Goal: Information Seeking & Learning: Learn about a topic

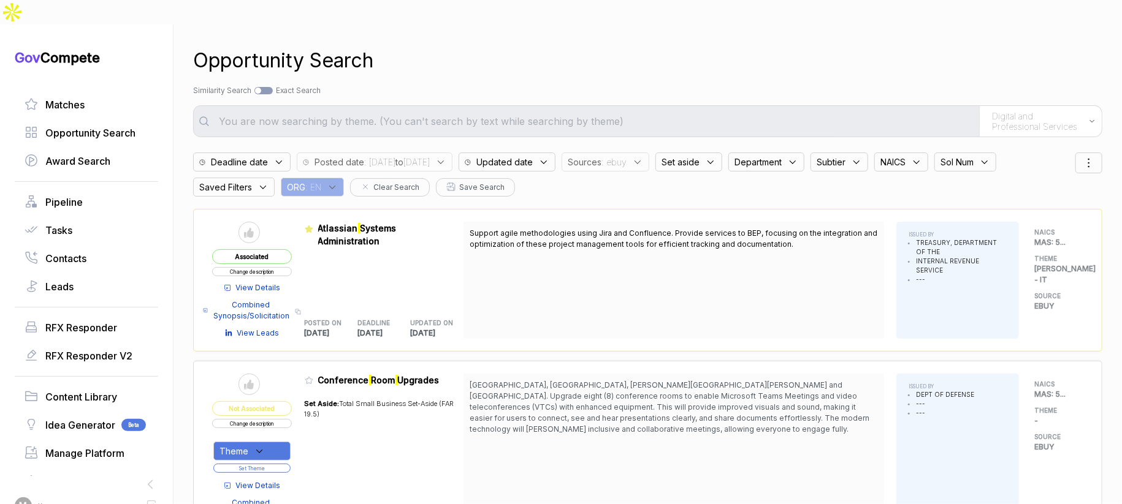
click at [626, 156] on span ": ebuy" at bounding box center [613, 162] width 25 height 13
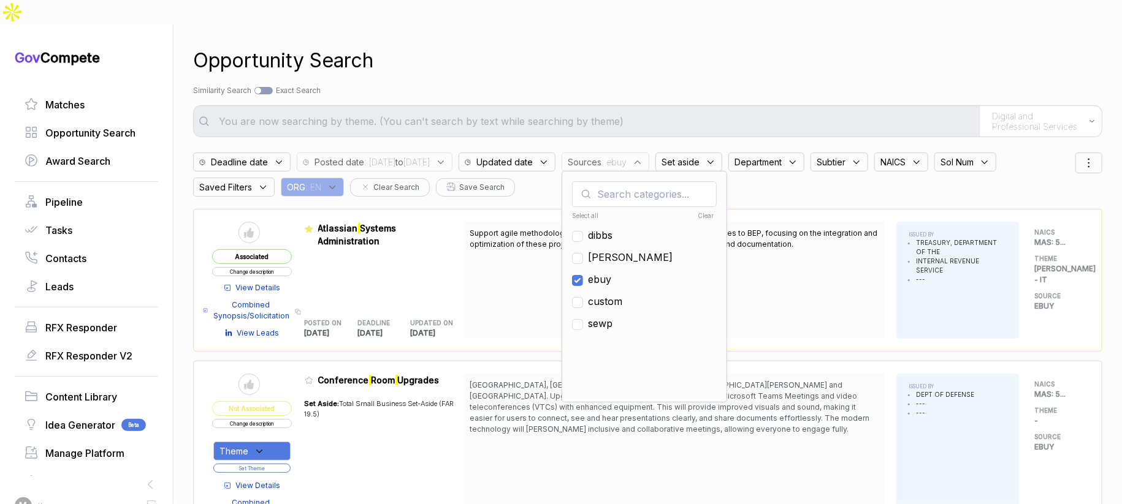
click at [611, 272] on span "ebuy" at bounding box center [599, 279] width 23 height 15
checkbox input "false"
click at [642, 250] on span "[PERSON_NAME]" at bounding box center [630, 257] width 85 height 15
checkbox input "true"
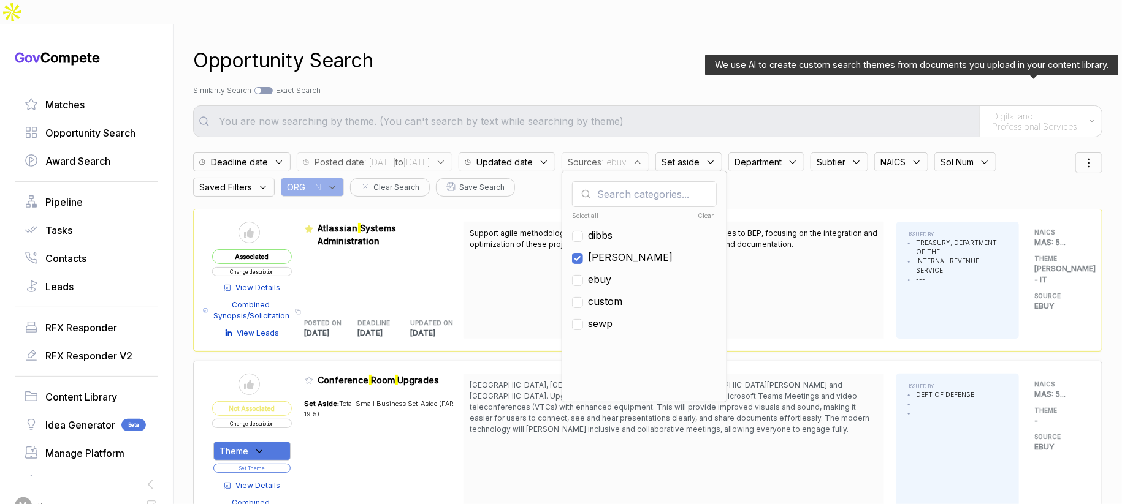
click at [1018, 111] on span "Digital and Professional Services" at bounding box center [1037, 121] width 91 height 21
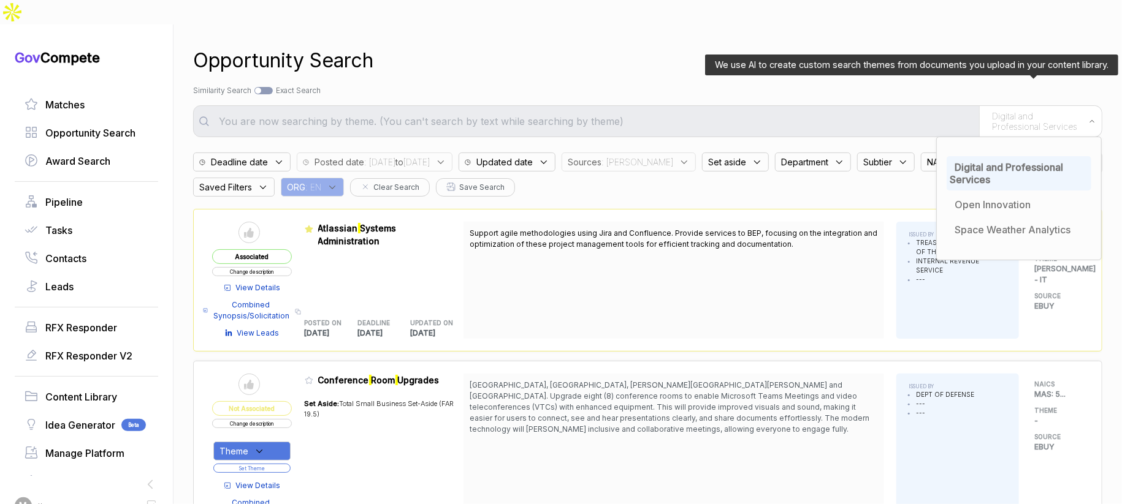
click at [990, 156] on div "Digital and Professional Services" at bounding box center [1018, 173] width 145 height 34
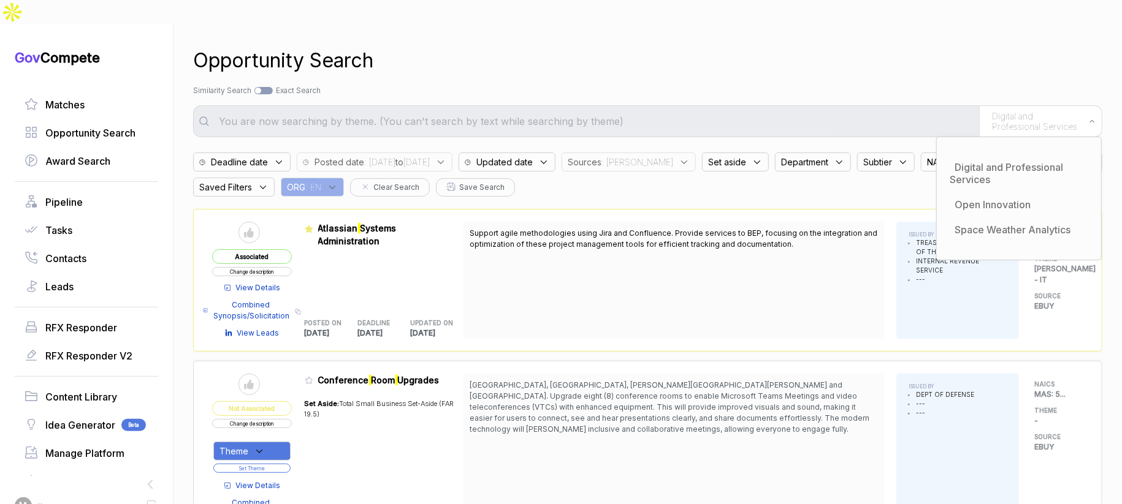
drag, startPoint x: 877, startPoint y: 64, endPoint x: 810, endPoint y: 96, distance: 74.0
click at [876, 85] on div "Search by Topic Relevance Similarity Search Search by Exact Keyword Match Exact…" at bounding box center [647, 90] width 909 height 11
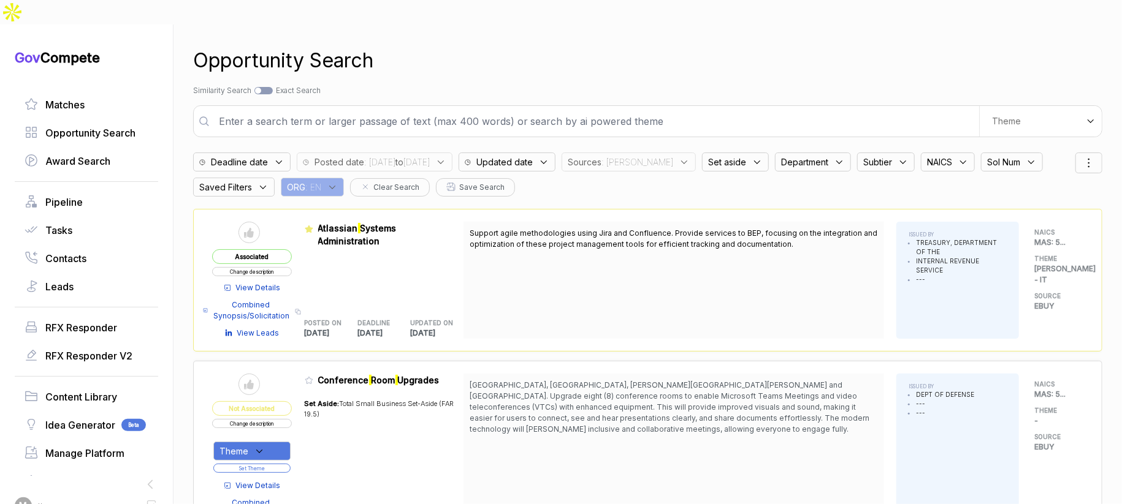
click at [693, 109] on input "text" at bounding box center [594, 121] width 767 height 25
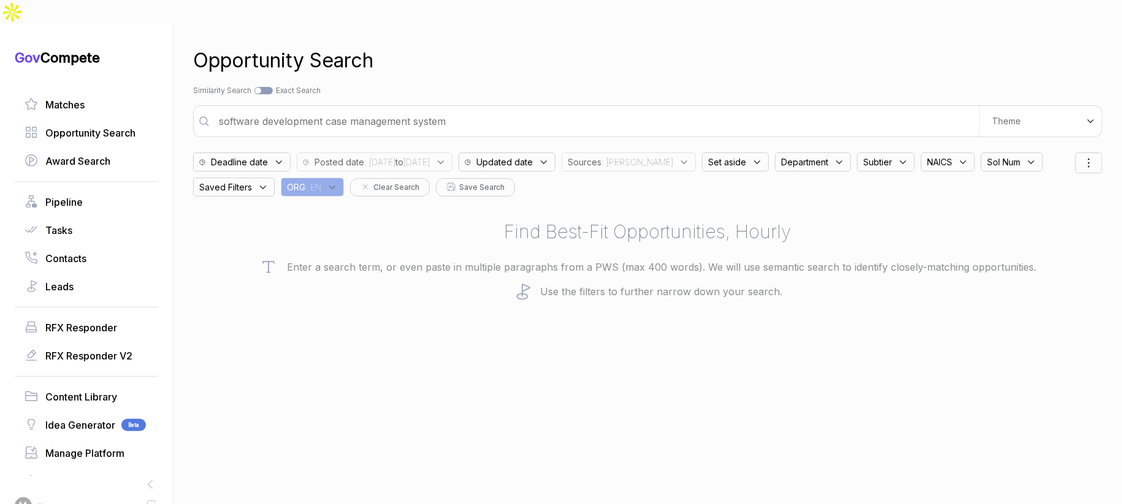
type input "software development case management system"
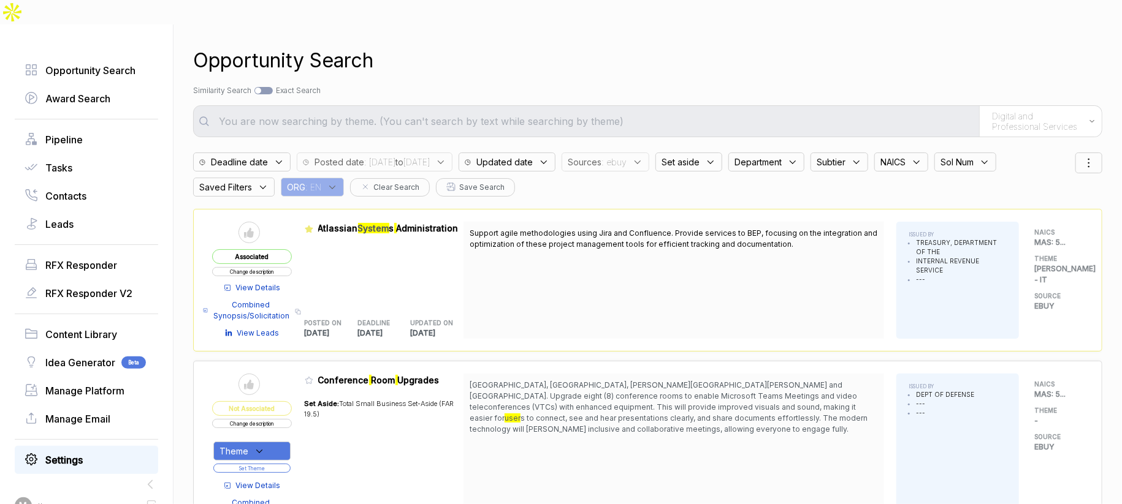
scroll to position [85, 0]
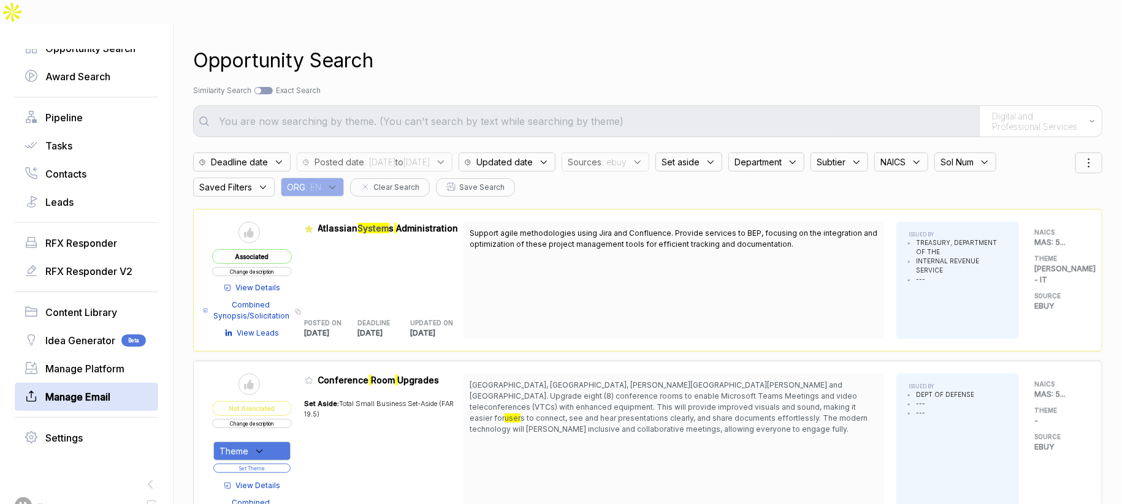
click at [87, 390] on span "Manage Email" at bounding box center [77, 397] width 65 height 15
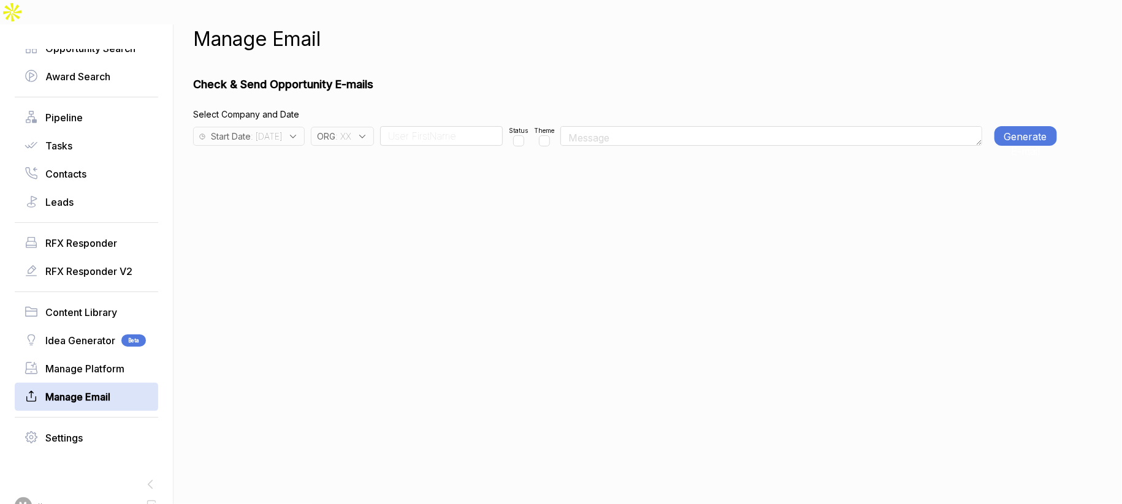
click at [351, 130] on span ": XX" at bounding box center [343, 136] width 16 height 13
click at [391, 156] on input "text" at bounding box center [393, 169] width 145 height 26
drag, startPoint x: 375, startPoint y: 227, endPoint x: 377, endPoint y: 176, distance: 50.9
click at [351, 246] on span "XX" at bounding box center [343, 253] width 13 height 15
checkbox input "false"
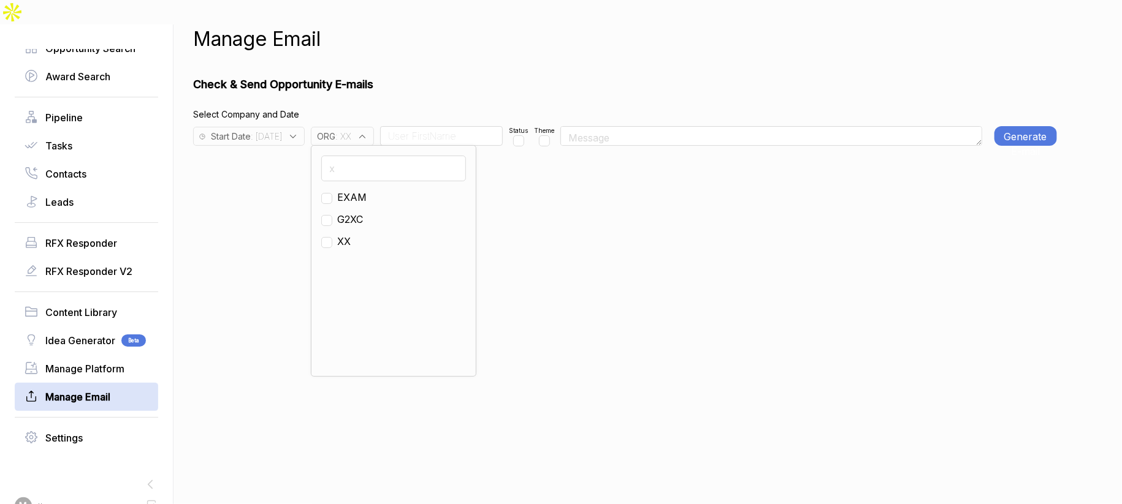
click at [381, 156] on input "x" at bounding box center [393, 169] width 145 height 26
click at [382, 156] on input "x" at bounding box center [393, 169] width 145 height 26
click at [374, 156] on input "xps" at bounding box center [393, 169] width 145 height 26
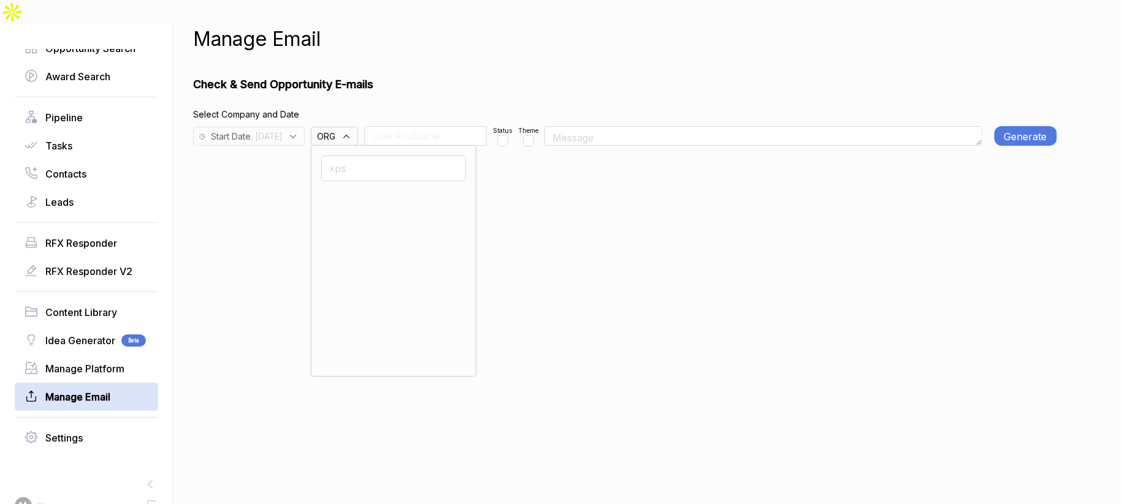
click at [374, 156] on input "xps" at bounding box center [393, 169] width 145 height 26
type input "ps"
click at [332, 193] on input "checkbox" at bounding box center [326, 198] width 11 height 11
checkbox input "true"
click at [282, 130] on span ": 2025-09-14" at bounding box center [266, 136] width 31 height 13
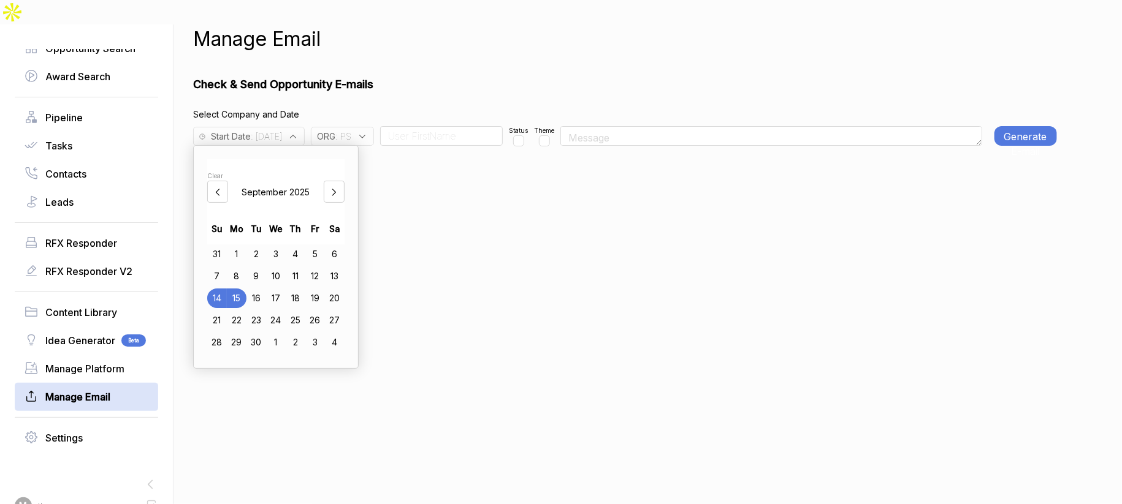
drag, startPoint x: 285, startPoint y: 251, endPoint x: 429, endPoint y: 249, distance: 144.0
click at [286, 267] on div "10" at bounding box center [276, 277] width 20 height 20
drag, startPoint x: 470, startPoint y: 253, endPoint x: 467, endPoint y: 185, distance: 68.1
click at [470, 236] on div "Manage Email Check & Send Opportunity E-mails Select Company and Date Start Dat…" at bounding box center [625, 277] width 864 height 504
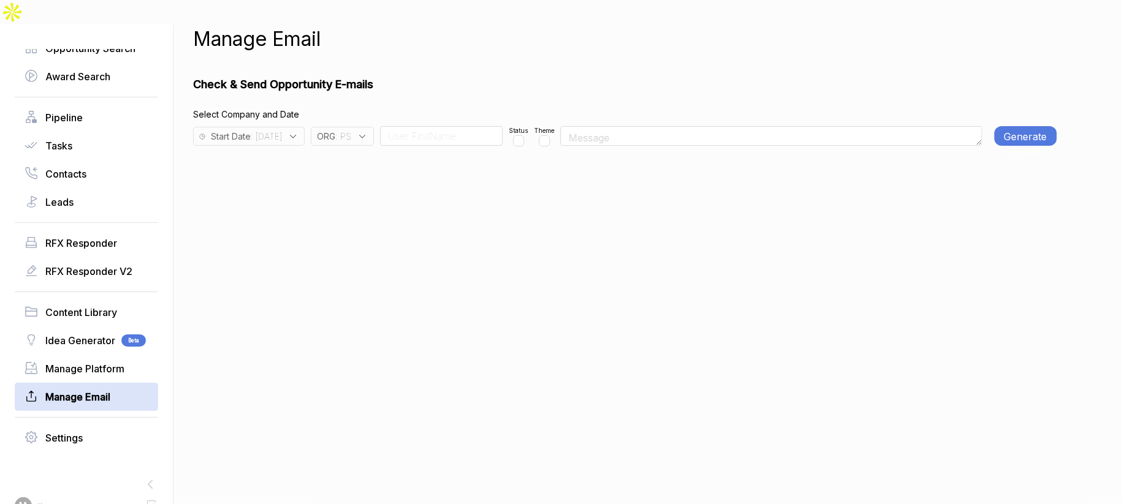
click at [447, 126] on input at bounding box center [441, 136] width 123 height 20
type input "T"
type input "Rudy"
drag, startPoint x: 538, startPoint y: 121, endPoint x: 568, endPoint y: 120, distance: 30.1
click at [524, 135] on input "checkbox" at bounding box center [518, 140] width 11 height 11
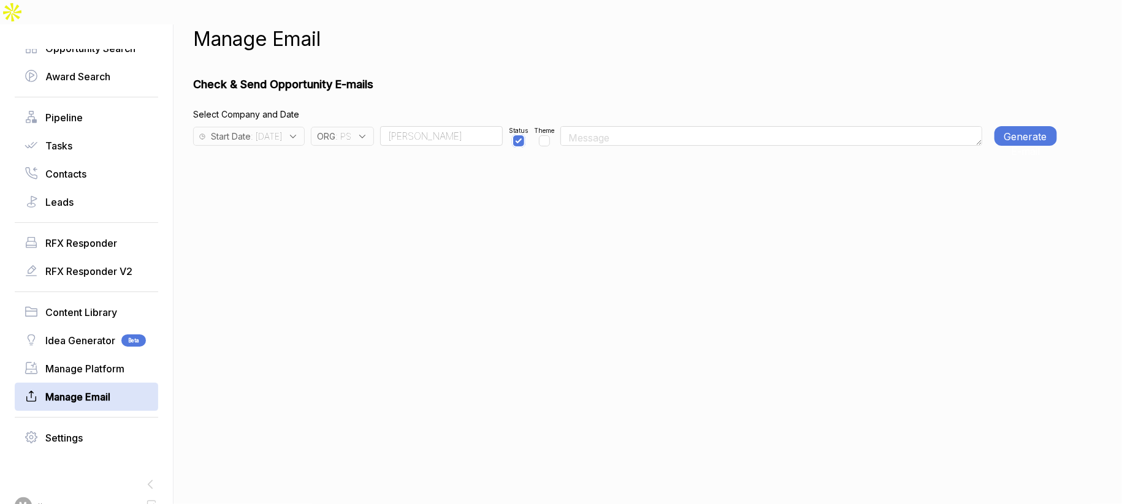
checkbox input "true"
click at [1042, 126] on button "Generate E-mail" at bounding box center [1025, 136] width 63 height 20
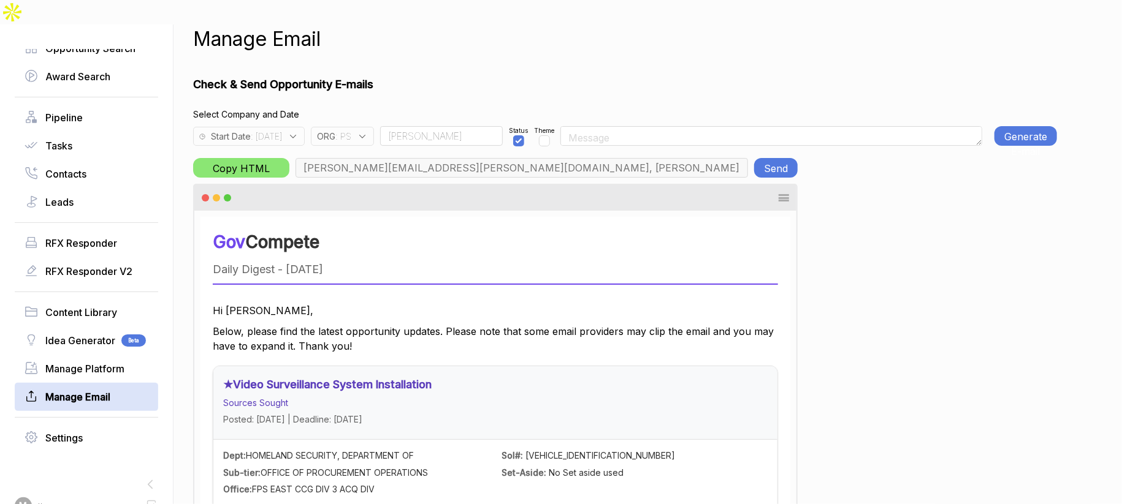
click at [770, 158] on button "Send" at bounding box center [776, 168] width 44 height 20
click at [368, 131] on icon at bounding box center [362, 136] width 11 height 11
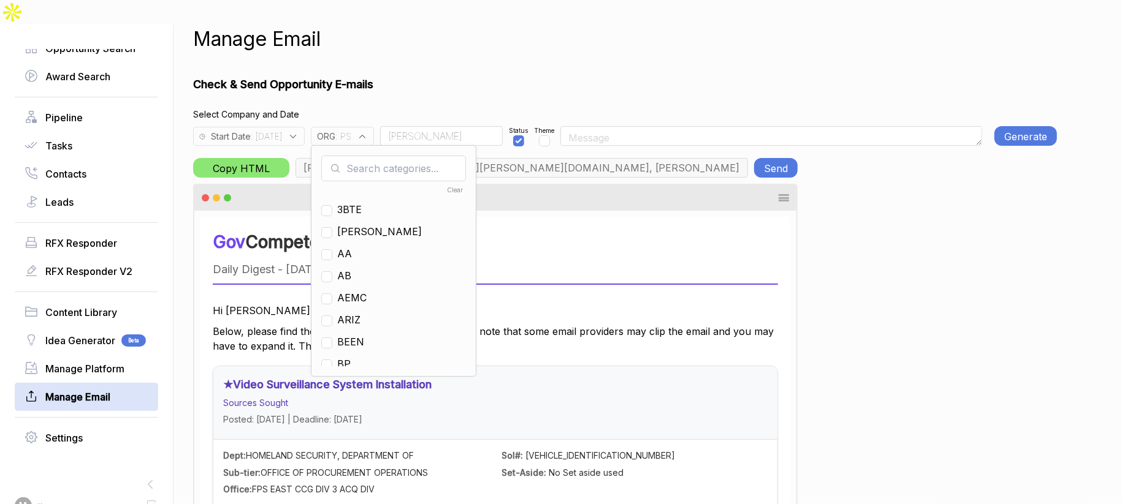
click at [400, 156] on input "text" at bounding box center [393, 169] width 145 height 26
checkbox input "true"
type input "ps"
drag, startPoint x: 374, startPoint y: 187, endPoint x: 373, endPoint y: 169, distance: 17.8
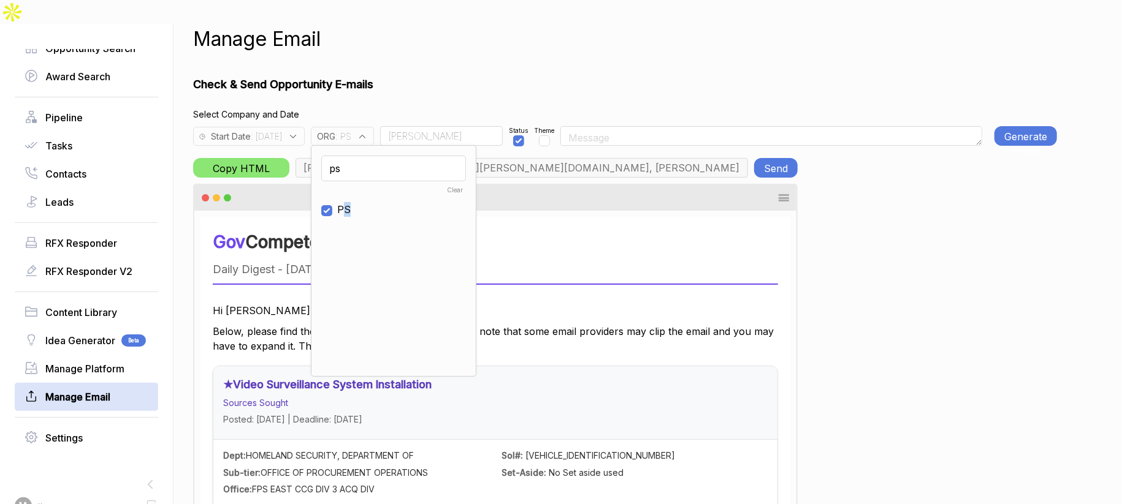
click at [351, 202] on span "PS" at bounding box center [343, 209] width 13 height 15
checkbox input "false"
click at [379, 156] on input "ps" at bounding box center [393, 169] width 145 height 26
type input "e"
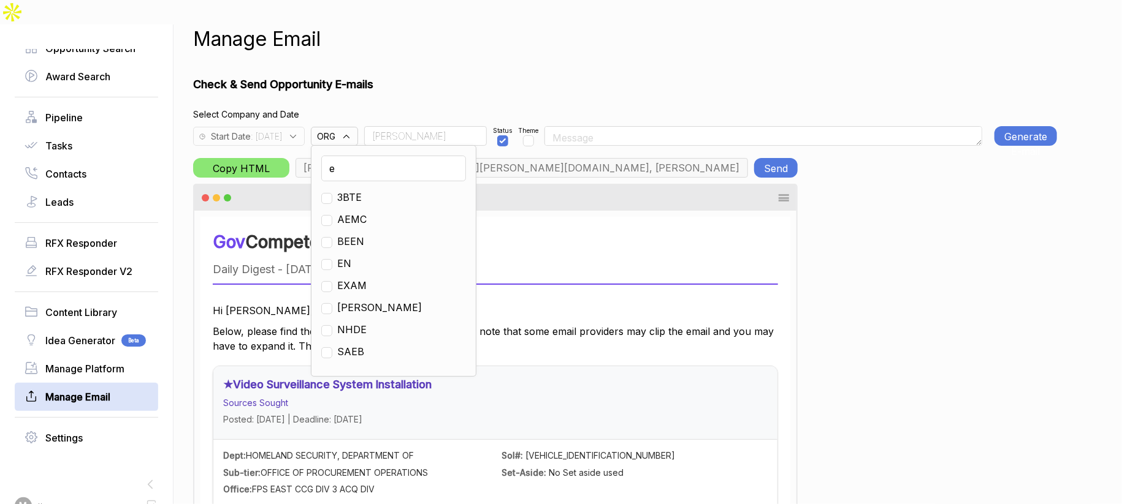
drag, startPoint x: 374, startPoint y: 240, endPoint x: 378, endPoint y: 217, distance: 23.6
click at [351, 256] on span "EN" at bounding box center [344, 263] width 14 height 15
checkbox input "true"
click at [440, 126] on input "Rudy" at bounding box center [425, 136] width 123 height 20
click at [439, 126] on input "Rudy" at bounding box center [425, 136] width 123 height 20
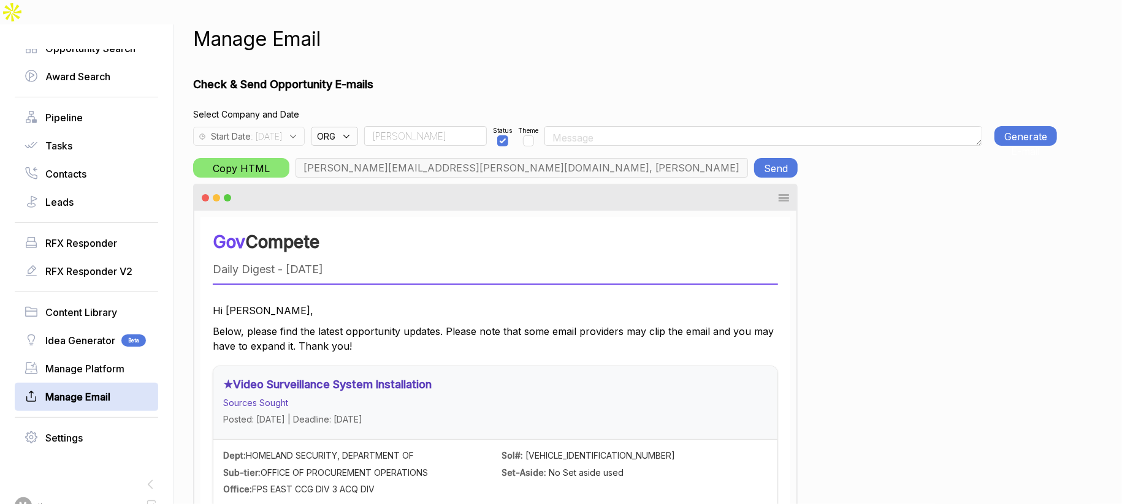
type input "max@macronometry.com, pwilson@ensembleconsultancy.com, nreyna@ensembleconsultan…"
type input "Team"
click at [282, 130] on span ": 2025-09-10" at bounding box center [266, 136] width 31 height 13
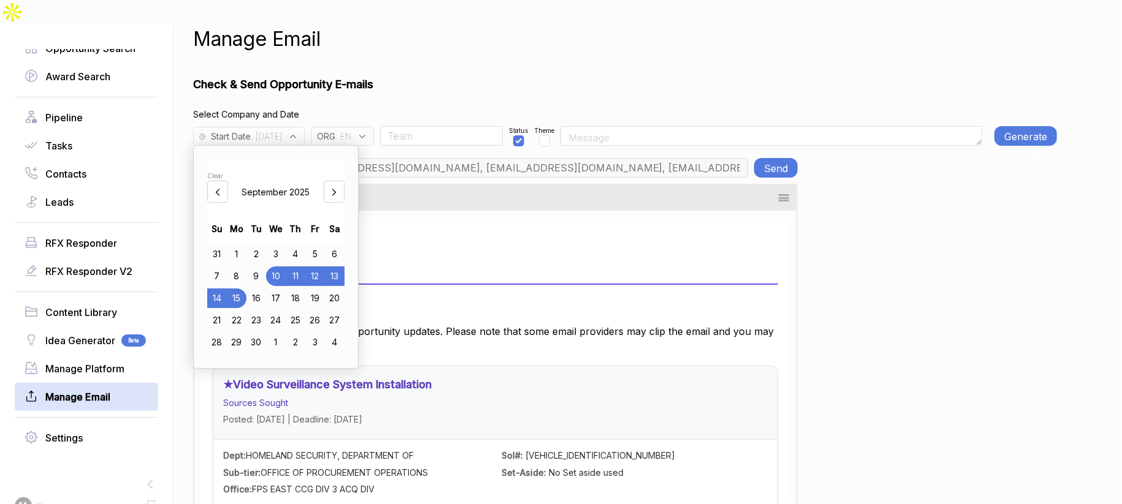
click at [318, 267] on div "12" at bounding box center [315, 277] width 20 height 20
drag, startPoint x: 461, startPoint y: 74, endPoint x: 496, endPoint y: 71, distance: 35.1
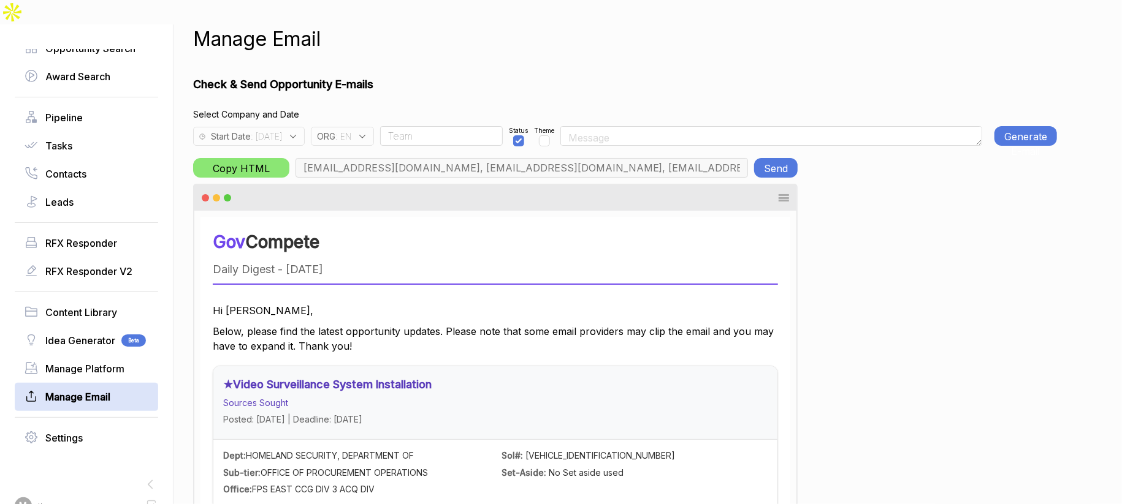
drag, startPoint x: 1044, startPoint y: 113, endPoint x: 1033, endPoint y: 105, distance: 12.8
click at [1040, 126] on button "Generate E-mail" at bounding box center [1025, 136] width 63 height 20
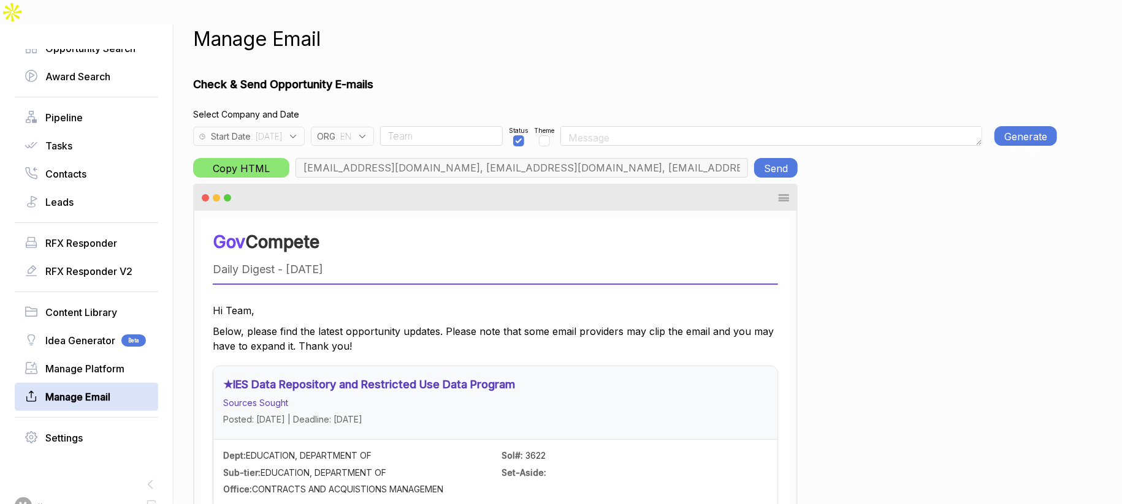
click at [1021, 126] on button "Generate E-mail" at bounding box center [1025, 136] width 63 height 20
click at [793, 158] on button "Send" at bounding box center [776, 168] width 44 height 20
click at [305, 127] on div "Start Date : 2025-09-12" at bounding box center [249, 136] width 112 height 19
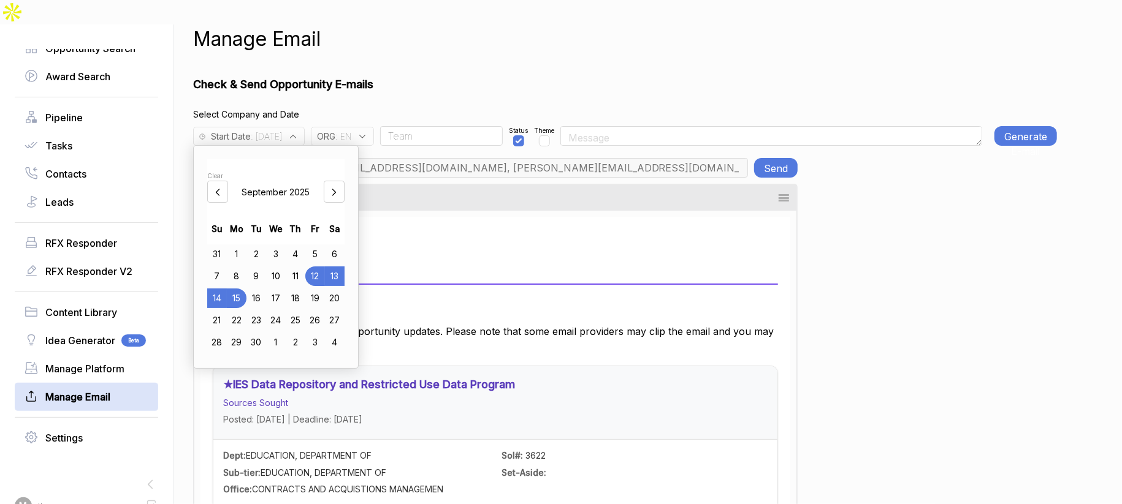
click at [368, 131] on icon at bounding box center [362, 136] width 11 height 11
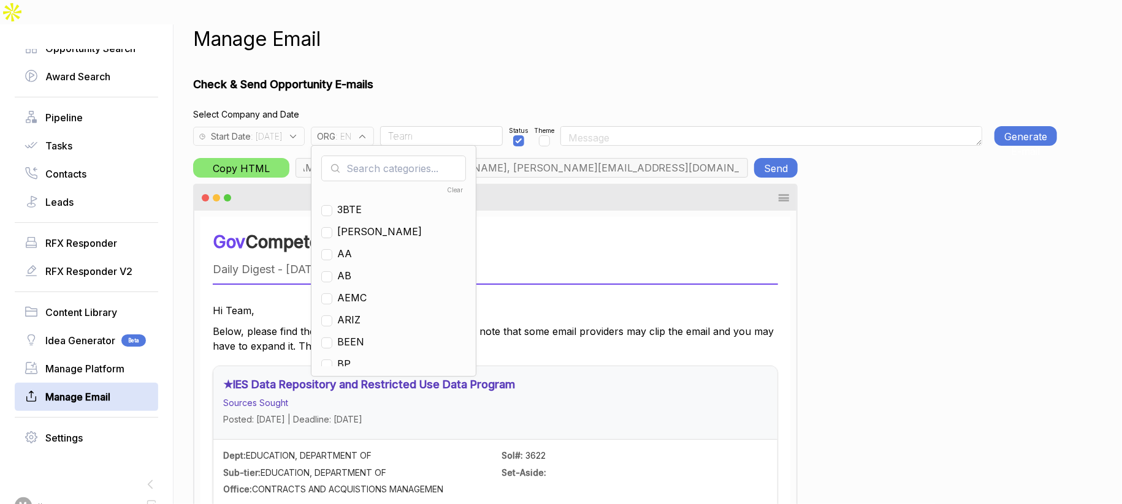
click at [393, 156] on input "text" at bounding box center [393, 169] width 145 height 26
drag, startPoint x: 365, startPoint y: 254, endPoint x: 374, endPoint y: 226, distance: 29.3
click at [351, 268] on span "EN" at bounding box center [344, 275] width 14 height 15
checkbox input "false"
drag, startPoint x: 393, startPoint y: 129, endPoint x: 386, endPoint y: 146, distance: 18.1
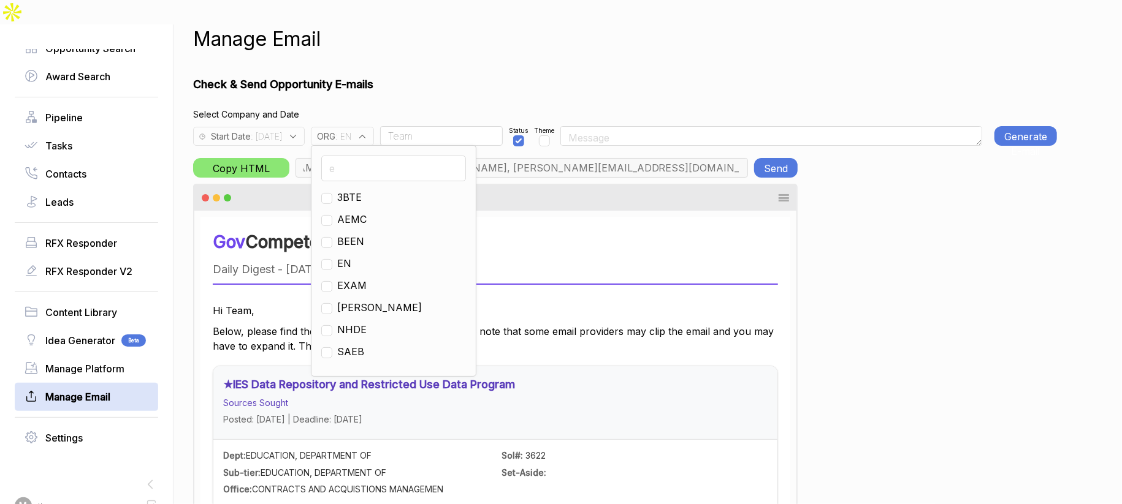
click at [393, 145] on div "e 3BTE AEMC BEEN EN EXAM JULE NHDE SAEB TEST THEN" at bounding box center [393, 261] width 165 height 232
click at [385, 156] on input "e" at bounding box center [393, 169] width 145 height 26
type input "g"
click at [352, 234] on span "GO" at bounding box center [344, 241] width 15 height 15
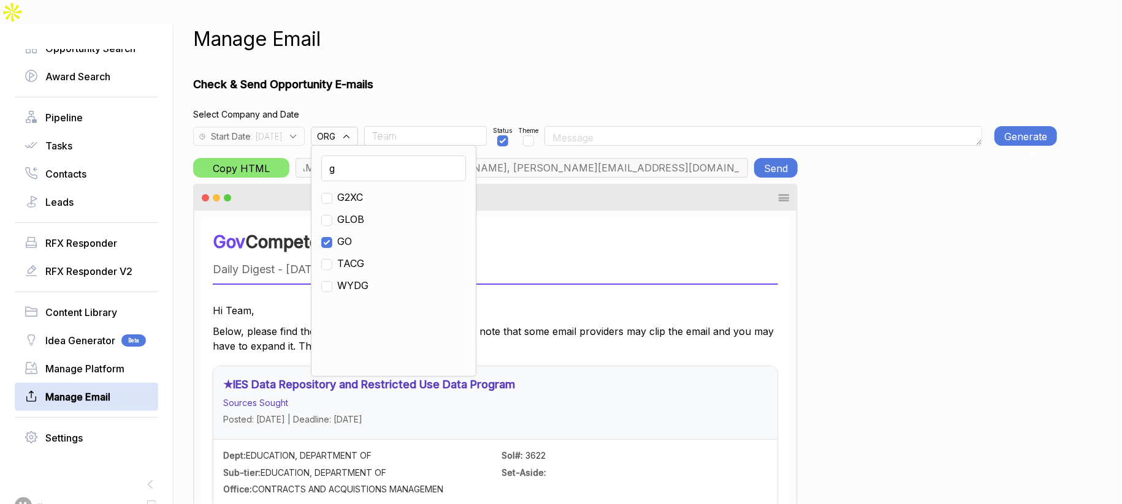
checkbox input "true"
drag, startPoint x: 400, startPoint y: 89, endPoint x: 392, endPoint y: 101, distance: 15.0
click at [400, 108] on h4 "Select Company and Date" at bounding box center [625, 114] width 864 height 13
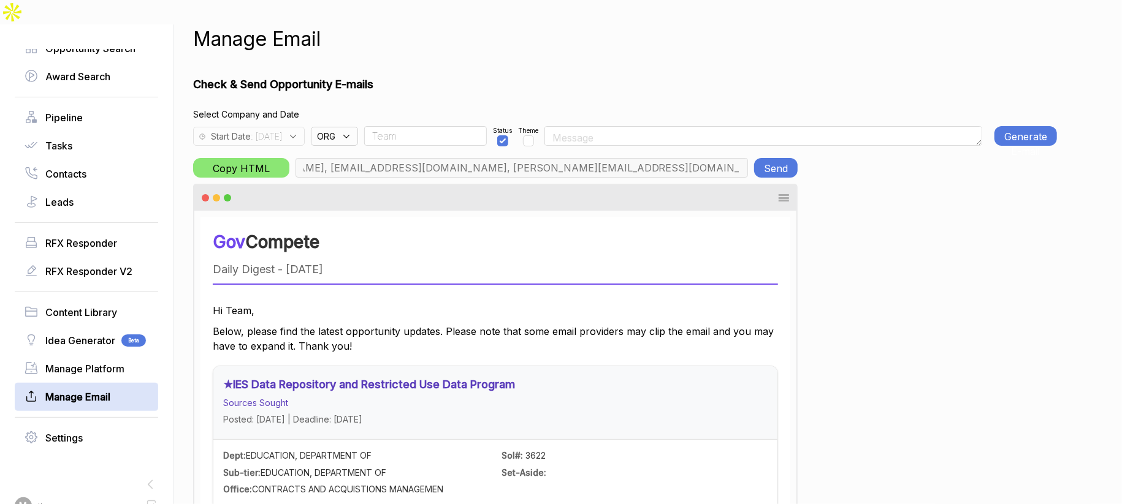
type input "chris.cancialosi@gothamculture.com, elizabeth@gothamgovernment.com, smetcalfe@g…"
click at [1018, 126] on button "Generate E-mail" at bounding box center [1025, 136] width 63 height 20
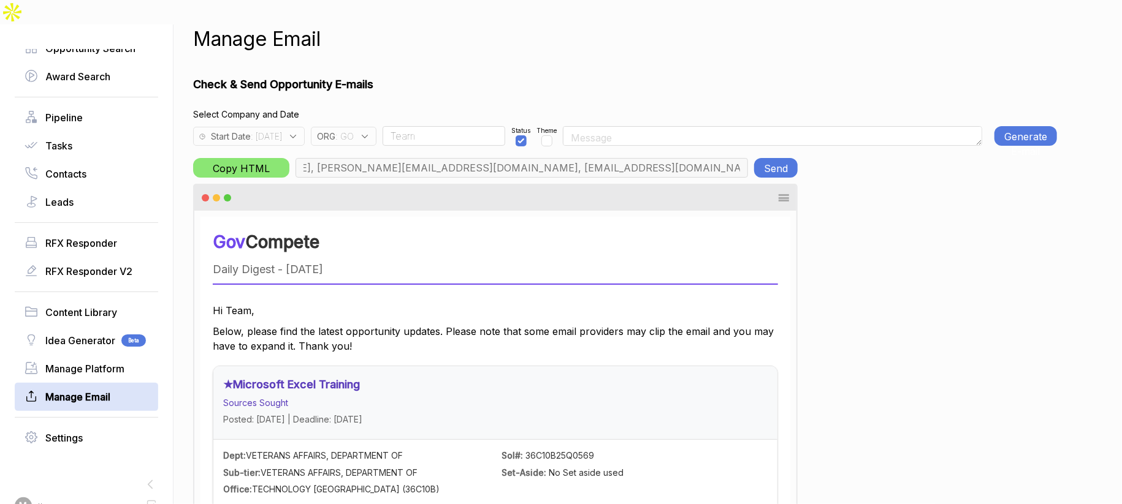
click at [1000, 126] on button "Generate E-mail" at bounding box center [1025, 136] width 63 height 20
click at [773, 158] on button "Send" at bounding box center [776, 168] width 44 height 20
click at [370, 131] on icon at bounding box center [364, 136] width 11 height 11
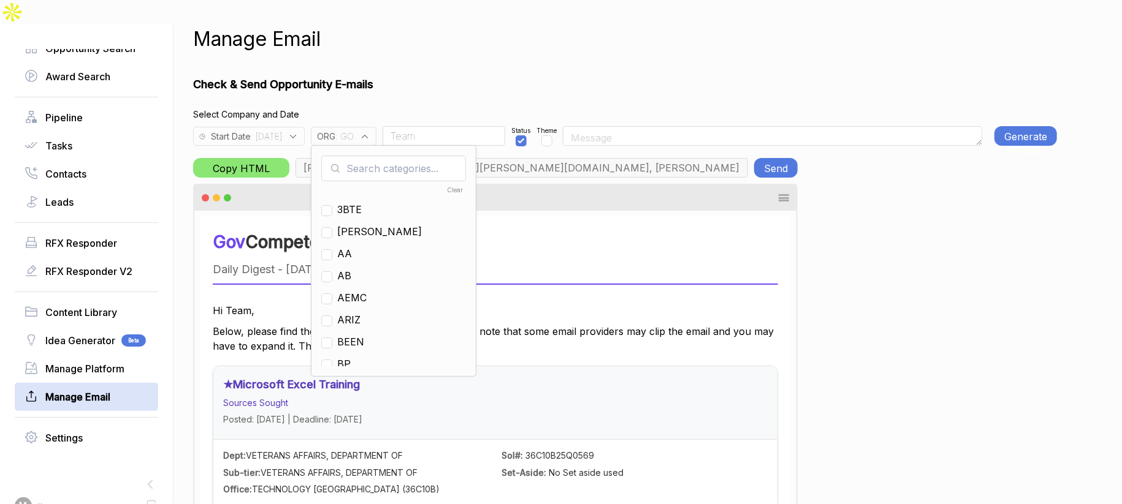
drag, startPoint x: 393, startPoint y: 142, endPoint x: 388, endPoint y: 172, distance: 30.4
click at [394, 156] on input "text" at bounding box center [393, 169] width 145 height 26
click at [352, 246] on span "GO" at bounding box center [344, 253] width 15 height 15
checkbox input "false"
click at [386, 156] on input "g" at bounding box center [393, 169] width 145 height 26
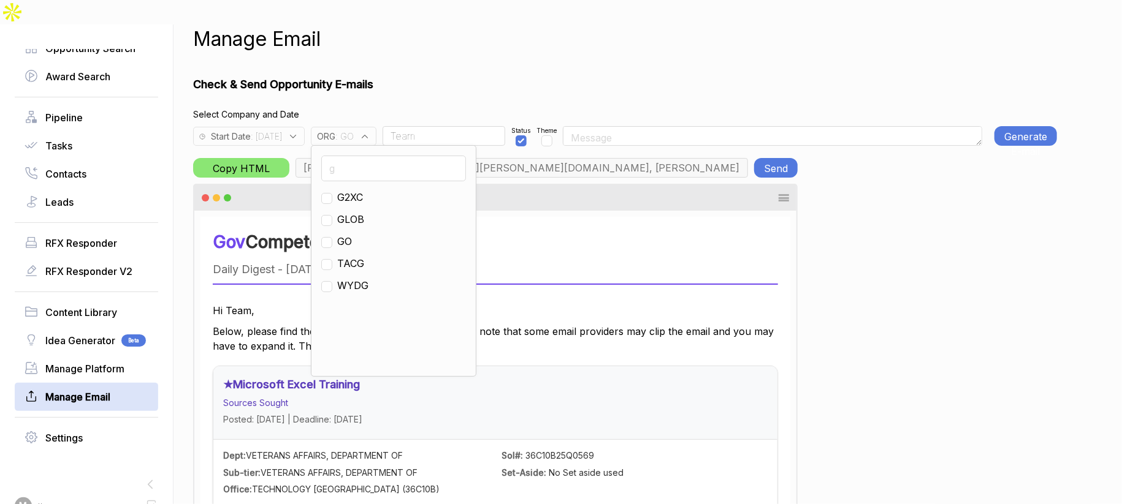
click at [386, 156] on input "g" at bounding box center [393, 169] width 145 height 26
type input "ja"
click at [371, 190] on span "JA" at bounding box center [379, 197] width 85 height 15
checkbox input "true"
drag, startPoint x: 424, startPoint y: 75, endPoint x: 400, endPoint y: 90, distance: 28.4
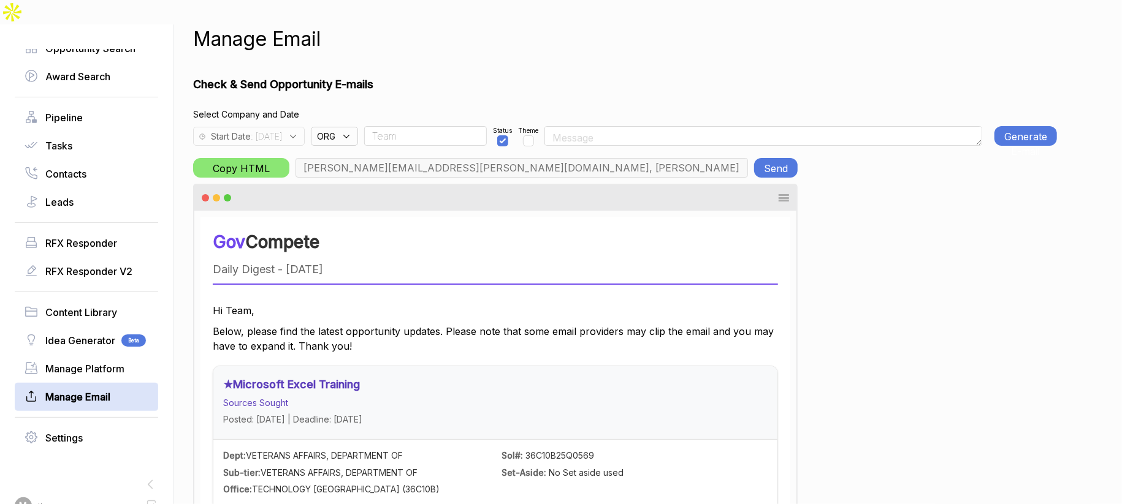
type input "m.pulk@janus-ag.com, a.jones@janus-ag.com, t.davis@janus-ag.com, j.milstead@jan…"
click at [282, 130] on span ": 2025-09-12" at bounding box center [266, 136] width 31 height 13
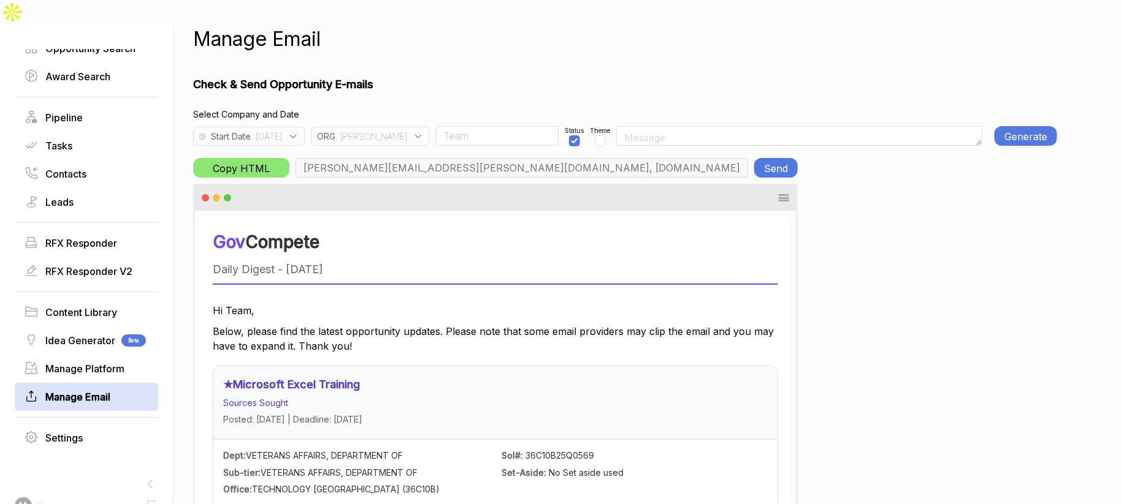
click at [1024, 126] on button "Generate E-mail" at bounding box center [1025, 136] width 63 height 20
click at [287, 158] on div "Copy HTML m.pulk@janus-ag.com, a.jones@janus-ag.com, t.davis@janus-ag.com, j.mi…" at bounding box center [495, 168] width 604 height 20
drag, startPoint x: 778, startPoint y: 141, endPoint x: 797, endPoint y: 74, distance: 69.3
click at [1020, 126] on button "Generate E-mail" at bounding box center [1025, 136] width 63 height 20
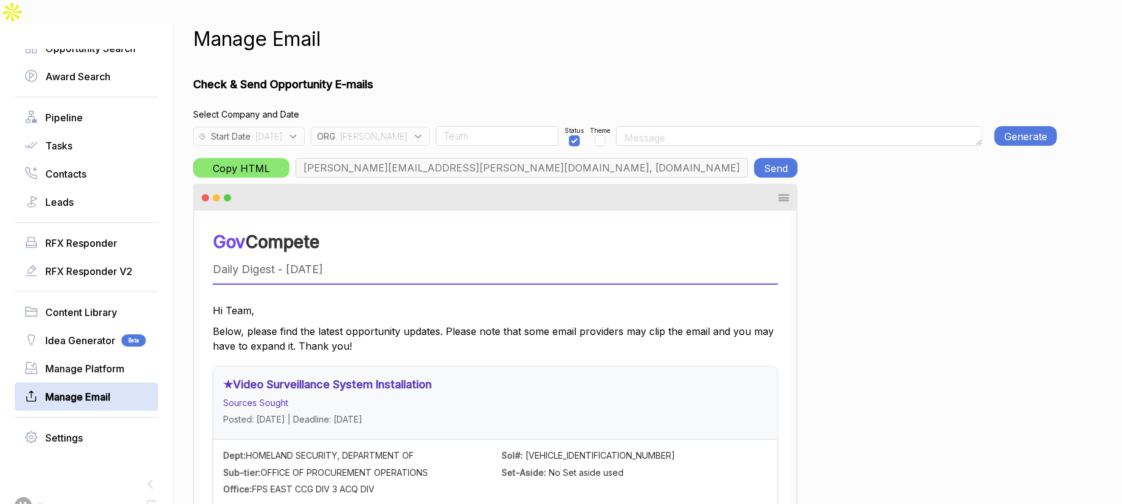
click at [782, 158] on button "Send" at bounding box center [776, 168] width 44 height 20
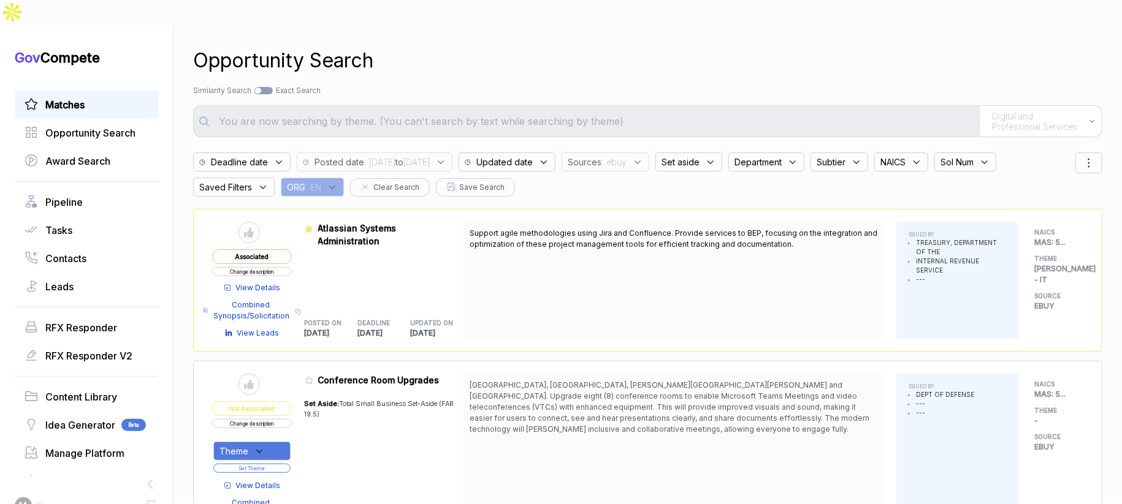
click at [83, 97] on span "Matches" at bounding box center [64, 104] width 39 height 15
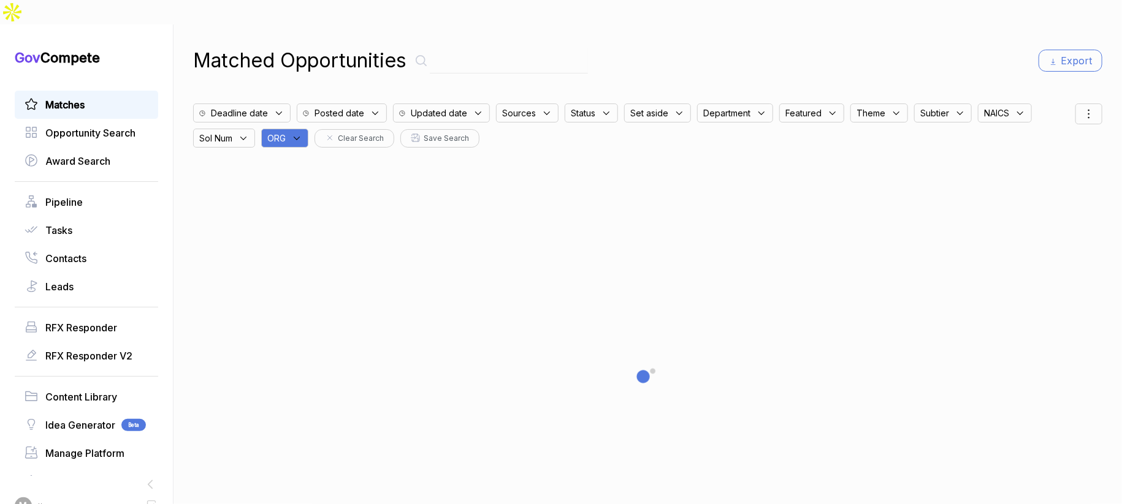
click at [302, 133] on icon at bounding box center [296, 138] width 11 height 11
click at [328, 158] on input "text" at bounding box center [344, 171] width 145 height 26
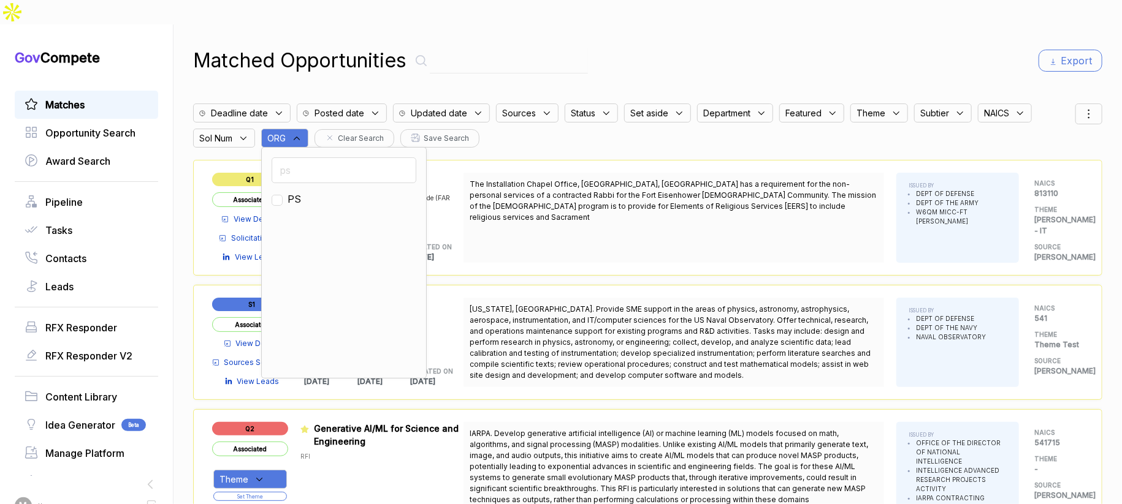
type input "ps"
drag, startPoint x: 302, startPoint y: 175, endPoint x: 308, endPoint y: 173, distance: 6.6
click at [301, 192] on span "PS" at bounding box center [293, 199] width 13 height 15
checkbox input "true"
drag, startPoint x: 693, startPoint y: 39, endPoint x: 723, endPoint y: 39, distance: 30.0
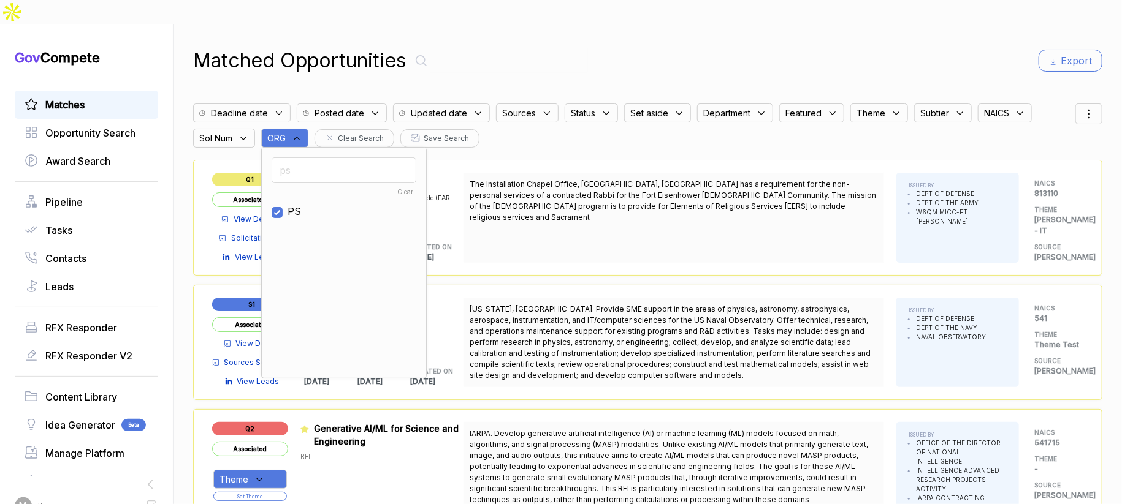
click at [694, 46] on div "Matched Opportunities Export" at bounding box center [647, 60] width 909 height 29
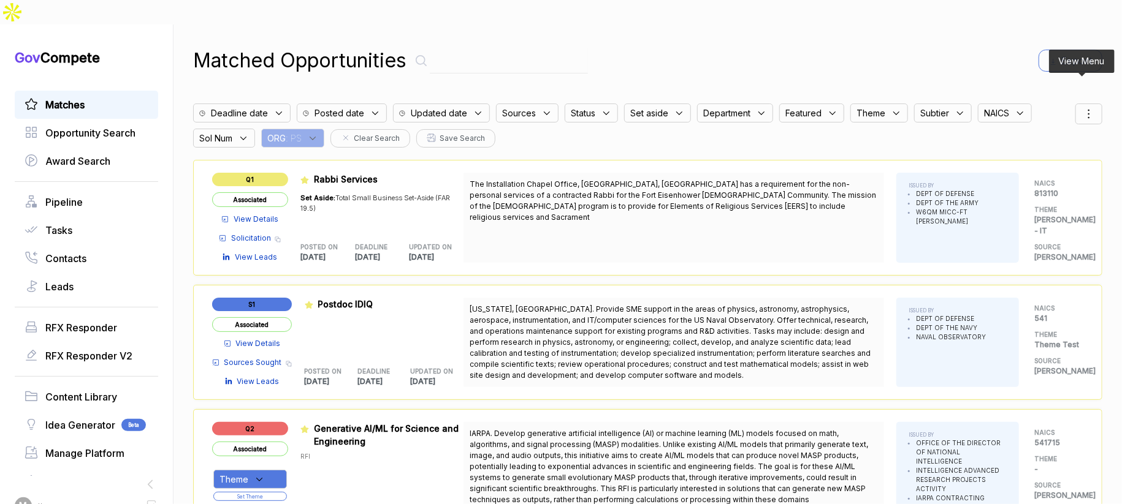
click at [1081, 107] on icon at bounding box center [1088, 114] width 15 height 15
click at [1033, 158] on span "Sorting" at bounding box center [1047, 164] width 29 height 13
click at [1024, 175] on div at bounding box center [1030, 178] width 18 height 7
checkbox input "true"
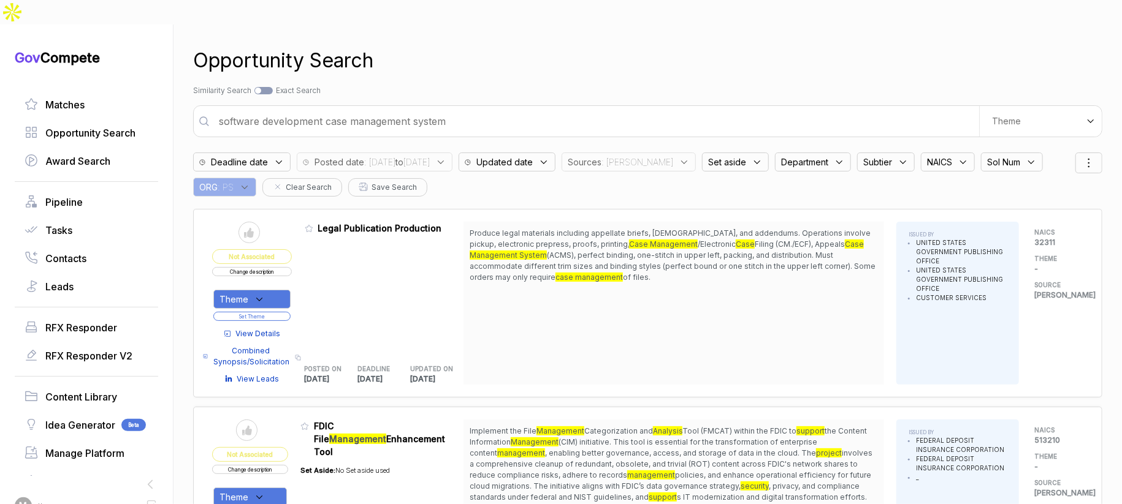
click at [415, 156] on span ": [DATE] to [DATE]" at bounding box center [397, 162] width 66 height 13
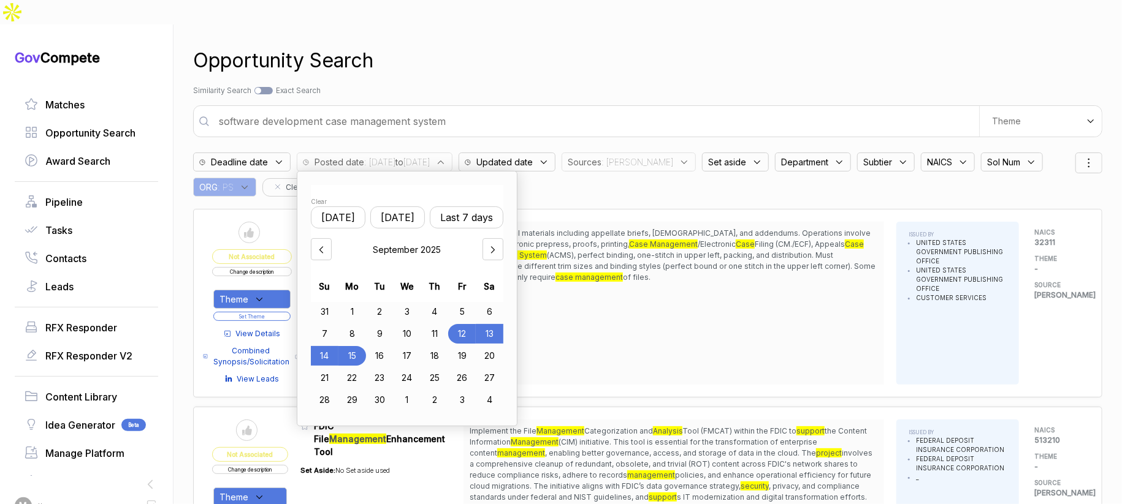
click at [413, 324] on div "10" at bounding box center [408, 334] width 28 height 20
click at [362, 346] on div "15" at bounding box center [352, 356] width 28 height 20
drag, startPoint x: 664, startPoint y: 57, endPoint x: 773, endPoint y: 79, distance: 110.7
click at [665, 57] on div "Opportunity Search Search by Topic Relevance Similarity Search Search by Exact …" at bounding box center [647, 277] width 909 height 504
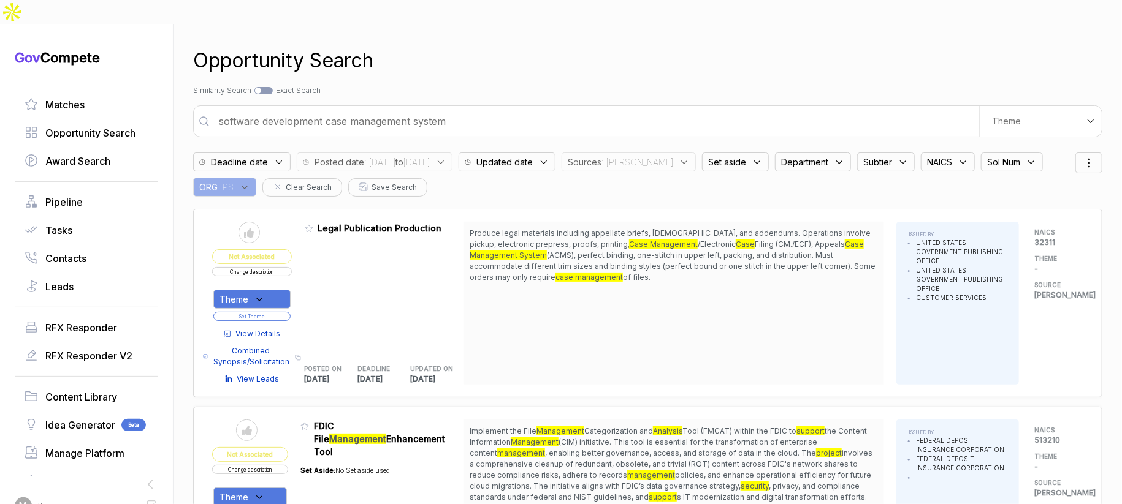
click at [740, 153] on div "Set aside" at bounding box center [735, 162] width 67 height 19
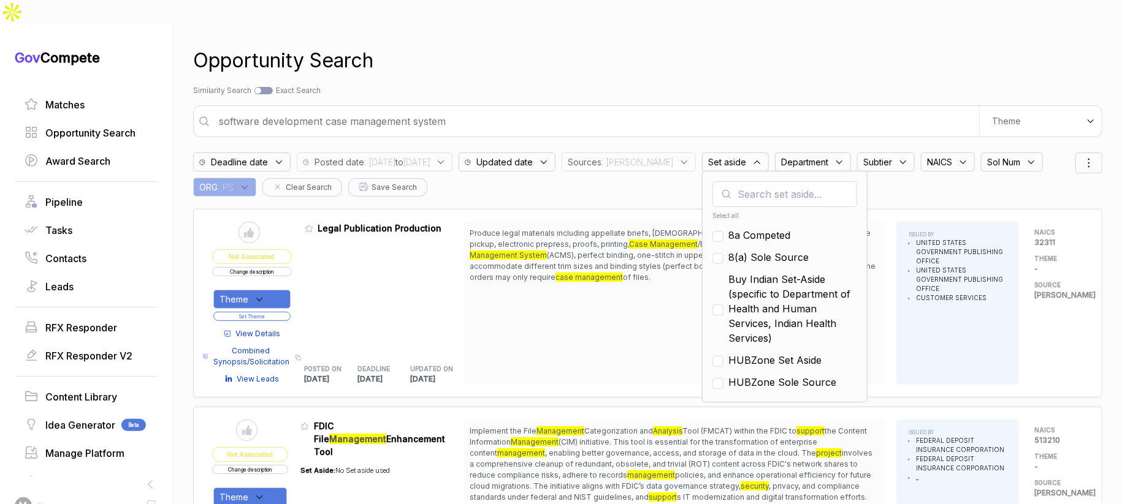
drag, startPoint x: 767, startPoint y: 211, endPoint x: 769, endPoint y: 222, distance: 11.2
click at [767, 228] on span "8a Competed" at bounding box center [759, 235] width 62 height 15
checkbox input "true"
drag, startPoint x: 769, startPoint y: 226, endPoint x: 769, endPoint y: 235, distance: 8.6
click at [769, 250] on span "8(a) Sole Source" at bounding box center [768, 257] width 80 height 15
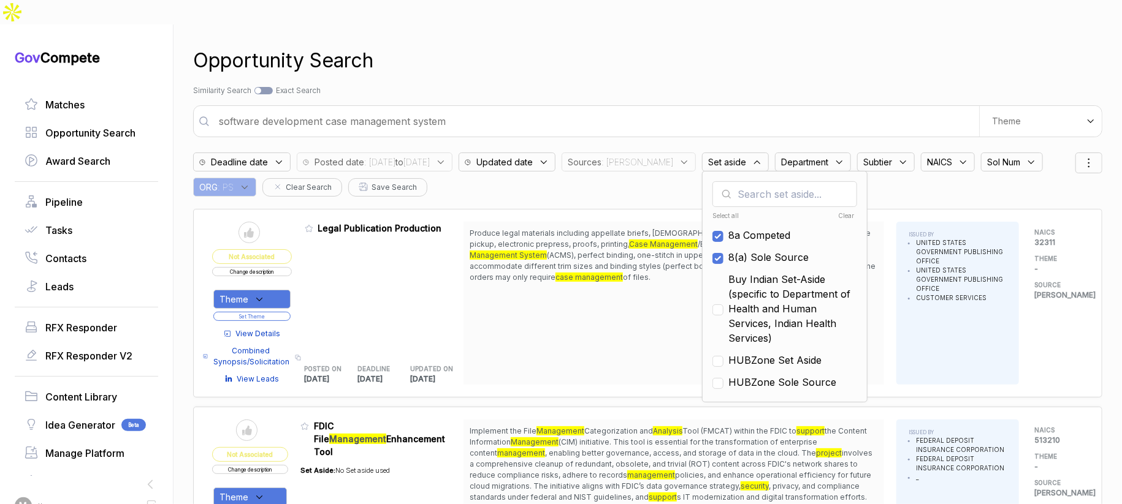
checkbox input "true"
drag, startPoint x: 765, startPoint y: 272, endPoint x: 748, endPoint y: 318, distance: 48.9
click at [763, 275] on span "Buy Indian Set-Aside (specific to Department of Health and Human Services, Indi…" at bounding box center [792, 309] width 129 height 74
checkbox input "true"
click at [747, 327] on ul "Select all Clear 8a Competed 8(a) Sole Source Buy Indian Set-Aside (specific to…" at bounding box center [784, 300] width 145 height 184
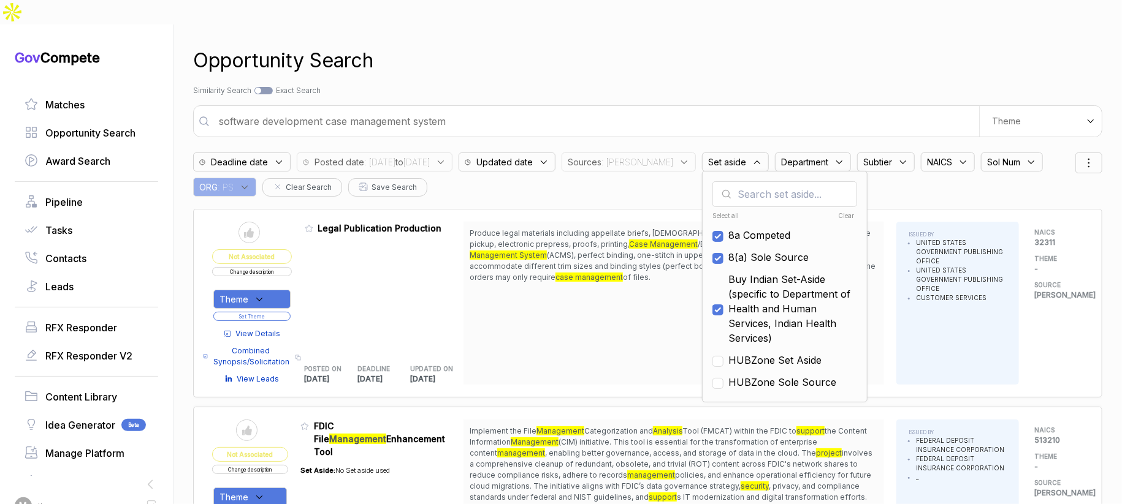
click at [749, 353] on span "HUBZone Set Aside" at bounding box center [774, 360] width 93 height 15
checkbox input "true"
click at [751, 349] on ul "Select all Clear 8a Competed 8(a) Sole Source Buy Indian Set-Aside (specific to…" at bounding box center [784, 300] width 145 height 184
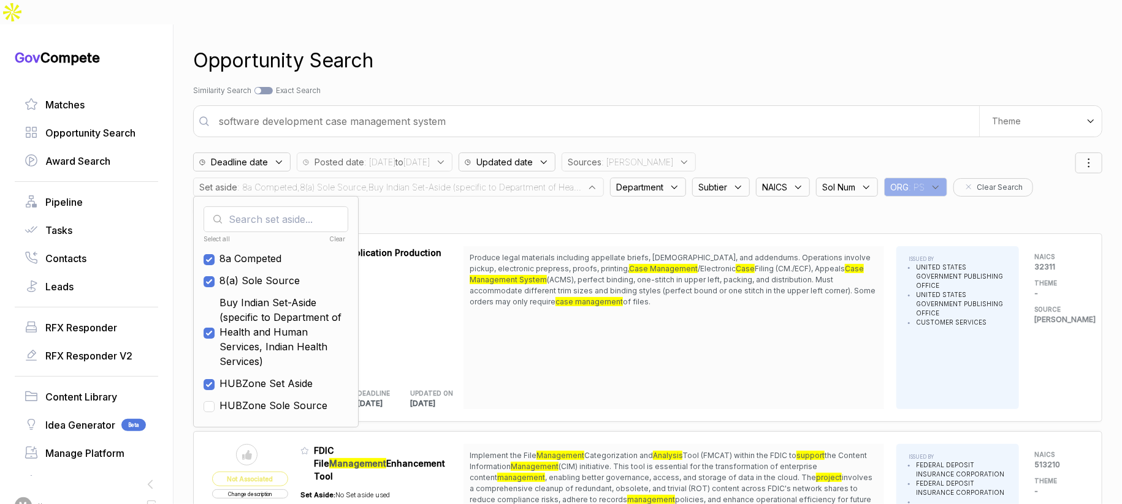
scroll to position [31, 0]
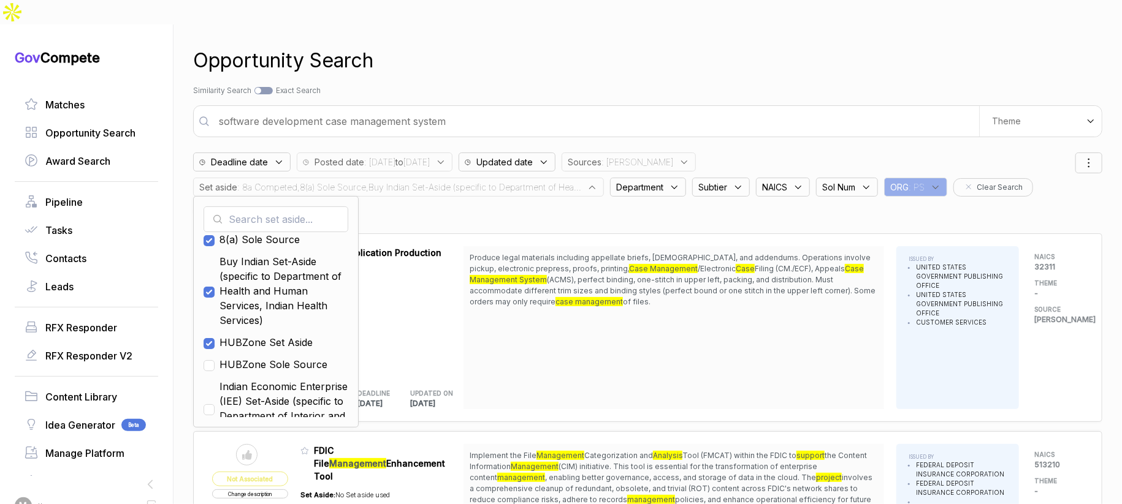
click at [305, 379] on span "Indian Economic Enterprise (IEE) Set-Aside (specific to Department of Interior …" at bounding box center [283, 408] width 129 height 59
checkbox input "true"
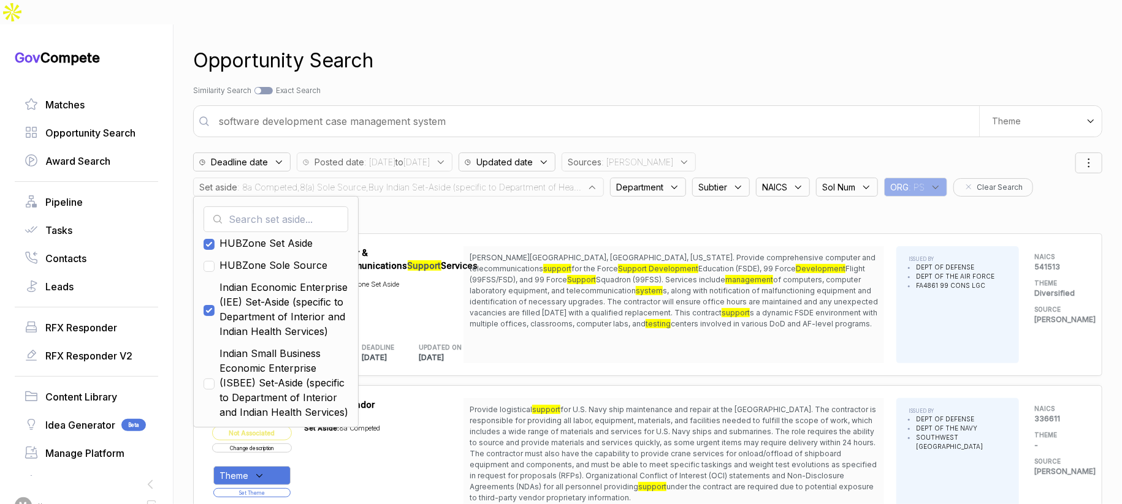
click at [298, 364] on span "Indian Small Business Economic Enterprise (ISBEE) Set-Aside (specific to Depart…" at bounding box center [283, 383] width 129 height 74
checkbox input "true"
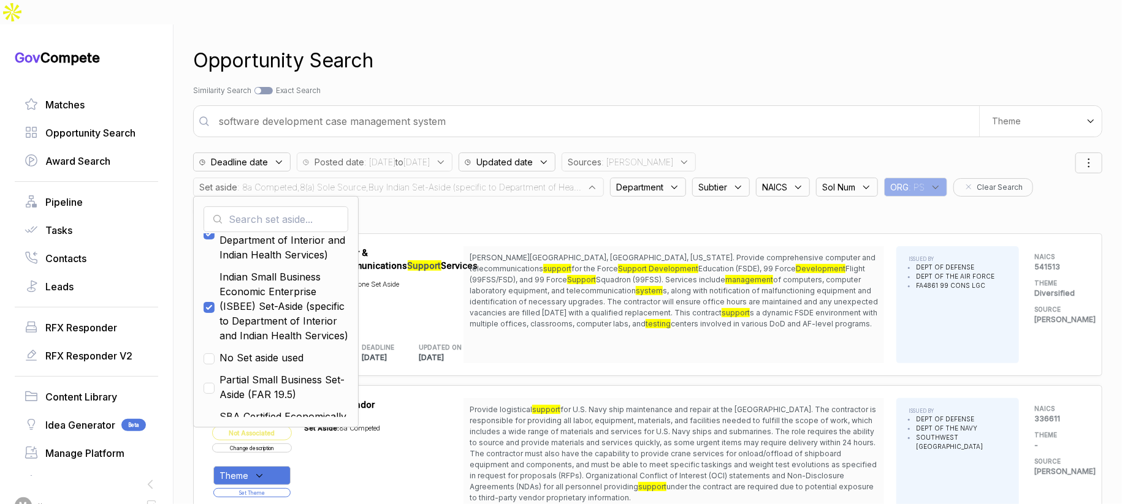
scroll to position [229, 0]
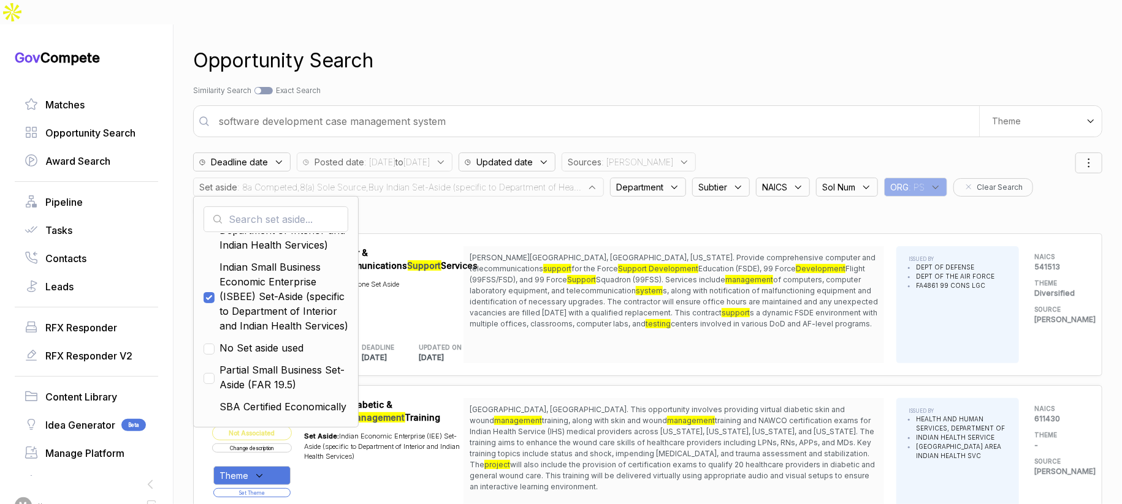
click at [578, 85] on div "Search by Topic Relevance Similarity Search Search by Exact Keyword Match Exact…" at bounding box center [647, 90] width 909 height 11
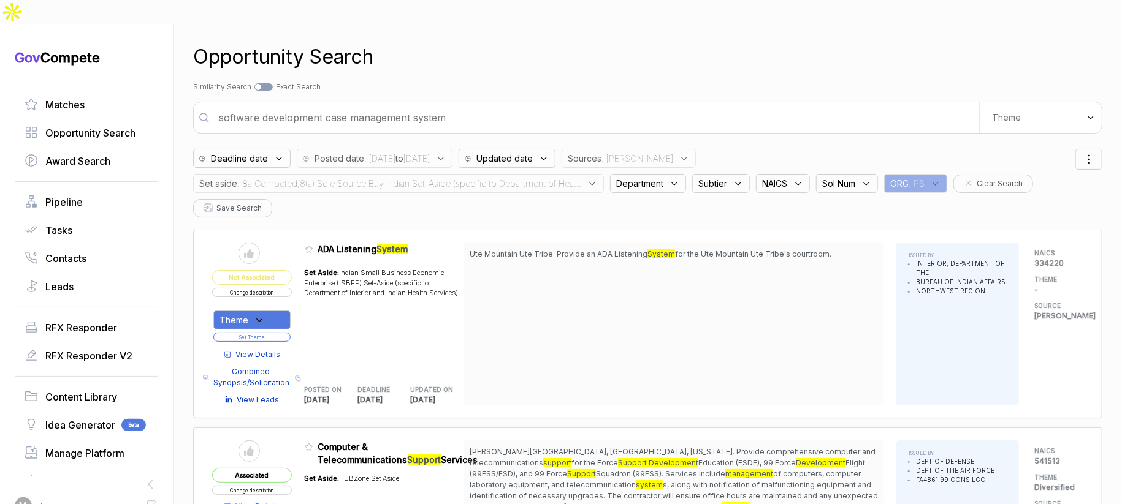
scroll to position [6, 0]
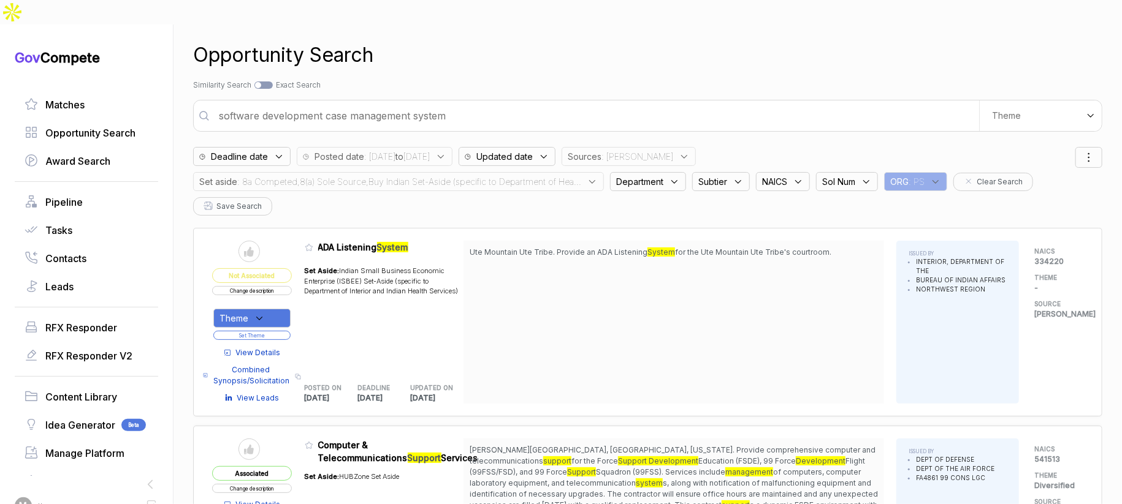
click at [273, 348] on span "View Details" at bounding box center [258, 353] width 45 height 11
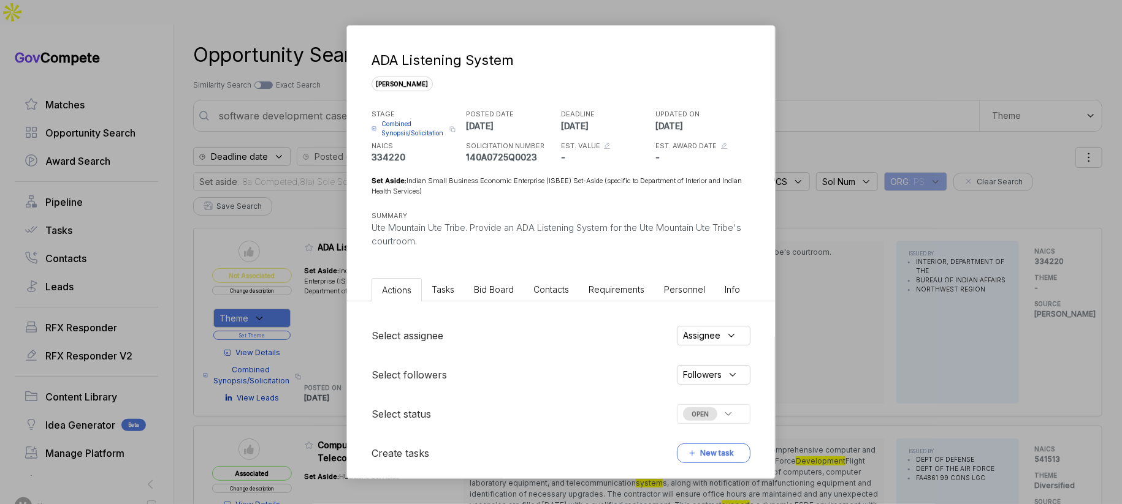
drag, startPoint x: 485, startPoint y: 294, endPoint x: 490, endPoint y: 299, distance: 7.4
click at [485, 294] on li "Bid Board" at bounding box center [493, 289] width 59 height 23
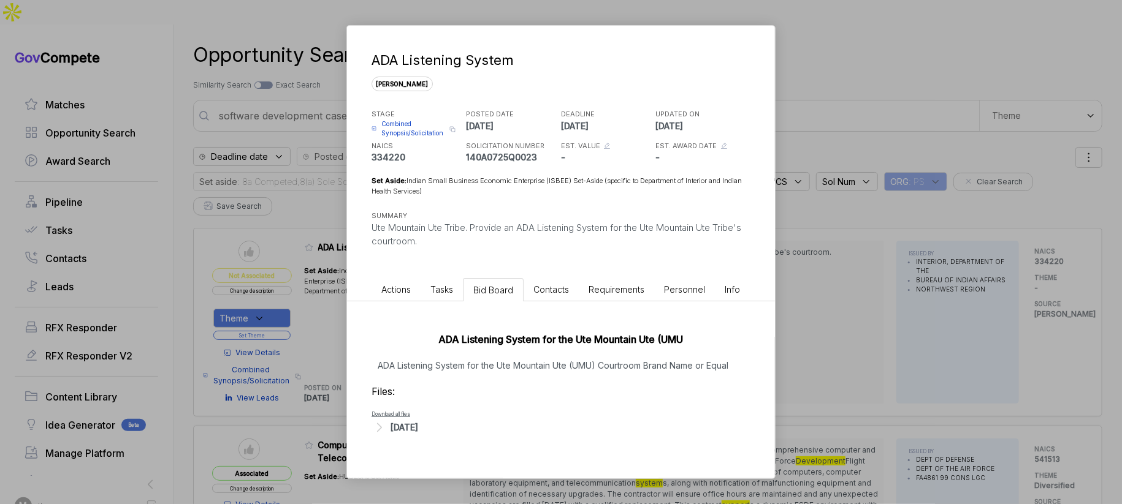
click at [414, 431] on div "Sep 11, 2025" at bounding box center [404, 427] width 28 height 13
click at [462, 444] on span "- Attachment_1_Specifications.docx" at bounding box center [446, 446] width 101 height 7
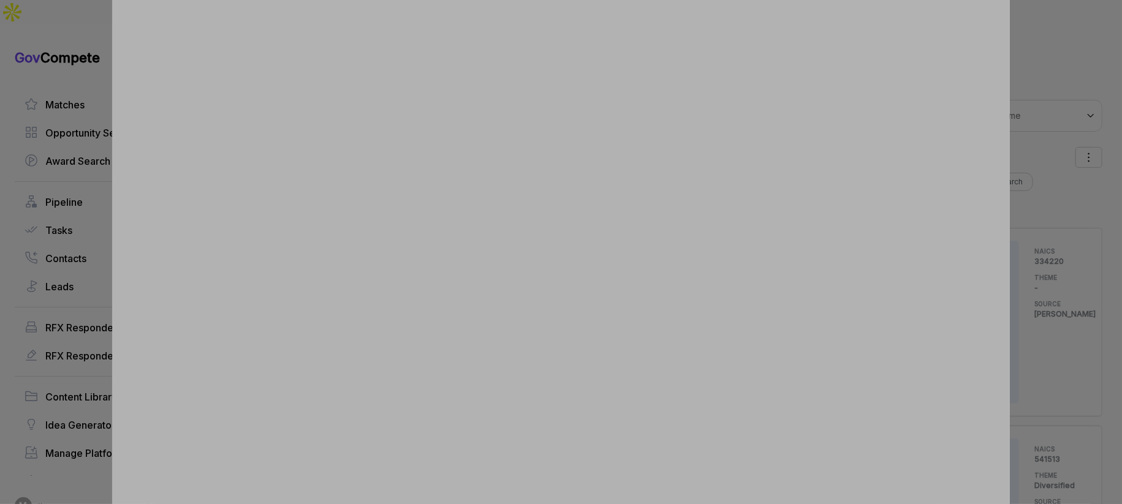
click at [1028, 302] on div at bounding box center [561, 252] width 1122 height 504
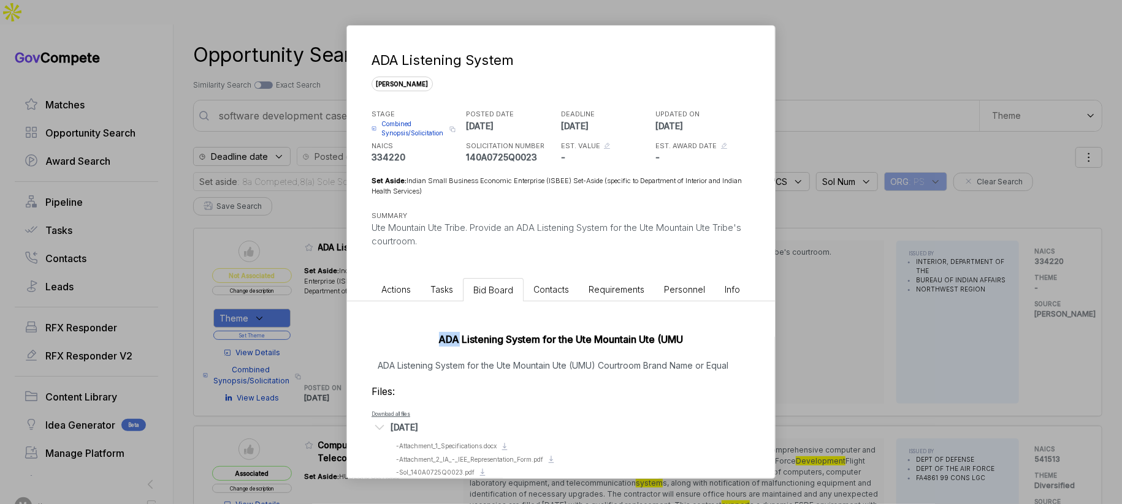
drag, startPoint x: 1028, startPoint y: 302, endPoint x: 997, endPoint y: 305, distance: 31.4
click at [1028, 302] on div "ADA Listening System sam STAGE Combined Synopsis/Solicitation Copy link POSTED …" at bounding box center [561, 252] width 1122 height 504
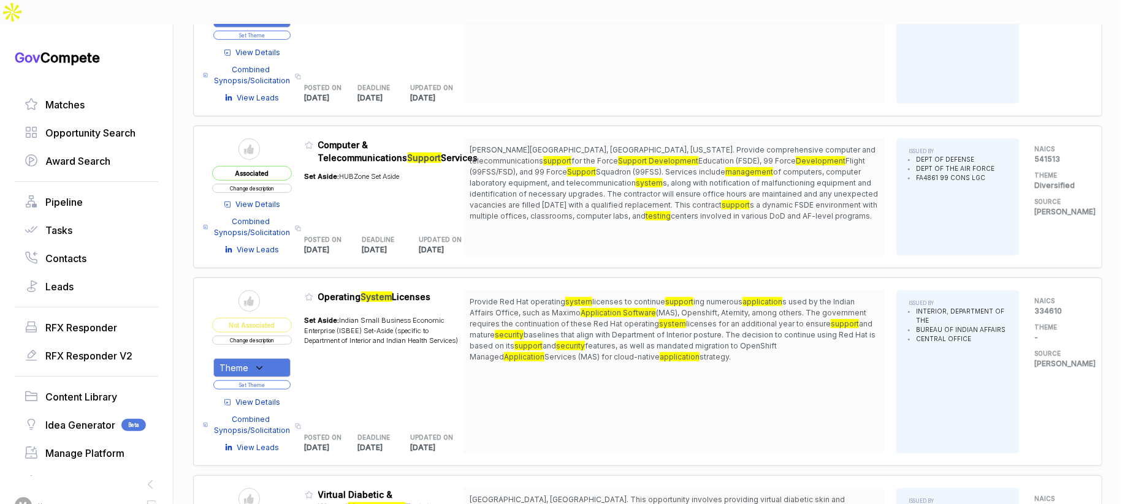
scroll to position [416, 0]
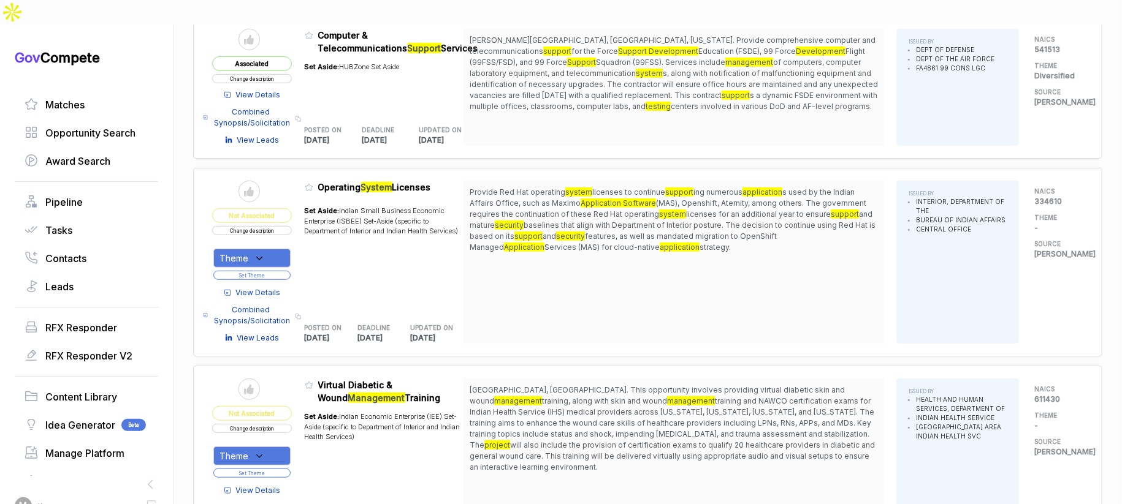
click at [273, 287] on span "View Details" at bounding box center [258, 292] width 45 height 11
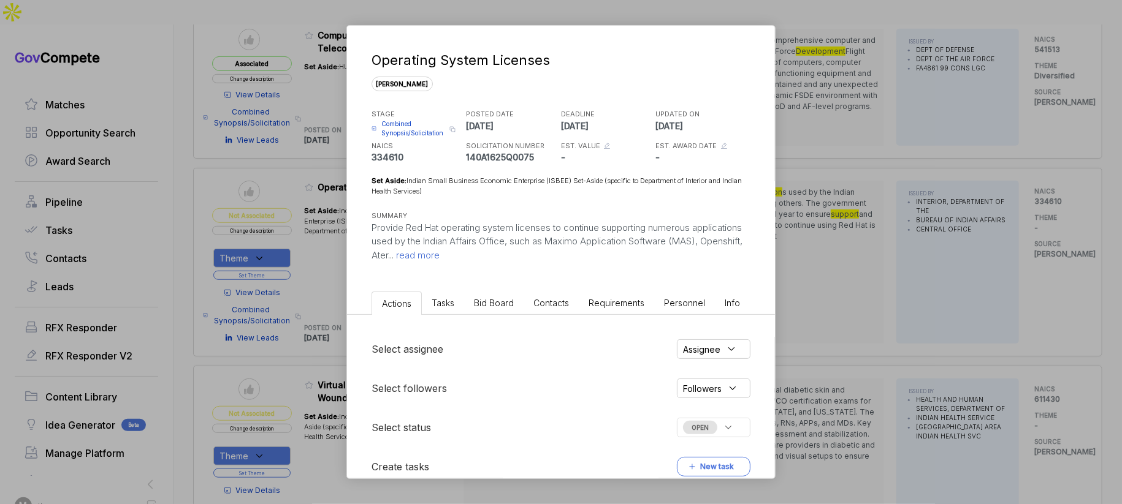
click at [492, 308] on li "Bid Board" at bounding box center [493, 303] width 59 height 23
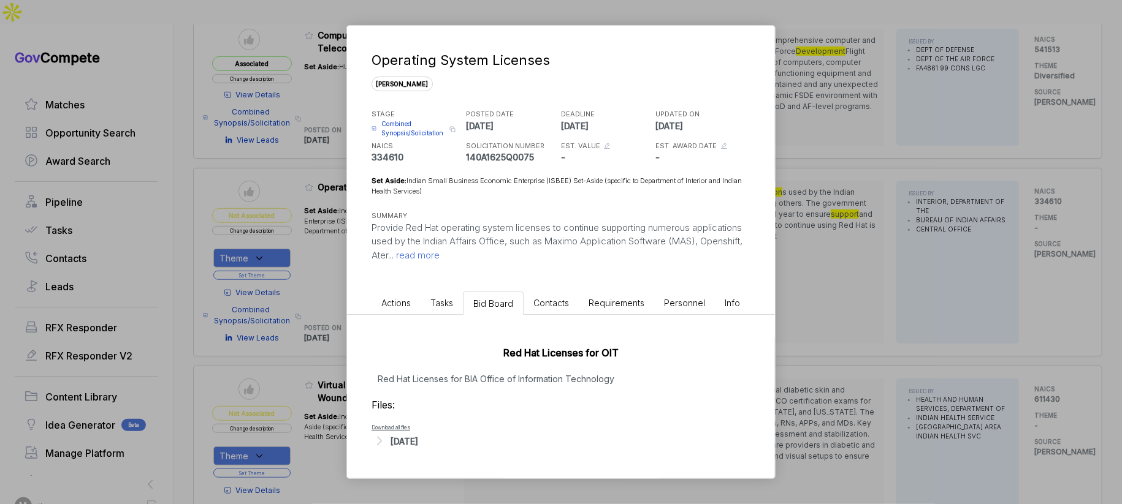
click at [418, 437] on div "[DATE]" at bounding box center [404, 441] width 28 height 13
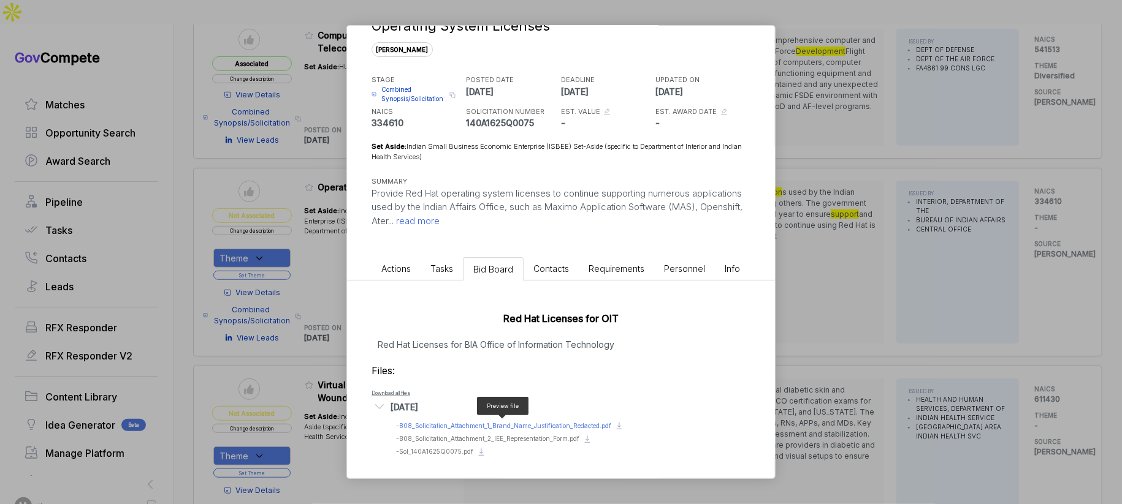
scroll to position [36, 0]
click at [444, 449] on span "- Sol_140A1625Q0075.pdf" at bounding box center [434, 450] width 77 height 7
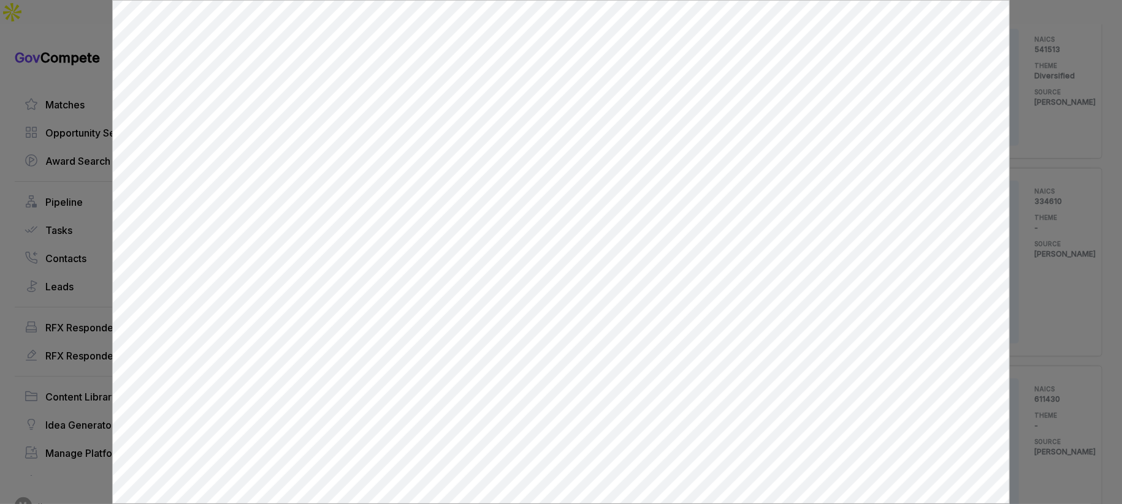
scroll to position [0, 0]
drag, startPoint x: 1074, startPoint y: 203, endPoint x: 851, endPoint y: 278, distance: 235.7
click at [1074, 203] on div at bounding box center [561, 252] width 1122 height 504
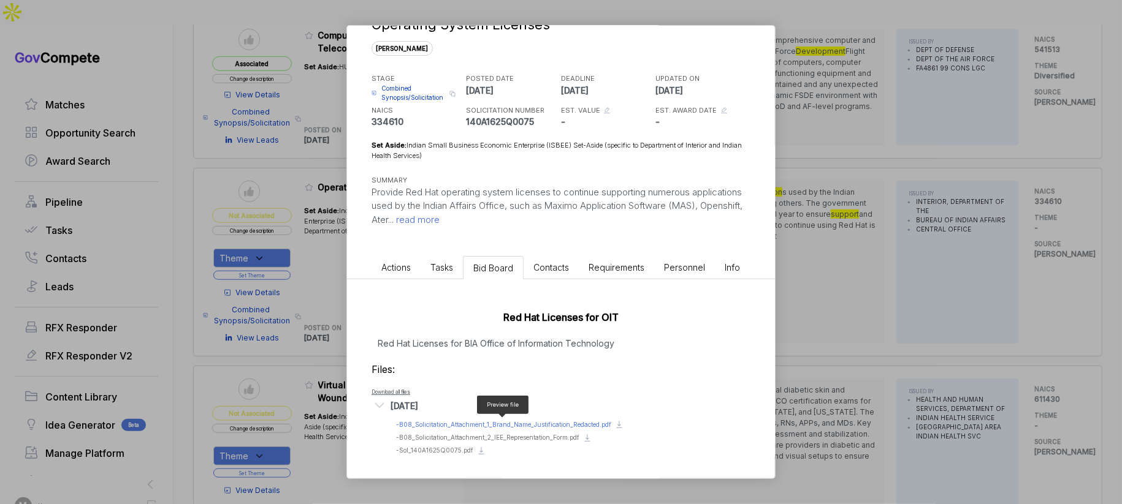
click at [511, 422] on span "- B08_Solicitation_Attachment_1_Brand_Name_Justification_Redacted.pdf" at bounding box center [503, 424] width 215 height 7
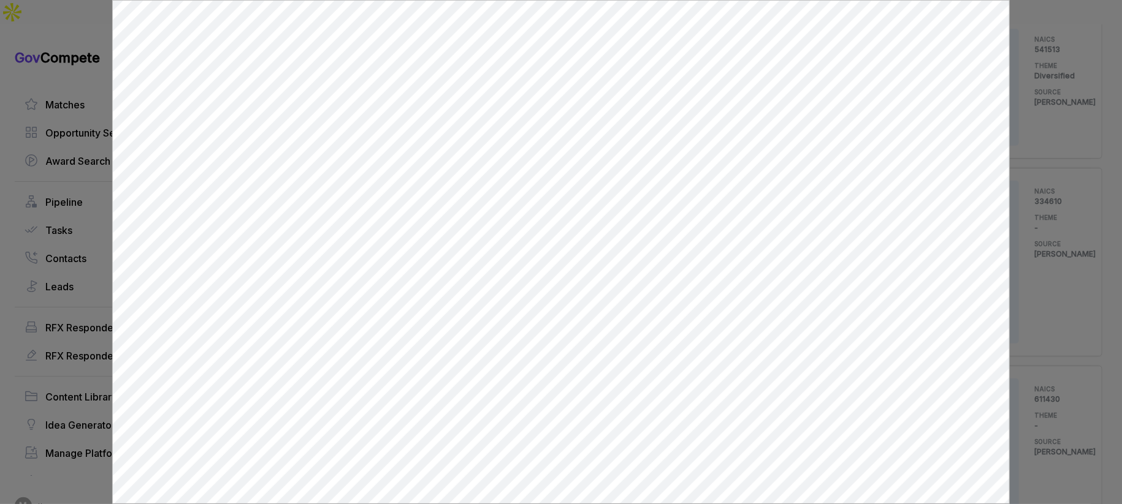
click at [1036, 358] on div at bounding box center [561, 252] width 1122 height 504
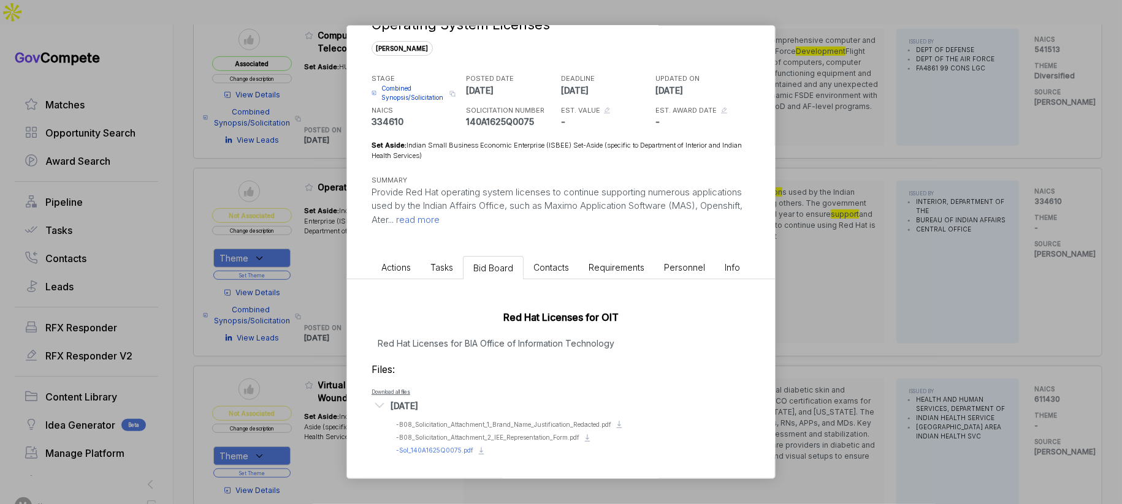
click at [451, 454] on div "Preview file - Sol_140A1625Q0075.pdf" at bounding box center [434, 450] width 77 height 9
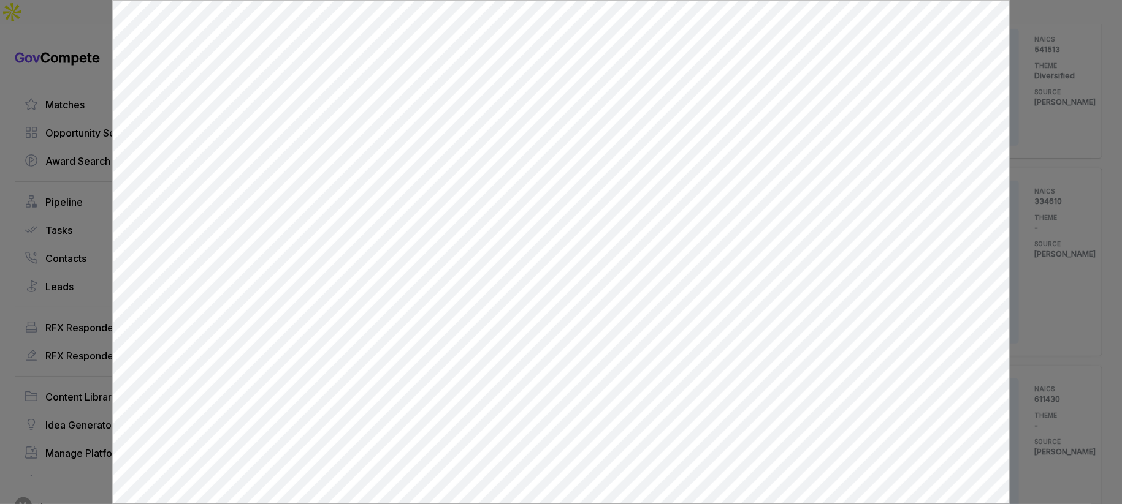
drag, startPoint x: 1038, startPoint y: 289, endPoint x: 702, endPoint y: 279, distance: 336.0
click at [1022, 287] on div at bounding box center [561, 252] width 1122 height 504
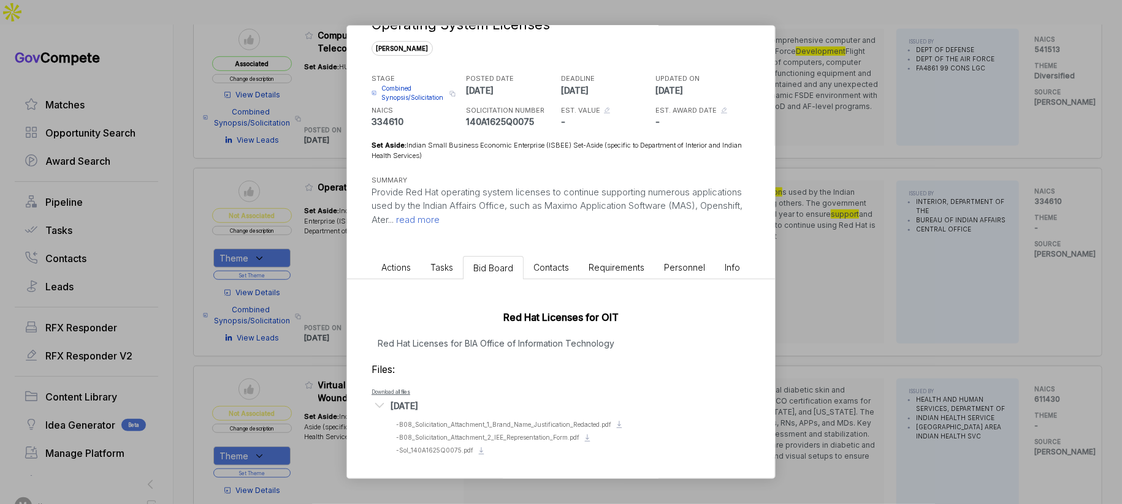
click at [439, 220] on span "read more" at bounding box center [417, 220] width 46 height 12
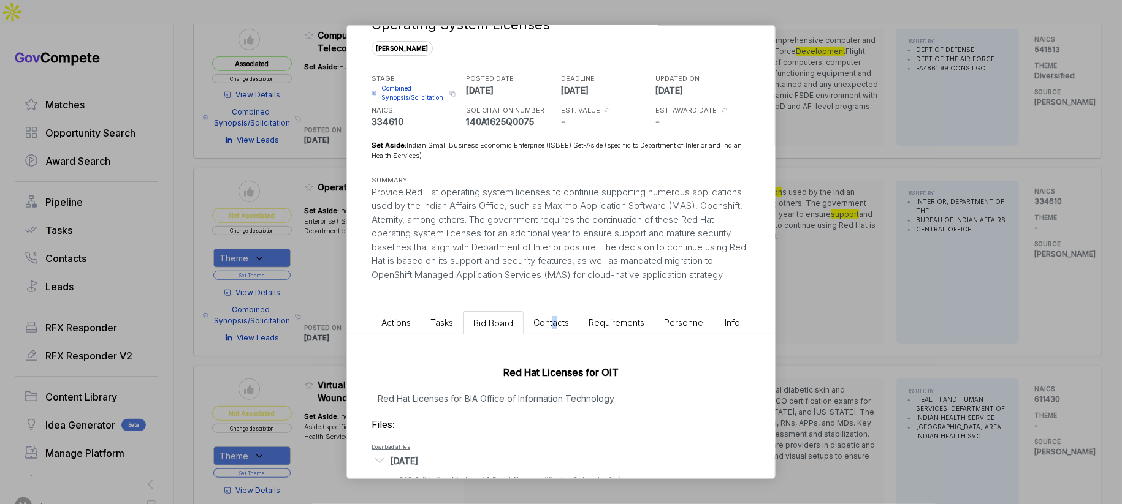
click at [553, 328] on span "Contacts" at bounding box center [551, 322] width 36 height 10
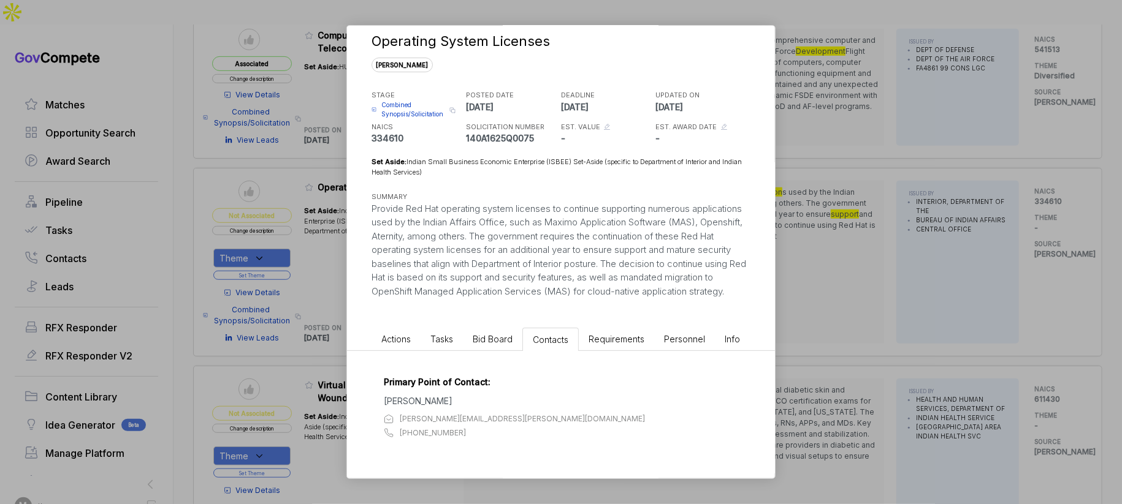
drag, startPoint x: 487, startPoint y: 338, endPoint x: 509, endPoint y: 344, distance: 23.5
click at [489, 338] on span "Bid Board" at bounding box center [493, 339] width 40 height 10
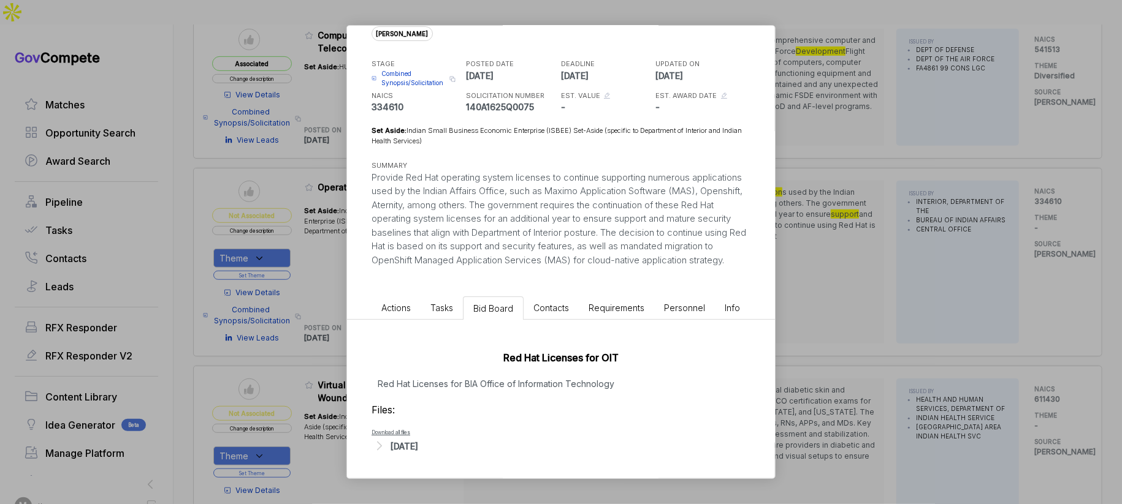
click at [418, 447] on div "[DATE]" at bounding box center [404, 446] width 28 height 13
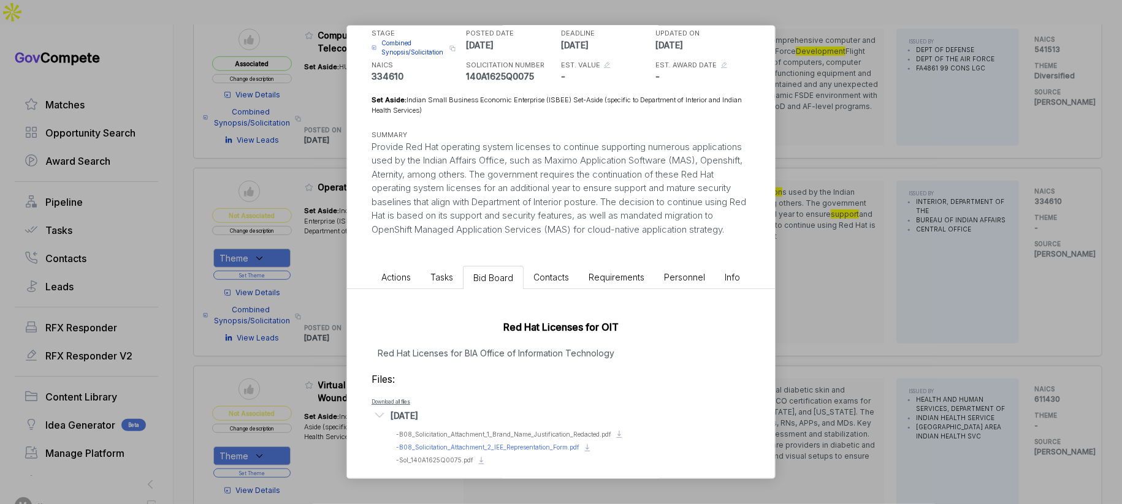
scroll to position [105, 0]
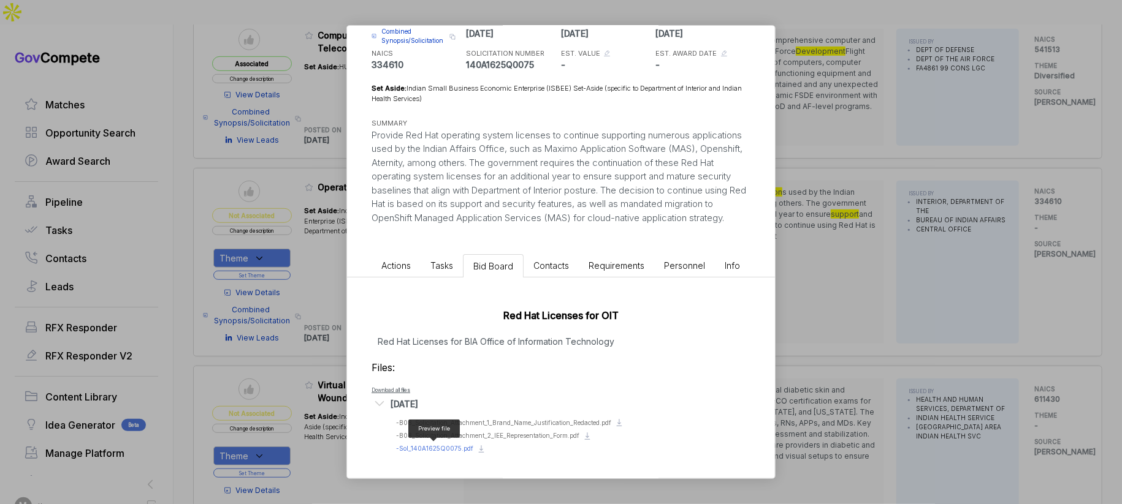
click at [432, 449] on span "- Sol_140A1625Q0075.pdf" at bounding box center [434, 448] width 77 height 7
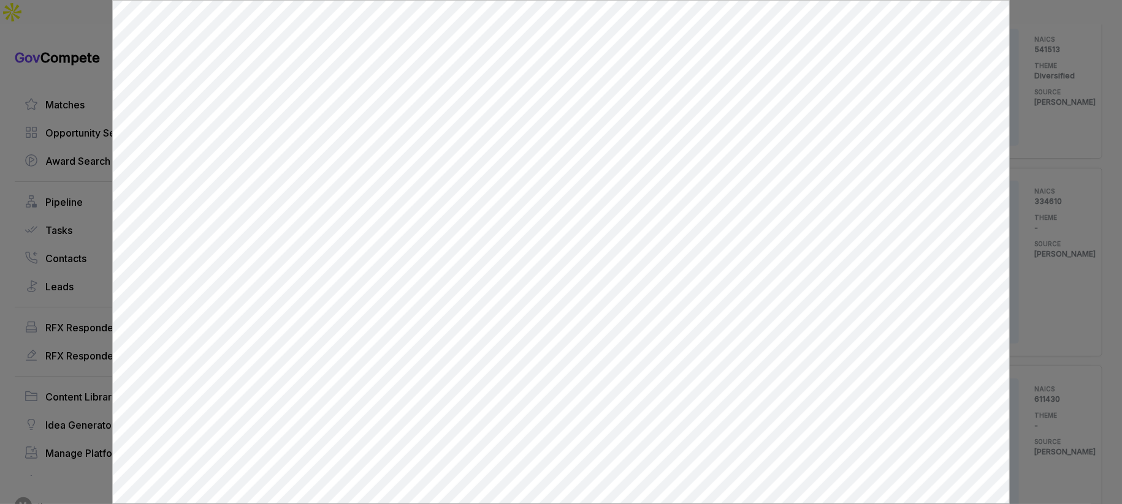
scroll to position [0, 0]
click at [1029, 148] on div at bounding box center [561, 252] width 1122 height 504
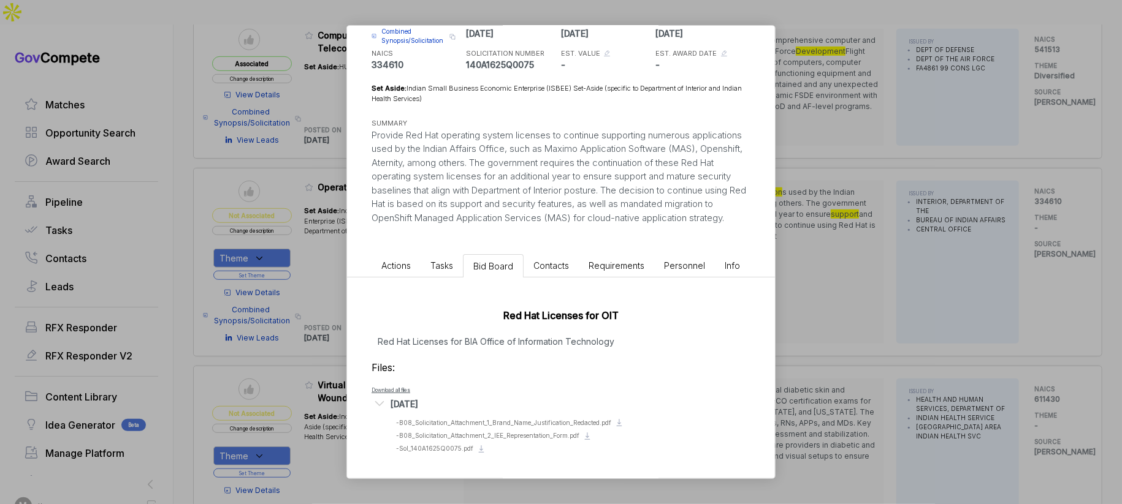
click at [959, 188] on div "Operating System Licenses sam STAGE Combined Synopsis/Solicitation Copy link PO…" at bounding box center [561, 252] width 1122 height 504
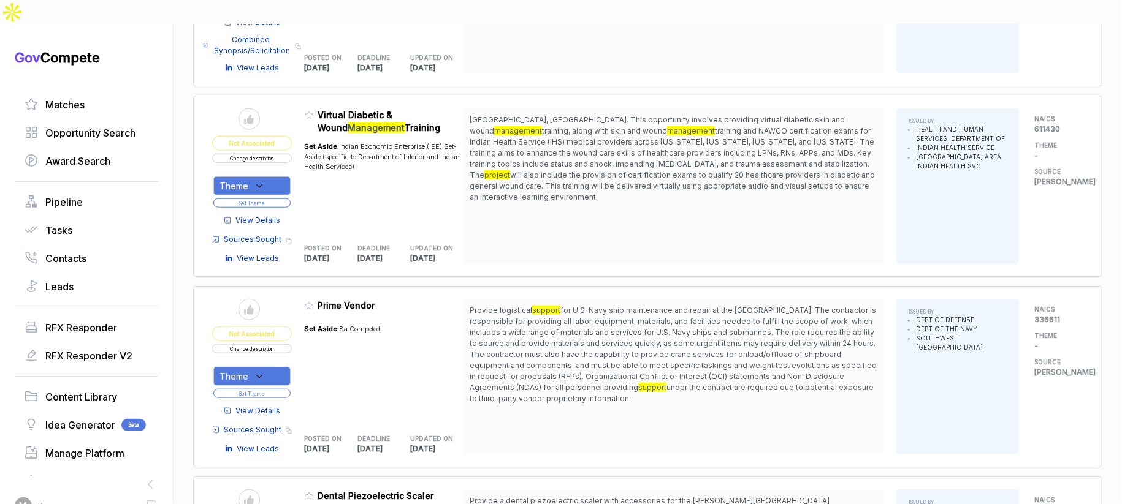
scroll to position [689, 0]
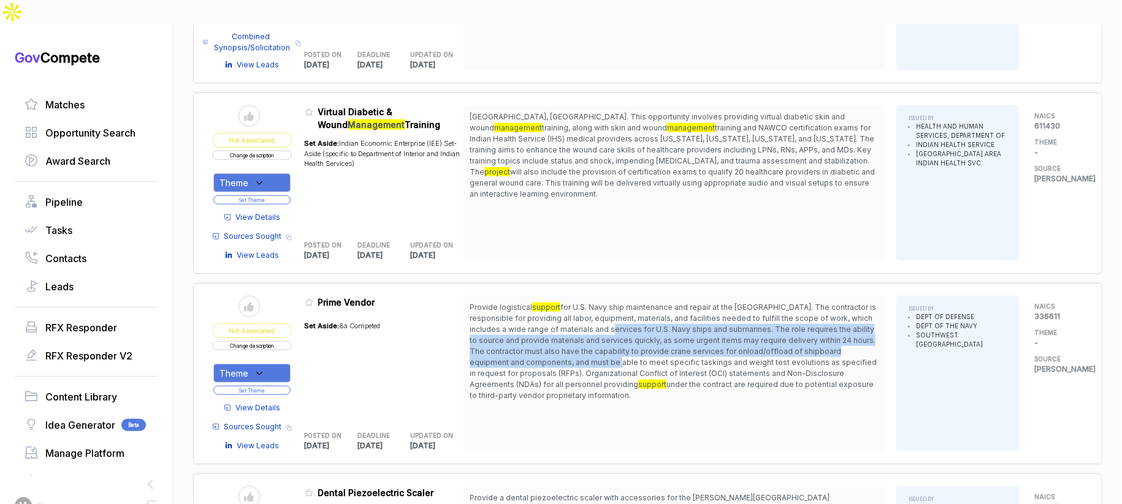
drag, startPoint x: 637, startPoint y: 308, endPoint x: 647, endPoint y: 331, distance: 24.7
click at [647, 331] on span "for U.S. Navy ship maintenance and repair at the Southwest Regional Maintenance…" at bounding box center [673, 346] width 407 height 86
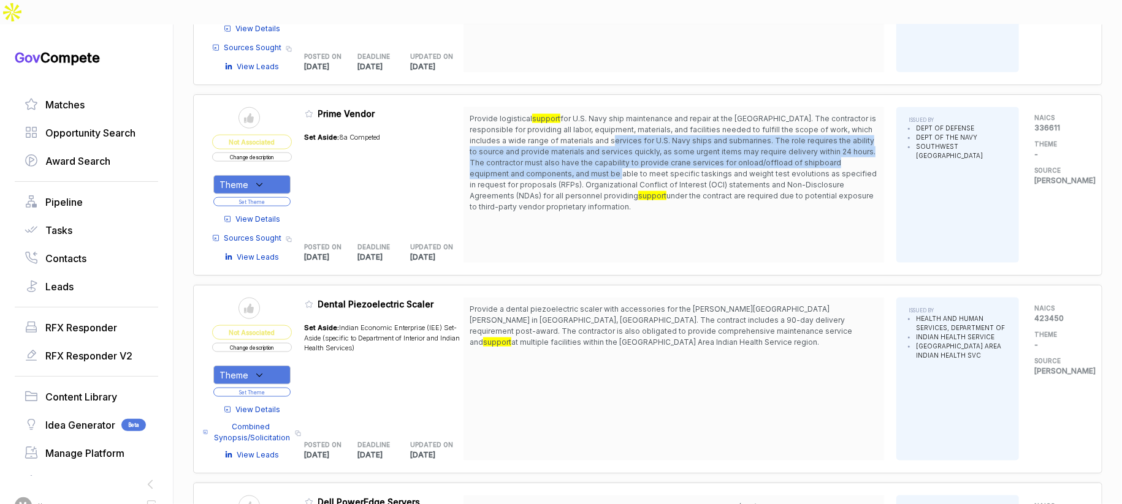
scroll to position [1126, 0]
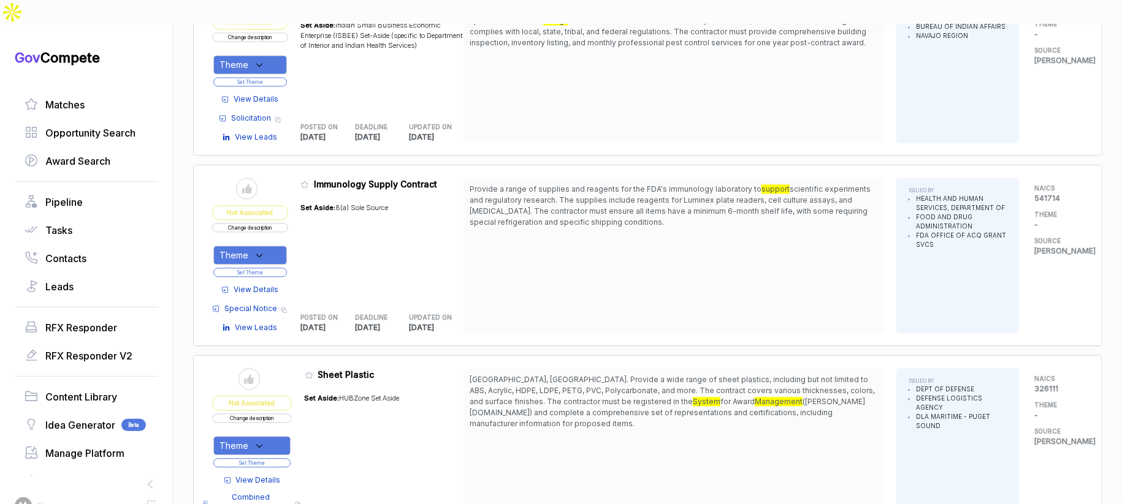
scroll to position [1613, 0]
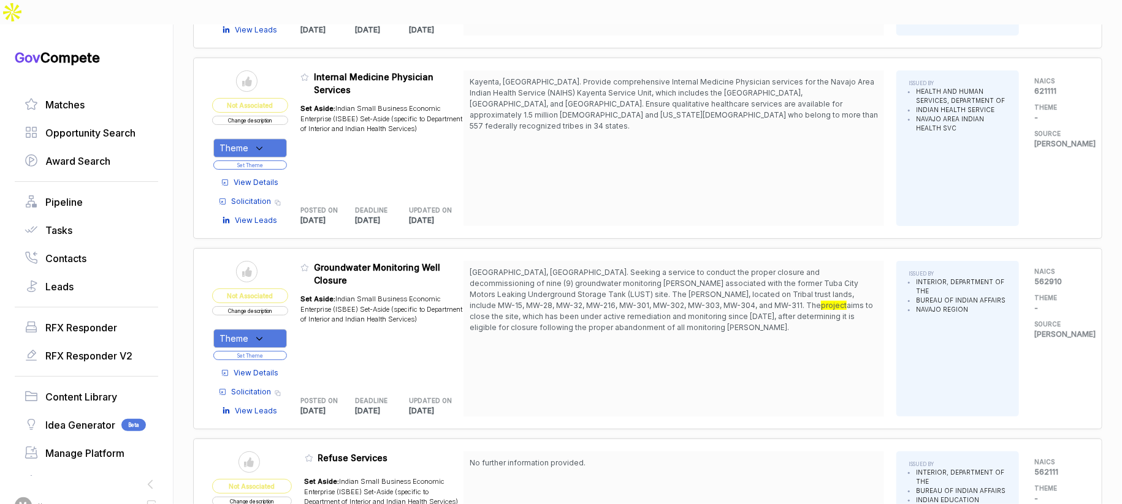
scroll to position [4850, 0]
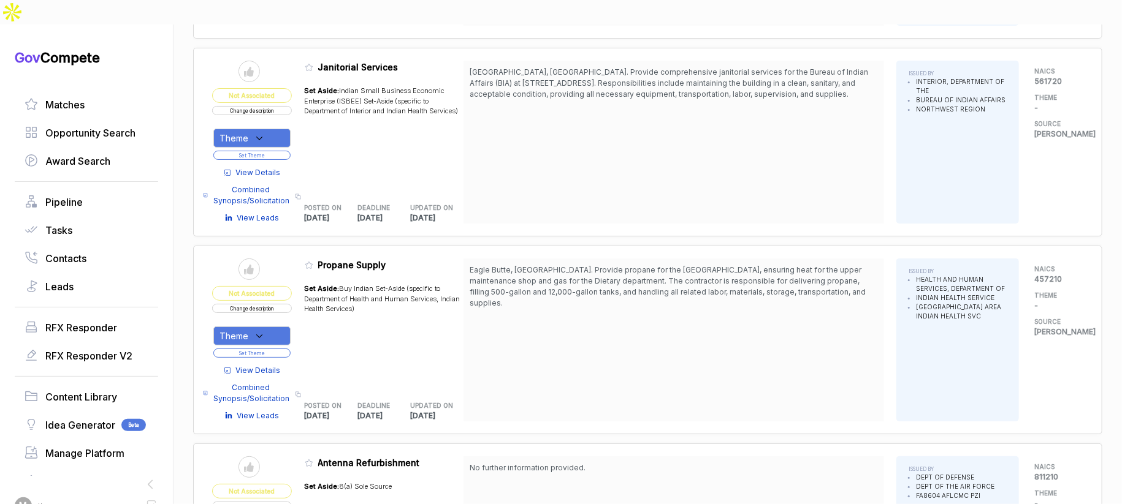
scroll to position [6005, 0]
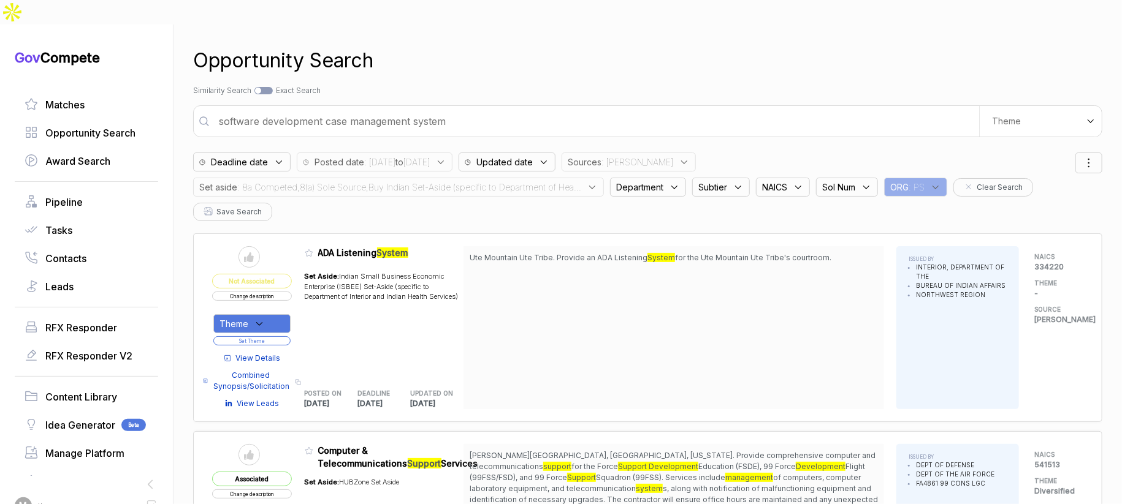
click at [577, 178] on div "Set aside : 8a Competed,8(a) Sole Source,Buy Indian Set-Aside (specific to Depa…" at bounding box center [398, 187] width 411 height 19
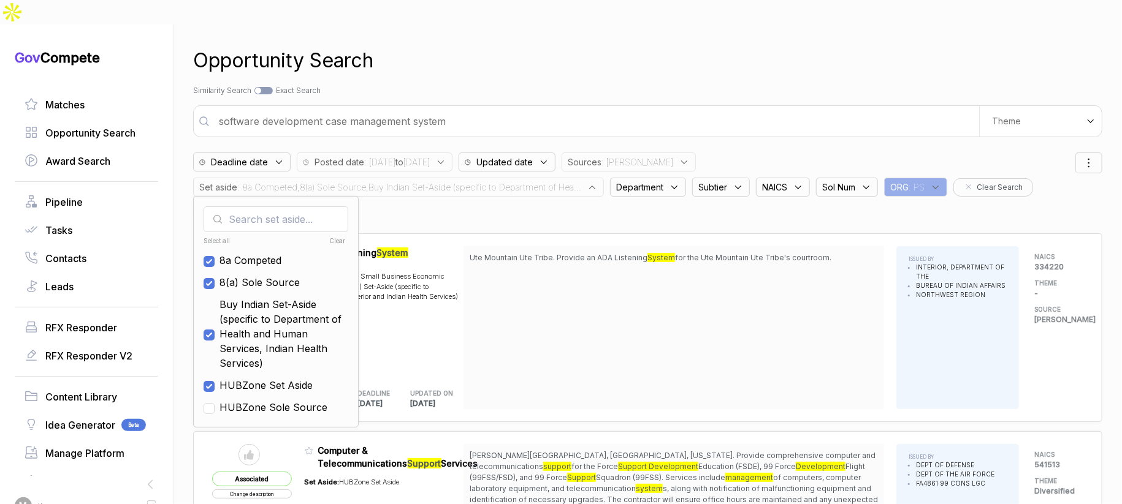
click at [332, 237] on div "Clear" at bounding box center [310, 241] width 71 height 9
checkbox input "false"
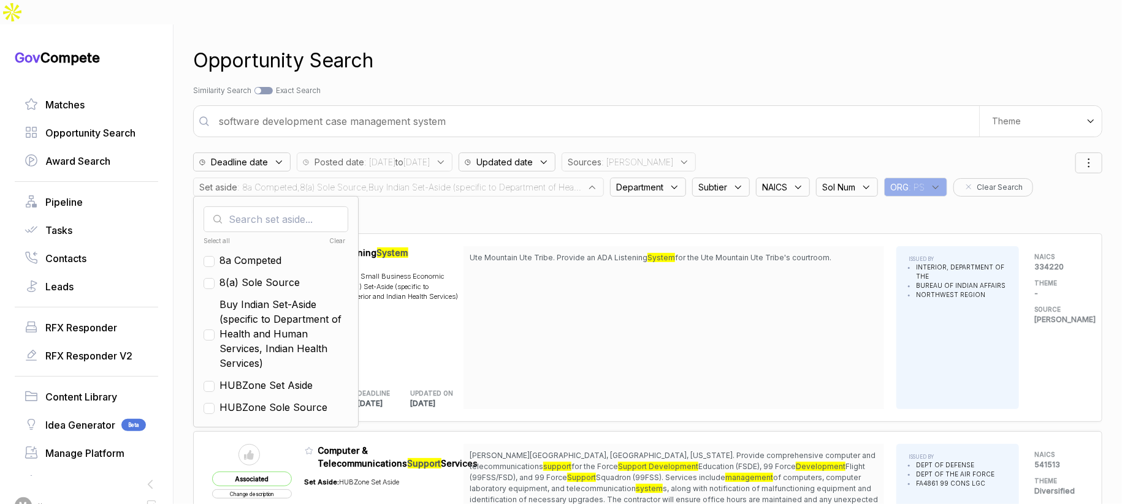
checkbox input "false"
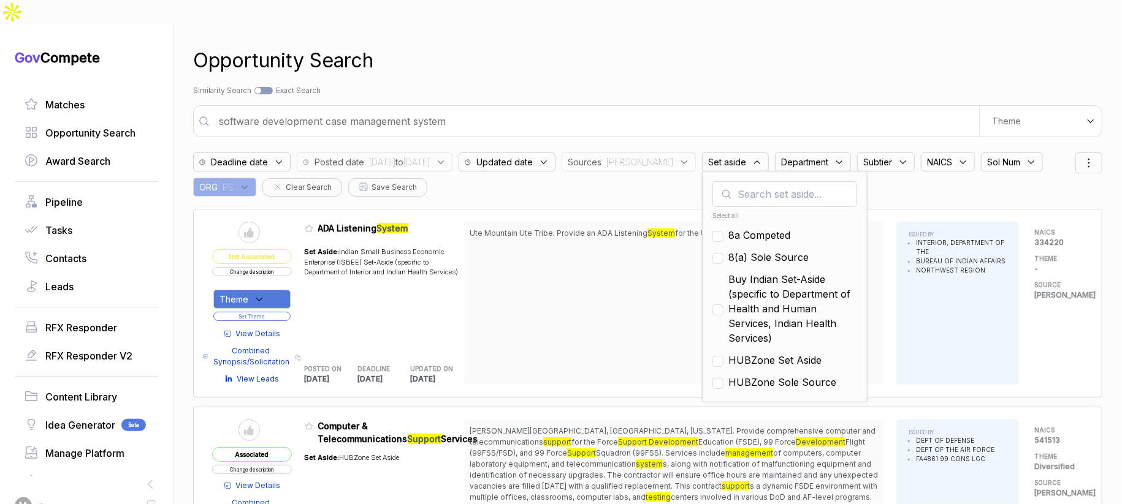
click at [550, 46] on div "Opportunity Search" at bounding box center [647, 60] width 909 height 29
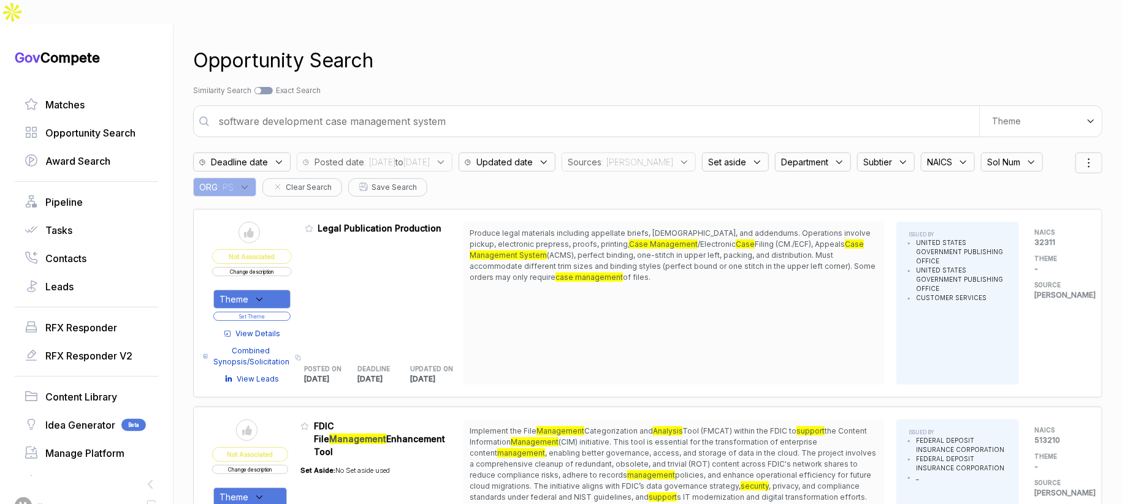
click at [708, 156] on span "Set aside" at bounding box center [727, 162] width 38 height 13
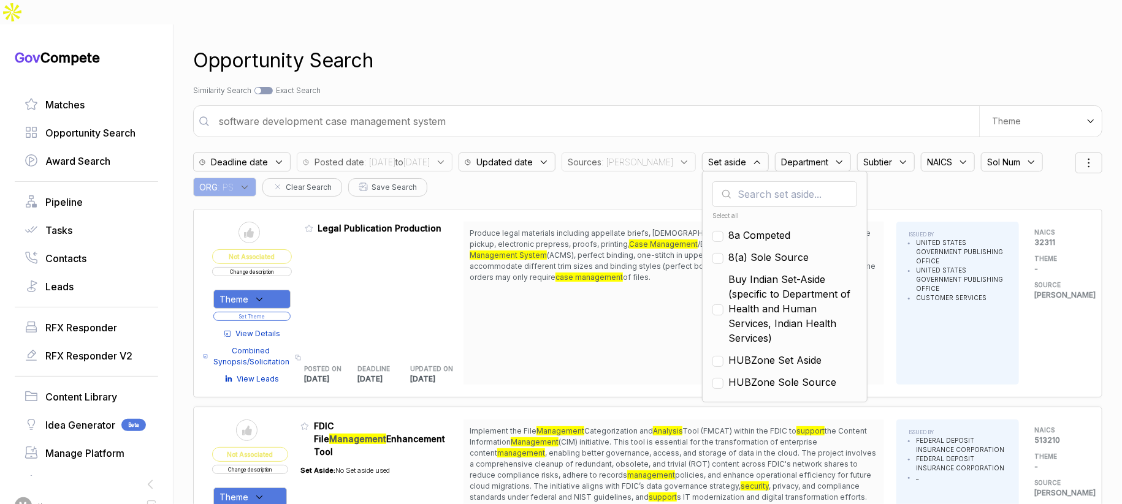
click at [762, 228] on span "8a Competed" at bounding box center [759, 235] width 62 height 15
checkbox input "true"
drag, startPoint x: 764, startPoint y: 232, endPoint x: 764, endPoint y: 270, distance: 38.0
click at [764, 250] on span "8(a) Sole Source" at bounding box center [768, 257] width 80 height 15
checkbox input "true"
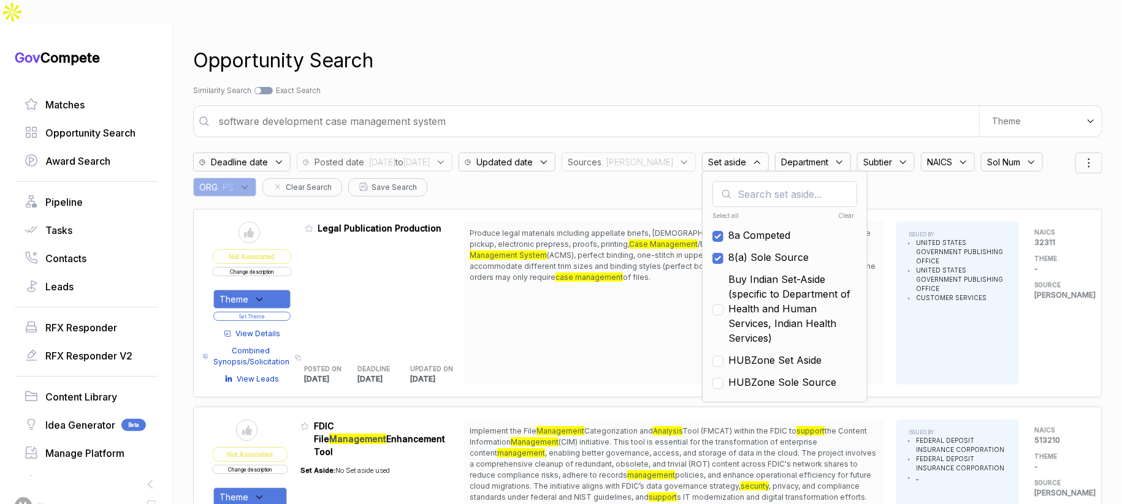
drag, startPoint x: 762, startPoint y: 276, endPoint x: 763, endPoint y: 295, distance: 18.4
click at [761, 279] on span "Buy Indian Set-Aside (specific to Department of Health and Human Services, Indi…" at bounding box center [792, 309] width 129 height 74
checkbox input "true"
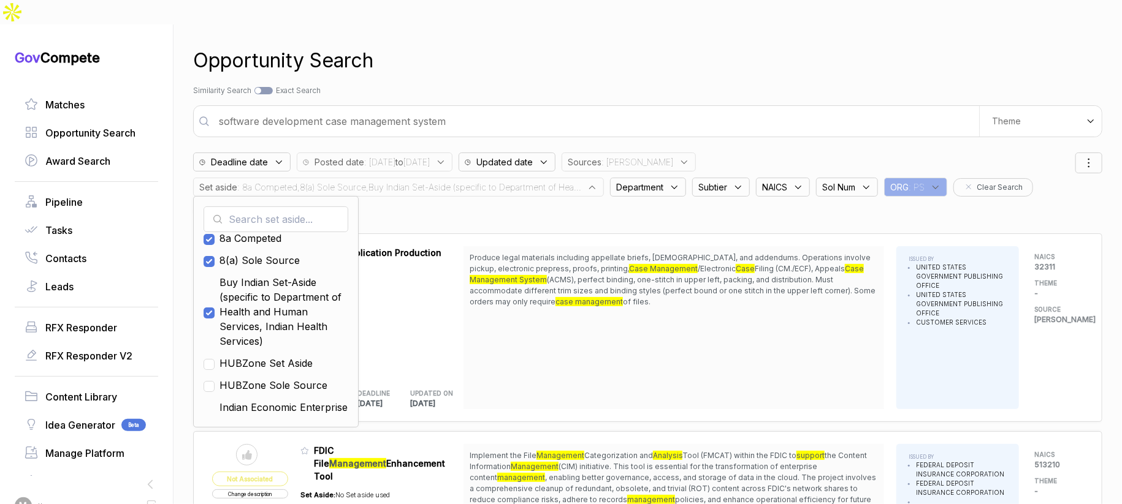
scroll to position [34, 0]
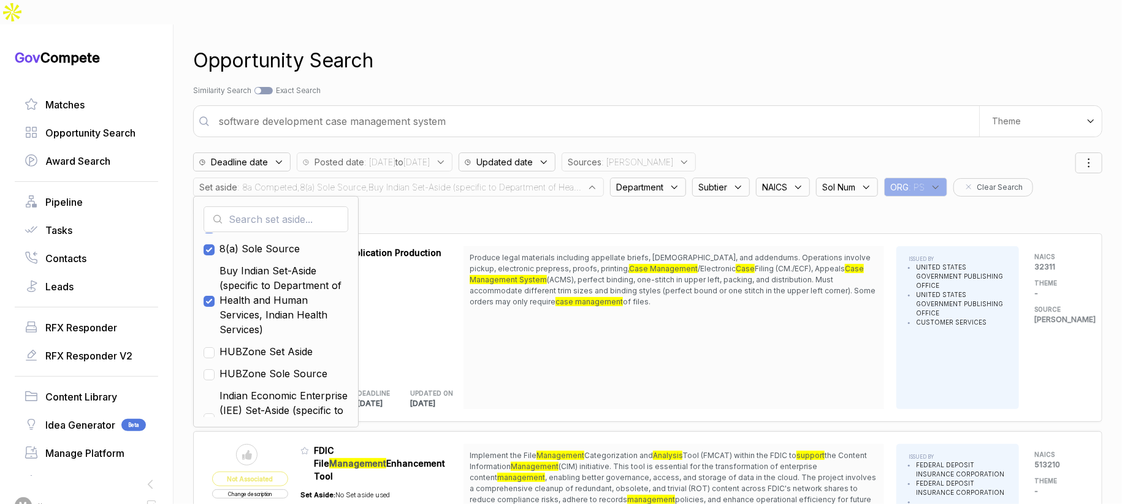
click at [758, 316] on div "Produce legal materials including appellate briefs, [DEMOGRAPHIC_DATA], and add…" at bounding box center [673, 327] width 420 height 163
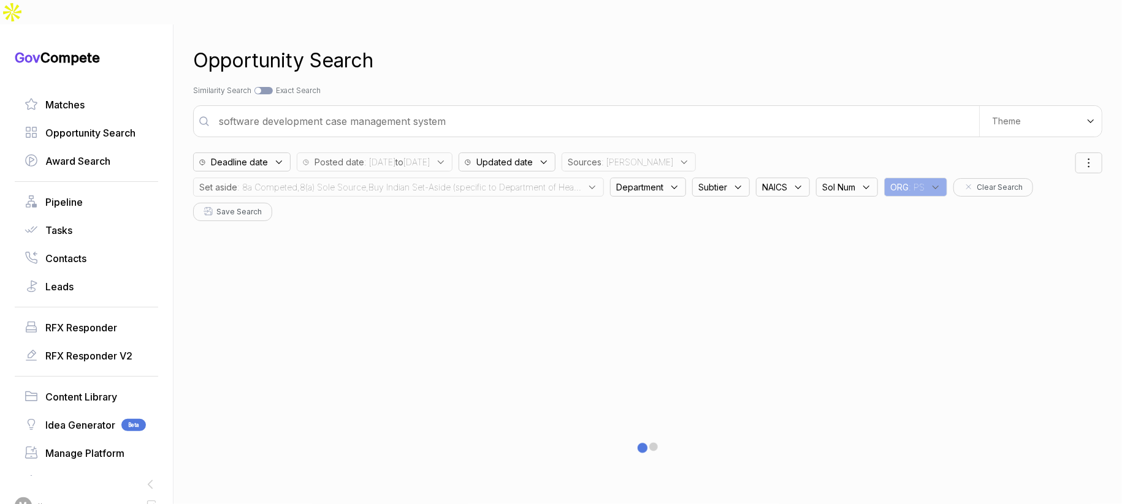
click at [520, 178] on div "Set aside : 8a Competed,8(a) Sole Source,Buy Indian Set-Aside (specific to Depa…" at bounding box center [398, 187] width 411 height 19
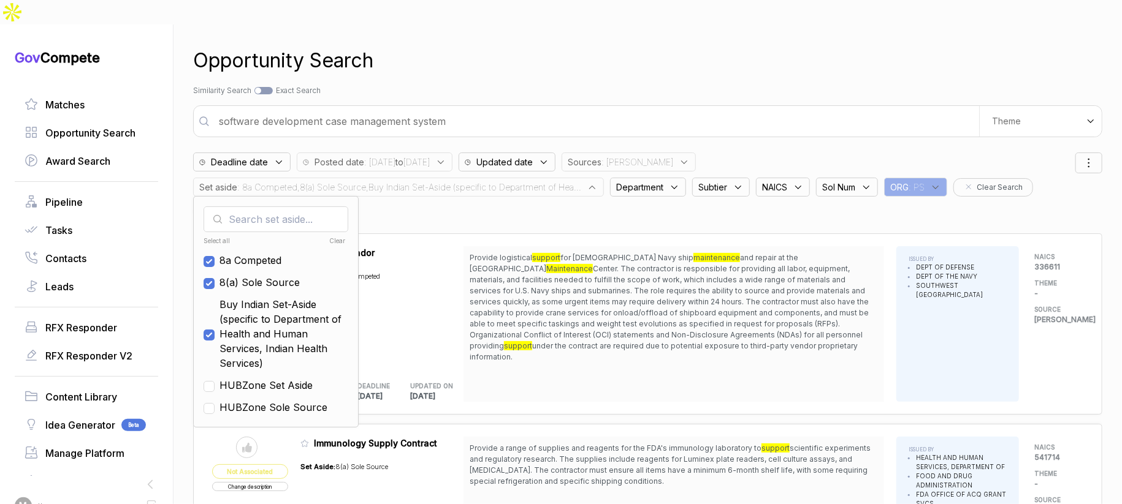
drag, startPoint x: 261, startPoint y: 355, endPoint x: 264, endPoint y: 378, distance: 22.3
click at [262, 378] on span "HUBZone Set Aside" at bounding box center [265, 385] width 93 height 15
checkbox input "true"
drag, startPoint x: 264, startPoint y: 378, endPoint x: 274, endPoint y: 362, distance: 18.7
click at [265, 400] on span "HUBZone Sole Source" at bounding box center [273, 407] width 108 height 15
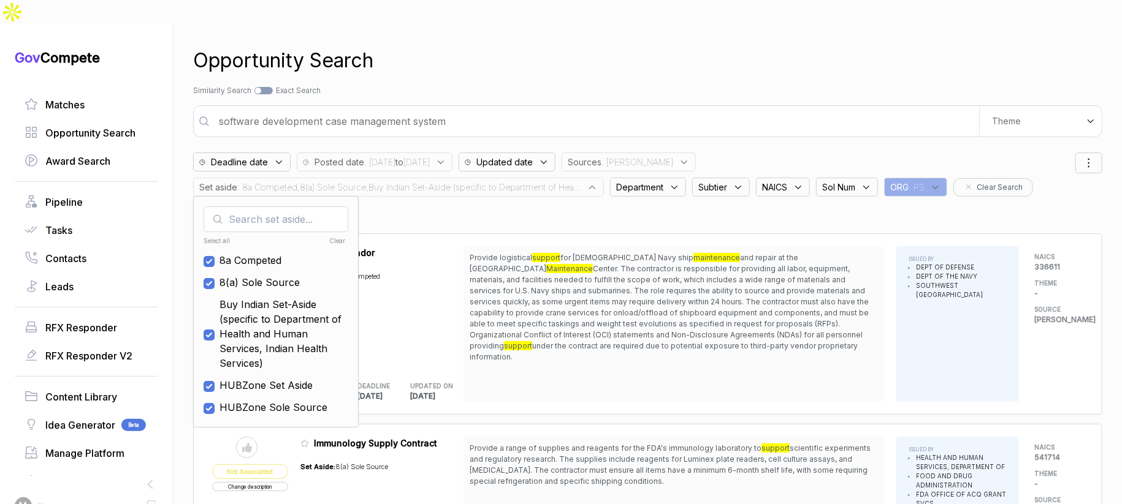
checkbox input "true"
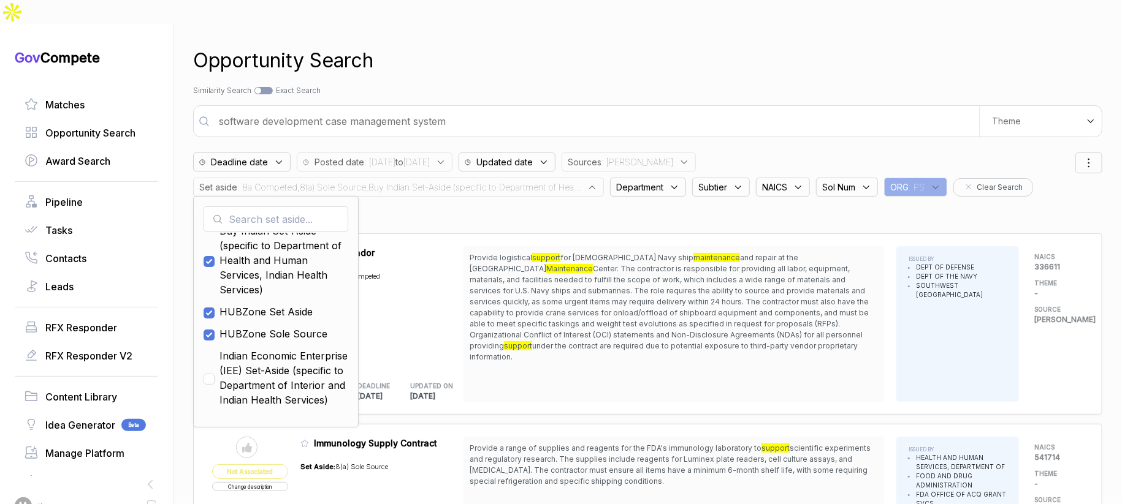
click at [276, 361] on span "Indian Economic Enterprise (IEE) Set-Aside (specific to Department of Interior …" at bounding box center [283, 378] width 129 height 59
checkbox input "true"
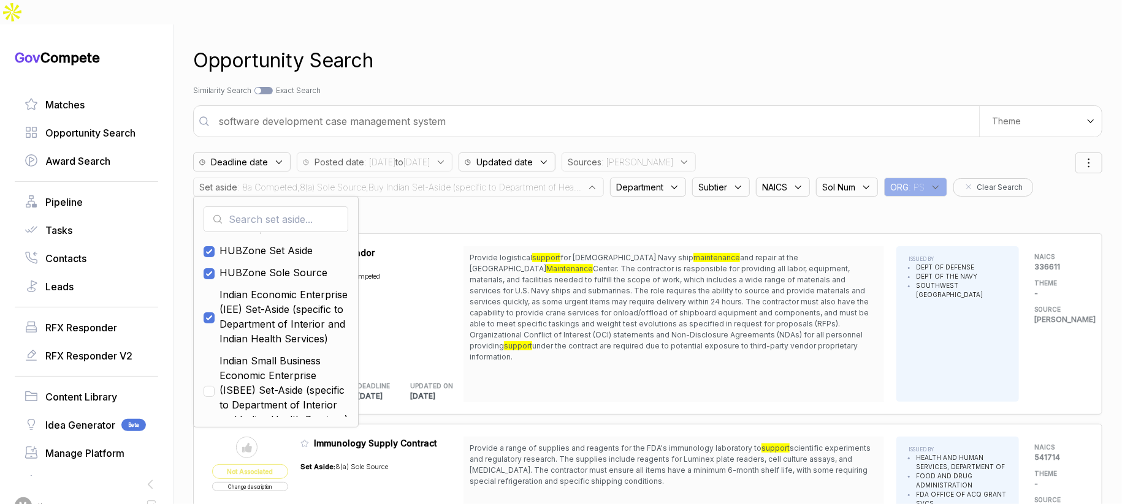
click at [276, 363] on span "Indian Small Business Economic Enterprise (ISBEE) Set-Aside (specific to Depart…" at bounding box center [283, 391] width 129 height 74
checkbox input "true"
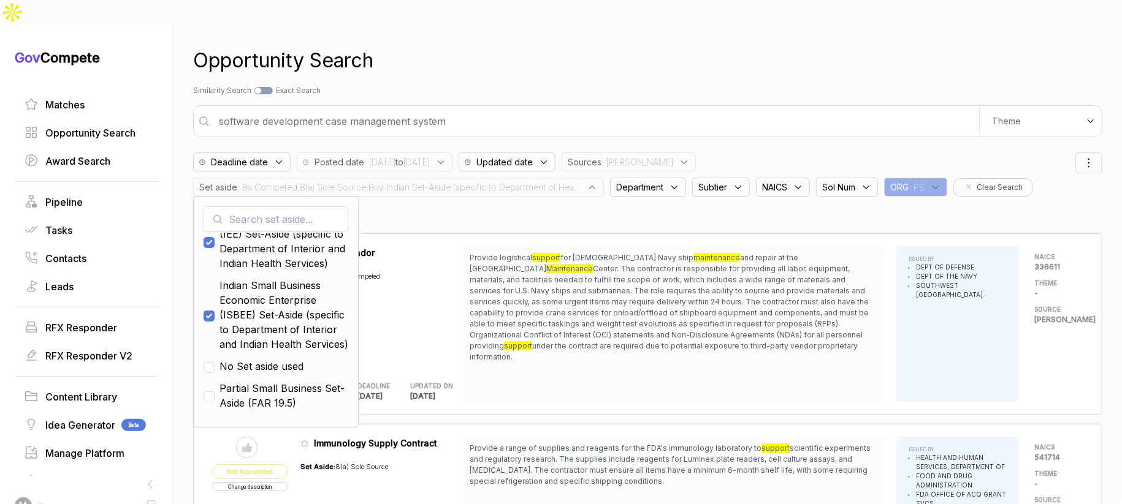
scroll to position [222, 0]
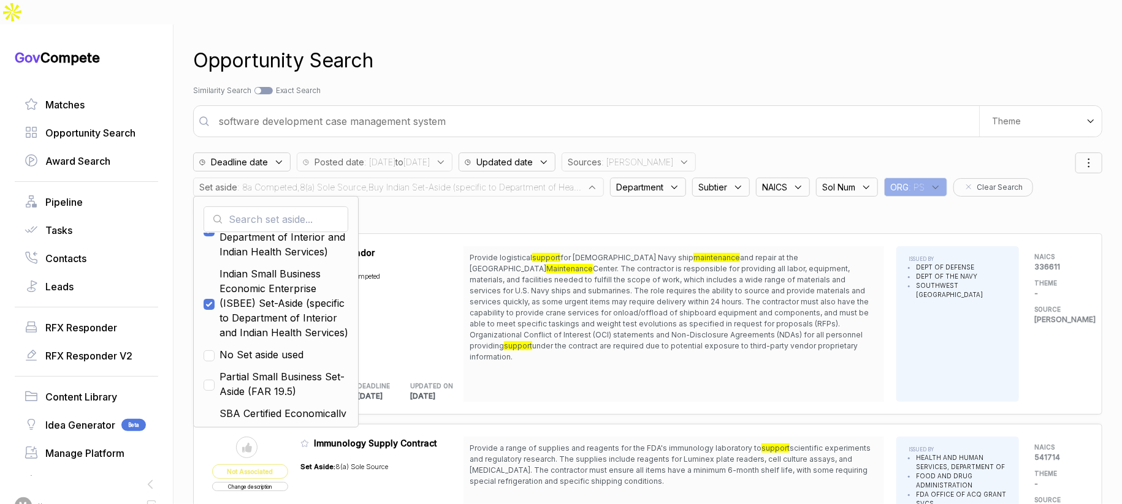
click at [634, 46] on div "Opportunity Search" at bounding box center [647, 60] width 909 height 29
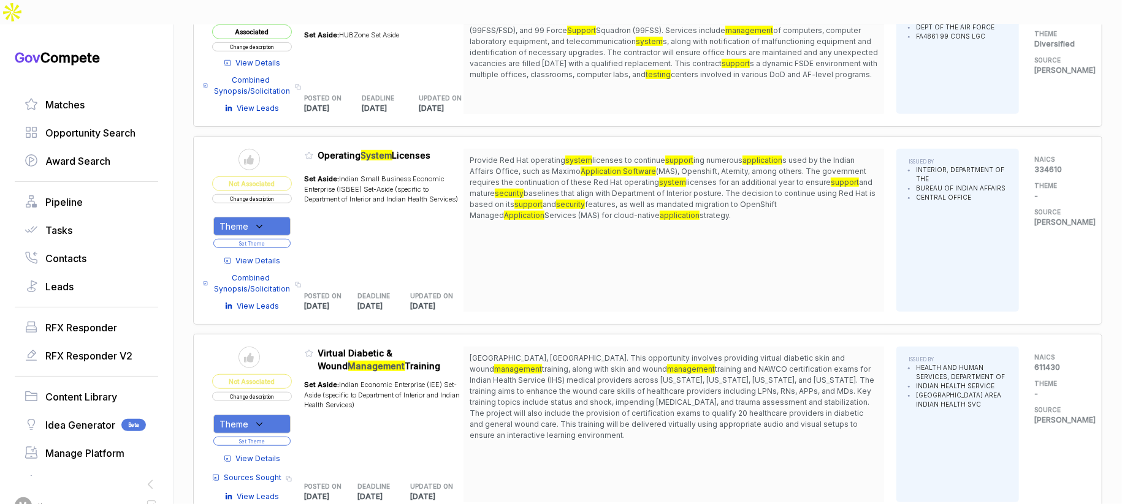
scroll to position [449, 0]
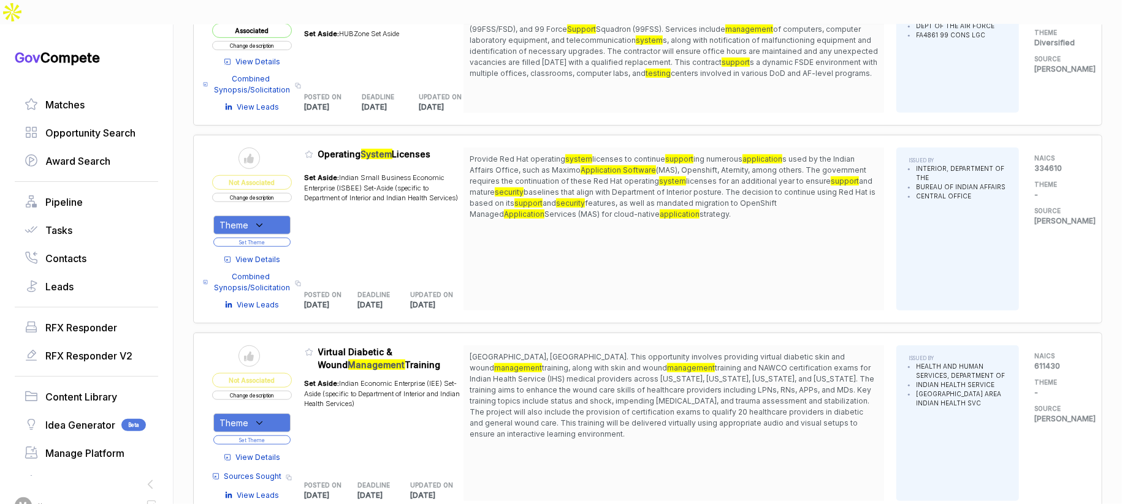
click at [292, 193] on button "Change description" at bounding box center [252, 197] width 80 height 9
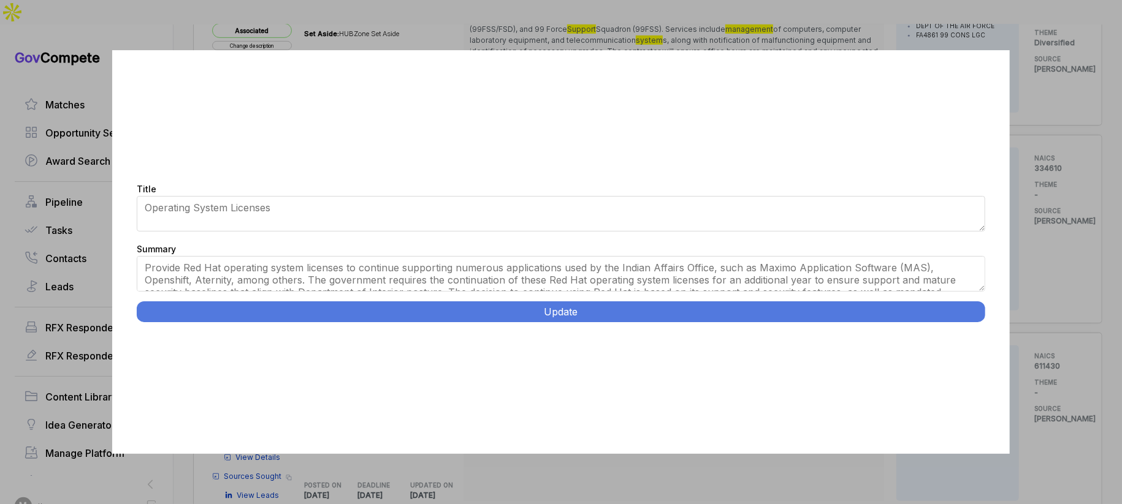
click at [474, 292] on div "Summary Provide Red Hat operating system licenses to continue supporting numero…" at bounding box center [561, 268] width 848 height 54
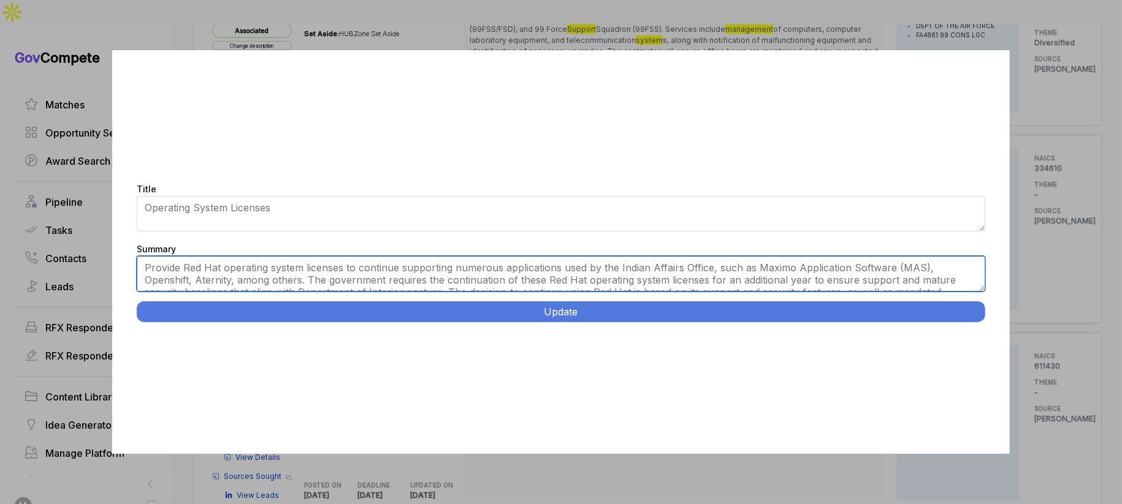
click at [476, 284] on textarea "Provide Red Hat operating system licenses to continue supporting numerous appli…" at bounding box center [561, 274] width 848 height 36
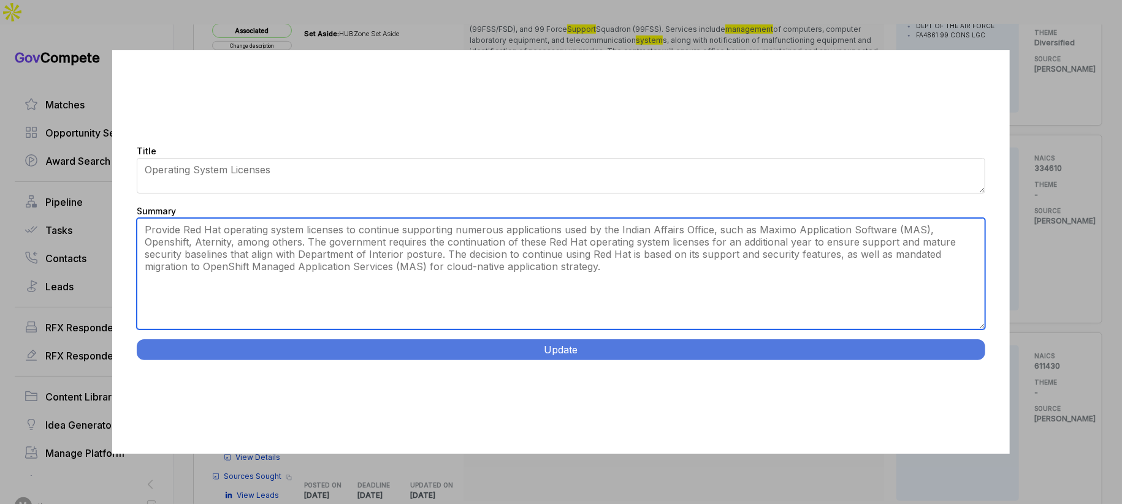
drag, startPoint x: 978, startPoint y: 288, endPoint x: 883, endPoint y: 324, distance: 101.7
click at [968, 362] on div "Title Operating System Licenses Summary Provide Red Hat operating system licens…" at bounding box center [560, 251] width 897 height 403
click at [845, 319] on textarea "Provide Red Hat operating system licenses to continue supporting numerous appli…" at bounding box center [561, 274] width 848 height 110
paste textarea "BIA Red Hat Software Licenses. Virtual delivery to [GEOGRAPHIC_DATA]. Provide R…"
type textarea "Virtual delivery to [GEOGRAPHIC_DATA]. Provide Red Hat Enterprise Linux softwar…"
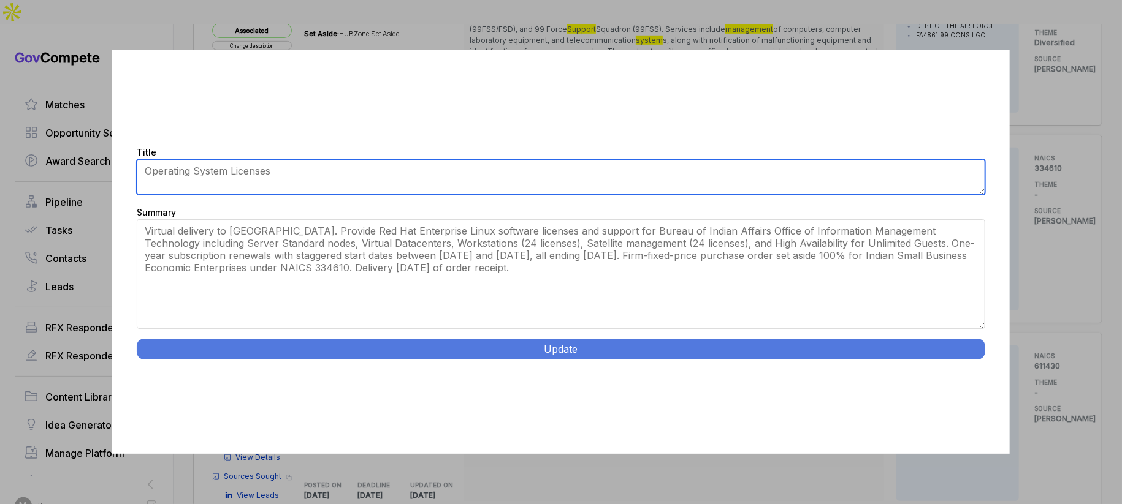
click at [646, 183] on textarea "Operating System Licenses" at bounding box center [561, 177] width 848 height 36
paste textarea "BIA Red Hat Software Licenses."
type textarea "BIA Red Hat Software Licenses"
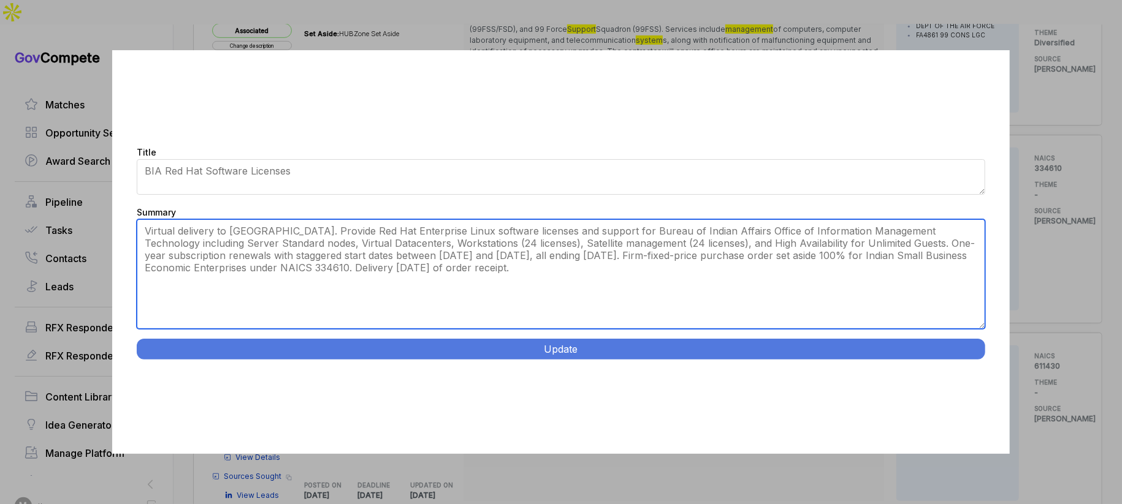
click at [503, 226] on textarea "Provide Red Hat operating system licenses to continue supporting numerous appli…" at bounding box center [561, 274] width 848 height 110
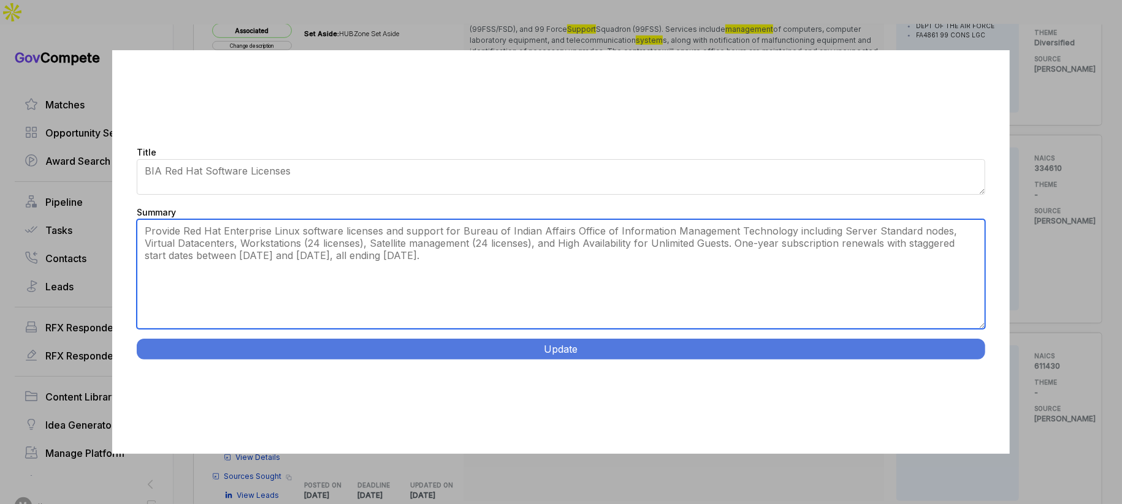
type textarea "Provide Red Hat Enterprise Linux software licenses and support for Bureau of In…"
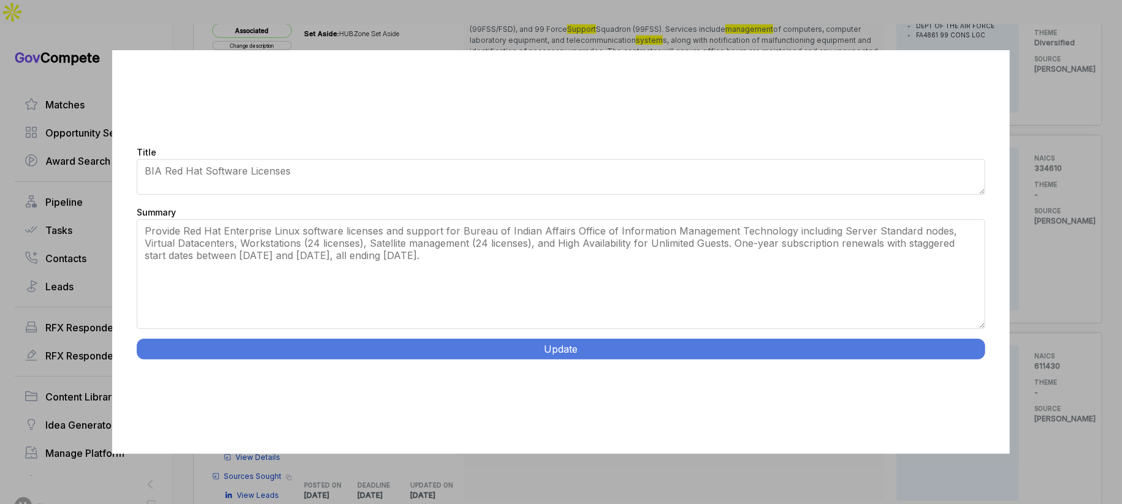
click at [528, 357] on button "Update" at bounding box center [561, 349] width 848 height 21
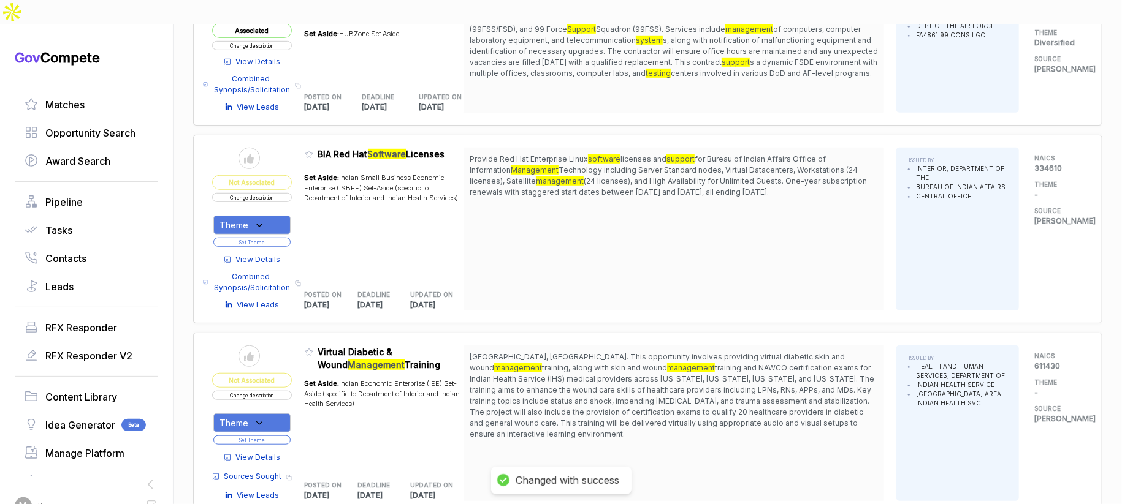
drag, startPoint x: 270, startPoint y: 204, endPoint x: 284, endPoint y: 211, distance: 15.4
click at [270, 216] on div "Theme" at bounding box center [251, 225] width 77 height 19
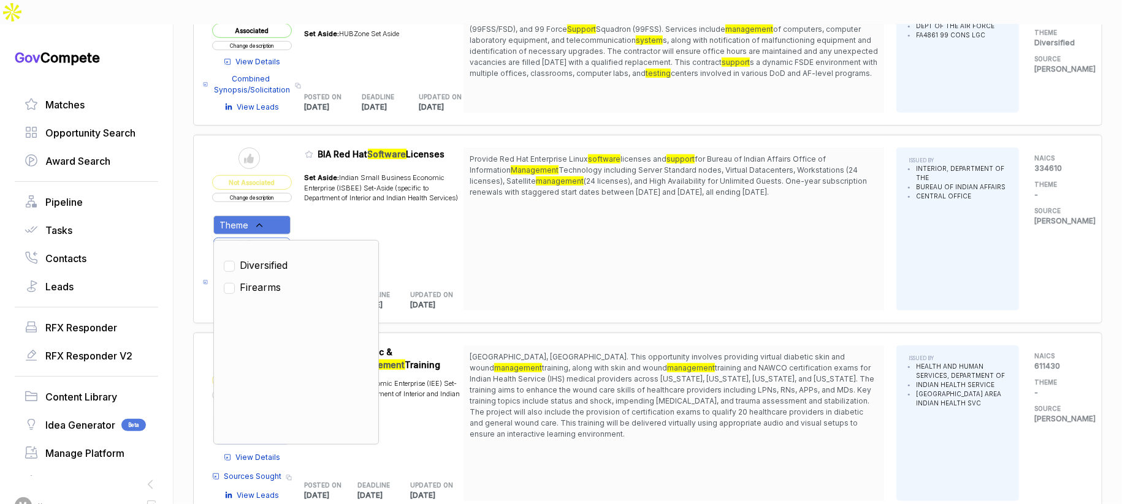
drag, startPoint x: 274, startPoint y: 237, endPoint x: 325, endPoint y: 206, distance: 59.7
click at [275, 258] on span "Diversified" at bounding box center [264, 265] width 48 height 15
checkbox input "true"
drag, startPoint x: 338, startPoint y: 197, endPoint x: 289, endPoint y: 213, distance: 51.0
click at [334, 200] on div "Set Aside: Indian Small Business Economic Enterprise (ISBEE) Set-Aside (specifi…" at bounding box center [384, 221] width 159 height 112
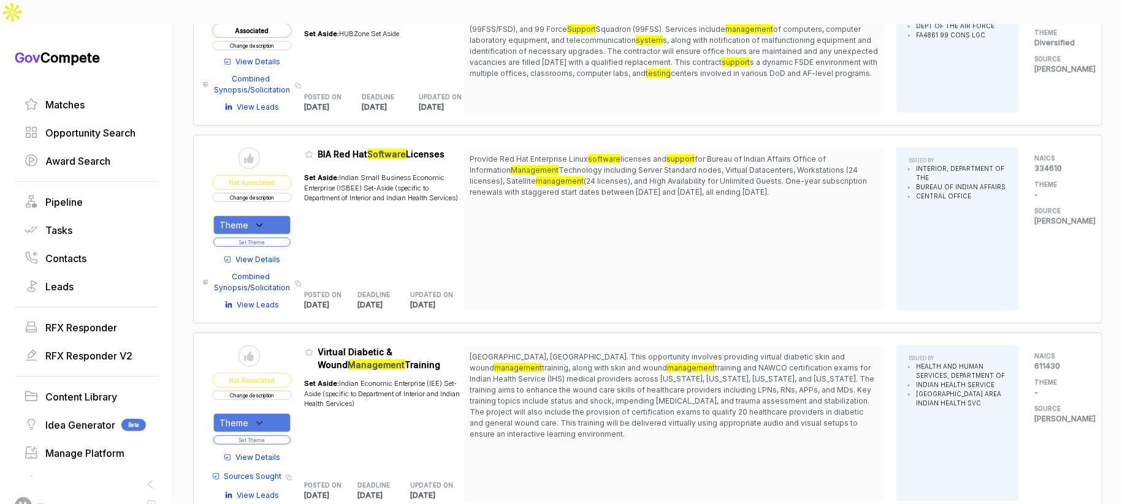
click at [281, 238] on button "Set Theme" at bounding box center [251, 242] width 77 height 9
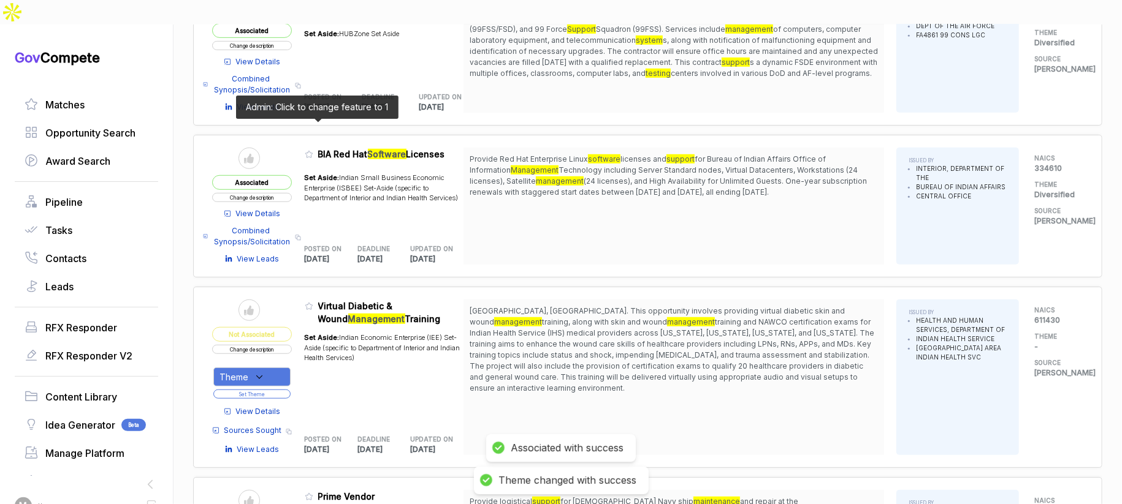
click at [313, 150] on icon at bounding box center [309, 154] width 9 height 9
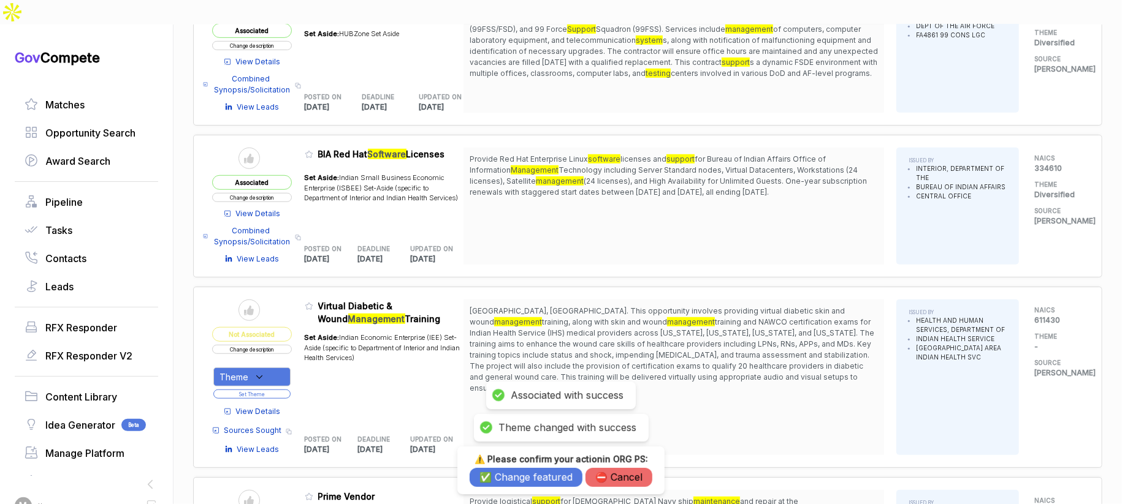
click at [528, 485] on button "✅ Change featured" at bounding box center [526, 477] width 113 height 19
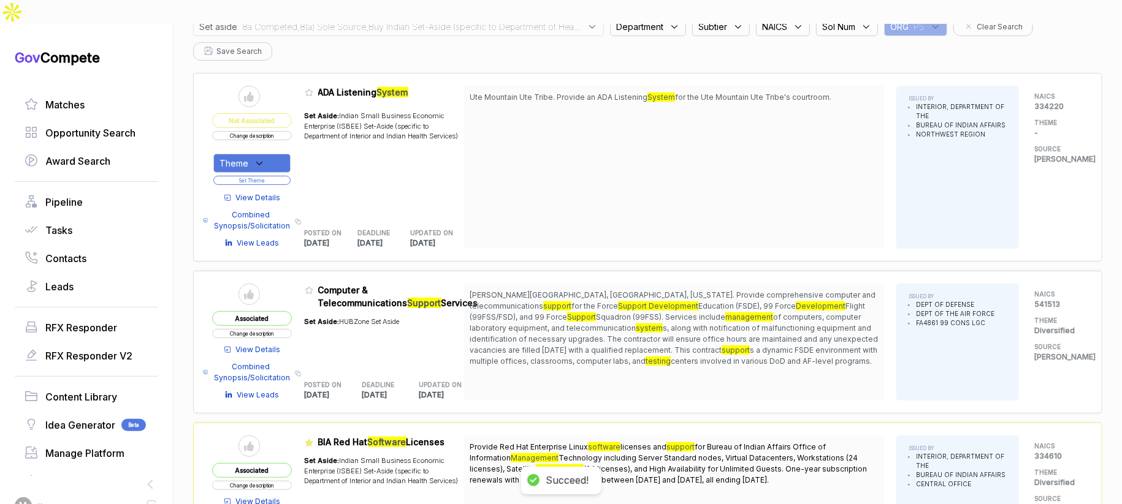
scroll to position [0, 0]
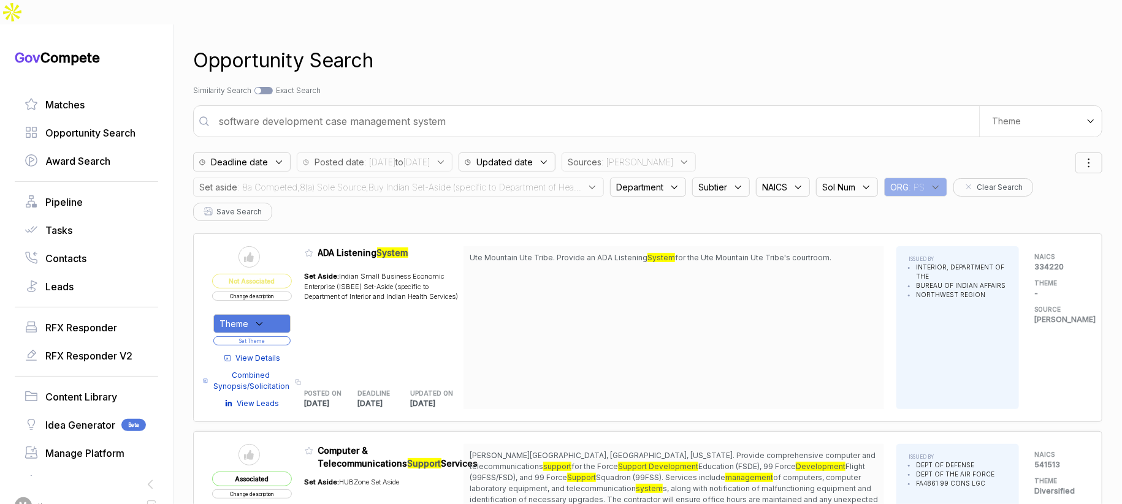
click at [587, 182] on icon at bounding box center [592, 187] width 11 height 11
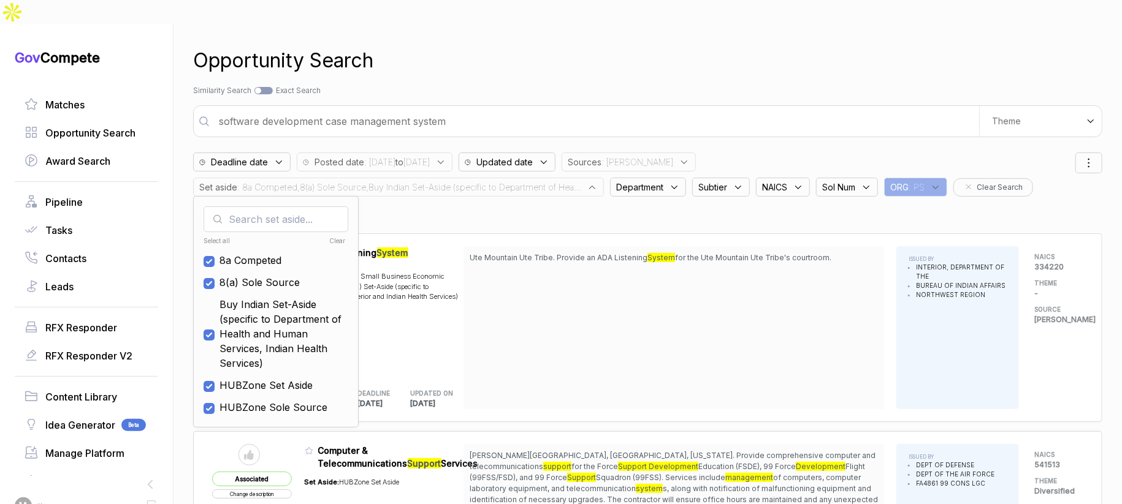
click at [341, 237] on div "Clear" at bounding box center [310, 241] width 71 height 9
checkbox input "false"
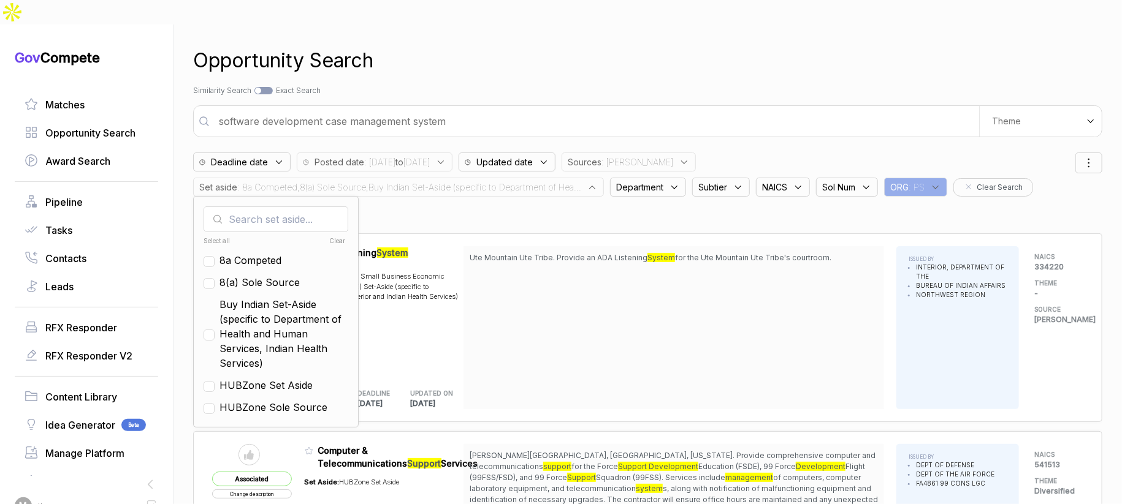
checkbox input "false"
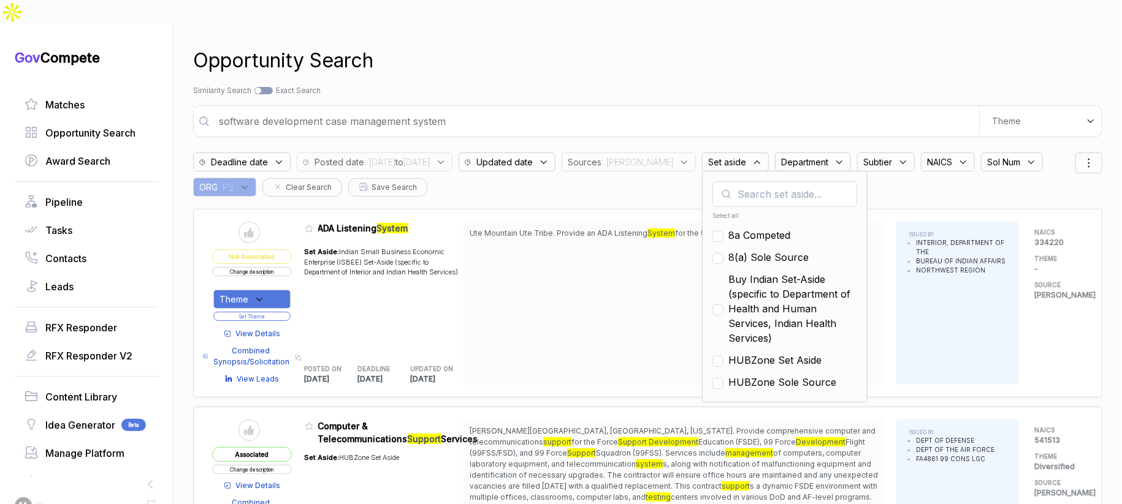
click at [534, 80] on div "Opportunity Search Search by Topic Relevance Similarity Search Search by Exact …" at bounding box center [647, 277] width 909 height 504
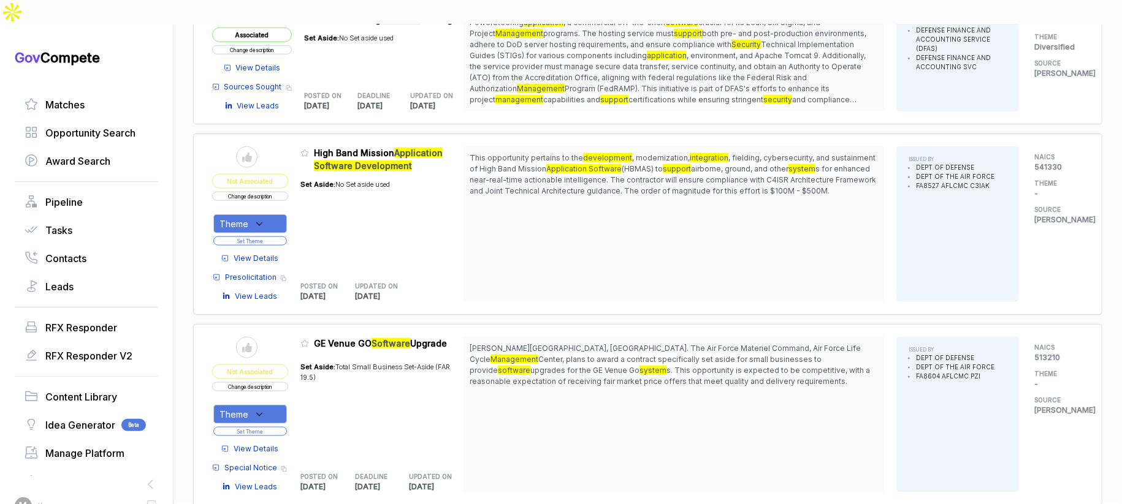
scroll to position [854, 0]
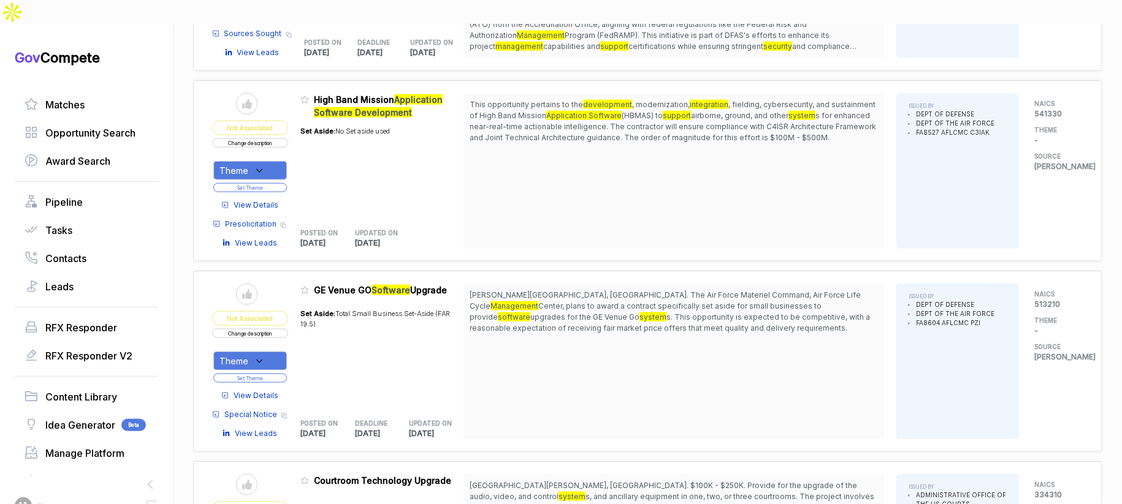
click at [278, 200] on span "View Details" at bounding box center [256, 205] width 45 height 11
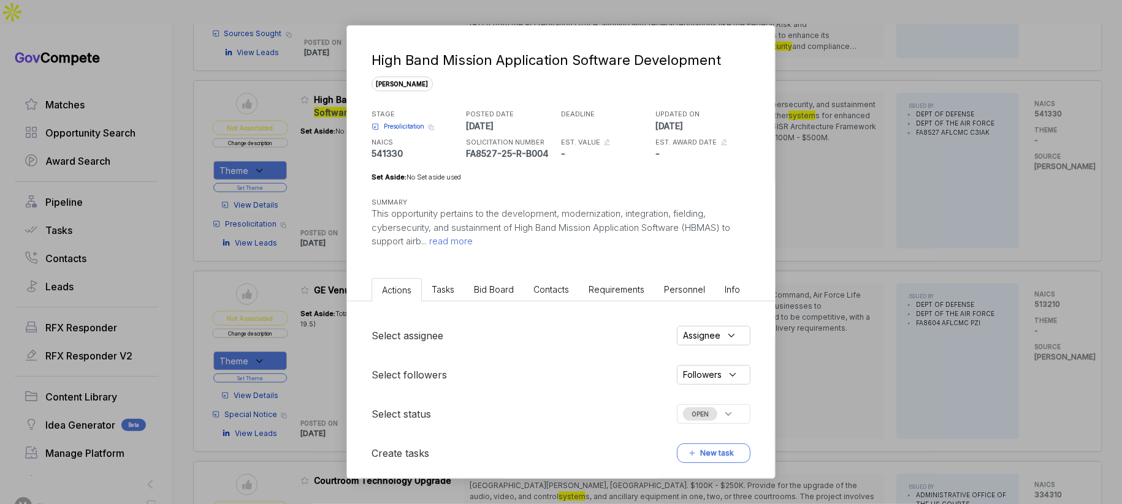
drag, startPoint x: 479, startPoint y: 283, endPoint x: 482, endPoint y: 289, distance: 6.3
click at [479, 284] on span "Bid Board" at bounding box center [494, 289] width 40 height 10
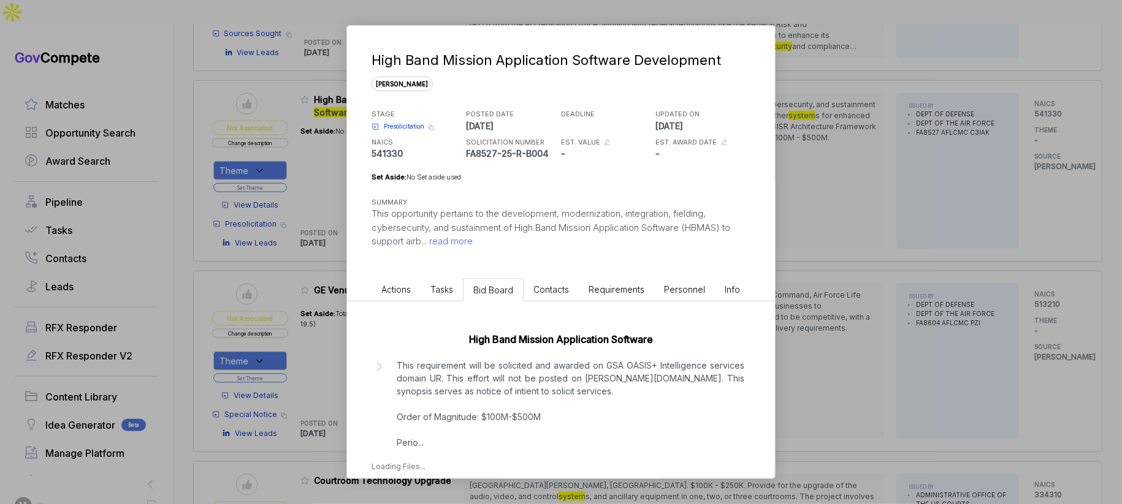
click at [503, 374] on p "This requirement will be solicited and awarded on GSA OASIS+ Intelligence servi…" at bounding box center [571, 404] width 348 height 90
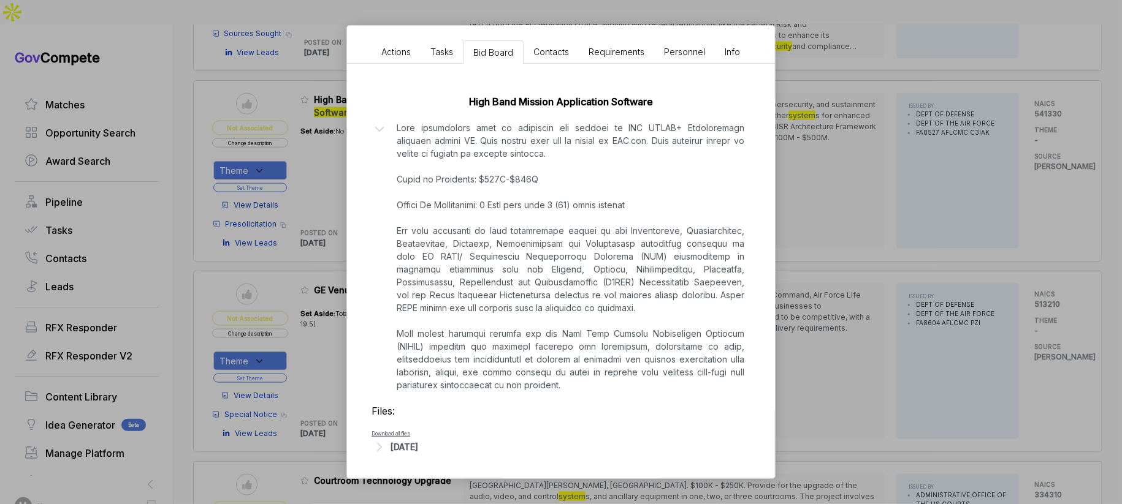
scroll to position [235, 0]
click at [418, 443] on div "[DATE]" at bounding box center [404, 449] width 28 height 13
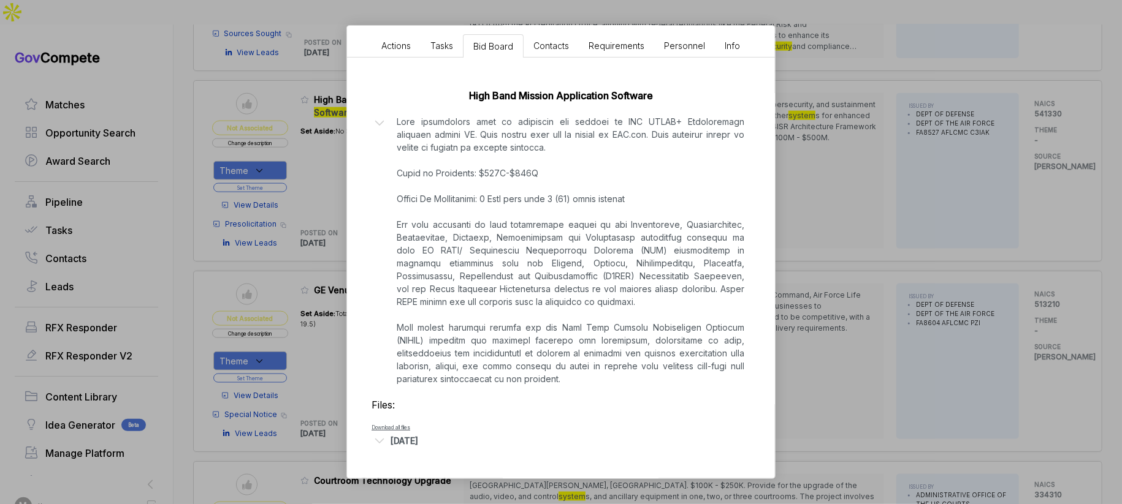
click at [881, 278] on div "High Band Mission Application Software Development [PERSON_NAME] STAGE Presolic…" at bounding box center [561, 252] width 1122 height 504
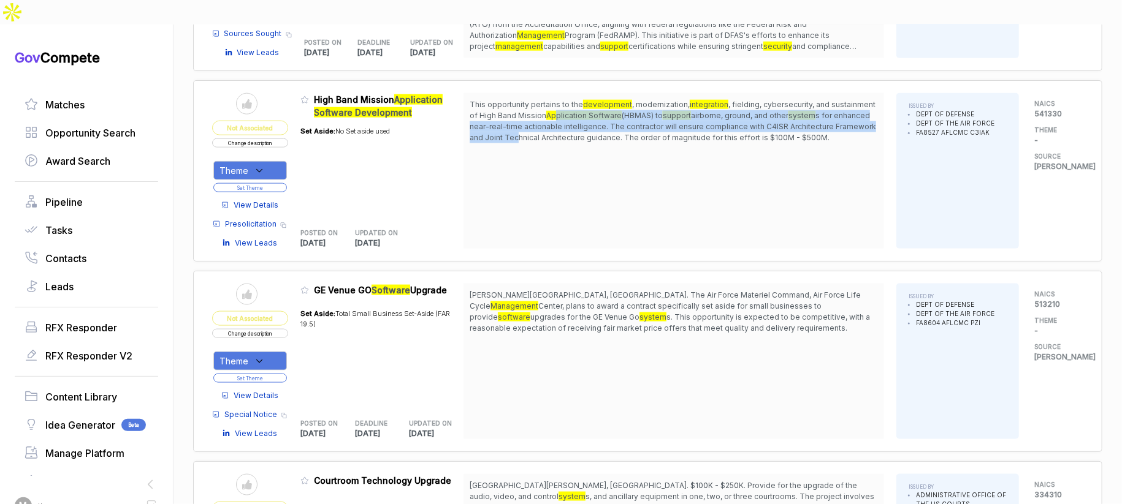
drag, startPoint x: 601, startPoint y: 88, endPoint x: 608, endPoint y: 107, distance: 20.4
click at [608, 107] on span "This opportunity pertains to the development , modernization, integration , fie…" at bounding box center [674, 121] width 408 height 44
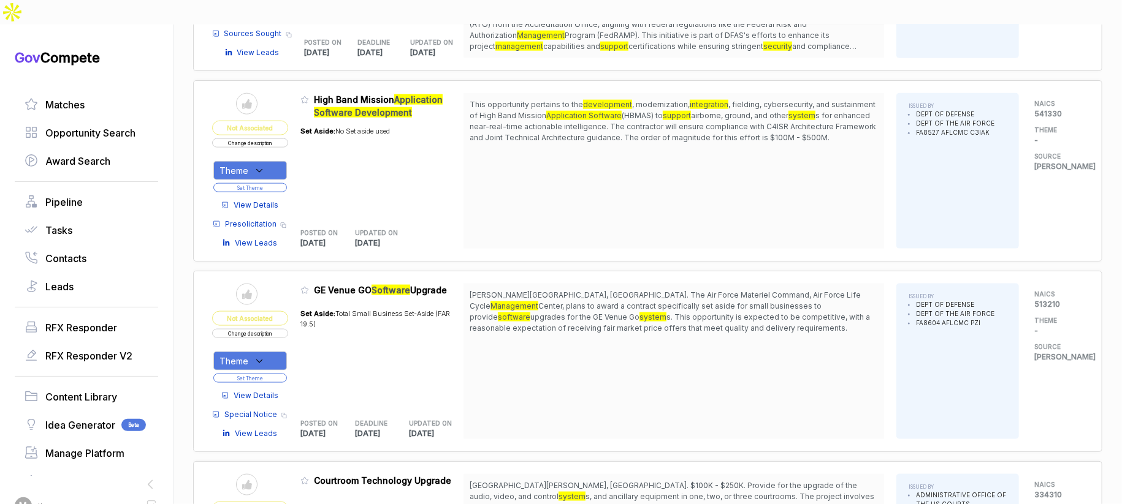
drag, startPoint x: 588, startPoint y: 130, endPoint x: 464, endPoint y: 139, distance: 124.7
click at [587, 130] on div "This opportunity pertains to the development , modernization, integration , fie…" at bounding box center [673, 171] width 420 height 156
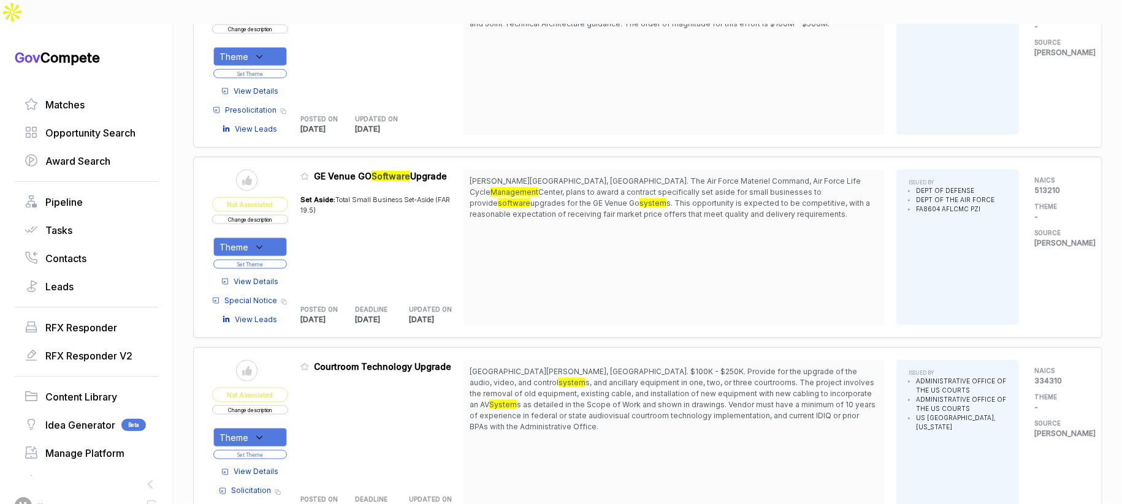
scroll to position [980, 0]
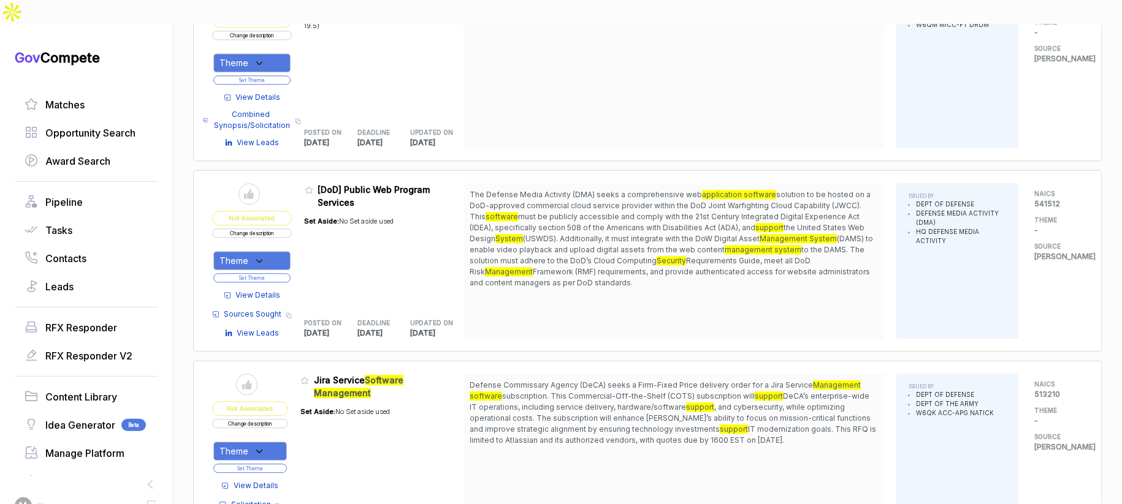
scroll to position [1733, 0]
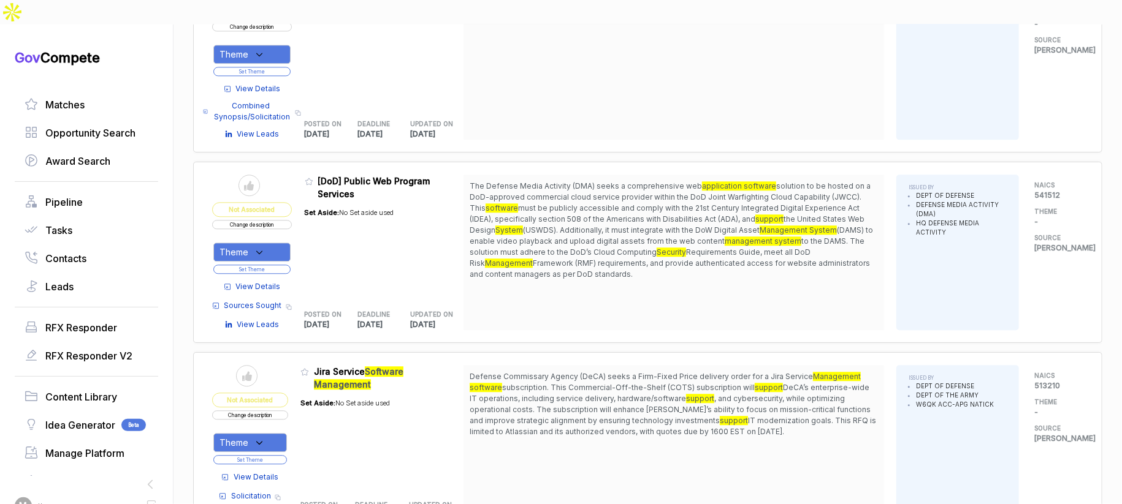
click at [281, 281] on span "View Details" at bounding box center [258, 286] width 45 height 11
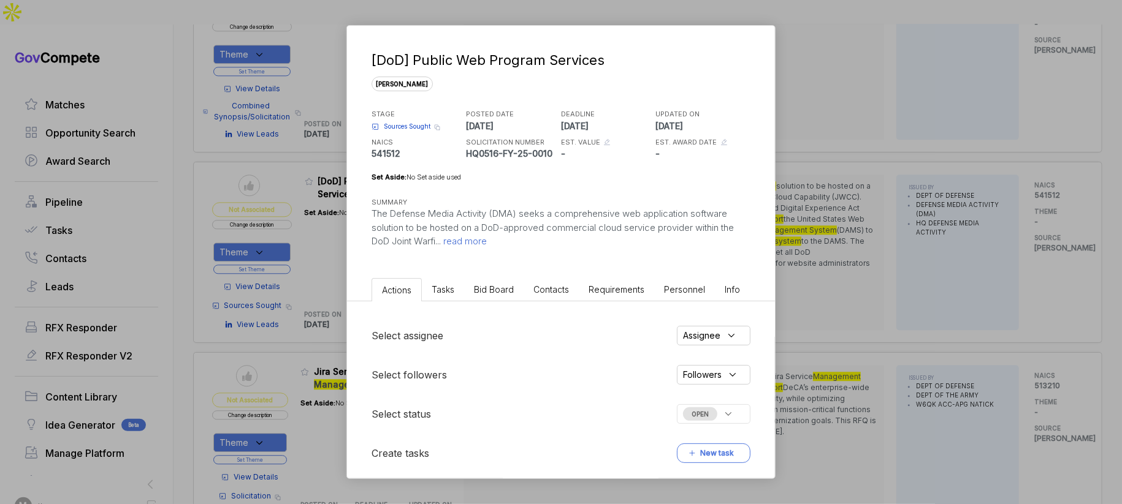
drag, startPoint x: 503, startPoint y: 286, endPoint x: 504, endPoint y: 298, distance: 12.4
click at [503, 286] on span "Bid Board" at bounding box center [494, 289] width 40 height 10
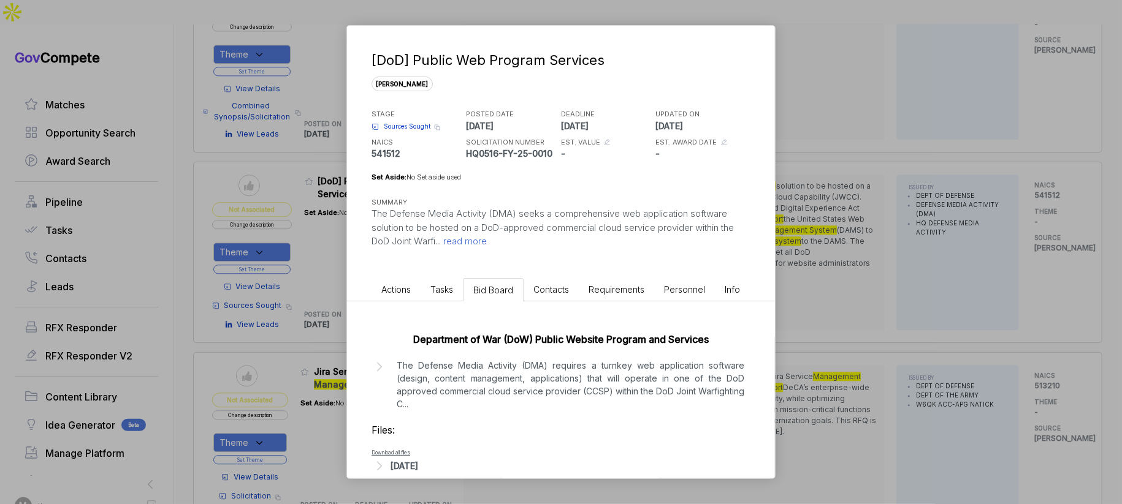
click at [418, 461] on div "[DATE]" at bounding box center [404, 466] width 28 height 13
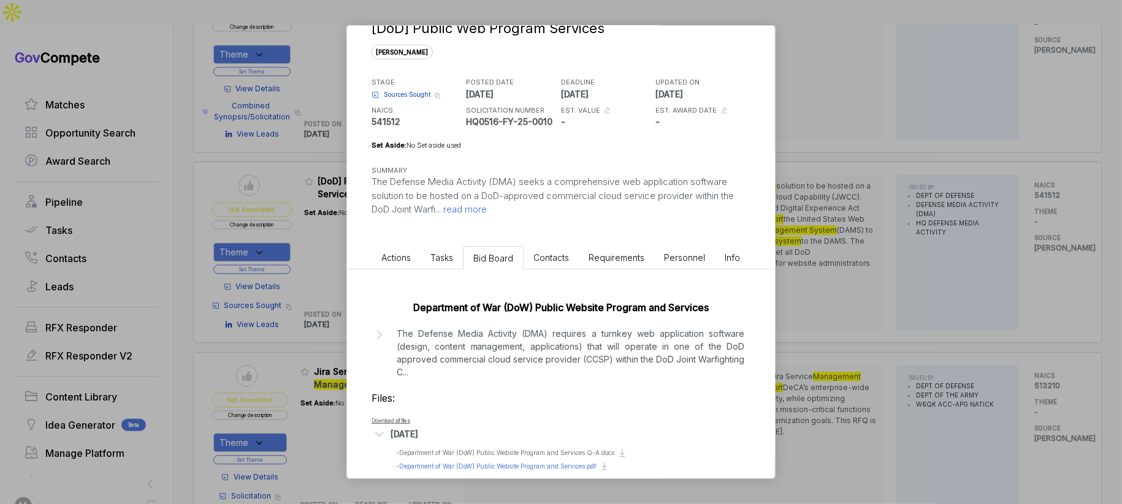
scroll to position [48, 0]
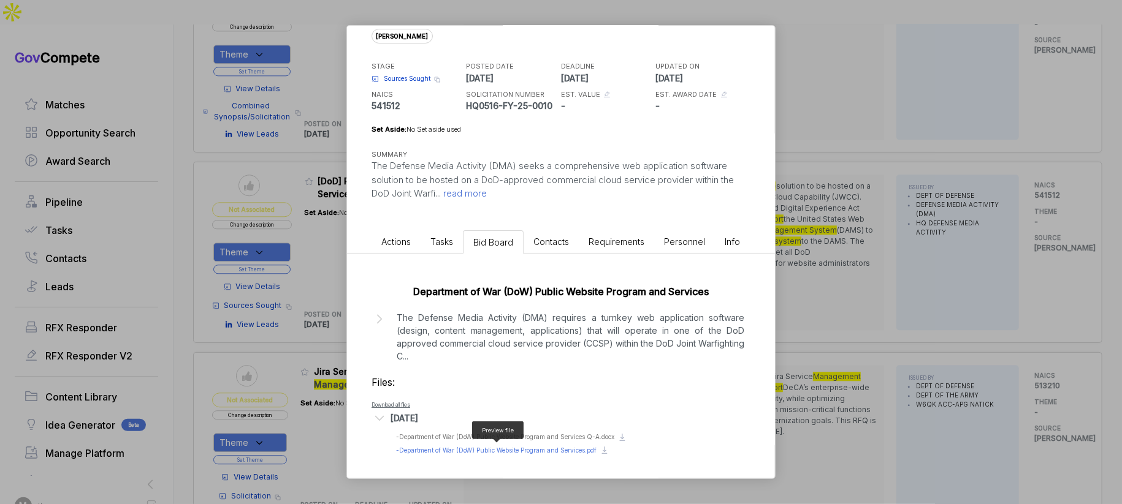
click at [477, 447] on span "- Department of War (DoW) Public Website Program and Services.pdf" at bounding box center [496, 450] width 200 height 7
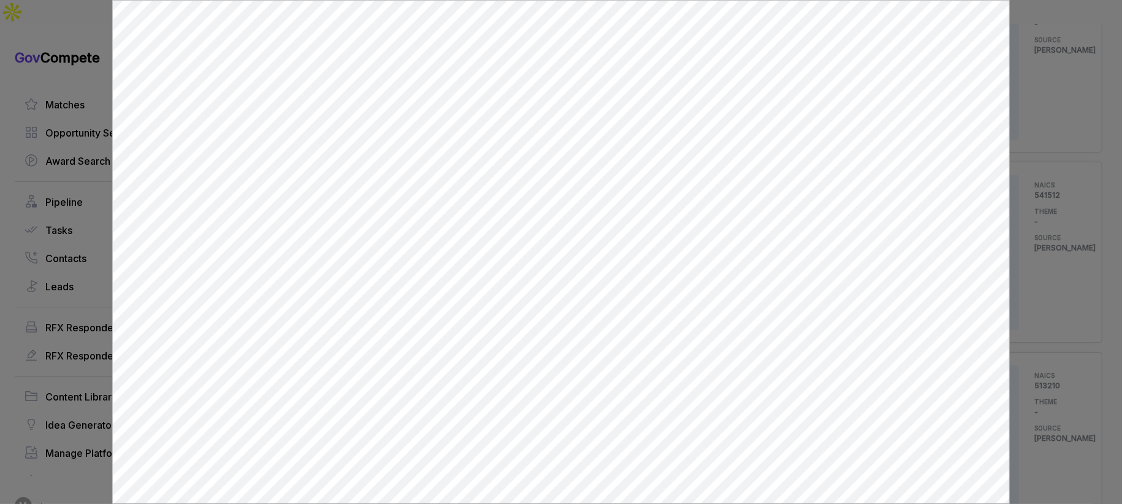
scroll to position [0, 0]
click at [1030, 177] on div at bounding box center [561, 252] width 1122 height 504
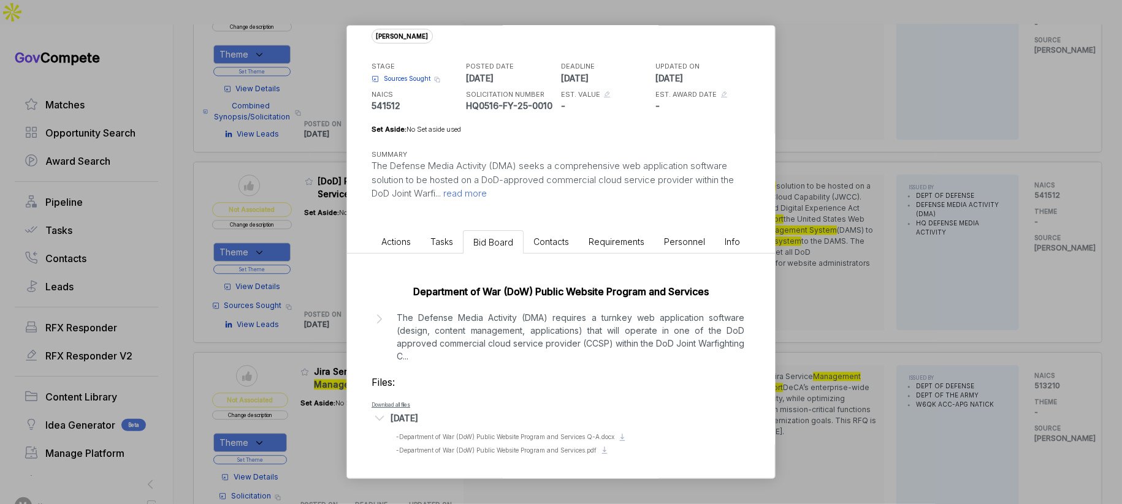
click at [1010, 178] on div "[DoD] Public Web Program Services sam STAGE Sources Sought Copy link POSTED DAT…" at bounding box center [561, 252] width 1122 height 504
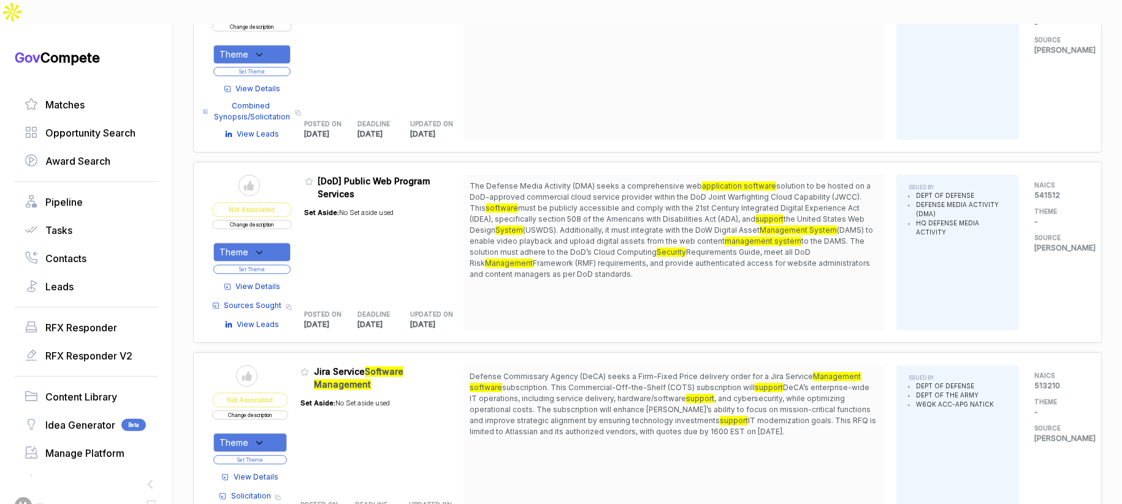
click at [284, 220] on button "Change description" at bounding box center [252, 224] width 80 height 9
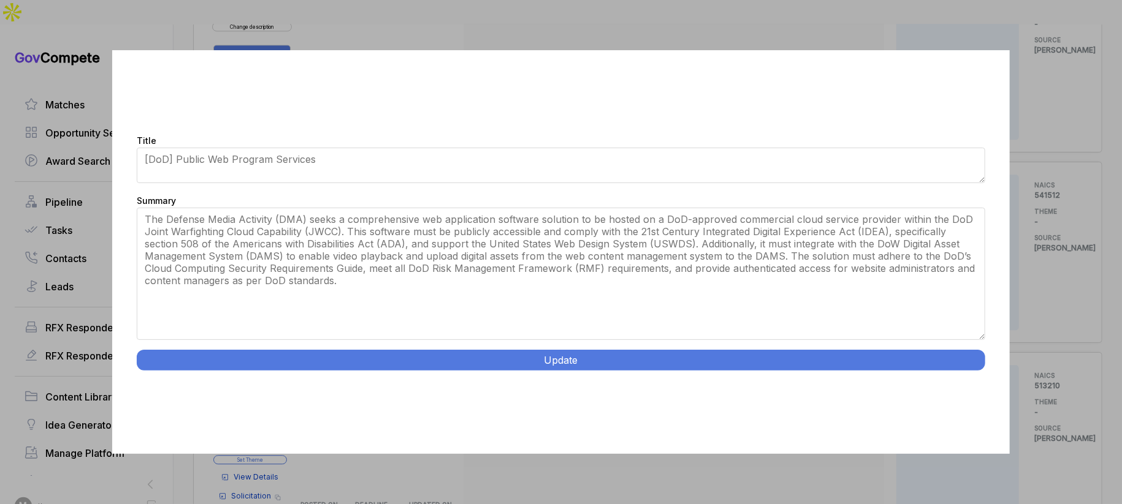
drag, startPoint x: 983, startPoint y: 287, endPoint x: 892, endPoint y: 362, distance: 118.0
click at [968, 393] on div "Title [DoD] Public Web Program Services Summary The Defense Media Activity (DMA…" at bounding box center [560, 251] width 897 height 403
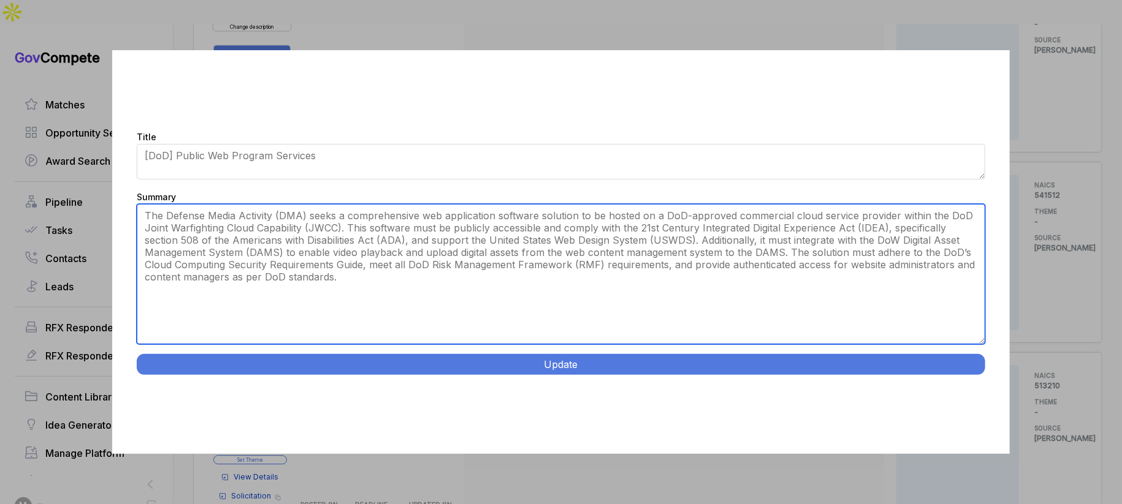
click at [755, 311] on textarea "The Defense Media Activity (DMA) seeks a comprehensive web application software…" at bounding box center [561, 274] width 848 height 140
paste textarea "DoD Public Website Program Services. Fort Meade MD. Market research for turnkey…"
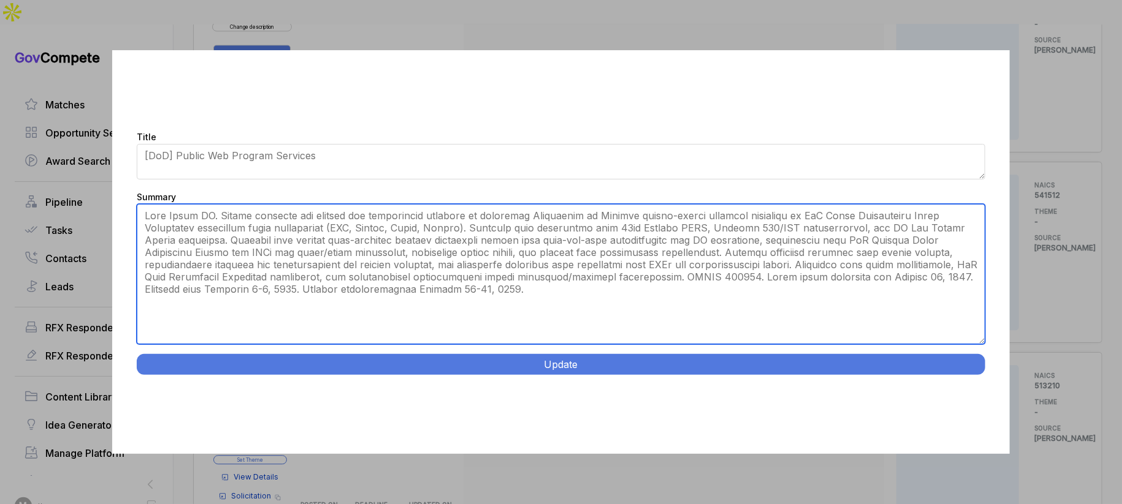
type textarea "Fort Meade MD. Market research for turnkey web application software to moderniz…"
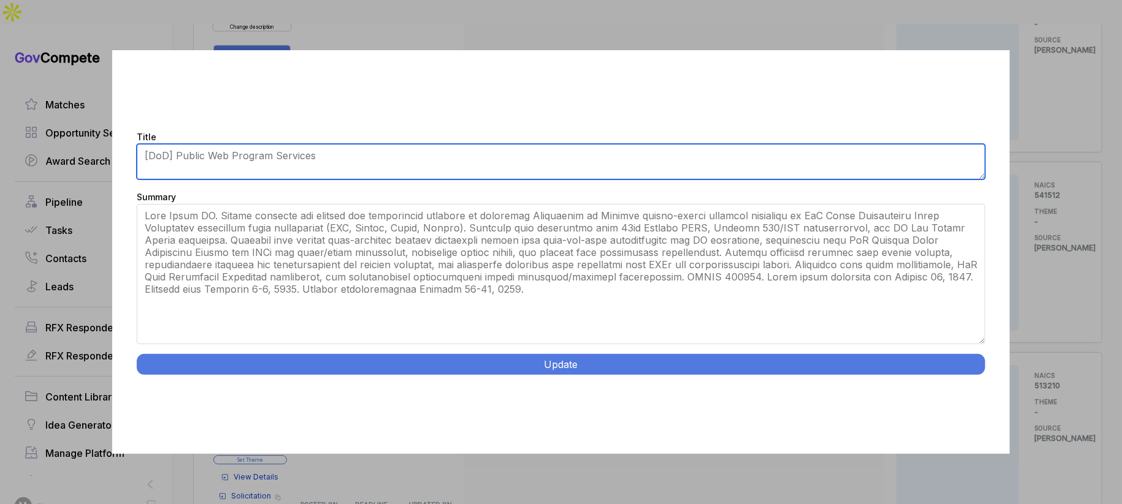
click at [425, 161] on textarea "[DoD] Public Web Program Services" at bounding box center [561, 162] width 848 height 36
click at [425, 162] on textarea "[DoD] Public Web Program Services" at bounding box center [561, 162] width 848 height 36
paste textarea "DoD Public Website Program Services."
type textarea "DoD Public Website Program Services"
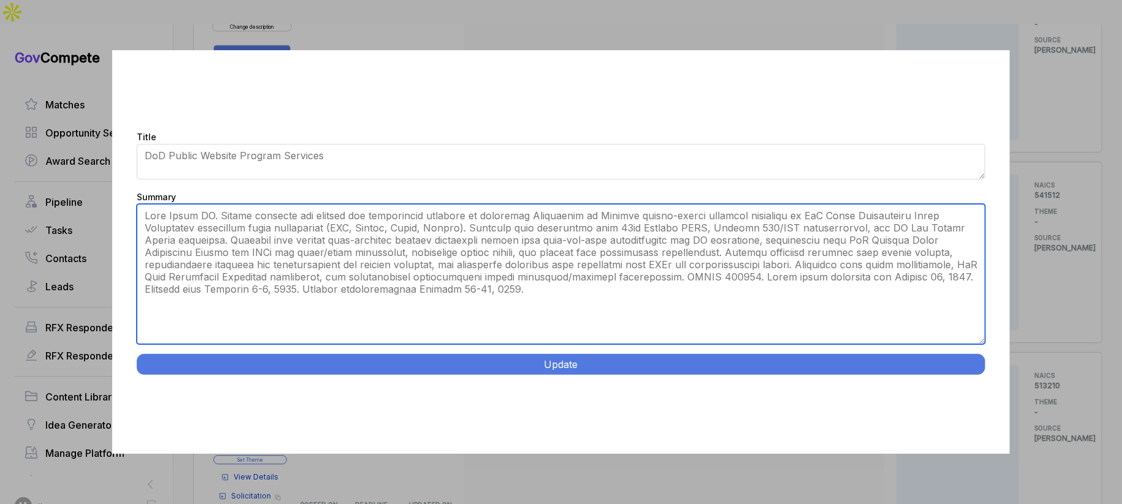
click at [390, 220] on textarea "The Defense Media Activity (DMA) seeks a comprehensive web application software…" at bounding box center [561, 274] width 848 height 140
click at [301, 272] on textarea "The Defense Media Activity (DMA) seeks a comprehensive web application software…" at bounding box center [561, 274] width 848 height 140
click at [300, 272] on textarea "The Defense Media Activity (DMA) seeks a comprehensive web application software…" at bounding box center [561, 274] width 848 height 140
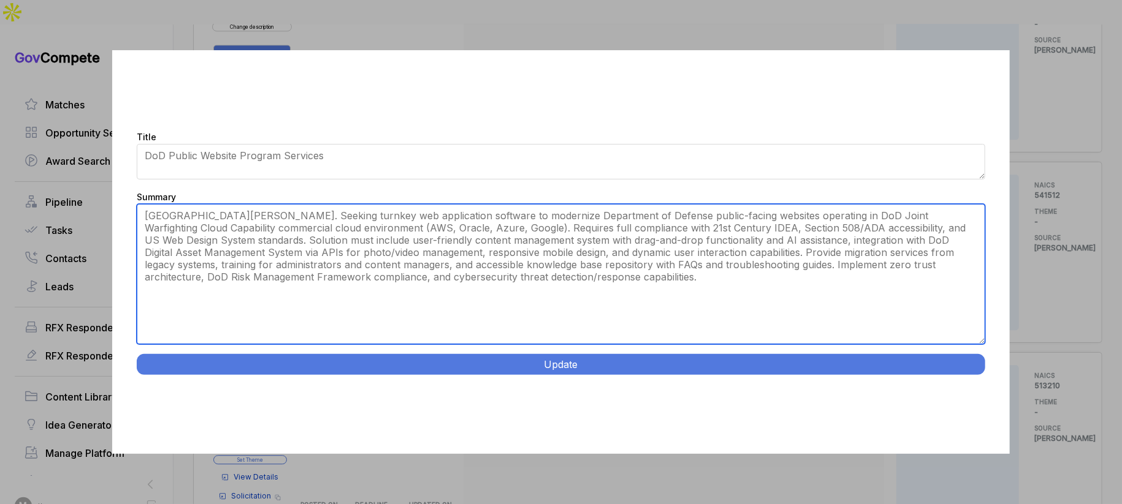
type textarea "[GEOGRAPHIC_DATA][PERSON_NAME]. Seeking turnkey web application software to mod…"
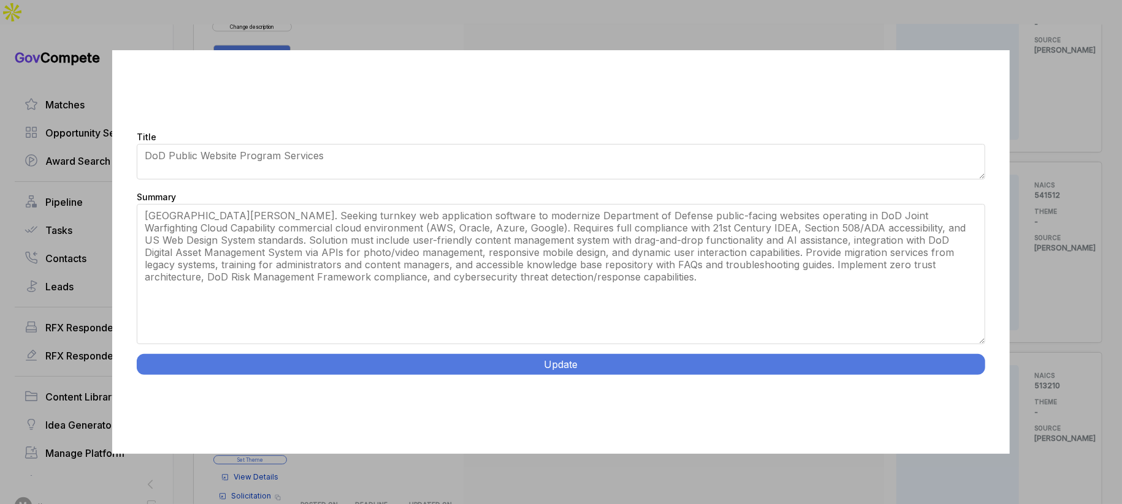
click at [477, 369] on button "Update" at bounding box center [561, 364] width 848 height 21
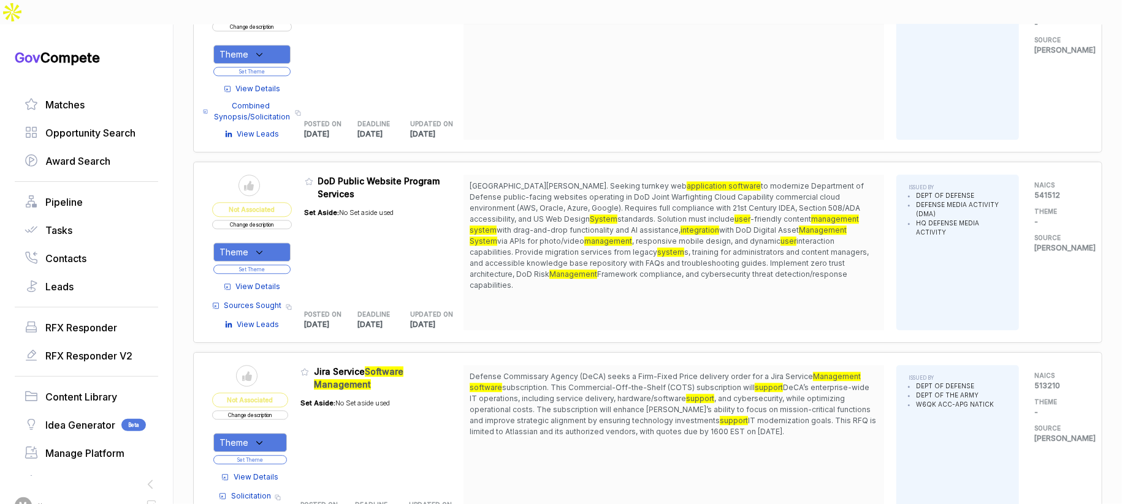
click at [265, 247] on icon at bounding box center [259, 252] width 11 height 11
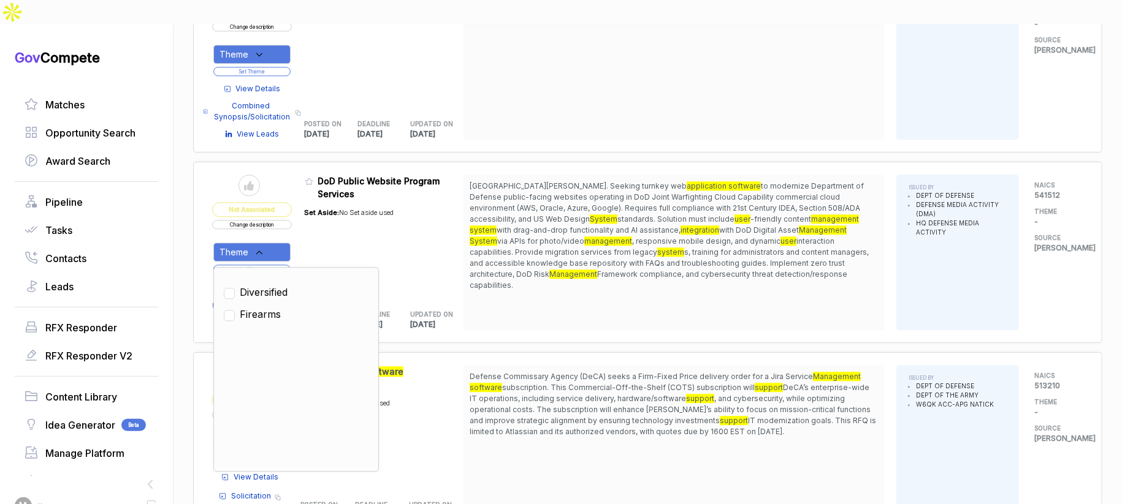
drag, startPoint x: 282, startPoint y: 258, endPoint x: 308, endPoint y: 230, distance: 38.2
click at [283, 285] on span "Diversified" at bounding box center [264, 292] width 48 height 15
checkbox input "true"
click at [325, 208] on div "Set Aside: No Set aside used" at bounding box center [349, 248] width 89 height 96
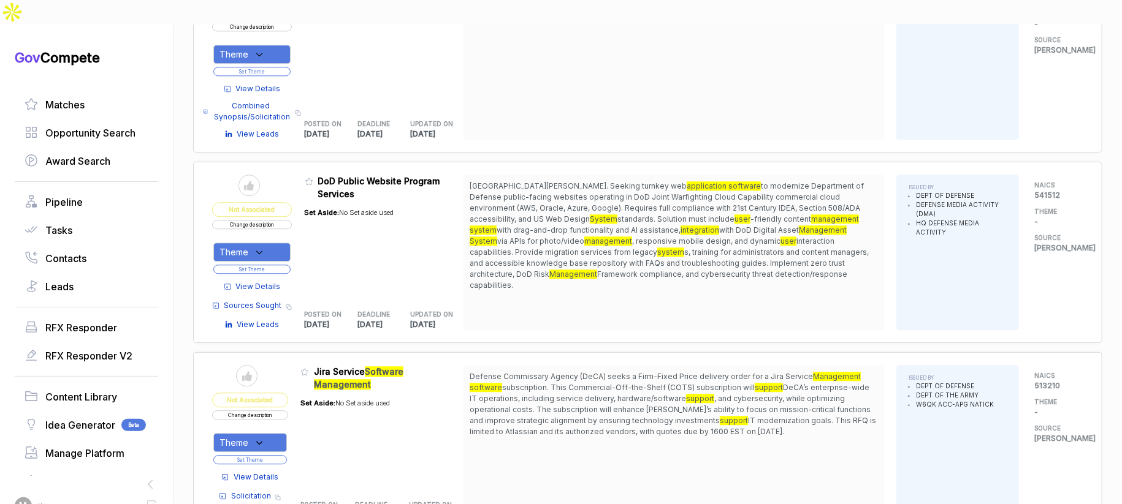
click at [287, 265] on button "Set Theme" at bounding box center [251, 269] width 77 height 9
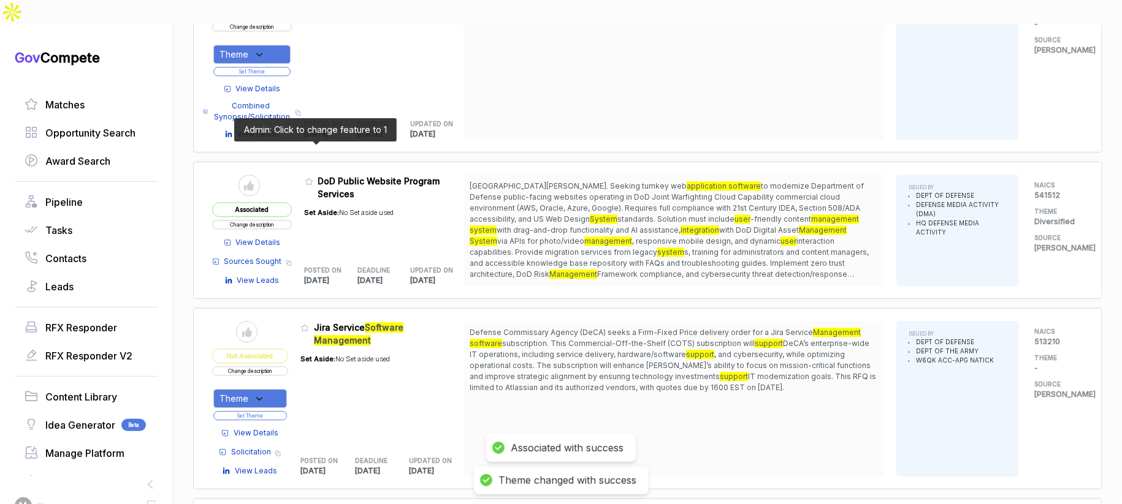
click at [313, 177] on icon at bounding box center [309, 181] width 9 height 9
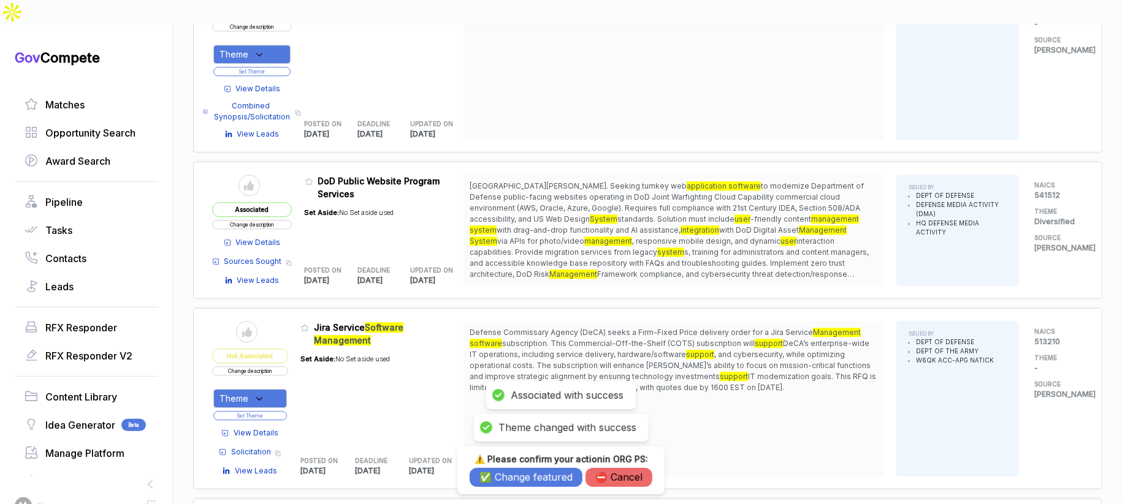
click at [514, 475] on button "✅ Change featured" at bounding box center [526, 477] width 113 height 19
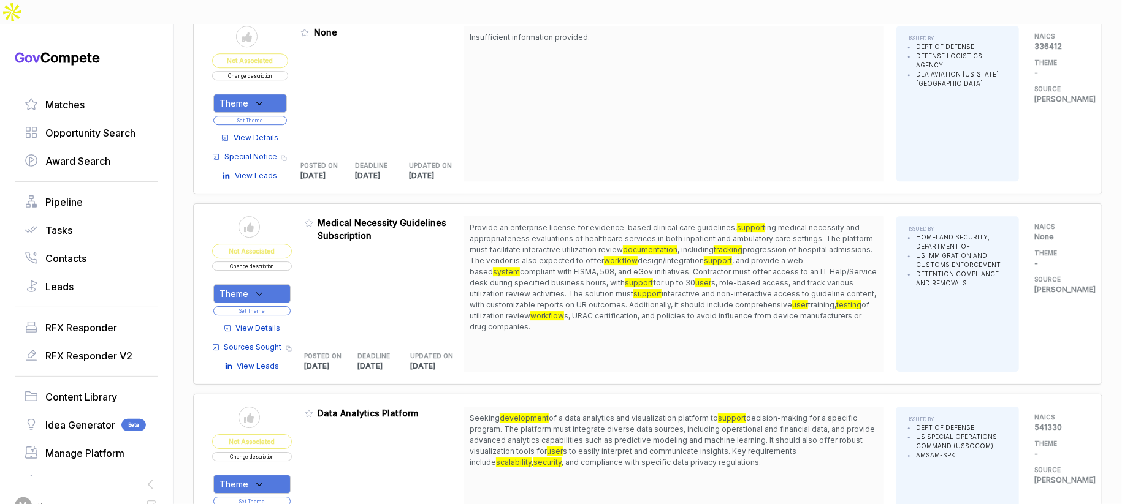
scroll to position [2386, 0]
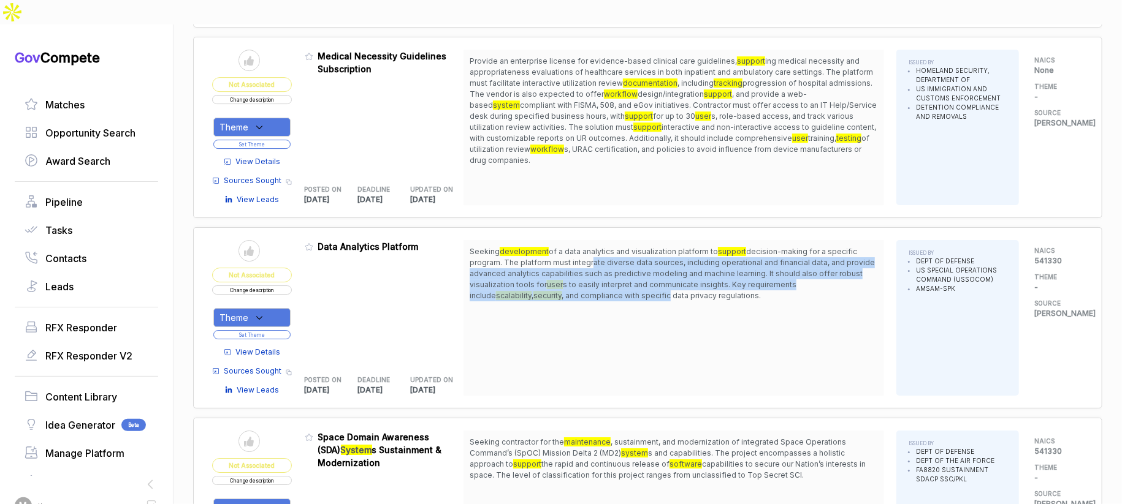
drag, startPoint x: 591, startPoint y: 230, endPoint x: 608, endPoint y: 257, distance: 32.0
click at [608, 257] on span "Seeking development of a data analytics and visualization platform to support d…" at bounding box center [674, 273] width 408 height 55
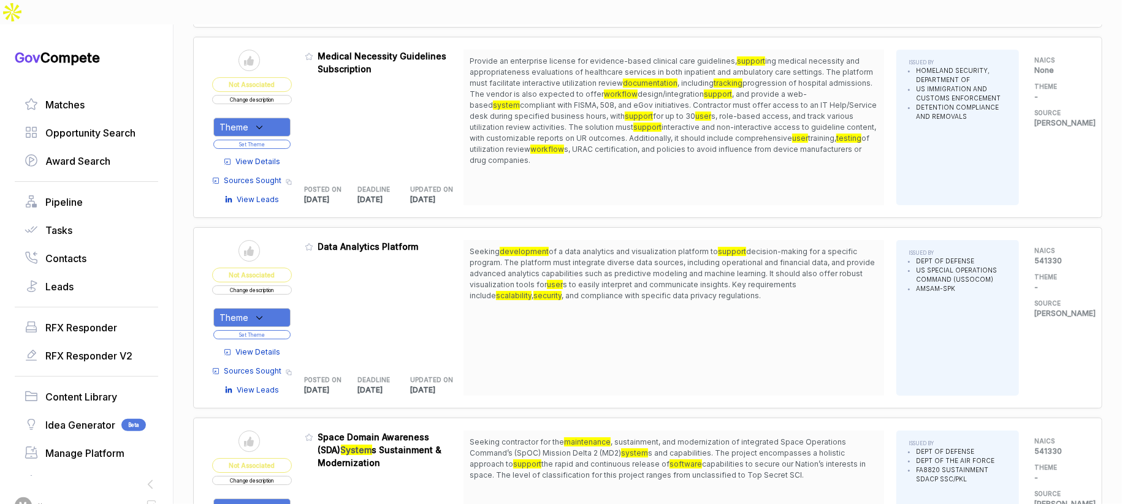
click at [272, 347] on span "View Details" at bounding box center [258, 352] width 45 height 11
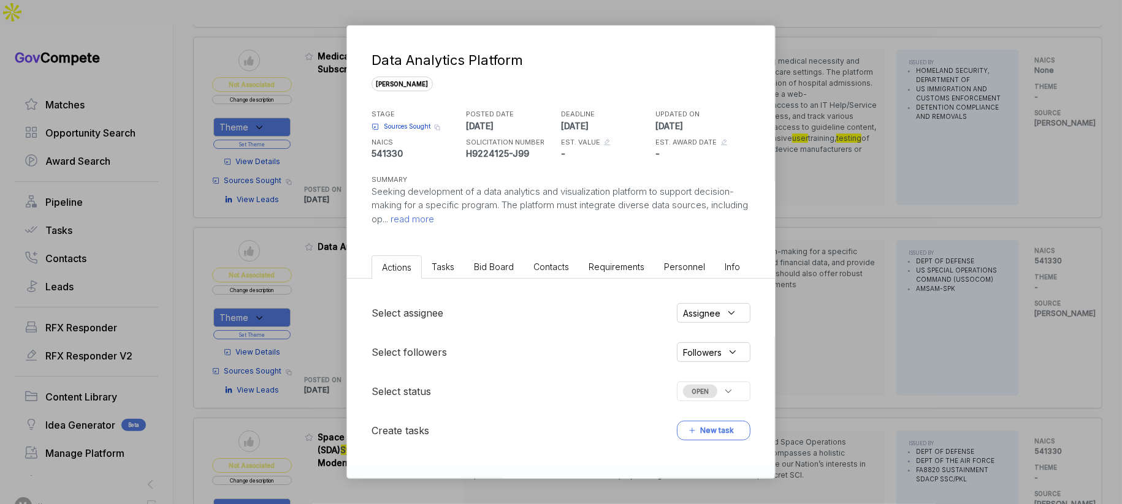
click at [492, 276] on li "Bid Board" at bounding box center [493, 267] width 59 height 23
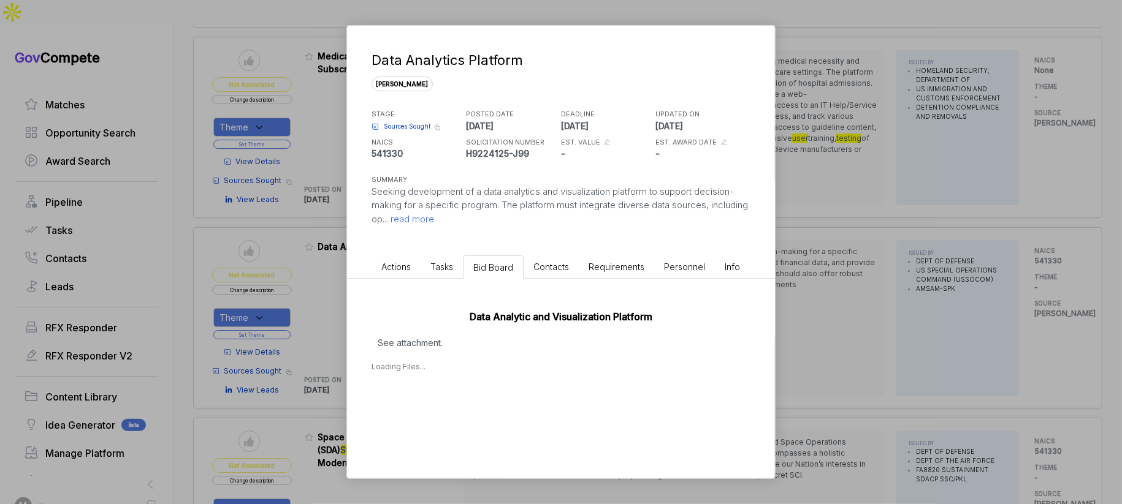
drag, startPoint x: 501, startPoint y: 368, endPoint x: 481, endPoint y: 369, distance: 19.7
click at [500, 367] on div "Loading Files..." at bounding box center [560, 367] width 379 height 11
click at [414, 403] on div "Sep 10, 2025" at bounding box center [404, 405] width 28 height 13
click at [449, 420] on span "- Sources Sought - Data Analytics and Visualization Platform.pdf" at bounding box center [492, 423] width 192 height 7
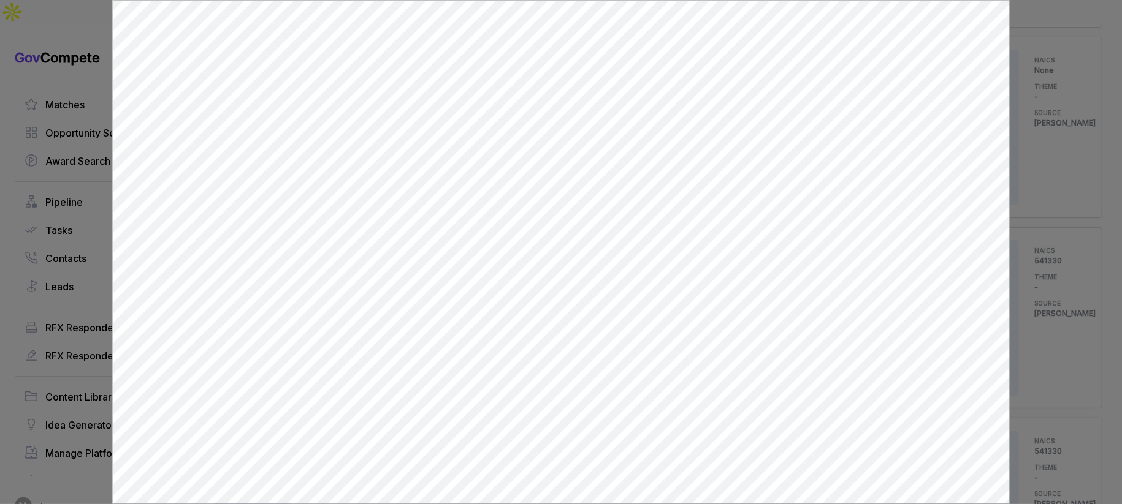
scroll to position [0, 0]
click at [1046, 311] on div at bounding box center [561, 252] width 1122 height 504
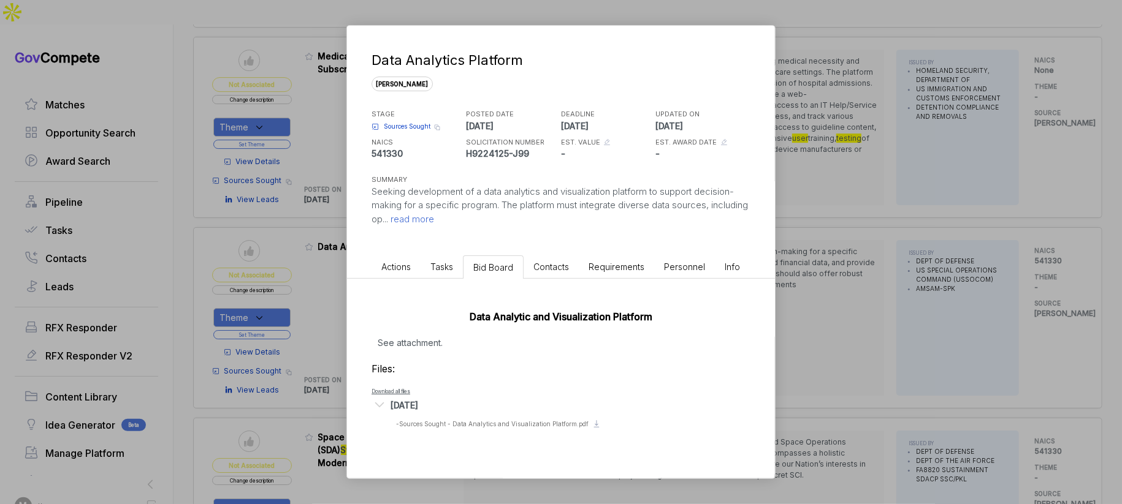
click at [981, 335] on div "Data Analytics Platform sam STAGE Sources Sought Copy link POSTED DATE 2025-09-…" at bounding box center [561, 252] width 1122 height 504
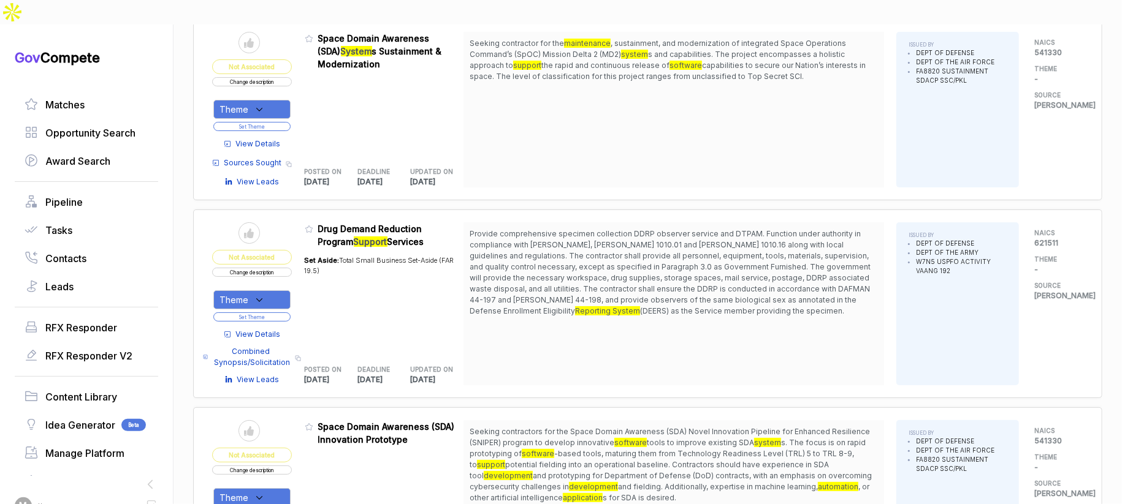
scroll to position [2809, 0]
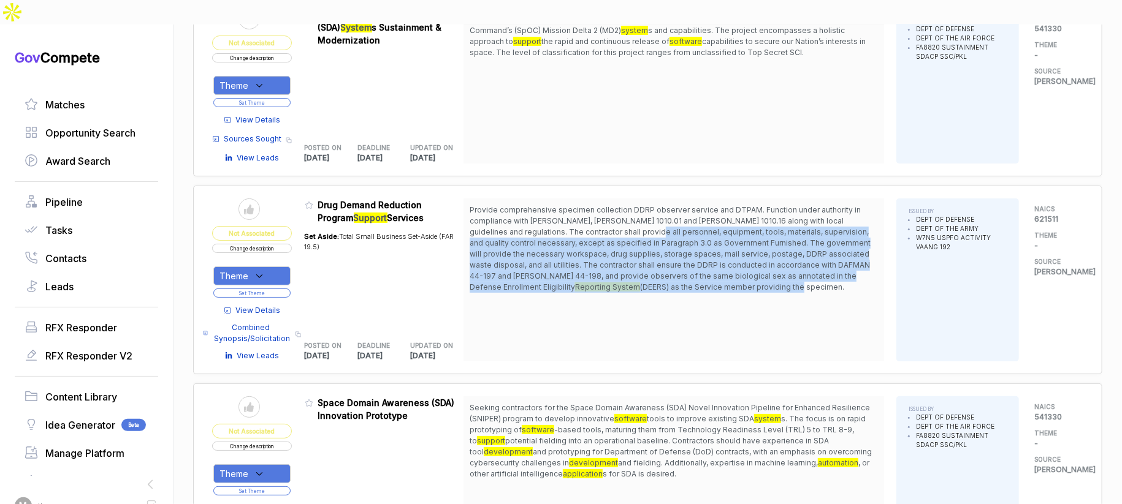
drag, startPoint x: 645, startPoint y: 194, endPoint x: 661, endPoint y: 248, distance: 56.1
click at [661, 248] on span "Provide comprehensive specimen collection DDRP observer service and DTPAM. Func…" at bounding box center [674, 249] width 408 height 88
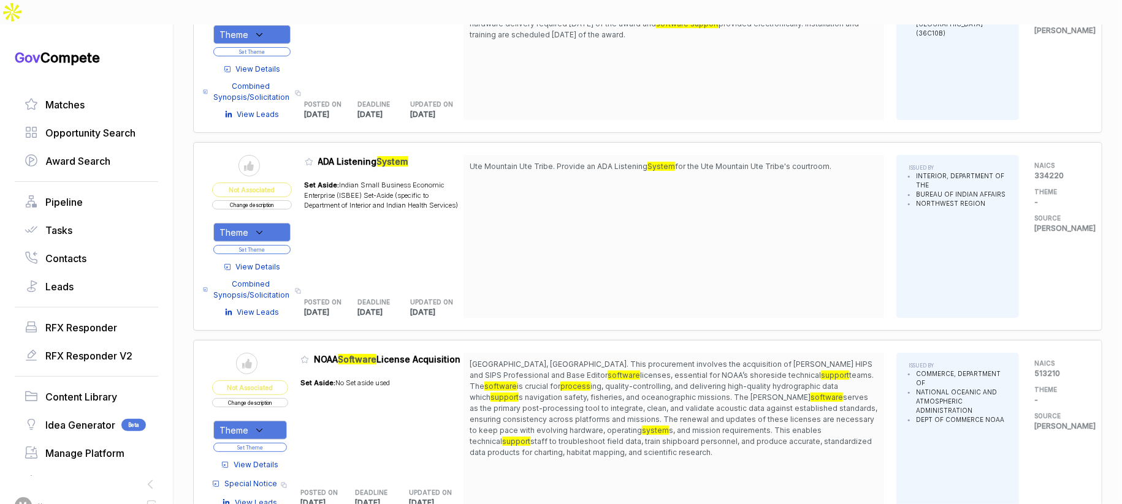
scroll to position [3441, 0]
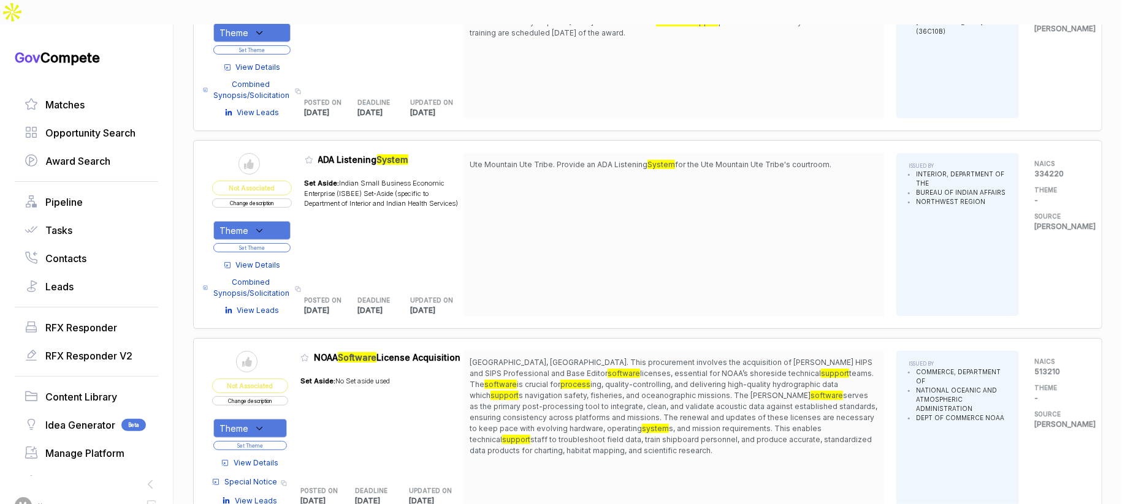
click at [263, 458] on span "View Details" at bounding box center [256, 463] width 45 height 11
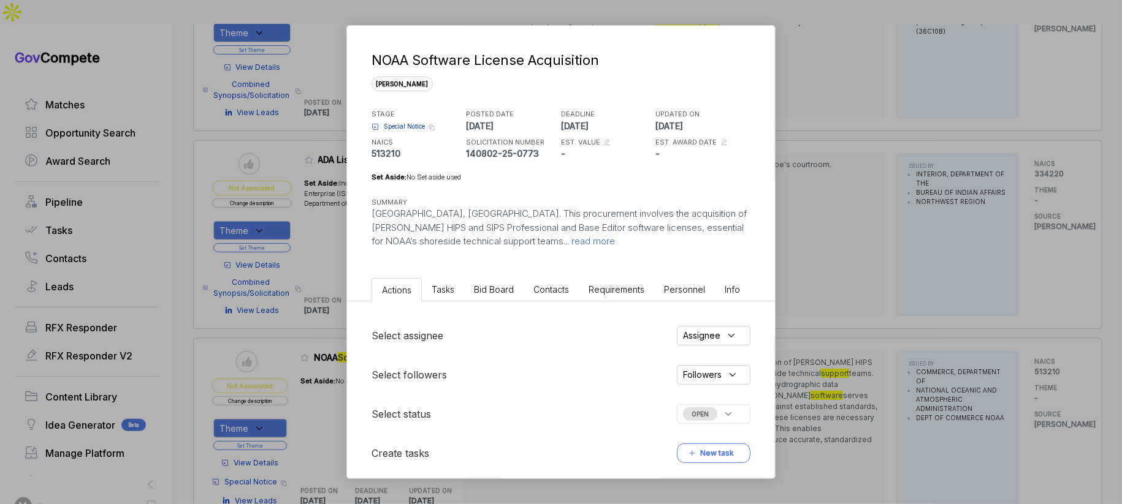
click at [517, 292] on li "Bid Board" at bounding box center [493, 289] width 59 height 23
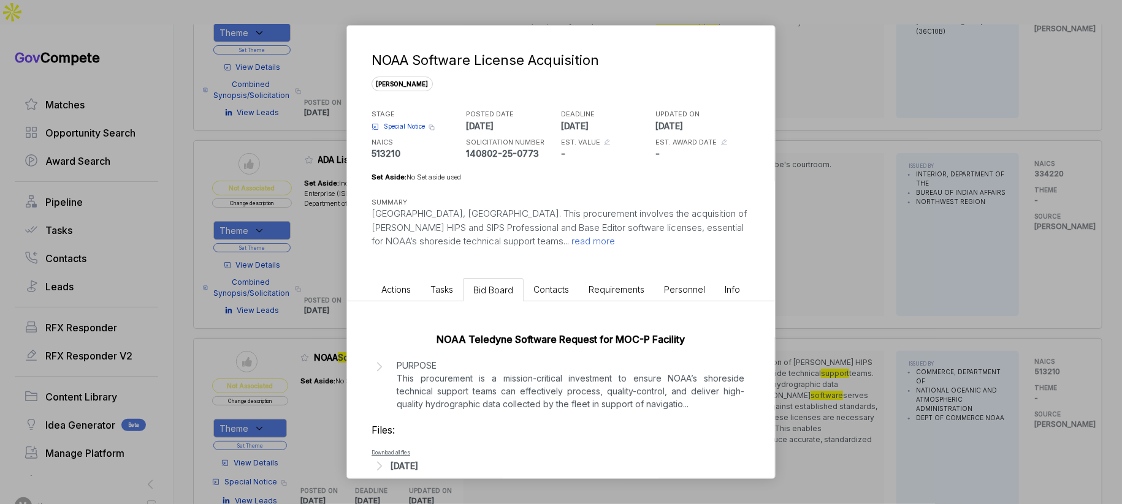
click at [538, 367] on p "PURPOSE This procurement is a mission-critical investment to ensure NOAA’s shor…" at bounding box center [571, 384] width 348 height 51
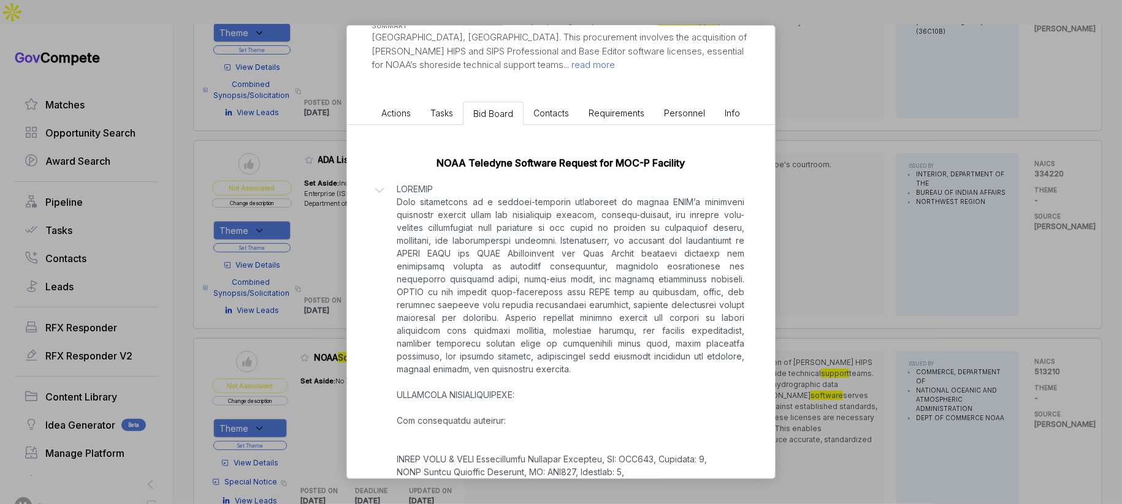
scroll to position [200, 0]
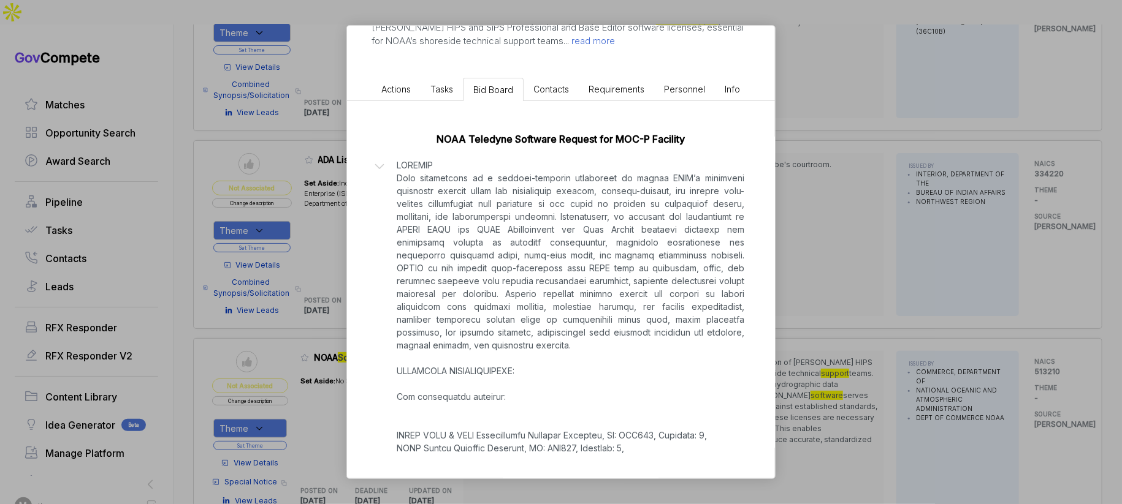
click at [798, 349] on div "NOAA Software License Acquisition sam STAGE Special Notice Copy link POSTED DAT…" at bounding box center [561, 252] width 1122 height 504
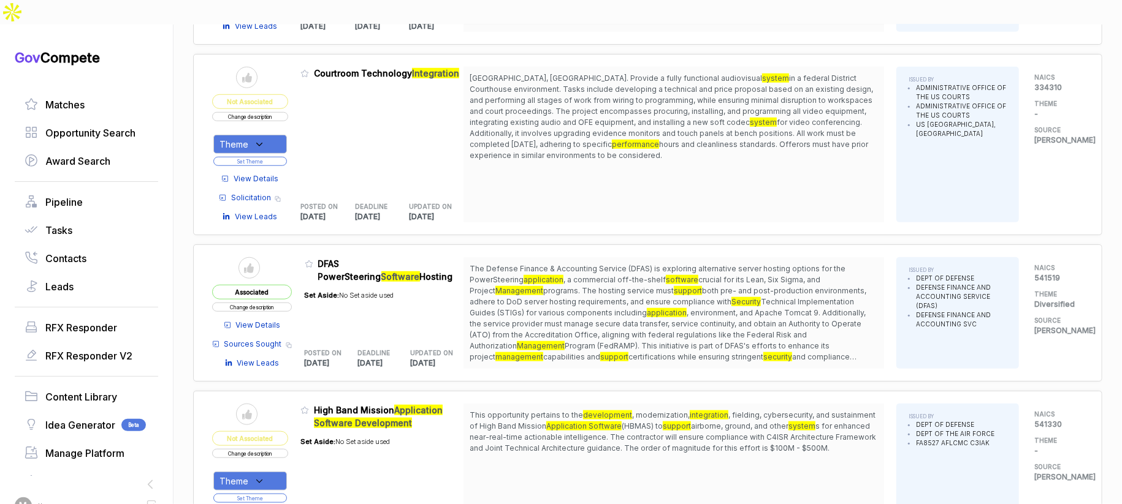
scroll to position [0, 0]
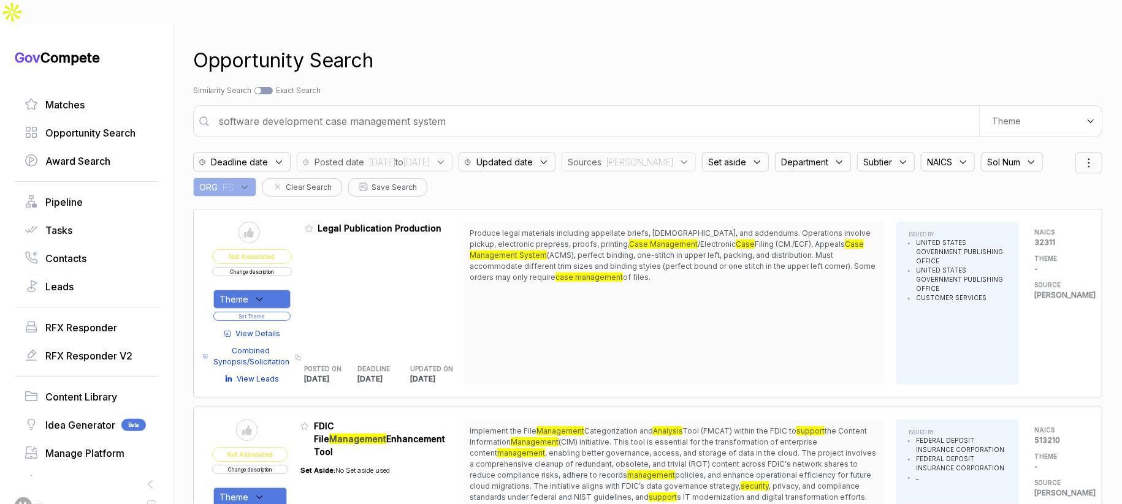
click at [541, 109] on input "software development case management system" at bounding box center [594, 121] width 767 height 25
type input "video production and multimedia support"
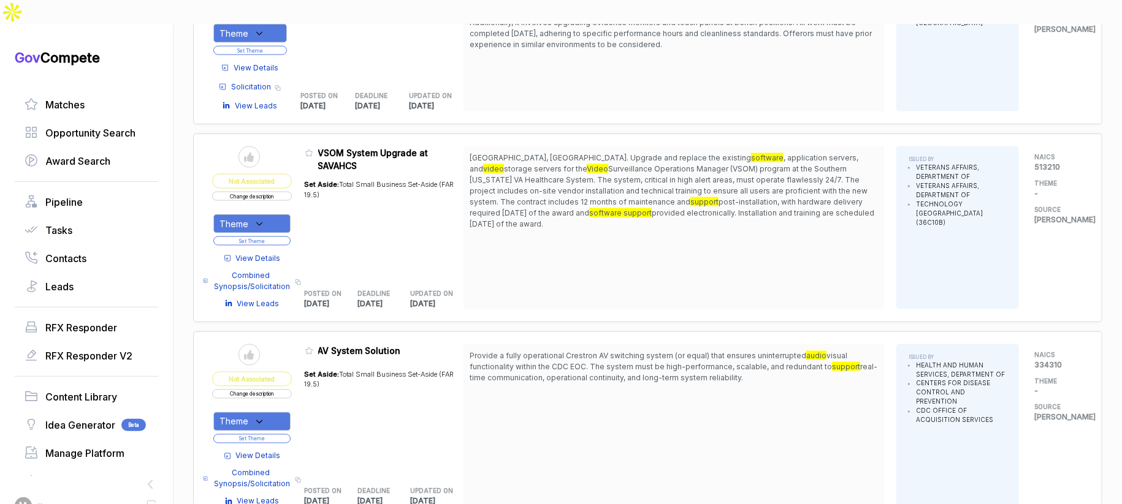
scroll to position [937, 0]
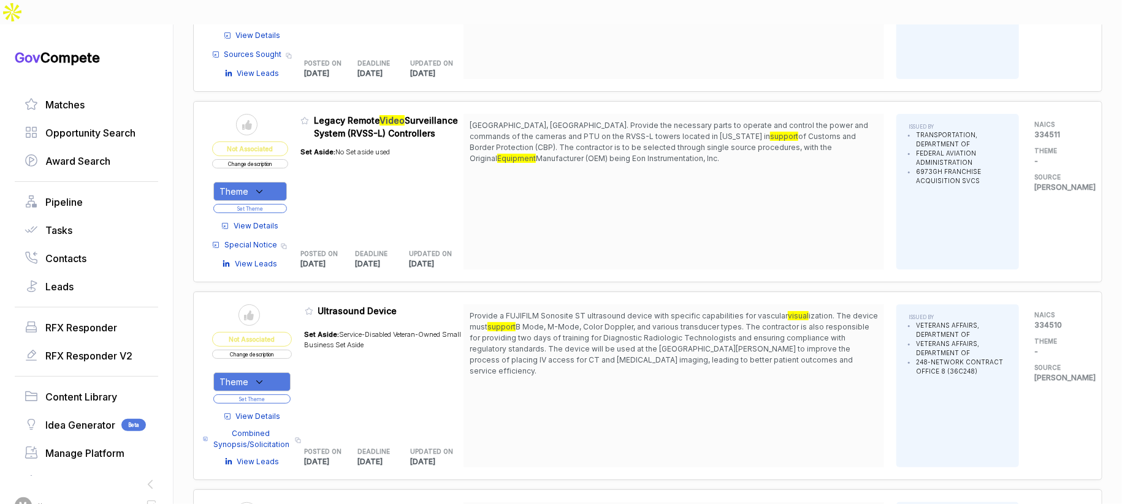
scroll to position [2395, 0]
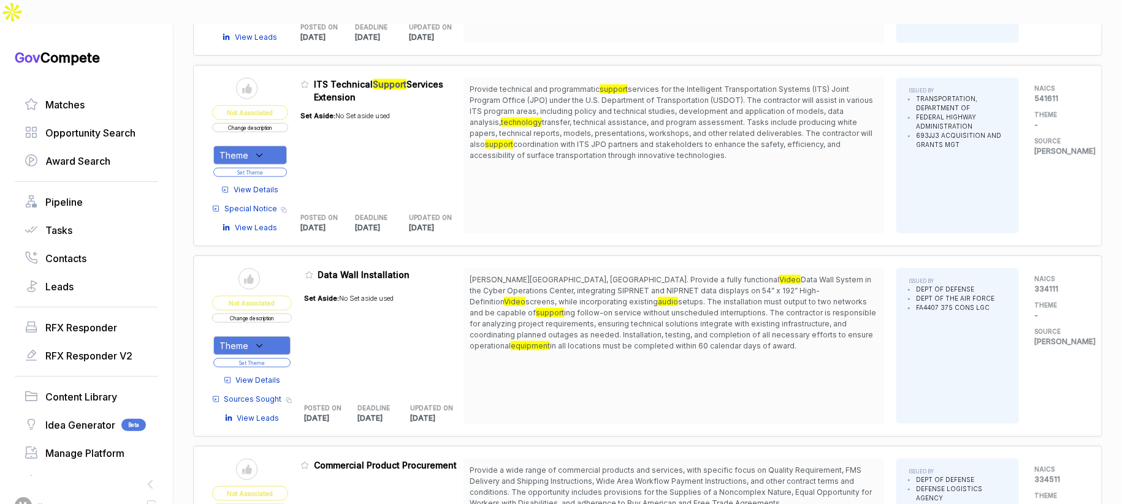
scroll to position [3542, 0]
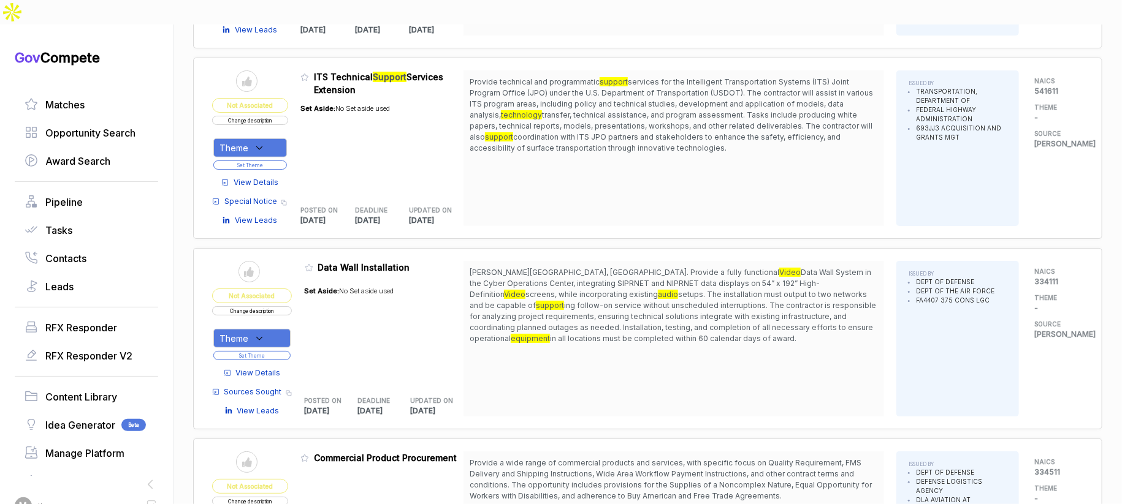
drag, startPoint x: 677, startPoint y: 247, endPoint x: 674, endPoint y: 295, distance: 47.9
click at [674, 295] on span "Scott AFB, IL. Provide a fully functional Video Data Wall System in the Cyber O…" at bounding box center [674, 305] width 408 height 77
click at [653, 306] on div "Scott AFB, IL. Provide a fully functional Video Data Wall System in the Cyber O…" at bounding box center [673, 339] width 420 height 156
click at [506, 122] on div "Provide technical and programmatic support services for the Intelligent Transpo…" at bounding box center [673, 148] width 420 height 156
click at [258, 368] on span "View Details" at bounding box center [258, 373] width 45 height 11
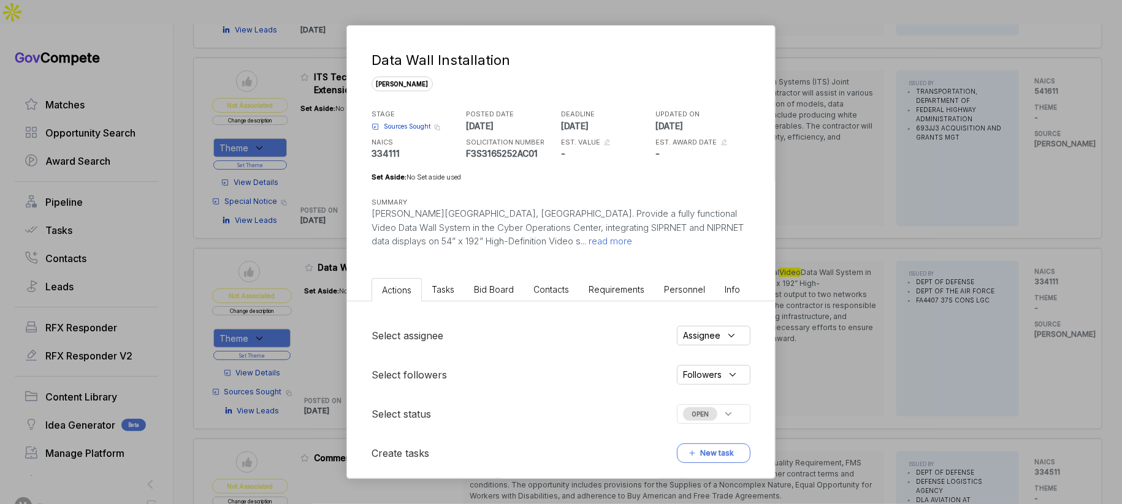
click at [519, 287] on li "Bid Board" at bounding box center [493, 289] width 59 height 23
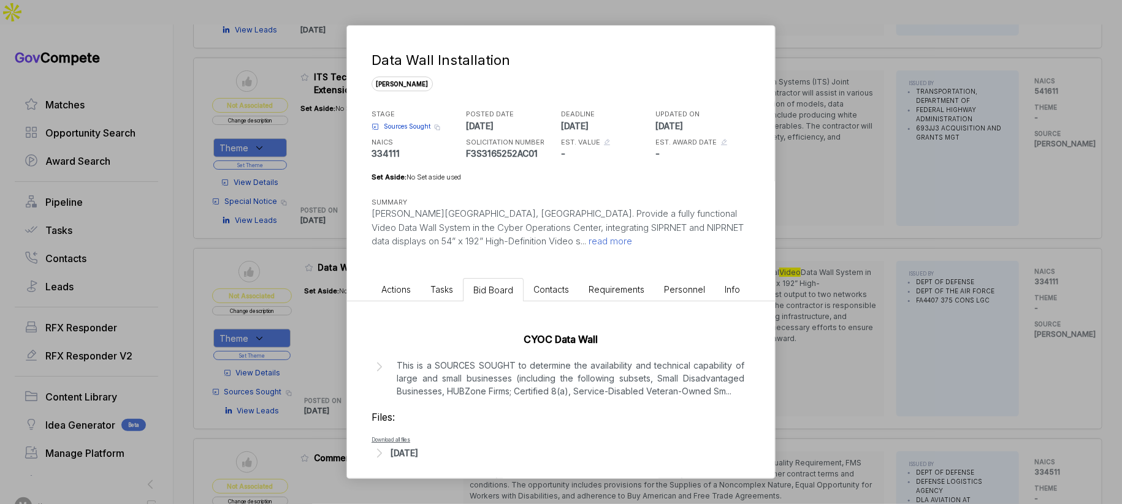
click at [434, 457] on div "[DATE]" at bounding box center [560, 454] width 379 height 16
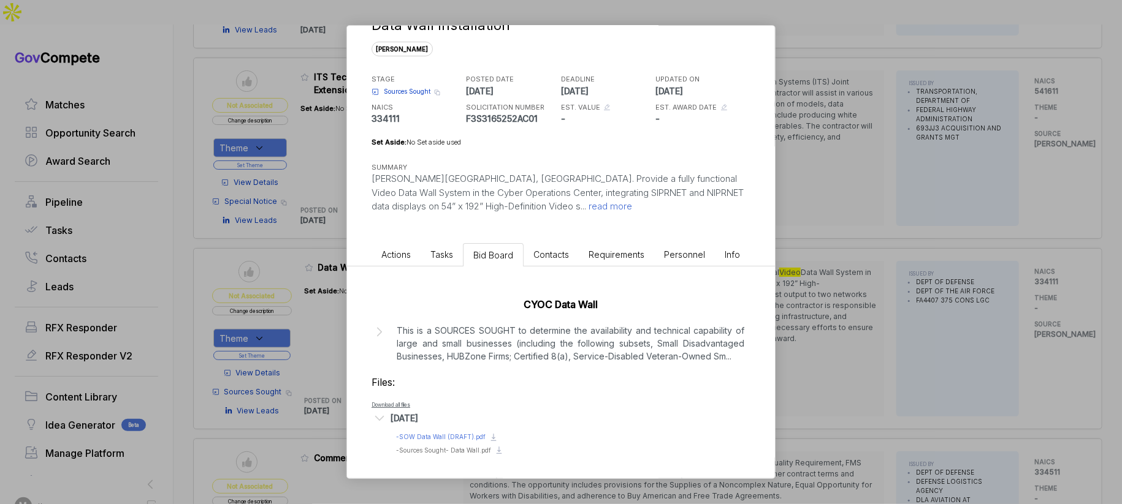
click at [447, 440] on div "Preview file - SOW Data Wall (DRAFT).pdf" at bounding box center [440, 437] width 89 height 9
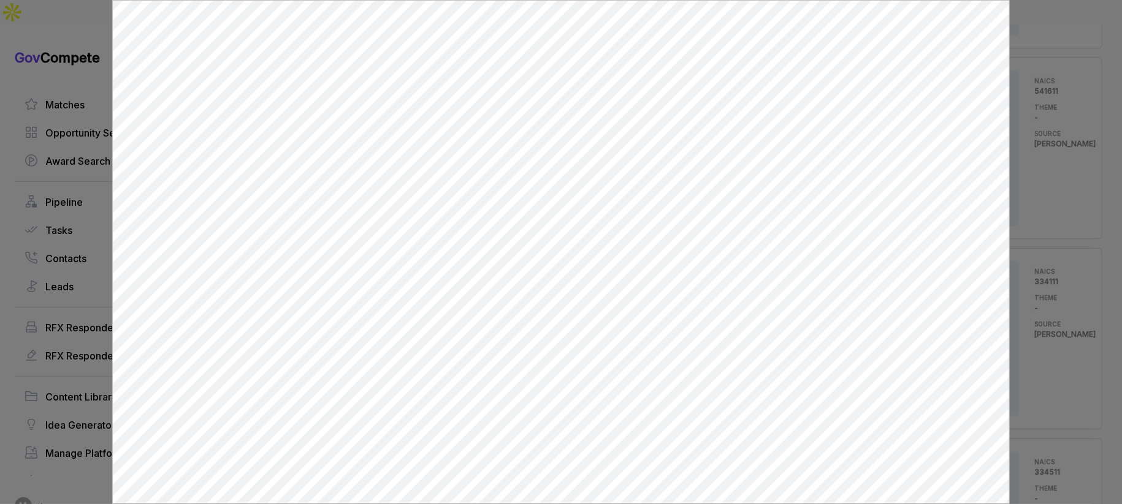
scroll to position [0, 0]
click at [1021, 254] on div at bounding box center [561, 252] width 1122 height 504
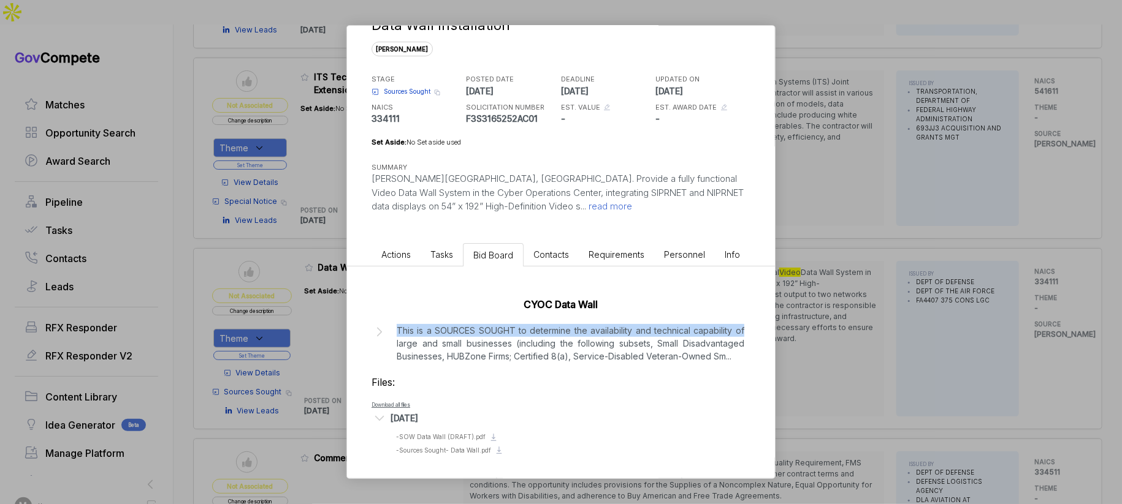
drag, startPoint x: 900, startPoint y: 323, endPoint x: 892, endPoint y: 332, distance: 12.1
click at [900, 327] on div "Data Wall Installation sam STAGE Sources Sought Copy link POSTED DATE 2025-09-1…" at bounding box center [561, 252] width 1122 height 504
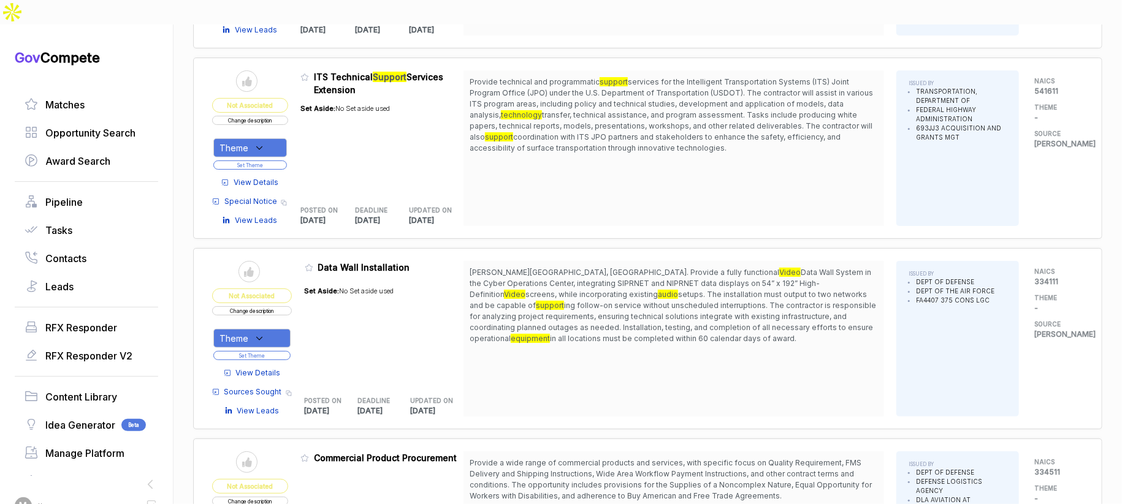
click at [278, 306] on button "Change description" at bounding box center [252, 310] width 80 height 9
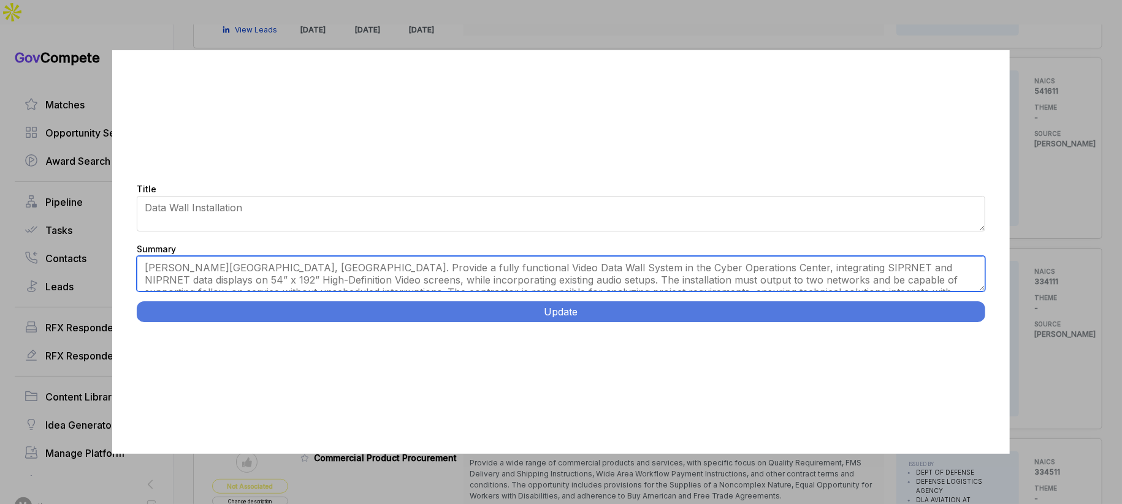
click at [423, 282] on textarea "Scott AFB, IL. Provide a fully functional Video Data Wall System in the Cyber O…" at bounding box center [561, 274] width 848 height 36
paste textarea "Cyber Operations Center Video Data Wall Installation. Scott Air Force Base, IL …"
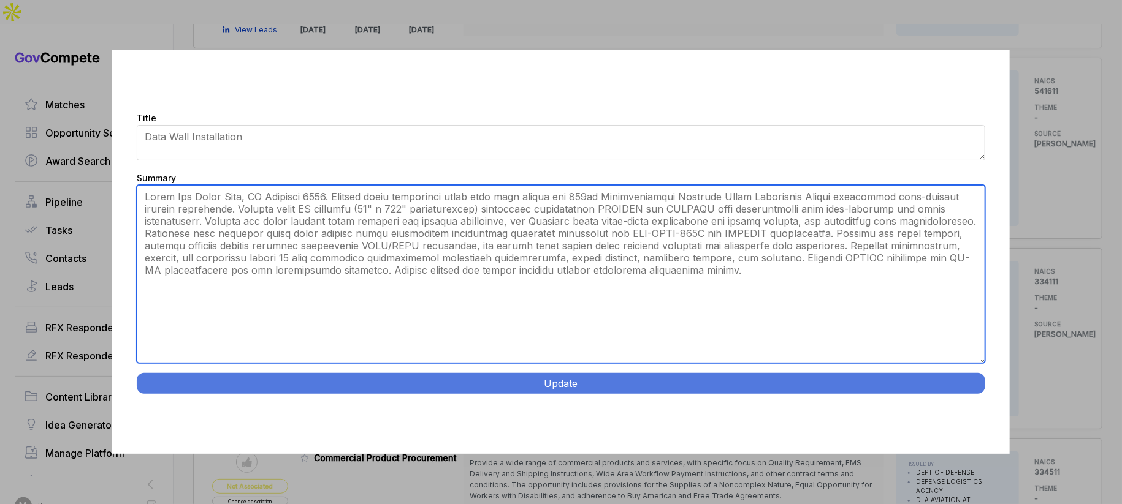
drag, startPoint x: 983, startPoint y: 289, endPoint x: 883, endPoint y: 405, distance: 152.1
click at [954, 432] on div "Title Data Wall Installation Summary Scott AFB, IL. Provide a fully functional …" at bounding box center [560, 251] width 897 height 403
click at [478, 194] on textarea "Scott AFB, IL. Provide a fully functional Video Data Wall System in the Cyber O…" at bounding box center [561, 274] width 848 height 178
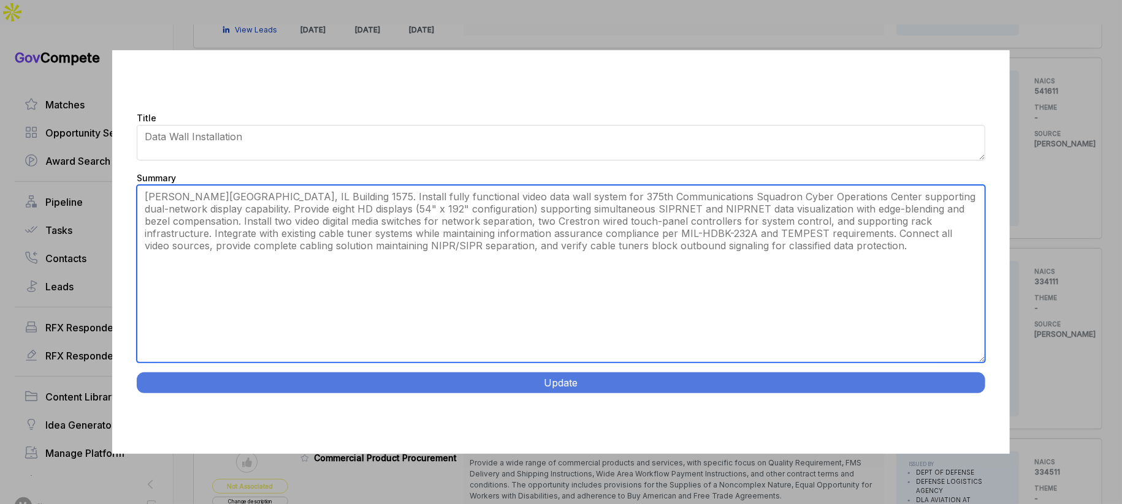
drag, startPoint x: 530, startPoint y: 200, endPoint x: 622, endPoint y: 241, distance: 100.7
click at [622, 241] on textarea "Scott AFB, IL. Provide a fully functional Video Data Wall System in the Cyber O…" at bounding box center [561, 274] width 848 height 178
type textarea "Scott Air Force Base, IL Building 1575. Install fully functional video data wal…"
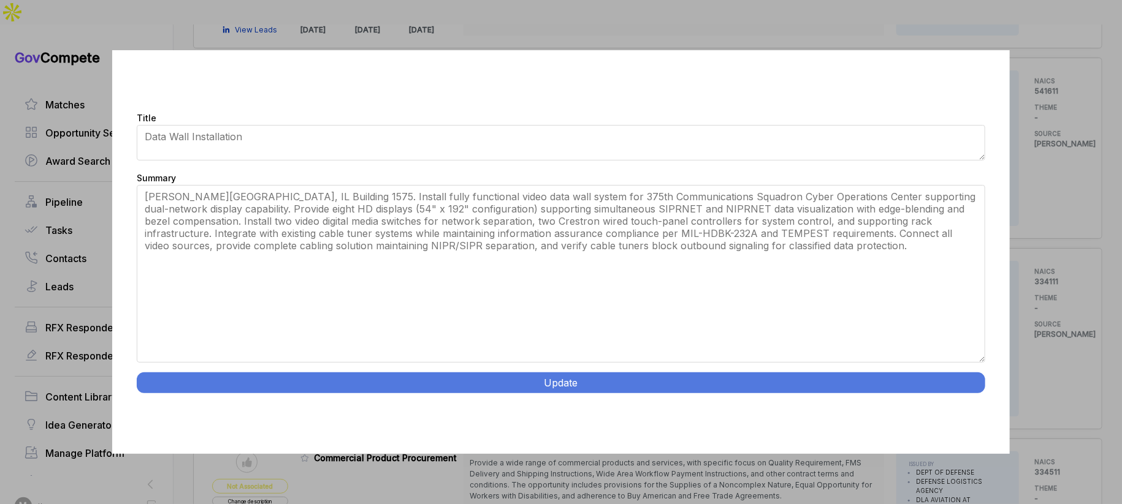
click at [677, 386] on button "Update" at bounding box center [561, 383] width 848 height 21
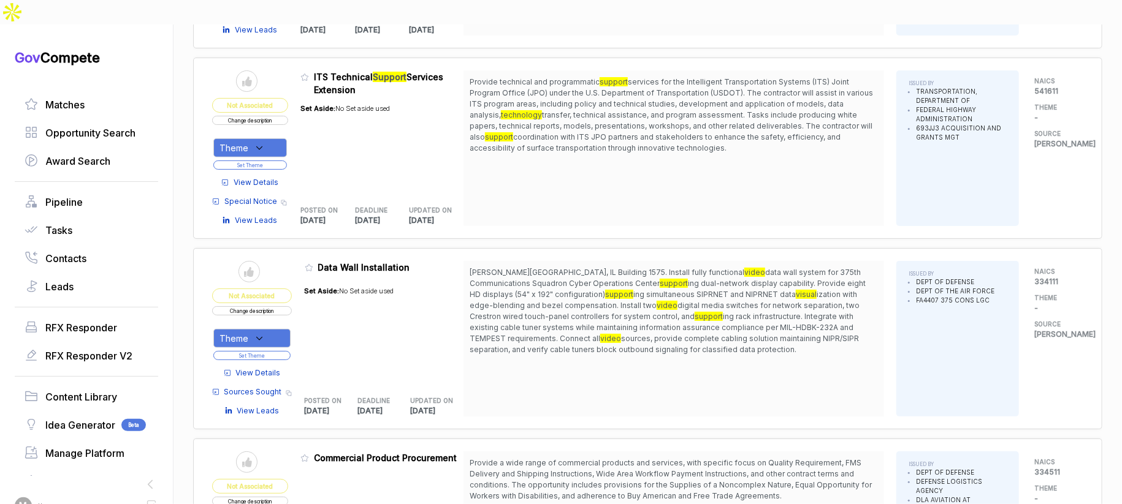
click at [273, 329] on div "Theme" at bounding box center [251, 338] width 77 height 19
click at [279, 371] on span "Diversified" at bounding box center [264, 378] width 48 height 15
checkbox input "true"
drag, startPoint x: 335, startPoint y: 289, endPoint x: 299, endPoint y: 306, distance: 39.5
click at [332, 292] on div "Set Aside: No Set aside used" at bounding box center [349, 331] width 89 height 104
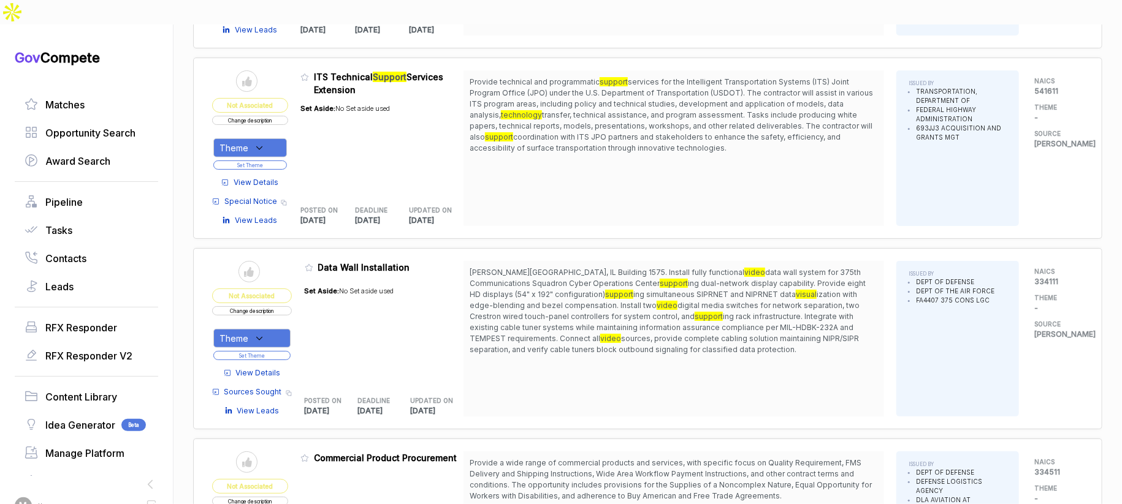
click at [286, 351] on button "Set Theme" at bounding box center [251, 355] width 77 height 9
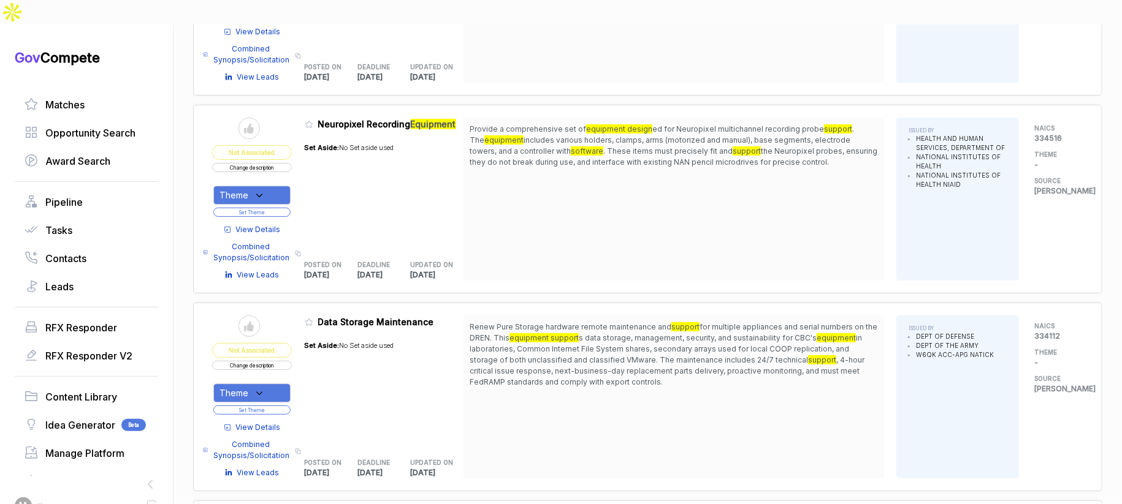
scroll to position [4770, 0]
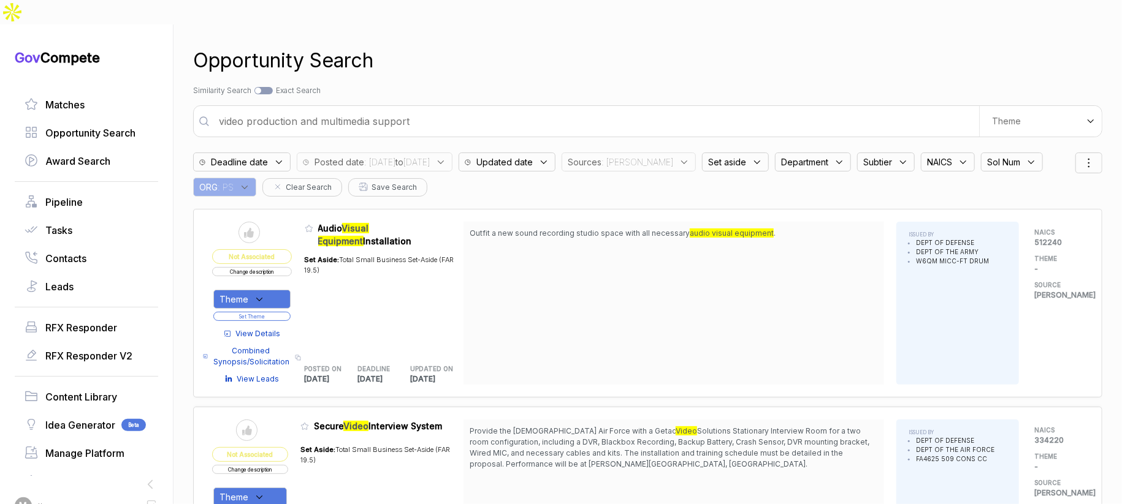
click at [506, 109] on input "video production and multimedia support" at bounding box center [594, 121] width 767 height 25
type input "AI and machine learning"
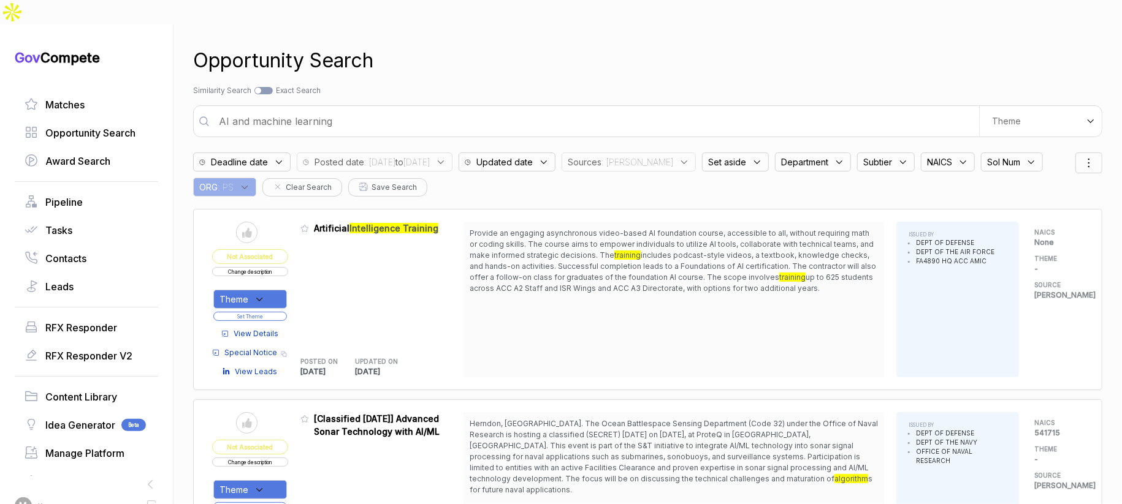
click at [267, 329] on span "View Details" at bounding box center [256, 334] width 45 height 11
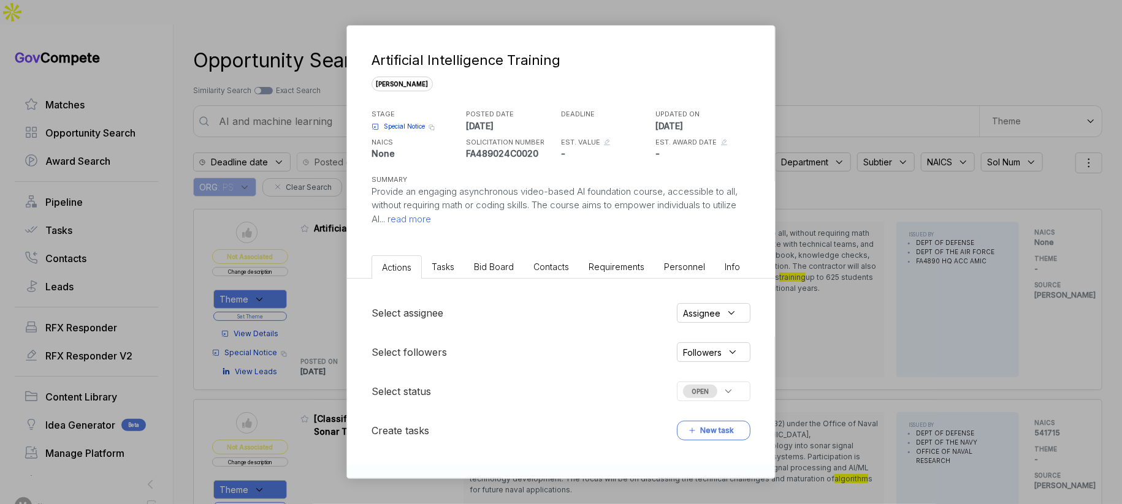
drag, startPoint x: 495, startPoint y: 268, endPoint x: 501, endPoint y: 278, distance: 11.6
click at [495, 268] on span "Bid Board" at bounding box center [494, 267] width 40 height 10
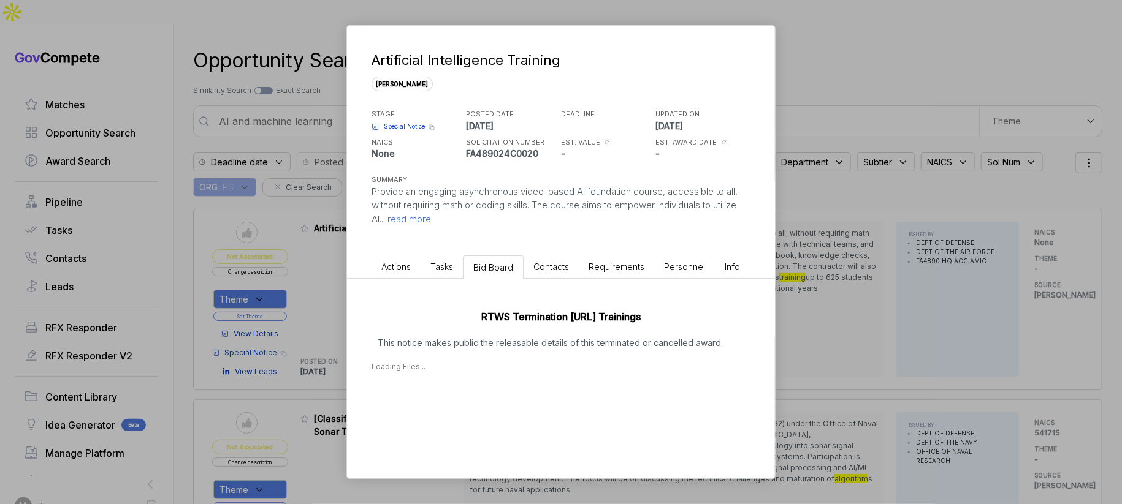
click at [832, 275] on div "Artificial Intelligence Training sam STAGE Special Notice Copy link POSTED DATE…" at bounding box center [561, 252] width 1122 height 504
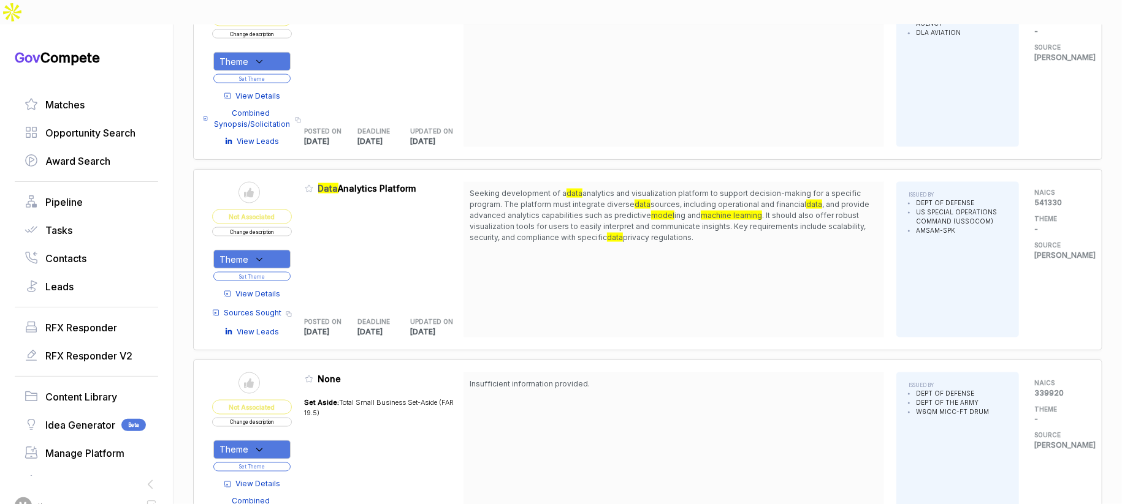
scroll to position [1143, 0]
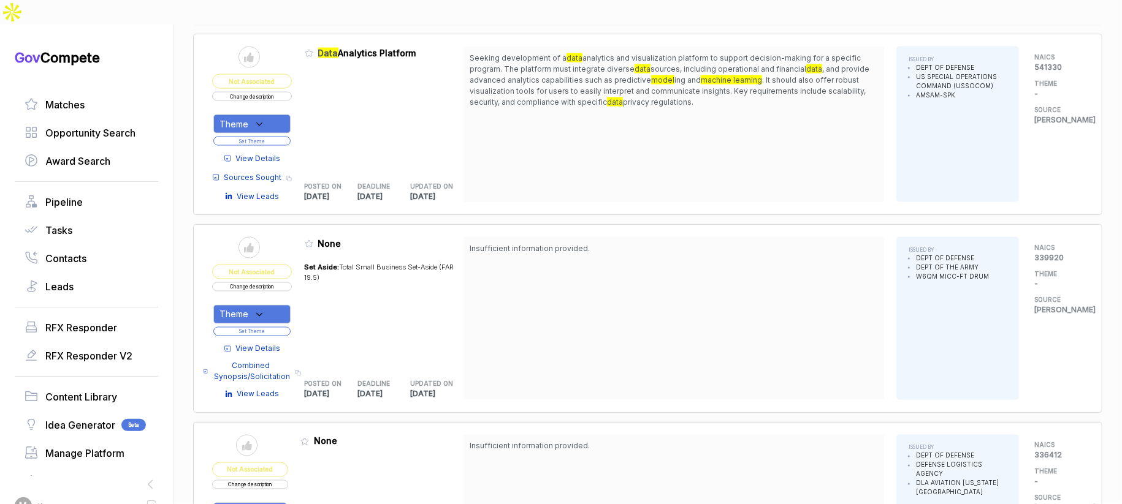
click at [267, 153] on span "View Details" at bounding box center [258, 158] width 45 height 11
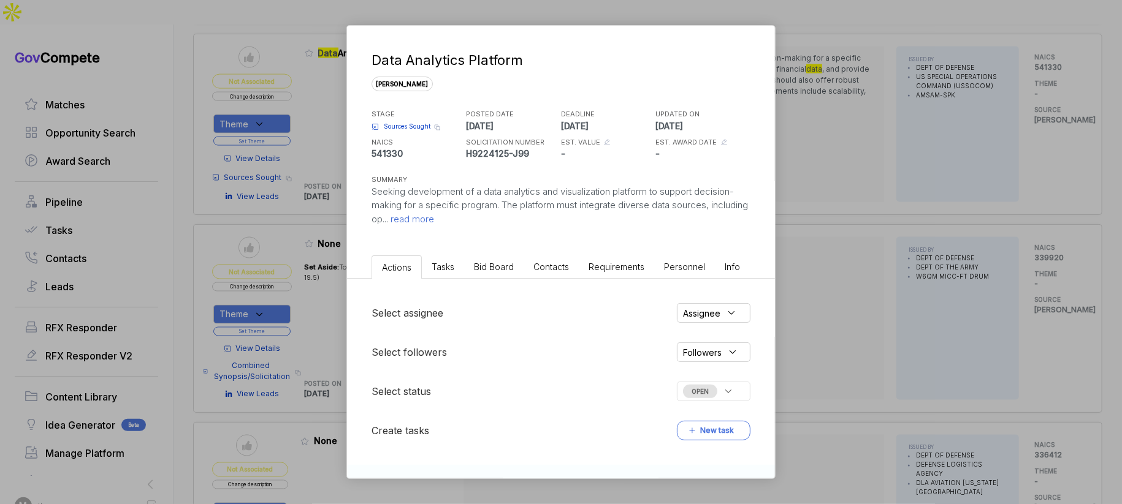
drag, startPoint x: 500, startPoint y: 262, endPoint x: 515, endPoint y: 277, distance: 21.7
click at [500, 262] on span "Bid Board" at bounding box center [494, 267] width 40 height 10
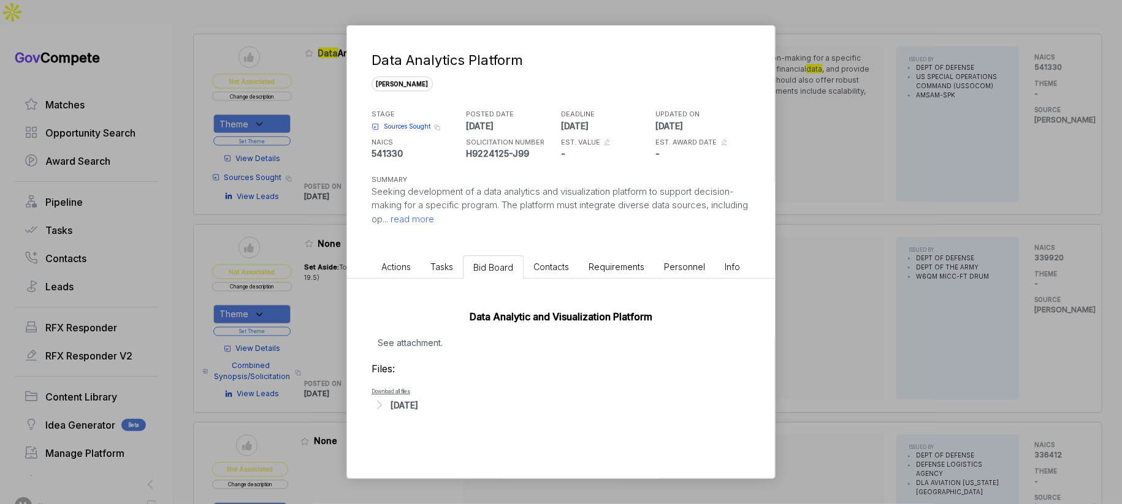
click at [418, 399] on div "Sep 10, 2025" at bounding box center [404, 405] width 28 height 13
click at [439, 423] on span "- Sources Sought - Data Analytics and Visualization Platform.pdf" at bounding box center [492, 423] width 192 height 7
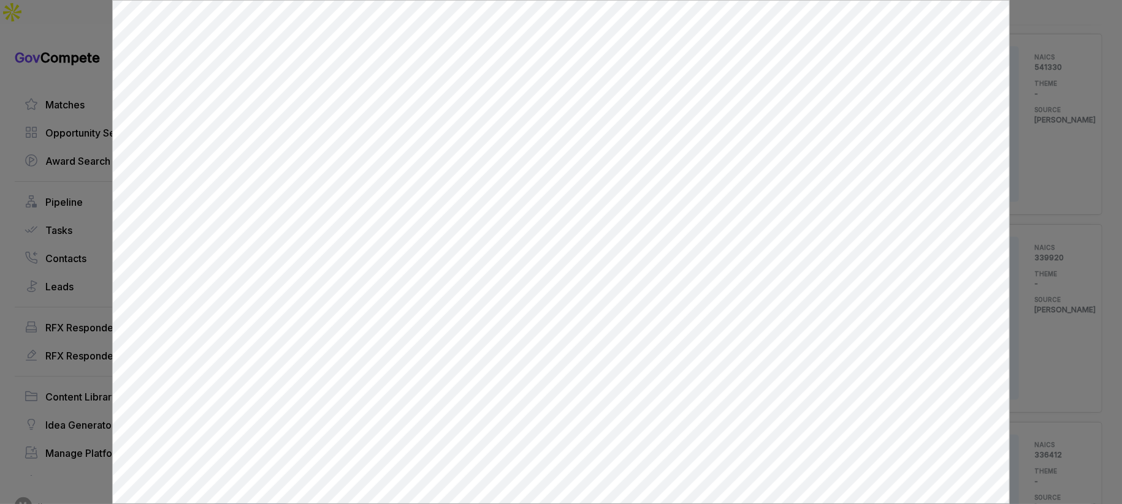
scroll to position [0, 0]
click at [1032, 253] on div at bounding box center [561, 252] width 1122 height 504
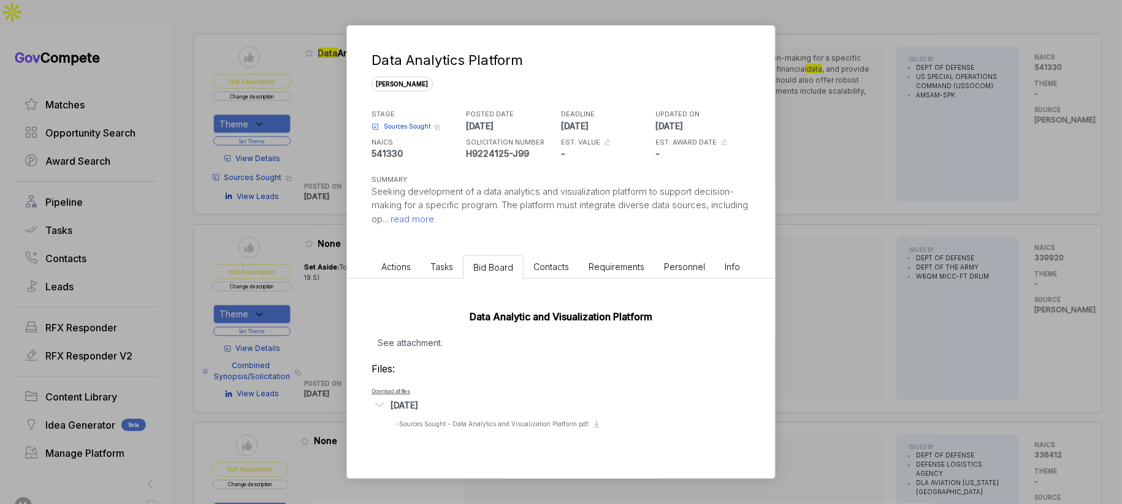
drag, startPoint x: 1020, startPoint y: 261, endPoint x: 1009, endPoint y: 270, distance: 14.0
click at [1016, 266] on div "Data Analytics Platform sam STAGE Sources Sought Copy link POSTED DATE 2025-09-…" at bounding box center [561, 252] width 1122 height 504
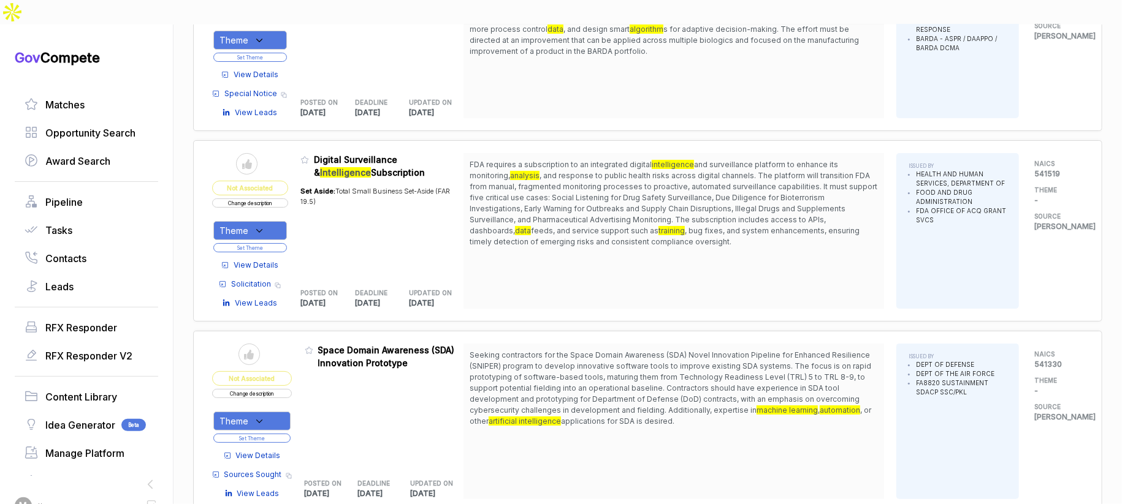
scroll to position [2888, 0]
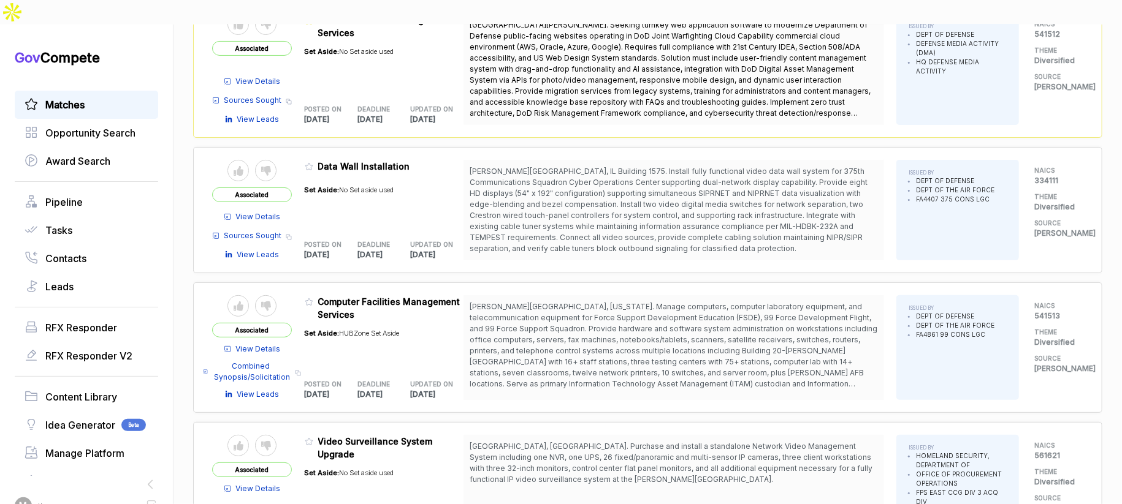
scroll to position [161, 0]
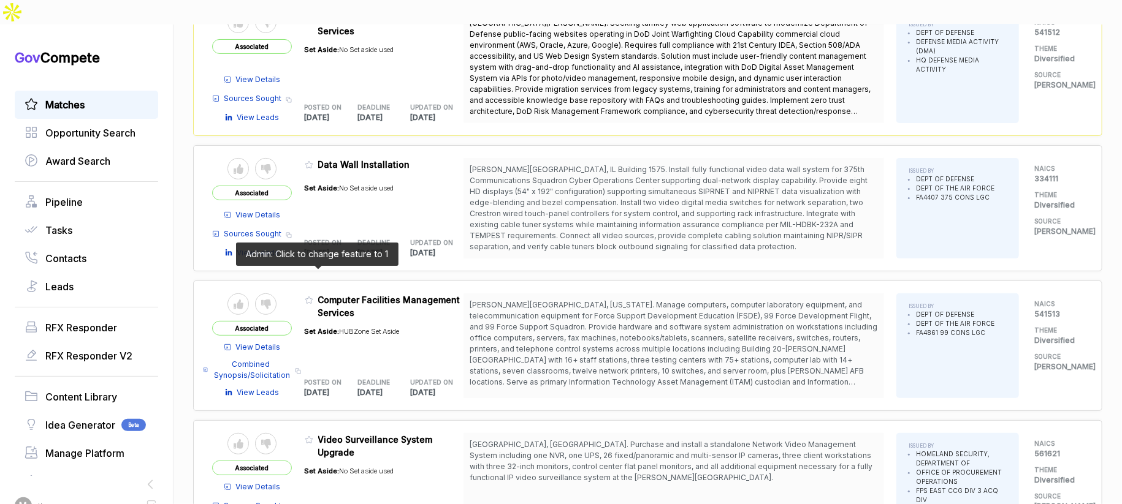
click at [313, 296] on icon at bounding box center [309, 300] width 9 height 9
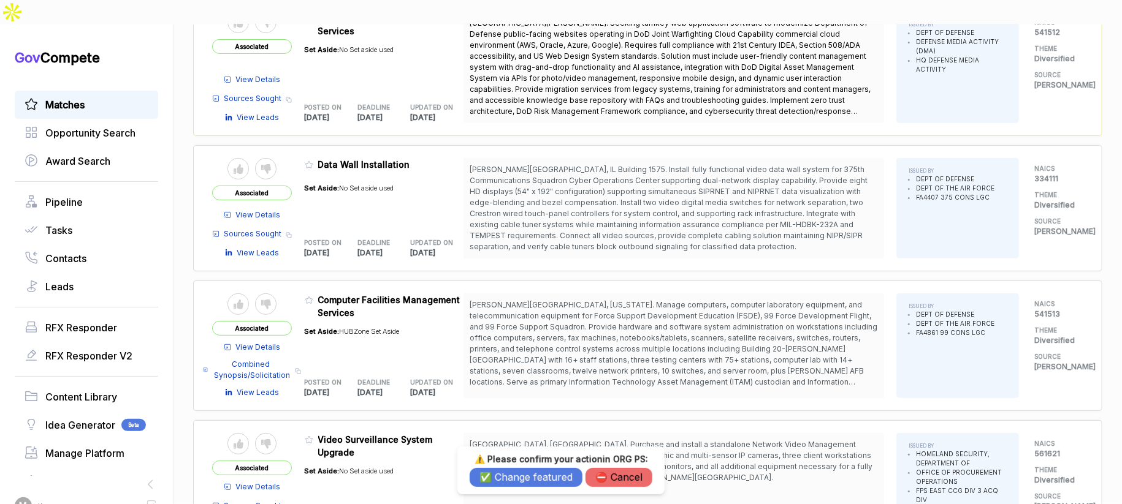
click at [514, 484] on button "✅ Change featured" at bounding box center [526, 477] width 113 height 19
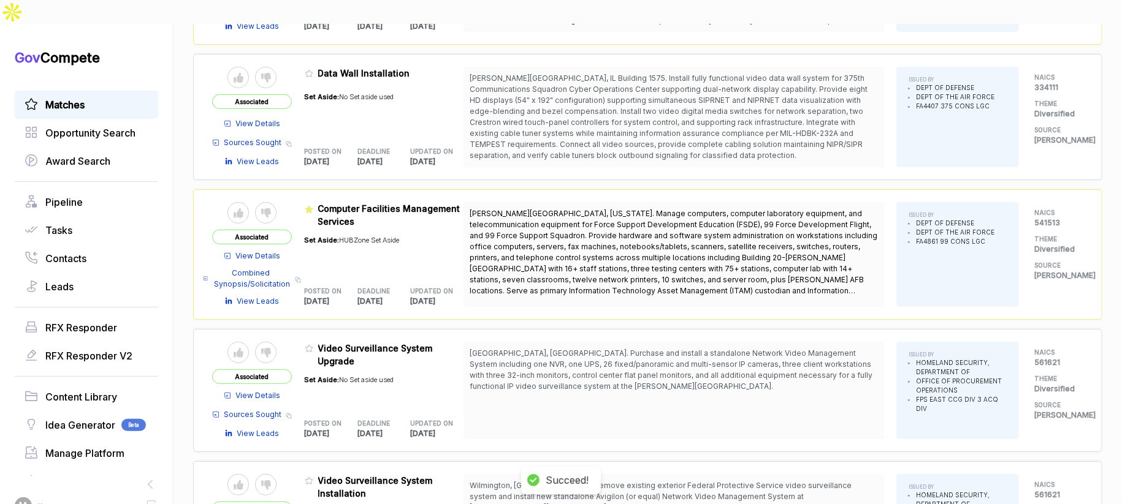
scroll to position [287, 0]
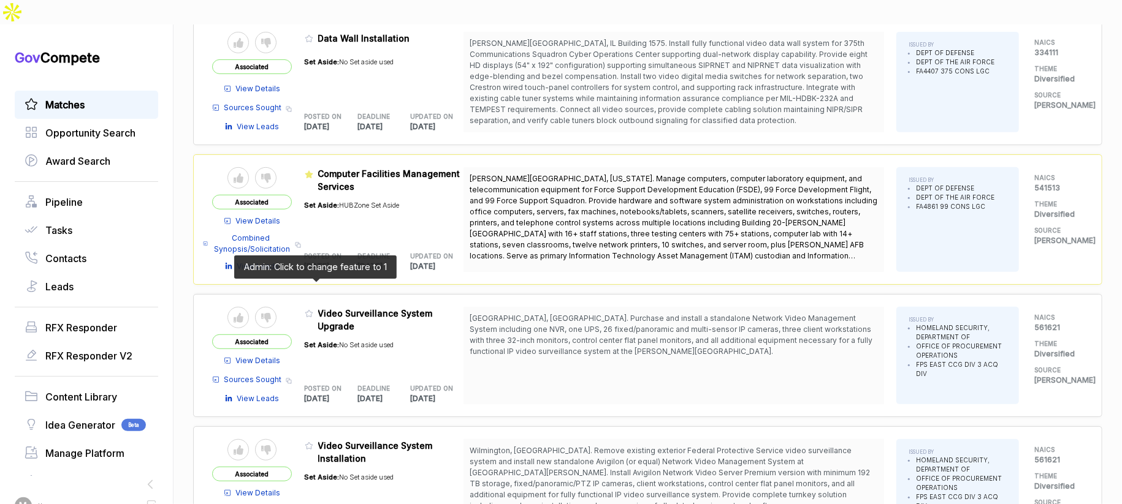
click at [313, 310] on icon at bounding box center [309, 314] width 9 height 9
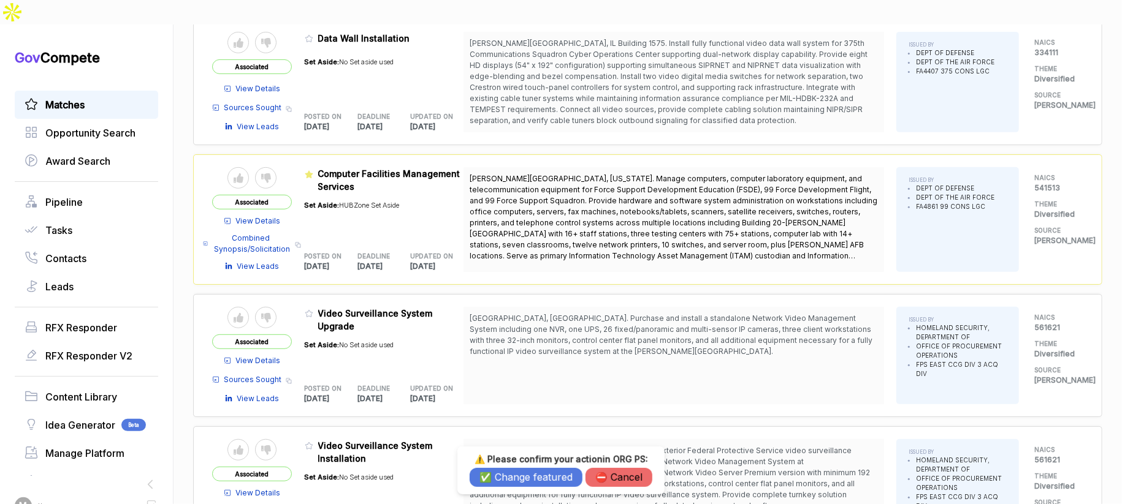
drag, startPoint x: 517, startPoint y: 470, endPoint x: 493, endPoint y: 472, distance: 23.4
click at [516, 472] on button "✅ Change featured" at bounding box center [526, 477] width 113 height 19
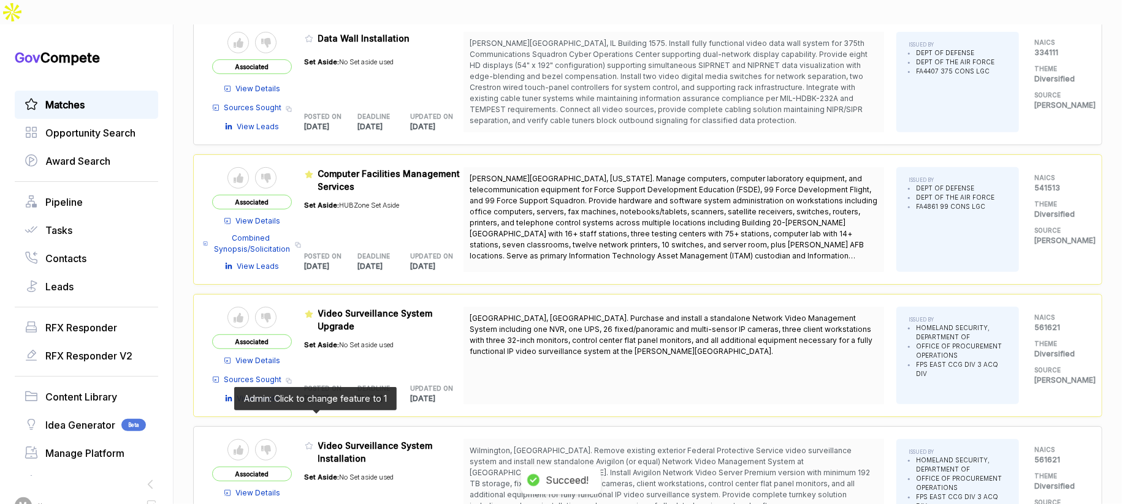
drag, startPoint x: 314, startPoint y: 420, endPoint x: 398, endPoint y: 453, distance: 89.5
click at [313, 442] on icon at bounding box center [309, 446] width 9 height 9
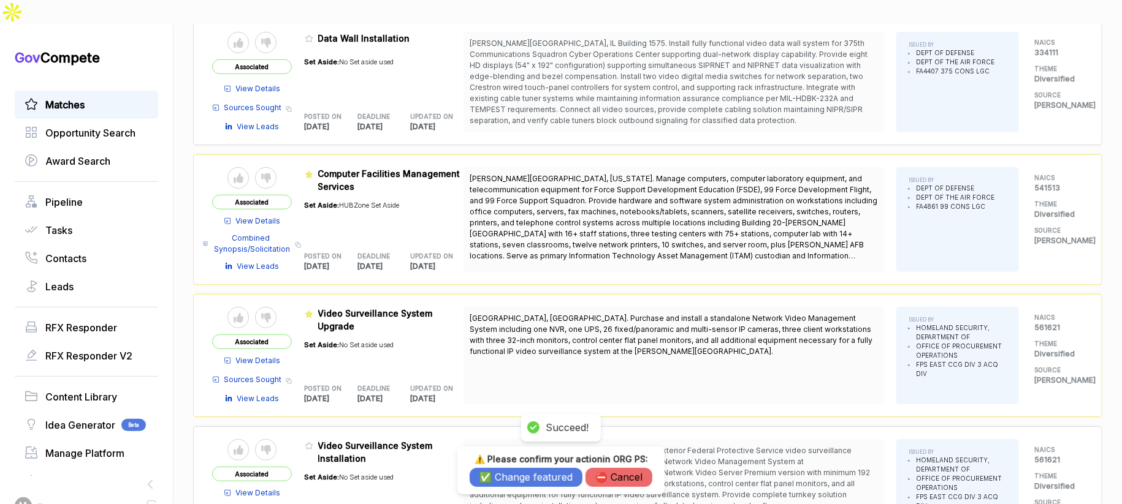
click at [506, 477] on button "✅ Change featured" at bounding box center [526, 477] width 113 height 19
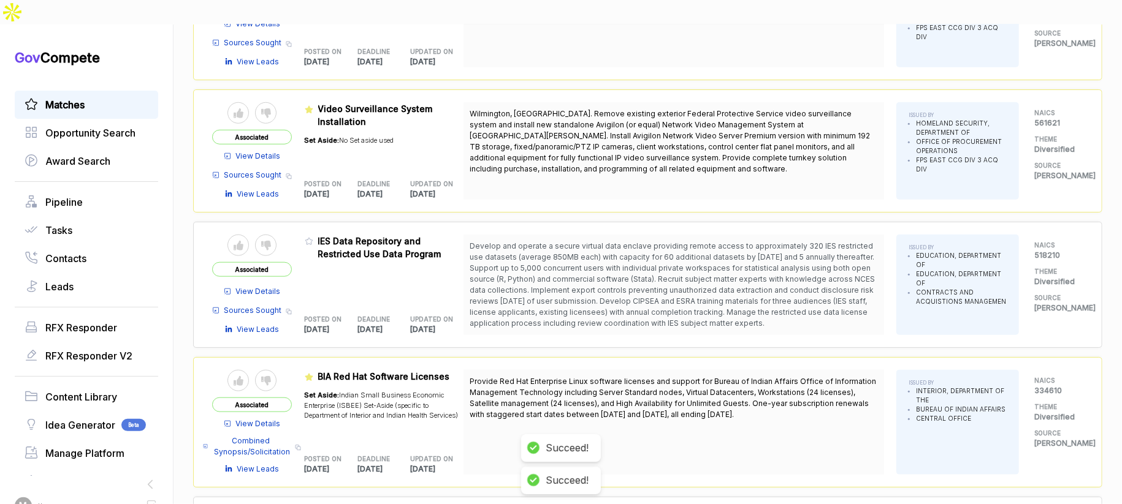
scroll to position [653, 0]
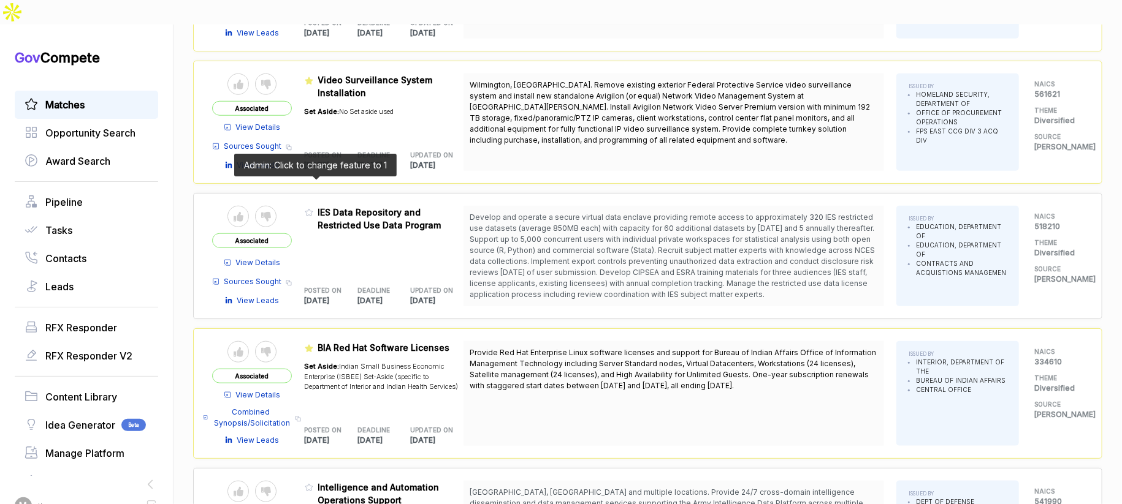
click at [313, 208] on icon at bounding box center [309, 212] width 9 height 9
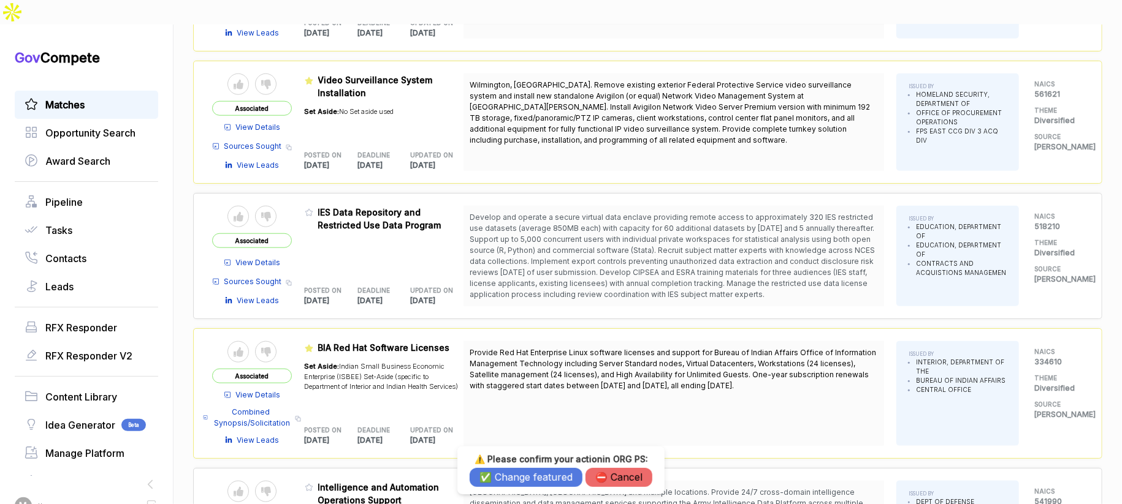
click at [530, 481] on button "✅ Change featured" at bounding box center [526, 477] width 113 height 19
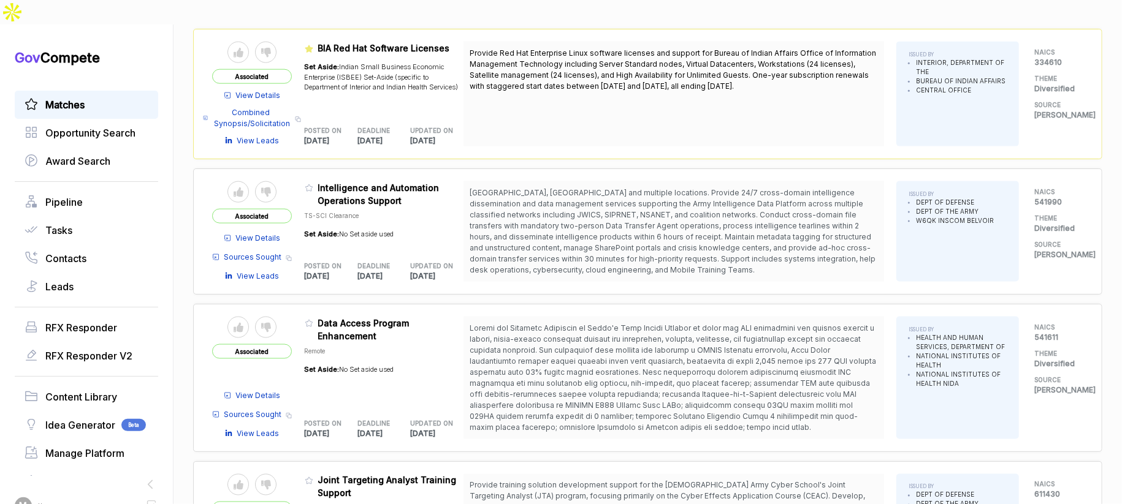
scroll to position [955, 0]
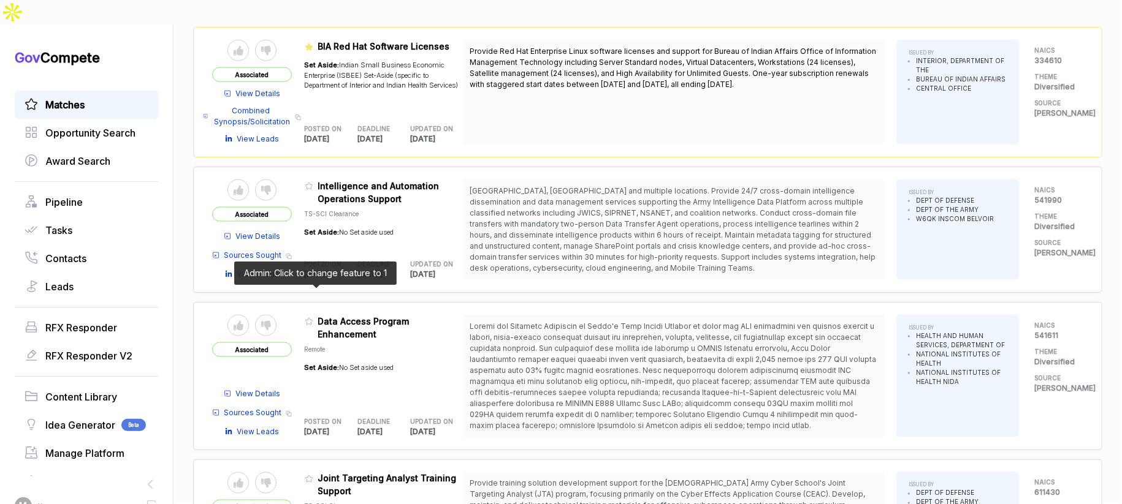
drag, startPoint x: 314, startPoint y: 292, endPoint x: 410, endPoint y: 424, distance: 162.7
click at [313, 317] on icon at bounding box center [309, 321] width 9 height 9
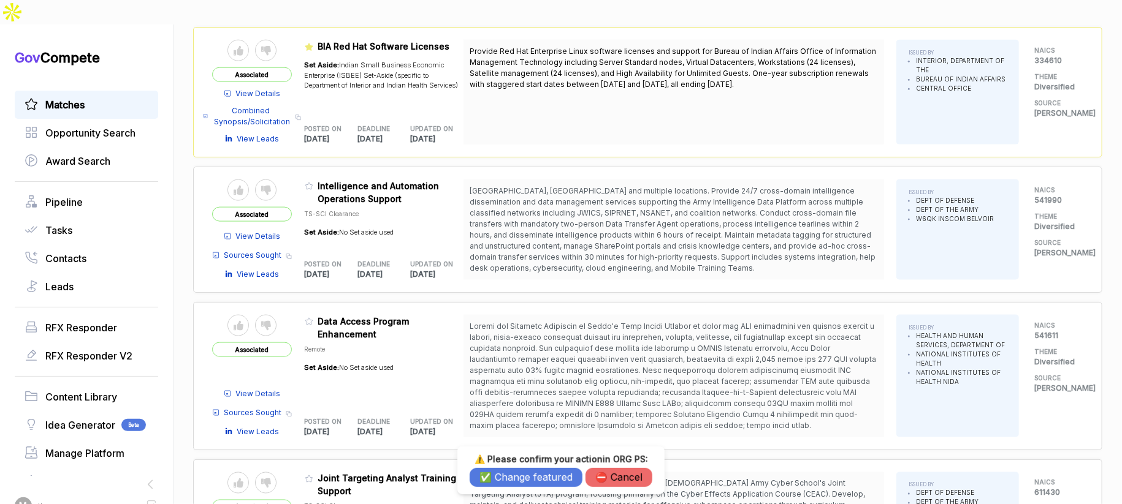
click at [514, 480] on button "✅ Change featured" at bounding box center [526, 477] width 113 height 19
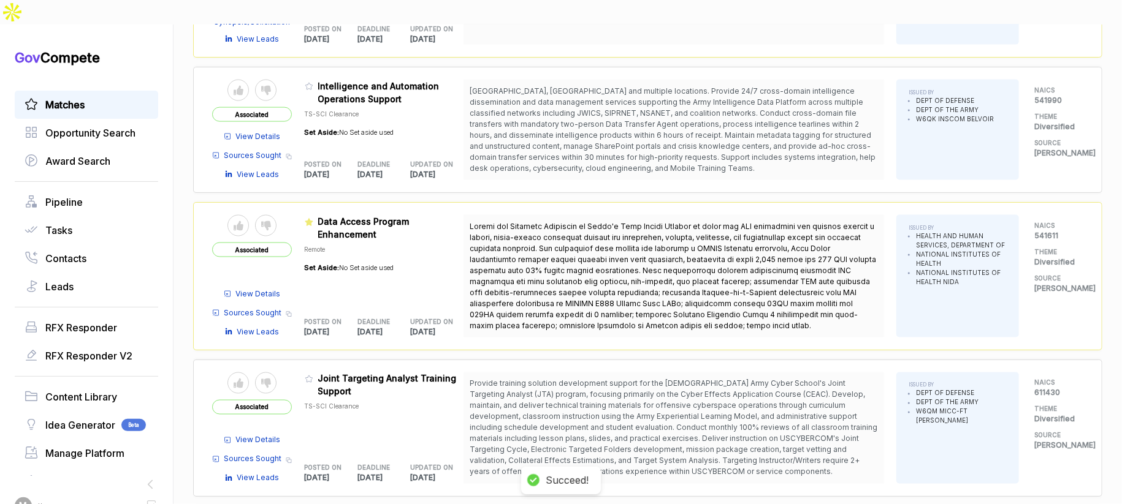
scroll to position [1168, 0]
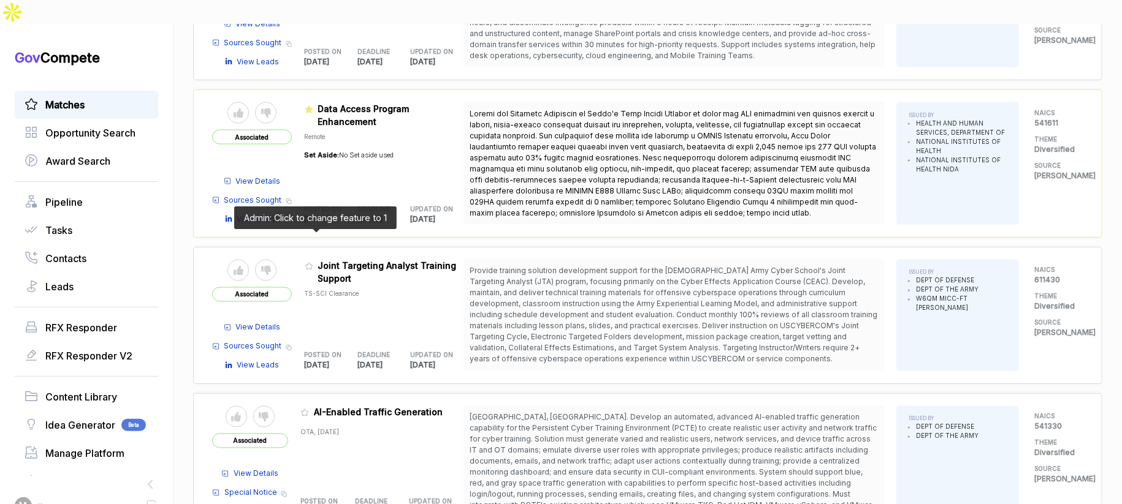
drag, startPoint x: 312, startPoint y: 237, endPoint x: 330, endPoint y: 267, distance: 34.7
click at [312, 262] on icon at bounding box center [309, 266] width 9 height 9
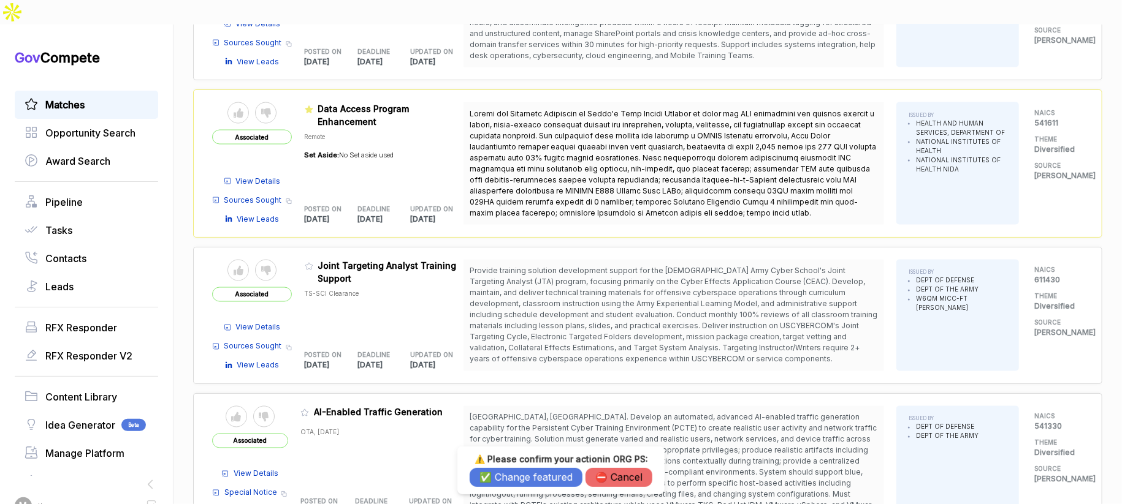
click at [510, 478] on button "✅ Change featured" at bounding box center [526, 477] width 113 height 19
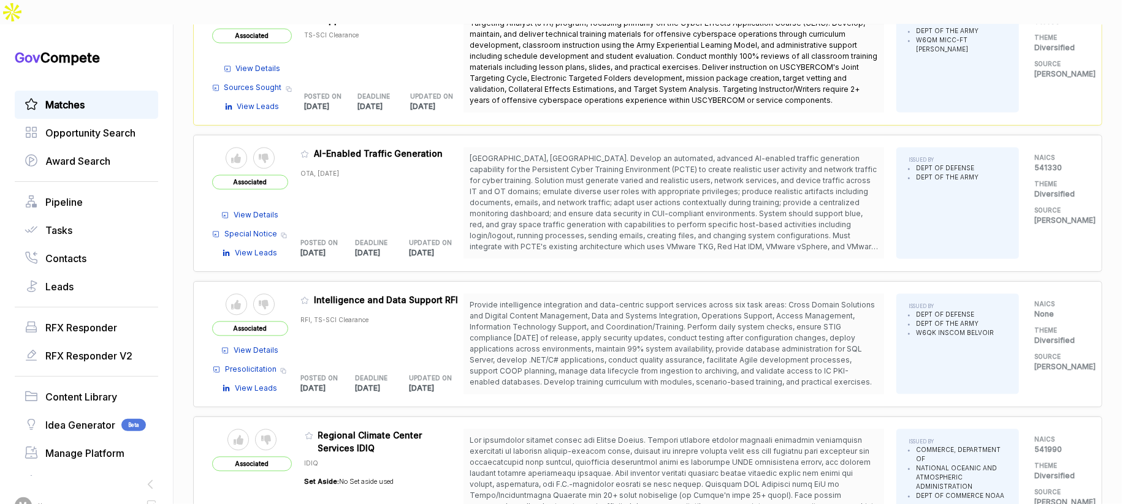
scroll to position [1435, 0]
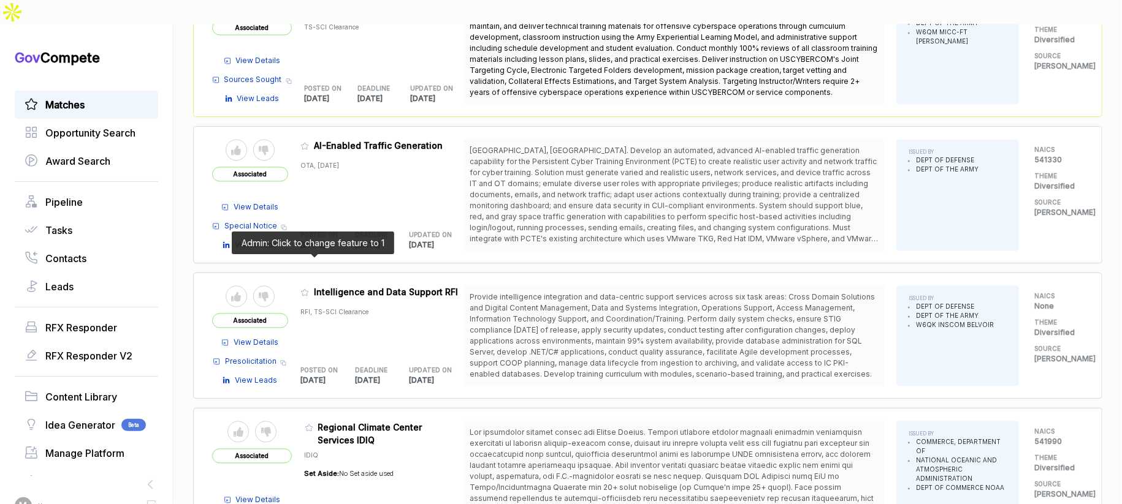
click at [309, 288] on icon at bounding box center [304, 292] width 9 height 9
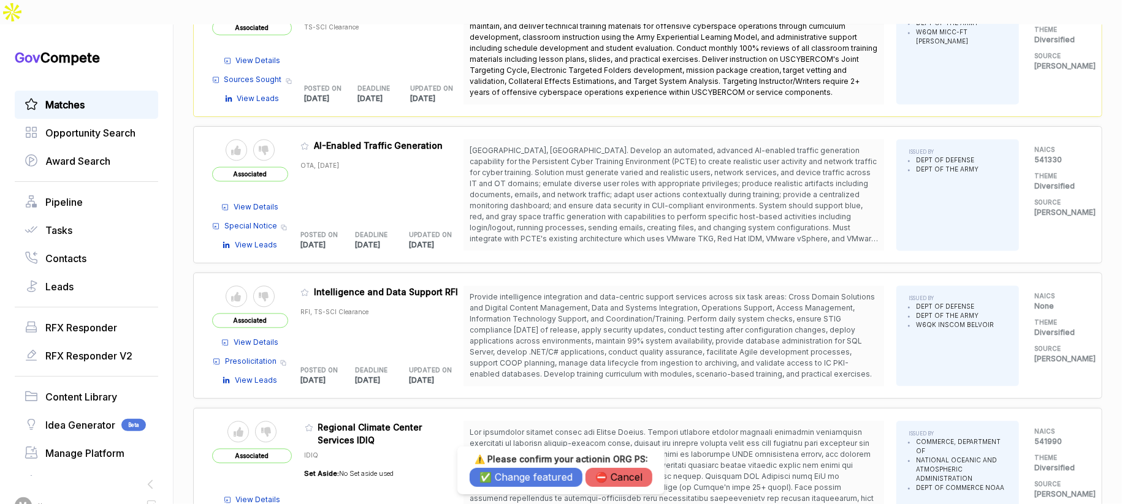
click at [484, 479] on button "✅ Change featured" at bounding box center [526, 477] width 113 height 19
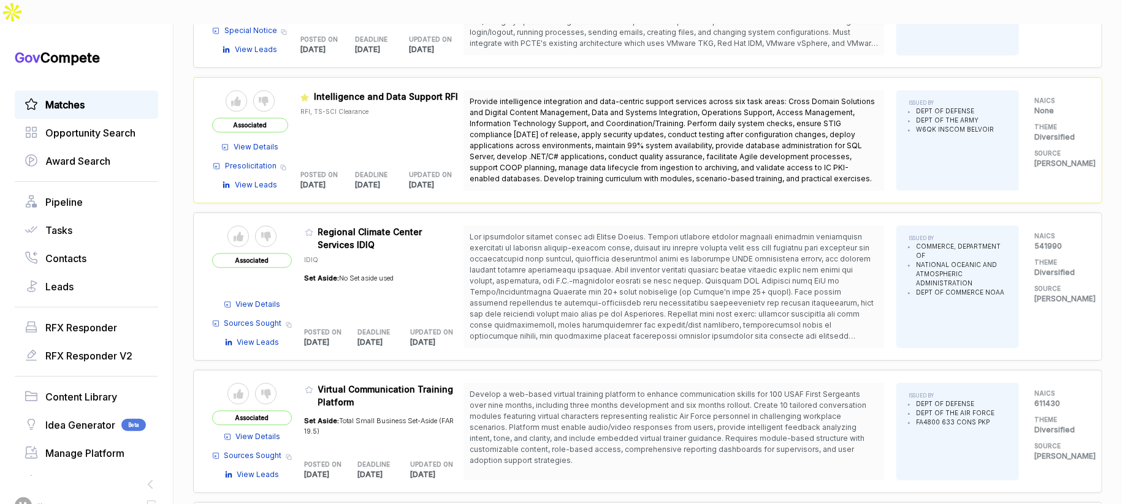
scroll to position [1679, 0]
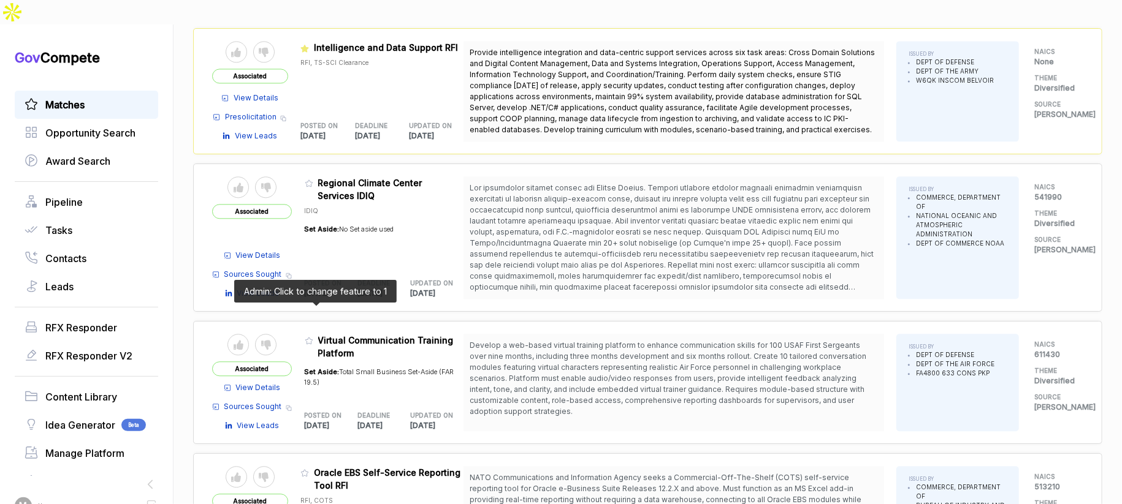
click at [313, 338] on icon at bounding box center [308, 341] width 7 height 7
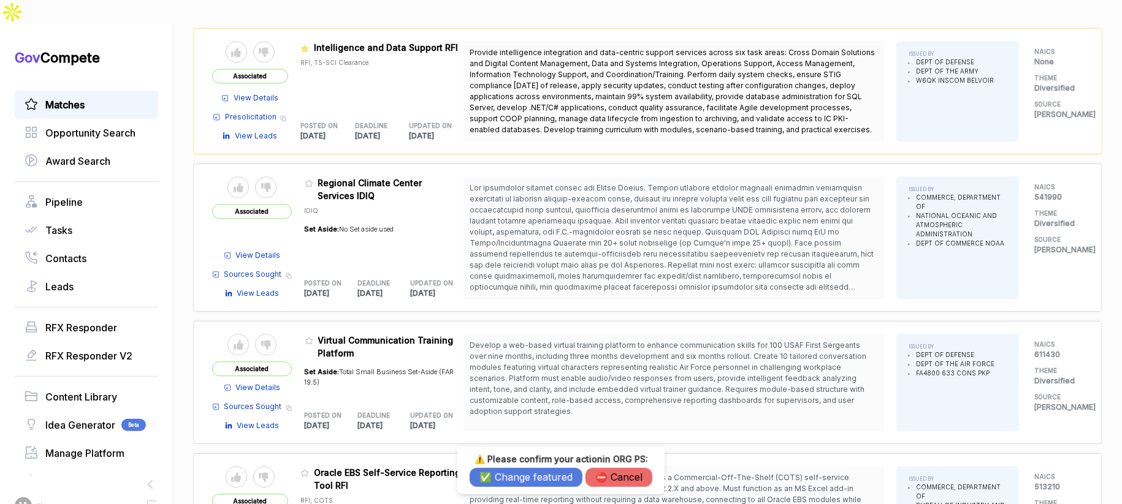
click at [507, 476] on button "✅ Change featured" at bounding box center [526, 477] width 113 height 19
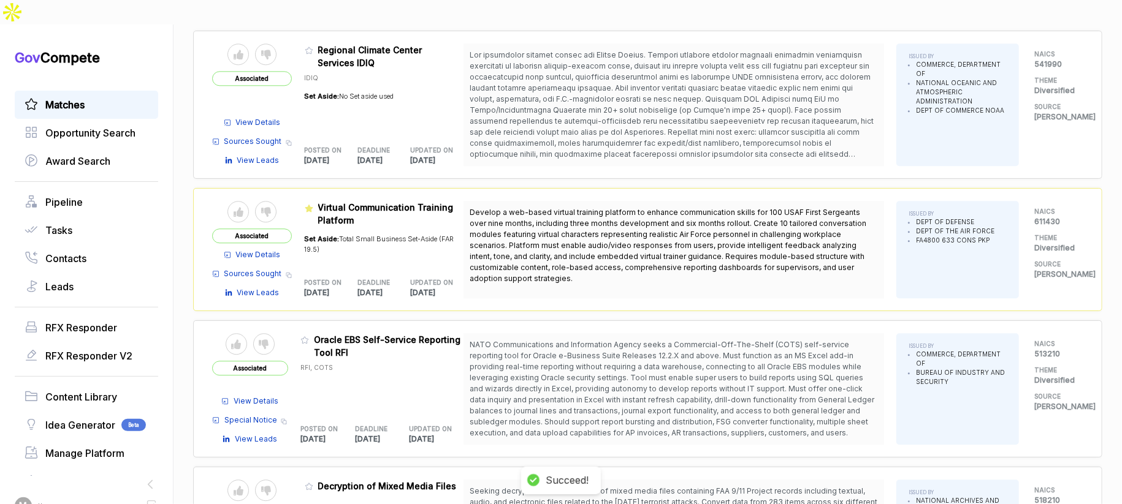
scroll to position [1850, 0]
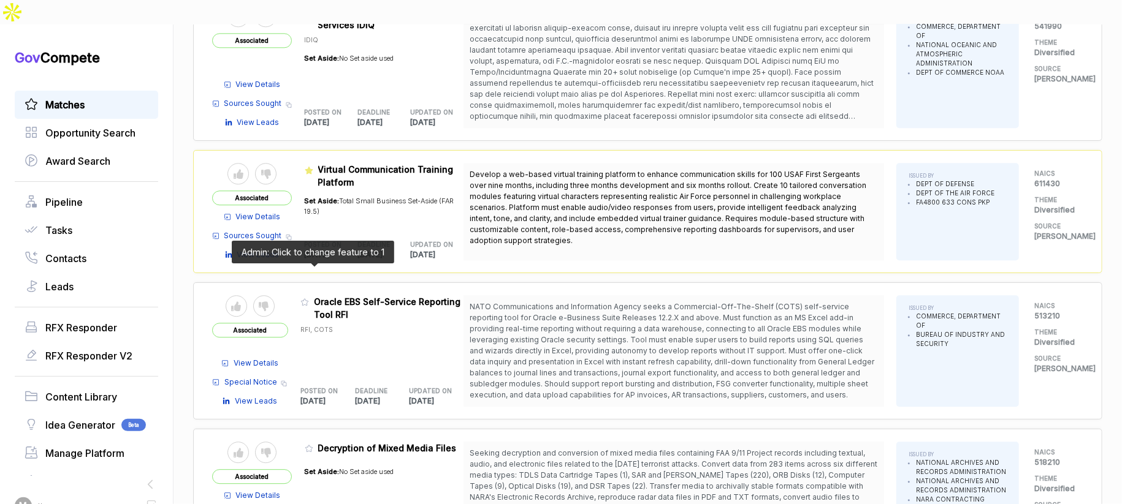
click at [308, 299] on icon at bounding box center [304, 302] width 7 height 7
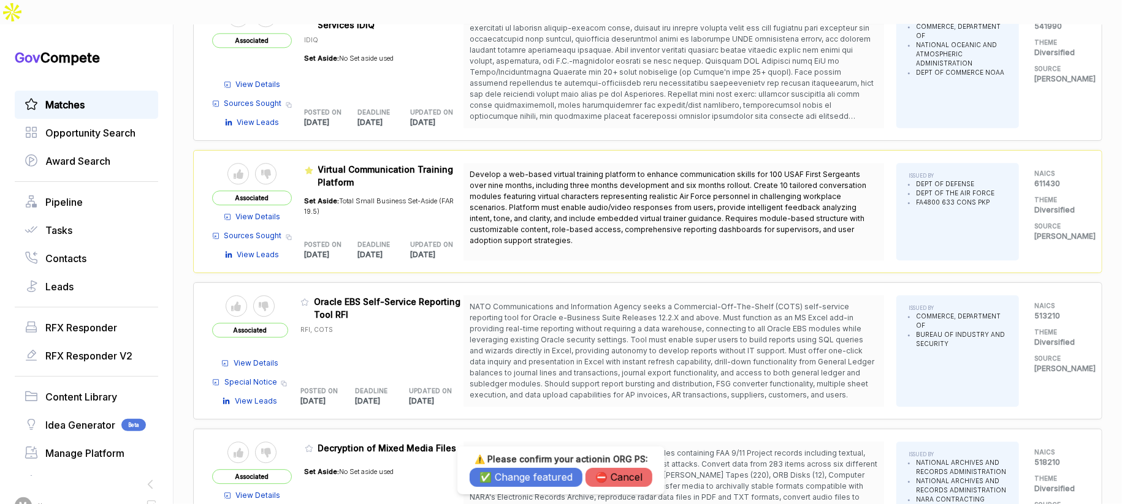
click at [501, 474] on button "✅ Change featured" at bounding box center [526, 477] width 113 height 19
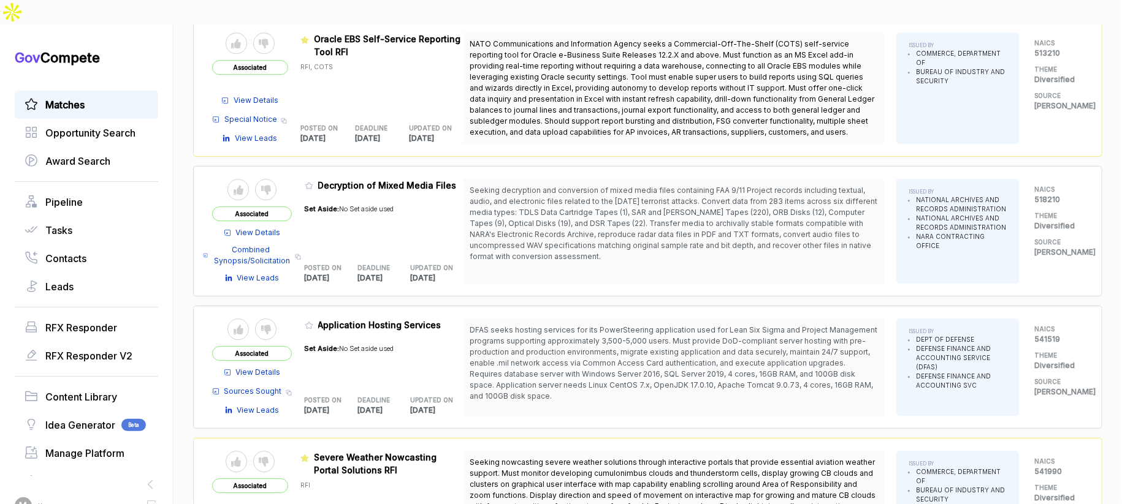
scroll to position [2116, 0]
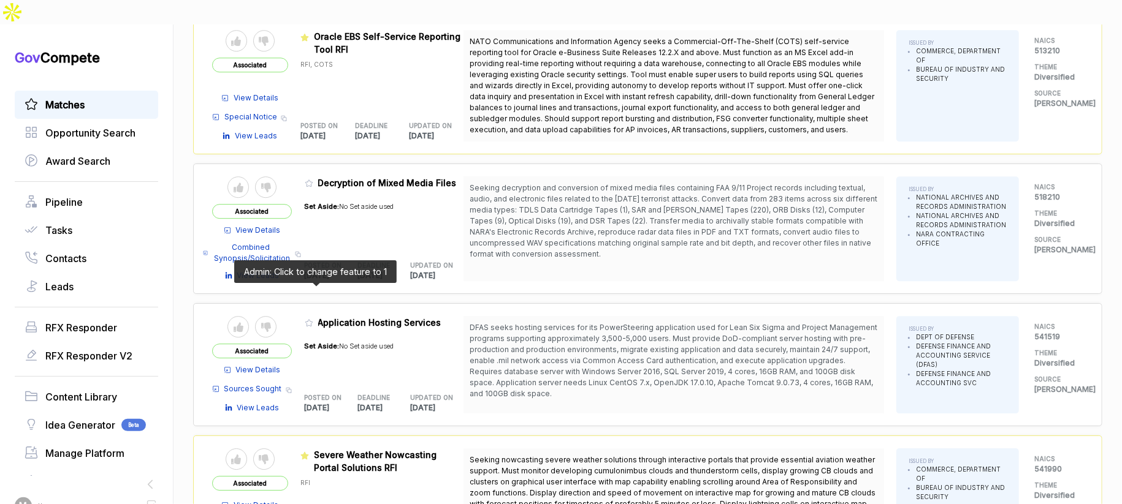
click at [311, 319] on icon at bounding box center [309, 323] width 9 height 9
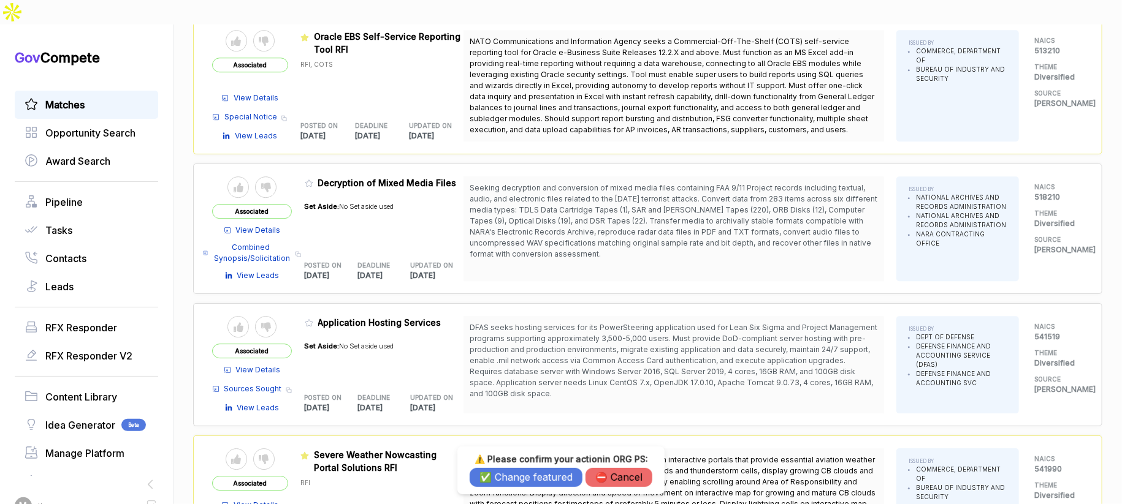
click at [518, 472] on button "✅ Change featured" at bounding box center [526, 477] width 113 height 19
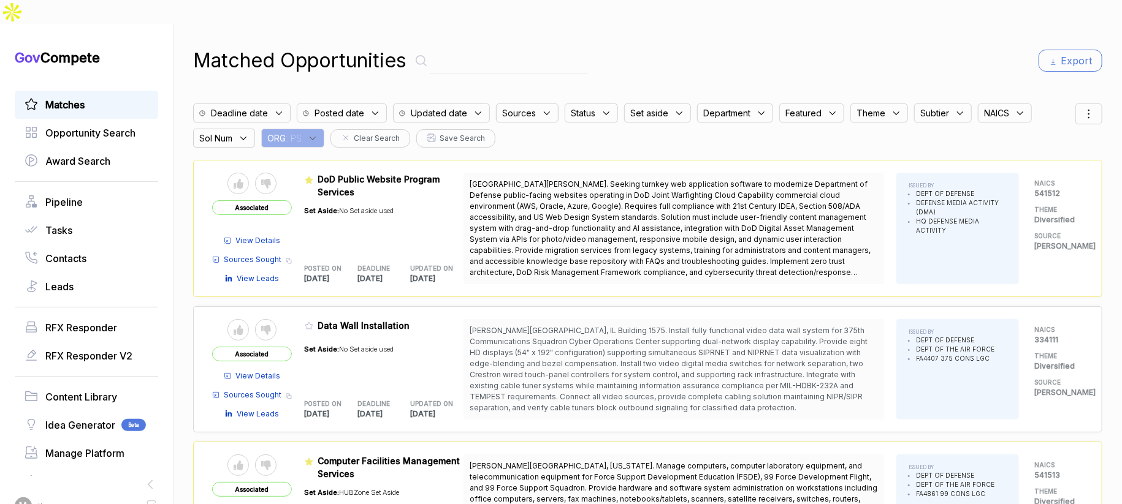
click at [314, 129] on div "ORG : PS" at bounding box center [292, 138] width 63 height 19
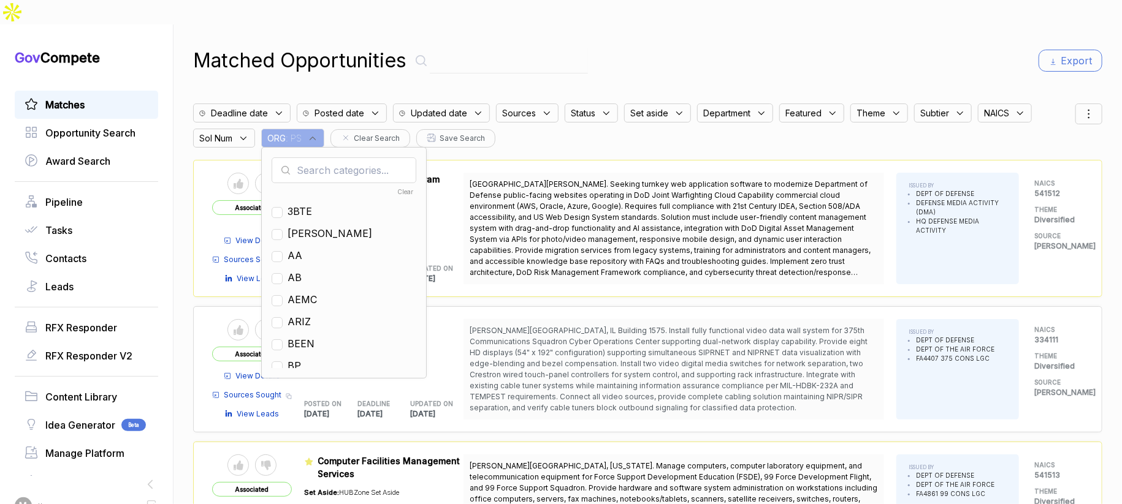
click at [319, 158] on input "text" at bounding box center [344, 171] width 145 height 26
click at [304, 245] on ul "Clear 3BTE AEMC BEEN EN EXAM [PERSON_NAME] NHDE SAEB TEST THEN" at bounding box center [344, 276] width 145 height 184
drag, startPoint x: 301, startPoint y: 251, endPoint x: 401, endPoint y: 189, distance: 118.4
click at [302, 270] on span "EN" at bounding box center [294, 277] width 14 height 15
checkbox input "true"
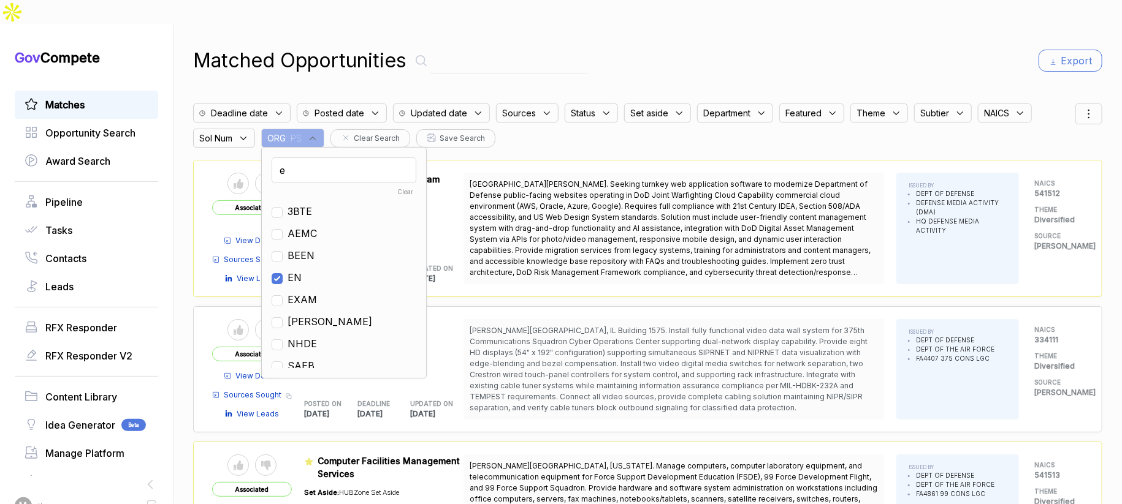
drag, startPoint x: 702, startPoint y: 58, endPoint x: 713, endPoint y: 58, distance: 11.6
click at [707, 58] on div "Matched Opportunities Export Deadline date Posted date Updated date Sources Sta…" at bounding box center [647, 277] width 909 height 504
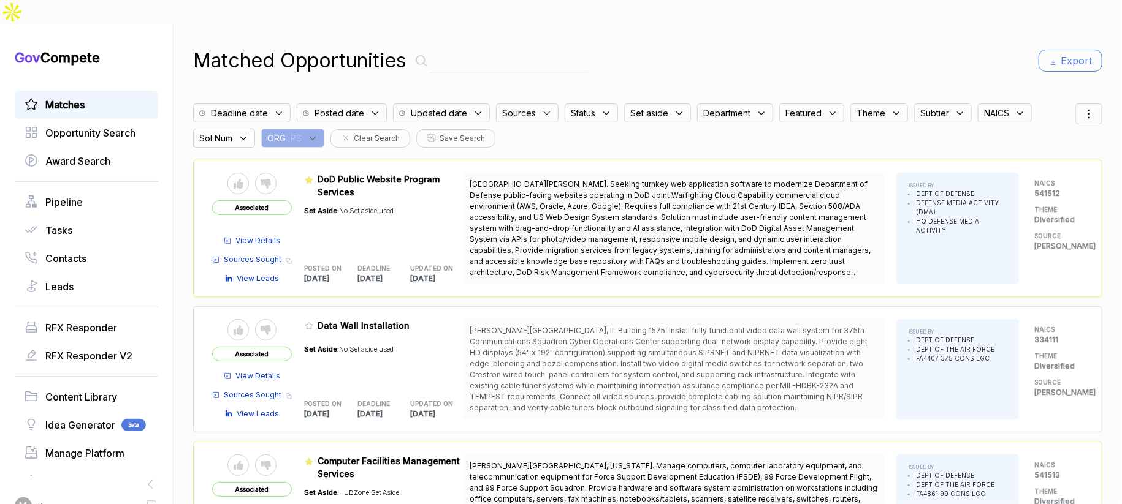
drag, startPoint x: 1079, startPoint y: 90, endPoint x: 1079, endPoint y: 97, distance: 6.8
click at [1081, 107] on icon at bounding box center [1088, 114] width 15 height 15
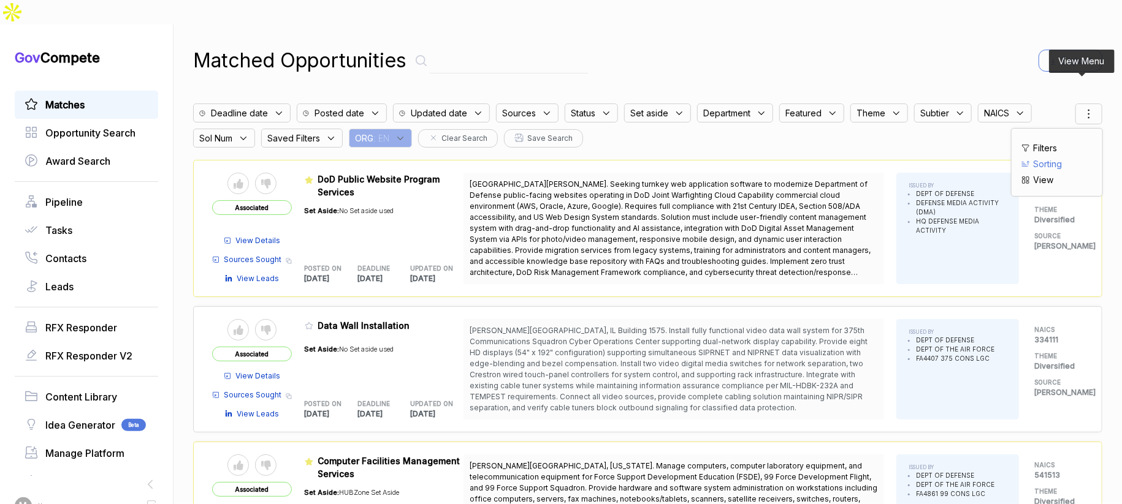
click at [1033, 158] on span "Sorting" at bounding box center [1047, 164] width 29 height 13
click at [1022, 175] on div at bounding box center [1025, 178] width 6 height 6
checkbox input "true"
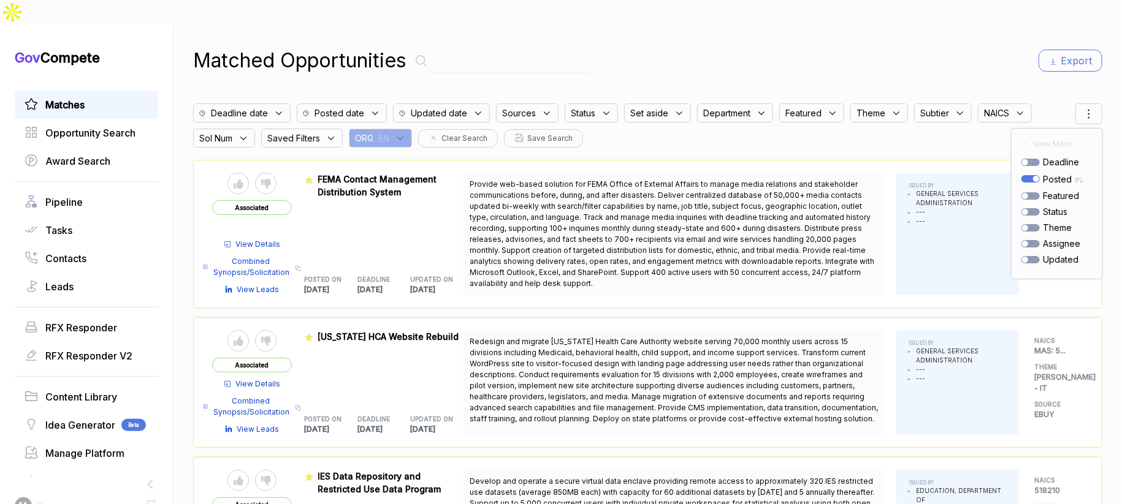
click at [922, 46] on div "Matched Opportunities Export" at bounding box center [647, 60] width 909 height 29
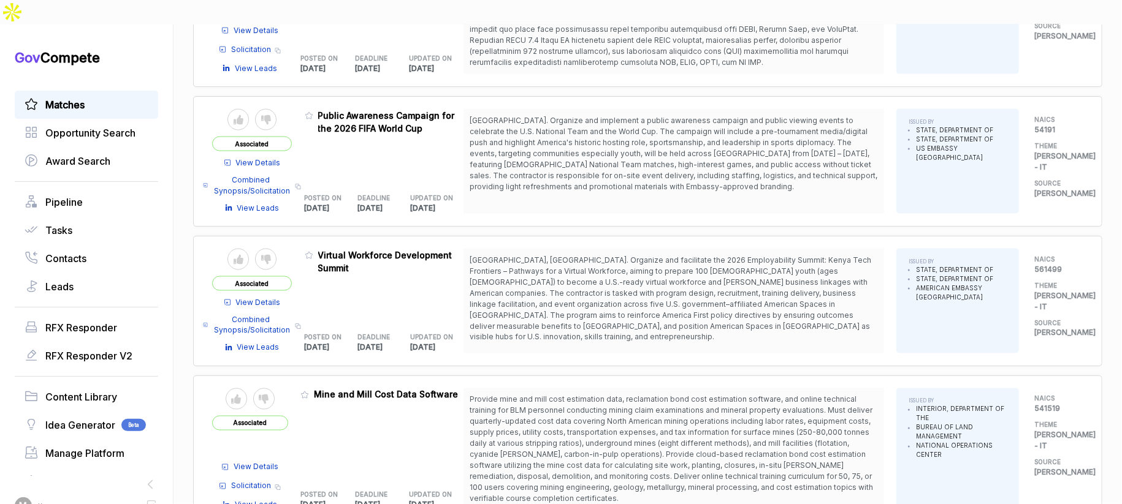
scroll to position [1111, 0]
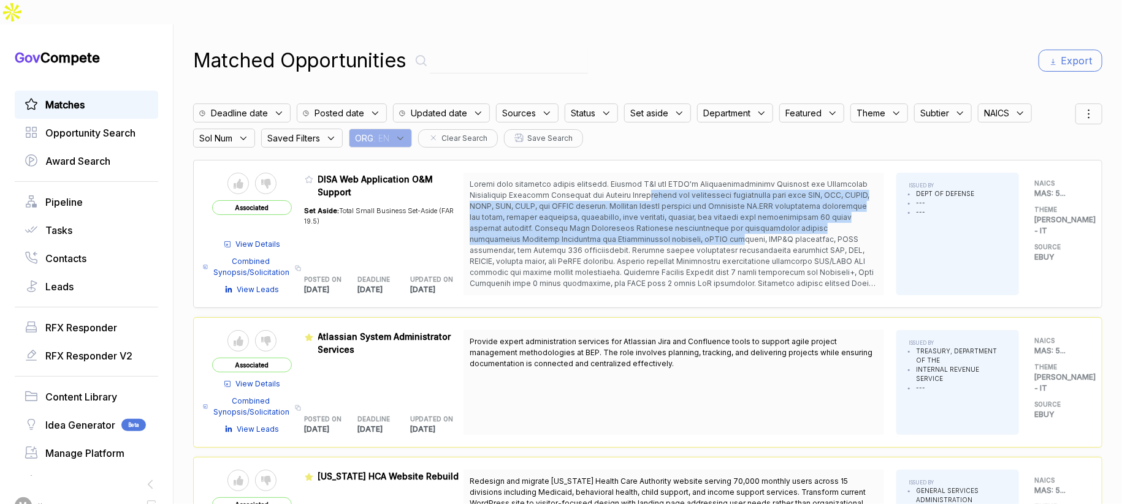
drag, startPoint x: 637, startPoint y: 174, endPoint x: 655, endPoint y: 219, distance: 48.7
click at [655, 219] on span at bounding box center [674, 234] width 408 height 110
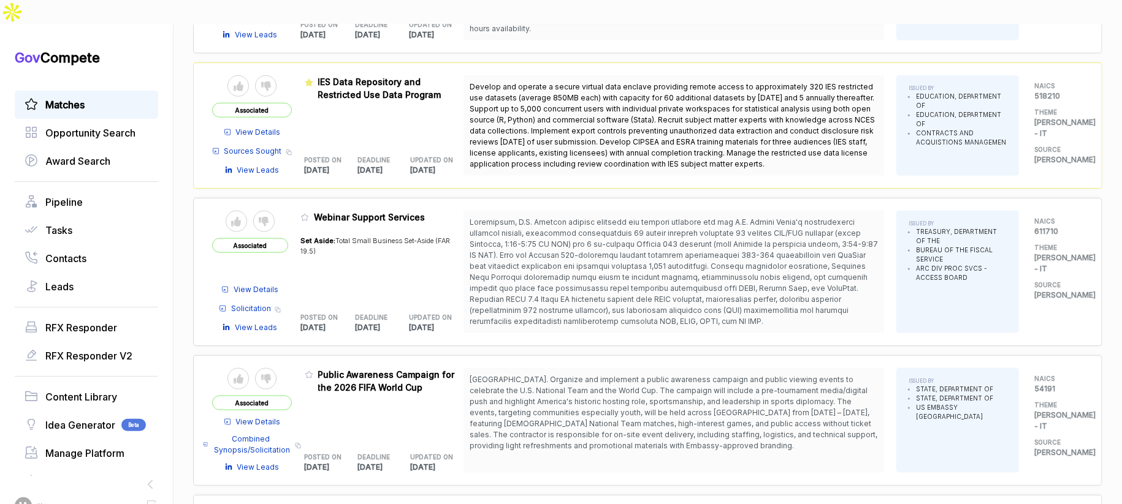
scroll to position [840, 0]
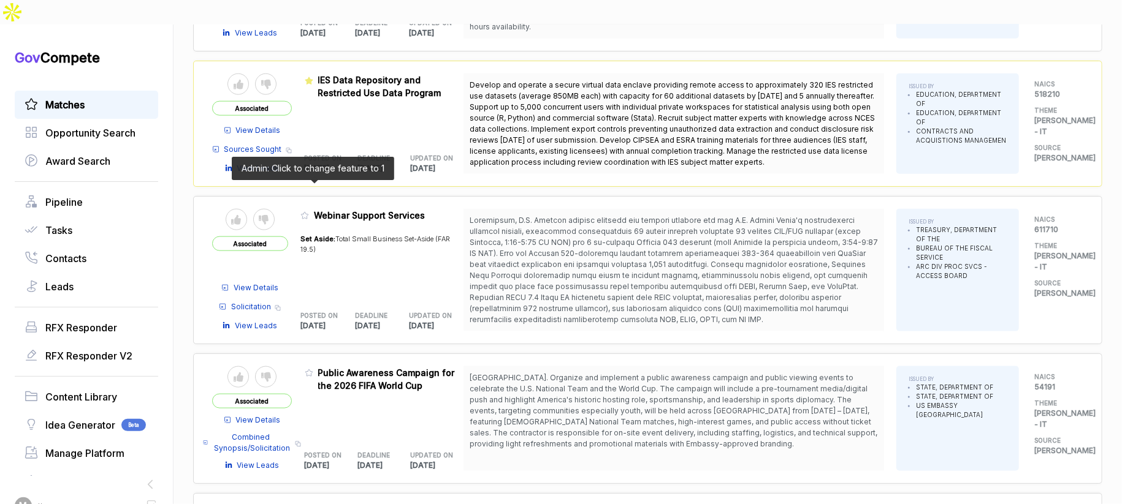
click at [309, 211] on icon at bounding box center [304, 215] width 9 height 9
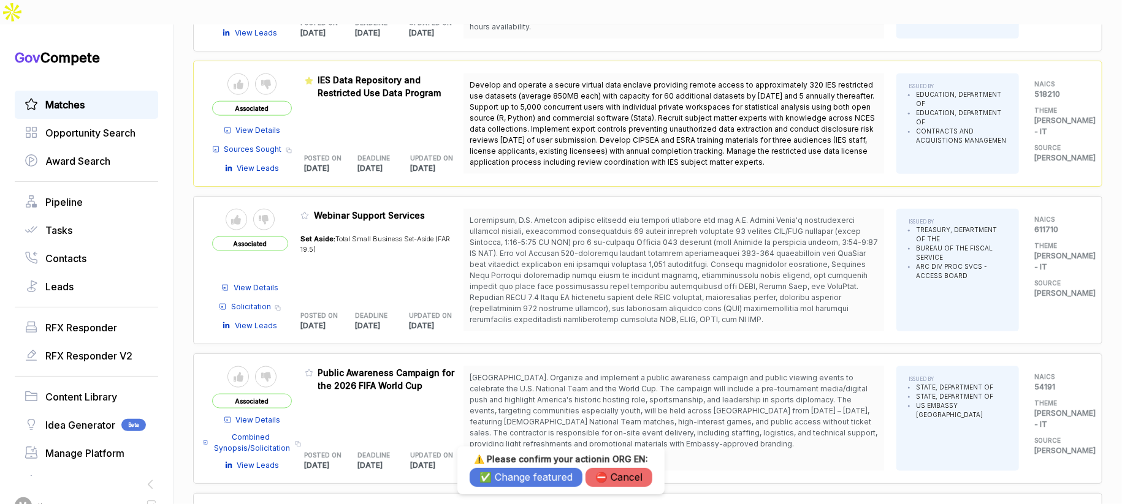
drag, startPoint x: 525, startPoint y: 480, endPoint x: 508, endPoint y: 468, distance: 21.6
click at [525, 480] on button "✅ Change featured" at bounding box center [526, 477] width 113 height 19
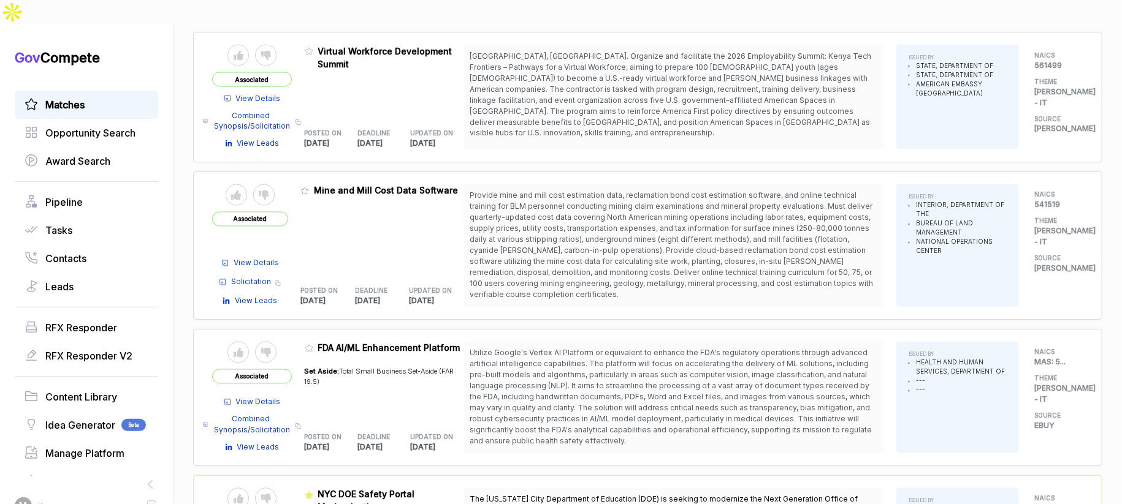
scroll to position [1302, 0]
click at [313, 346] on icon at bounding box center [308, 349] width 7 height 7
click at [615, 481] on button "⛔️ Cancel" at bounding box center [618, 477] width 67 height 19
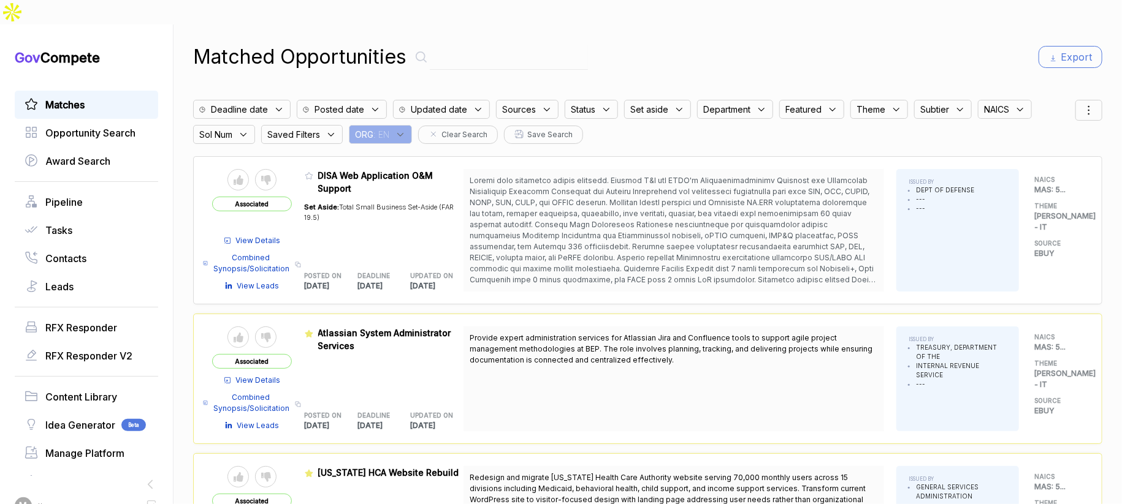
scroll to position [0, 0]
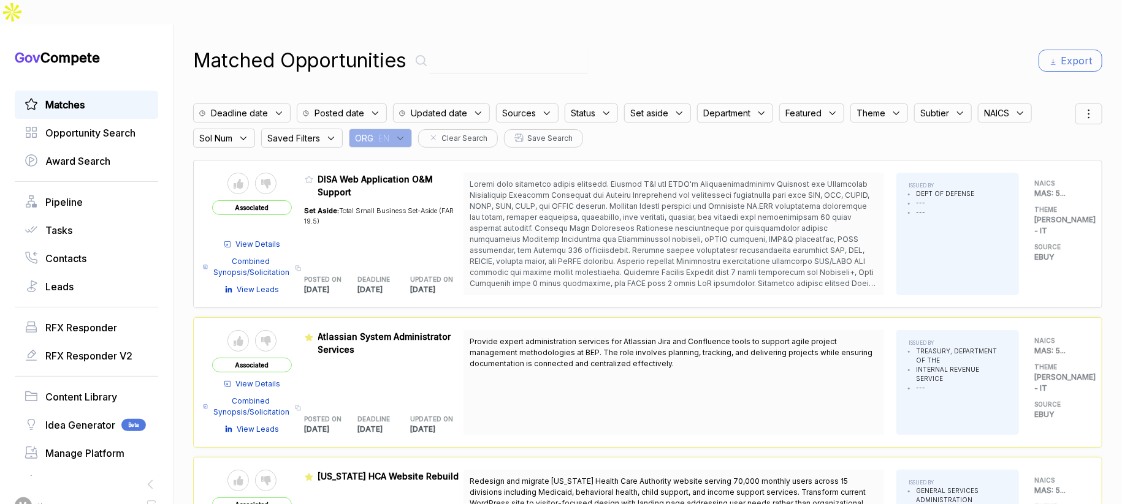
click at [373, 132] on span "ORG" at bounding box center [364, 138] width 18 height 13
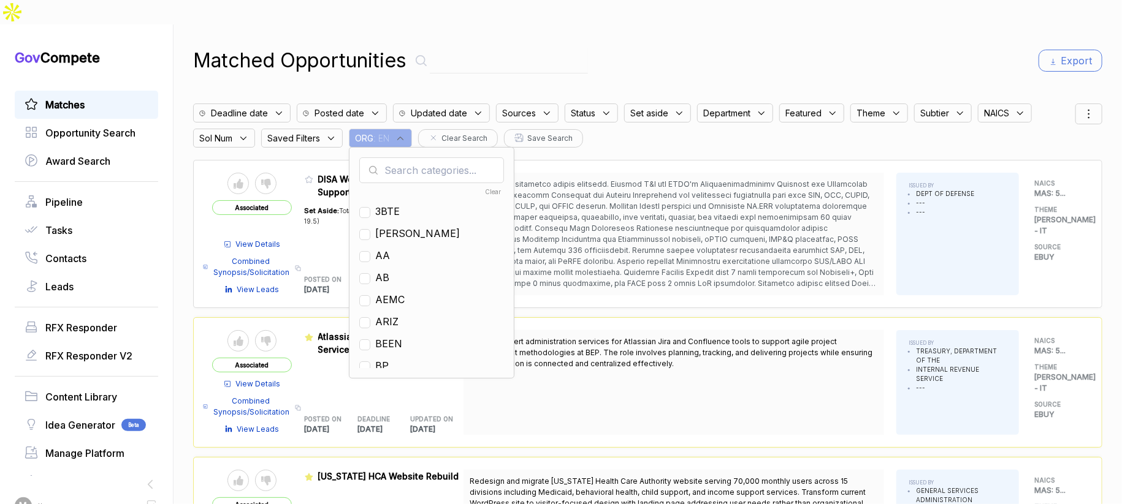
drag, startPoint x: 759, startPoint y: 47, endPoint x: 626, endPoint y: 26, distance: 135.3
click at [755, 47] on div "Matched Opportunities Export" at bounding box center [647, 60] width 909 height 29
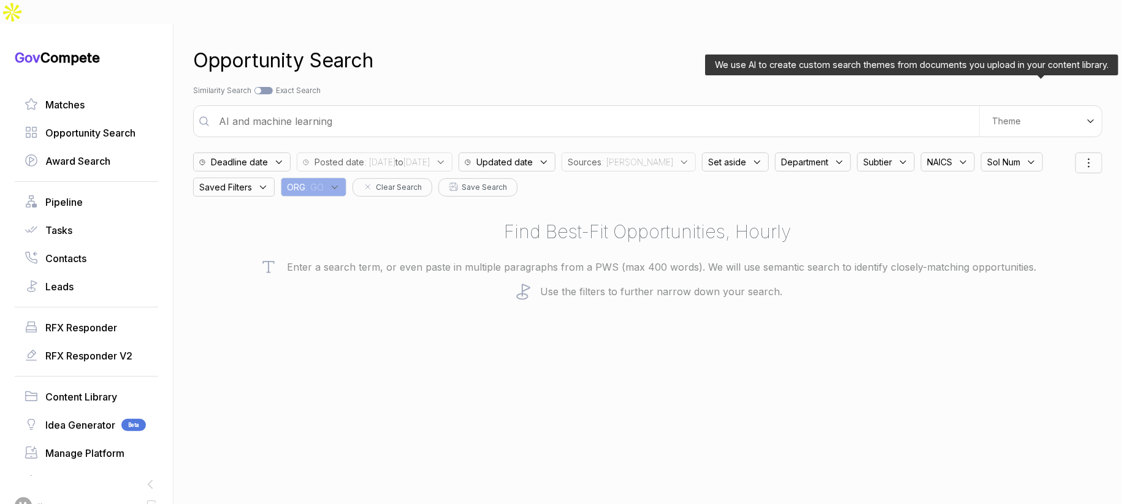
click at [1033, 106] on div "Theme" at bounding box center [1040, 121] width 123 height 31
drag, startPoint x: 1005, startPoint y: 148, endPoint x: 970, endPoint y: 113, distance: 50.3
click at [1005, 156] on div "E-Learning" at bounding box center [1018, 167] width 145 height 22
click at [918, 85] on div "Search by Topic Relevance Similarity Search Search by Exact Keyword Match Exact…" at bounding box center [647, 90] width 909 height 11
click at [1038, 106] on div "Theme" at bounding box center [1040, 121] width 123 height 31
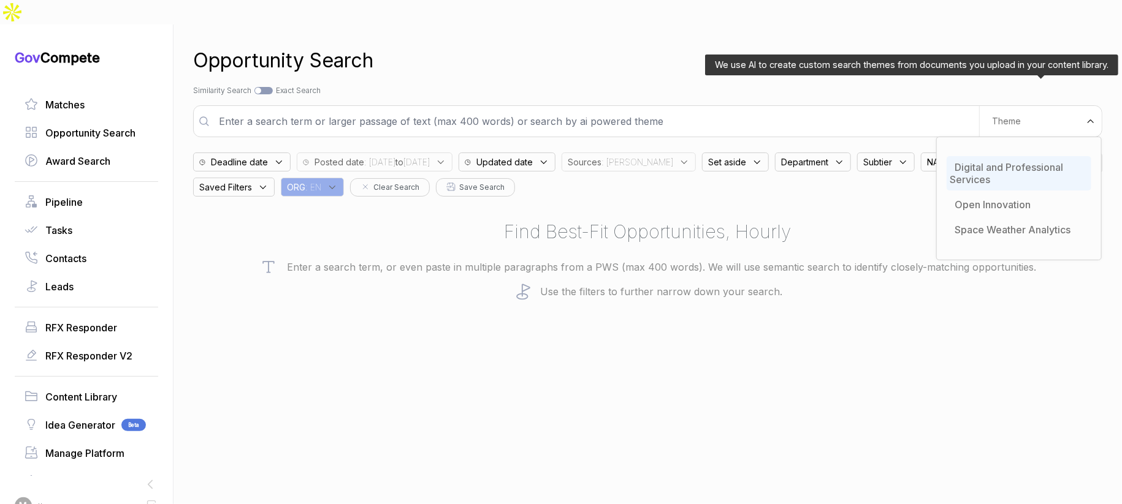
click at [1011, 161] on span "Digital and Professional Services" at bounding box center [1005, 173] width 113 height 25
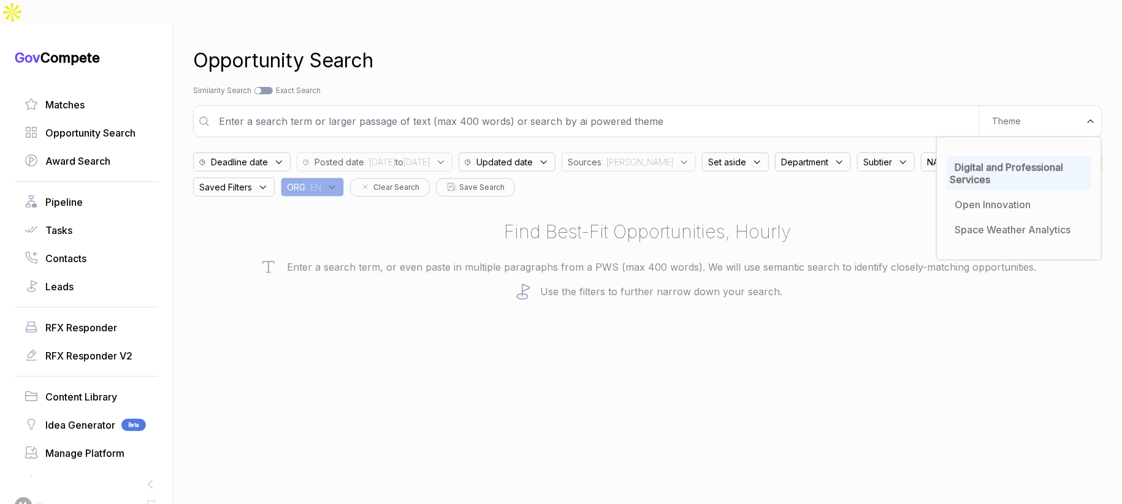
drag, startPoint x: 755, startPoint y: 51, endPoint x: 650, endPoint y: 121, distance: 125.6
click at [752, 54] on div "Opportunity Search Search by Topic Relevance Similarity Search Search by Exact …" at bounding box center [647, 277] width 909 height 504
click at [601, 156] on span "Sources" at bounding box center [585, 162] width 34 height 13
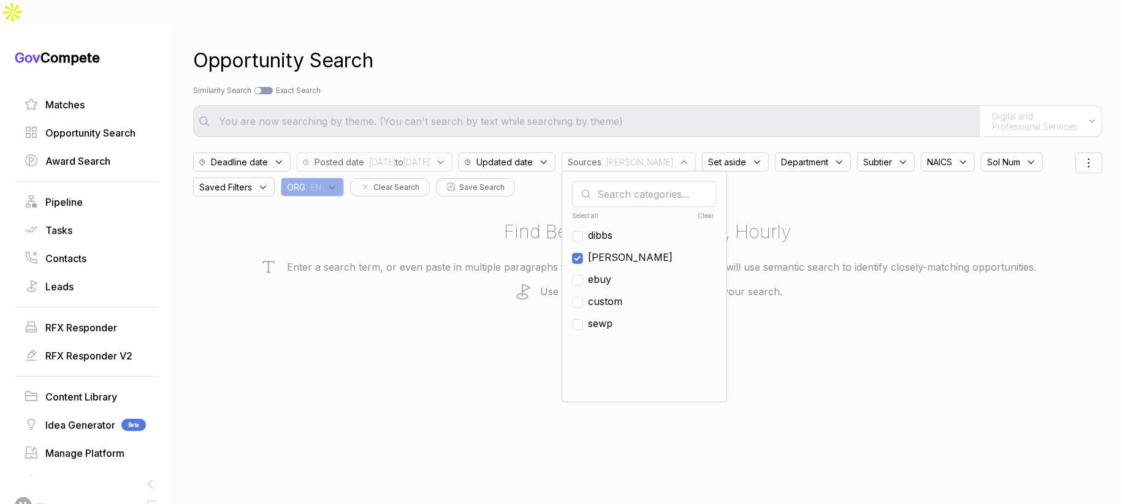
drag, startPoint x: 635, startPoint y: 234, endPoint x: 635, endPoint y: 215, distance: 19.0
click at [635, 250] on span "[PERSON_NAME]" at bounding box center [630, 257] width 85 height 15
checkbox input "false"
drag, startPoint x: 638, startPoint y: 258, endPoint x: 644, endPoint y: 238, distance: 20.5
click at [611, 272] on span "ebuy" at bounding box center [599, 279] width 23 height 15
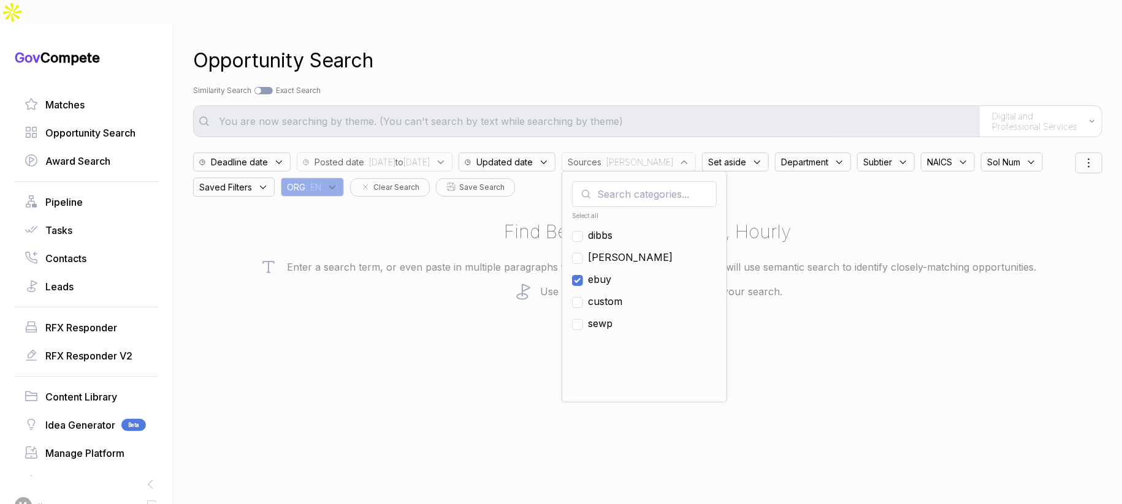
checkbox input "true"
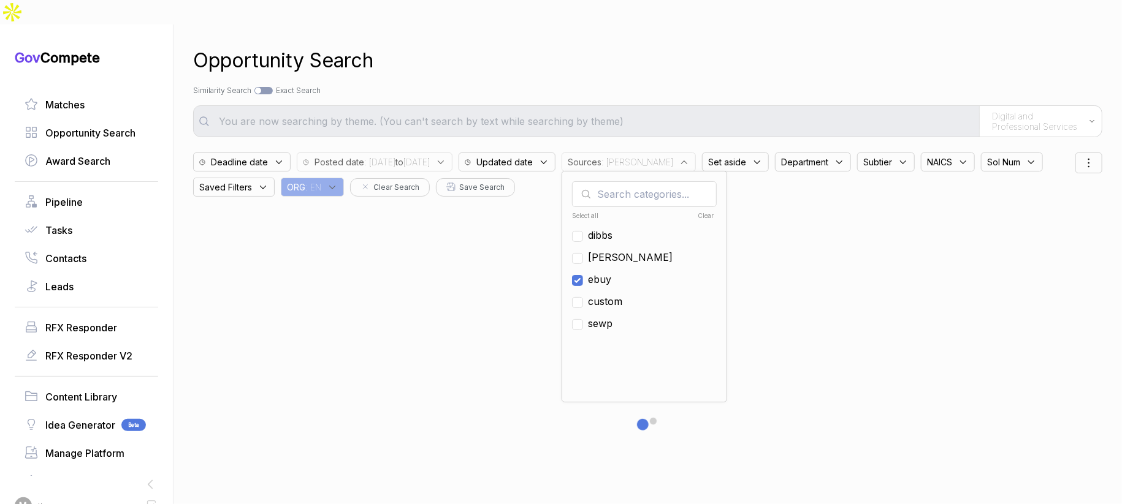
click at [682, 73] on div "Opportunity Search Search by Topic Relevance Similarity Search Search by Exact …" at bounding box center [647, 277] width 909 height 504
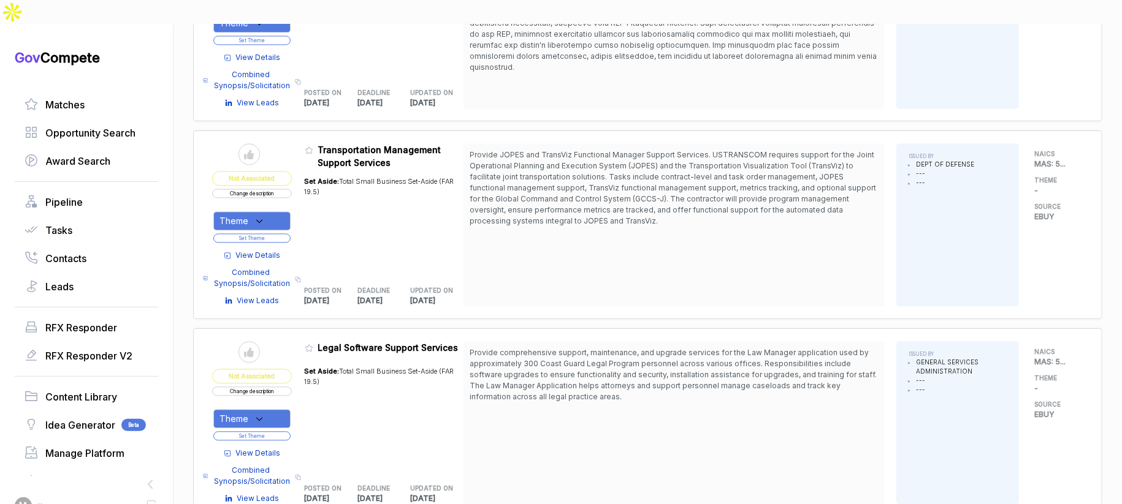
scroll to position [1481, 0]
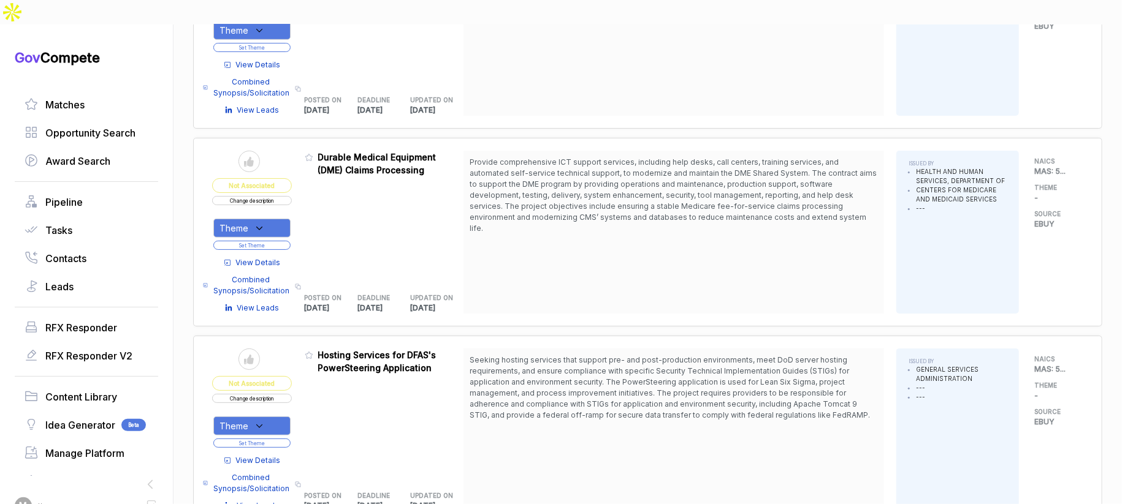
scroll to position [3309, 0]
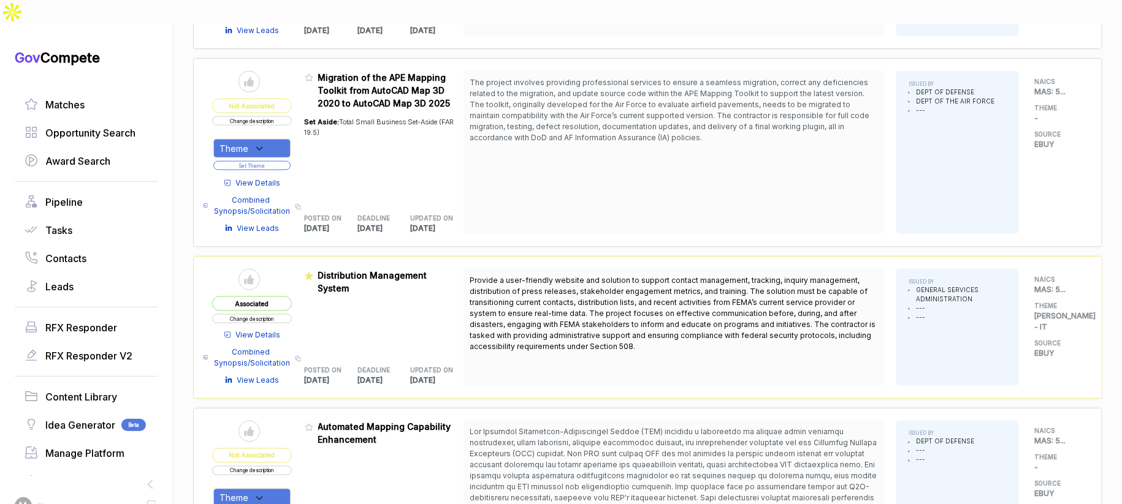
scroll to position [82, 0]
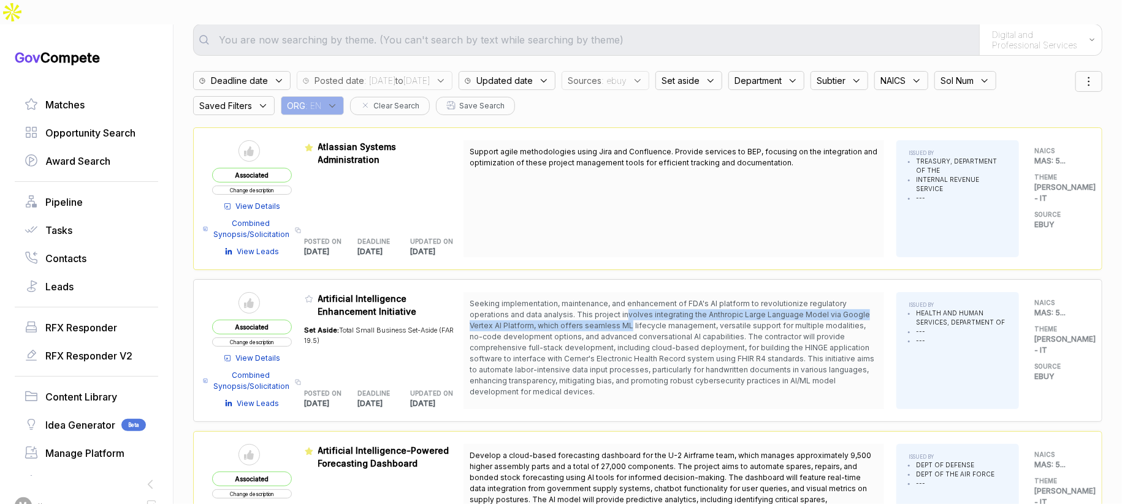
drag, startPoint x: 632, startPoint y: 289, endPoint x: 633, endPoint y: 296, distance: 7.5
click at [633, 299] on span "Seeking implementation, maintenance, and enhancement of FDA's AI platform to re…" at bounding box center [672, 347] width 405 height 97
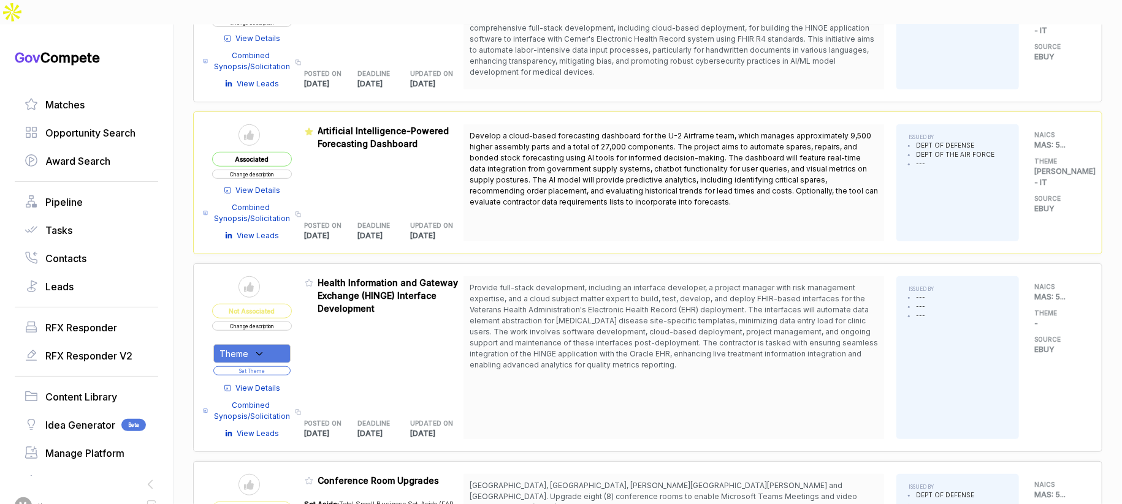
scroll to position [416, 0]
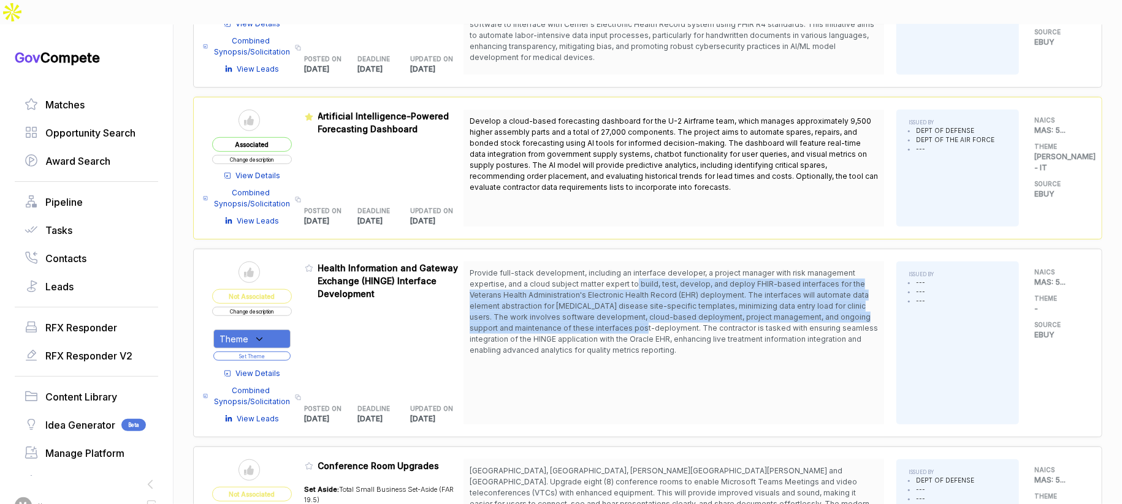
drag, startPoint x: 637, startPoint y: 257, endPoint x: 631, endPoint y: 299, distance: 42.7
click at [631, 298] on span "Provide full-stack development, including an interface developer, a project man…" at bounding box center [674, 311] width 408 height 86
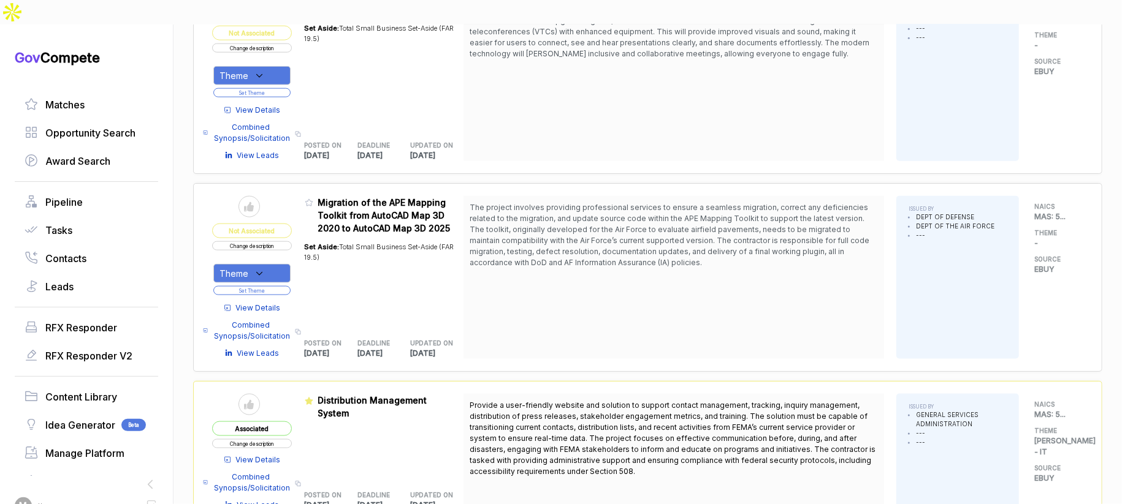
scroll to position [894, 0]
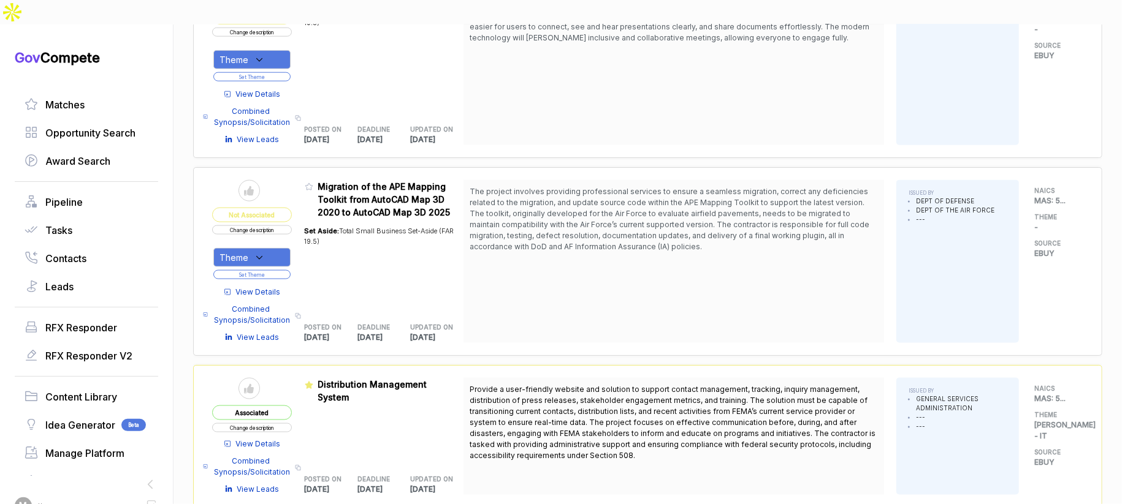
click at [265, 287] on span "View Details" at bounding box center [258, 292] width 45 height 11
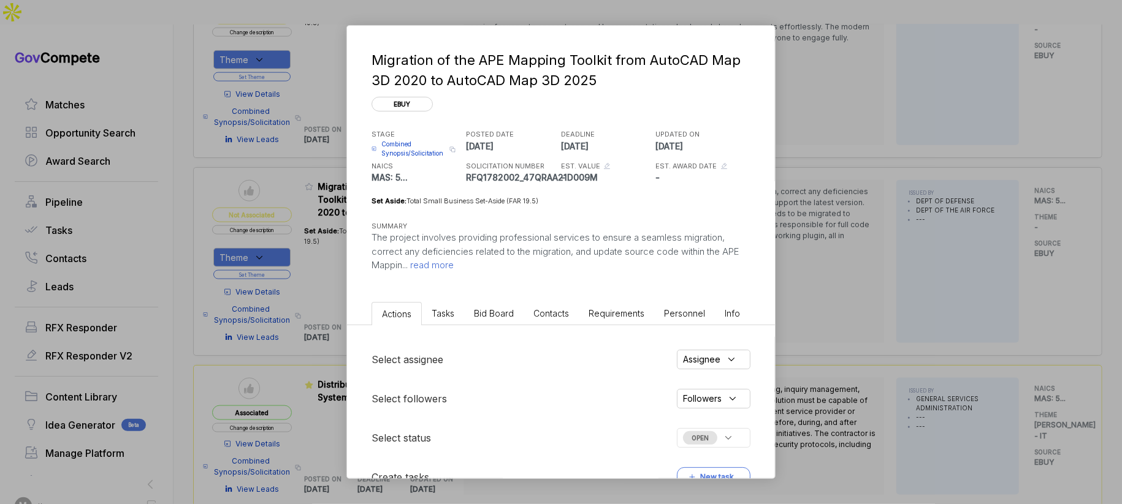
click at [492, 318] on li "Bid Board" at bounding box center [493, 313] width 59 height 23
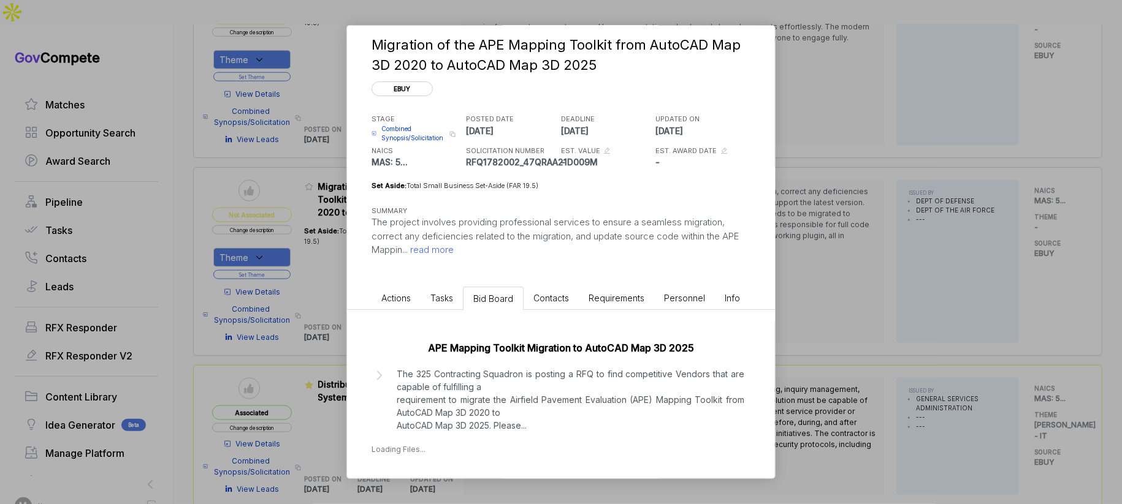
click at [506, 406] on p "The 325 Contracting Squadron is posting a RFQ to find competitive Vendors that …" at bounding box center [571, 400] width 348 height 64
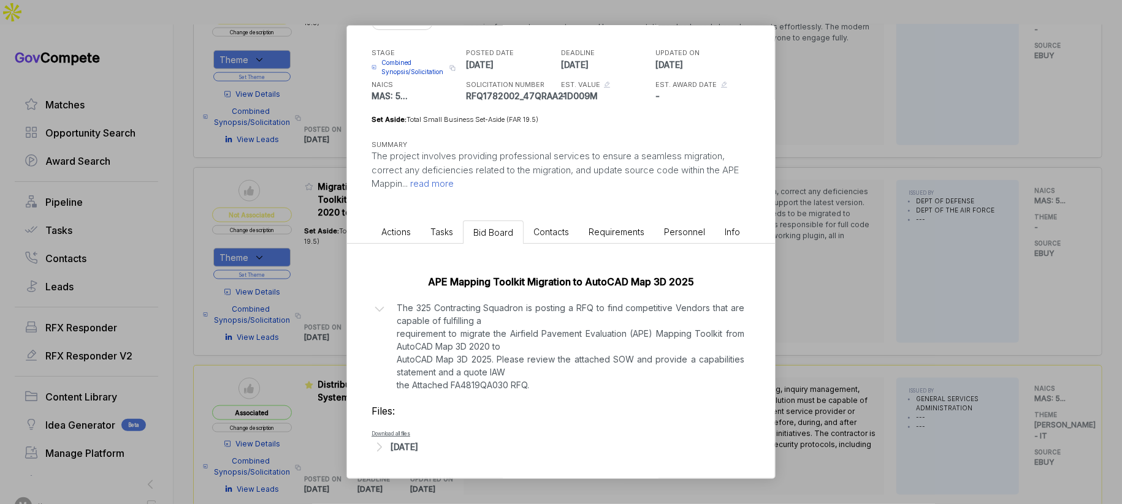
click at [416, 444] on div "[DATE]" at bounding box center [404, 447] width 28 height 13
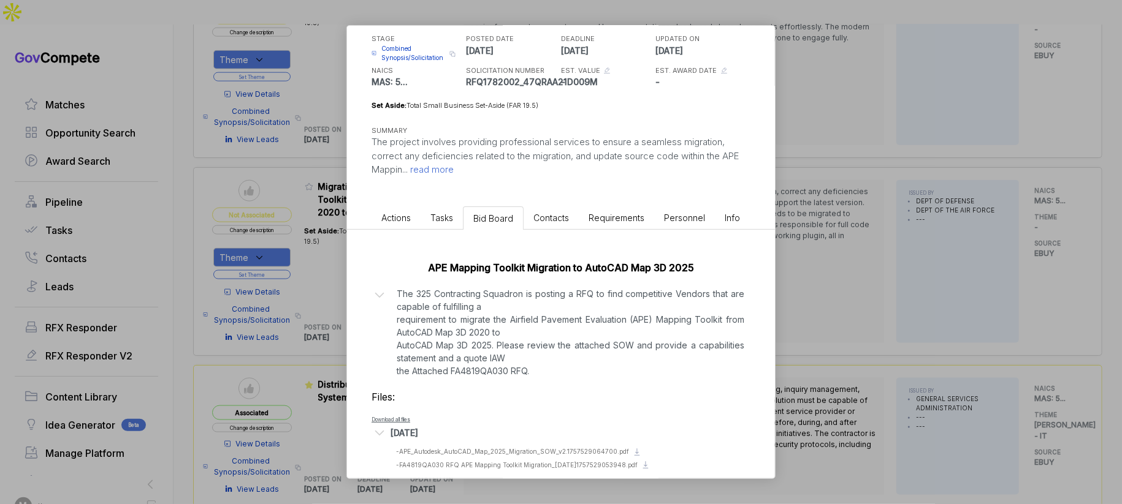
scroll to position [110, 0]
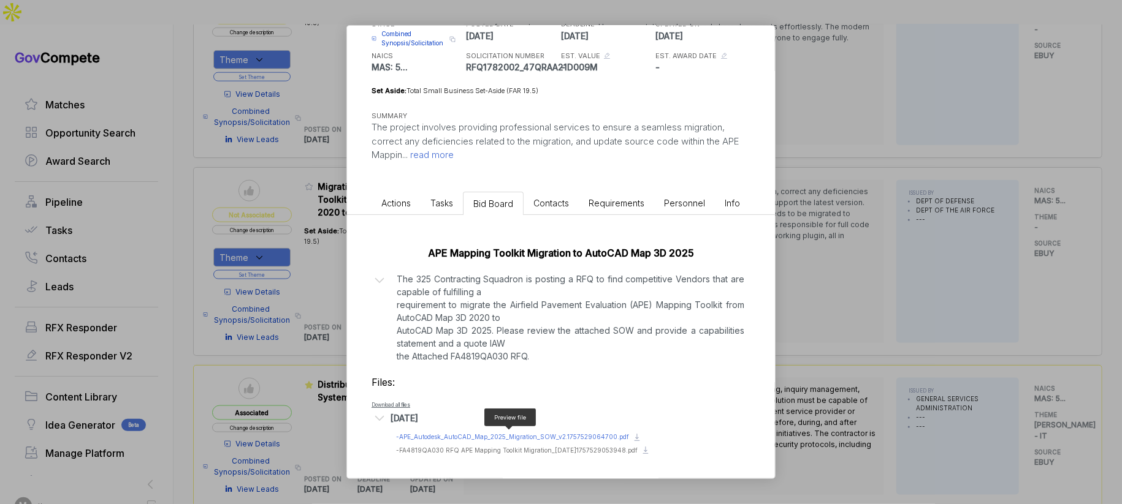
click at [572, 433] on span "- APE_Autodesk_AutoCAD_Map_2025_Migration_SOW_v2.1757529064700.pdf" at bounding box center [512, 436] width 233 height 7
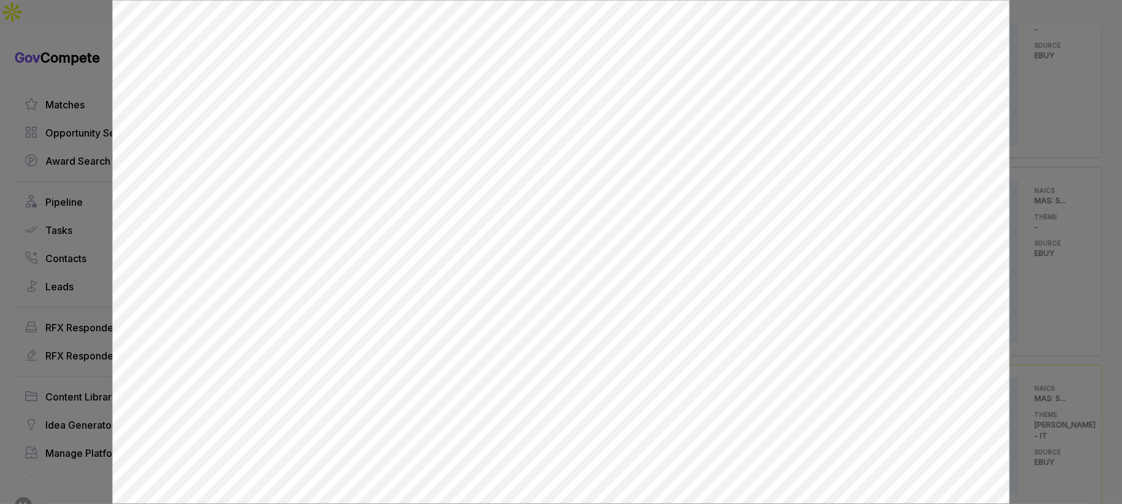
scroll to position [0, 0]
click at [1022, 231] on div at bounding box center [561, 252] width 1122 height 504
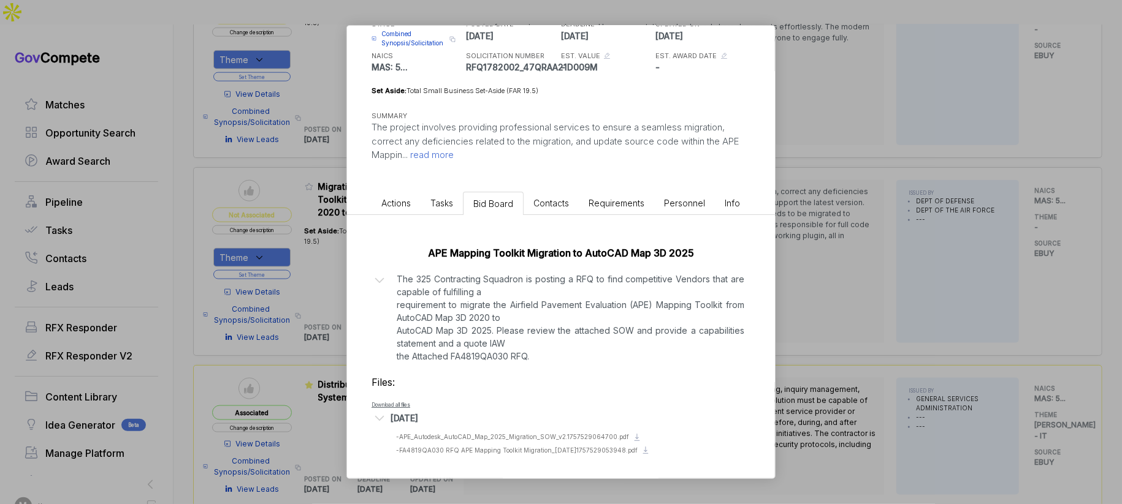
click at [828, 268] on div "Migration of the APE Mapping Toolkit from AutoCAD Map 3D 2020 to AutoCAD Map 3D…" at bounding box center [561, 252] width 1122 height 504
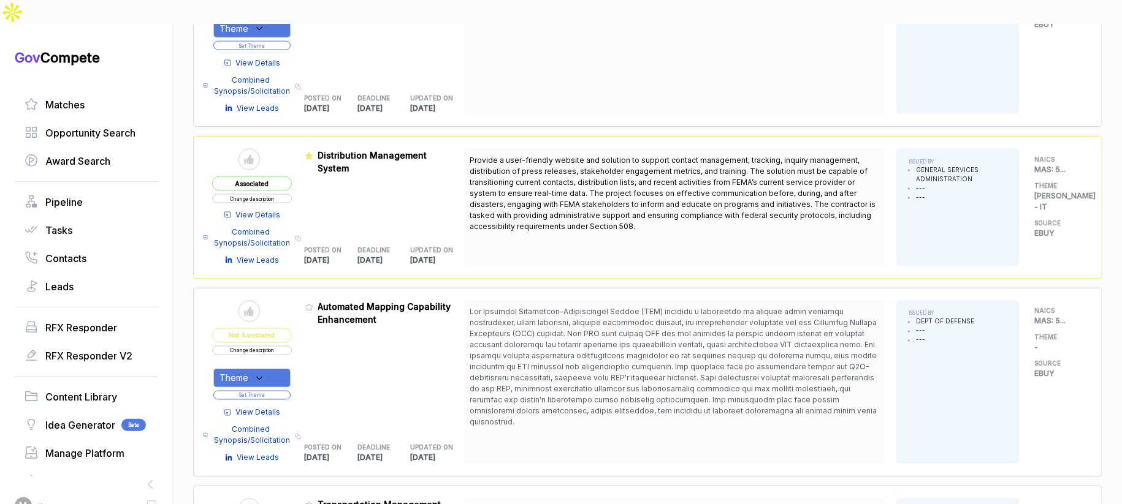
scroll to position [1123, 0]
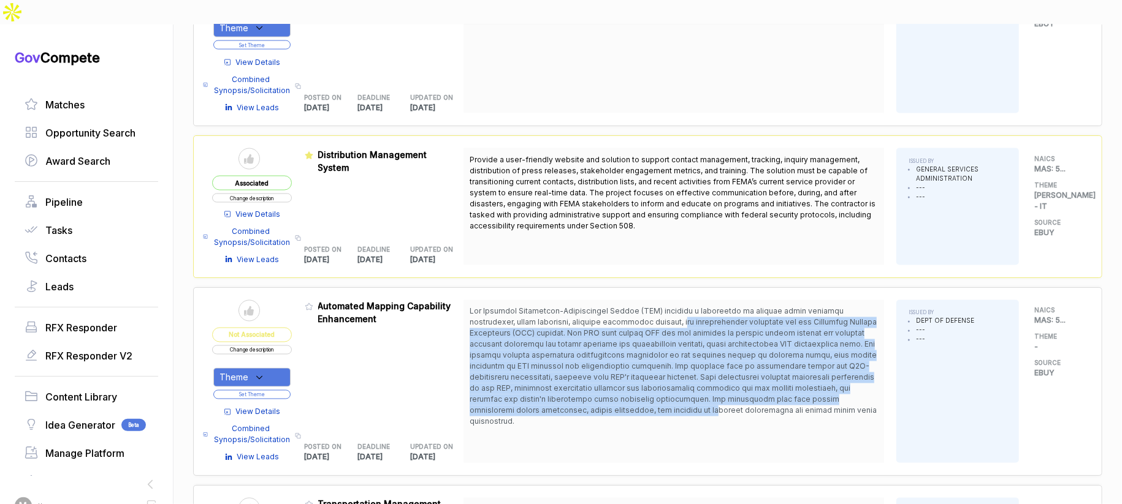
drag, startPoint x: 640, startPoint y: 297, endPoint x: 641, endPoint y: 381, distance: 84.6
click at [641, 381] on span at bounding box center [673, 367] width 407 height 120
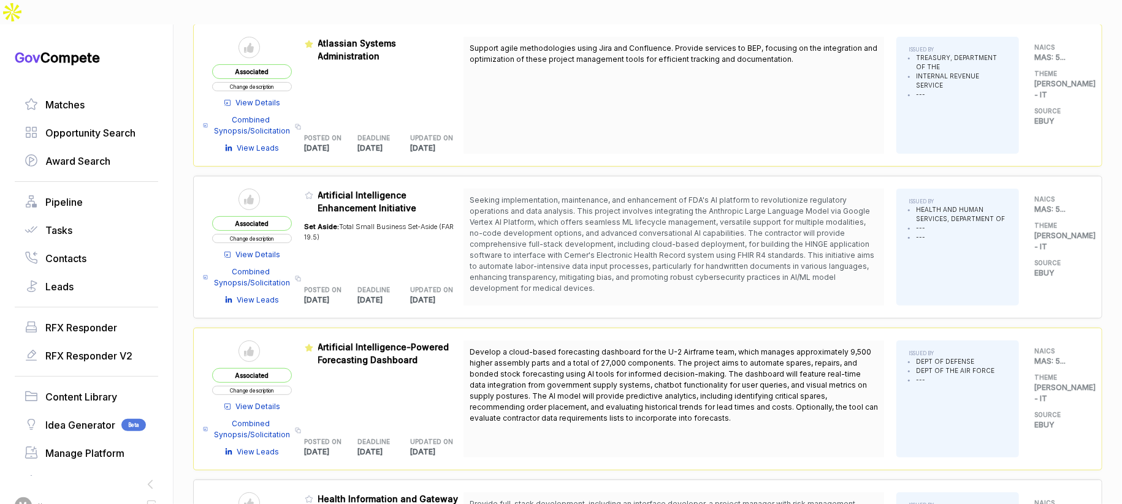
scroll to position [0, 0]
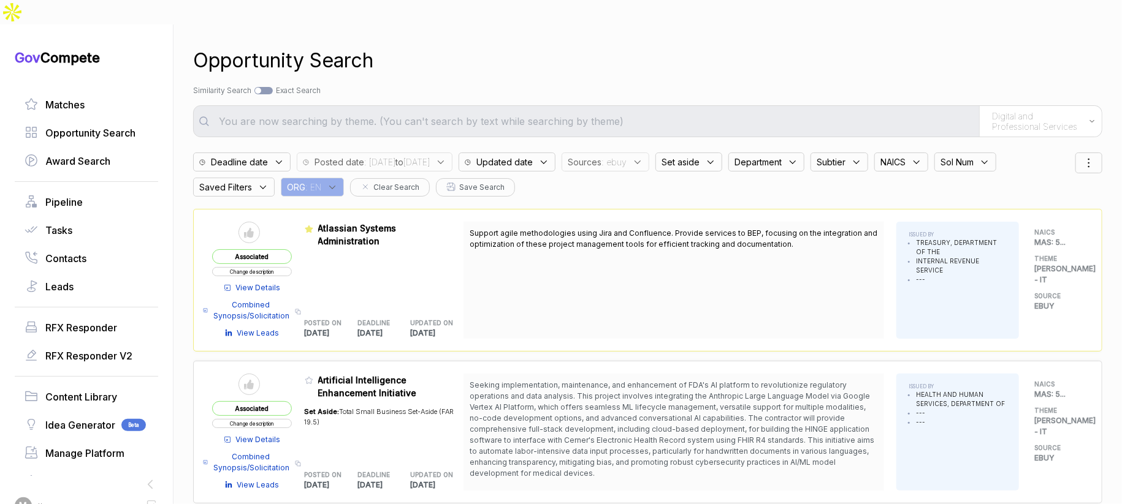
click at [430, 156] on span ": 2025/09/10 to 2025/09/15" at bounding box center [397, 162] width 66 height 13
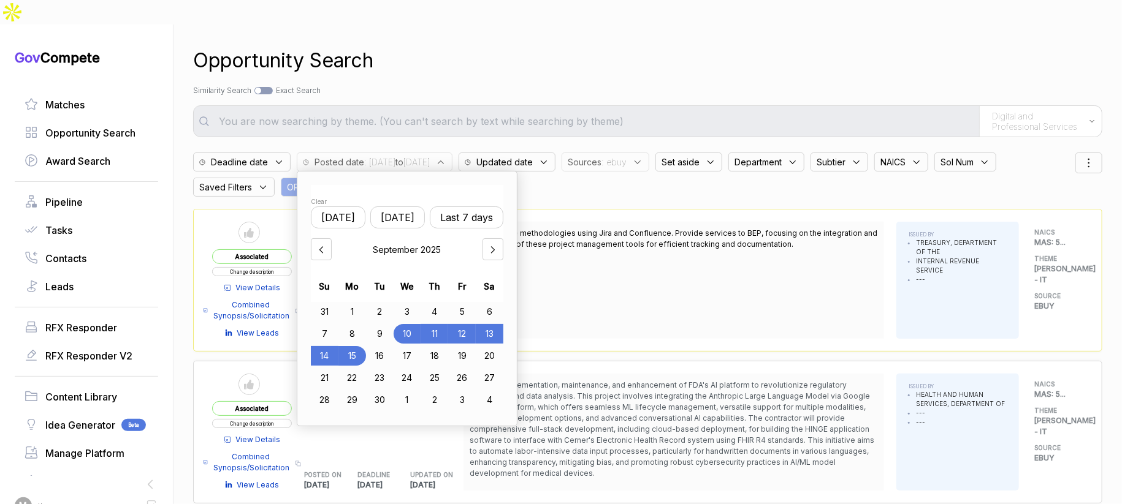
drag, startPoint x: 472, startPoint y: 306, endPoint x: 451, endPoint y: 320, distance: 24.8
click at [472, 324] on div "12" at bounding box center [462, 334] width 28 height 20
click at [365, 346] on div "15" at bounding box center [352, 356] width 28 height 20
click at [571, 52] on div "Opportunity Search Search by Topic Relevance Similarity Search Search by Exact …" at bounding box center [647, 277] width 909 height 504
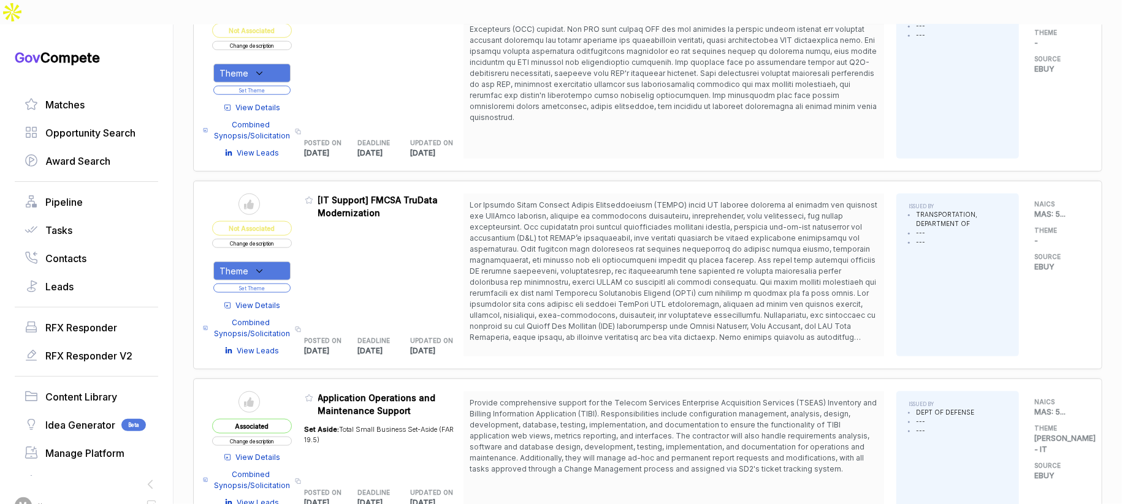
scroll to position [740, 0]
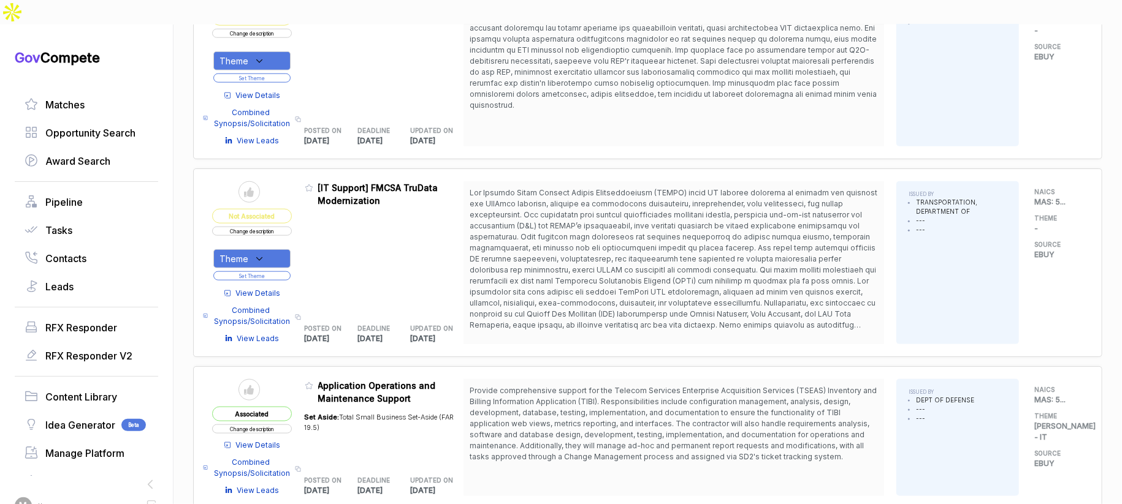
click at [278, 288] on span "View Details" at bounding box center [258, 293] width 45 height 11
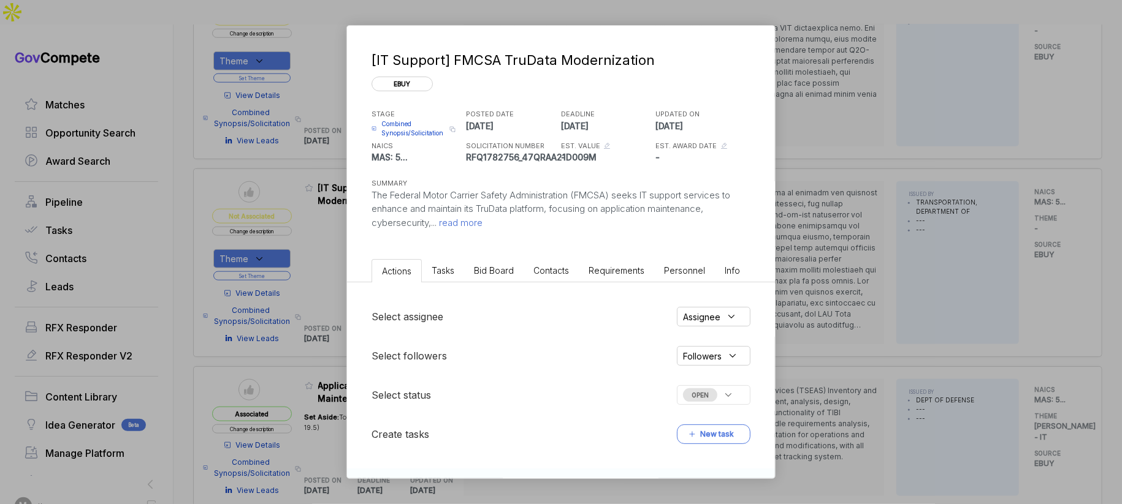
click at [497, 278] on li "Bid Board" at bounding box center [493, 270] width 59 height 23
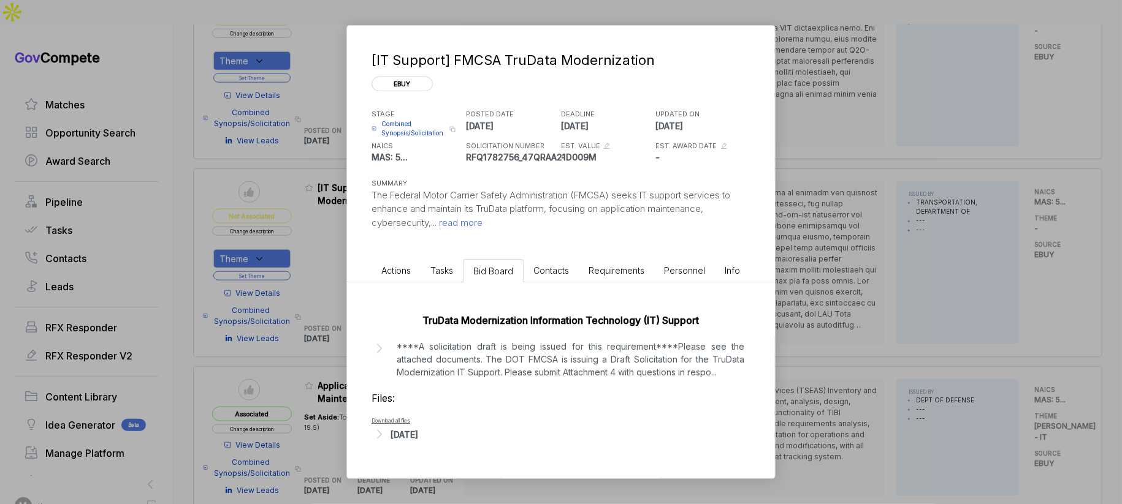
click at [418, 433] on div "[DATE]" at bounding box center [404, 434] width 28 height 13
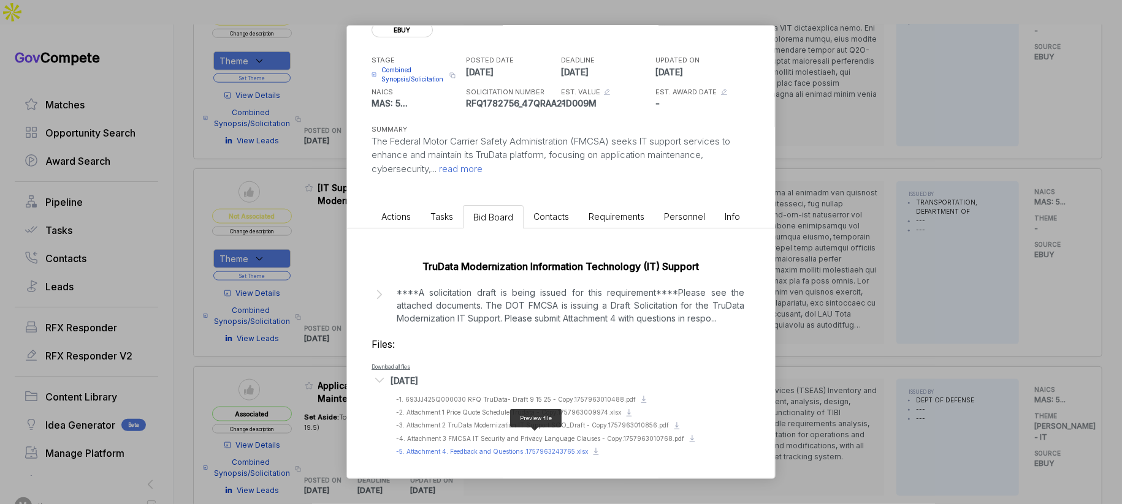
scroll to position [55, 0]
click at [567, 425] on span "- 3. Attachment 2 TruData Modernization IT Support SOO_Draft - Copy.17579630108…" at bounding box center [532, 424] width 273 height 7
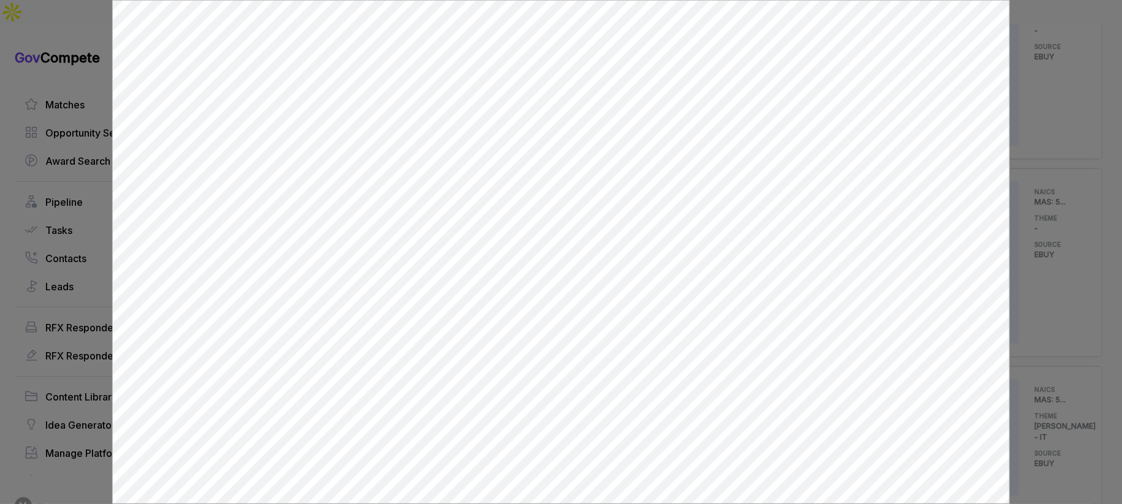
scroll to position [0, 0]
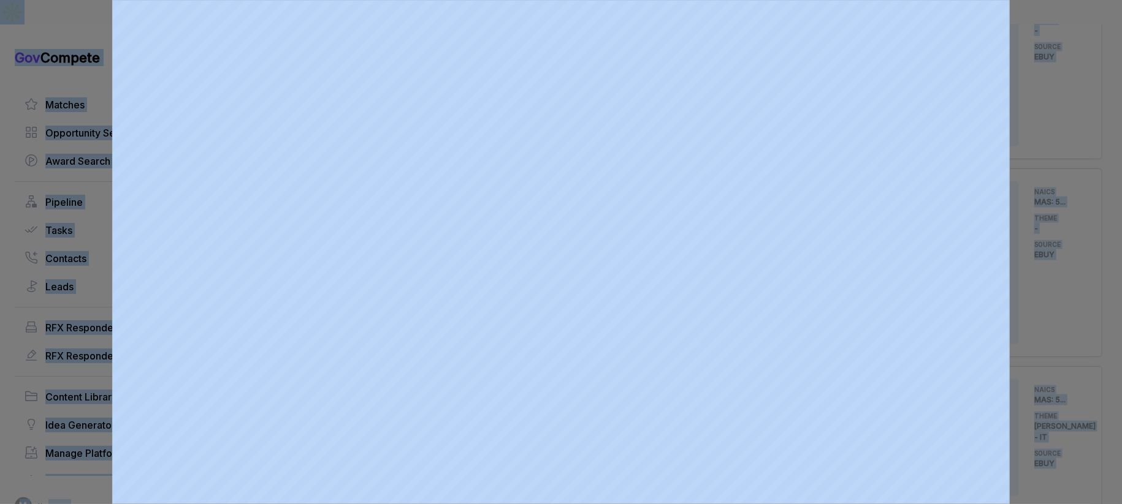
click at [1076, 197] on div at bounding box center [561, 252] width 1122 height 504
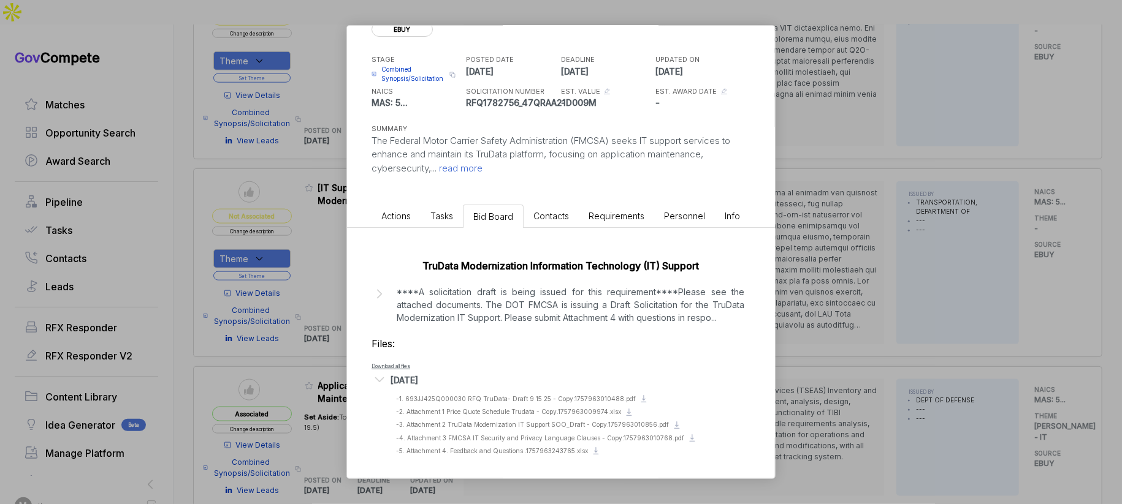
click at [1044, 224] on div "[IT Support] FMCSA TruData Modernization ebuy STAGE Combined Synopsis/Solicitat…" at bounding box center [561, 252] width 1122 height 504
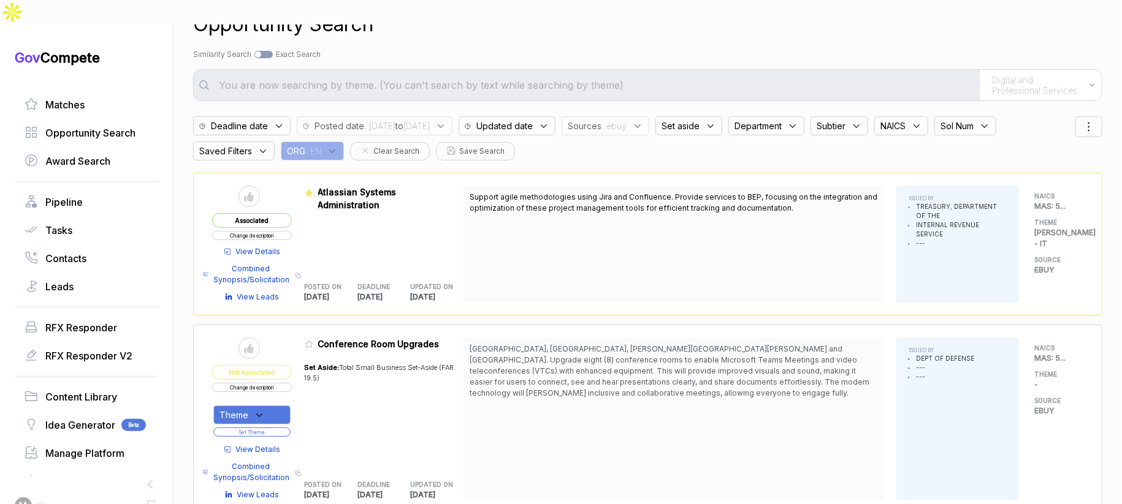
scroll to position [37, 0]
click at [279, 246] on span "View Details" at bounding box center [258, 251] width 45 height 11
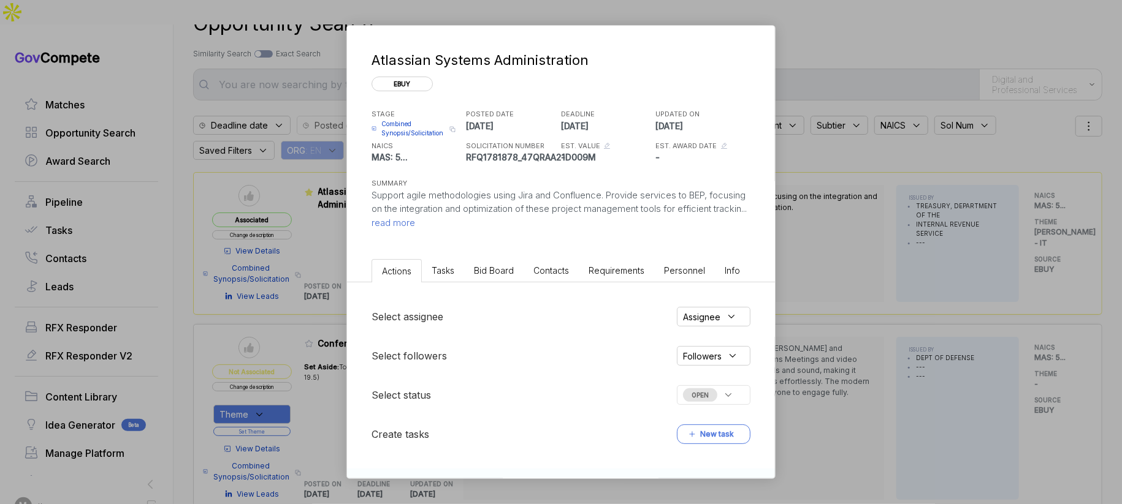
click at [481, 264] on li "Bid Board" at bounding box center [493, 270] width 59 height 23
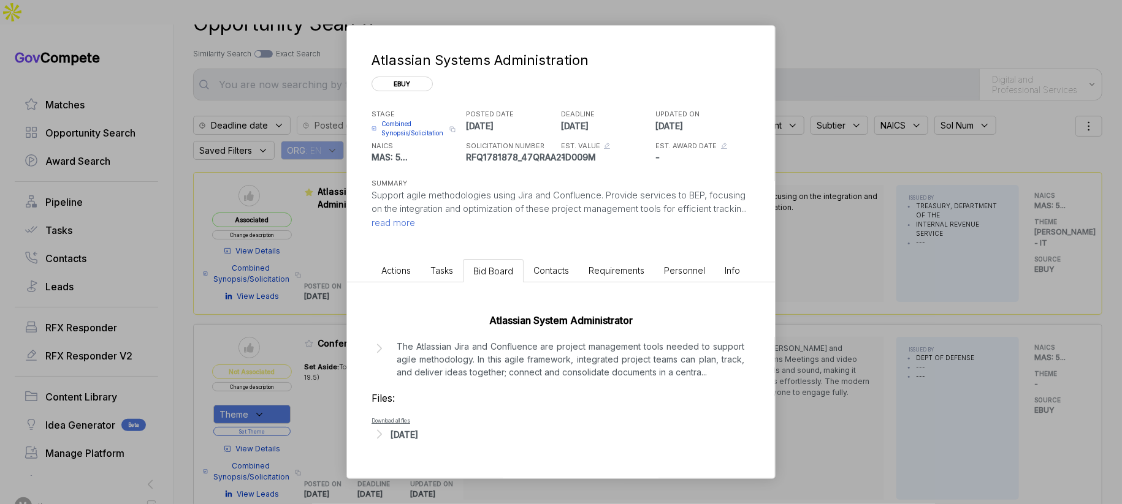
click at [418, 434] on div "[DATE]" at bounding box center [404, 434] width 28 height 13
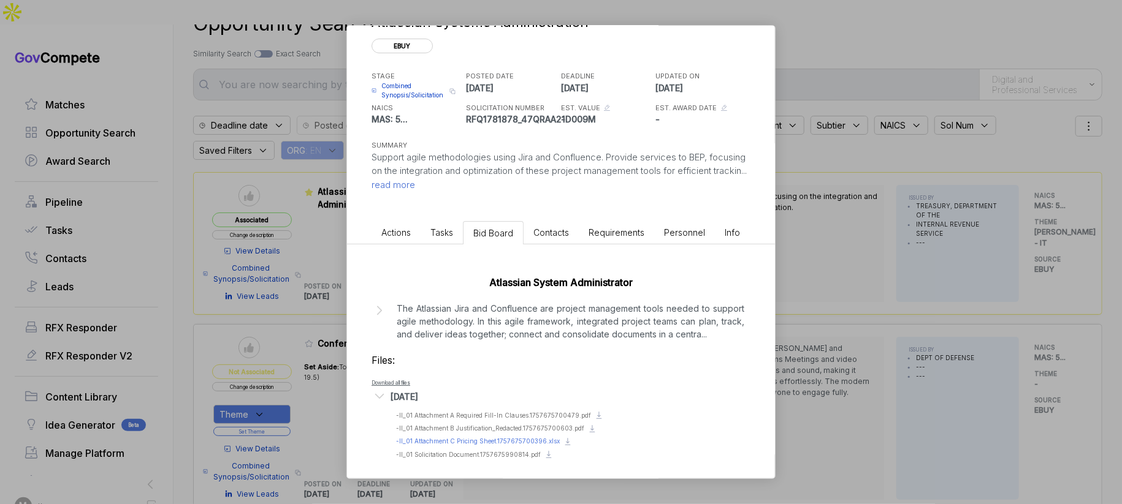
scroll to position [42, 0]
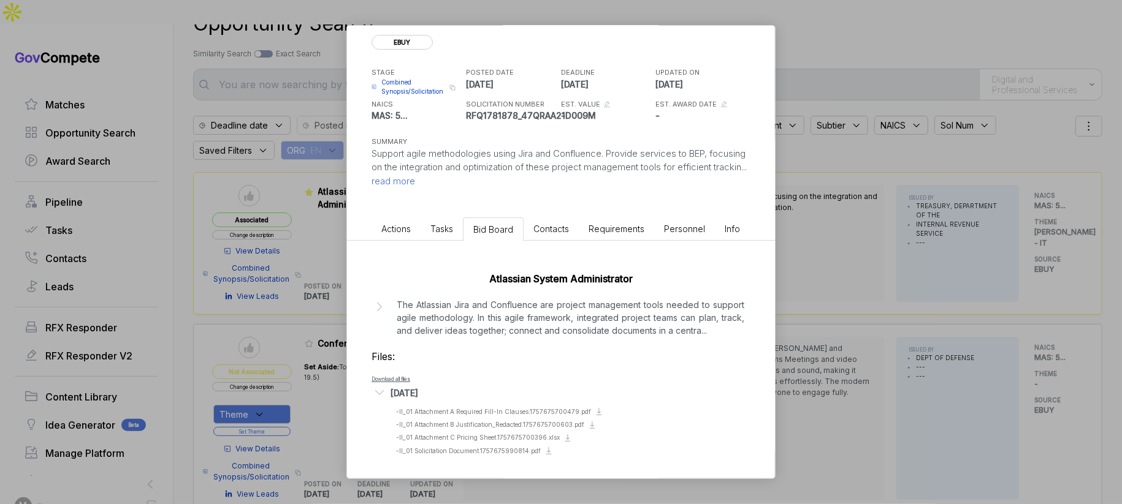
click at [493, 443] on ul "Preview file - II_01 Attachment A Required Fill-In Clauses.1757675700479.pdf Do…" at bounding box center [560, 431] width 379 height 49
click at [492, 448] on span "- II_01 Solicitation Document.1757675990814.pdf" at bounding box center [468, 450] width 145 height 7
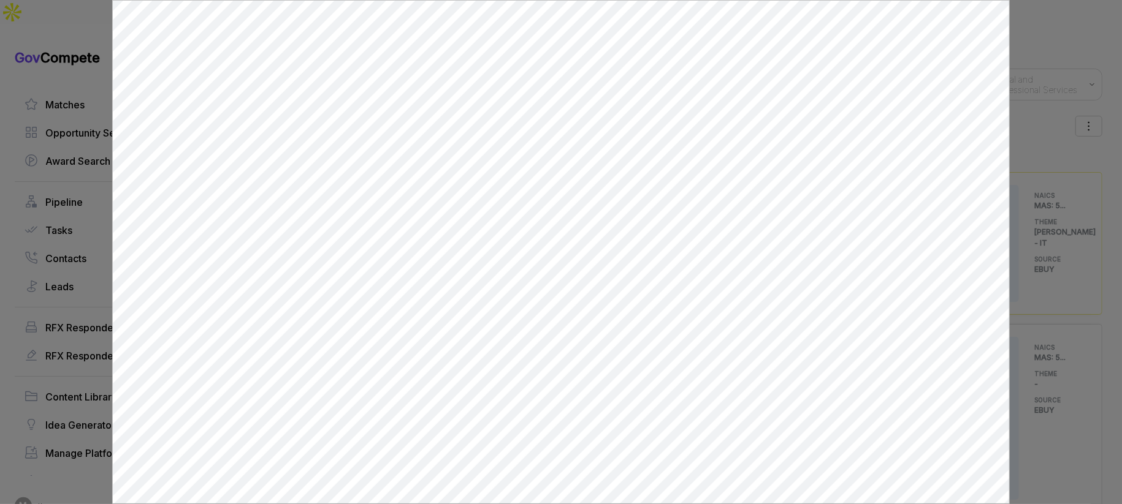
scroll to position [0, 0]
click at [1056, 284] on div at bounding box center [561, 252] width 1122 height 504
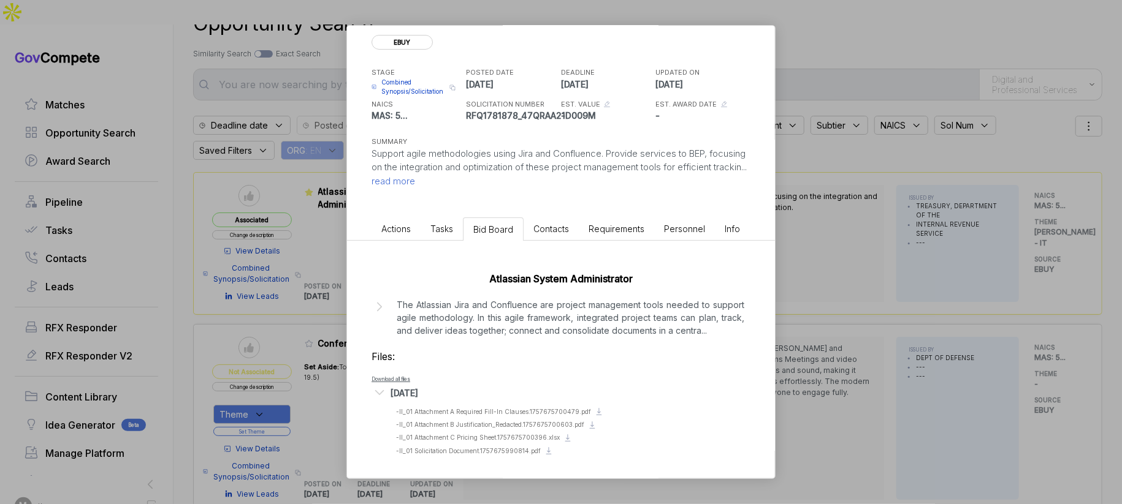
drag, startPoint x: 1043, startPoint y: 285, endPoint x: 1035, endPoint y: 286, distance: 7.5
click at [1043, 285] on div "Atlassian Systems Administration ebuy STAGE Combined Synopsis/Solicitation Copy…" at bounding box center [561, 252] width 1122 height 504
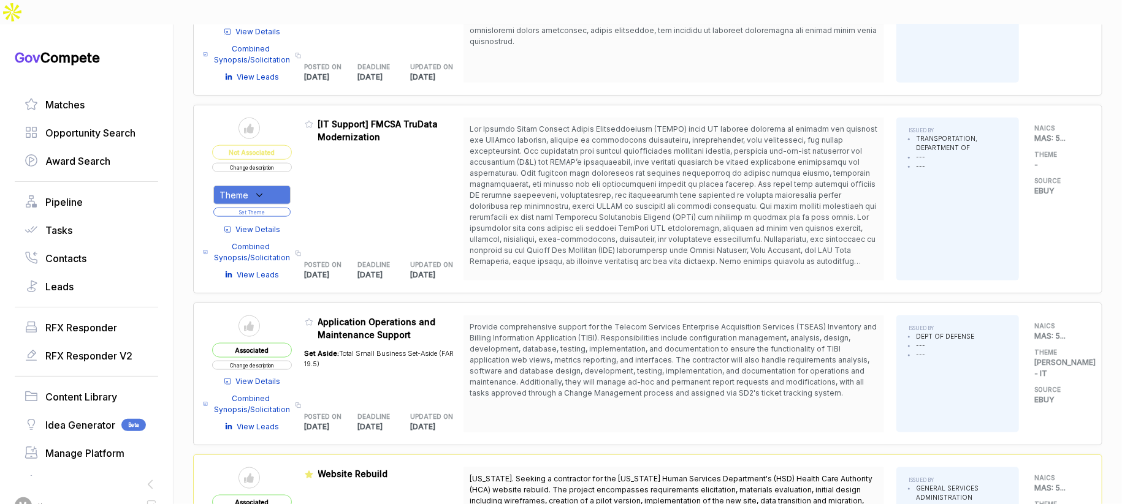
scroll to position [799, 0]
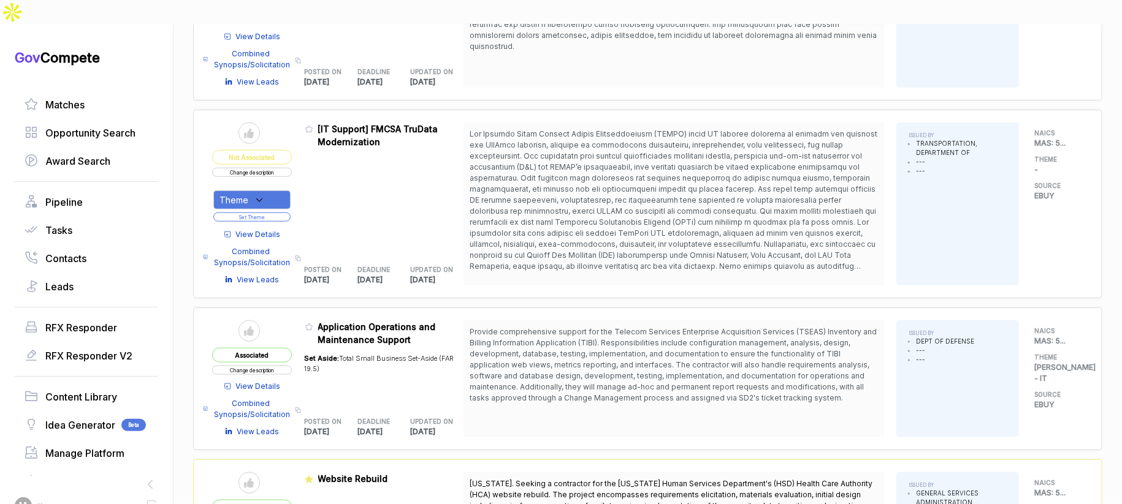
click at [292, 168] on button "Change description" at bounding box center [252, 172] width 80 height 9
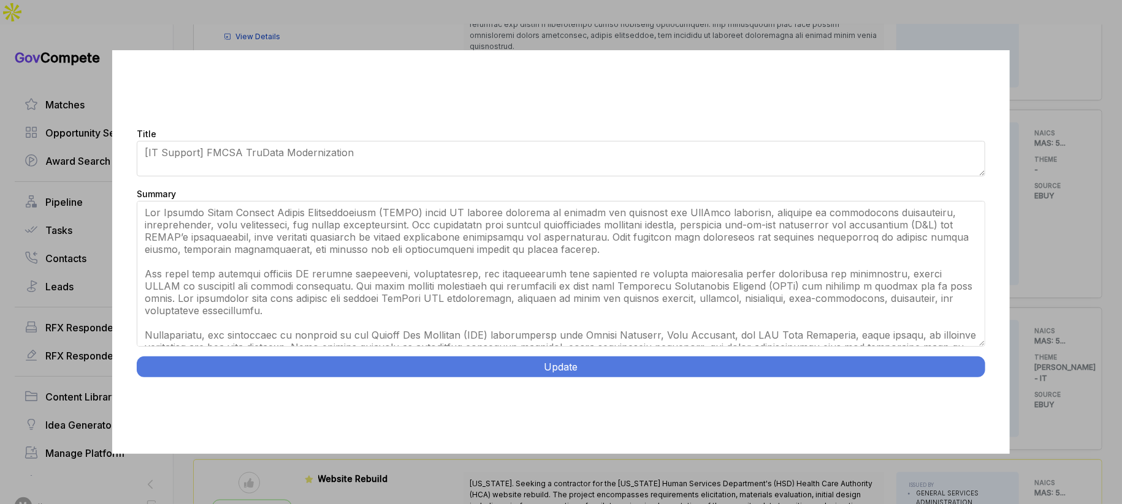
drag, startPoint x: 980, startPoint y: 287, endPoint x: 853, endPoint y: 350, distance: 142.0
click at [960, 398] on div "Title [IT Support] FMCSA TruData Modernization Summary Update" at bounding box center [560, 251] width 897 height 403
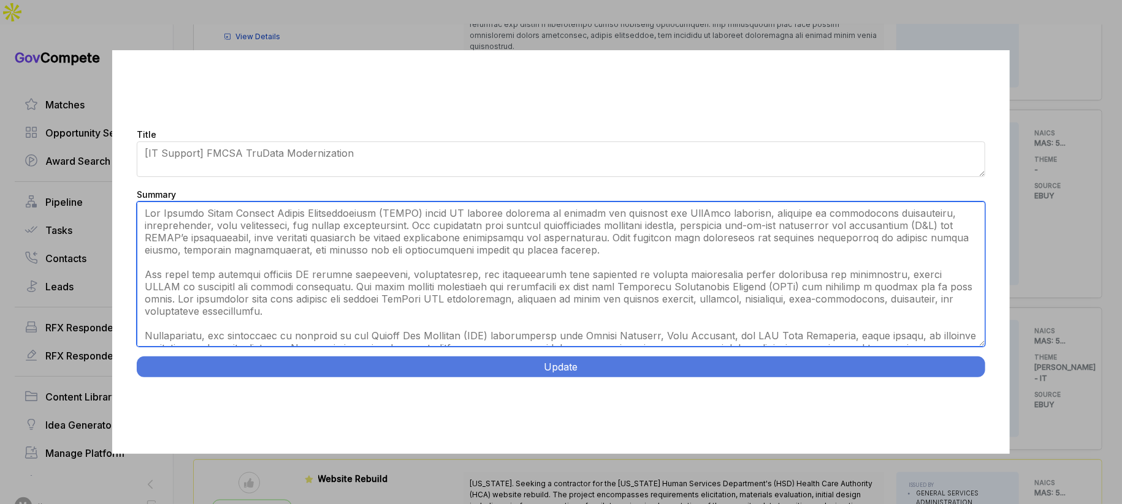
click at [759, 312] on textarea "Summary" at bounding box center [561, 274] width 848 height 145
paste textarea "Contractor facilities with on-site support at DOT HQ Washington DC. Provide com…"
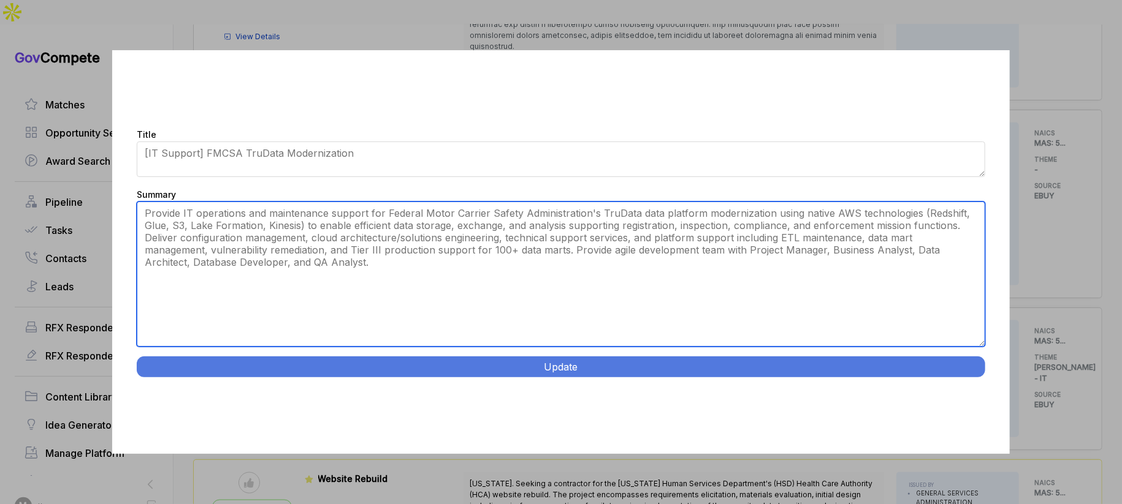
paste textarea "Contractor facilities with on-site support at DOT HQ Washington DC."
type textarea "Provide IT operations and maintenance support for Federal Motor Carrier Safety …"
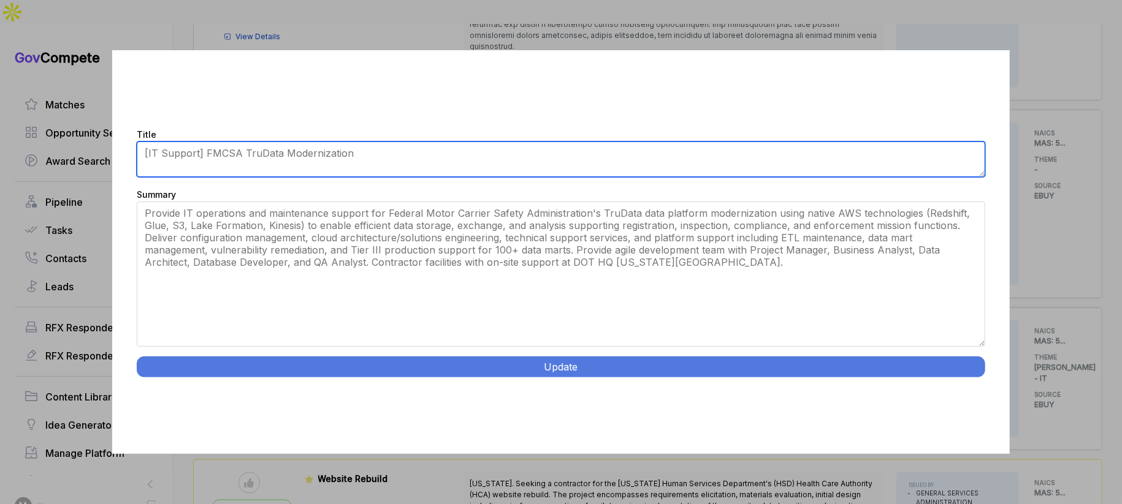
click at [245, 154] on textarea "[IT Support] FMCSA TruData Modernization" at bounding box center [561, 160] width 848 height 36
type textarea "FMCSA TruData Modernization"
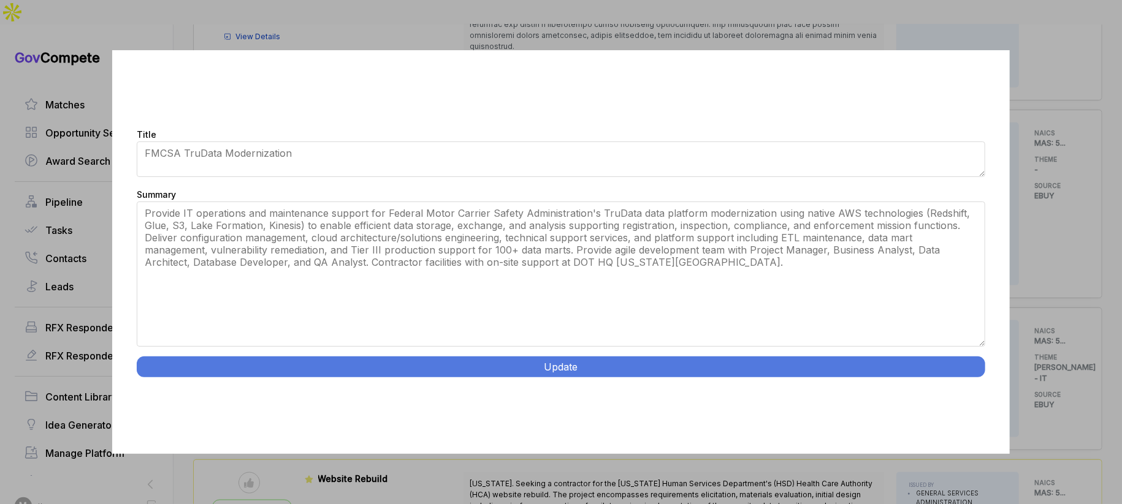
drag, startPoint x: 613, startPoint y: 362, endPoint x: 603, endPoint y: 363, distance: 10.0
click at [613, 362] on button "Update" at bounding box center [561, 367] width 848 height 21
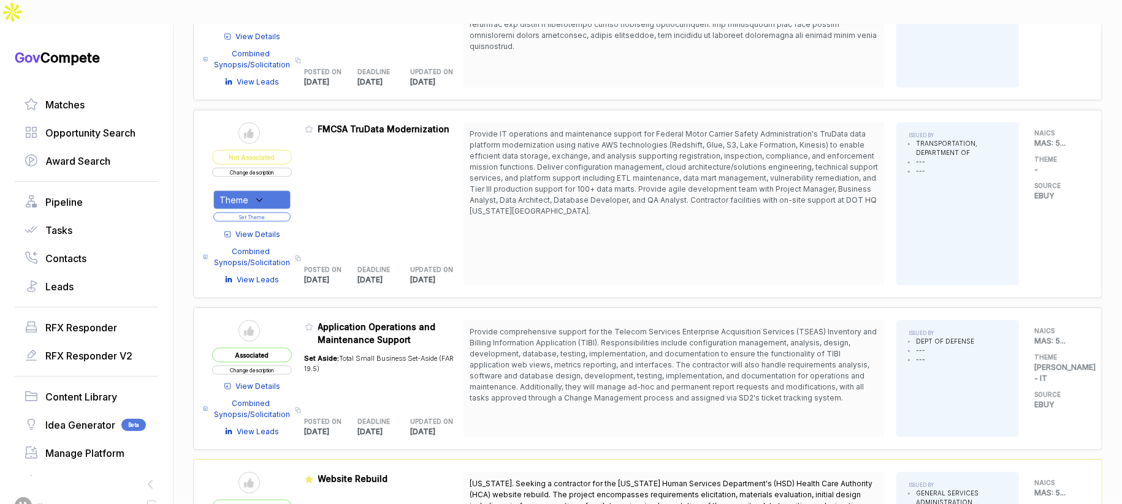
drag, startPoint x: 259, startPoint y: 175, endPoint x: 264, endPoint y: 186, distance: 11.8
click at [259, 195] on icon at bounding box center [259, 200] width 11 height 11
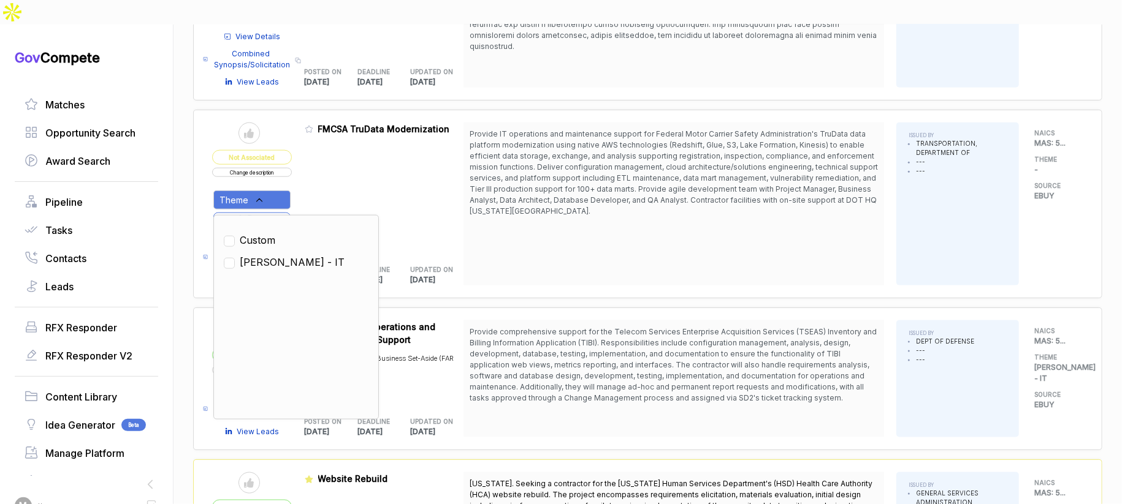
drag, startPoint x: 271, startPoint y: 237, endPoint x: 317, endPoint y: 166, distance: 84.5
click at [273, 255] on span "SAM - IT" at bounding box center [292, 262] width 105 height 15
checkbox input "true"
drag, startPoint x: 326, startPoint y: 157, endPoint x: 302, endPoint y: 178, distance: 32.1
click at [321, 162] on div "Admin: Click to change feature to 1 RFQ1782756_47QRAA21D009M FMCSA TruData Mode…" at bounding box center [384, 204] width 159 height 163
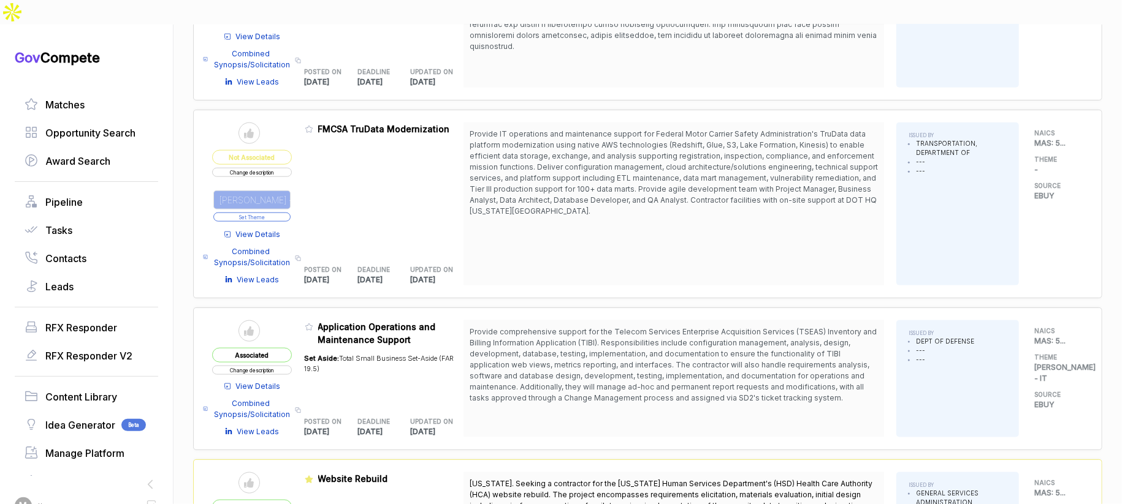
drag, startPoint x: 284, startPoint y: 192, endPoint x: 290, endPoint y: 184, distance: 9.7
click at [284, 213] on button "Set Theme" at bounding box center [251, 217] width 77 height 9
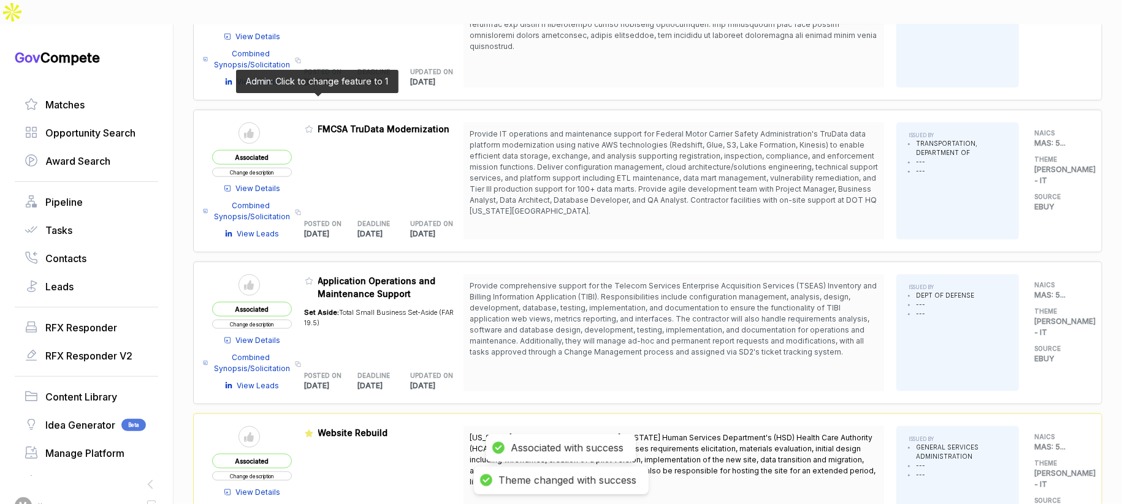
click at [313, 125] on icon at bounding box center [309, 129] width 9 height 9
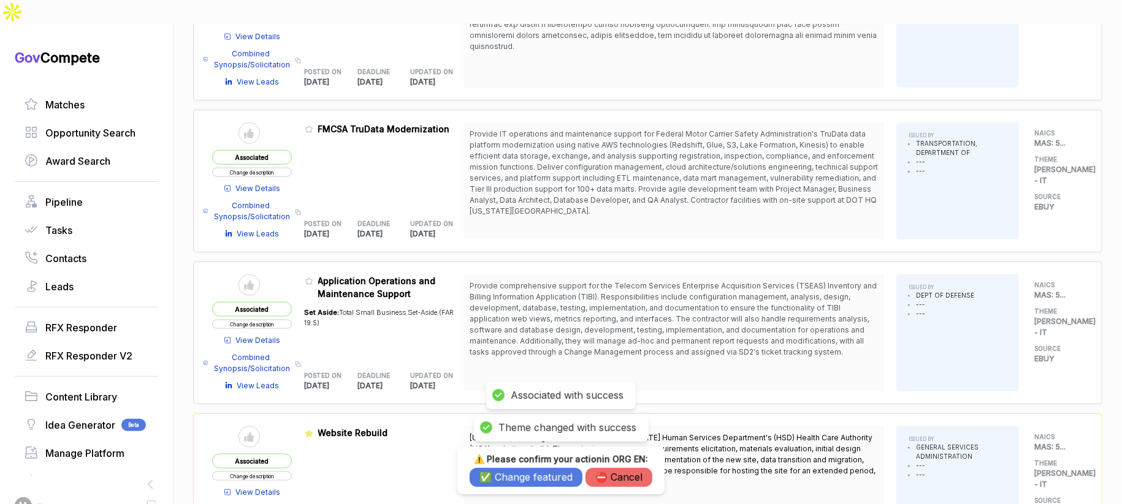
drag, startPoint x: 505, startPoint y: 466, endPoint x: 506, endPoint y: 473, distance: 6.8
click at [506, 471] on div "⚠️ Please confirm your action in ORG EN : ✅ Change featured ⛔️ Cancel" at bounding box center [561, 470] width 183 height 33
click at [506, 473] on button "✅ Change featured" at bounding box center [526, 477] width 113 height 19
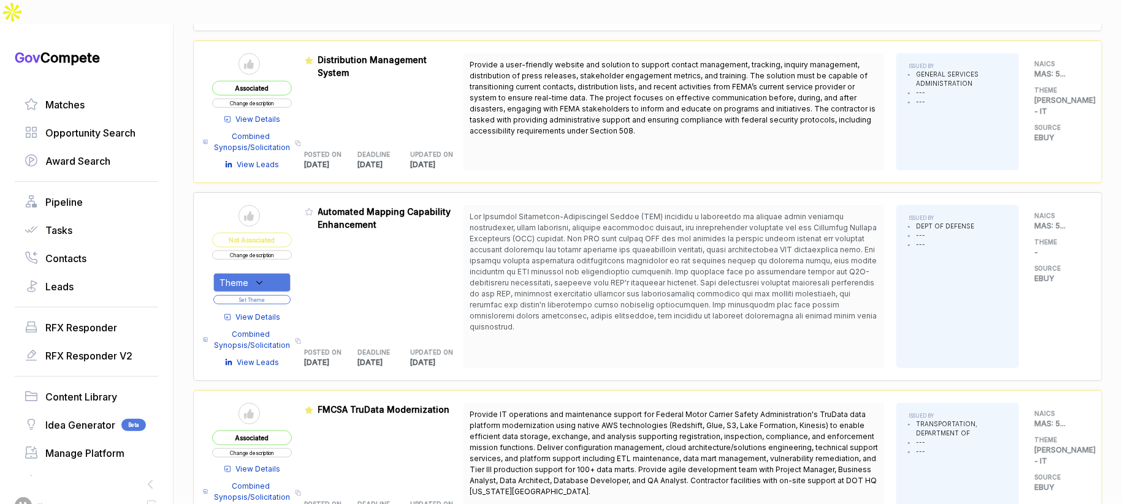
scroll to position [460, 0]
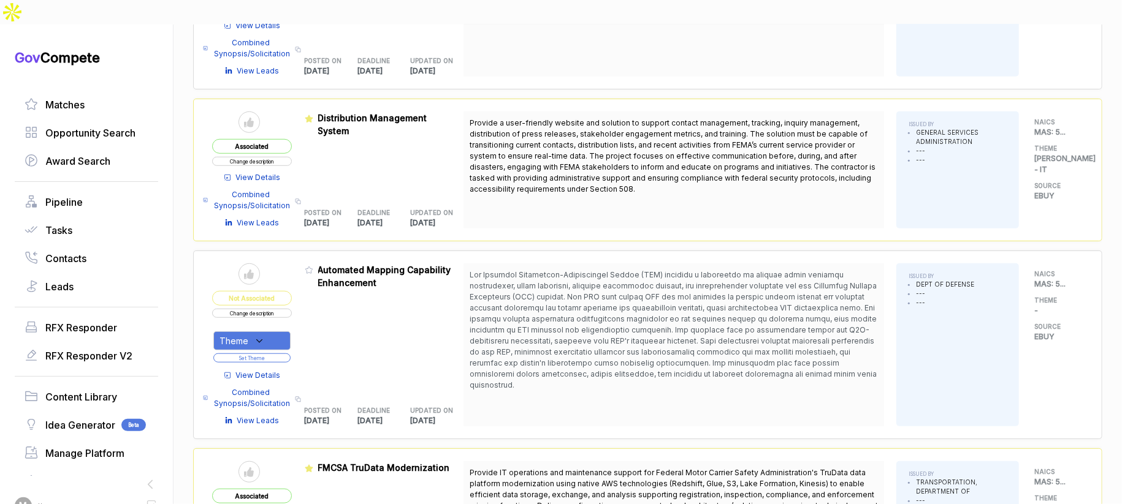
click at [278, 370] on span "View Details" at bounding box center [258, 375] width 45 height 11
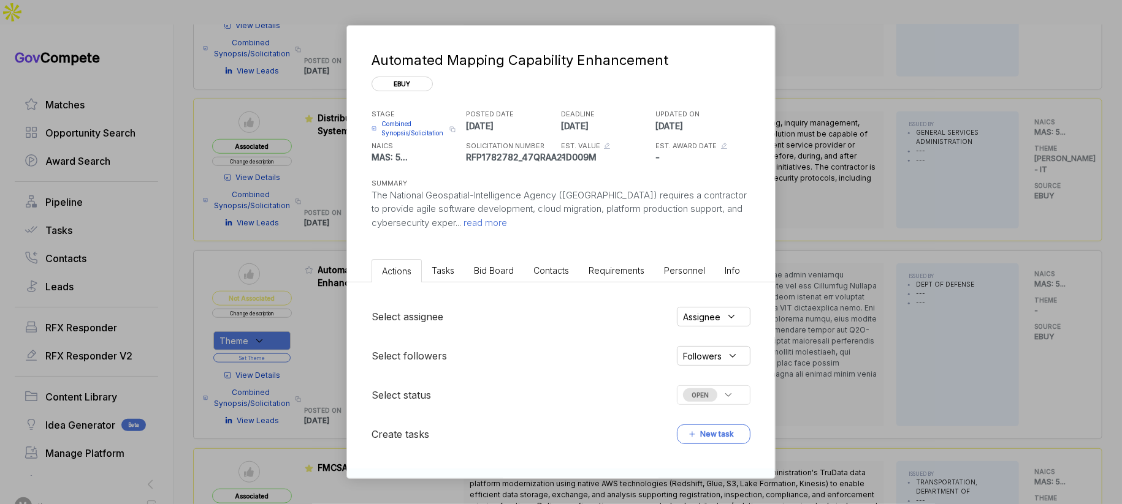
click at [502, 270] on span "Bid Board" at bounding box center [494, 270] width 40 height 10
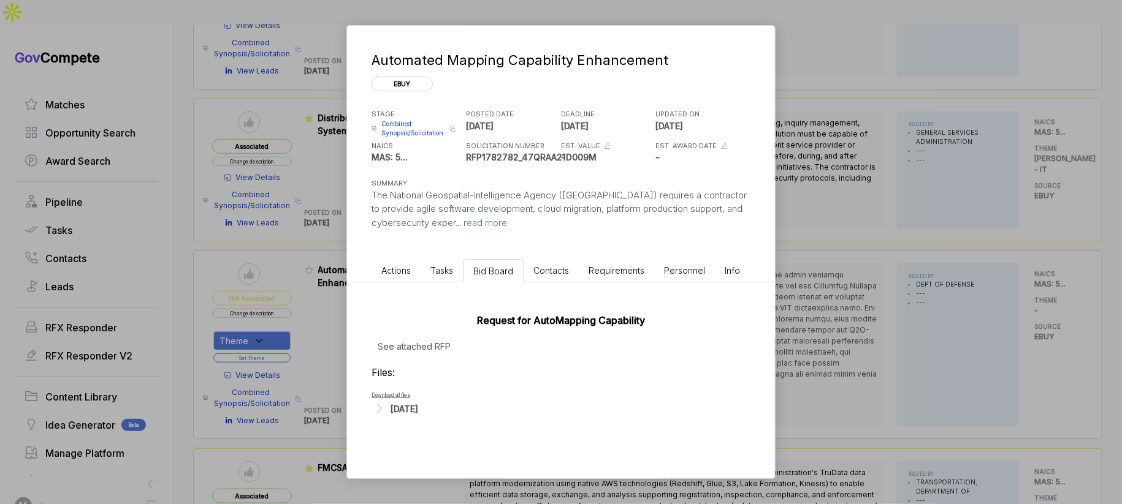
click at [418, 413] on div "[DATE]" at bounding box center [404, 409] width 28 height 13
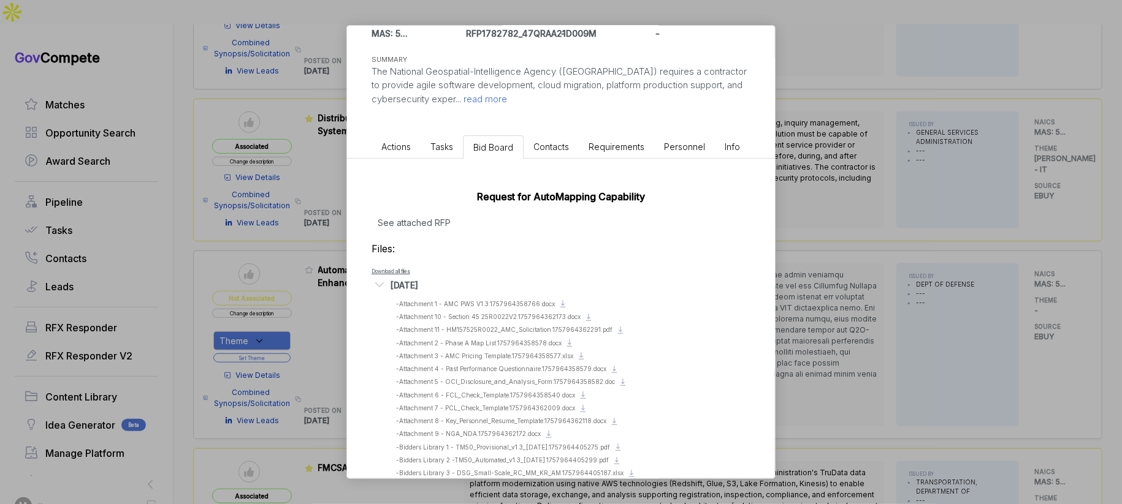
scroll to position [170, 0]
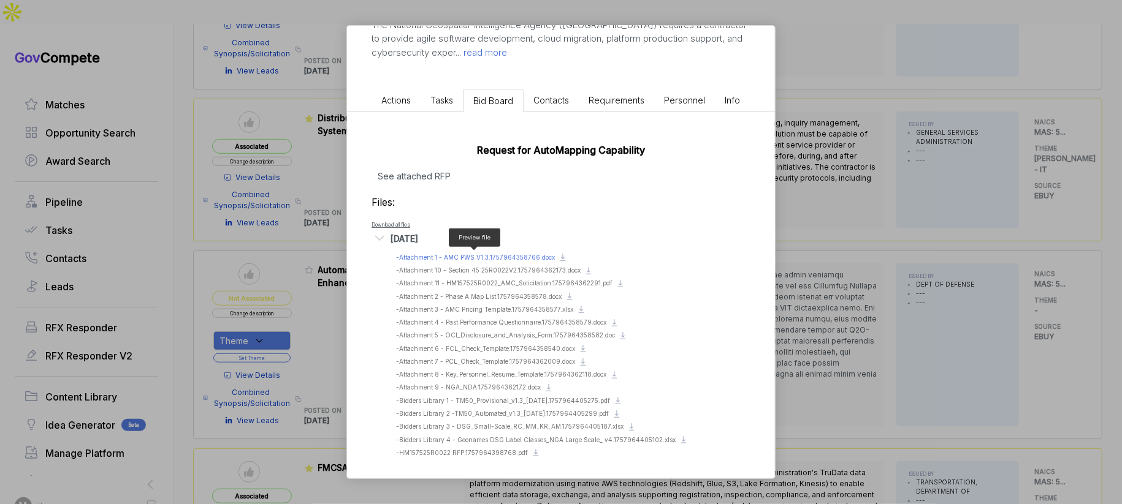
click at [510, 256] on span "- Attachment 1 - AMC PWS V1.3.1757964358766.docx" at bounding box center [475, 257] width 159 height 7
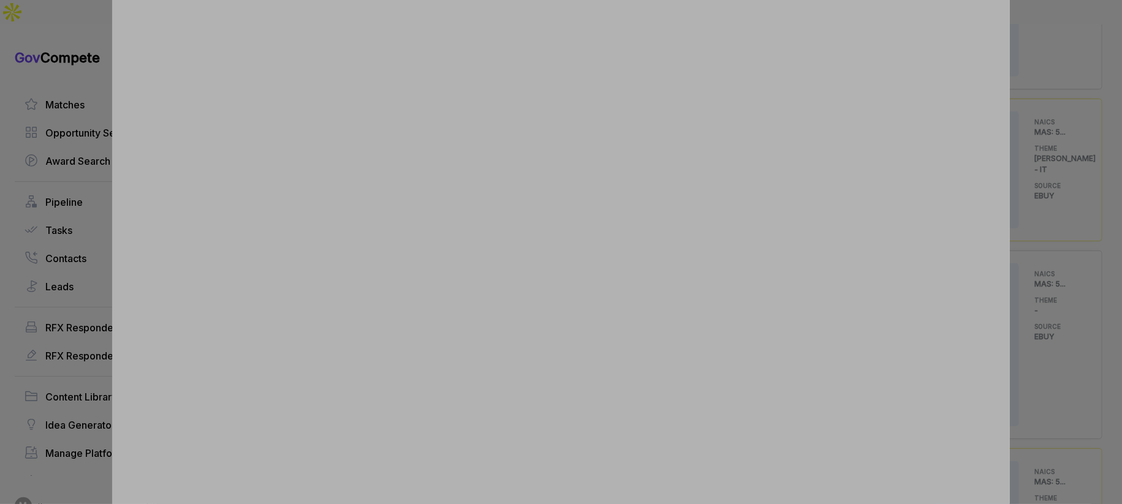
click at [1025, 342] on div at bounding box center [561, 252] width 1122 height 504
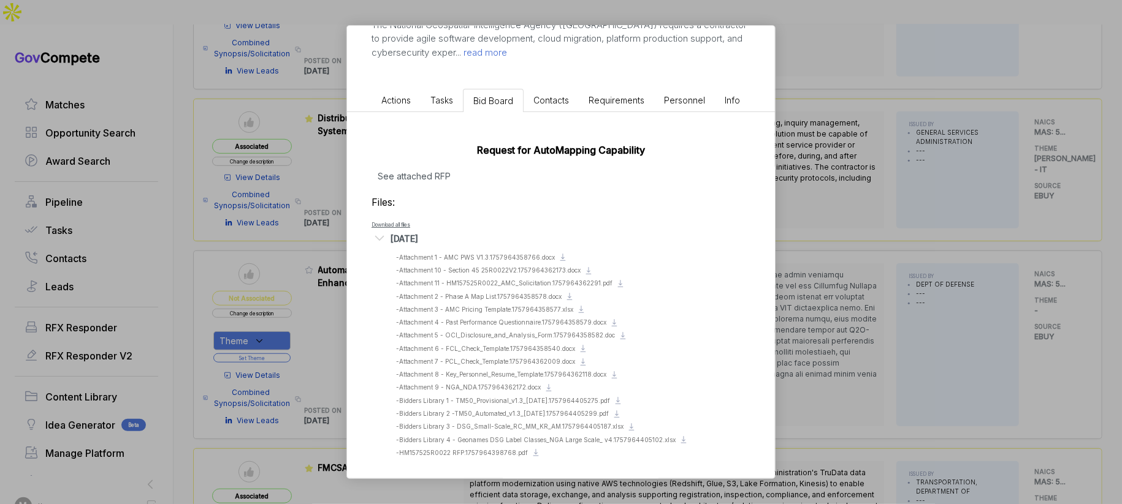
click at [949, 351] on div "Automated Mapping Capability Enhancement ebuy STAGE Combined Synopsis/Solicitat…" at bounding box center [561, 252] width 1122 height 504
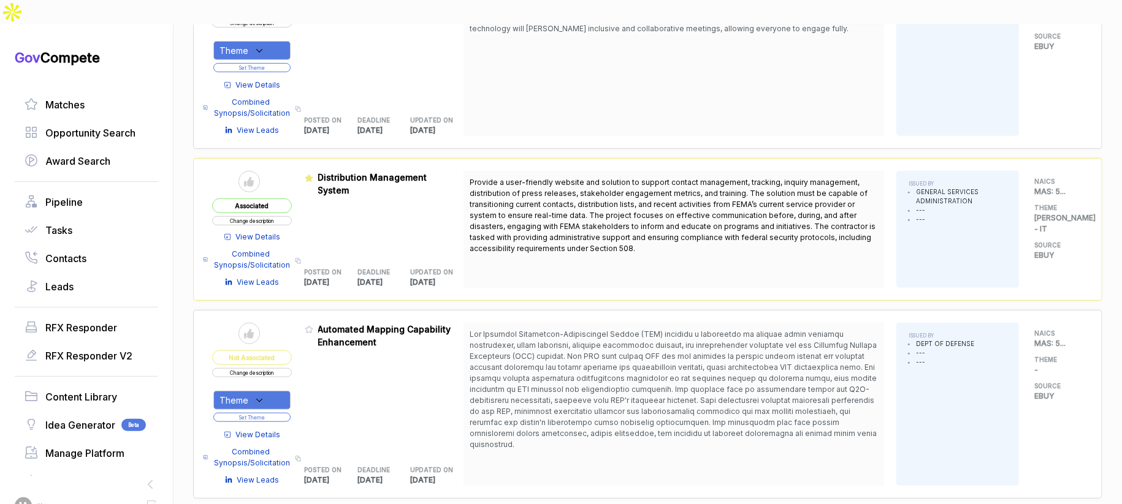
scroll to position [0, 0]
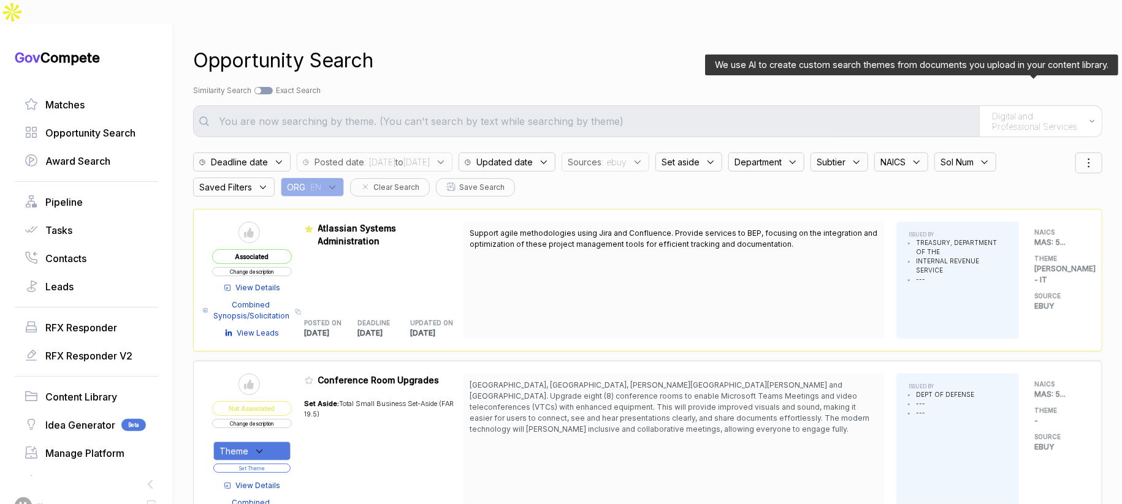
click at [1048, 111] on span "Digital and Professional Services" at bounding box center [1037, 121] width 91 height 21
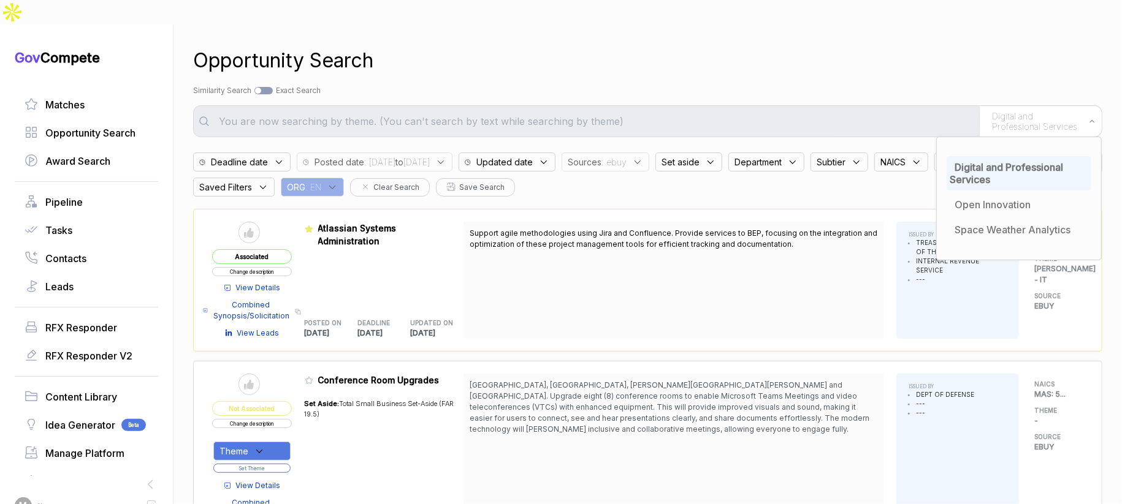
drag, startPoint x: 436, startPoint y: 50, endPoint x: 318, endPoint y: 58, distance: 118.6
click at [419, 54] on div "Opportunity Search Search by Topic Relevance Similarity Search Search by Exact …" at bounding box center [647, 277] width 909 height 504
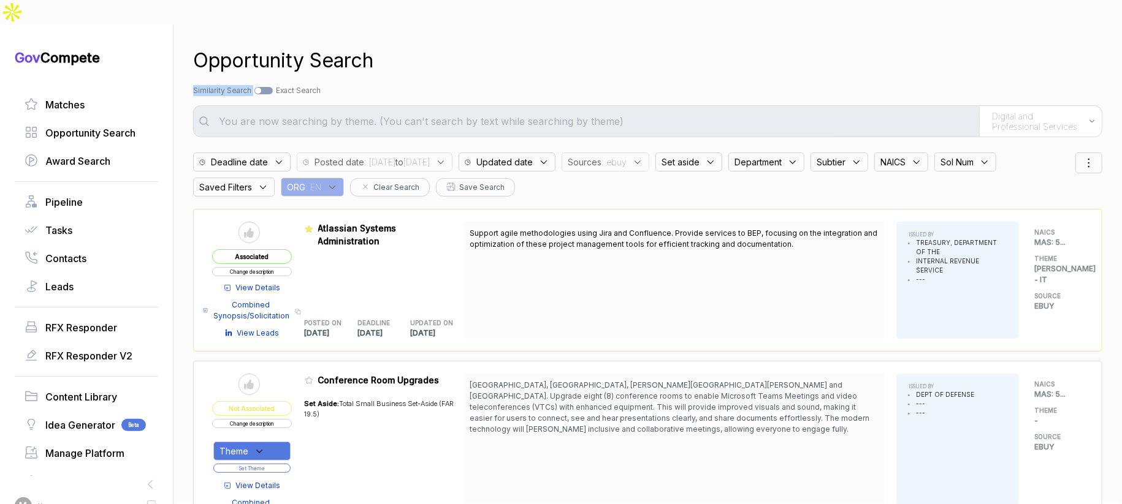
click at [269, 87] on div at bounding box center [263, 90] width 18 height 7
checkbox input "true"
type input "Digital and Professional Services"
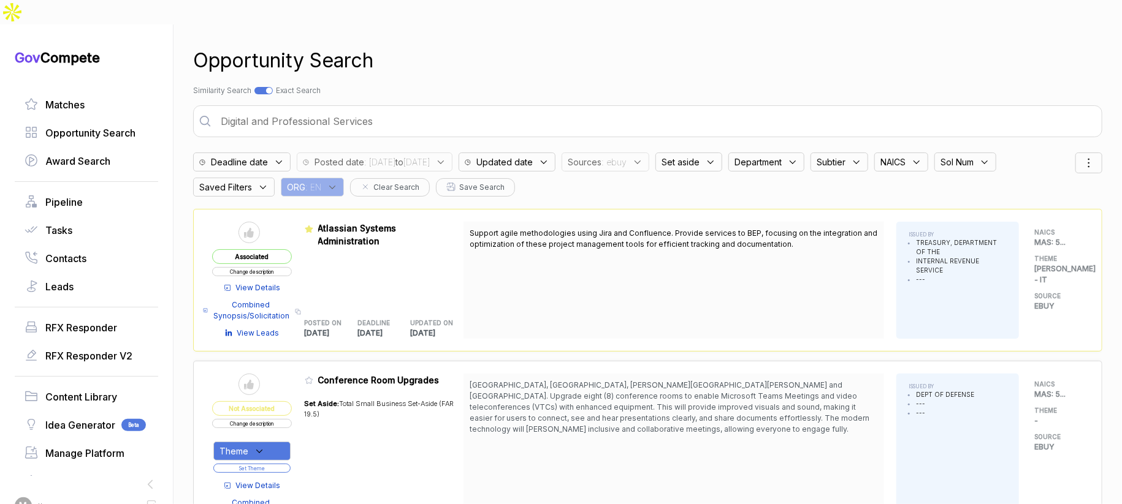
click at [286, 109] on input "Digital and Professional Services" at bounding box center [655, 121] width 885 height 25
click at [285, 109] on input "Digital and Professional Services" at bounding box center [655, 121] width 885 height 25
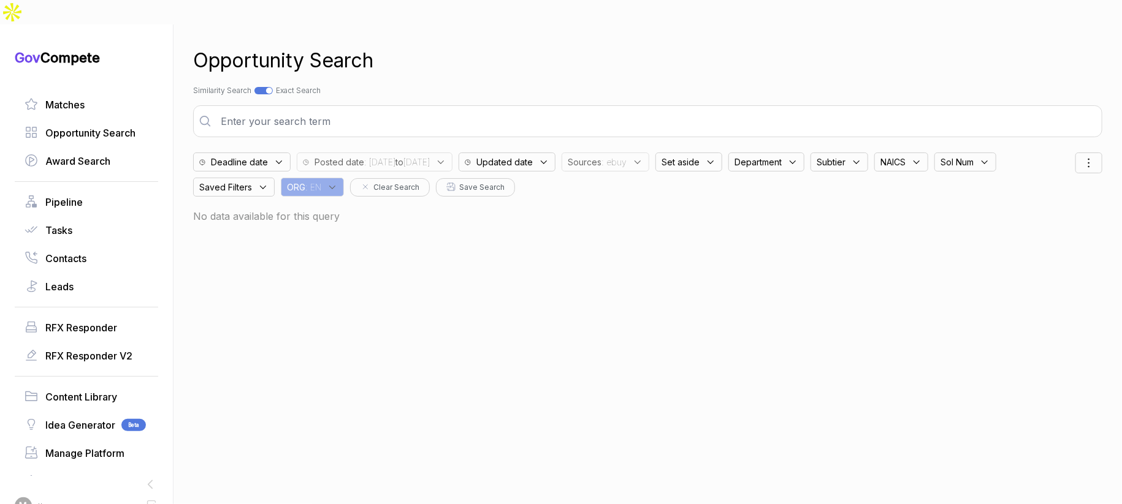
click at [530, 47] on div "Opportunity Search" at bounding box center [647, 60] width 909 height 29
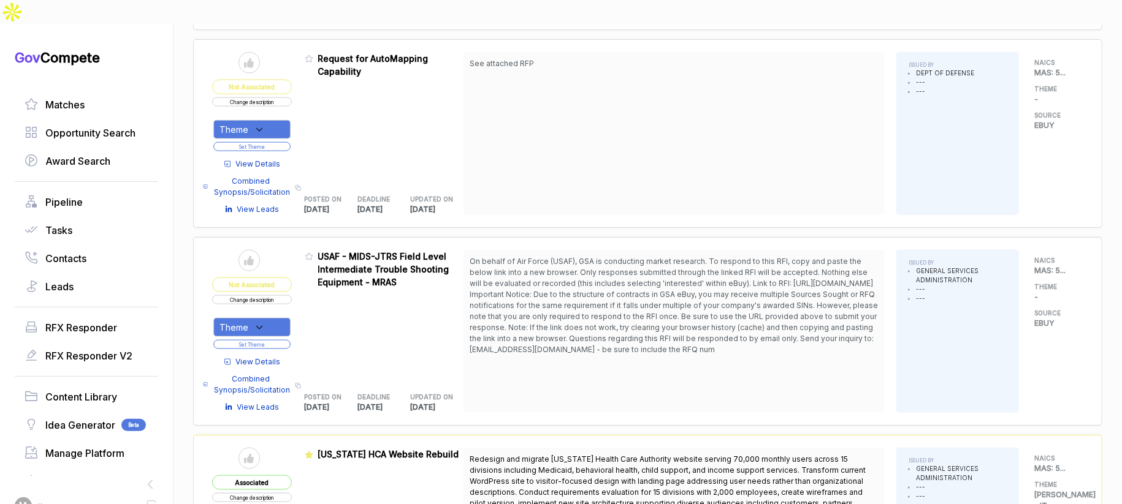
scroll to position [870, 0]
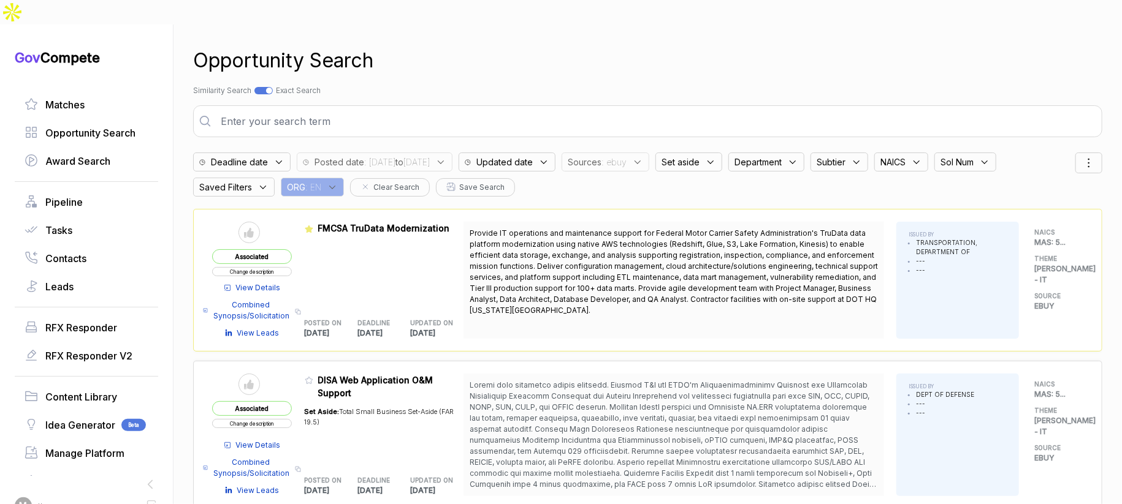
click at [267, 87] on div at bounding box center [263, 90] width 18 height 7
checkbox input "false"
click at [601, 156] on span "Sources" at bounding box center [585, 162] width 34 height 13
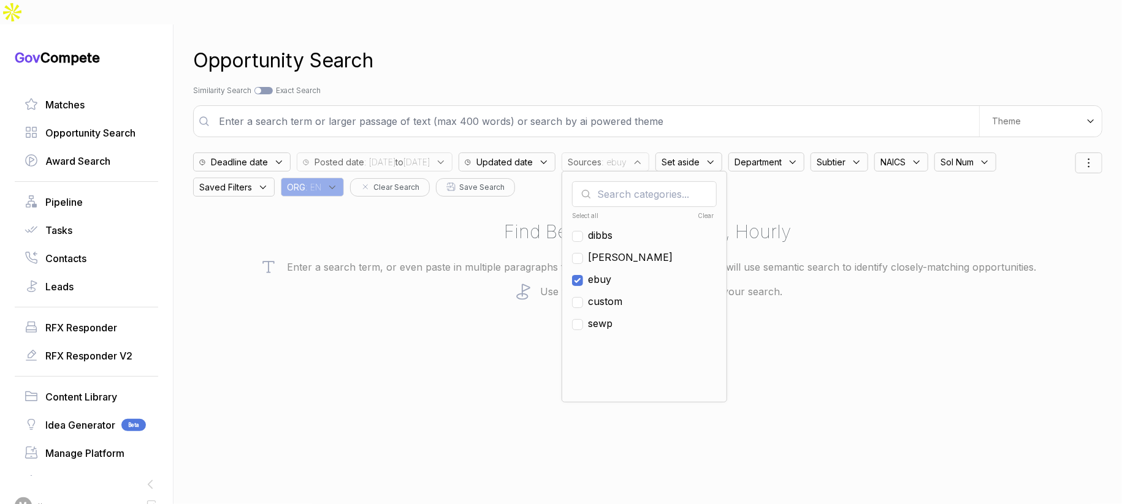
drag, startPoint x: 633, startPoint y: 253, endPoint x: 631, endPoint y: 226, distance: 26.4
click at [633, 243] on ul "Select all Clear dibbs sam ebuy custom sewp" at bounding box center [644, 300] width 145 height 184
click at [631, 250] on span "[PERSON_NAME]" at bounding box center [630, 257] width 85 height 15
checkbox input "true"
drag, startPoint x: 641, startPoint y: 252, endPoint x: 686, endPoint y: 200, distance: 68.7
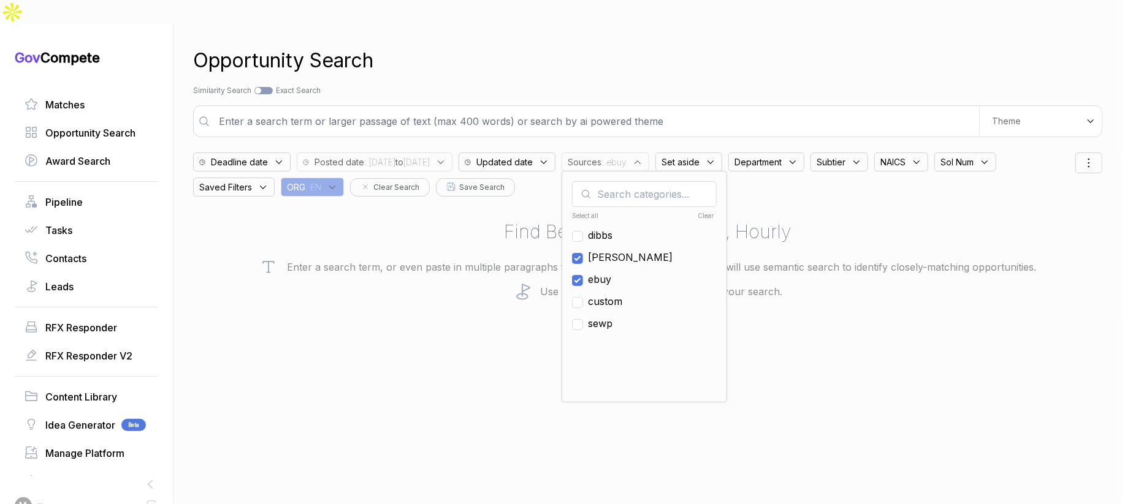
click at [611, 272] on span "ebuy" at bounding box center [599, 279] width 23 height 15
checkbox input "false"
click at [1014, 106] on div "Theme" at bounding box center [1040, 121] width 123 height 31
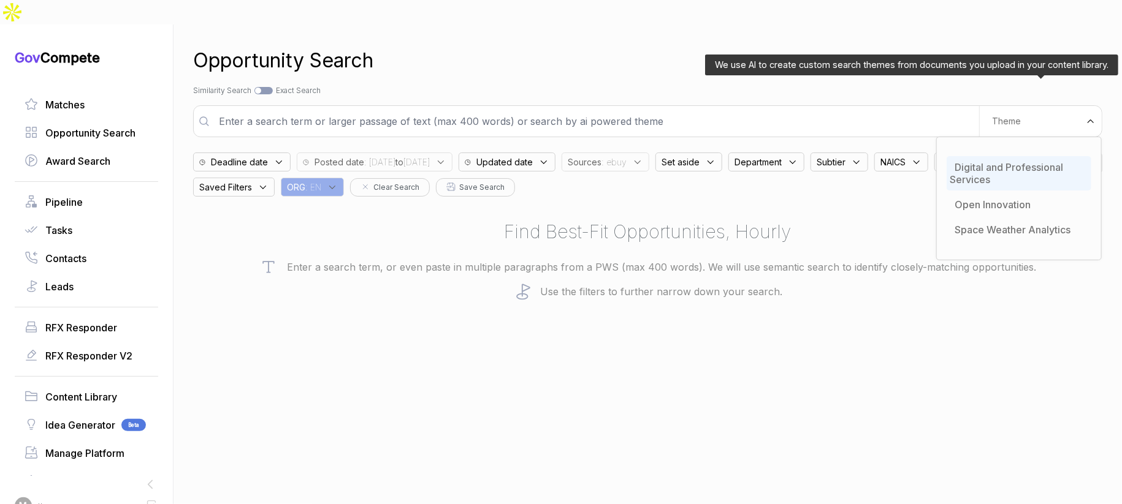
drag, startPoint x: 1011, startPoint y: 139, endPoint x: 1000, endPoint y: 135, distance: 11.8
click at [1011, 161] on span "Digital and Professional Services" at bounding box center [1005, 173] width 113 height 25
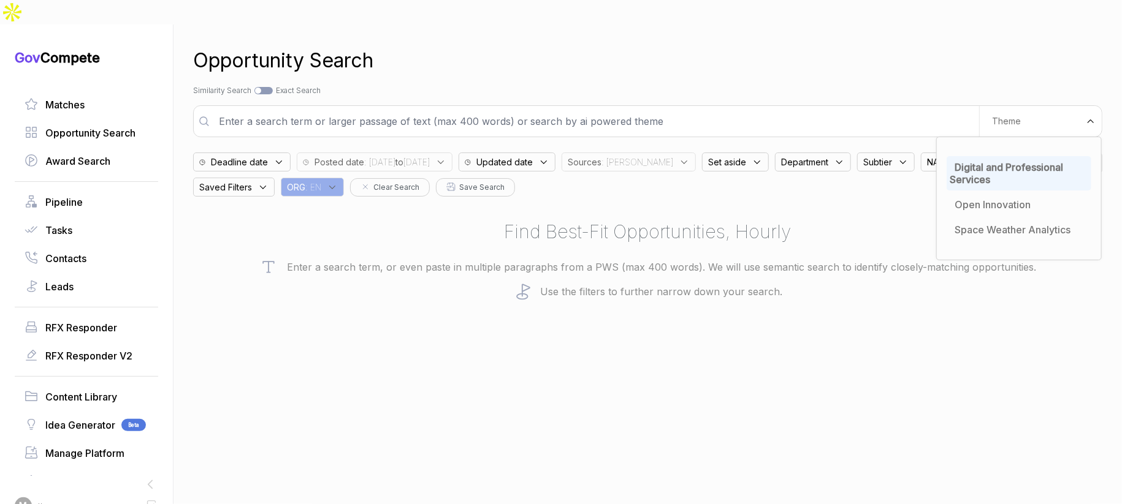
click at [840, 51] on div "Opportunity Search Search by Topic Relevance Similarity Search Search by Exact …" at bounding box center [647, 277] width 909 height 504
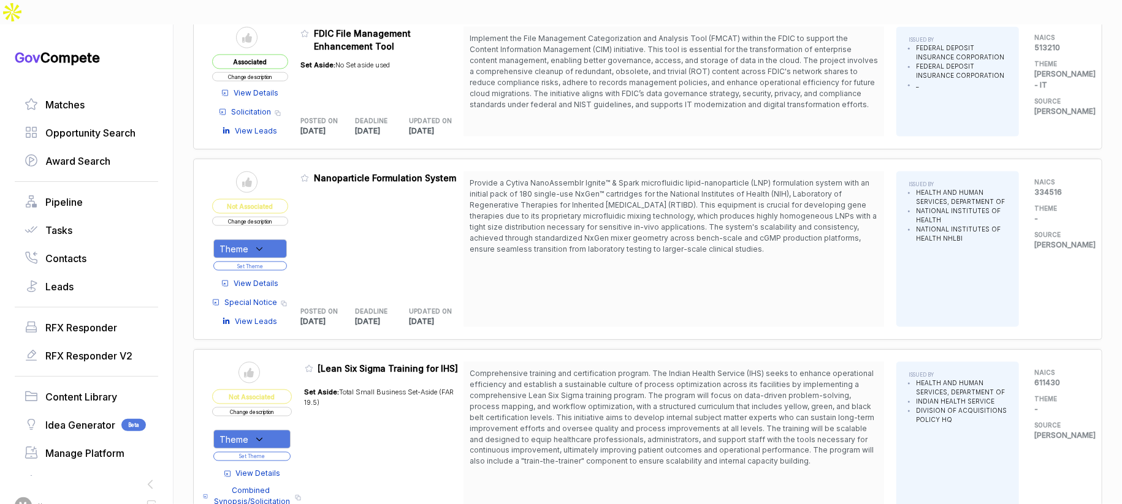
scroll to position [1131, 0]
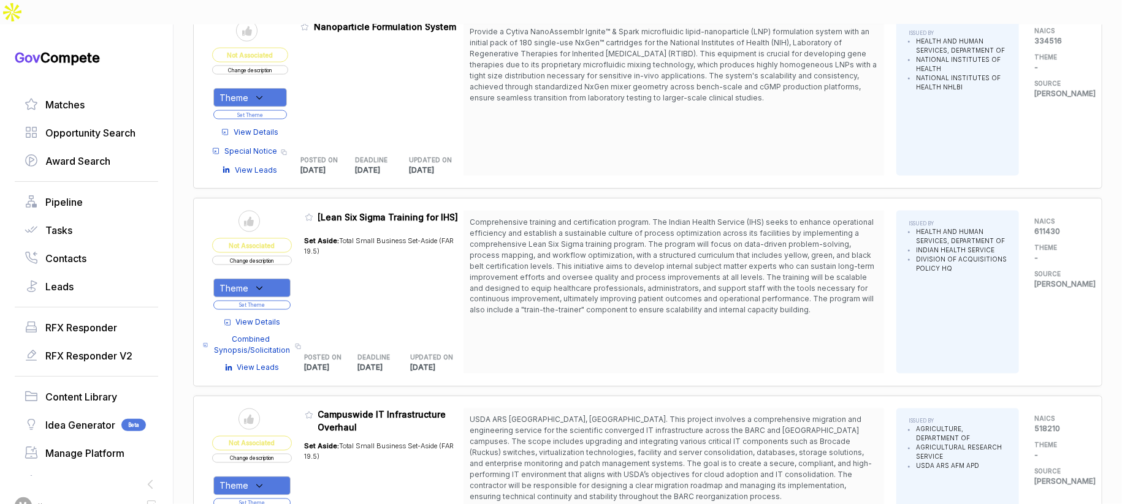
click at [272, 317] on span "View Details" at bounding box center [258, 322] width 45 height 11
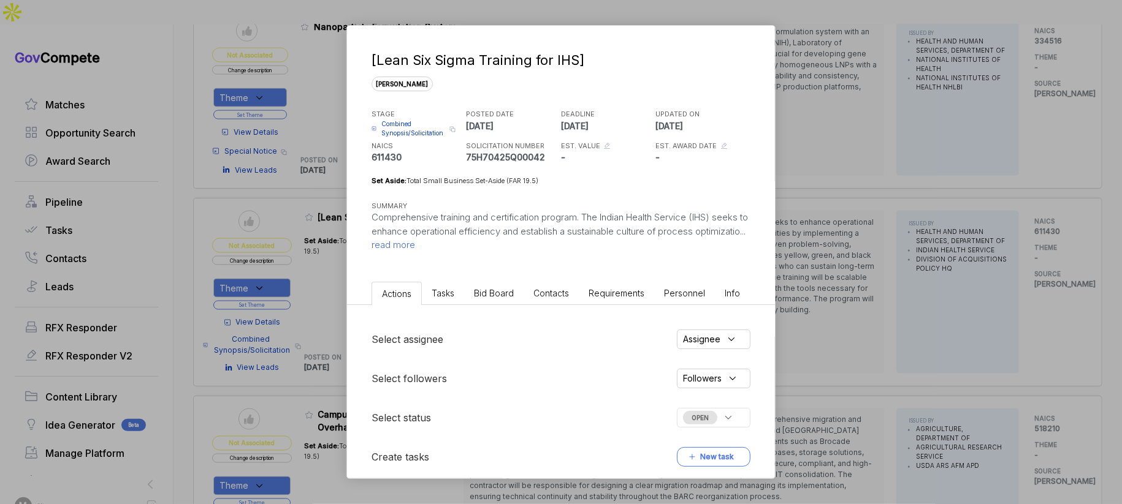
click at [481, 297] on span "Bid Board" at bounding box center [494, 293] width 40 height 10
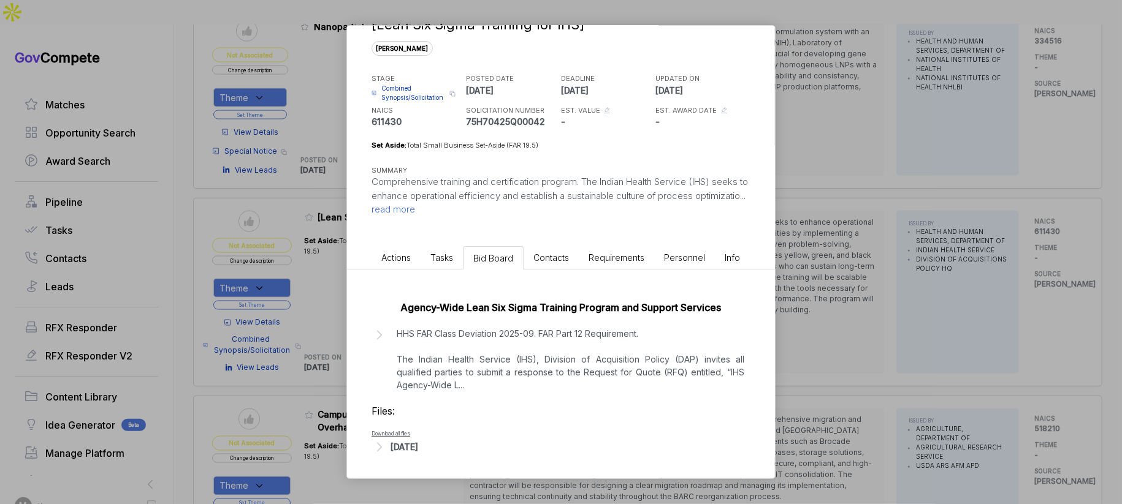
drag, startPoint x: 496, startPoint y: 379, endPoint x: 504, endPoint y: 370, distance: 11.7
click at [498, 376] on p "HHS FAR Class Deviation 2025-09. FAR Part 12 Requirement. The Indian Health Ser…" at bounding box center [571, 359] width 348 height 64
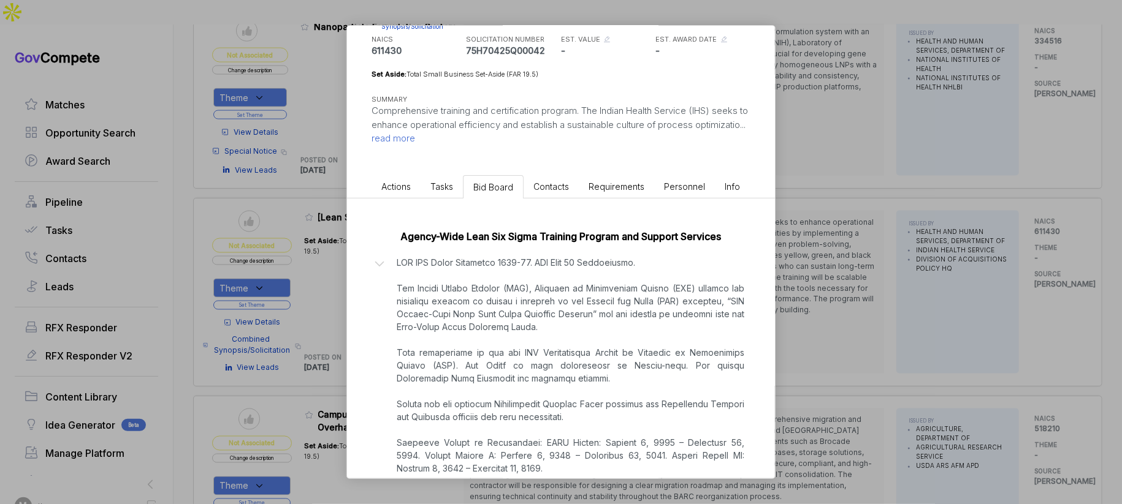
scroll to position [108, 0]
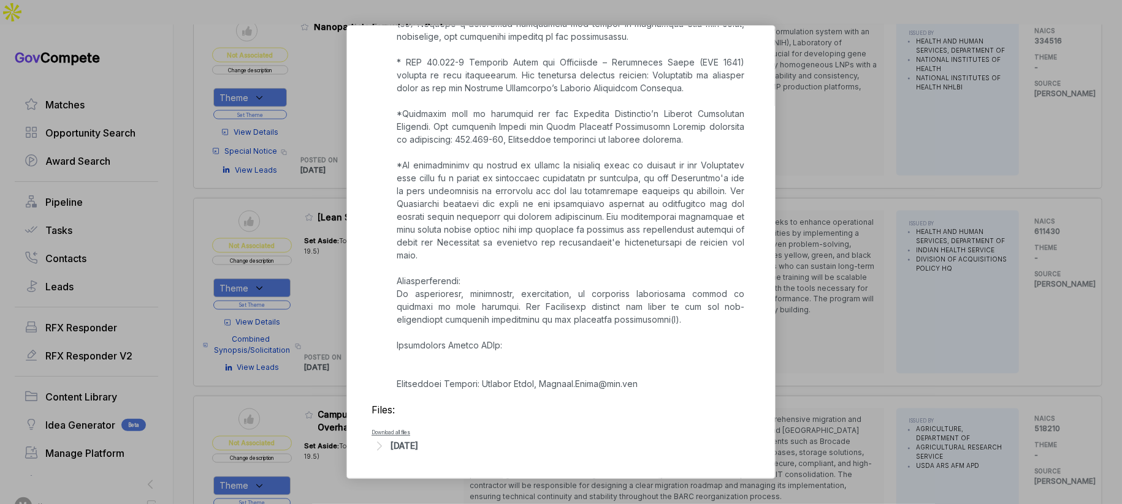
click at [427, 452] on div "Files: Download all files Sep 13, 2025" at bounding box center [560, 428] width 379 height 51
click at [418, 447] on div "Sep 13, 2025" at bounding box center [404, 445] width 28 height 13
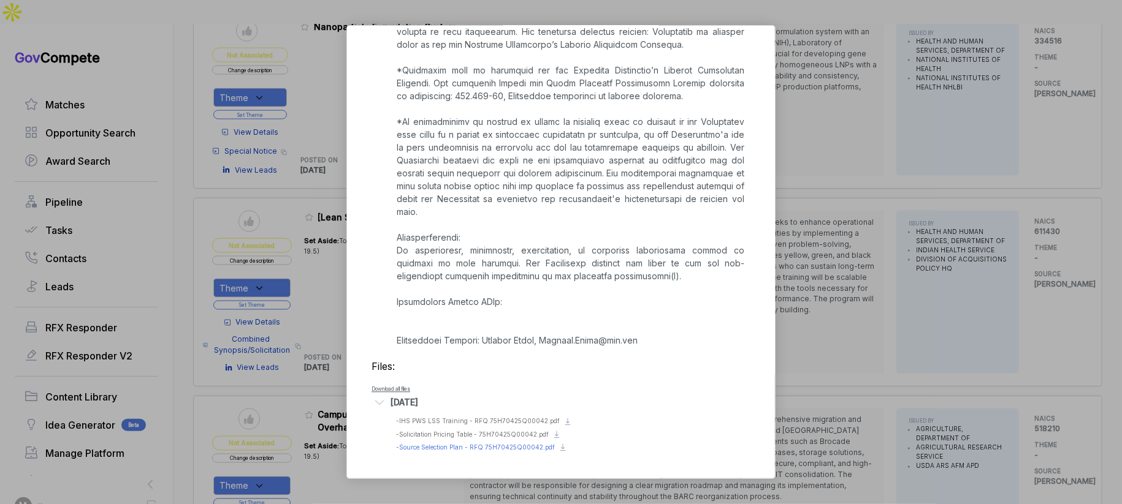
scroll to position [1712, 0]
click at [509, 424] on span "- IHS PWS LSS Training - RFQ 75H70425Q00042.pdf" at bounding box center [478, 420] width 164 height 7
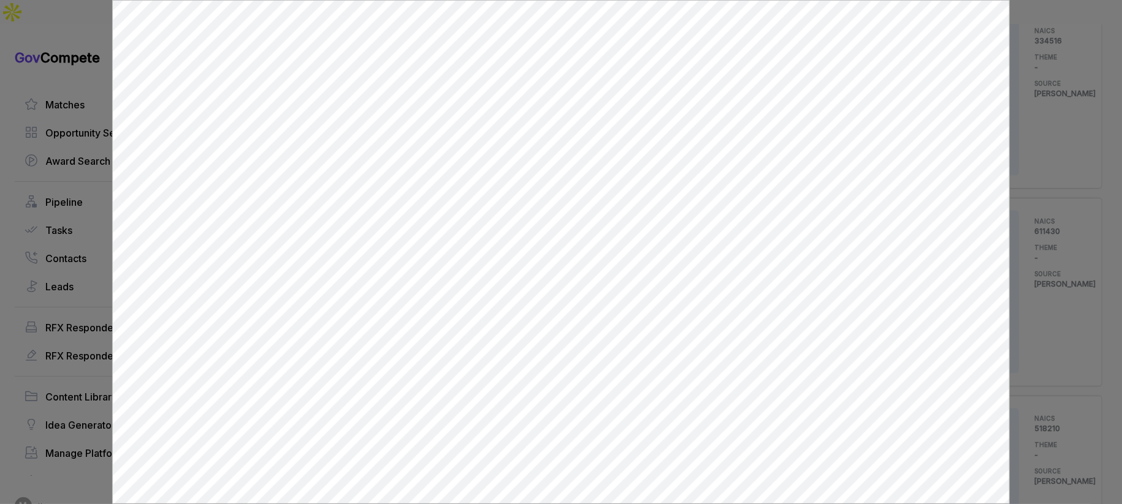
scroll to position [0, 0]
click at [1021, 103] on div at bounding box center [561, 252] width 1122 height 504
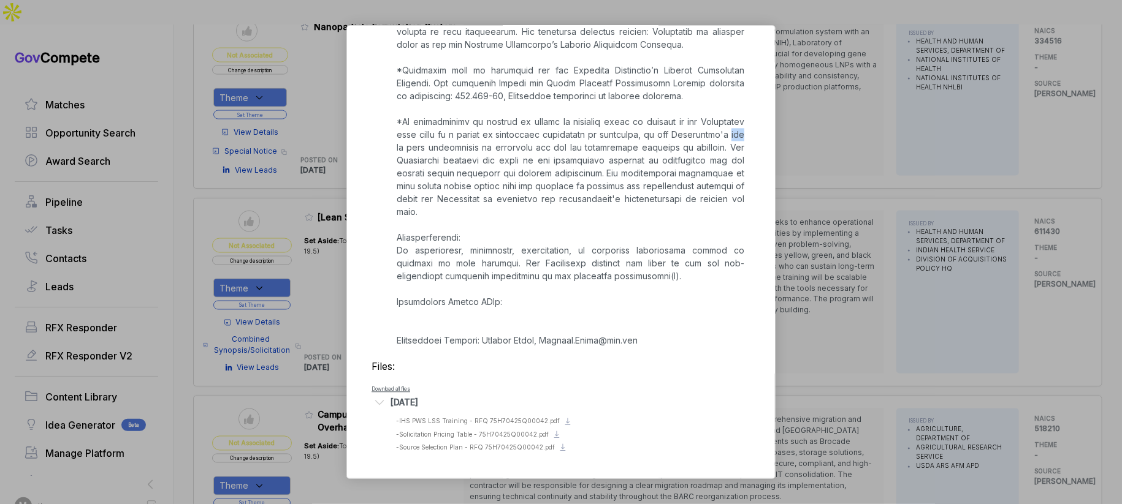
drag, startPoint x: 1021, startPoint y: 103, endPoint x: 1013, endPoint y: 112, distance: 11.7
click at [1021, 103] on div "[Lean Six Sigma Training for IHS] sam STAGE Combined Synopsis/Solicitation Copy…" at bounding box center [561, 252] width 1122 height 504
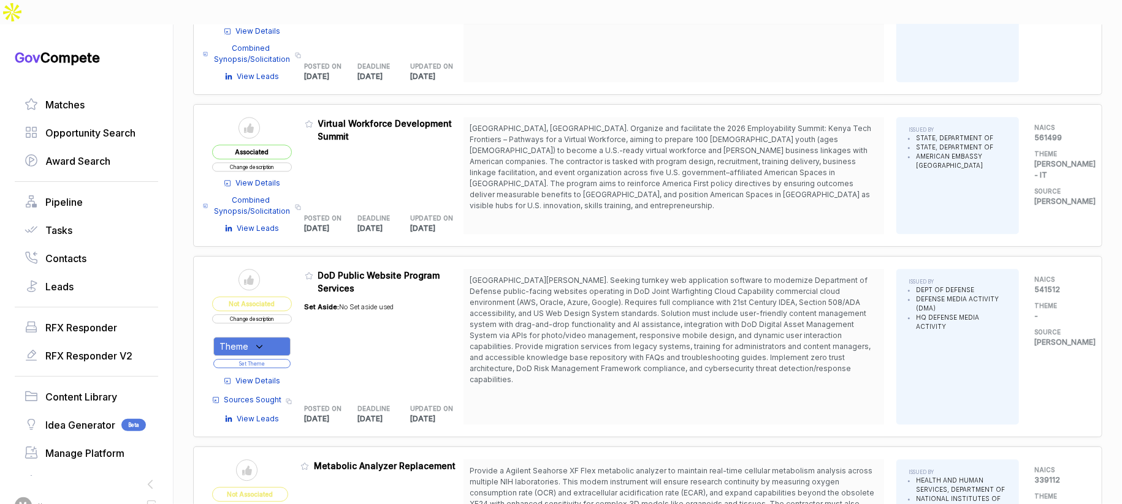
scroll to position [1819, 0]
click at [273, 336] on div "Theme" at bounding box center [251, 345] width 77 height 19
click at [278, 401] on span "SAM - IT" at bounding box center [292, 408] width 105 height 15
checkbox input "true"
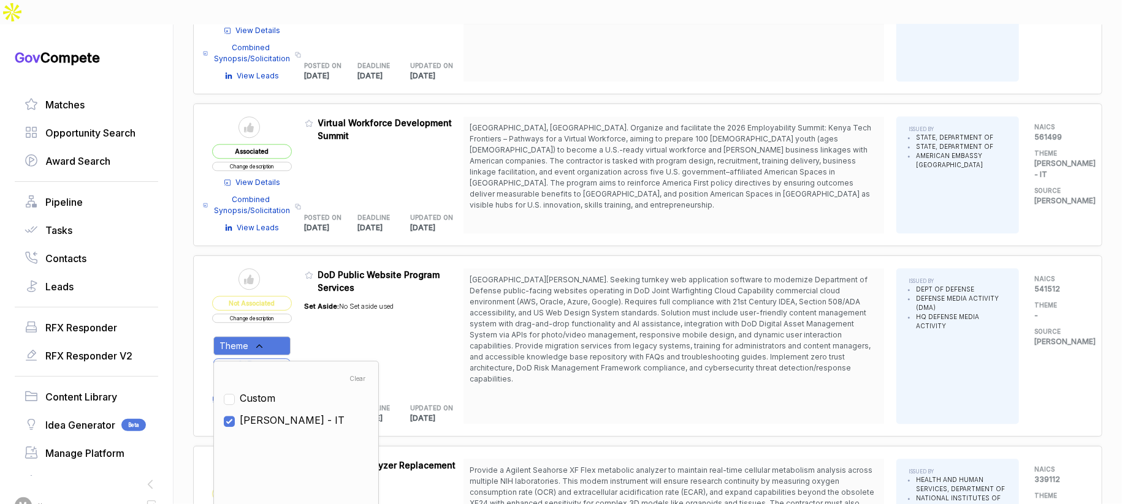
click at [314, 316] on div "Set Aside: No Set aside used" at bounding box center [349, 342] width 89 height 96
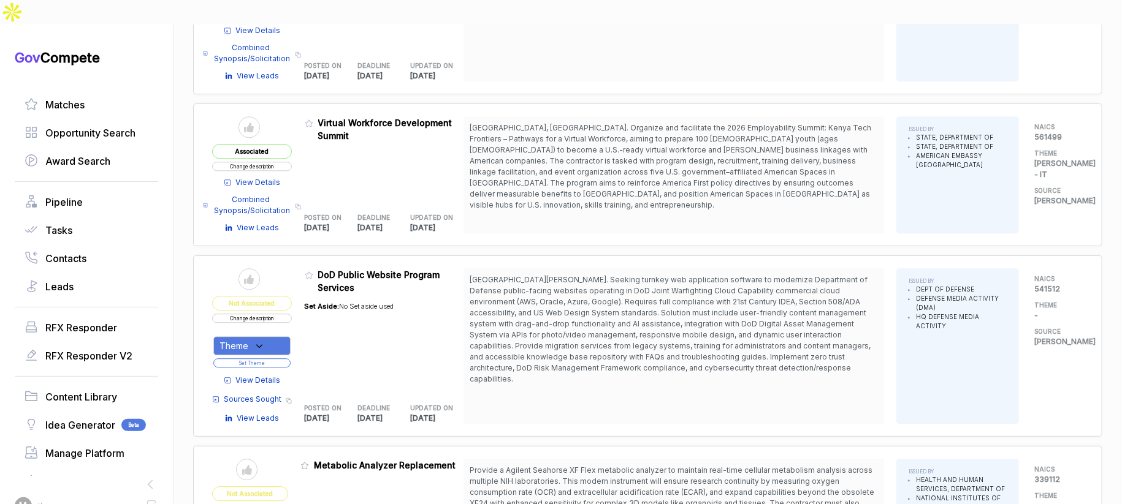
click at [284, 359] on button "Set Theme" at bounding box center [251, 363] width 77 height 9
click at [287, 359] on button "Set Theme" at bounding box center [251, 363] width 77 height 9
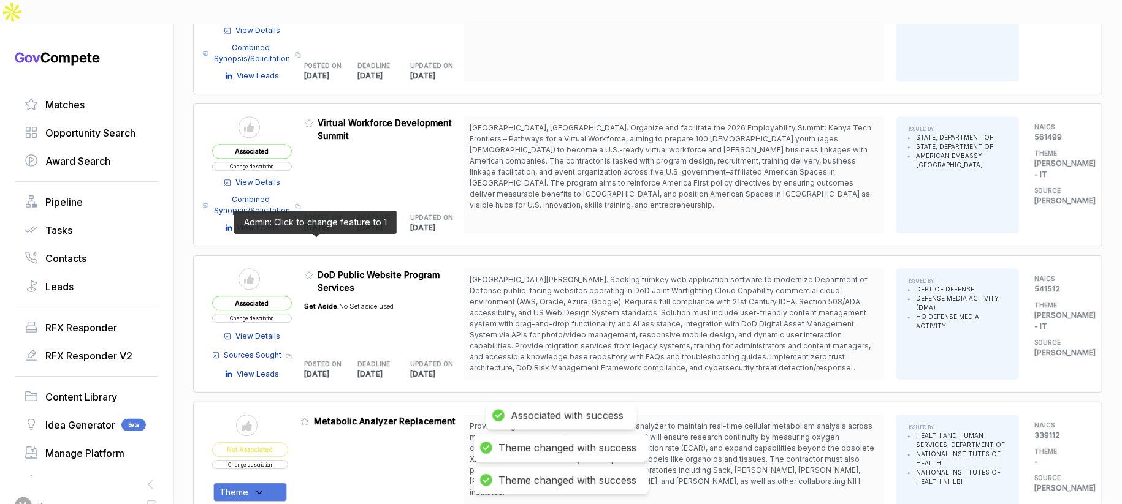
drag, startPoint x: 316, startPoint y: 241, endPoint x: 329, endPoint y: 289, distance: 49.4
click at [313, 271] on icon at bounding box center [309, 275] width 9 height 9
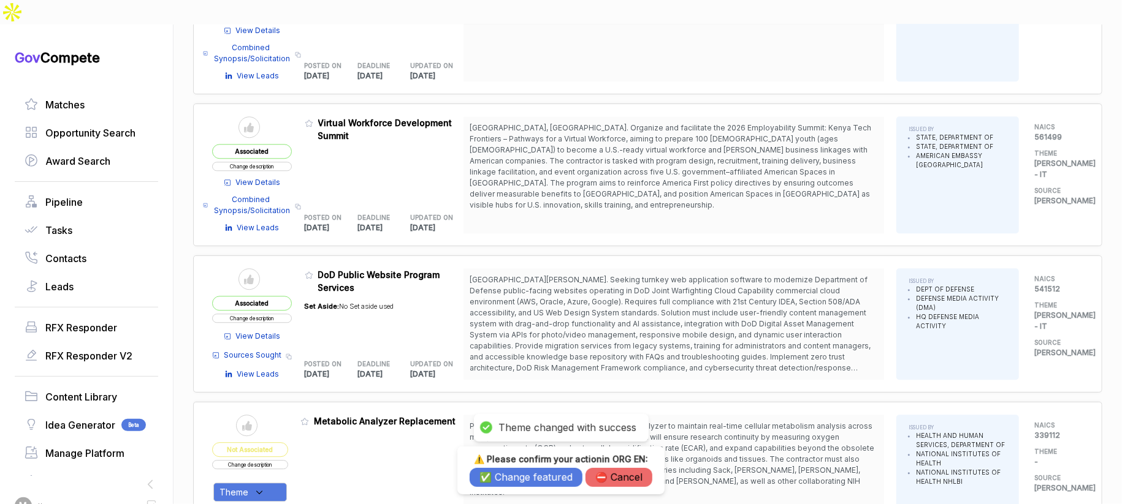
click at [512, 465] on h3 "⚠️ Please confirm your action in ORG EN :" at bounding box center [561, 459] width 183 height 11
click at [504, 473] on button "✅ Change featured" at bounding box center [526, 477] width 113 height 19
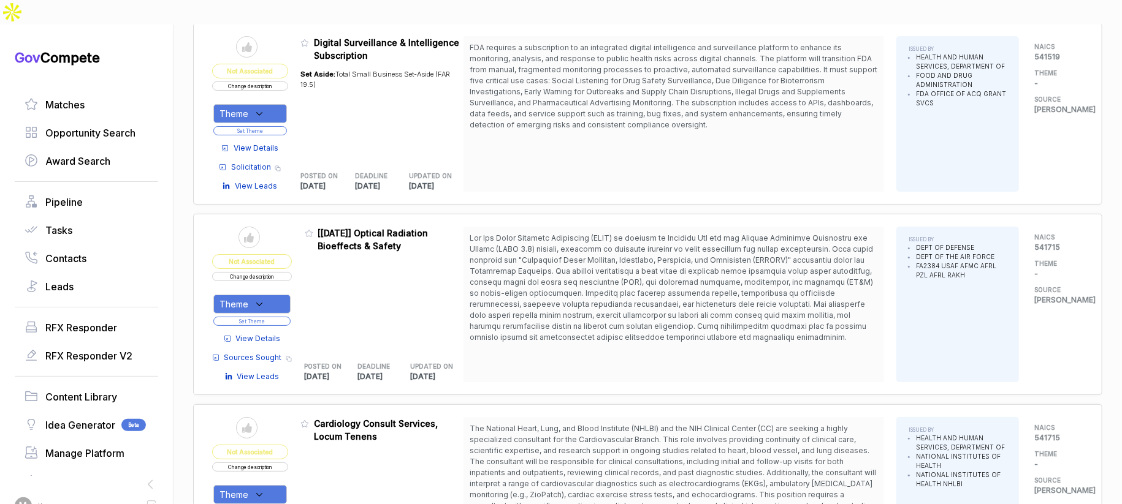
scroll to position [2736, 0]
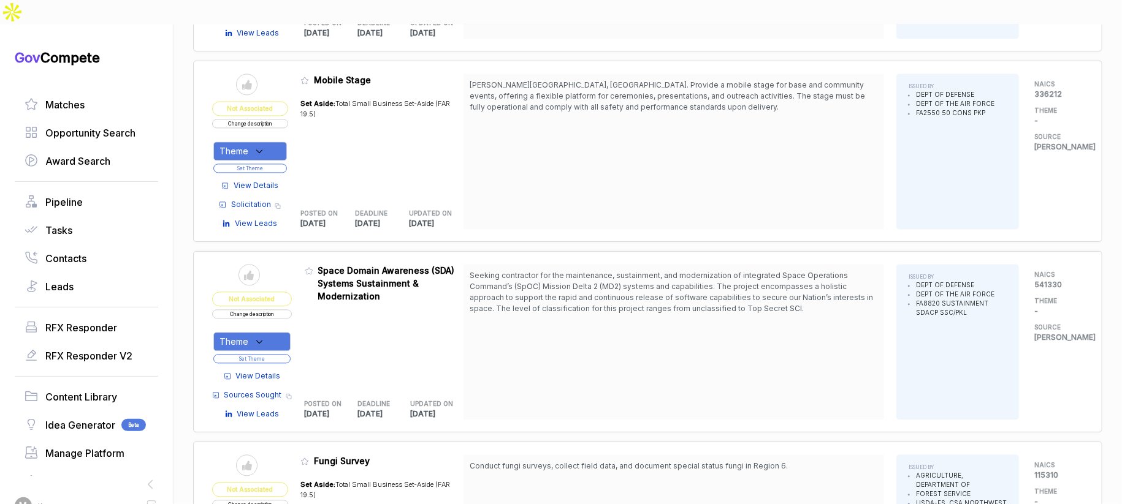
scroll to position [4292, 0]
click at [274, 373] on span "View Details" at bounding box center [258, 378] width 45 height 11
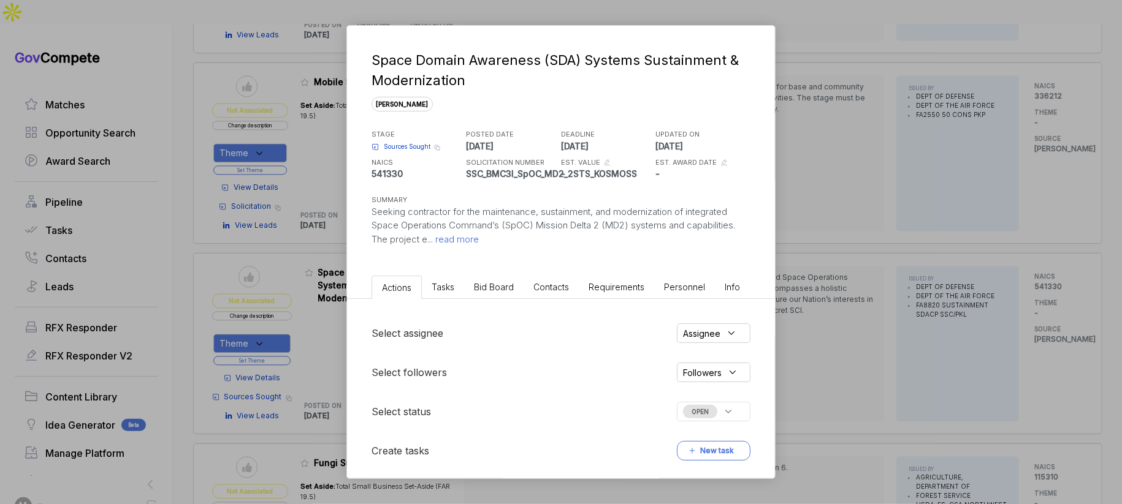
click at [492, 285] on span "Bid Board" at bounding box center [494, 287] width 40 height 10
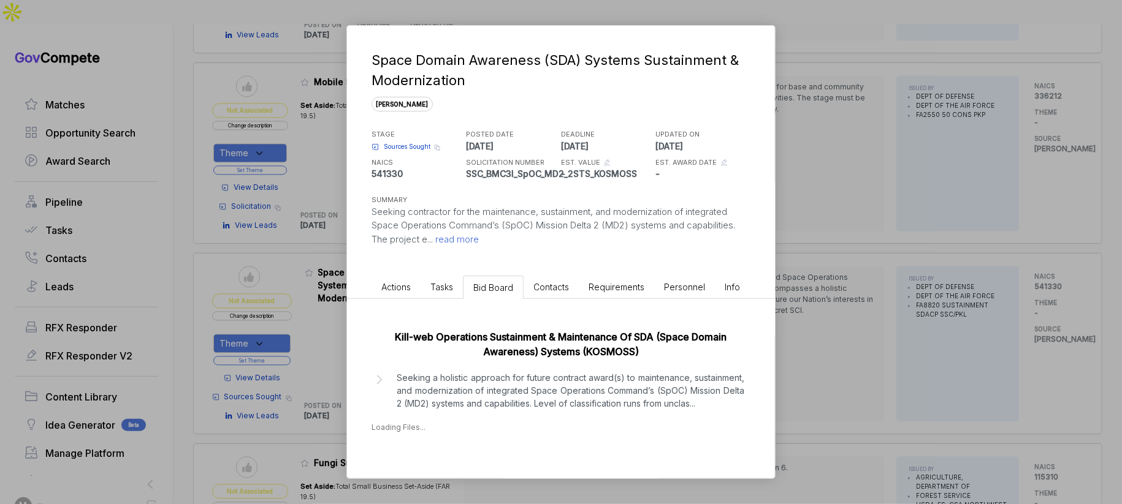
click at [506, 410] on p "Seeking a holistic approach for future contract award(s) to maintenance, sustai…" at bounding box center [571, 390] width 348 height 39
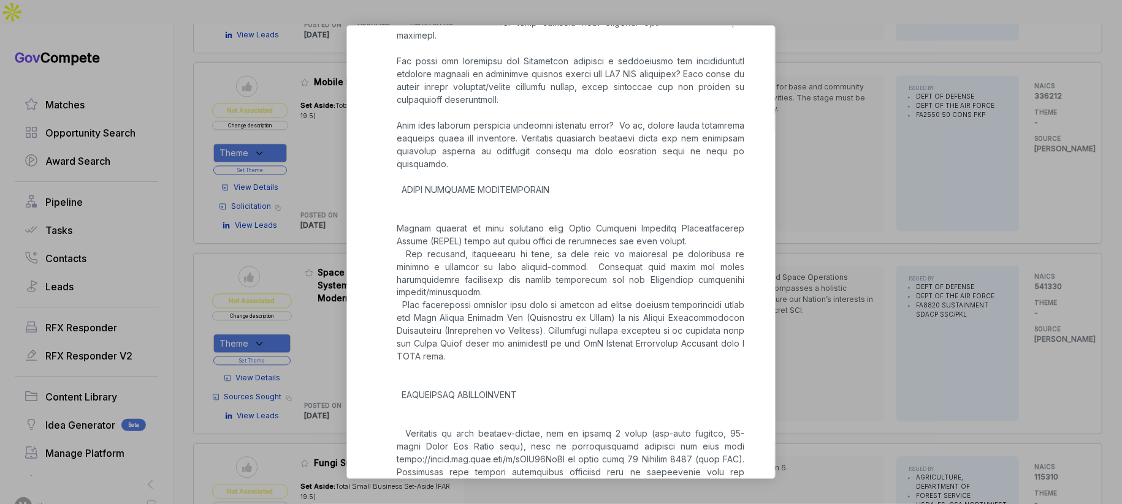
scroll to position [1319, 0]
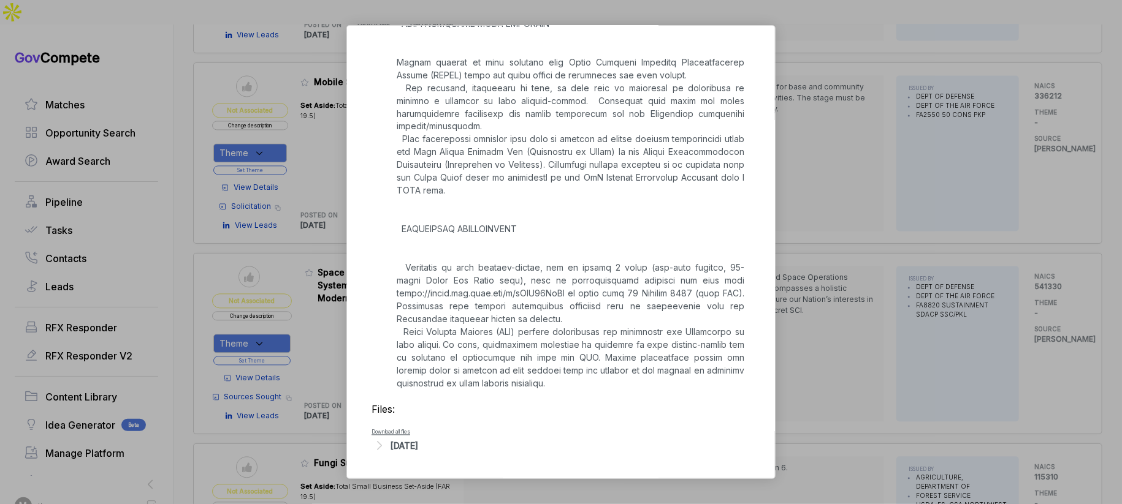
click at [418, 444] on div "[DATE]" at bounding box center [404, 446] width 28 height 13
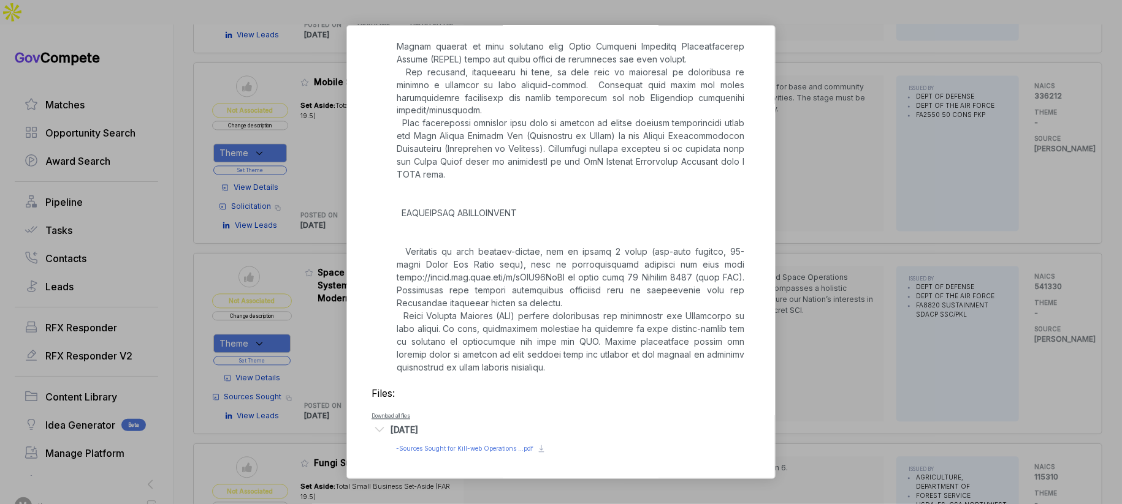
scroll to position [1334, 0]
click at [444, 447] on span "- Sources Sought for Kill-web Operations ...pdf" at bounding box center [464, 449] width 137 height 7
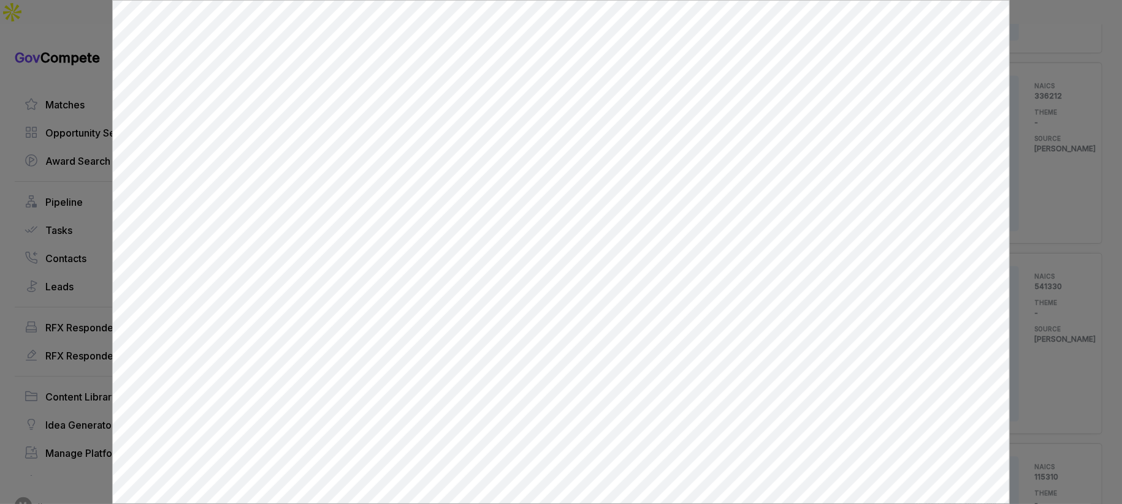
scroll to position [0, 0]
click at [1029, 284] on div at bounding box center [561, 252] width 1122 height 504
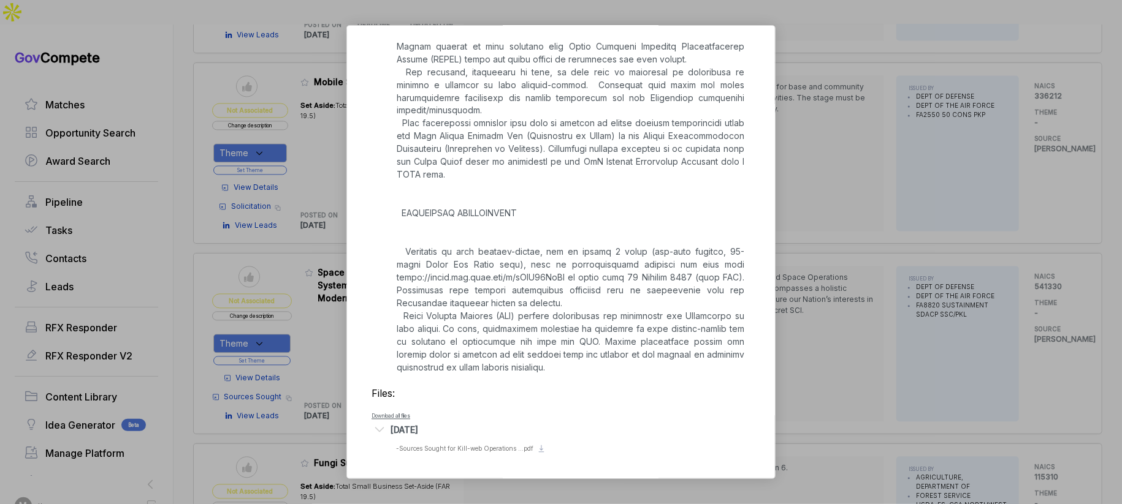
drag, startPoint x: 1030, startPoint y: 286, endPoint x: 1023, endPoint y: 290, distance: 8.0
click at [1030, 286] on div "Space Domain Awareness (SDA) Systems Sustainment & Modernization sam STAGE Sour…" at bounding box center [561, 252] width 1122 height 504
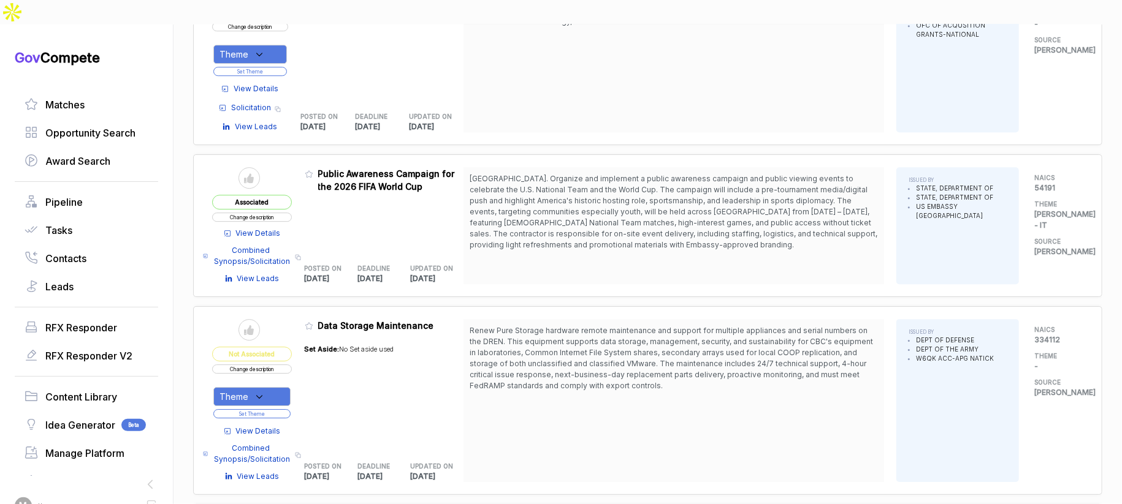
scroll to position [5310, 0]
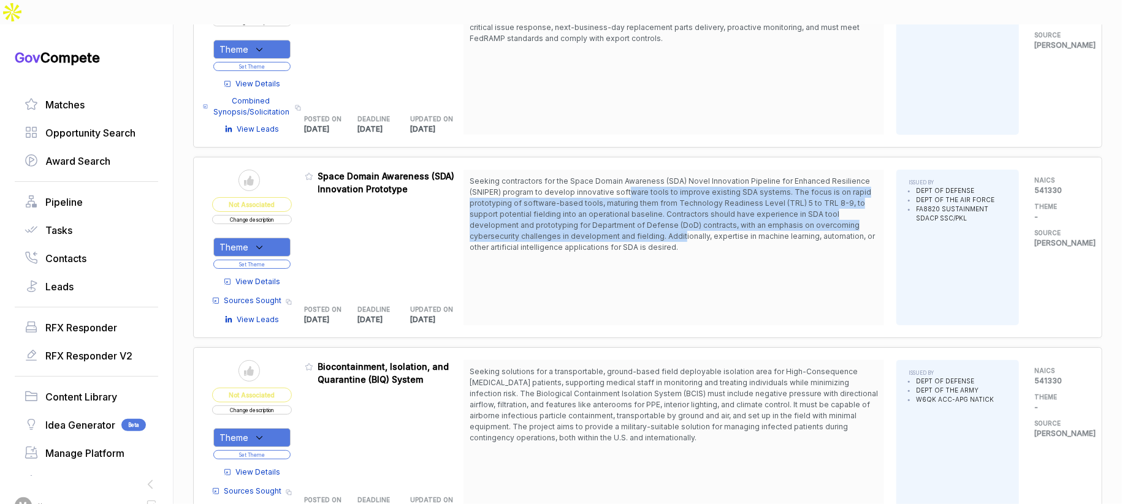
drag, startPoint x: 633, startPoint y: 142, endPoint x: 683, endPoint y: 196, distance: 74.2
click at [684, 192] on span "Seeking contractors for the Space Domain Awareness (SDA) Novel Innovation Pipel…" at bounding box center [672, 214] width 405 height 75
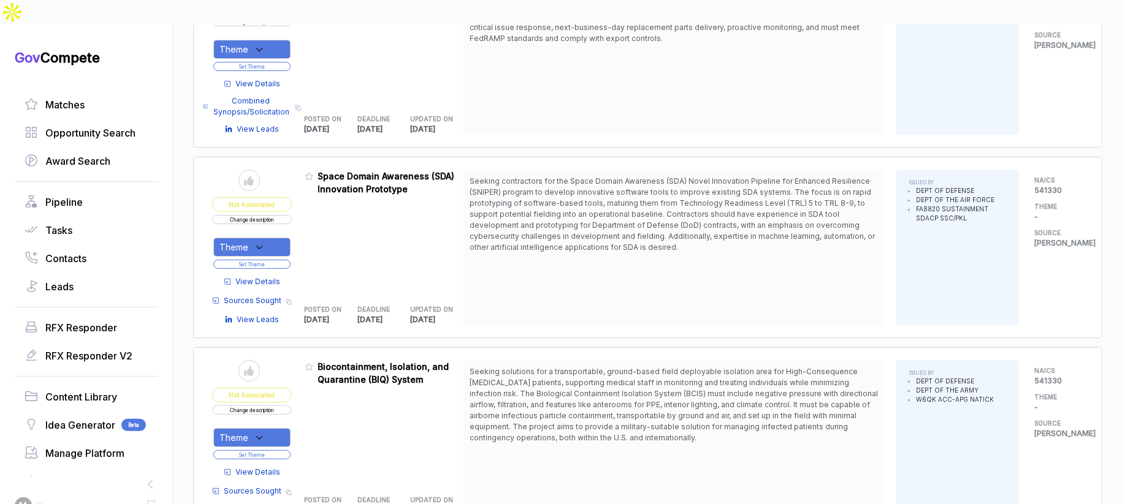
drag, startPoint x: 683, startPoint y: 201, endPoint x: 660, endPoint y: 213, distance: 26.0
click at [680, 203] on span "Seeking contractors for the Space Domain Awareness (SDA) Novel Innovation Pipel…" at bounding box center [674, 214] width 408 height 77
click at [268, 276] on span "View Details" at bounding box center [258, 281] width 45 height 11
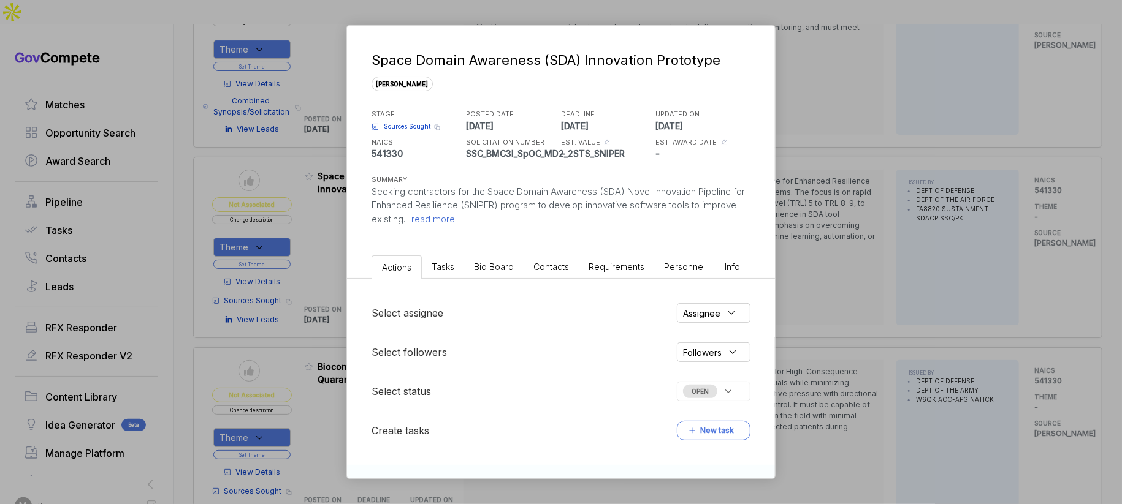
drag, startPoint x: 478, startPoint y: 265, endPoint x: 483, endPoint y: 276, distance: 12.6
click at [478, 265] on span "Bid Board" at bounding box center [494, 267] width 40 height 10
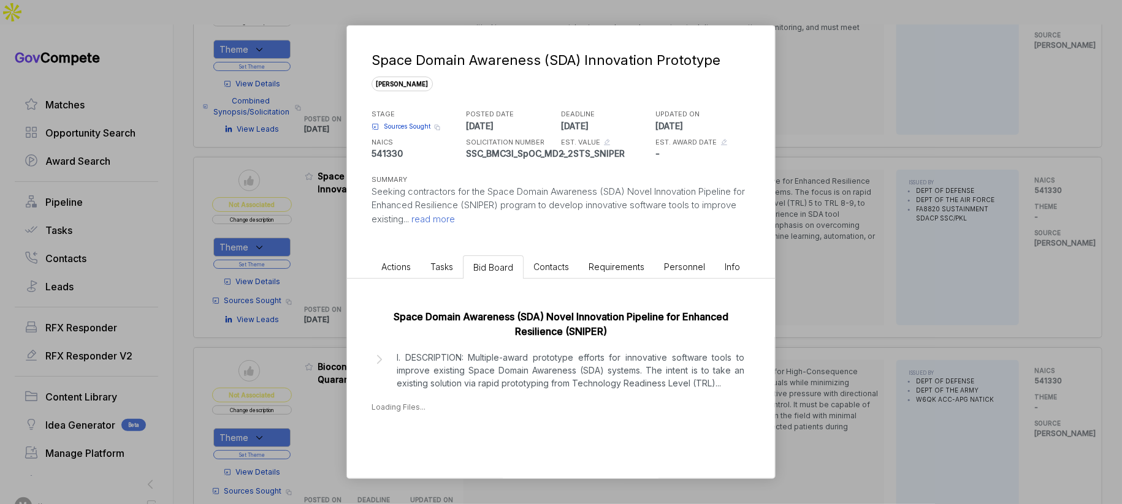
click at [478, 374] on p "I. DESCRIPTION: Multiple-award prototype efforts for innovative software tools …" at bounding box center [571, 370] width 348 height 39
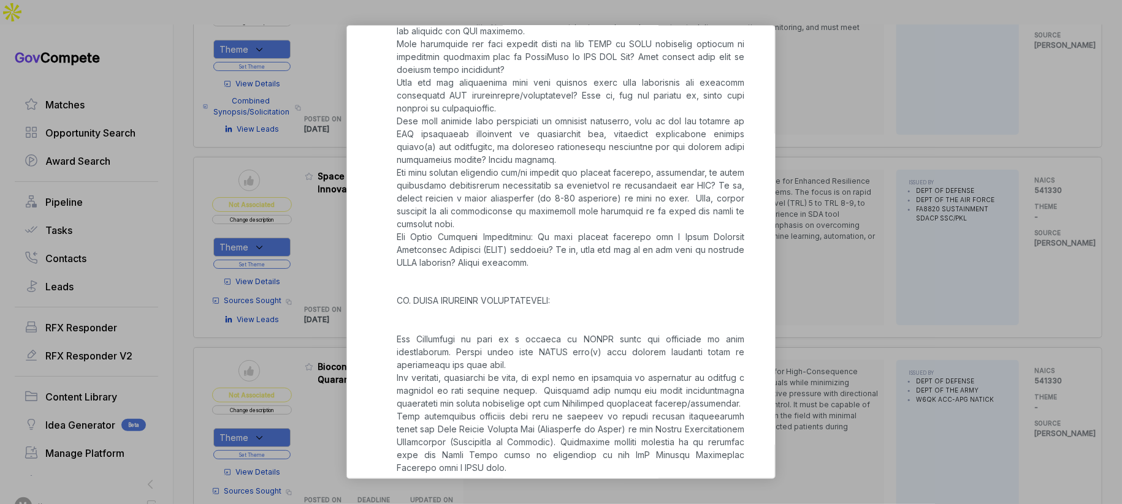
scroll to position [1427, 0]
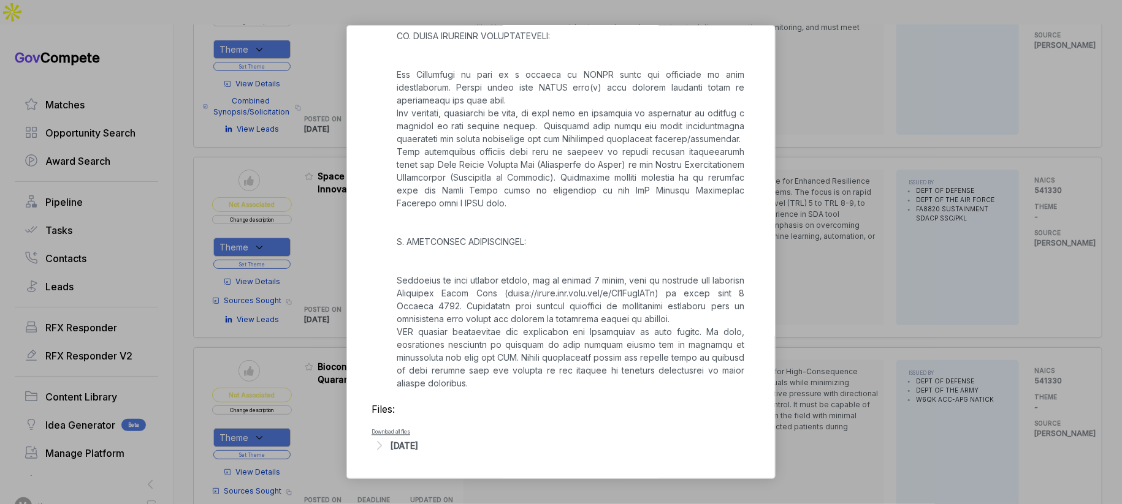
click at [853, 360] on div "Space Domain Awareness (SDA) Innovation Prototype sam STAGE Sources Sought Copy…" at bounding box center [561, 252] width 1122 height 504
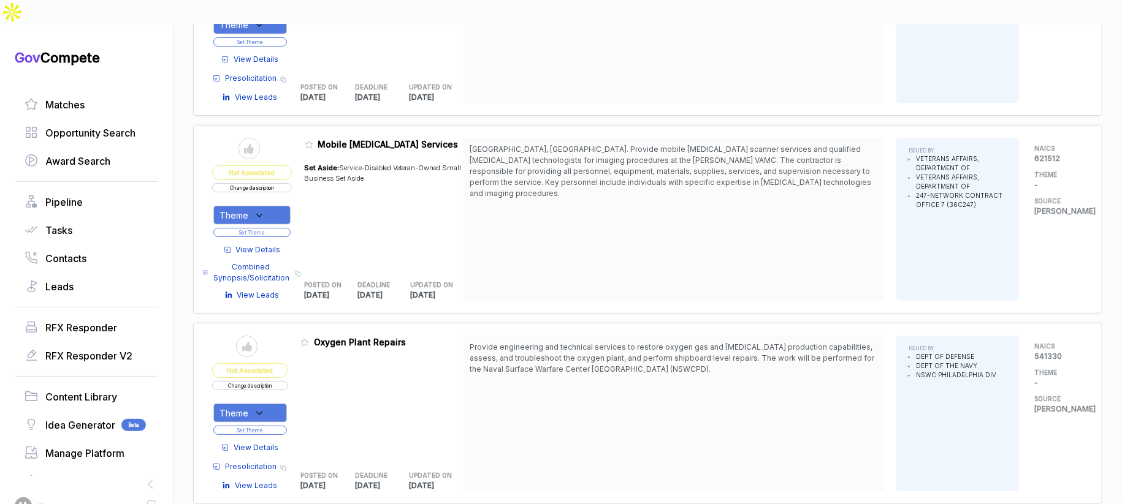
scroll to position [6543, 0]
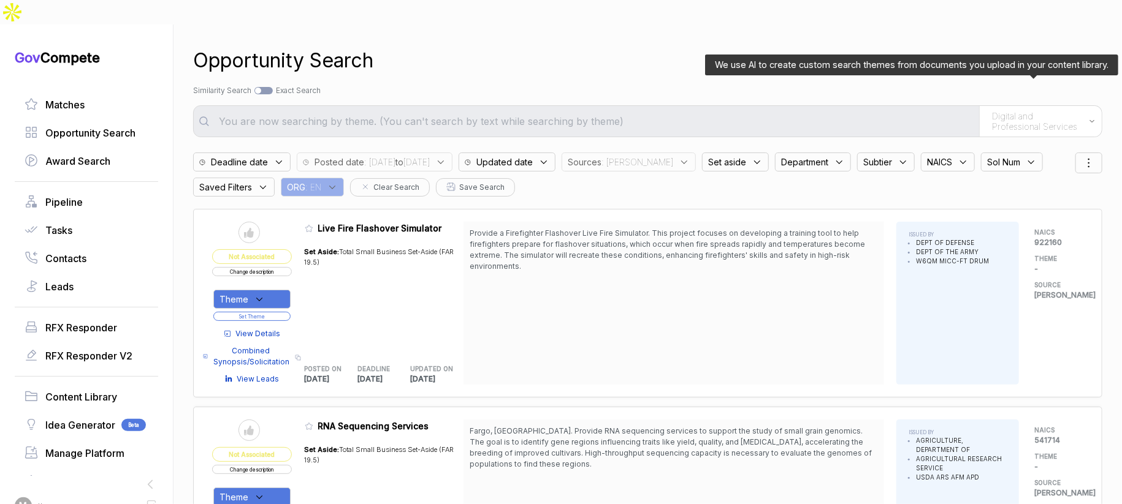
click at [992, 111] on span "Digital and Professional Services" at bounding box center [1037, 121] width 91 height 21
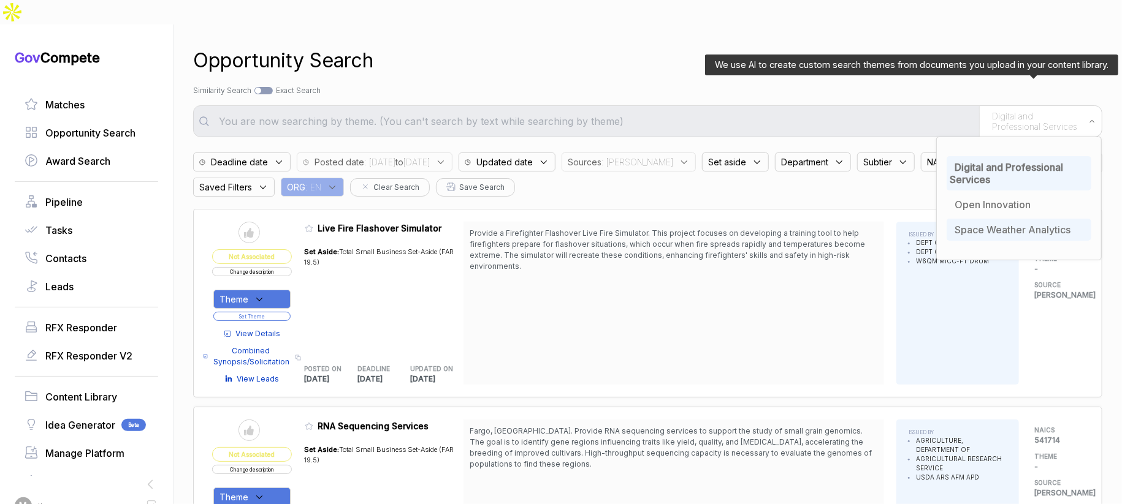
drag, startPoint x: 997, startPoint y: 213, endPoint x: 996, endPoint y: 204, distance: 8.7
click at [997, 219] on div "Space Weather Analytics" at bounding box center [1018, 230] width 145 height 22
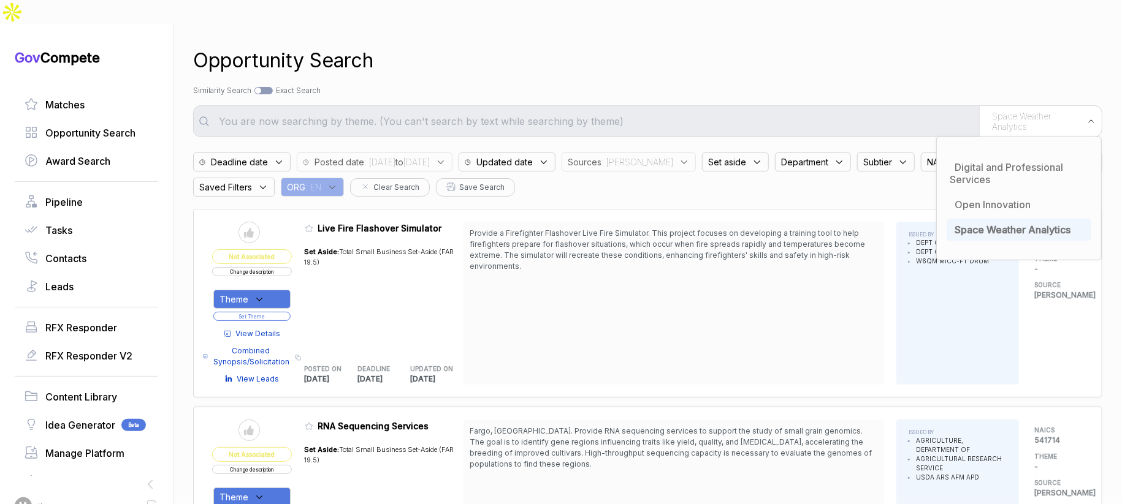
click at [900, 85] on div "Search by Topic Relevance Similarity Search Search by Exact Keyword Match Exact…" at bounding box center [647, 90] width 909 height 11
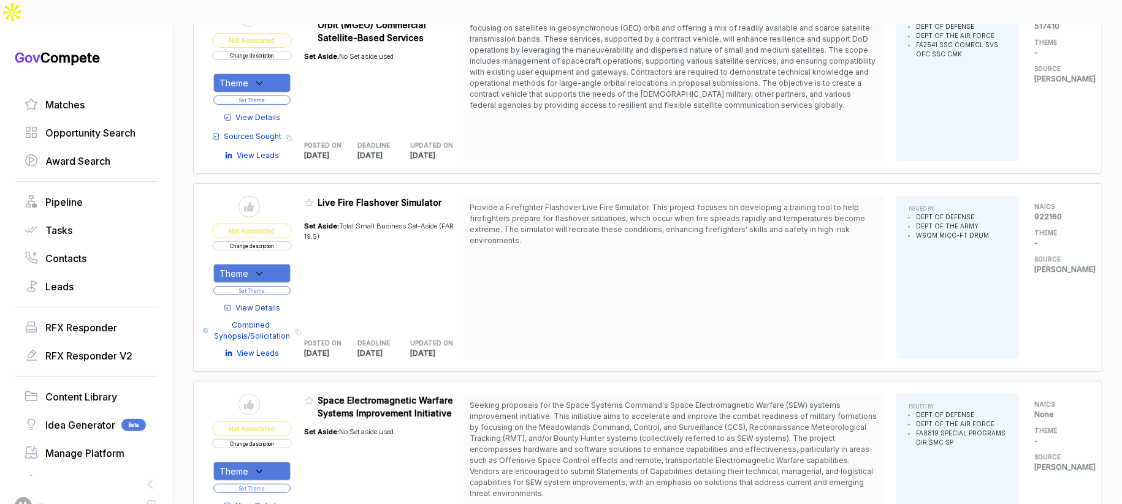
scroll to position [511, 0]
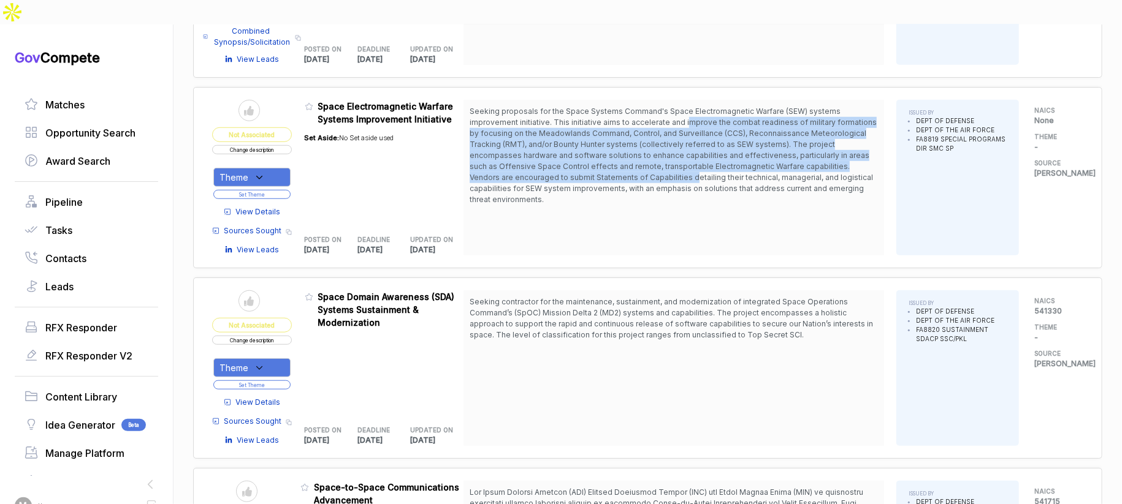
drag, startPoint x: 687, startPoint y: 96, endPoint x: 695, endPoint y: 151, distance: 56.3
click at [695, 151] on span "Seeking proposals for the Space Systems Command's Space Electromagnetic Warfare…" at bounding box center [673, 155] width 407 height 97
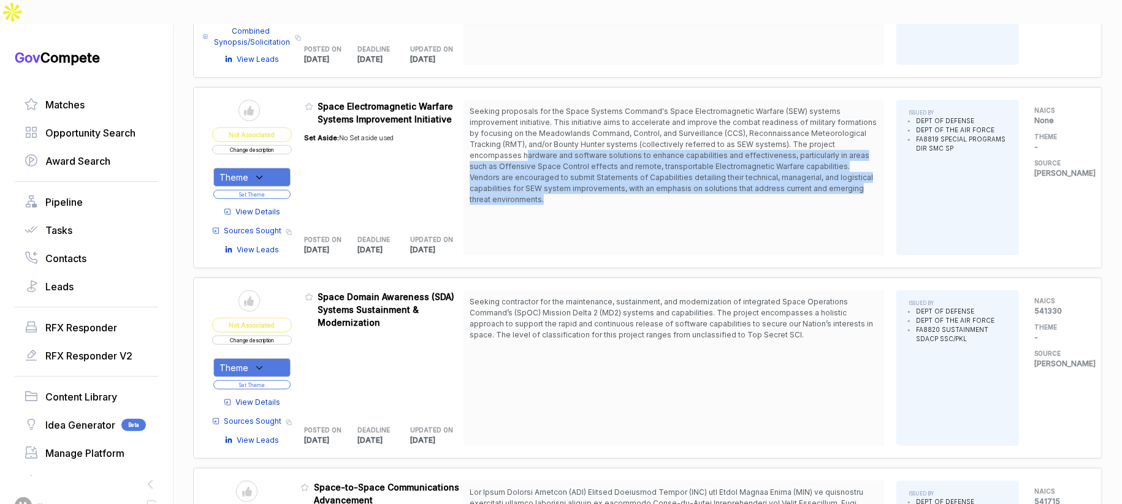
drag, startPoint x: 565, startPoint y: 181, endPoint x: 524, endPoint y: 96, distance: 94.6
click at [528, 116] on div "Seeking proposals for the Space Systems Command's Space Electromagnetic Warfare…" at bounding box center [673, 178] width 420 height 156
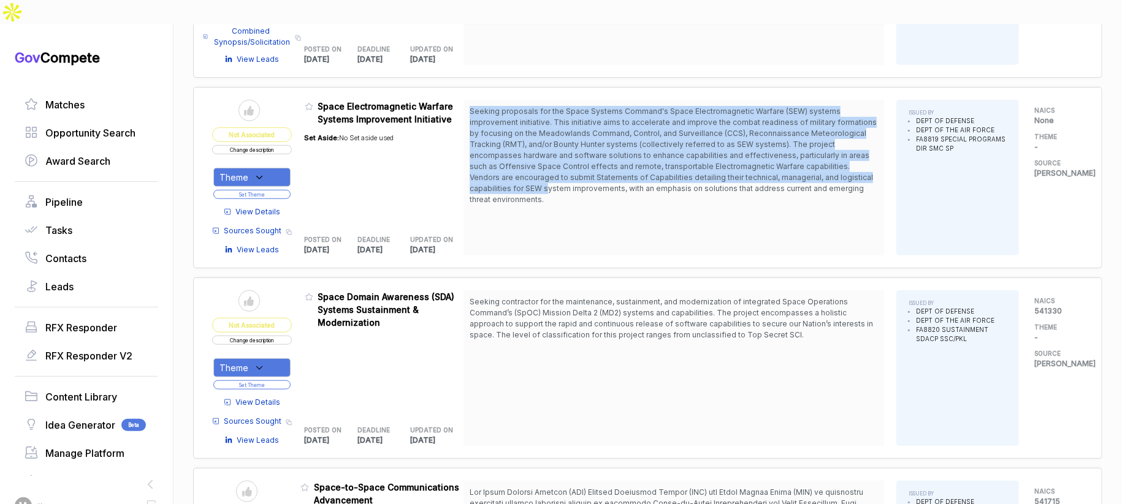
drag, startPoint x: 533, startPoint y: 93, endPoint x: 555, endPoint y: 165, distance: 76.2
click at [554, 165] on div "Send to Pipeline Not Associated Change description Theme Set Theme View Details…" at bounding box center [647, 177] width 909 height 181
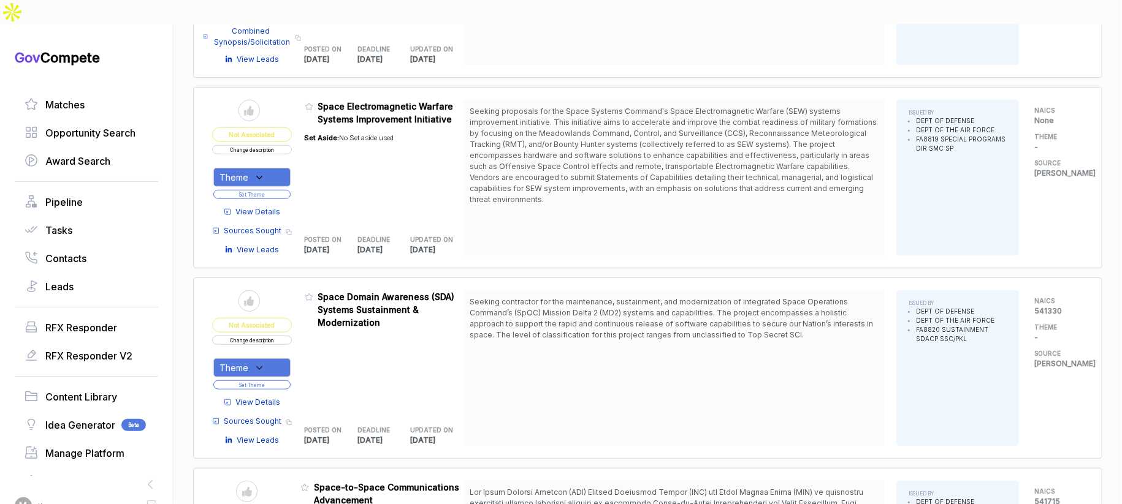
click at [268, 207] on span "View Details" at bounding box center [258, 212] width 45 height 11
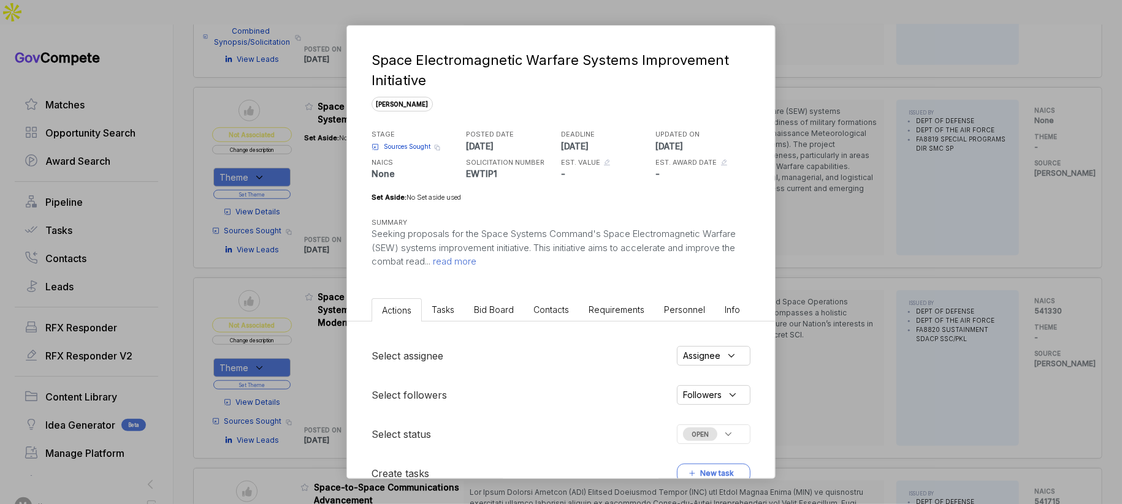
click at [514, 311] on li "Bid Board" at bounding box center [493, 309] width 59 height 23
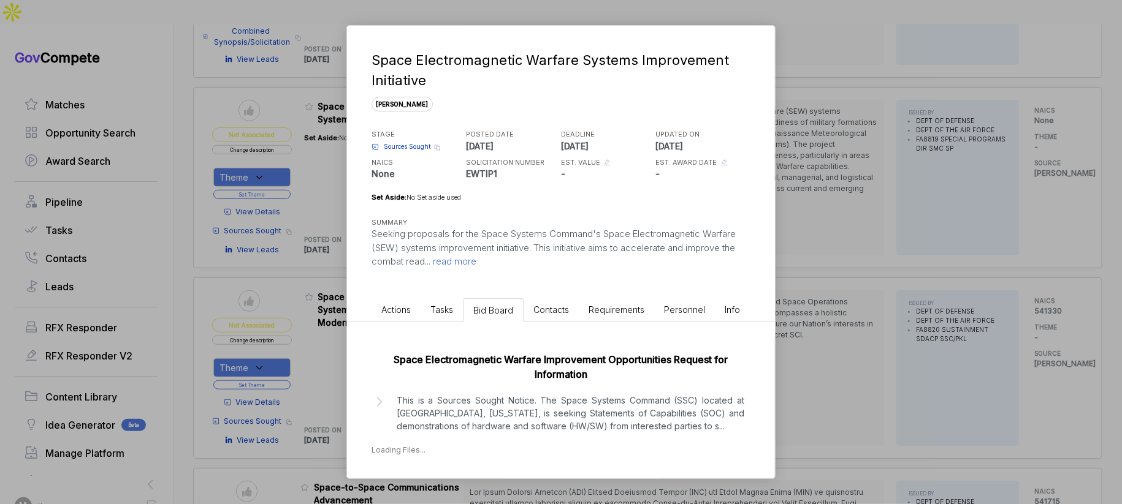
drag, startPoint x: 550, startPoint y: 413, endPoint x: 555, endPoint y: 409, distance: 6.3
click at [553, 411] on p "This is a Sources Sought Notice. The Space Systems Command (SSC) located at Los…" at bounding box center [571, 413] width 348 height 39
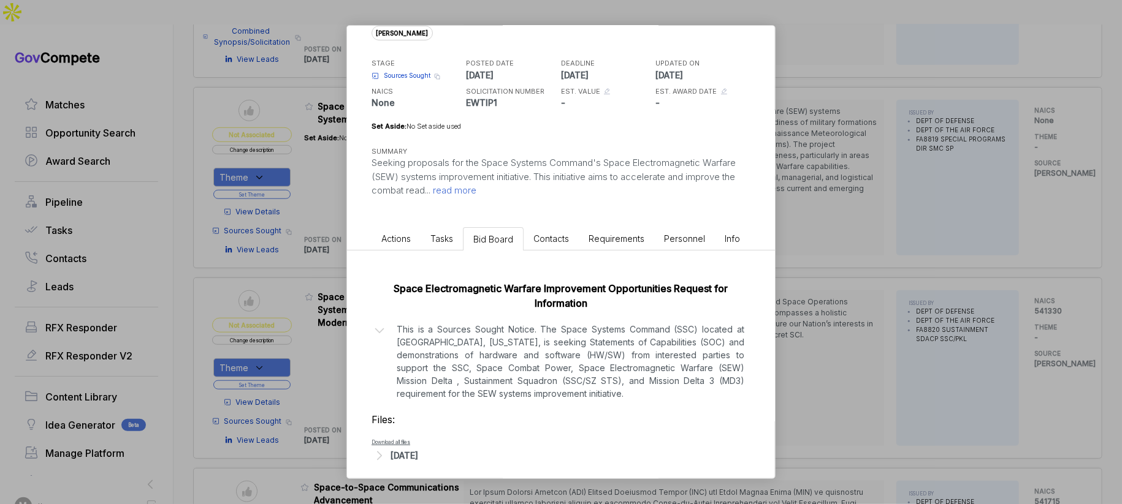
scroll to position [80, 0]
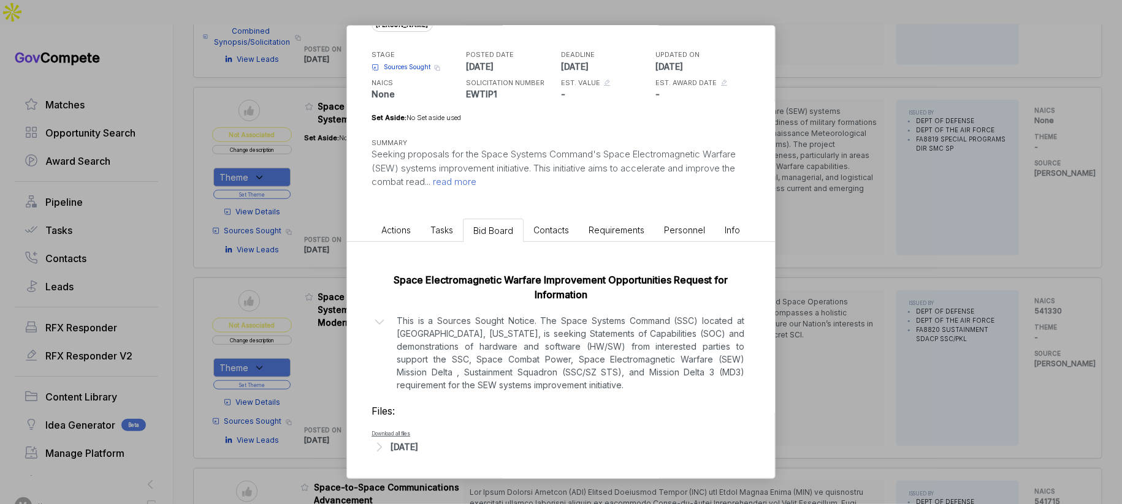
drag, startPoint x: 864, startPoint y: 225, endPoint x: 857, endPoint y: 227, distance: 7.6
click at [863, 226] on div "Space Electromagnetic Warfare Systems Improvement Initiative sam STAGE Sources …" at bounding box center [561, 252] width 1122 height 504
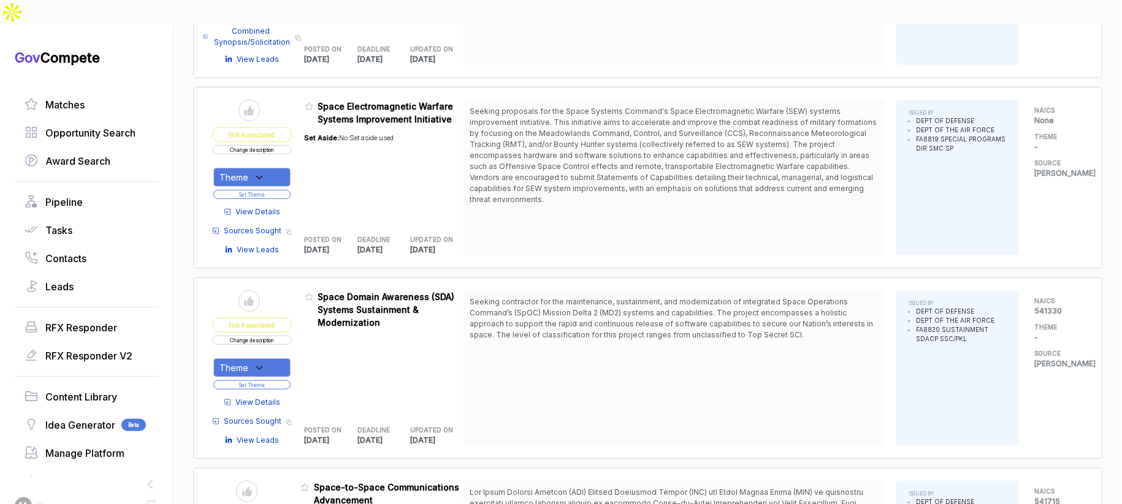
drag, startPoint x: 710, startPoint y: 110, endPoint x: 466, endPoint y: 110, distance: 243.9
click at [673, 111] on span "Seeking proposals for the Space Systems Command's Space Electromagnetic Warfare…" at bounding box center [674, 155] width 408 height 99
click at [258, 168] on div "Theme" at bounding box center [251, 177] width 77 height 19
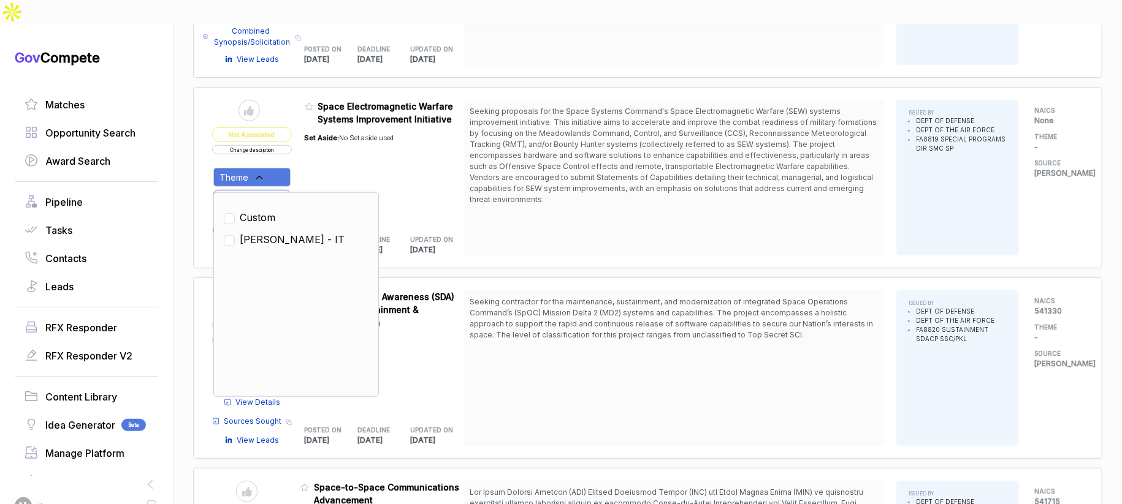
drag, startPoint x: 272, startPoint y: 210, endPoint x: 310, endPoint y: 164, distance: 59.7
click at [273, 232] on span "SAM - IT" at bounding box center [292, 239] width 105 height 15
checkbox input "true"
click at [317, 154] on div "Set Aside: No Set aside used" at bounding box center [349, 174] width 89 height 96
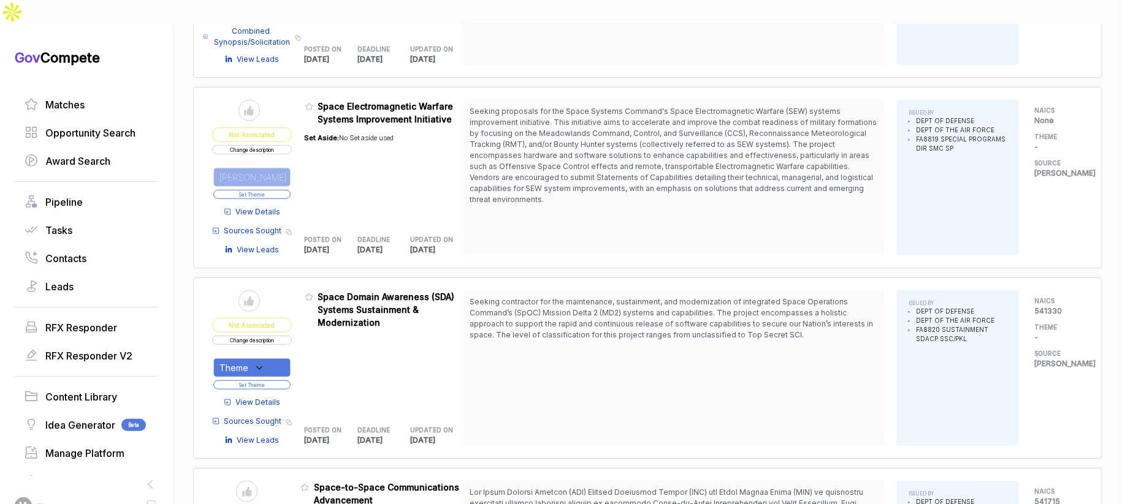
click at [284, 190] on button "Set Theme" at bounding box center [251, 194] width 77 height 9
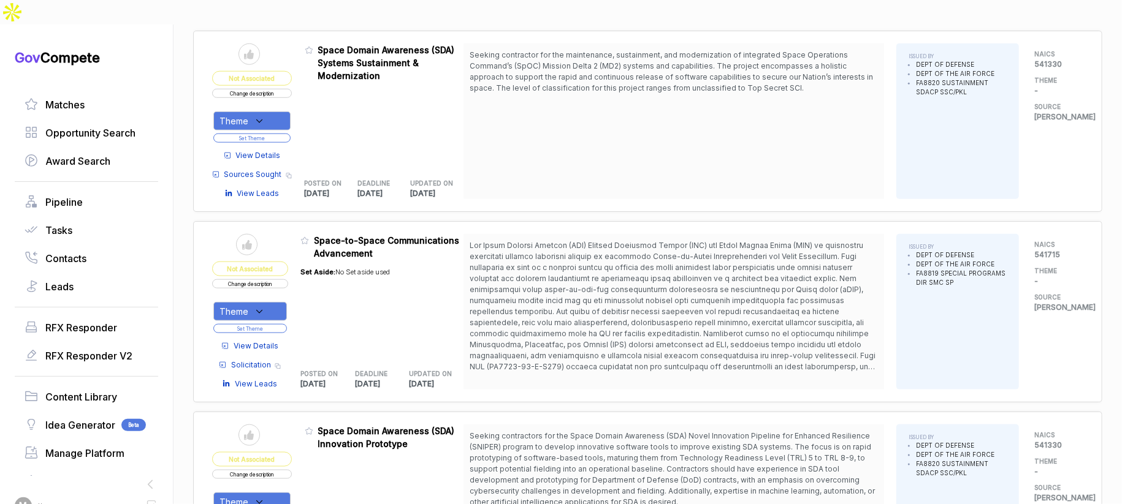
scroll to position [716, 0]
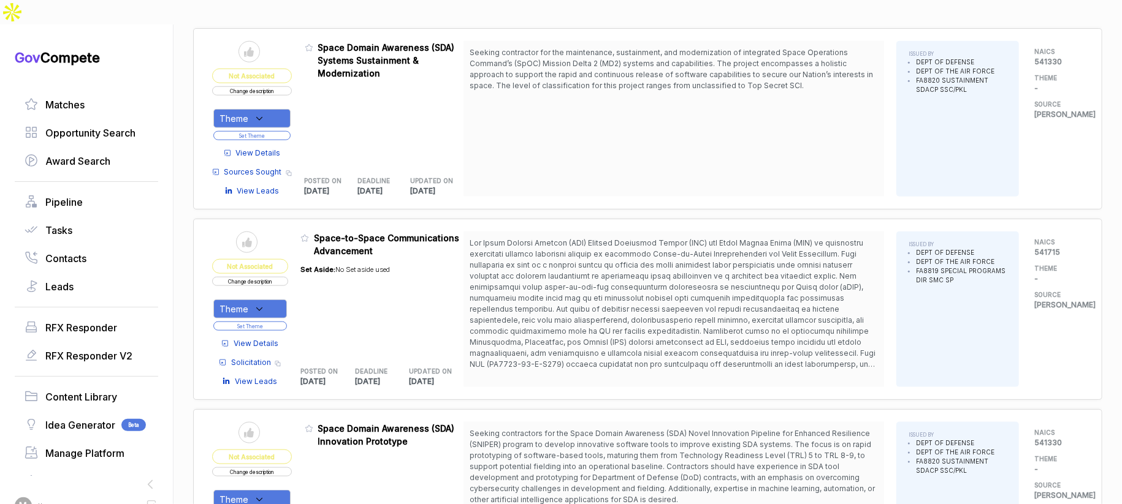
click at [269, 148] on span "View Details" at bounding box center [258, 153] width 45 height 11
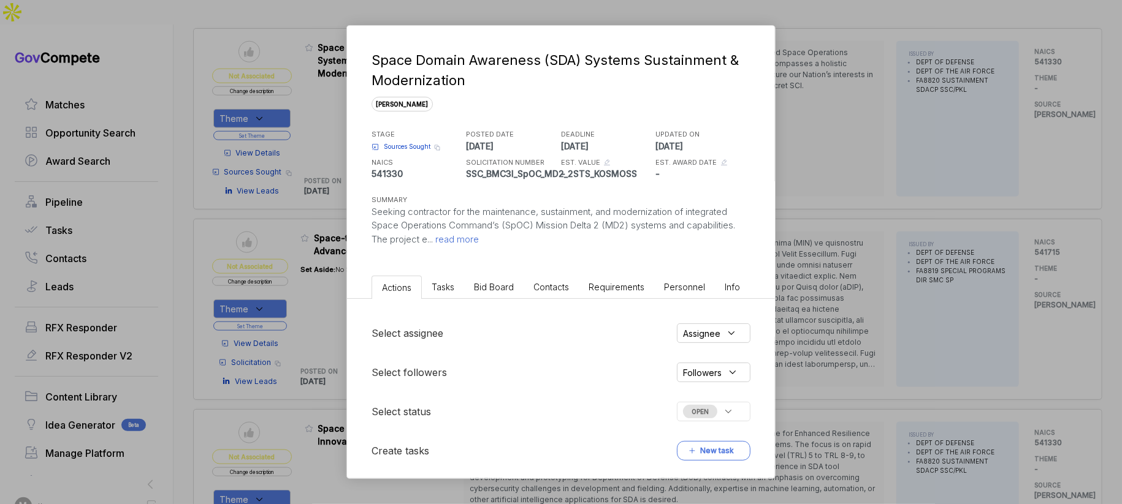
click at [496, 288] on span "Bid Board" at bounding box center [494, 287] width 40 height 10
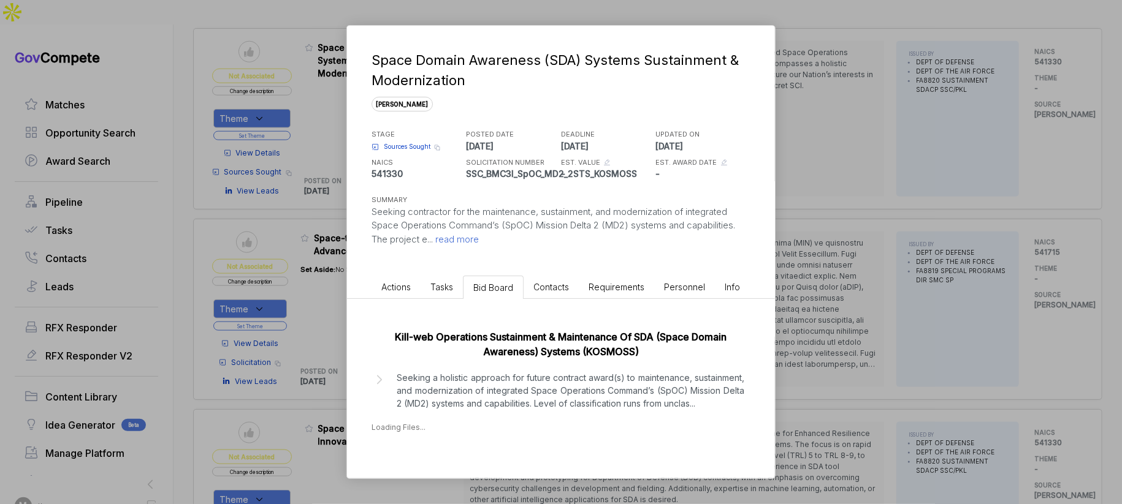
drag, startPoint x: 528, startPoint y: 403, endPoint x: 543, endPoint y: 403, distance: 14.7
click at [529, 403] on p "Seeking a holistic approach for future contract award(s) to maintenance, sustai…" at bounding box center [571, 390] width 348 height 39
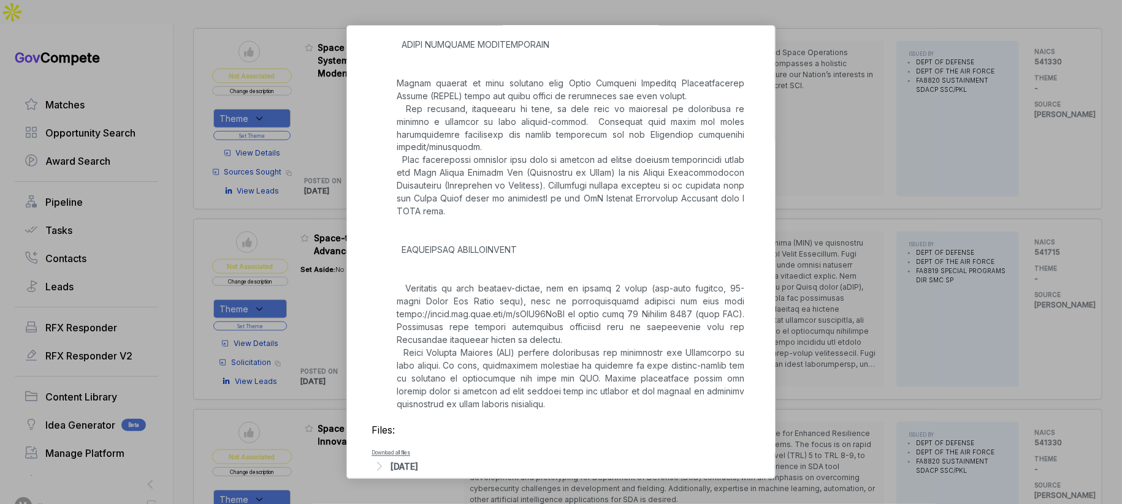
scroll to position [1319, 0]
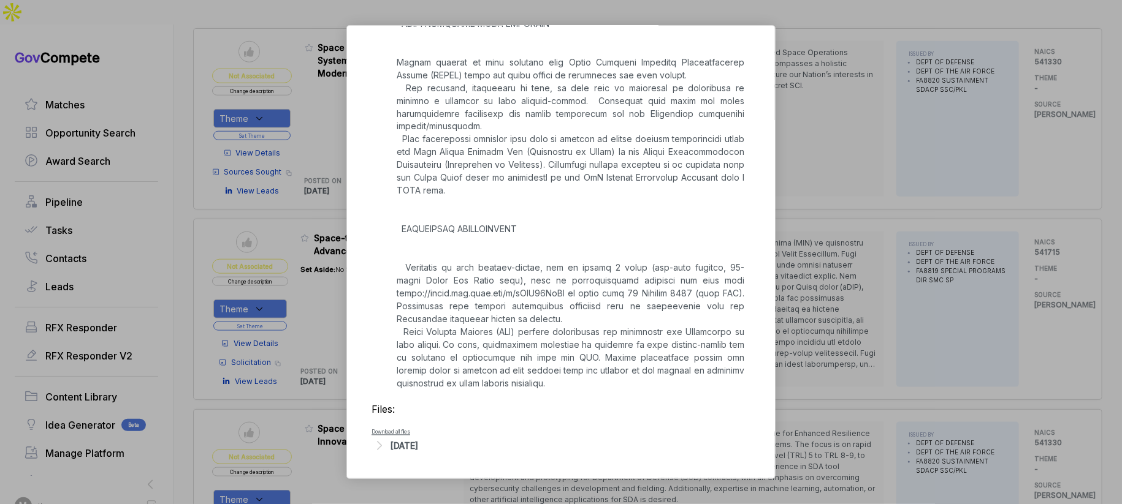
click at [859, 309] on div "Space Domain Awareness (SDA) Systems Sustainment & Modernization sam STAGE Sour…" at bounding box center [561, 252] width 1122 height 504
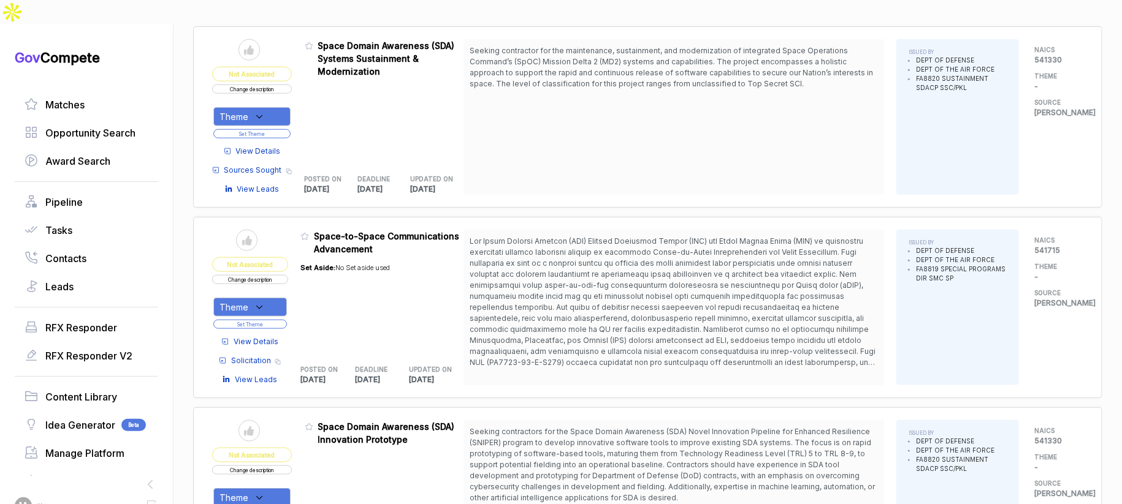
scroll to position [720, 0]
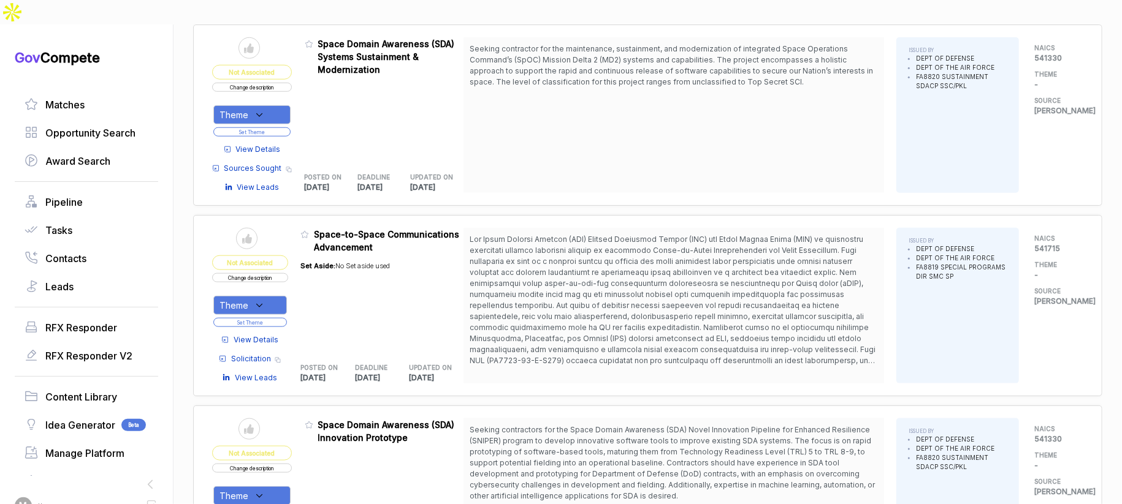
click at [240, 335] on link "View Details" at bounding box center [249, 340] width 57 height 11
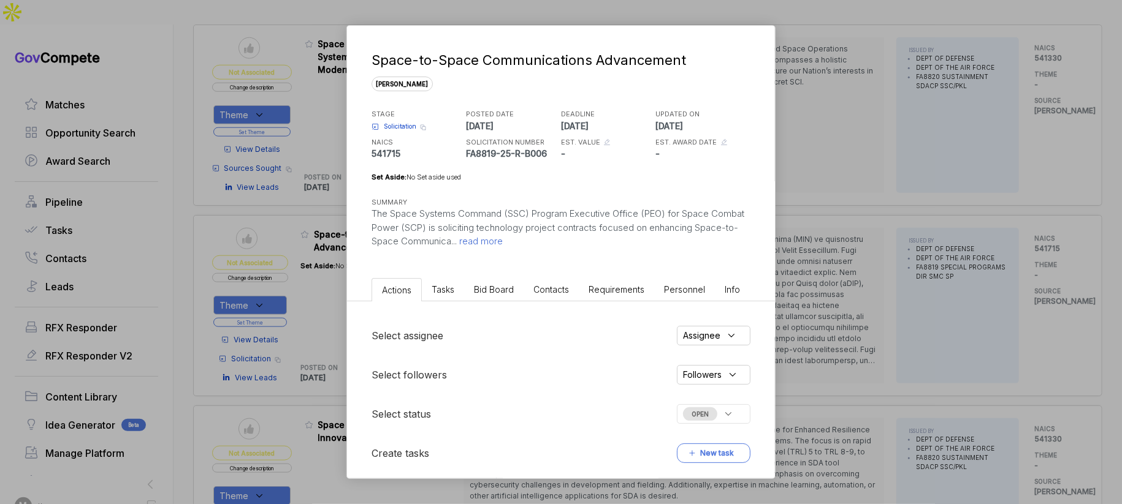
scroll to position [718, 0]
click at [504, 287] on span "Bid Board" at bounding box center [494, 289] width 40 height 10
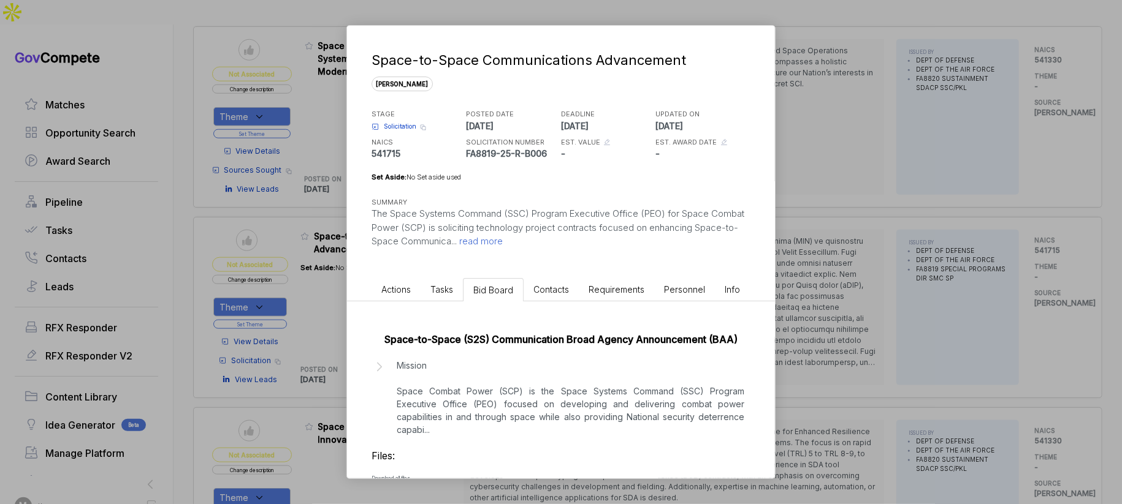
click at [805, 301] on div "Space-to-Space Communications Advancement sam STAGE Solicitation Copy link POST…" at bounding box center [561, 252] width 1122 height 504
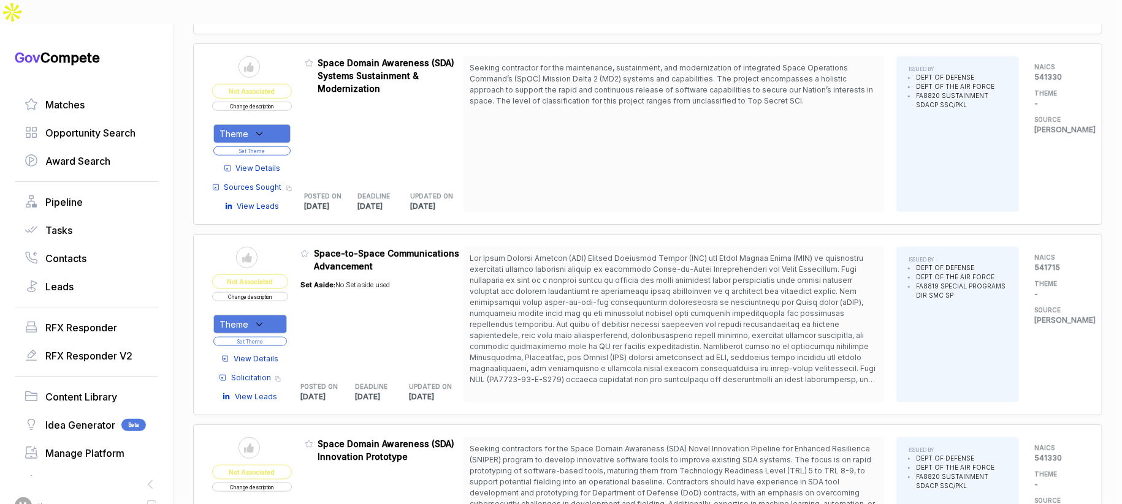
scroll to position [702, 0]
click at [263, 352] on span "View Details" at bounding box center [256, 357] width 45 height 11
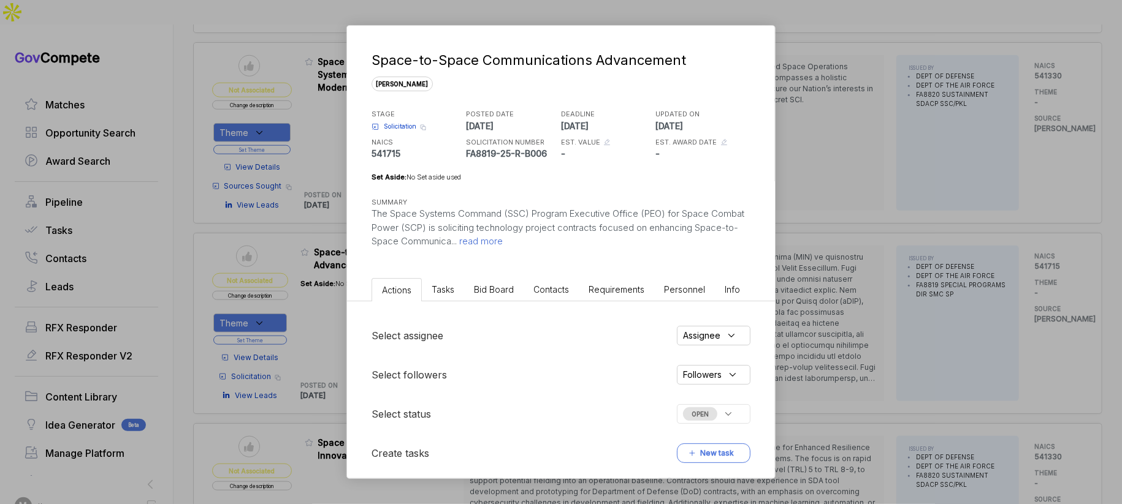
drag, startPoint x: 843, startPoint y: 283, endPoint x: 788, endPoint y: 269, distance: 56.8
click at [843, 283] on div "Space-to-Space Communications Advancement sam STAGE Solicitation Copy link POST…" at bounding box center [561, 252] width 1122 height 504
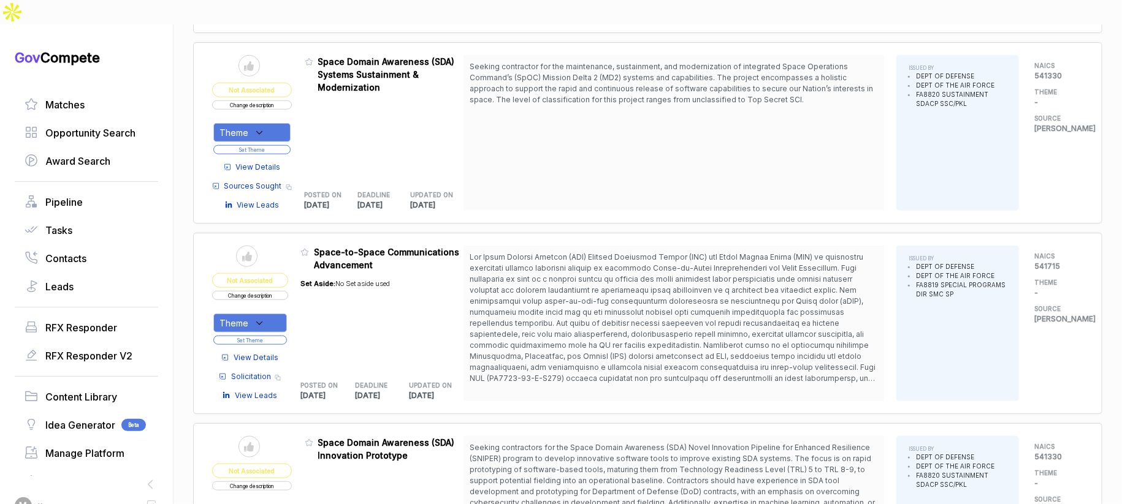
click at [287, 291] on button "Change description" at bounding box center [250, 295] width 76 height 9
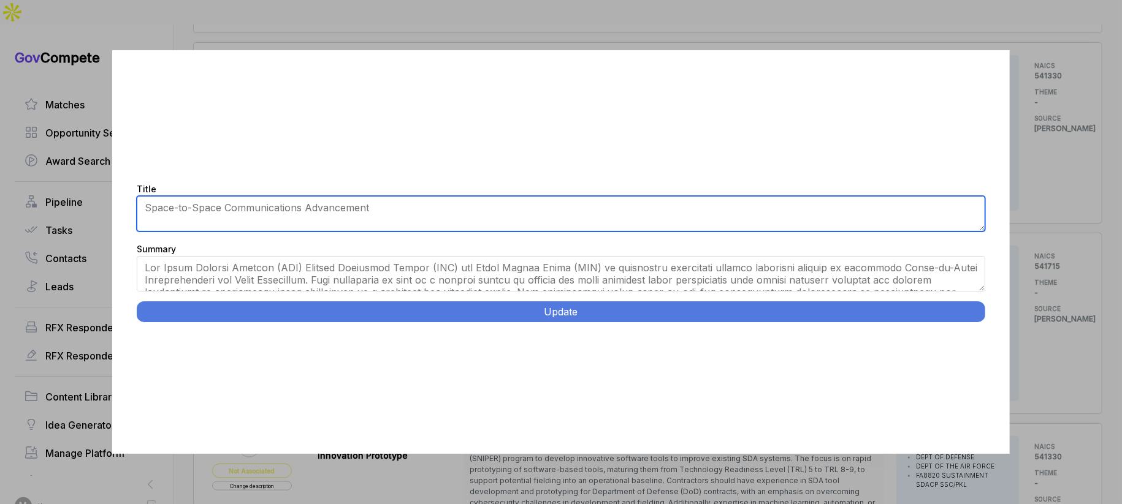
click at [354, 211] on textarea "Space-to-Space Communications Advancement" at bounding box center [561, 214] width 848 height 36
click at [354, 212] on textarea "Space-to-Space Communications Advancement" at bounding box center [561, 214] width 848 height 36
type textarea "Space-to-Space Communications BAA"
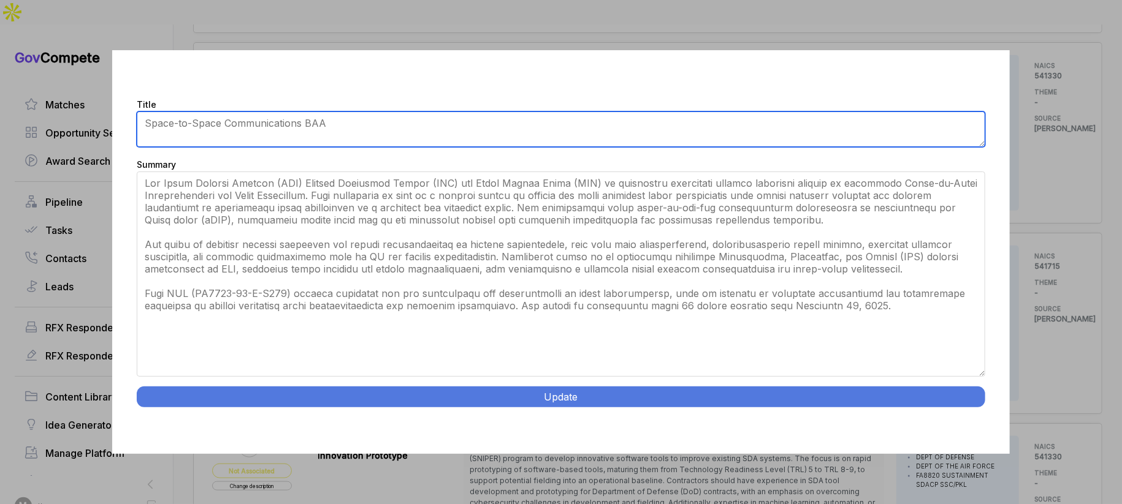
drag, startPoint x: 984, startPoint y: 289, endPoint x: 952, endPoint y: 462, distance: 176.3
click at [952, 462] on div "Title Space-to-Space Communications Advancement Summary Update" at bounding box center [561, 252] width 1122 height 504
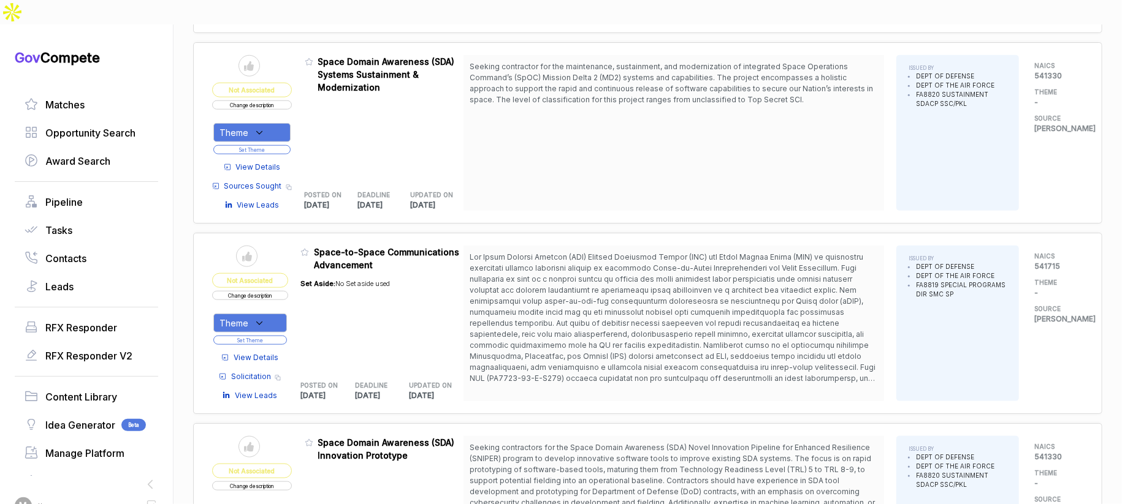
click at [254, 291] on button "Change description" at bounding box center [250, 295] width 76 height 9
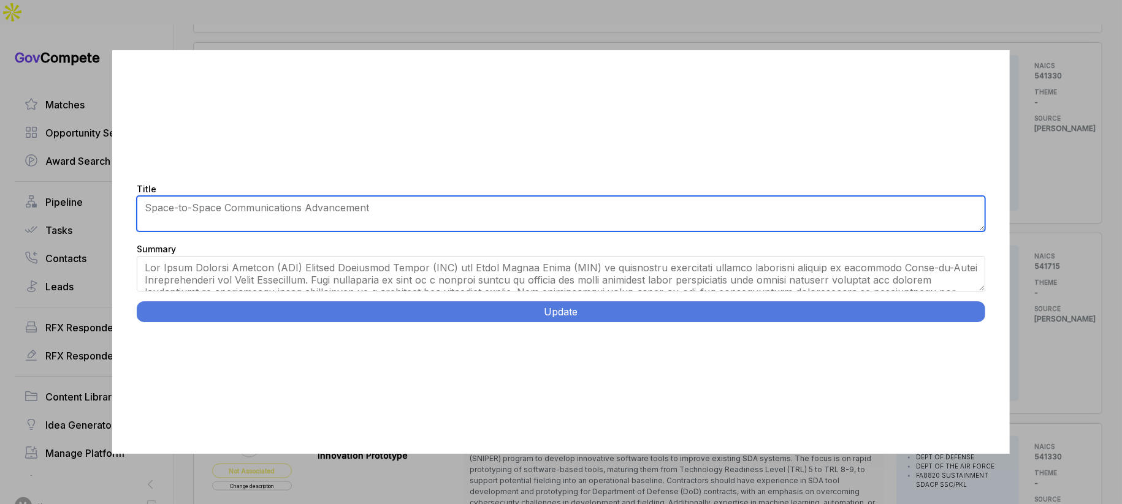
click at [329, 211] on textarea "Space-to-Space Communications Advancement" at bounding box center [561, 214] width 848 height 36
drag, startPoint x: 329, startPoint y: 211, endPoint x: 322, endPoint y: 203, distance: 10.5
click at [325, 210] on textarea "Space-to-Space Communications Advancement" at bounding box center [561, 214] width 848 height 36
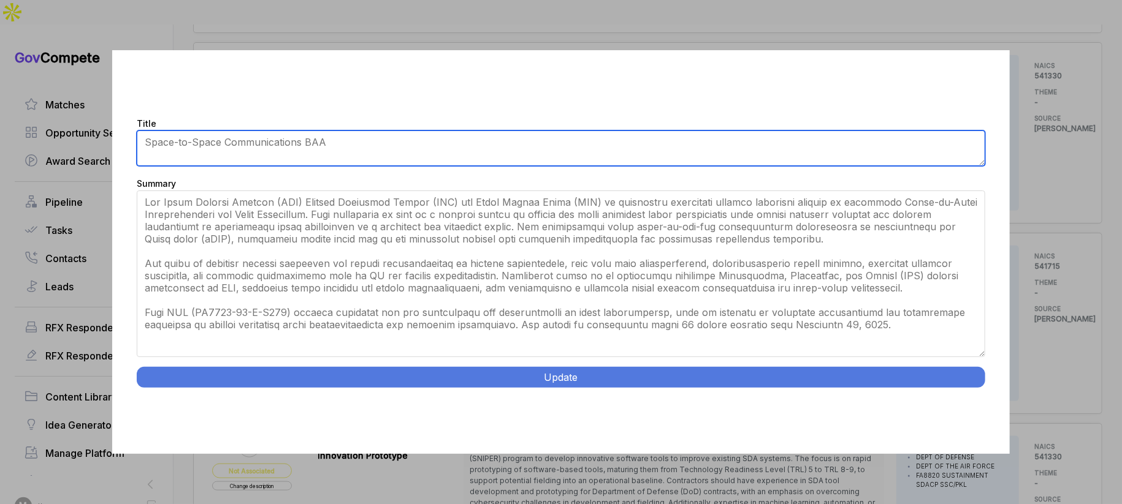
drag, startPoint x: 981, startPoint y: 289, endPoint x: 964, endPoint y: 420, distance: 132.2
click at [964, 420] on div "Title Space-to-Space Communications Advancement Summary Update" at bounding box center [560, 251] width 897 height 403
type textarea "Space-to-Space Communications BAA"
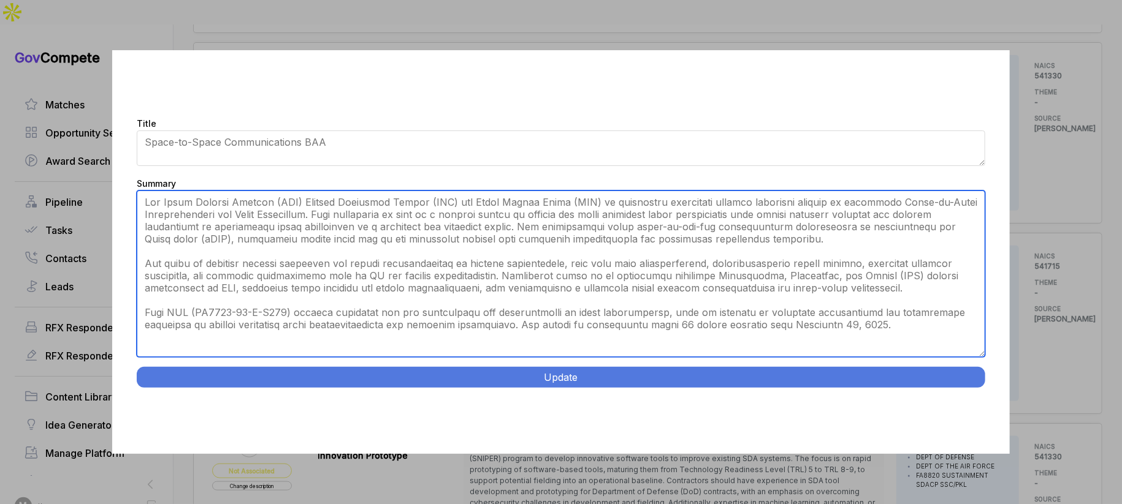
click at [388, 203] on textarea "Summary" at bounding box center [561, 274] width 848 height 167
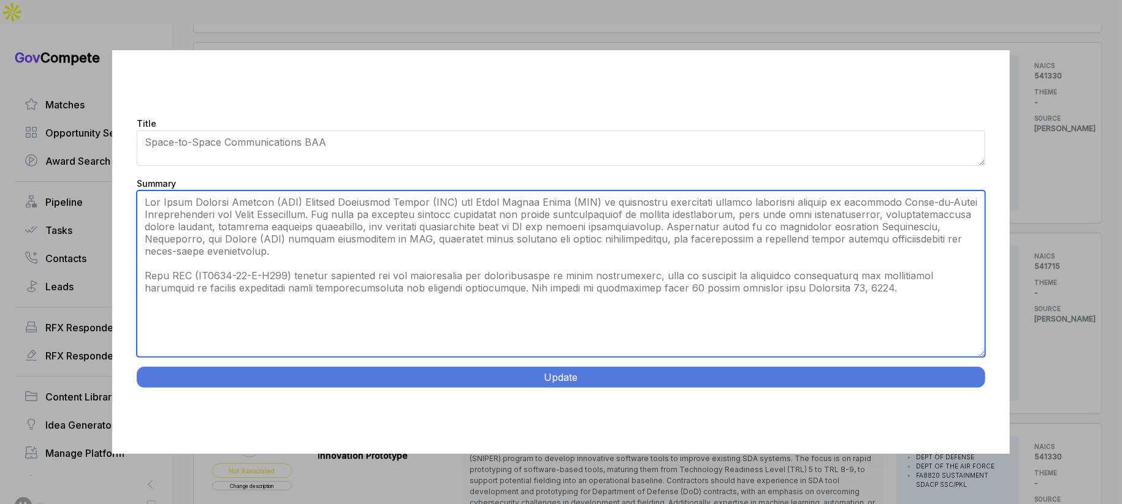
drag, startPoint x: 424, startPoint y: 250, endPoint x: 519, endPoint y: 314, distance: 114.9
click at [519, 314] on textarea "Summary" at bounding box center [561, 274] width 848 height 167
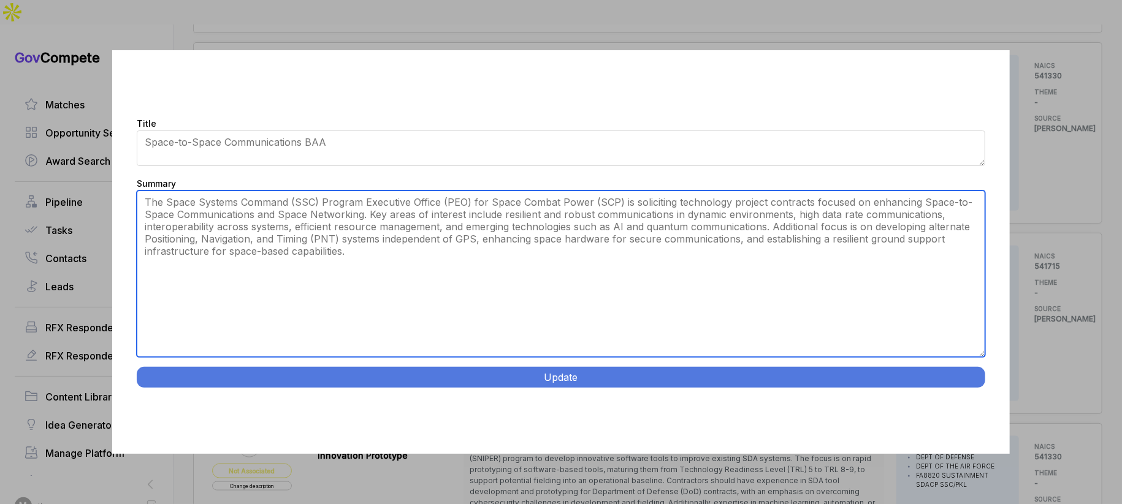
type textarea "The Space Systems Command (SSC) Program Executive Office (PEO) for Space Combat…"
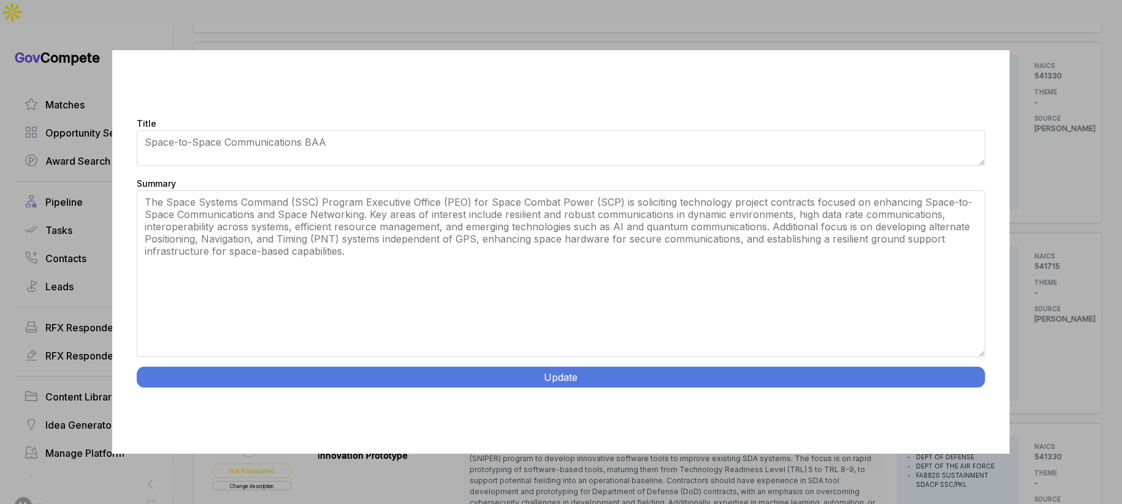
click at [599, 373] on button "Update" at bounding box center [561, 377] width 848 height 21
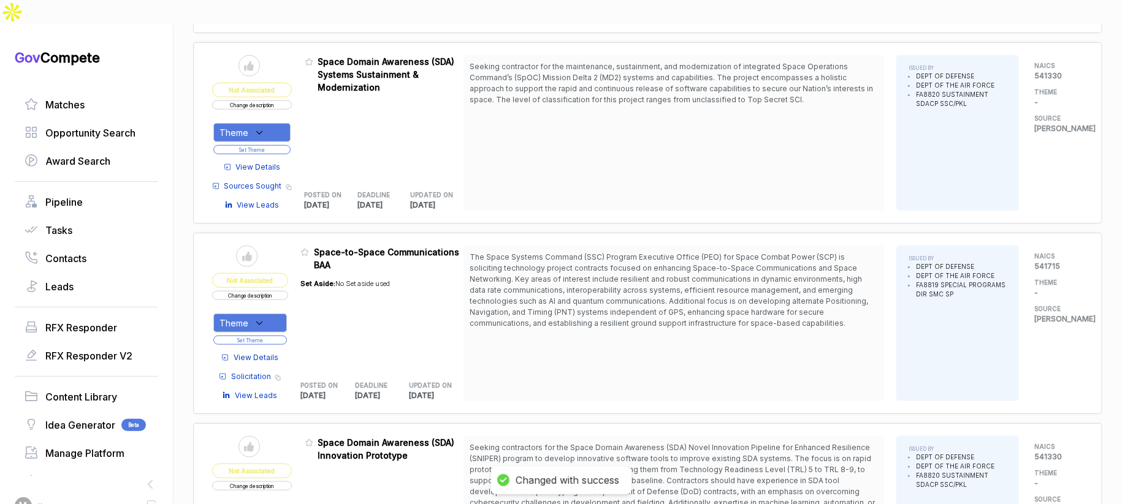
click at [276, 314] on div "Theme" at bounding box center [250, 323] width 74 height 19
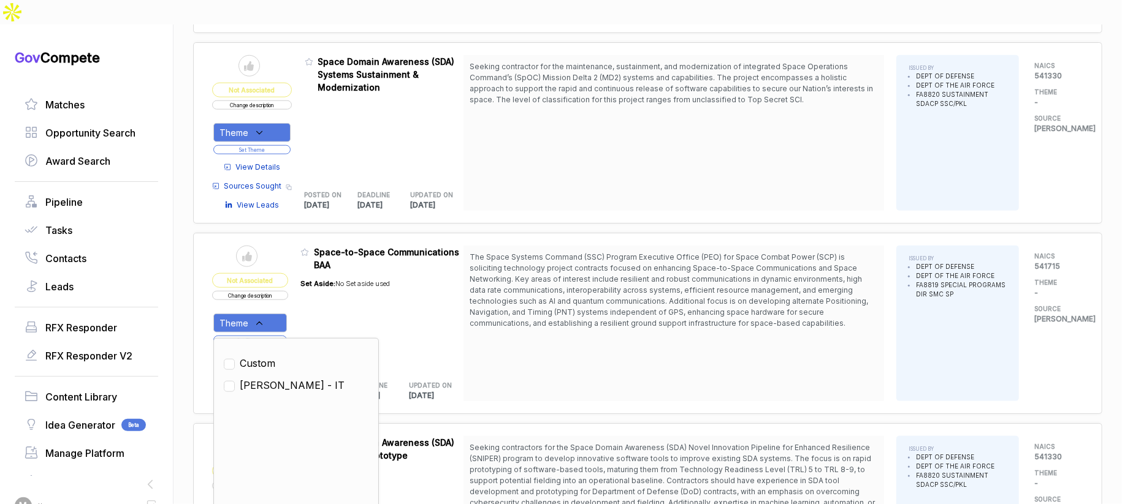
drag, startPoint x: 273, startPoint y: 362, endPoint x: 278, endPoint y: 352, distance: 11.3
click at [273, 378] on span "SAM - IT" at bounding box center [292, 385] width 105 height 15
checkbox input "true"
drag, startPoint x: 326, startPoint y: 294, endPoint x: 322, endPoint y: 298, distance: 6.5
click at [324, 297] on div "Set Aside: No Set aside used" at bounding box center [344, 320] width 89 height 96
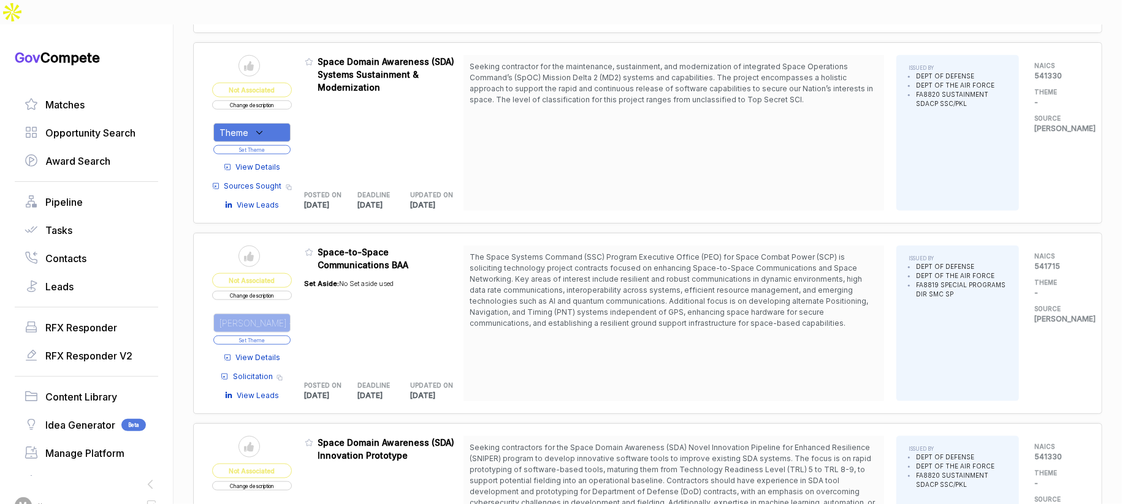
click at [284, 336] on button "Set Theme" at bounding box center [251, 340] width 77 height 9
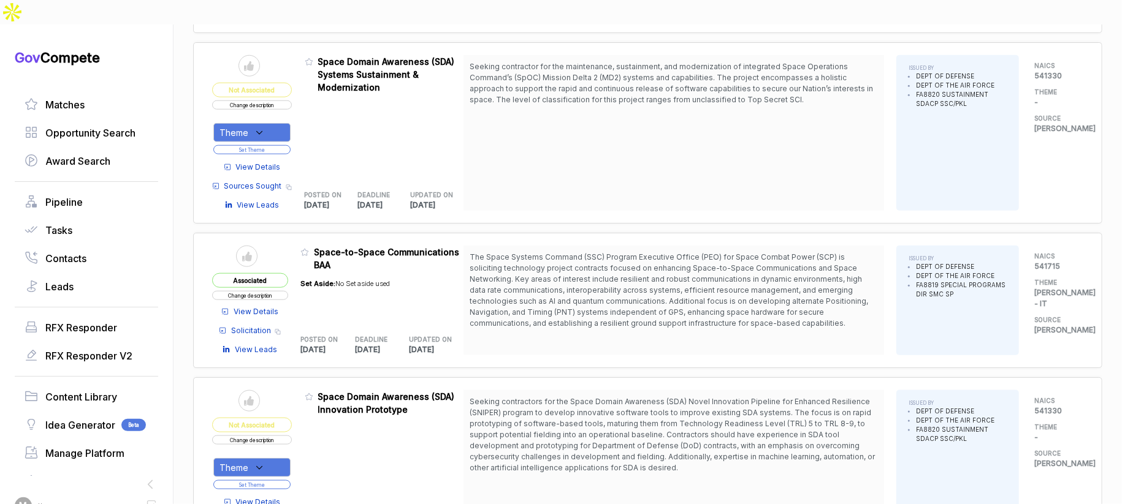
click at [273, 162] on span "View Details" at bounding box center [258, 167] width 45 height 11
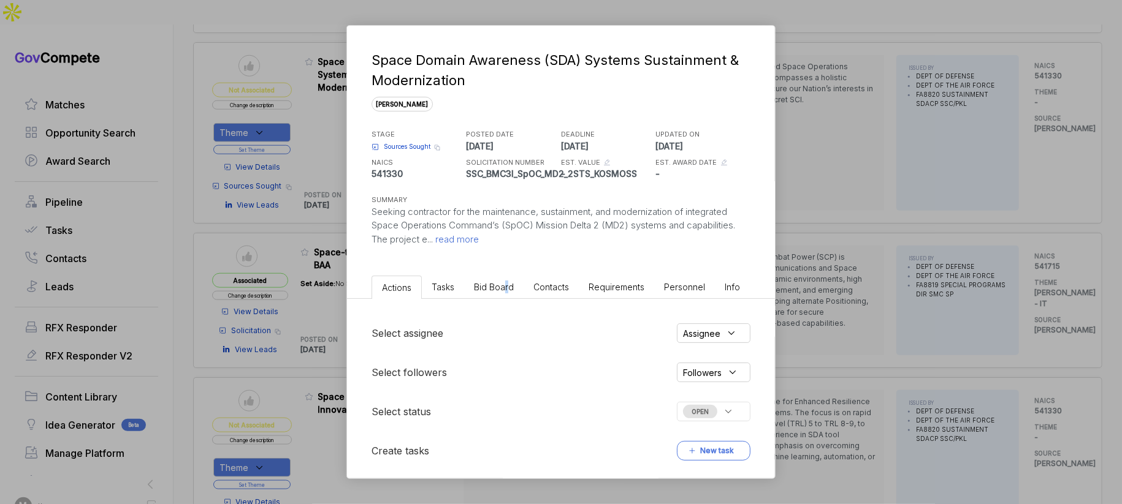
click at [505, 290] on span "Bid Board" at bounding box center [494, 287] width 40 height 10
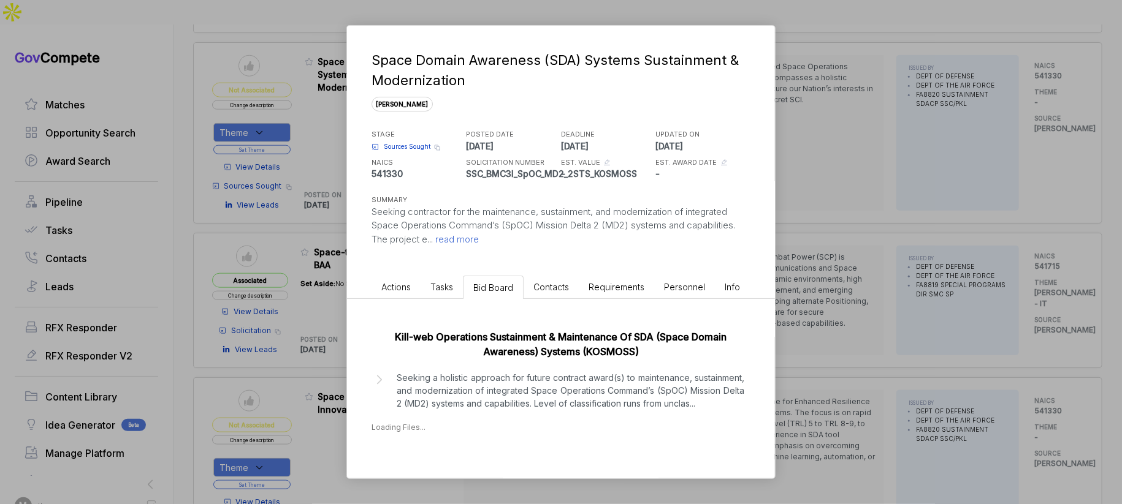
click at [572, 409] on p "Seeking a holistic approach for future contract award(s) to maintenance, sustai…" at bounding box center [571, 390] width 348 height 39
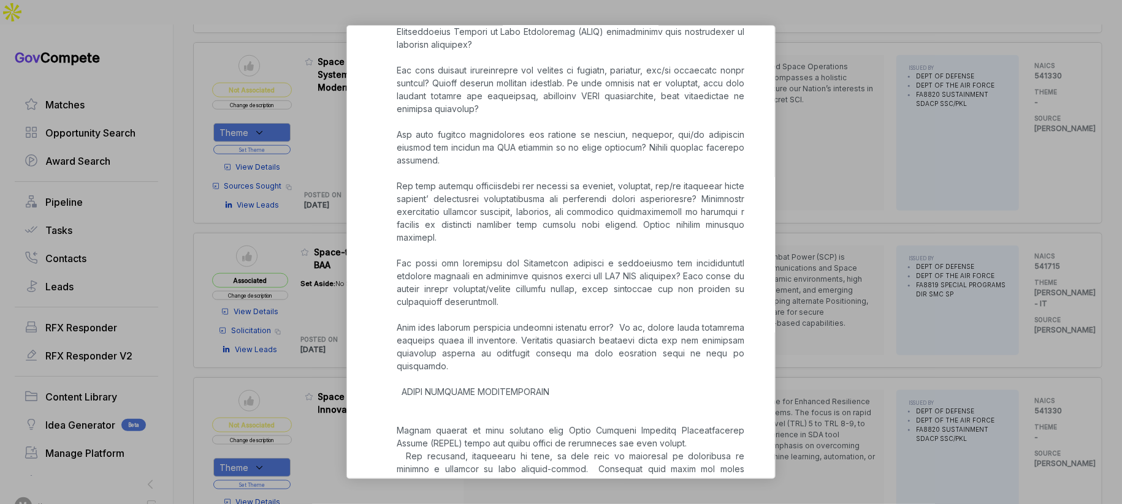
scroll to position [1319, 0]
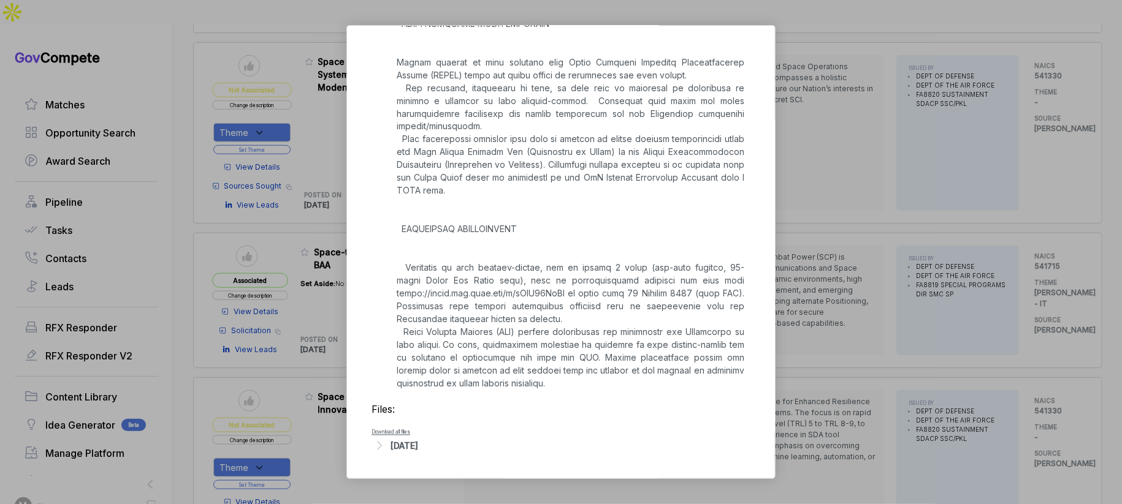
click at [842, 322] on div "Space Domain Awareness (SDA) Systems Sustainment & Modernization sam STAGE Sour…" at bounding box center [561, 252] width 1122 height 504
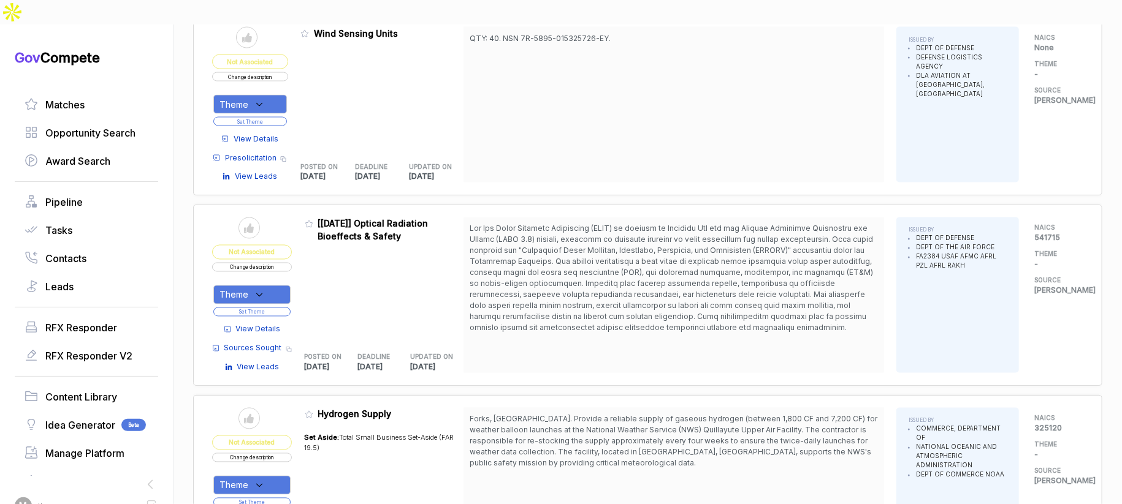
scroll to position [1304, 0]
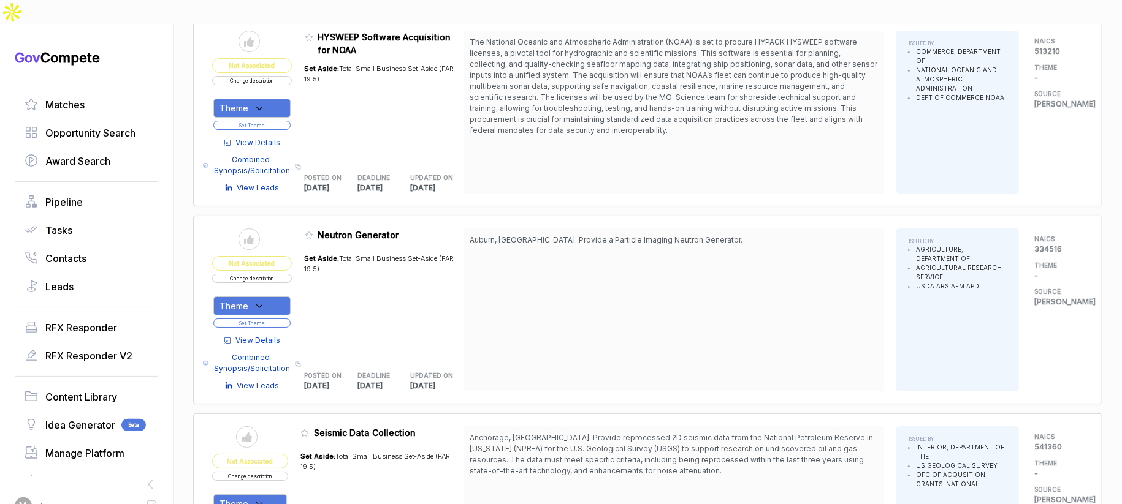
scroll to position [2539, 0]
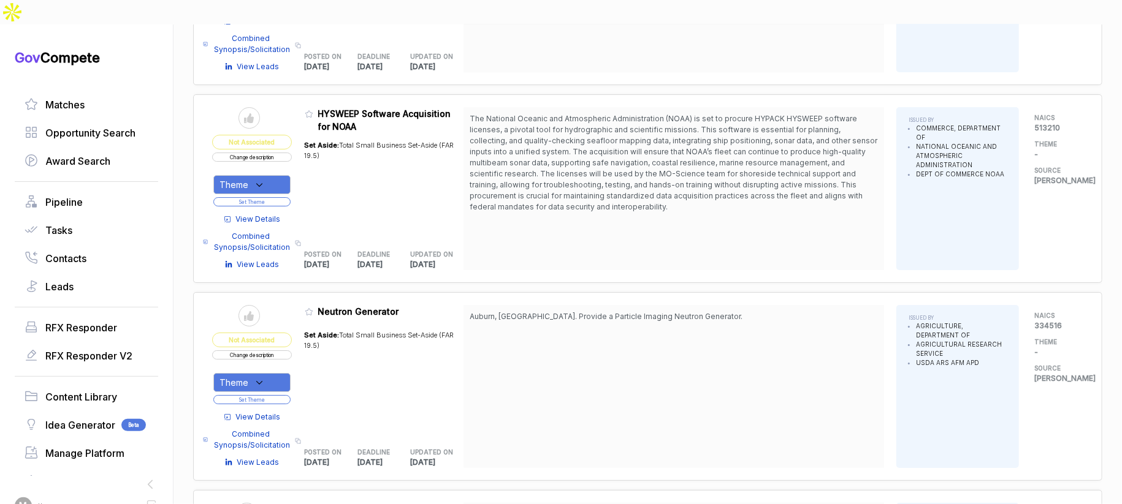
click at [277, 214] on span "View Details" at bounding box center [258, 219] width 45 height 11
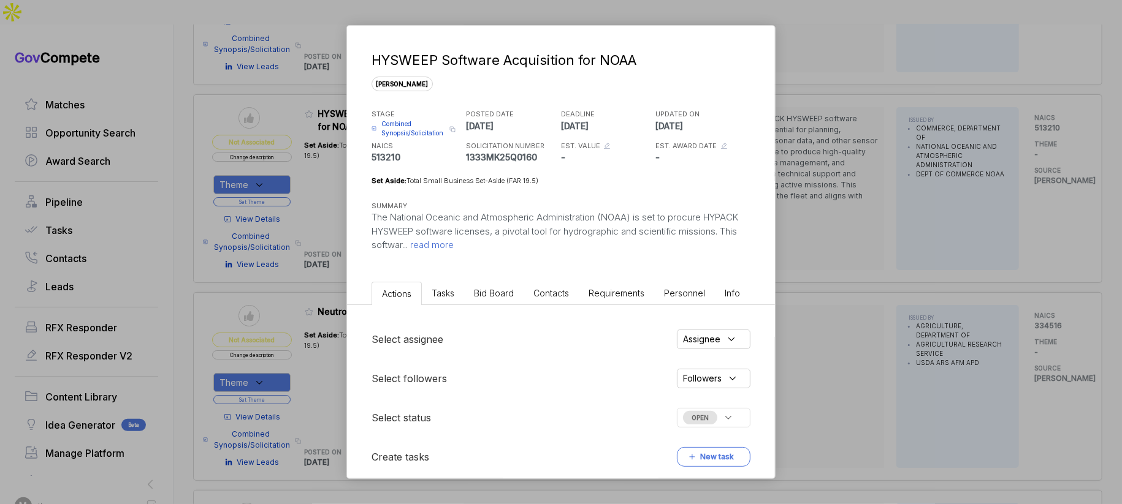
click at [508, 281] on ul "Actions Tasks Bid Board Contacts Requirements Personnel Info" at bounding box center [561, 291] width 428 height 28
click at [503, 290] on span "Bid Board" at bounding box center [494, 293] width 40 height 10
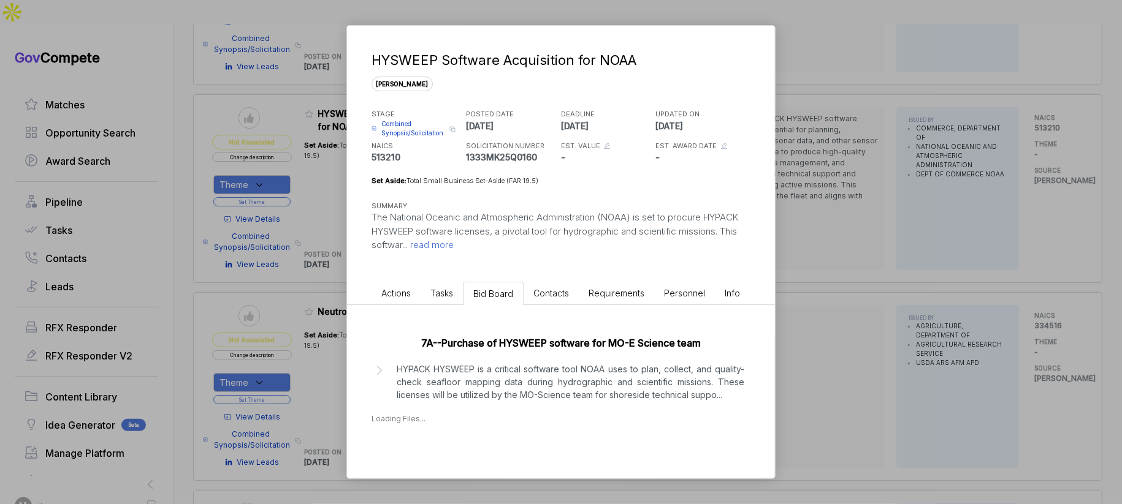
drag, startPoint x: 511, startPoint y: 382, endPoint x: 526, endPoint y: 378, distance: 15.3
click at [512, 382] on p "HYPACK HYSWEEP is a critical software tool NOAA uses to plan, collect, and qual…" at bounding box center [571, 382] width 348 height 39
click at [822, 370] on div "HYSWEEP Software Acquisition for NOAA sam STAGE Combined Synopsis/Solicitation …" at bounding box center [561, 252] width 1122 height 504
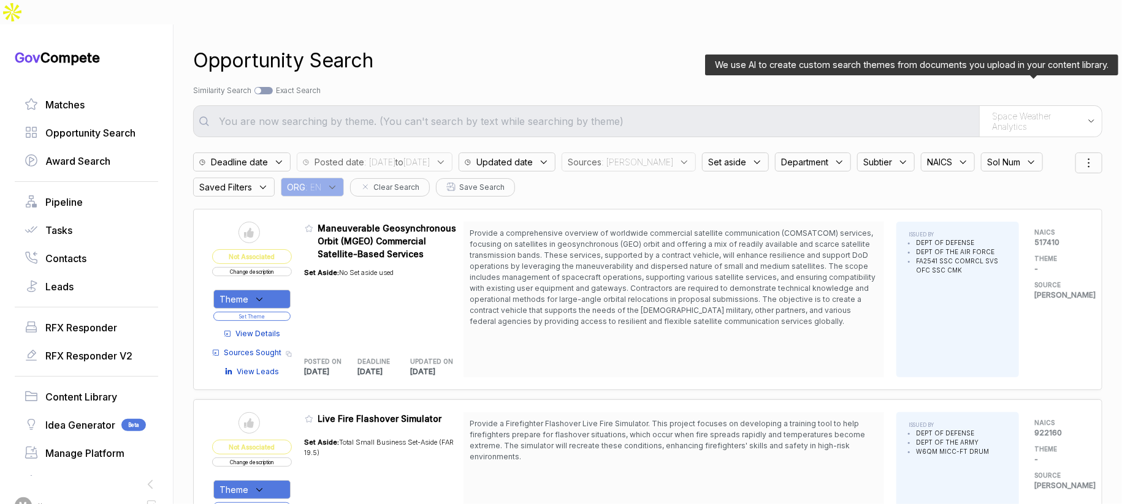
click at [1038, 111] on span "Space Weather Analytics" at bounding box center [1036, 121] width 89 height 21
click at [985, 224] on span "Space Weather Analytics" at bounding box center [1012, 230] width 116 height 12
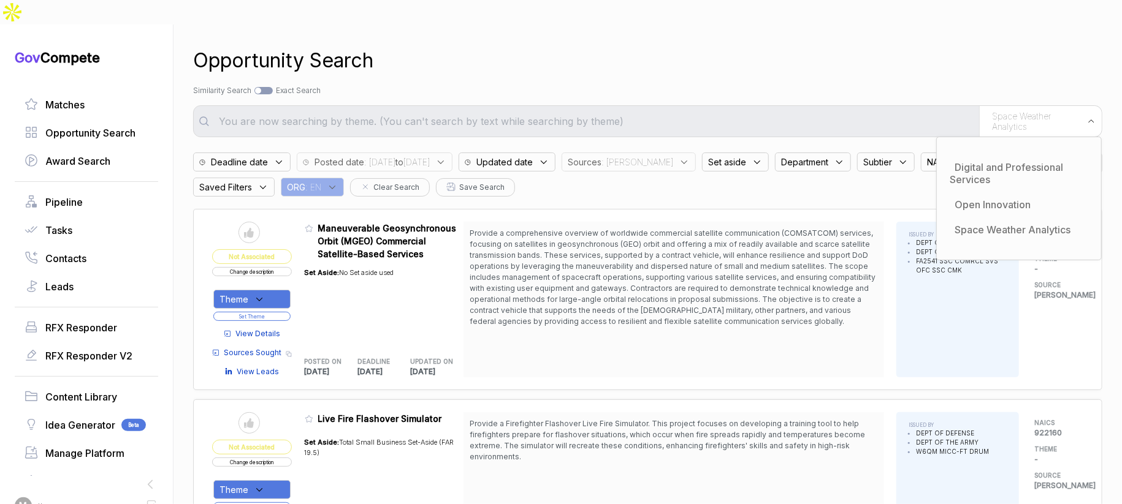
click at [656, 85] on div "Search by Topic Relevance Similarity Search Search by Exact Keyword Match Exact…" at bounding box center [647, 90] width 909 height 11
drag, startPoint x: 966, startPoint y: 83, endPoint x: 981, endPoint y: 91, distance: 16.4
click at [976, 105] on div "We use AI to create custom search themes from documents you upload in your cont…" at bounding box center [647, 121] width 909 height 32
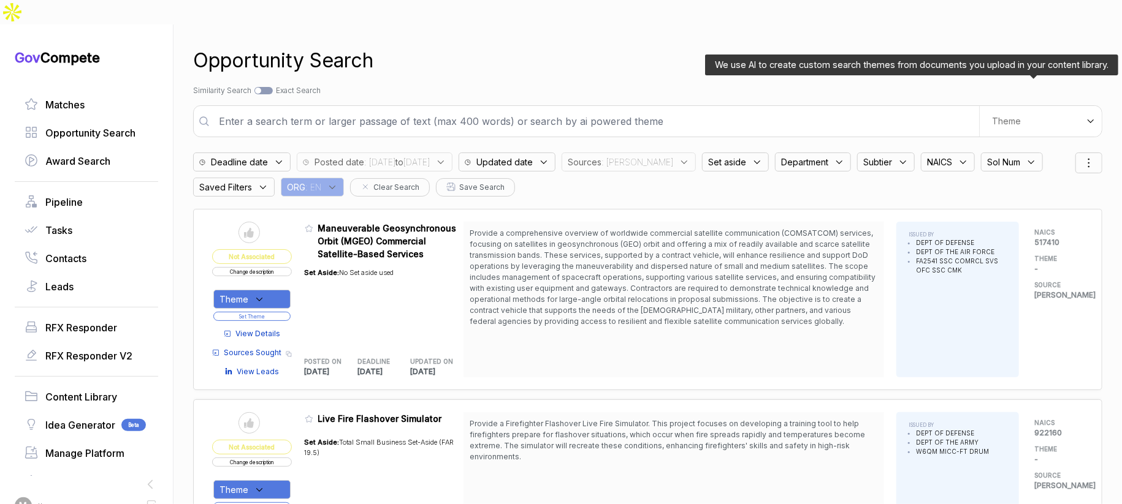
drag, startPoint x: 999, startPoint y: 94, endPoint x: 997, endPoint y: 102, distance: 7.6
click at [999, 116] on span "Theme" at bounding box center [1006, 121] width 29 height 11
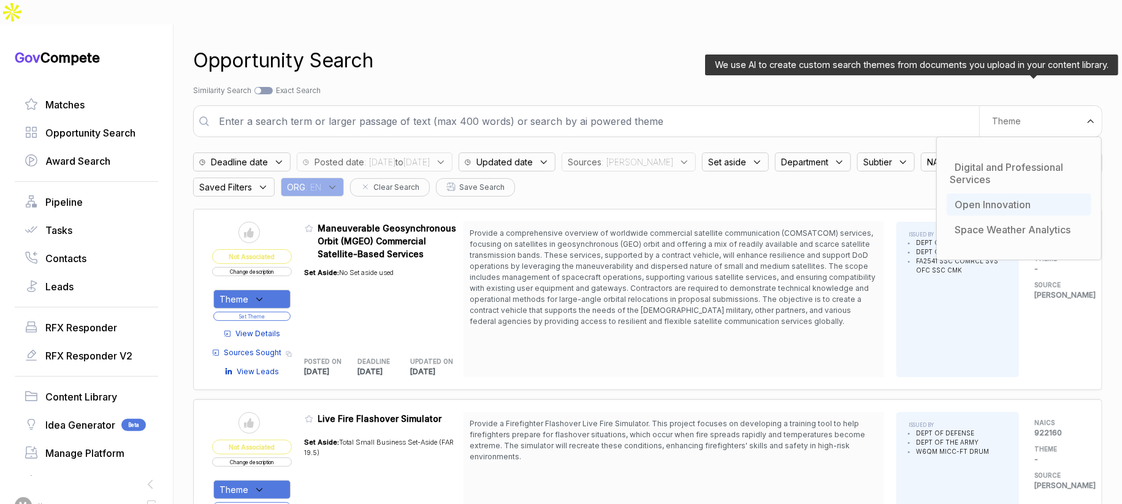
click at [973, 194] on div "Open Innovation" at bounding box center [1018, 205] width 145 height 22
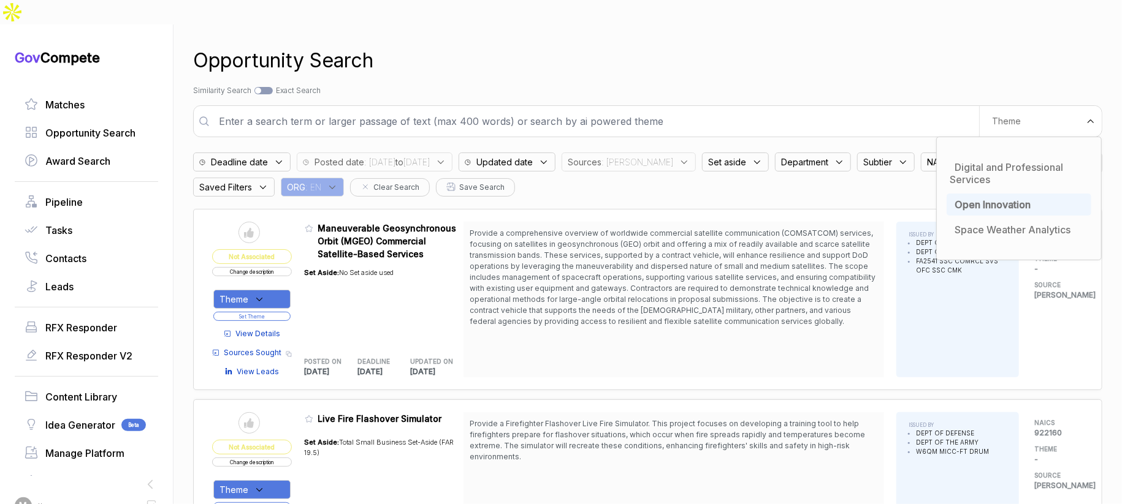
click at [883, 80] on div "Opportunity Search Search by Topic Relevance Similarity Search Search by Exact …" at bounding box center [647, 277] width 909 height 504
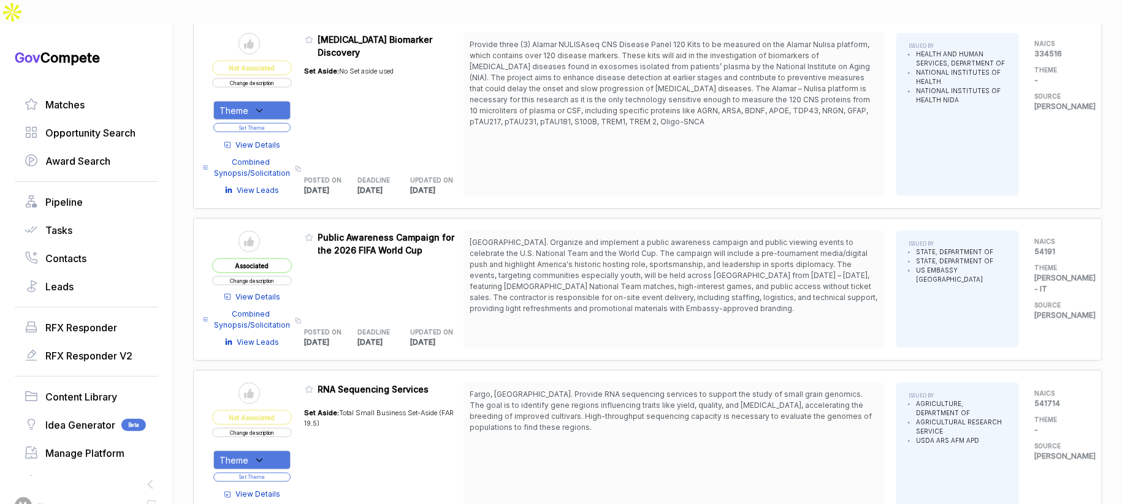
scroll to position [1138, 0]
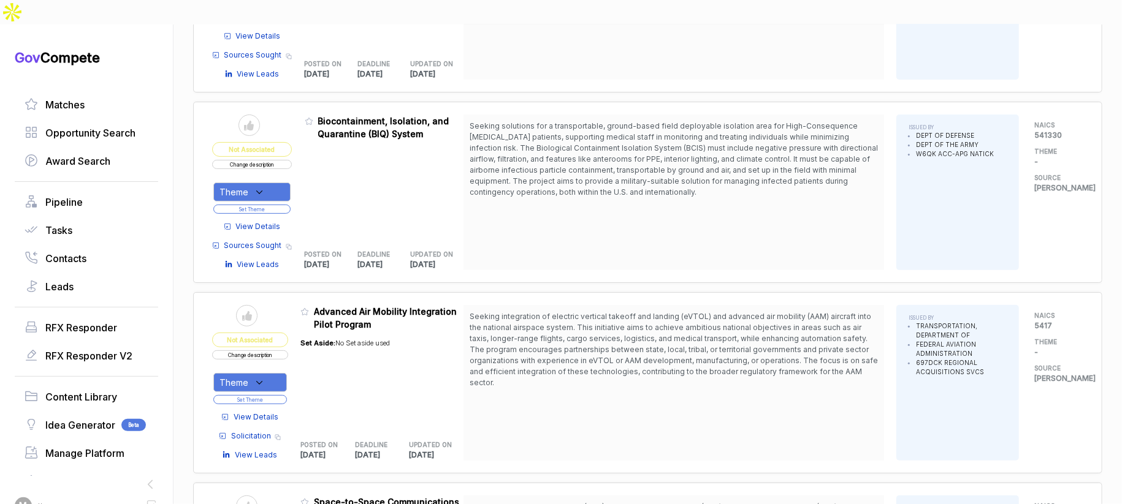
scroll to position [3369, 0]
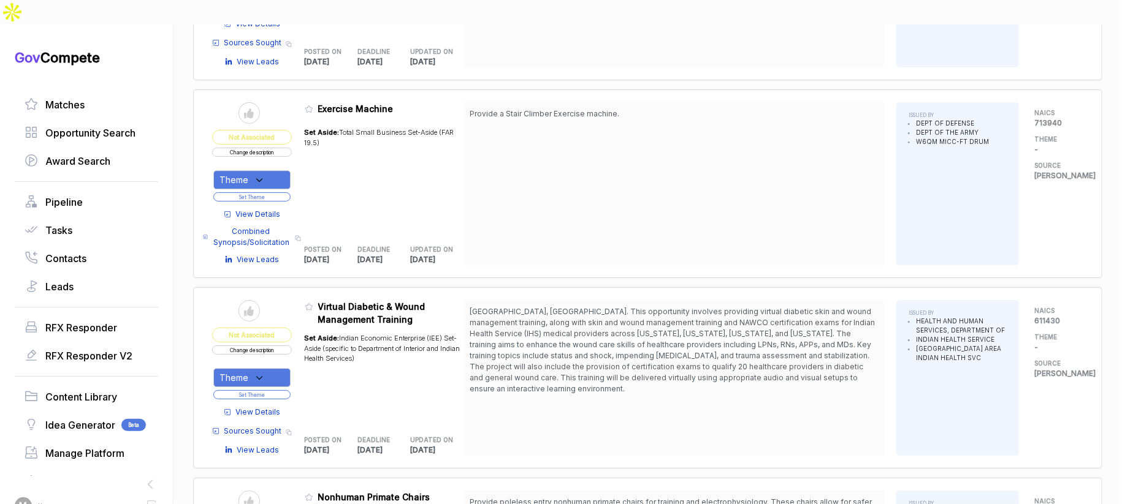
scroll to position [4793, 0]
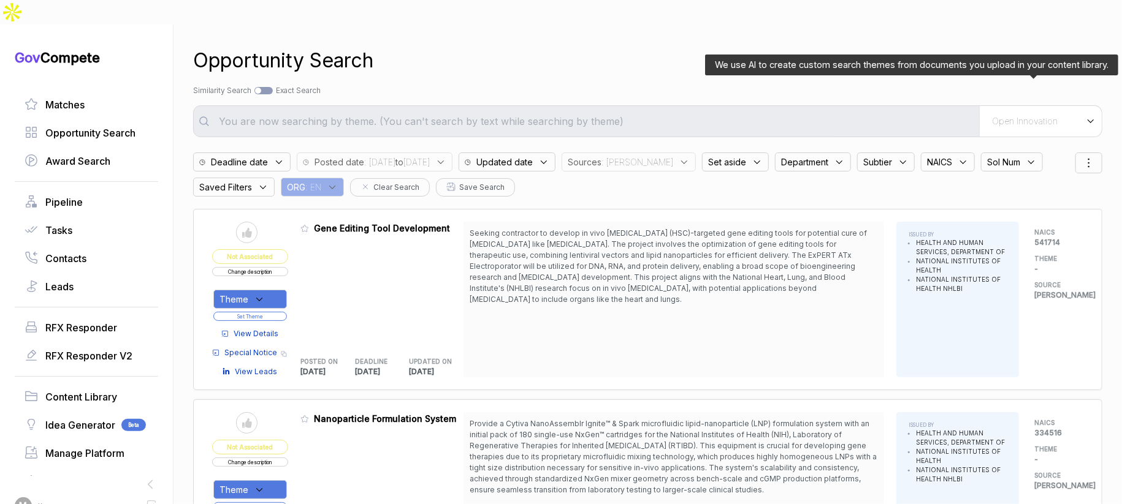
click at [1006, 106] on div "Open Innovation" at bounding box center [1040, 121] width 123 height 31
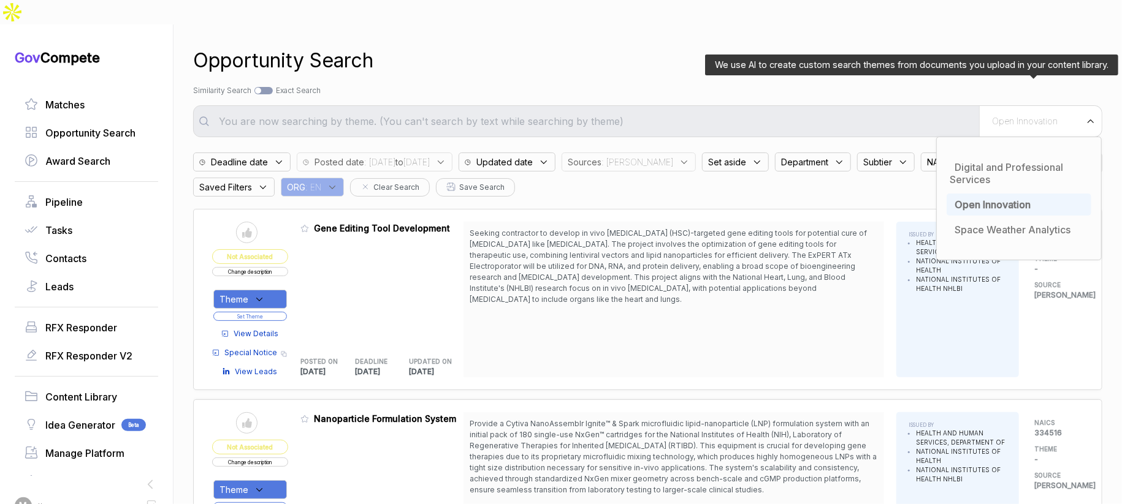
drag, startPoint x: 997, startPoint y: 174, endPoint x: 956, endPoint y: 117, distance: 70.3
click at [997, 199] on span "Open Innovation" at bounding box center [992, 205] width 76 height 12
drag, startPoint x: 935, startPoint y: 75, endPoint x: 930, endPoint y: 80, distance: 7.4
click at [935, 76] on div "Opportunity Search Search by Topic Relevance Similarity Search Search by Exact …" at bounding box center [647, 277] width 909 height 504
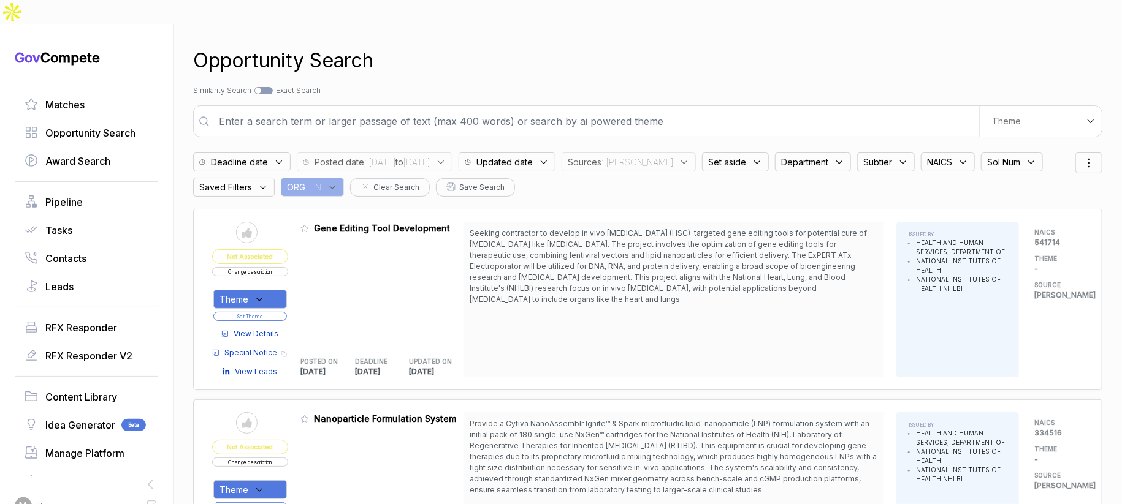
click at [897, 109] on input "text" at bounding box center [594, 121] width 767 height 25
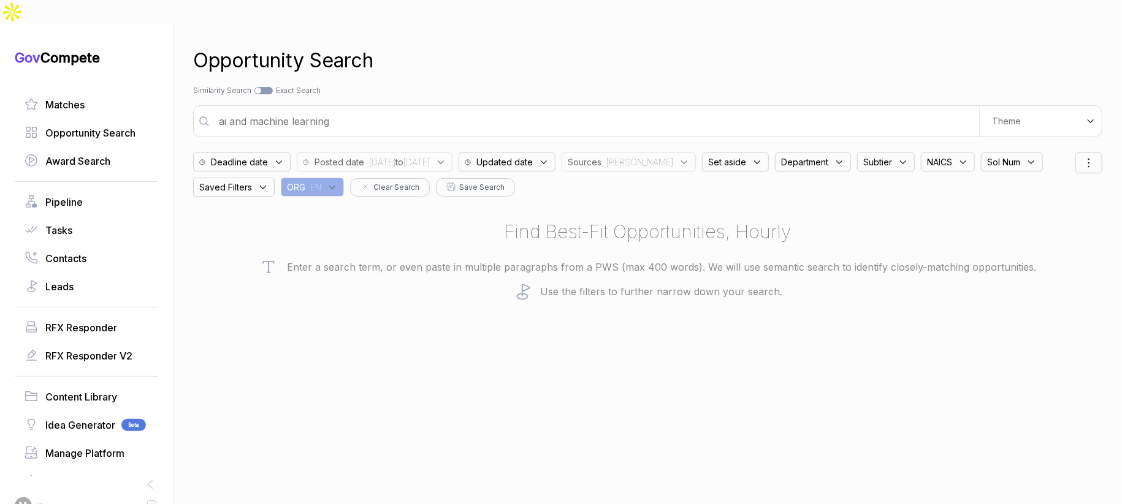
type input "ai and machine learning"
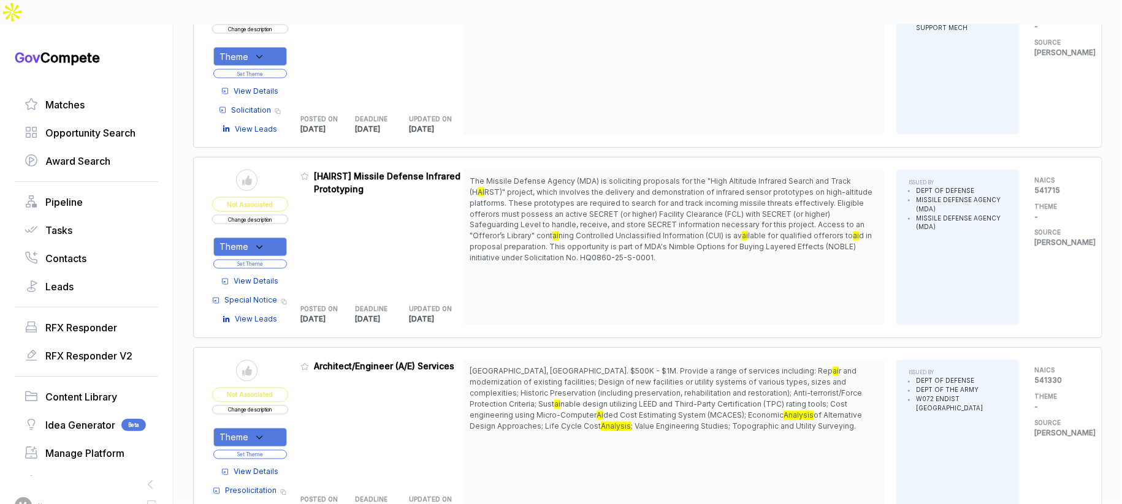
scroll to position [1292, 0]
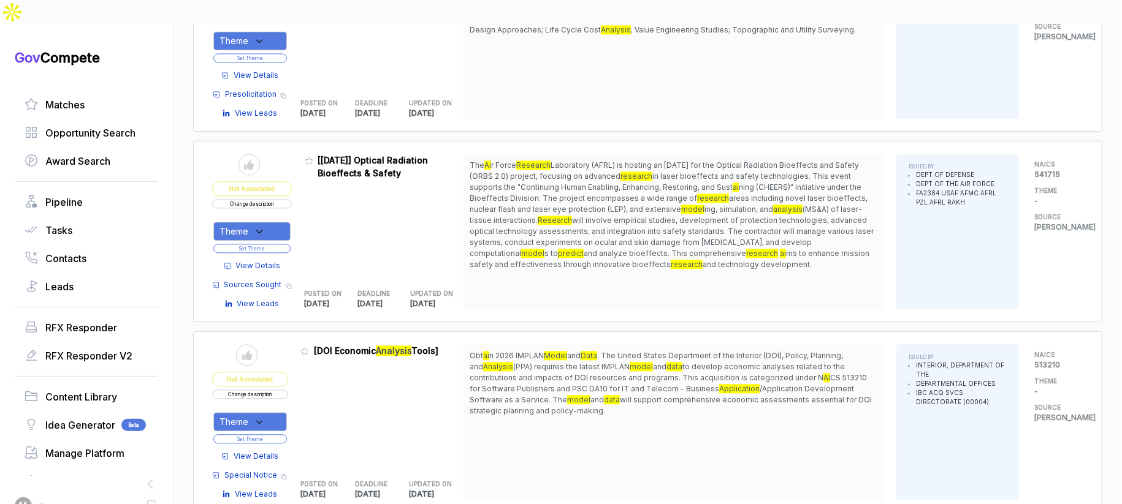
scroll to position [1721, 0]
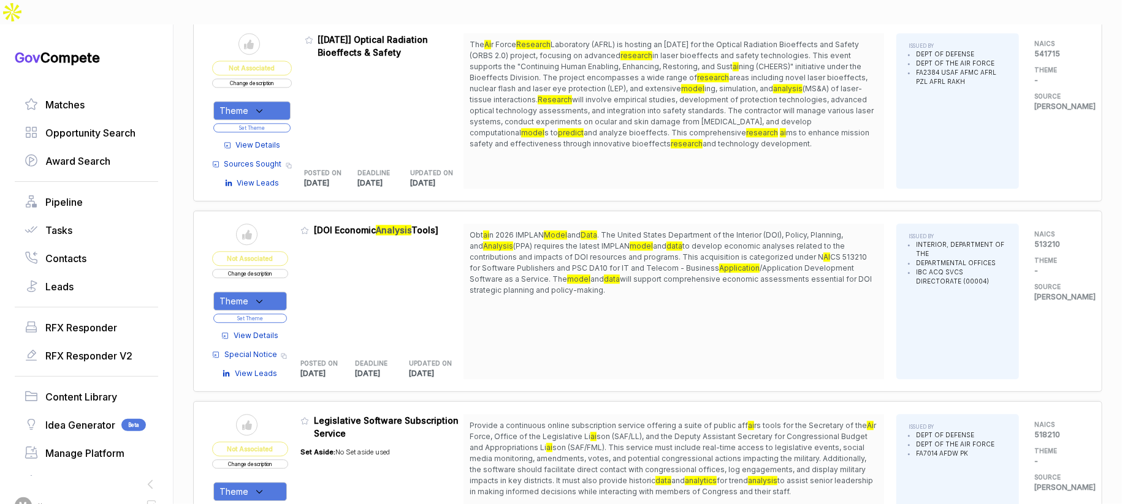
click at [253, 330] on span "View Details" at bounding box center [256, 335] width 45 height 11
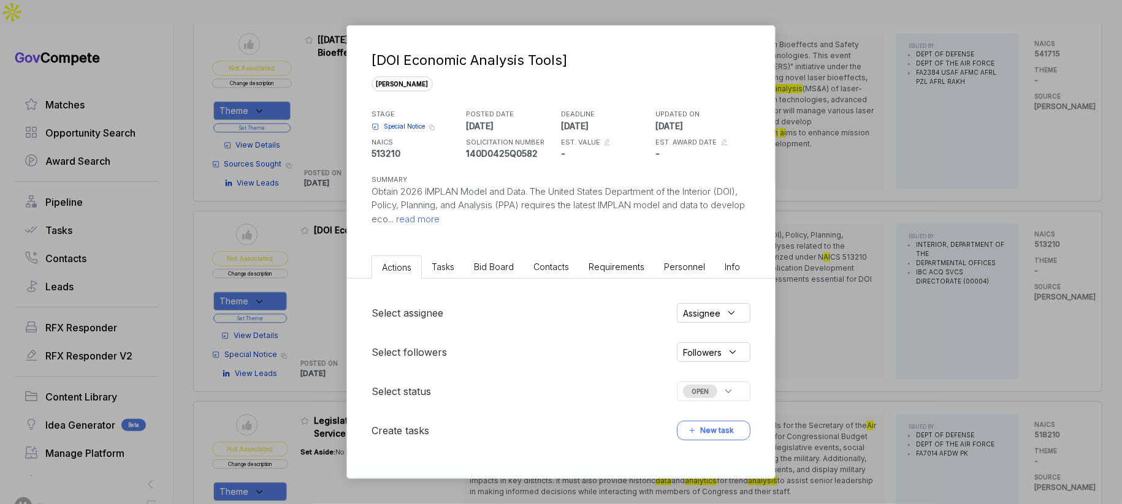
drag, startPoint x: 508, startPoint y: 256, endPoint x: 546, endPoint y: 275, distance: 43.3
click at [509, 257] on li "Bid Board" at bounding box center [493, 267] width 59 height 23
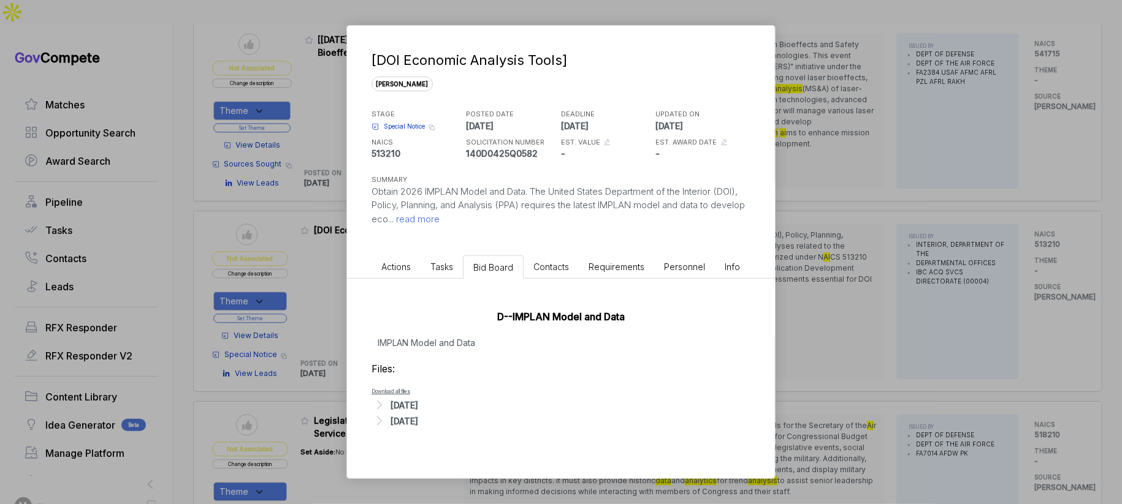
click at [786, 276] on div "[DOI Economic Analysis Tools] sam STAGE Special Notice Copy link POSTED DATE 20…" at bounding box center [561, 252] width 1122 height 504
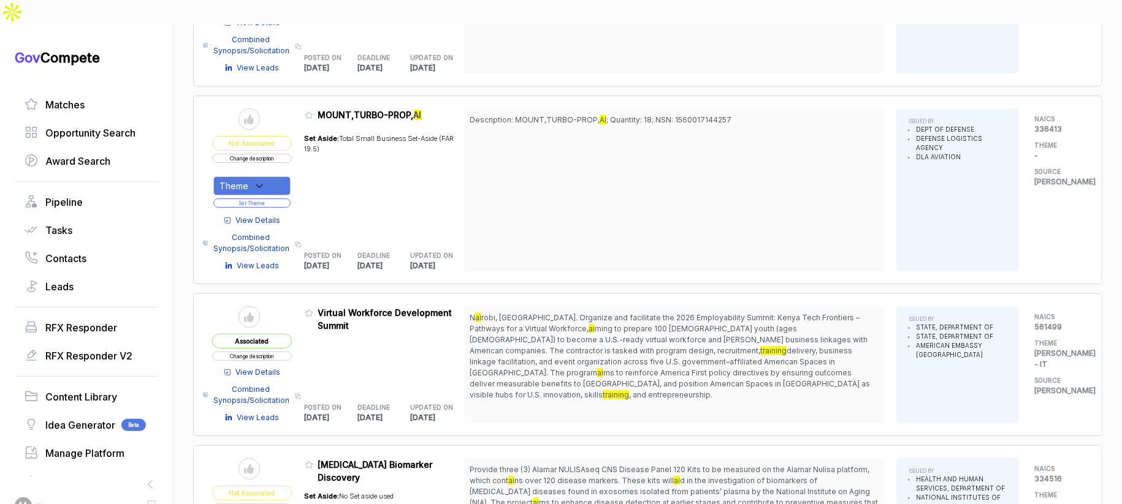
scroll to position [2900, 0]
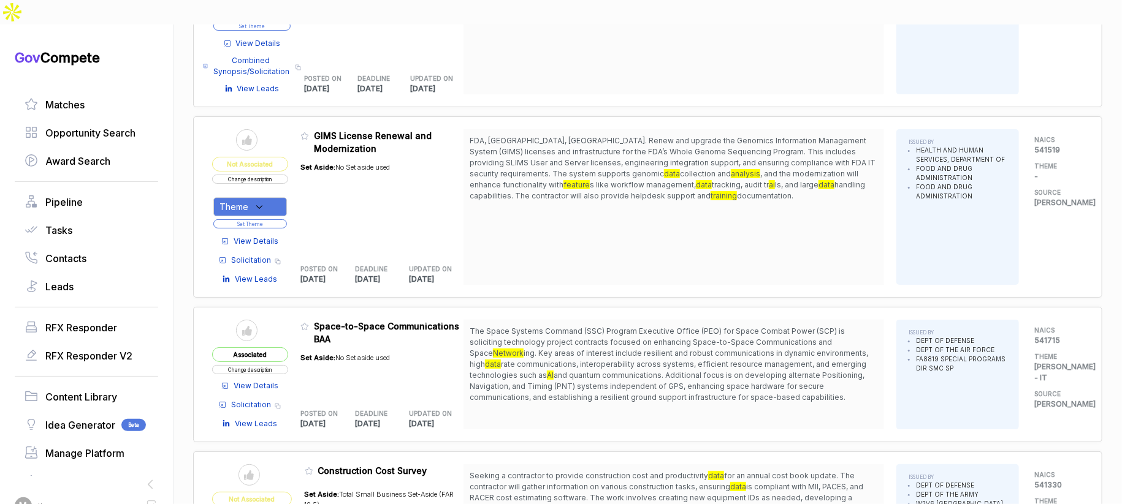
scroll to position [4964, 0]
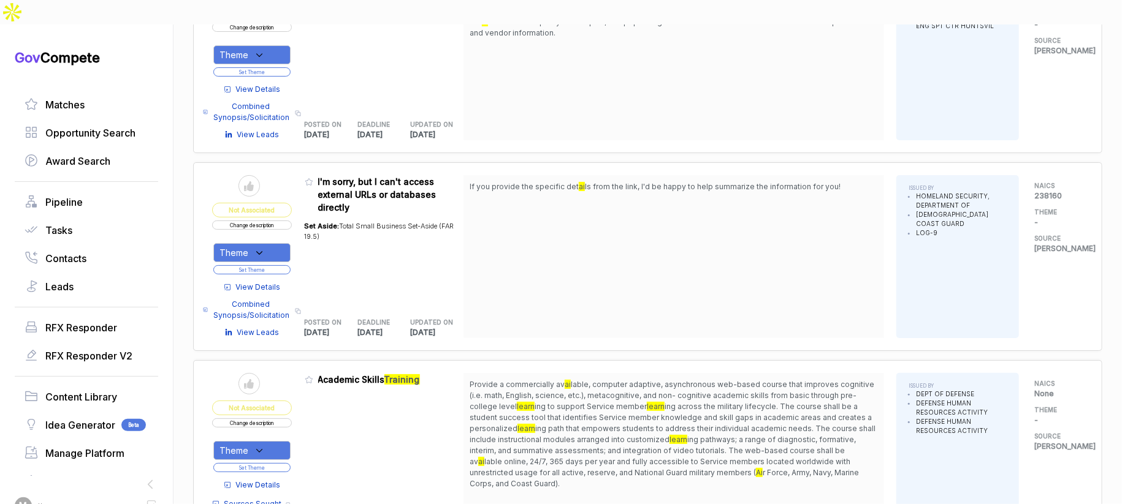
scroll to position [5329, 0]
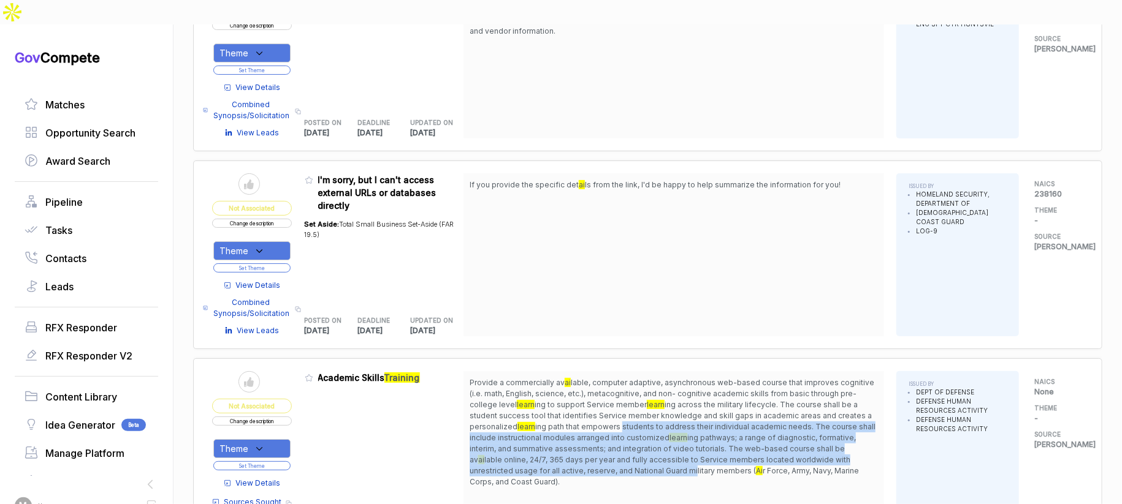
drag, startPoint x: 625, startPoint y: 381, endPoint x: 658, endPoint y: 426, distance: 55.3
click at [657, 425] on span "Provide a commercially av ai lable, computer adaptive, asynchronous web-based c…" at bounding box center [674, 433] width 408 height 110
drag, startPoint x: 677, startPoint y: 433, endPoint x: 660, endPoint y: 382, distance: 53.9
click at [660, 382] on span "Provide a commercially av ai lable, computer adaptive, asynchronous web-based c…" at bounding box center [674, 433] width 408 height 110
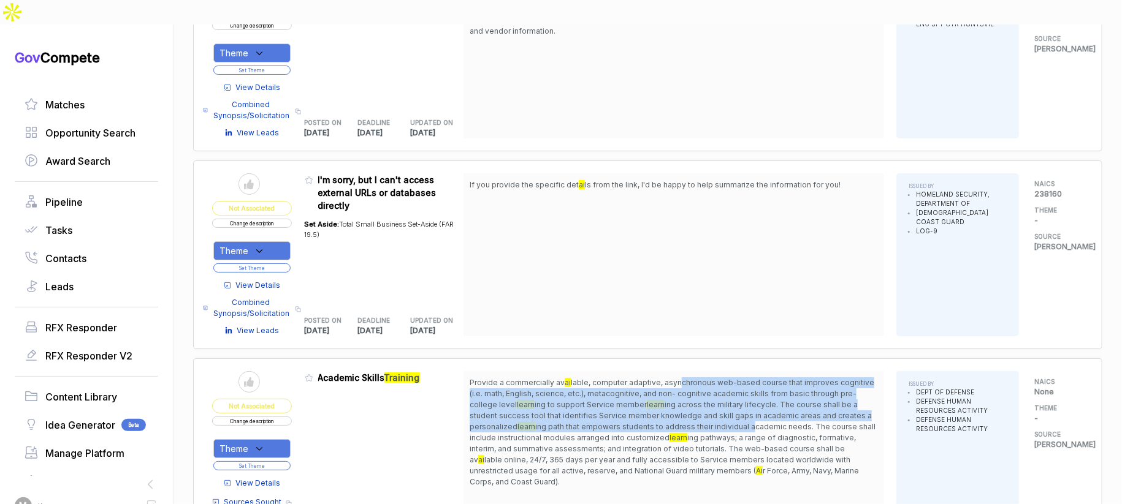
drag, startPoint x: 679, startPoint y: 340, endPoint x: 753, endPoint y: 376, distance: 82.0
click at [753, 378] on span "Provide a commercially av ai lable, computer adaptive, asynchronous web-based c…" at bounding box center [674, 433] width 408 height 110
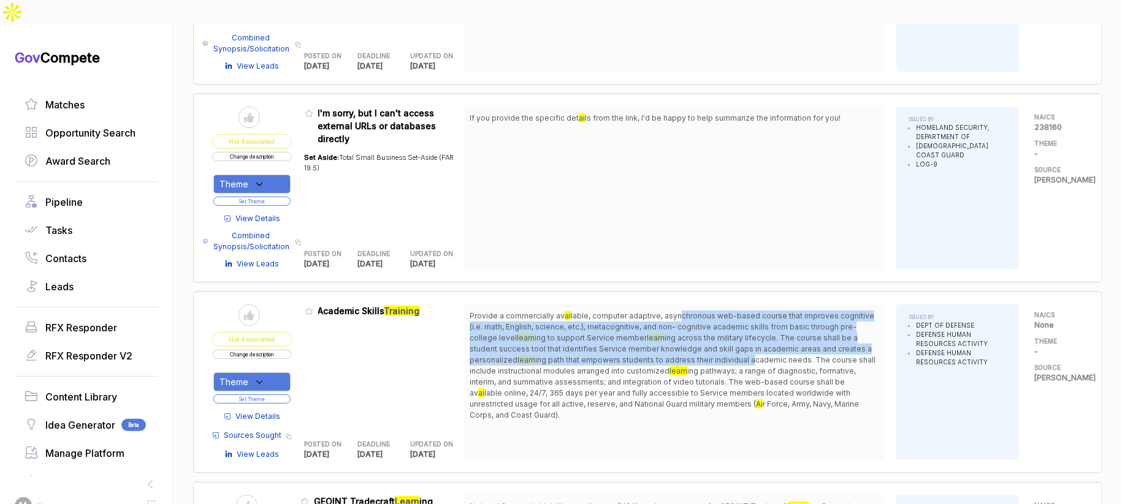
scroll to position [5397, 0]
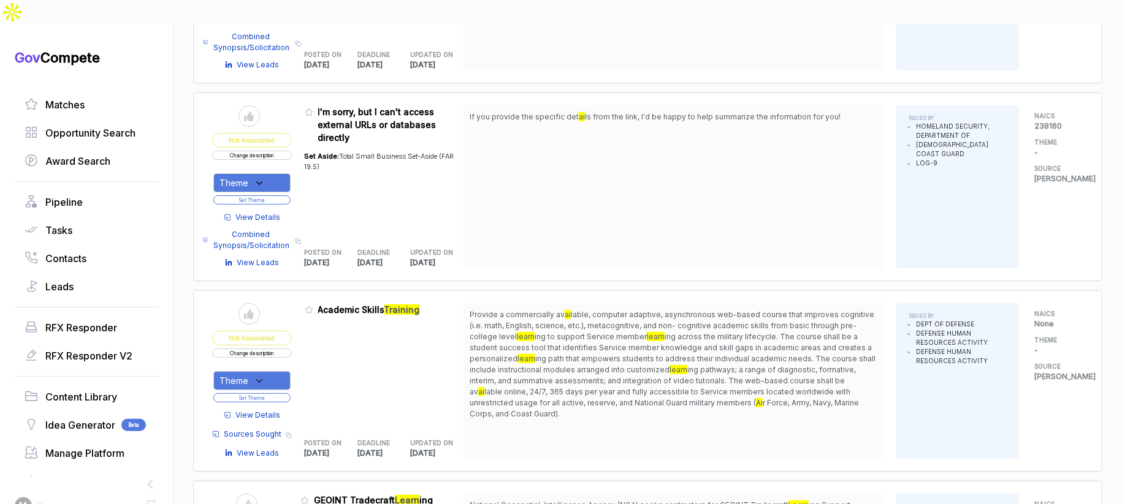
click at [266, 410] on span "View Details" at bounding box center [258, 415] width 45 height 11
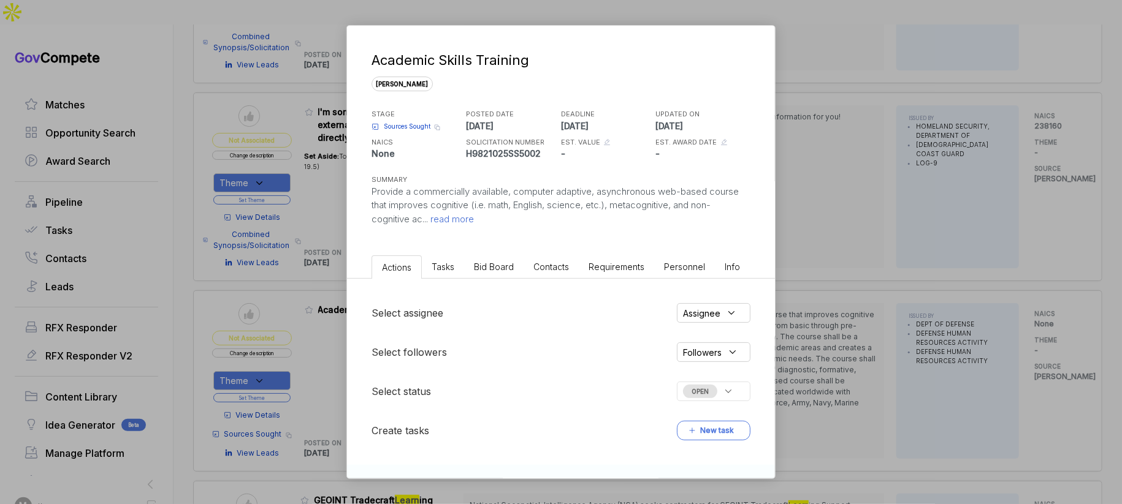
click at [509, 265] on span "Bid Board" at bounding box center [494, 267] width 40 height 10
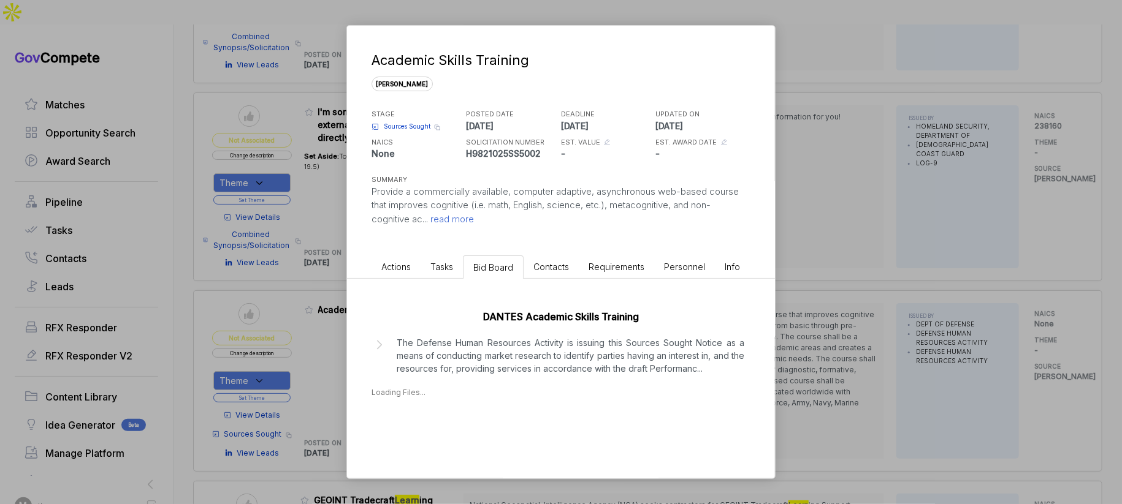
drag, startPoint x: 549, startPoint y: 339, endPoint x: 570, endPoint y: 344, distance: 21.4
click at [550, 339] on p "The Defense Human Resources Activity is issuing this Sources Sought Notice as a…" at bounding box center [571, 355] width 348 height 39
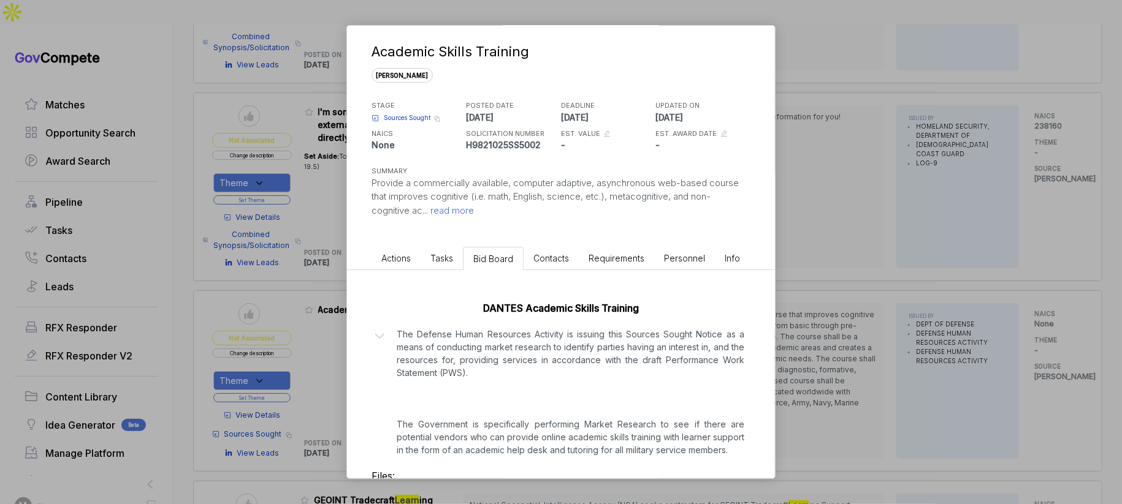
scroll to position [86, 0]
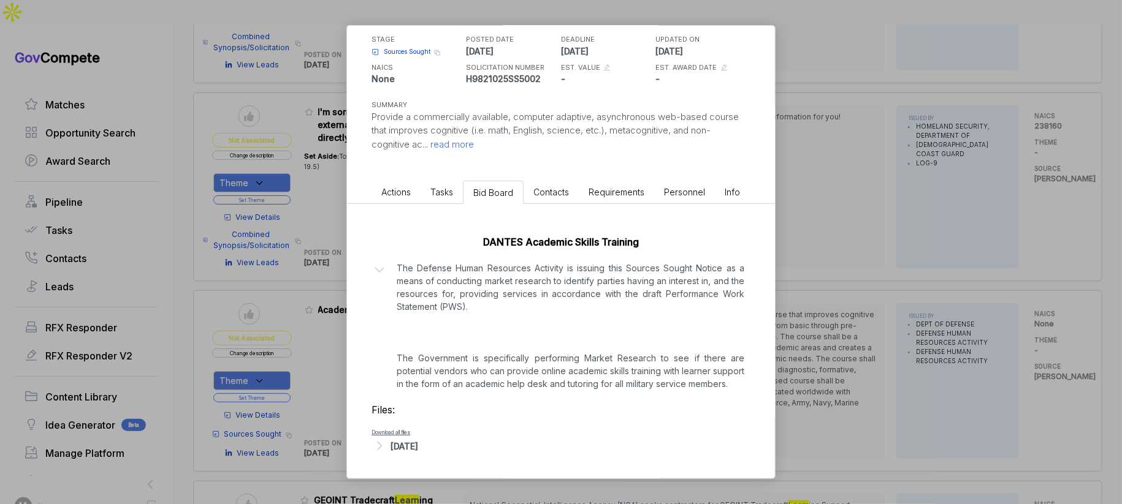
click at [412, 443] on div "Sep 12, 2025" at bounding box center [404, 446] width 28 height 13
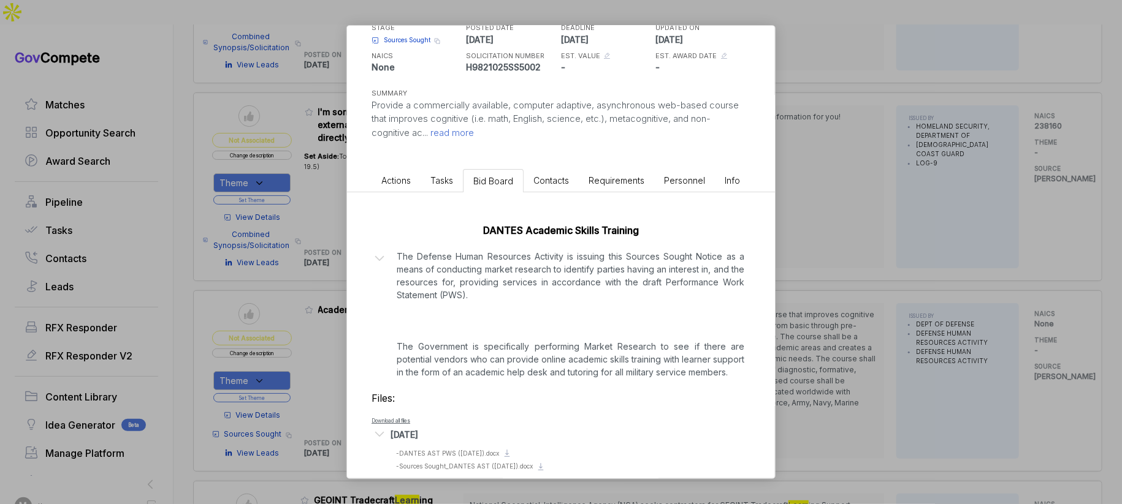
click at [845, 366] on div "Academic Skills Training sam STAGE Sources Sought Copy link POSTED DATE 2025-09…" at bounding box center [561, 252] width 1122 height 504
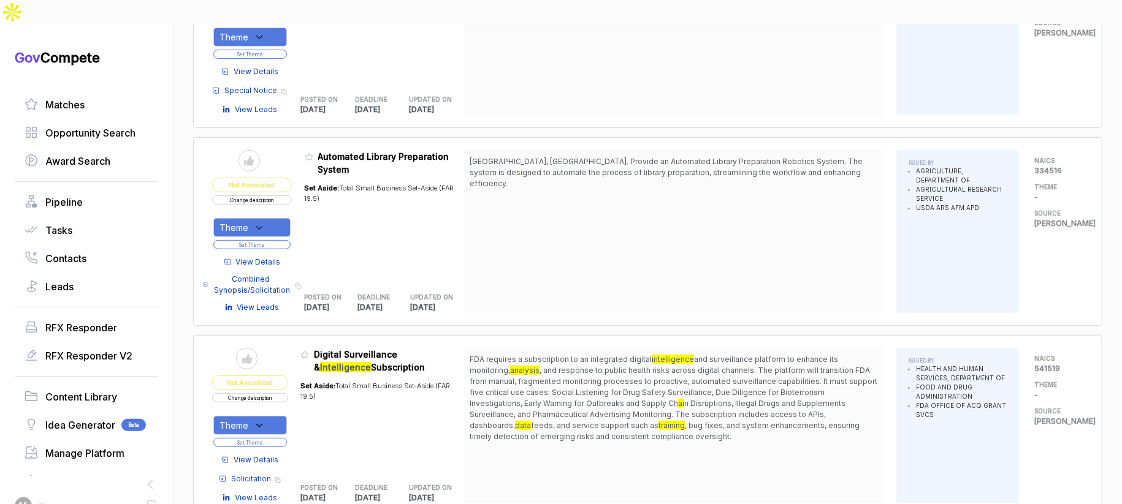
scroll to position [0, 0]
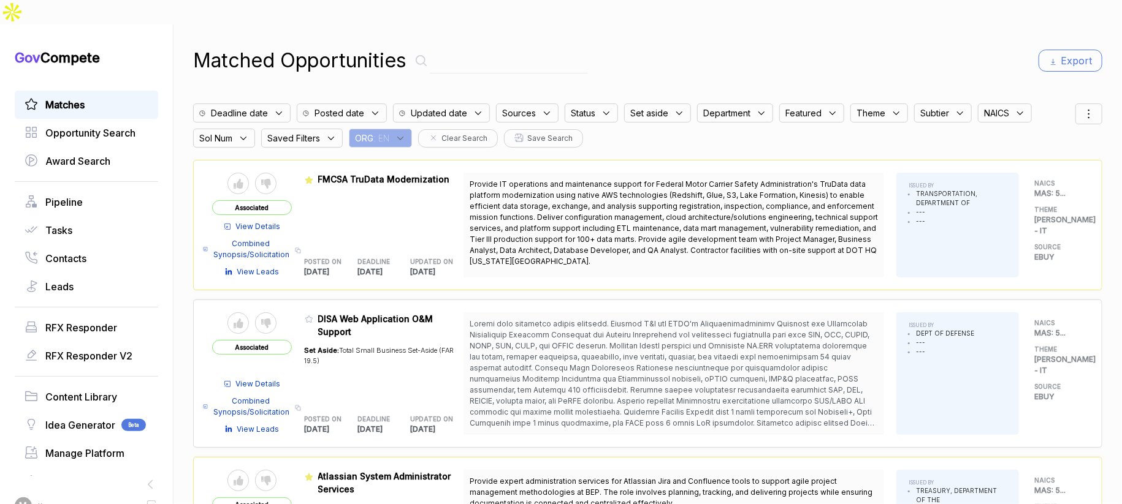
click at [373, 132] on span "ORG" at bounding box center [364, 138] width 18 height 13
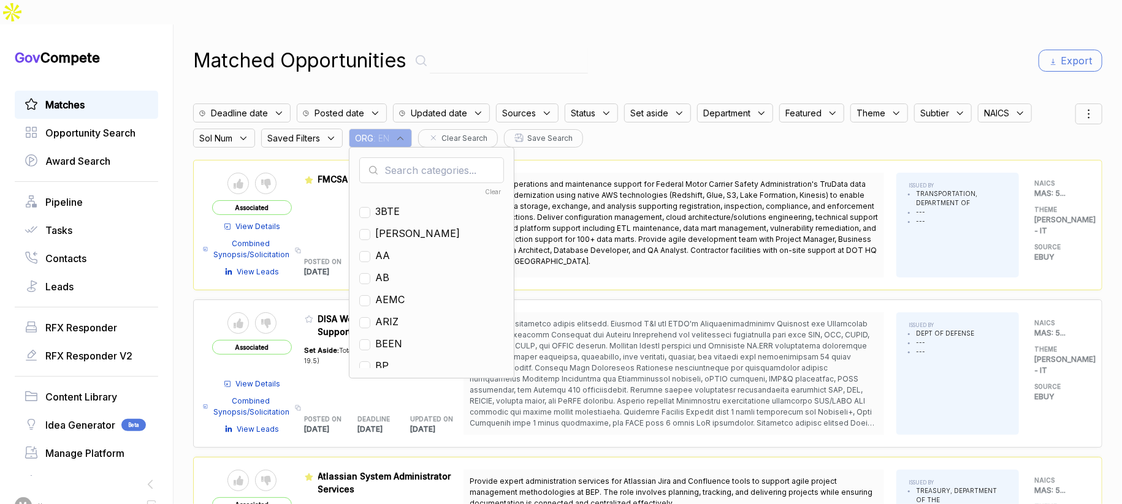
click at [407, 158] on input "text" at bounding box center [431, 171] width 145 height 26
click at [390, 248] on span "GO" at bounding box center [382, 255] width 15 height 15
checkbox input "true"
drag, startPoint x: 653, startPoint y: 53, endPoint x: 675, endPoint y: 52, distance: 21.5
click at [666, 53] on div "Matched Opportunities Export Deadline date Posted date Updated date Sources Sta…" at bounding box center [647, 277] width 909 height 504
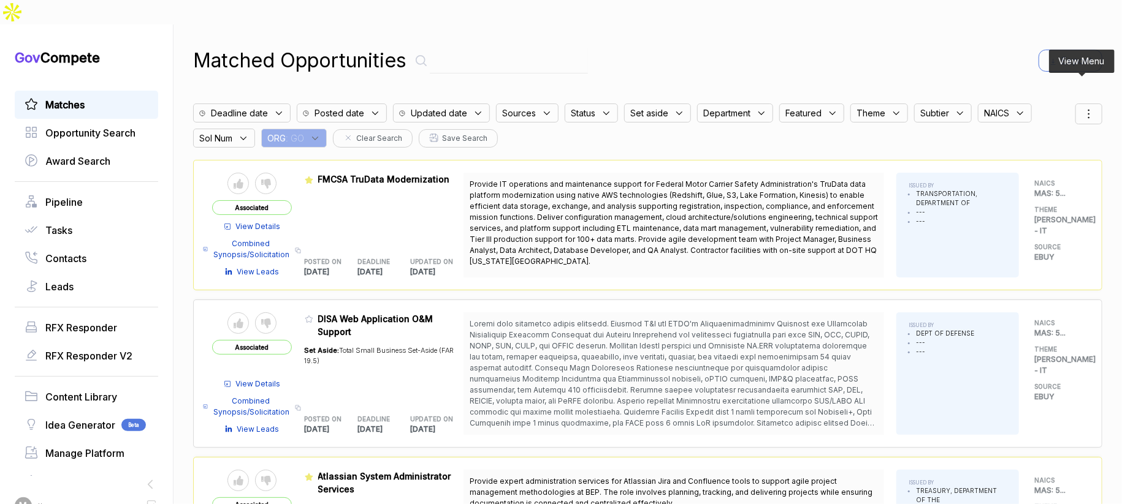
drag, startPoint x: 1074, startPoint y: 84, endPoint x: 1074, endPoint y: 99, distance: 14.7
click at [1081, 107] on icon at bounding box center [1088, 114] width 15 height 15
click at [1041, 158] on span "Sorting" at bounding box center [1047, 164] width 29 height 13
click at [1026, 175] on div at bounding box center [1030, 178] width 18 height 7
checkbox input "true"
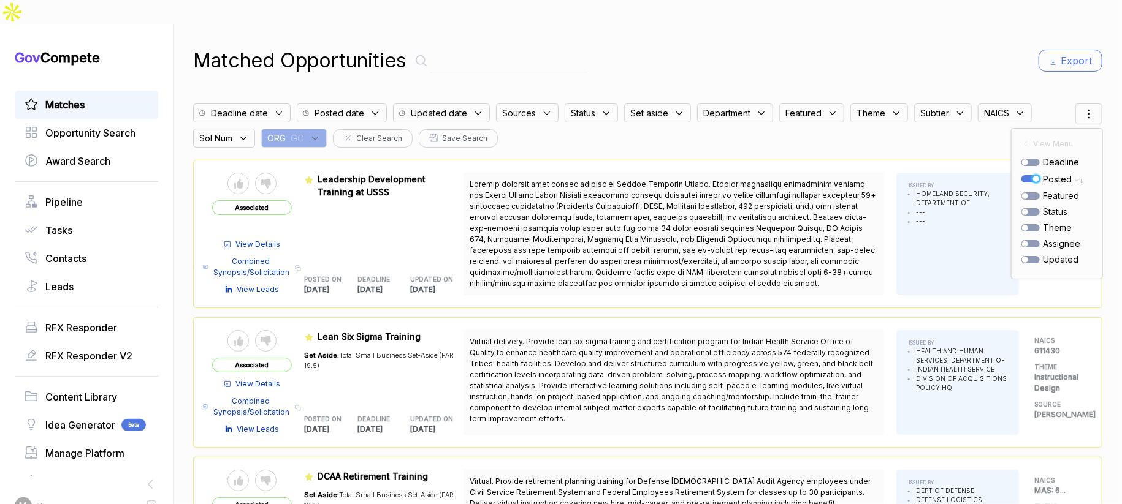
click at [976, 51] on div "Matched Opportunities Export Deadline date Posted date Updated date Sources Sta…" at bounding box center [647, 277] width 909 height 504
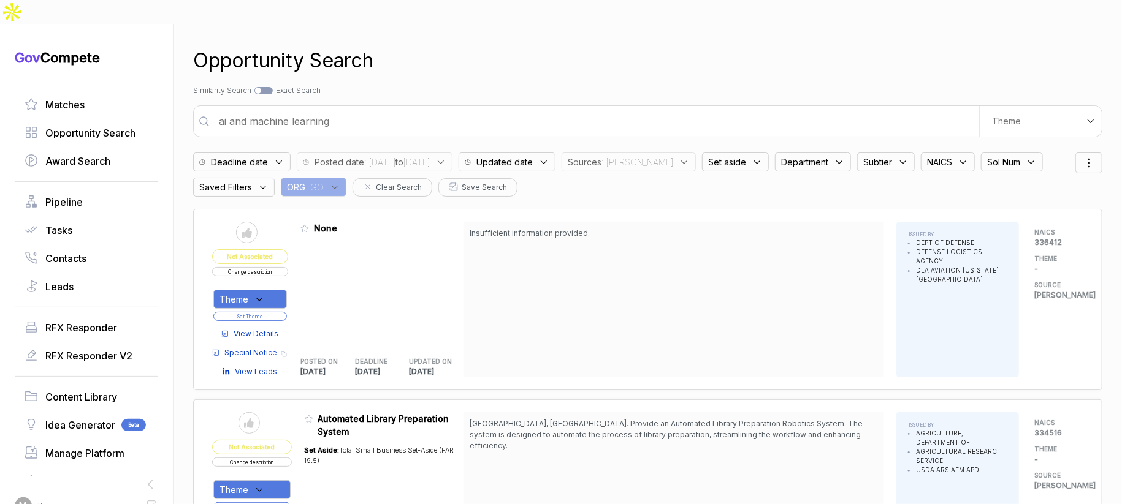
click at [656, 156] on span ": [PERSON_NAME]" at bounding box center [637, 162] width 72 height 13
click at [649, 250] on div "[PERSON_NAME]" at bounding box center [644, 257] width 145 height 15
click at [611, 272] on span "ebuy" at bounding box center [599, 279] width 23 height 15
checkbox input "true"
drag, startPoint x: 641, startPoint y: 232, endPoint x: 649, endPoint y: 218, distance: 16.7
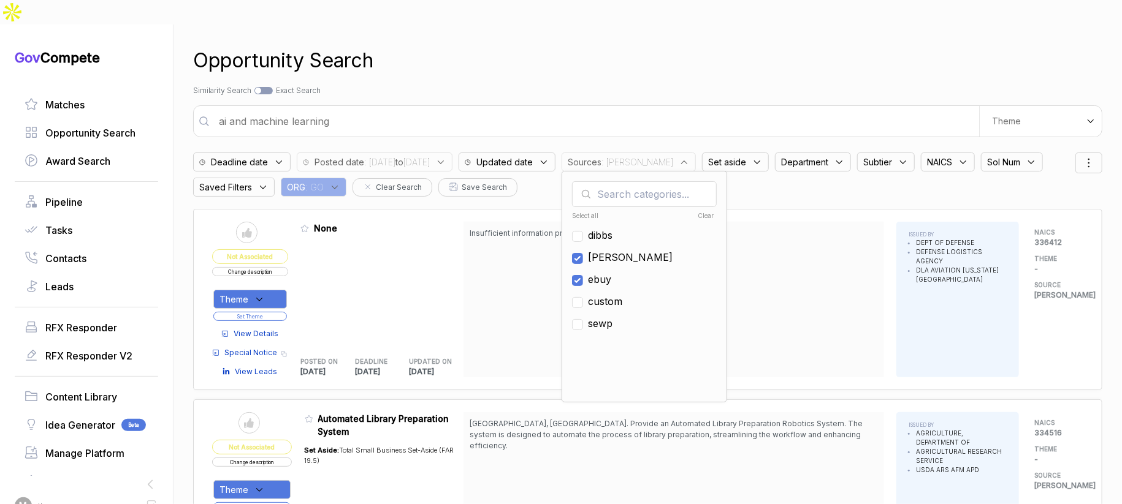
click at [641, 250] on span "[PERSON_NAME]" at bounding box center [630, 257] width 85 height 15
checkbox input "false"
drag, startPoint x: 829, startPoint y: 59, endPoint x: 912, endPoint y: 83, distance: 86.7
click at [839, 63] on div "Opportunity Search Search by Topic Relevance Similarity Search Search by Exact …" at bounding box center [647, 277] width 909 height 504
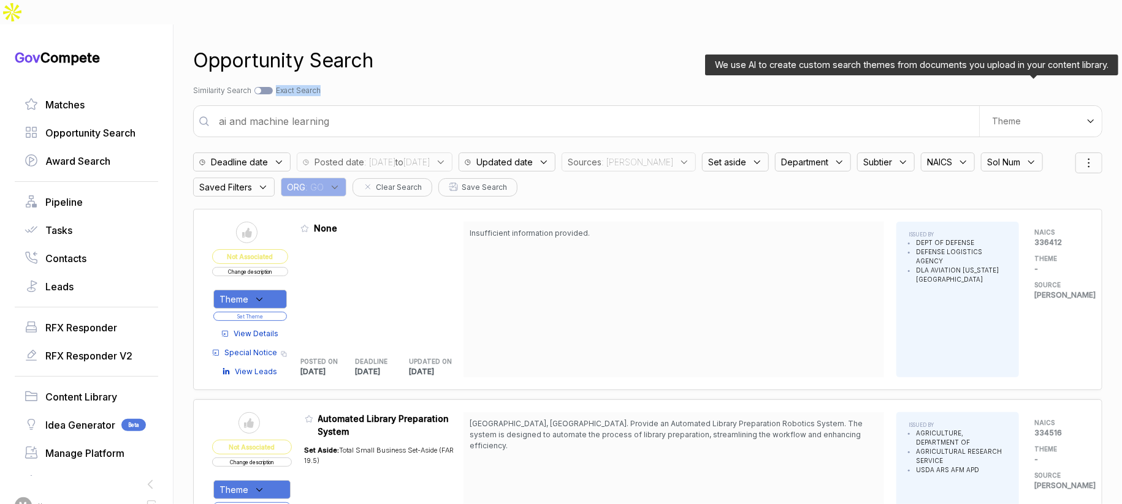
drag, startPoint x: 994, startPoint y: 99, endPoint x: 995, endPoint y: 105, distance: 6.3
click at [994, 116] on span "Theme" at bounding box center [1006, 121] width 29 height 11
click at [982, 156] on div "E-Learning" at bounding box center [1018, 167] width 145 height 22
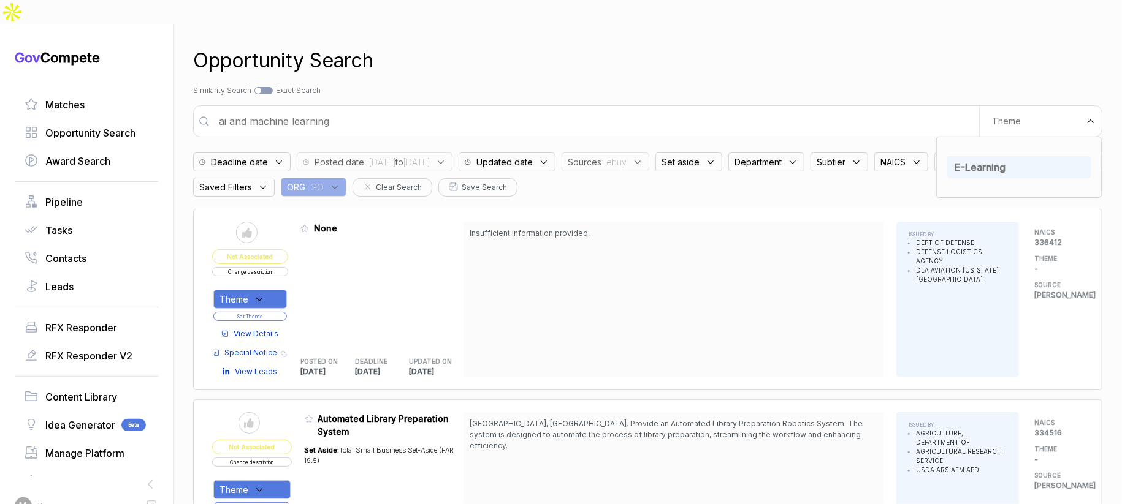
drag, startPoint x: 588, startPoint y: 79, endPoint x: 573, endPoint y: 81, distance: 14.8
click at [578, 81] on div "Opportunity Search Search by Topic Relevance Similarity Search Search by Exact …" at bounding box center [647, 277] width 909 height 504
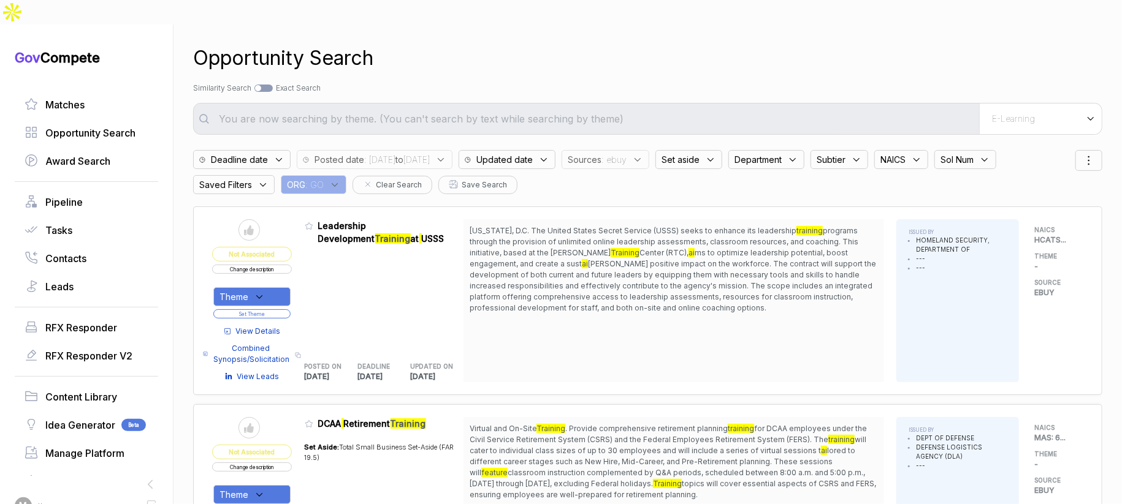
scroll to position [9, 0]
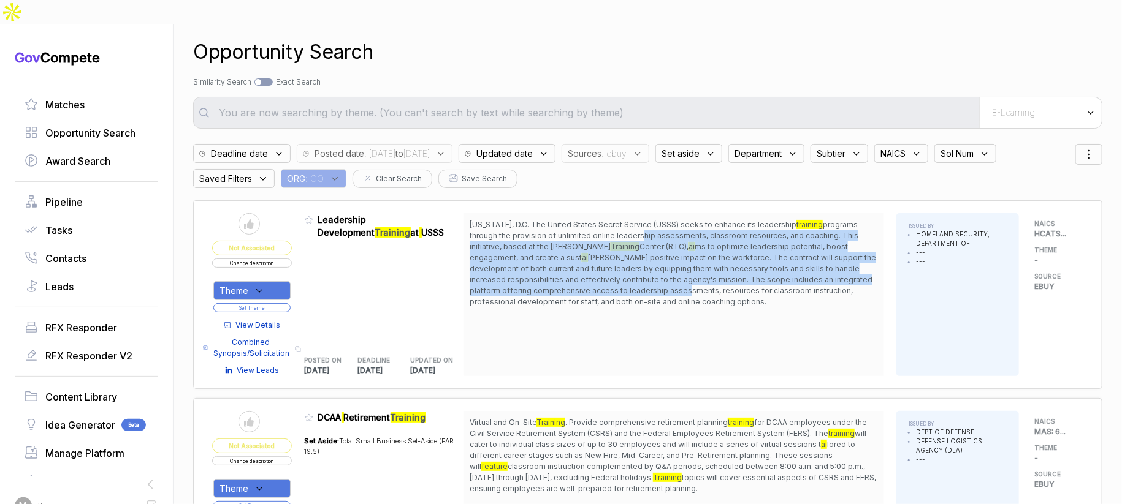
drag, startPoint x: 642, startPoint y: 210, endPoint x: 700, endPoint y: 270, distance: 83.2
click at [692, 262] on span "[US_STATE], D.C. The United States Secret Service (USSS) seeks to enhance its l…" at bounding box center [674, 263] width 408 height 88
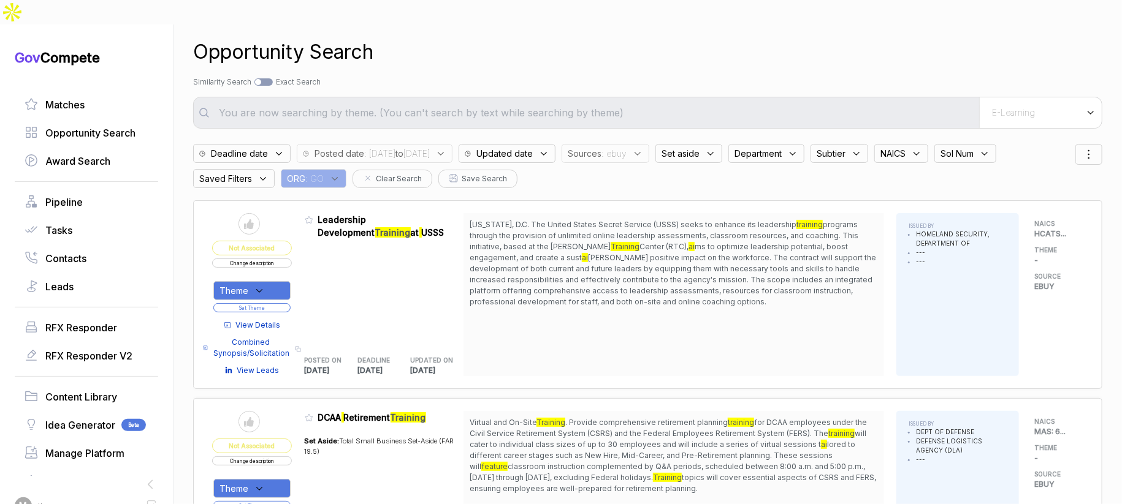
click at [702, 273] on span "[PERSON_NAME] positive impact on the workforce. The contract will support the d…" at bounding box center [673, 279] width 406 height 53
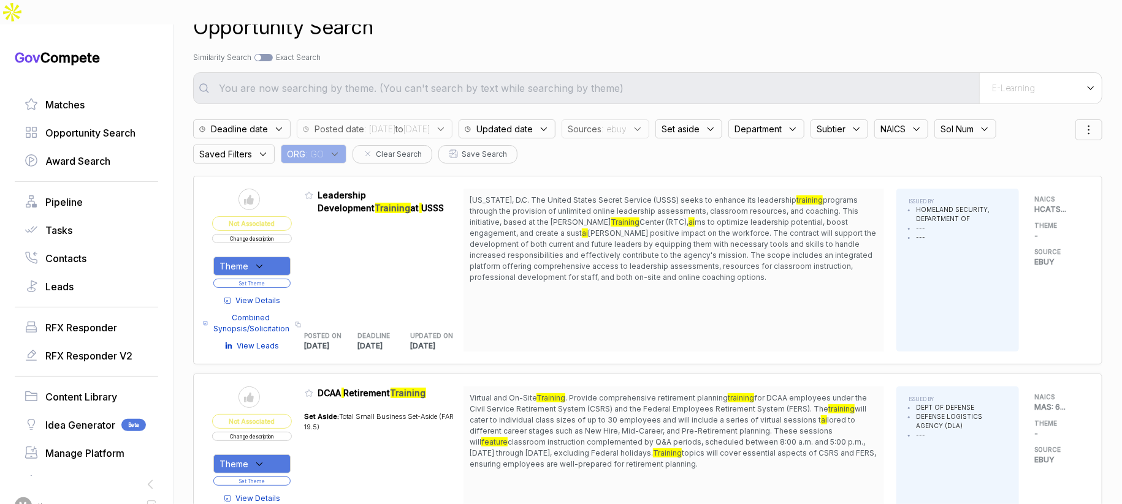
scroll to position [44, 0]
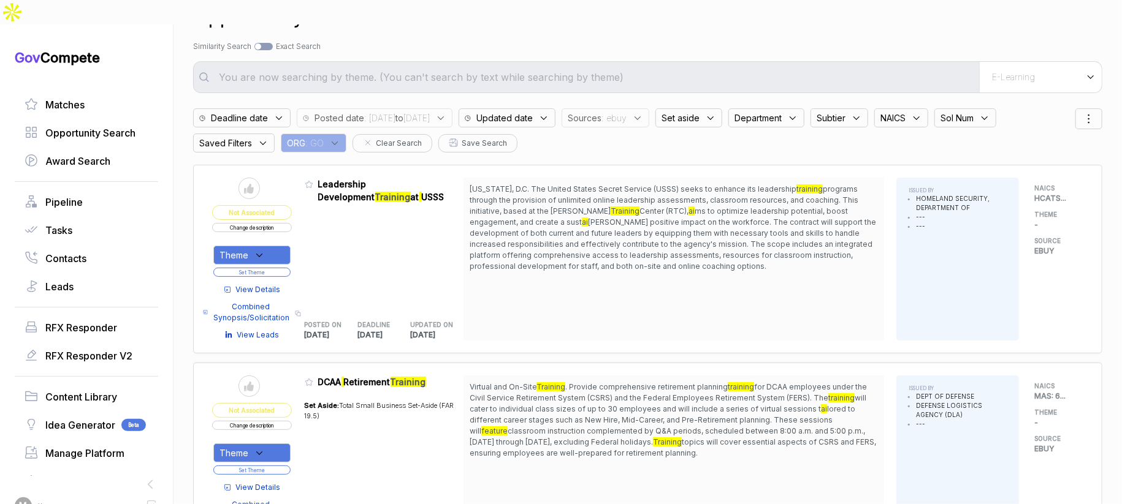
click at [256, 284] on span "View Details" at bounding box center [258, 289] width 45 height 11
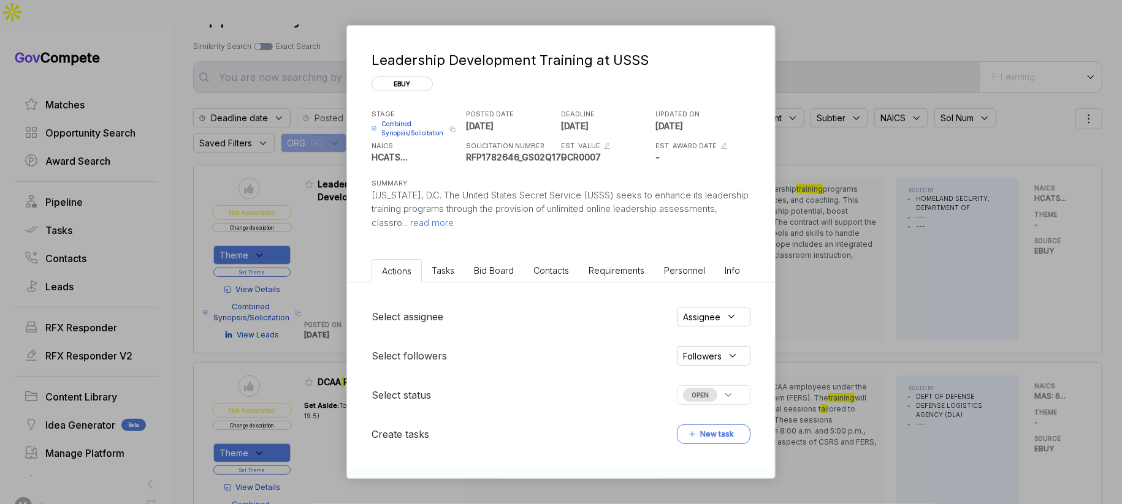
click at [477, 281] on ul "Actions Tasks Bid Board Contacts Requirements Personnel Info" at bounding box center [561, 268] width 428 height 28
click at [489, 275] on li "Bid Board" at bounding box center [493, 270] width 59 height 23
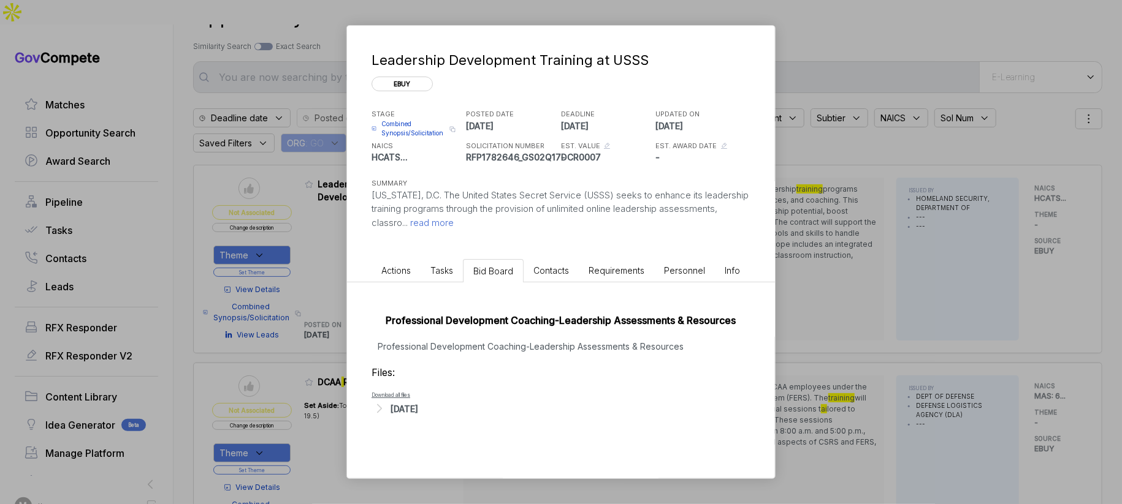
click at [418, 413] on div "[DATE]" at bounding box center [404, 409] width 28 height 13
click at [442, 425] on span "- Solicitation [VEHICLE_IDENTIFICATION_NUMBER] - Professional Development Coach…" at bounding box center [547, 432] width 303 height 17
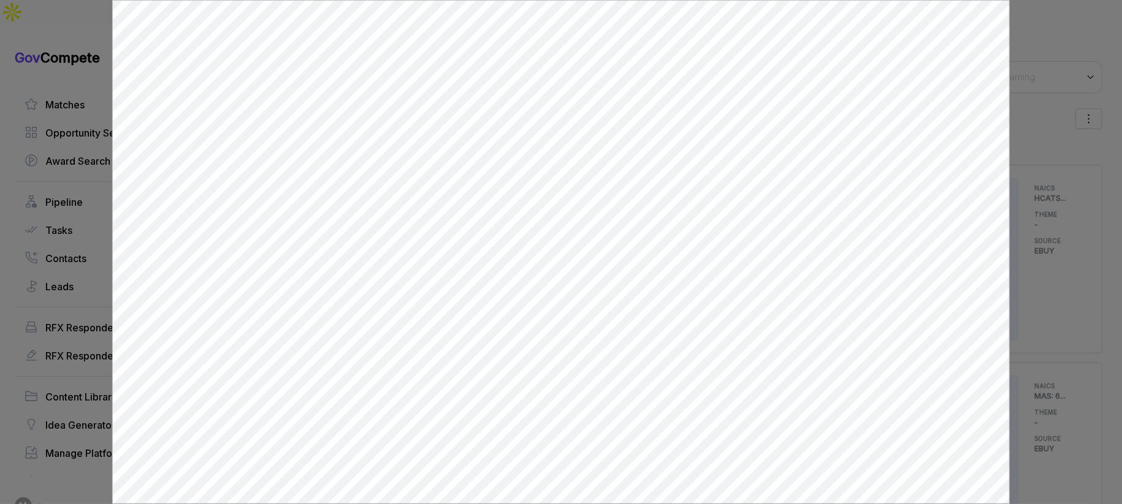
scroll to position [0, 0]
click at [1057, 244] on div at bounding box center [561, 252] width 1122 height 504
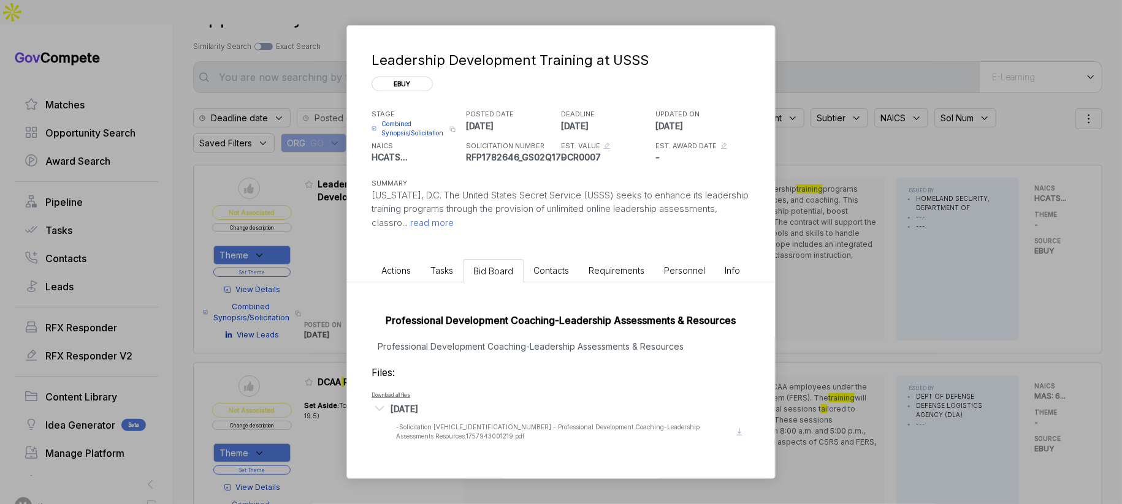
click at [1055, 246] on div "Leadership Development Training at USSS ebuy STAGE Combined Synopsis/Solicitati…" at bounding box center [561, 252] width 1122 height 504
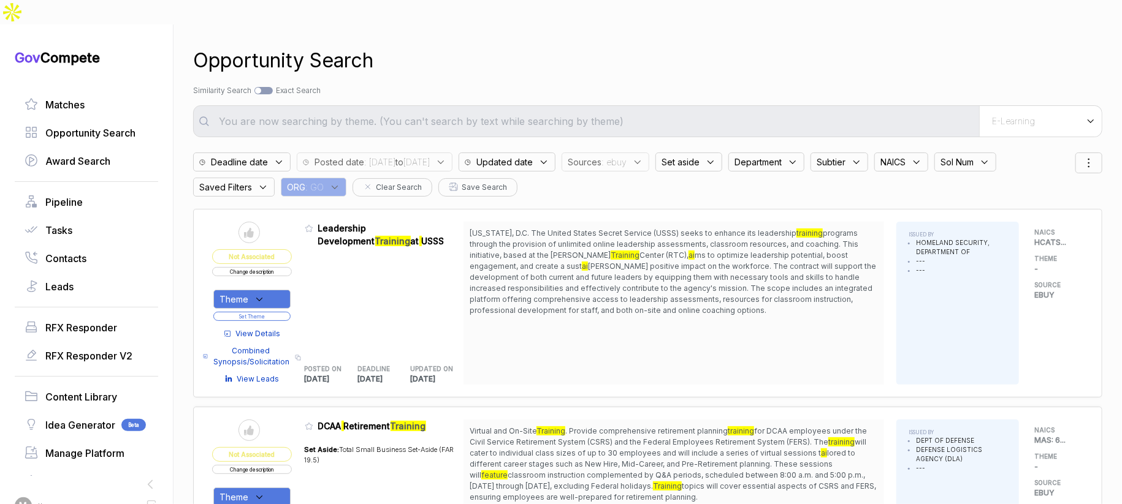
click at [292, 267] on button "Change description" at bounding box center [252, 271] width 80 height 9
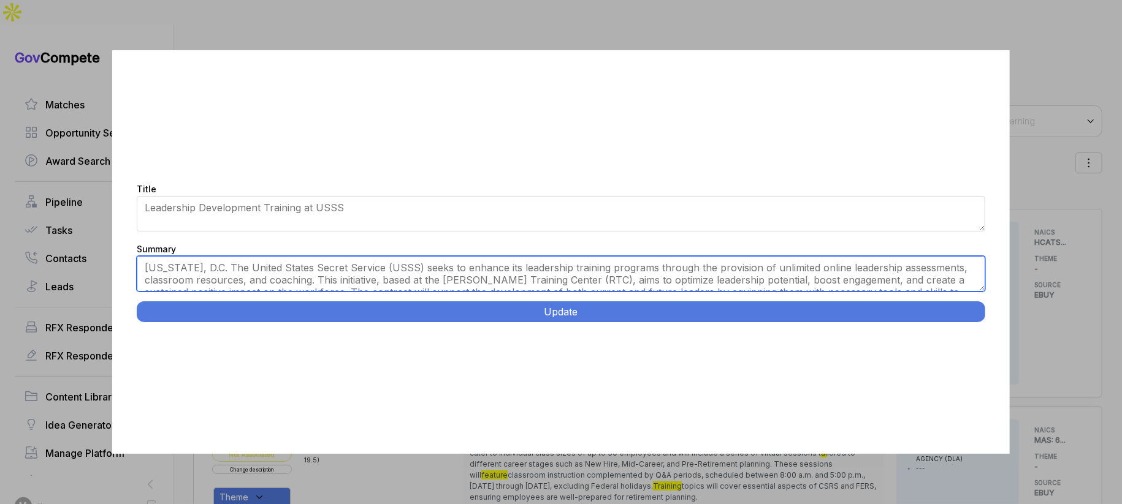
click at [468, 278] on textarea "[US_STATE], D.C. The United States Secret Service (USSS) seeks to enhance its l…" at bounding box center [561, 274] width 848 height 36
paste textarea "USSS Leadership Development and Coaching Services. Virtual platform with onsite…"
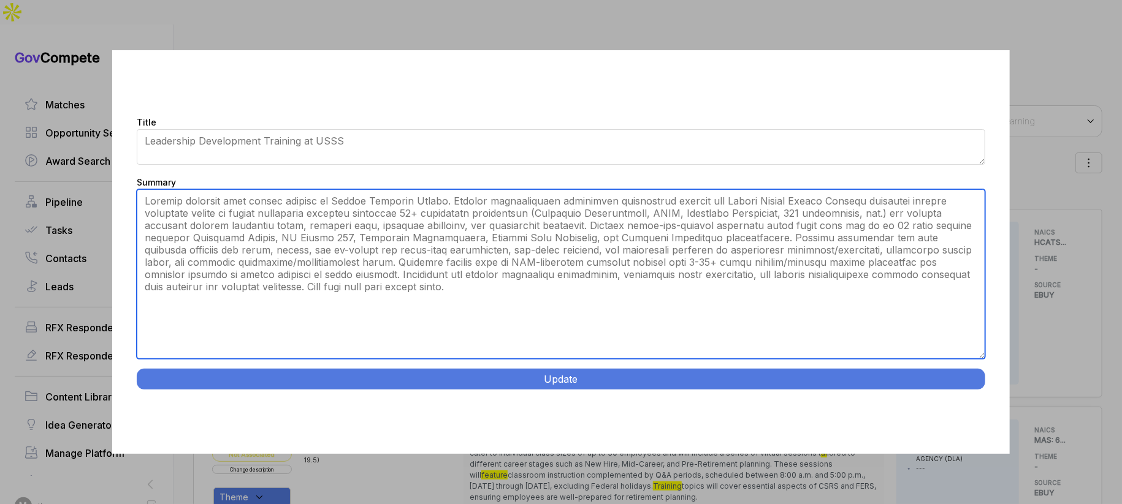
drag, startPoint x: 983, startPoint y: 290, endPoint x: 971, endPoint y: 443, distance: 153.1
click at [971, 443] on div "Title Leadership Development Training at USSS Summary [US_STATE], D.C. The Unit…" at bounding box center [560, 251] width 897 height 403
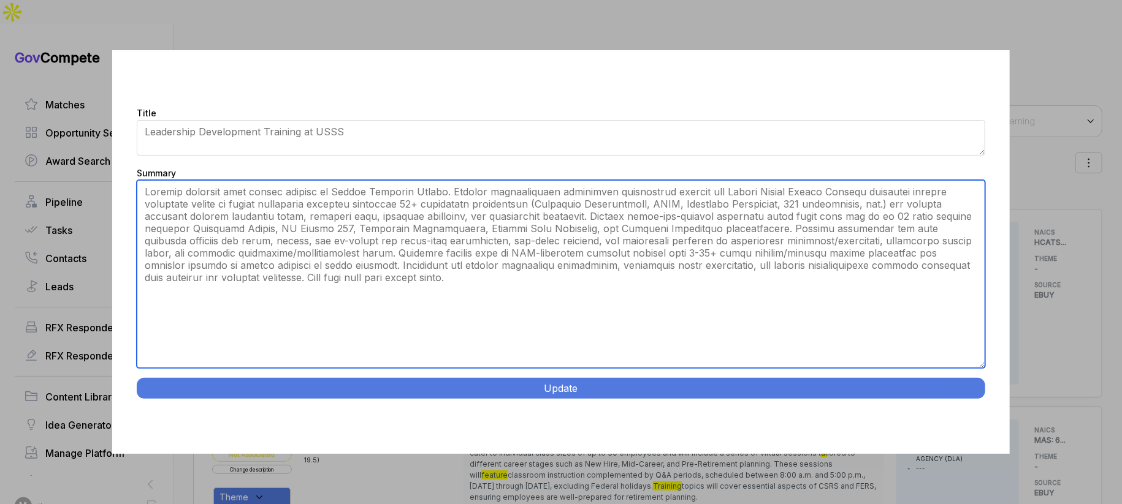
click at [396, 191] on textarea "[US_STATE], D.C. The United States Secret Service (USSS) seeks to enhance its l…" at bounding box center [561, 274] width 848 height 188
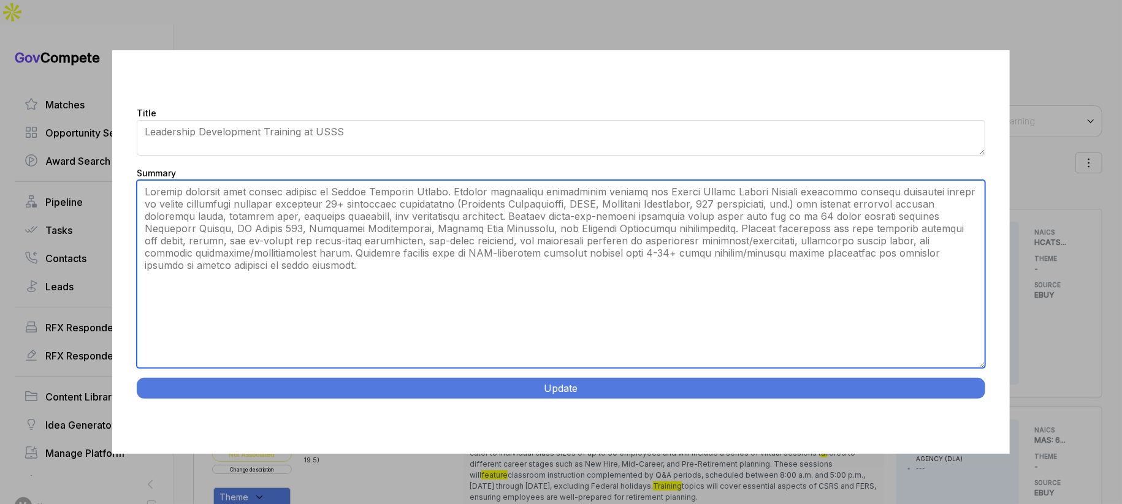
type textarea "Virtual platform with onsite support at [PERSON_NAME][GEOGRAPHIC_DATA]. Provide…"
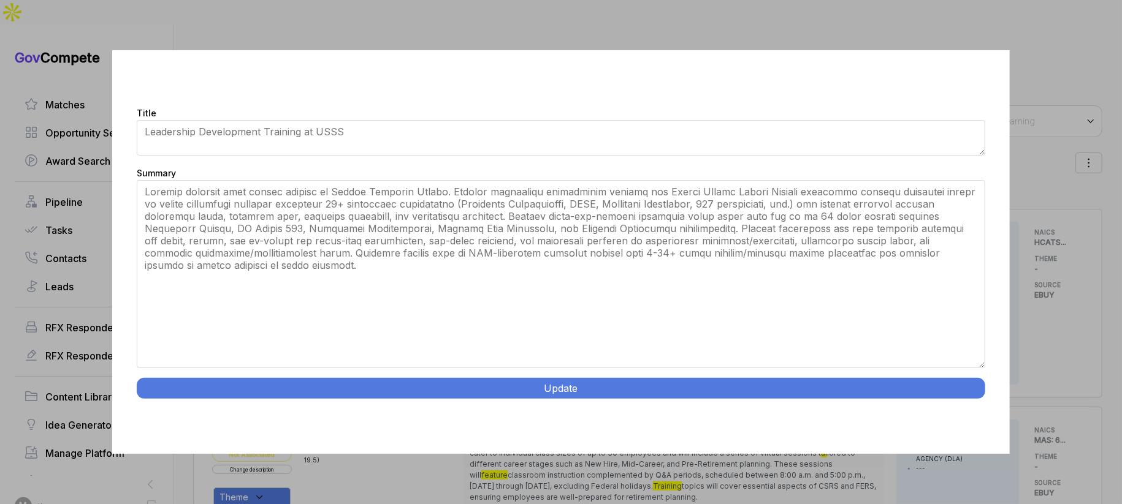
click at [496, 390] on button "Update" at bounding box center [561, 388] width 848 height 21
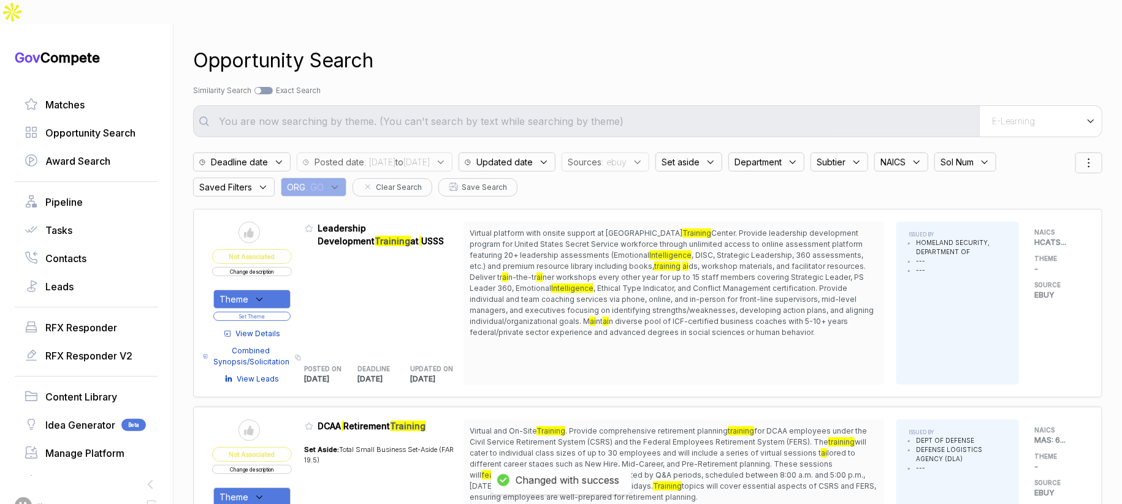
click at [283, 290] on div "Theme" at bounding box center [251, 299] width 77 height 19
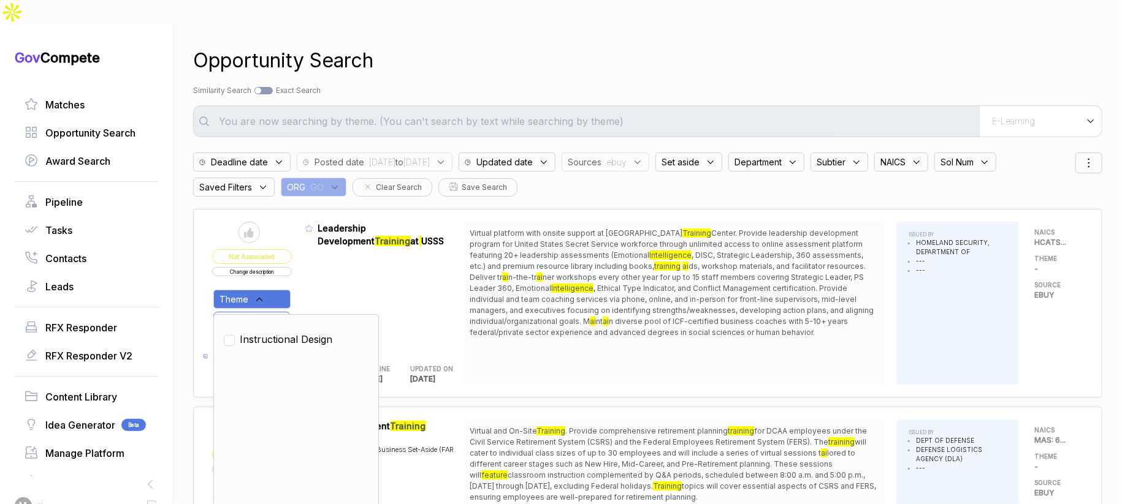
drag, startPoint x: 285, startPoint y: 314, endPoint x: 297, endPoint y: 298, distance: 19.7
click at [286, 332] on span "Instructional Design" at bounding box center [286, 339] width 93 height 15
checkbox input "true"
click at [329, 262] on div "Admin: Click to change feature to 1 RFP1782646_GS02Q17DCR0007 Leadership Develo…" at bounding box center [384, 303] width 159 height 163
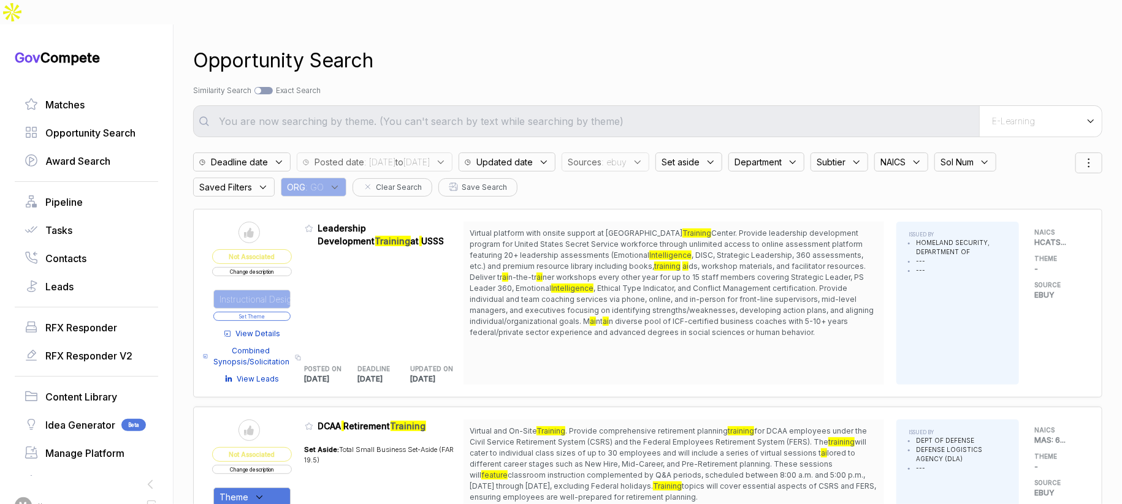
click at [285, 312] on button "Set Theme" at bounding box center [251, 316] width 77 height 9
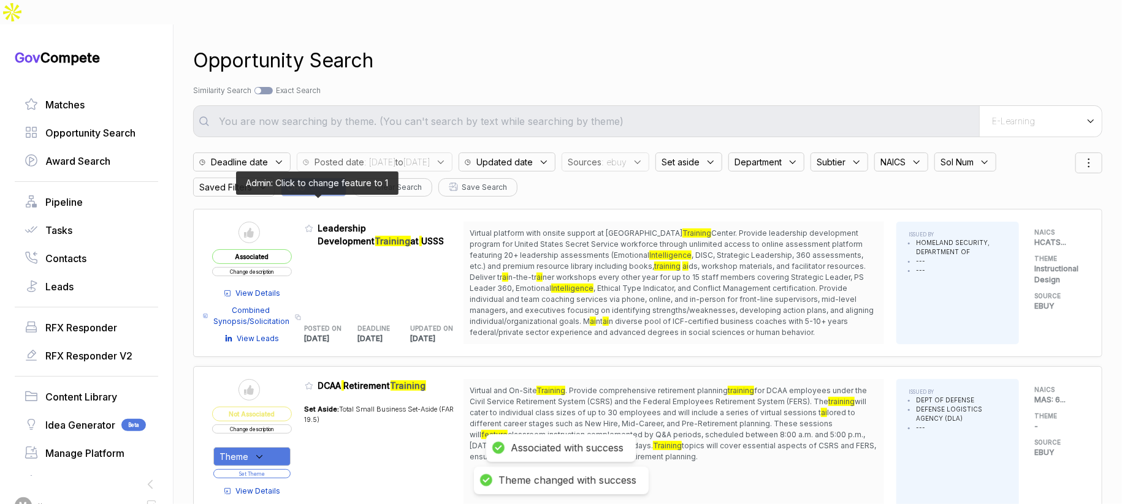
click at [313, 226] on icon at bounding box center [308, 229] width 7 height 7
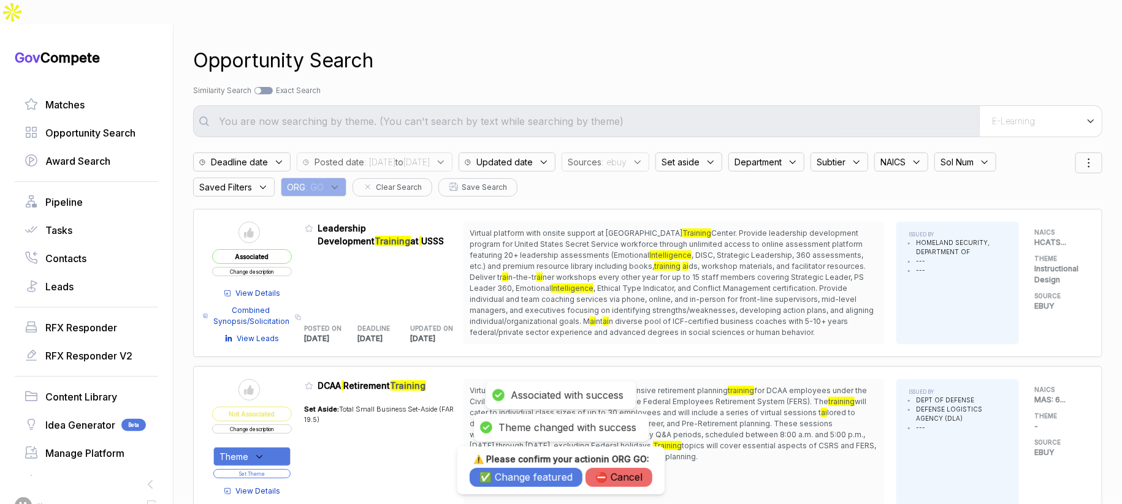
click at [481, 474] on button "✅ Change featured" at bounding box center [526, 477] width 113 height 19
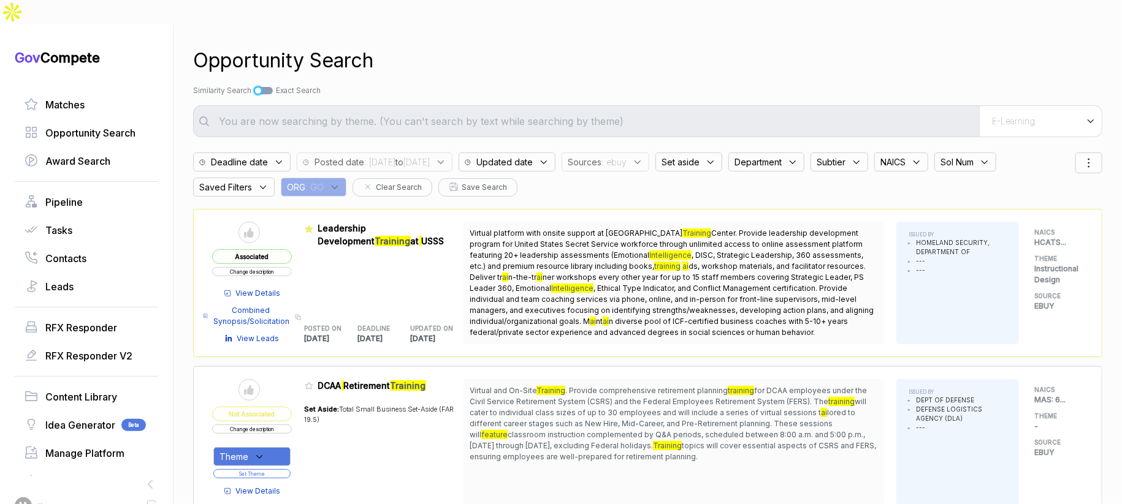
click at [261, 88] on div at bounding box center [258, 91] width 6 height 6
checkbox input "true"
type input "E-Learning"
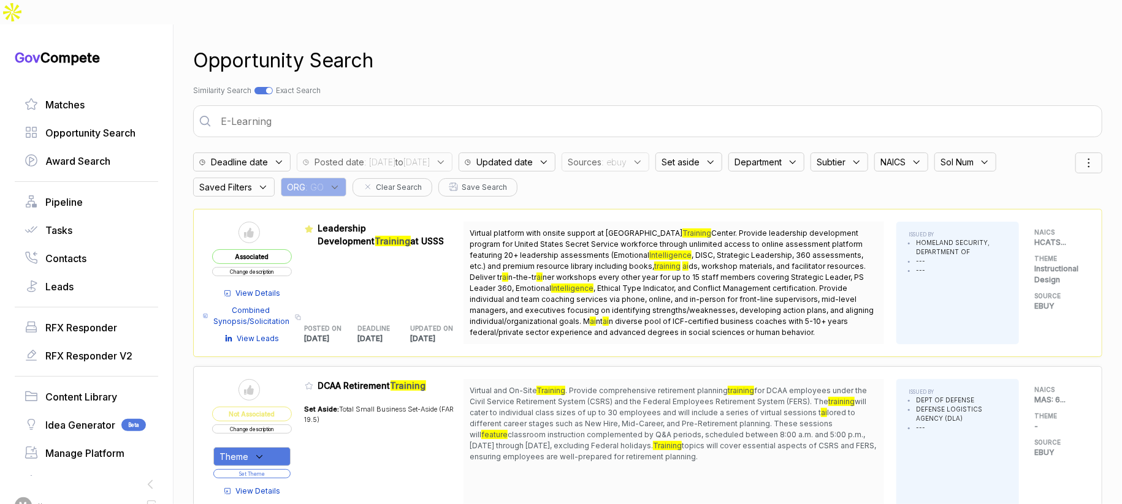
click at [298, 109] on input "E-Learning" at bounding box center [655, 121] width 885 height 25
click at [520, 46] on div "Opportunity Search" at bounding box center [647, 60] width 909 height 29
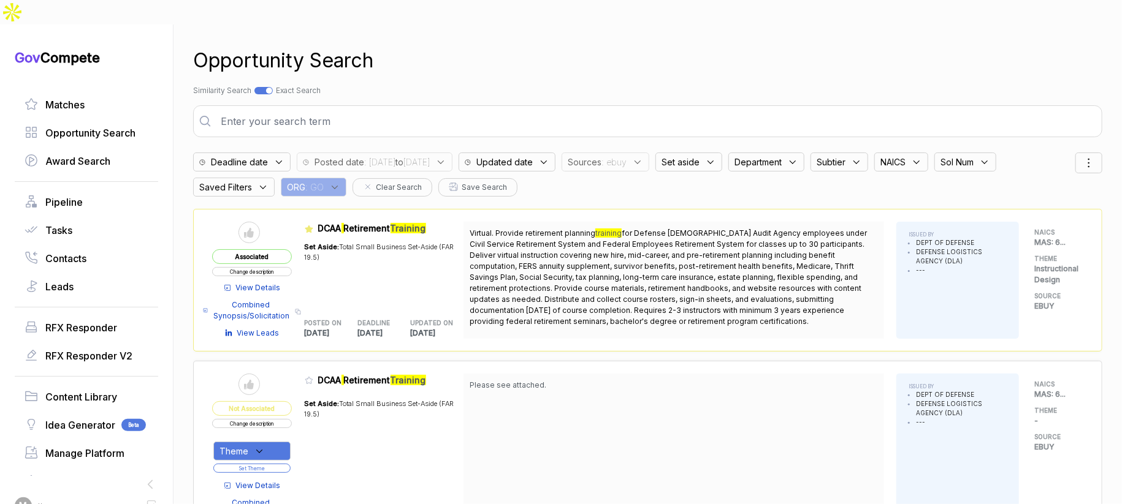
click at [265, 87] on div at bounding box center [263, 90] width 18 height 7
checkbox input "false"
click at [626, 156] on span ": ebuy" at bounding box center [613, 162] width 25 height 13
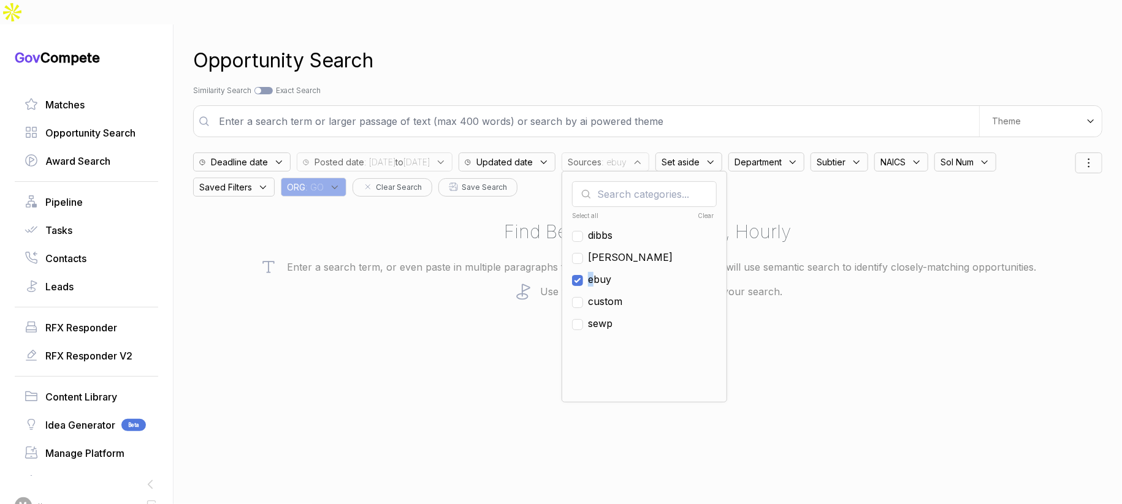
click at [635, 249] on ul "Select all Clear [PERSON_NAME] ebuy custom sewp" at bounding box center [644, 300] width 145 height 184
click at [611, 272] on span "ebuy" at bounding box center [599, 279] width 23 height 15
checkbox input "false"
drag, startPoint x: 636, startPoint y: 235, endPoint x: 698, endPoint y: 173, distance: 87.1
click at [636, 250] on span "[PERSON_NAME]" at bounding box center [630, 257] width 85 height 15
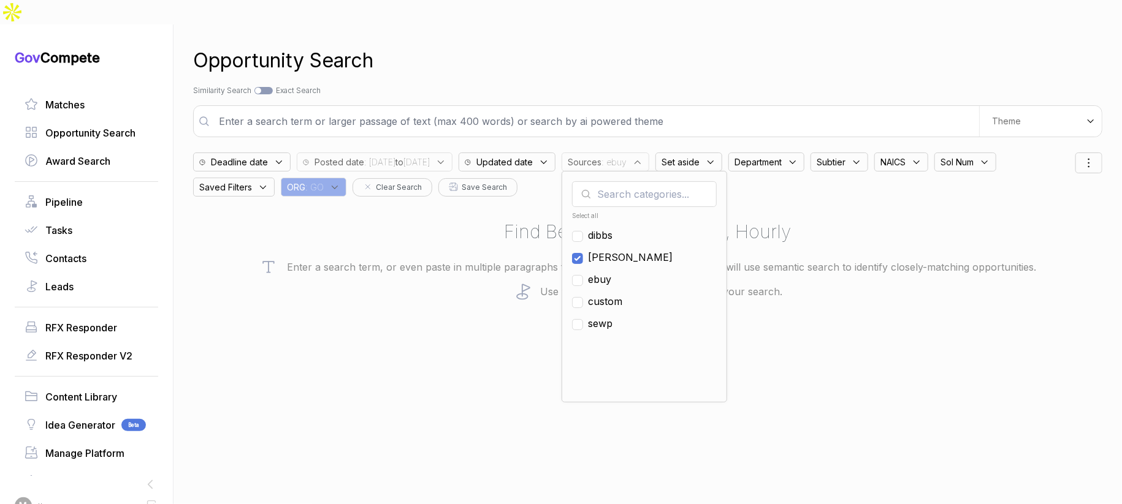
checkbox input "true"
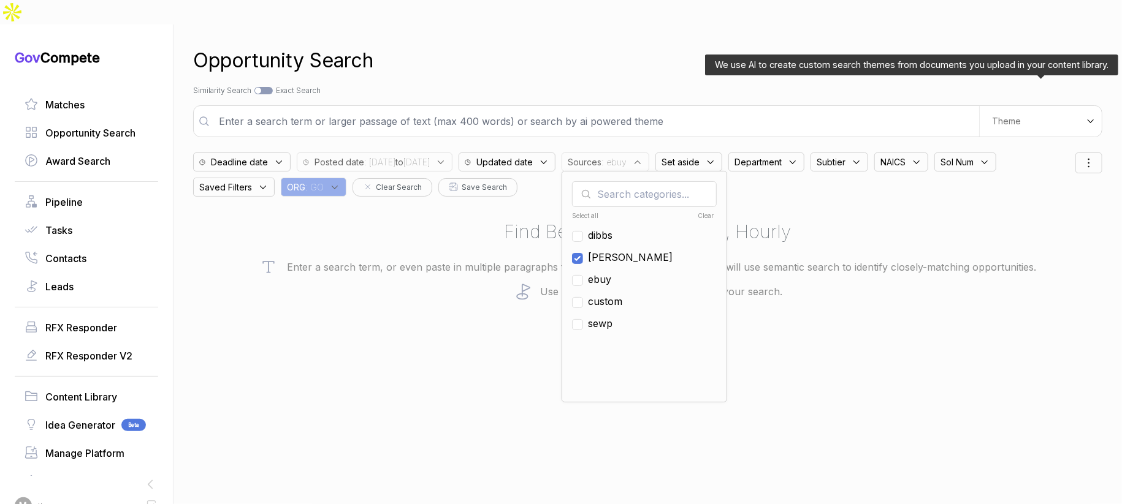
click at [1002, 106] on div "Theme" at bounding box center [1040, 121] width 123 height 31
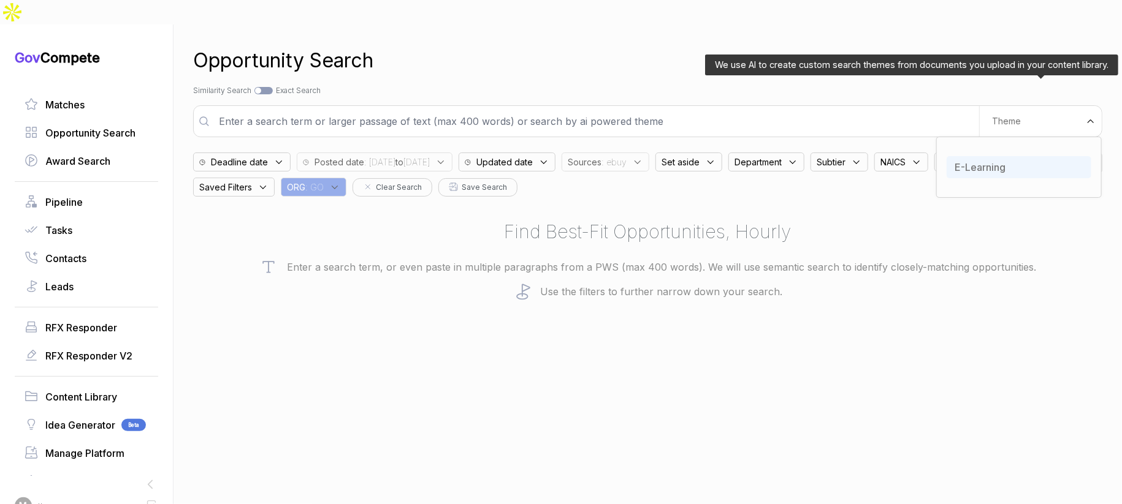
drag, startPoint x: 998, startPoint y: 146, endPoint x: 991, endPoint y: 137, distance: 11.9
click at [997, 161] on span "E-Learning" at bounding box center [979, 167] width 51 height 12
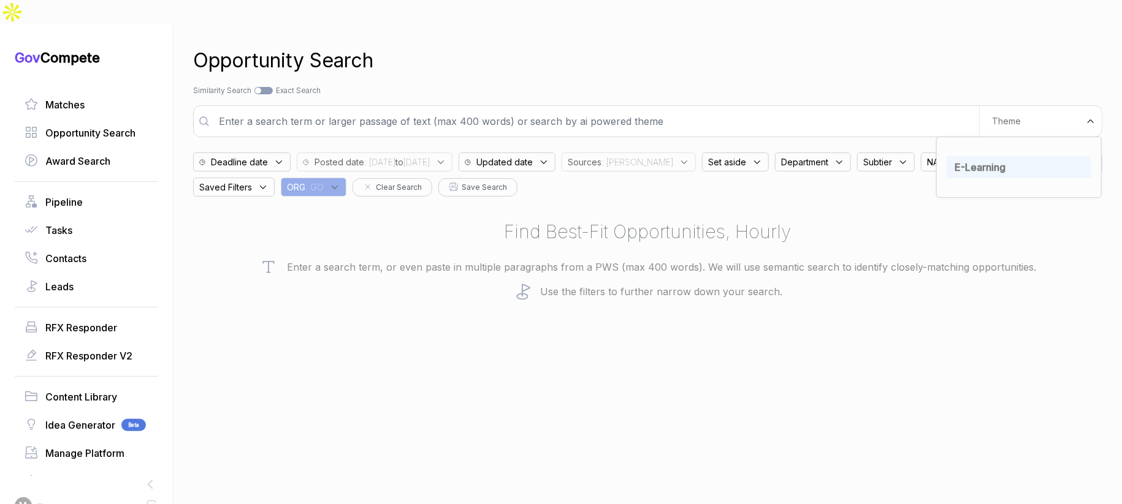
click at [827, 48] on div "Opportunity Search" at bounding box center [647, 60] width 909 height 29
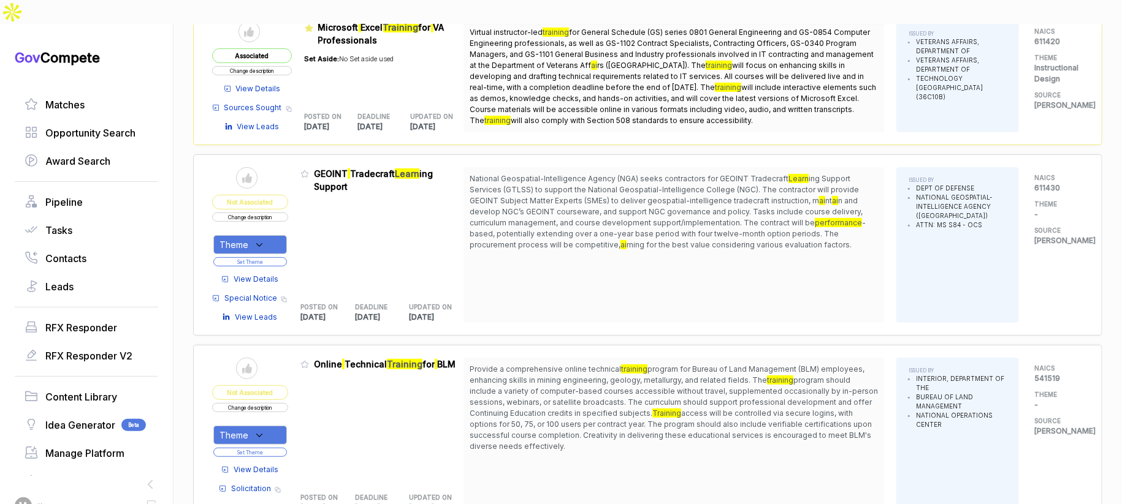
scroll to position [201, 0]
click at [262, 274] on span "View Details" at bounding box center [256, 279] width 45 height 11
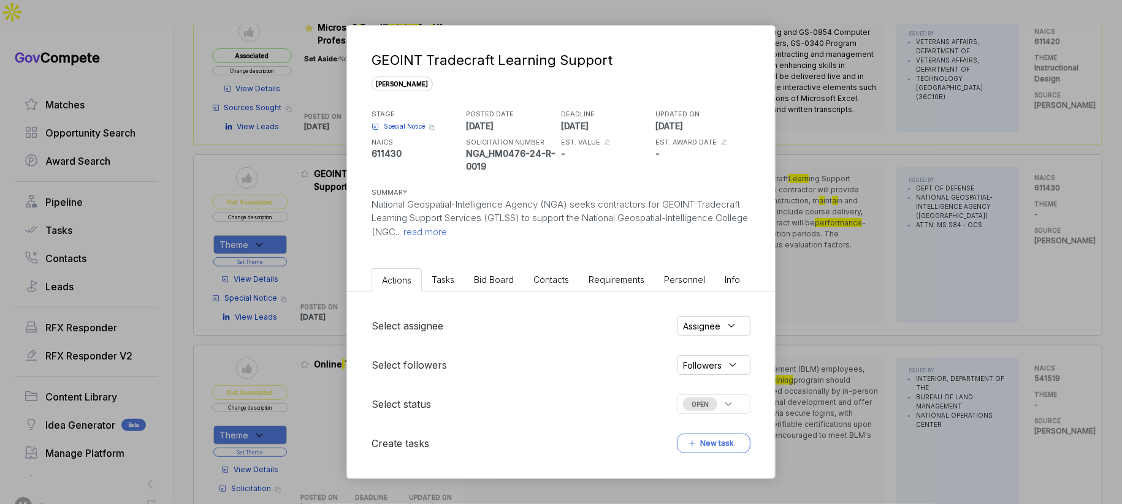
click at [477, 282] on span "Bid Board" at bounding box center [494, 280] width 40 height 10
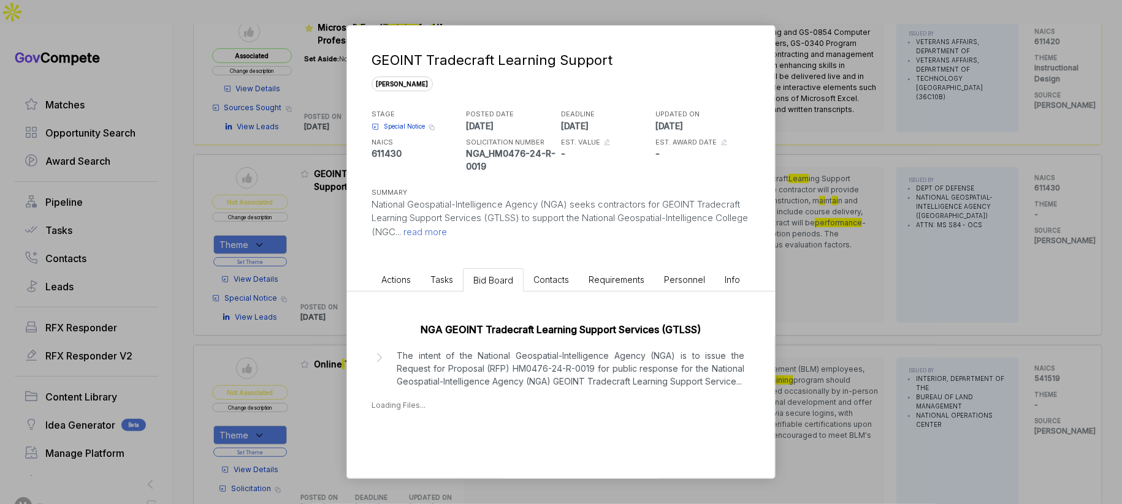
click at [568, 368] on p "The intent of the National Geospatial-Intelligence Agency (NGA) is to issue the…" at bounding box center [571, 368] width 348 height 39
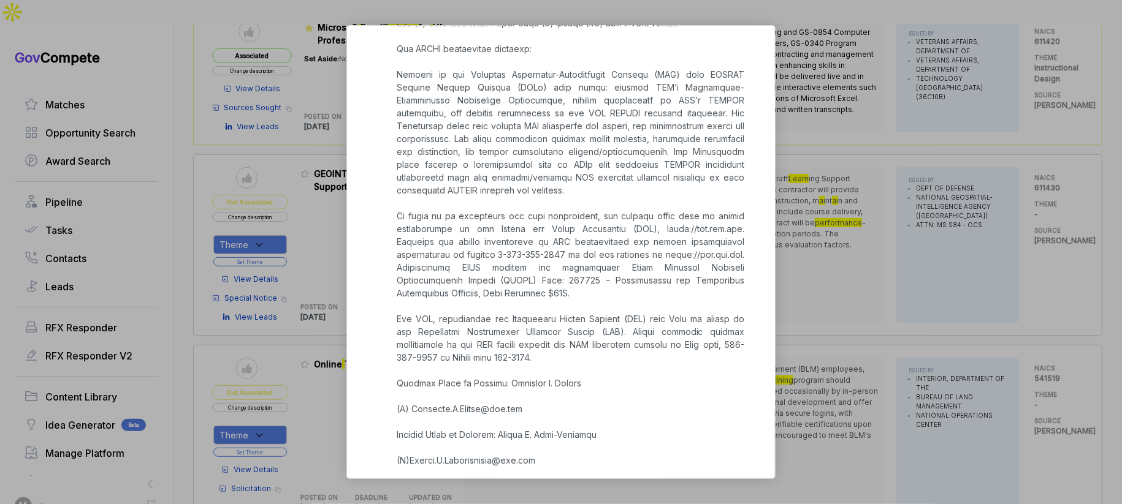
scroll to position [731, 0]
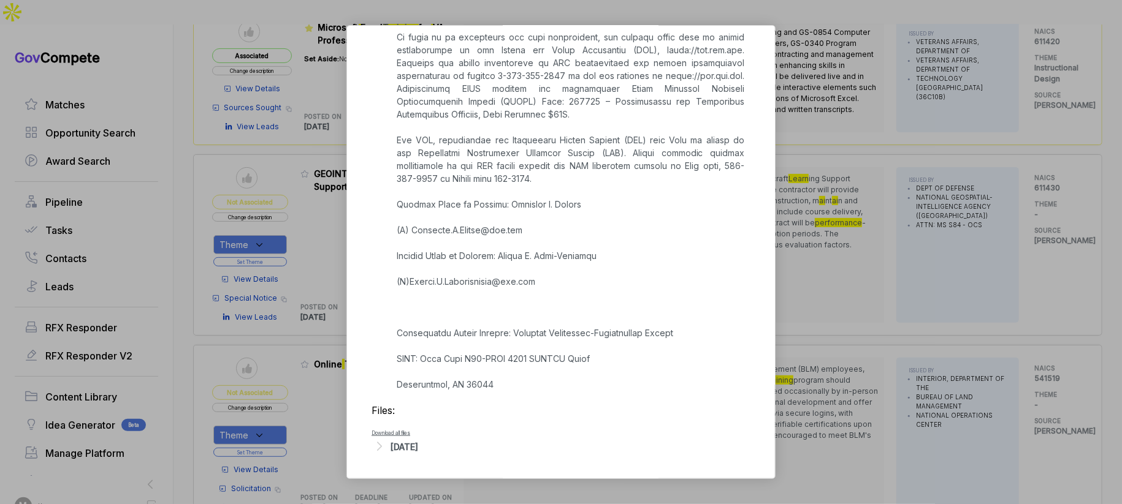
click at [413, 445] on div "[DATE]" at bounding box center [404, 447] width 28 height 13
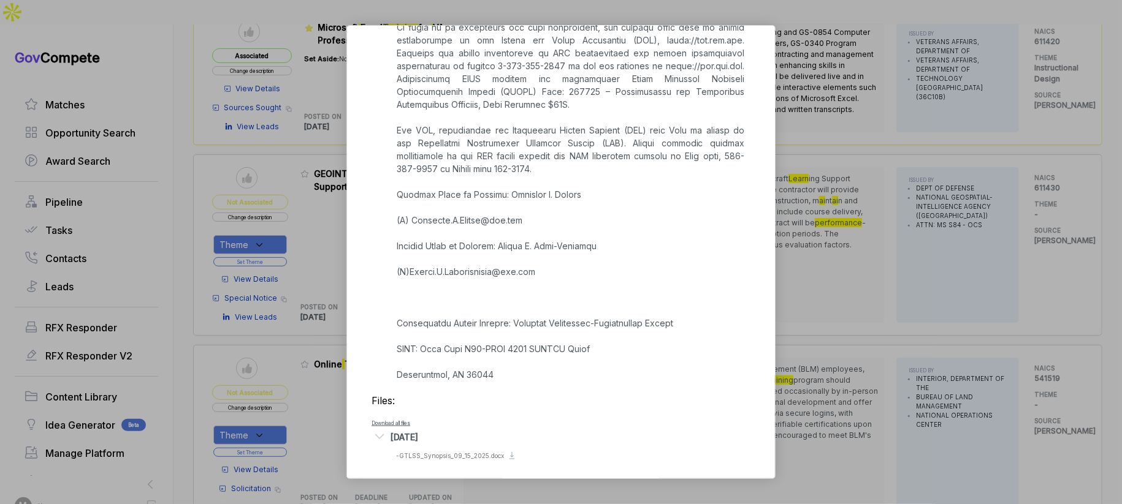
scroll to position [746, 0]
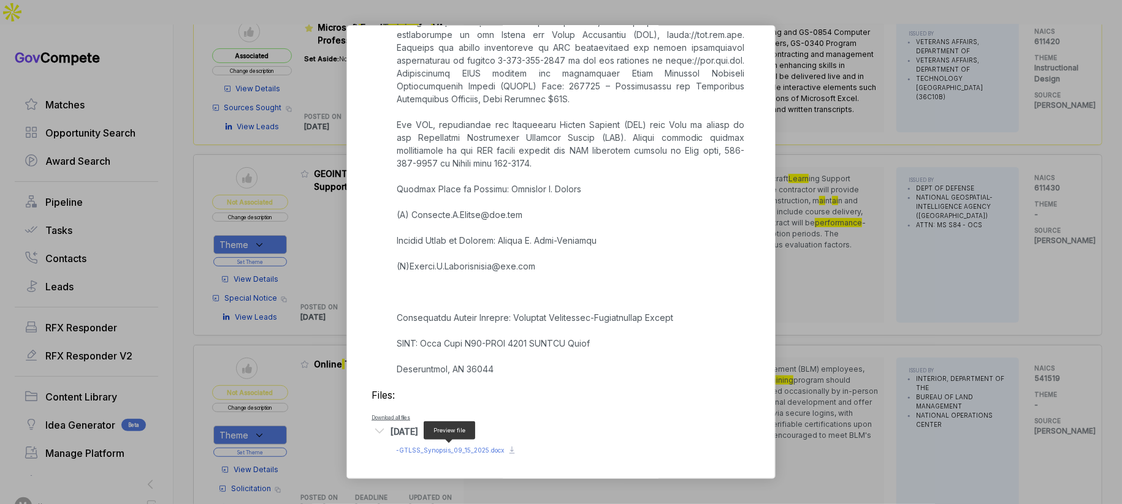
click at [451, 447] on span "- GTLSS_Synopsis_09_15_2025.docx" at bounding box center [450, 450] width 108 height 7
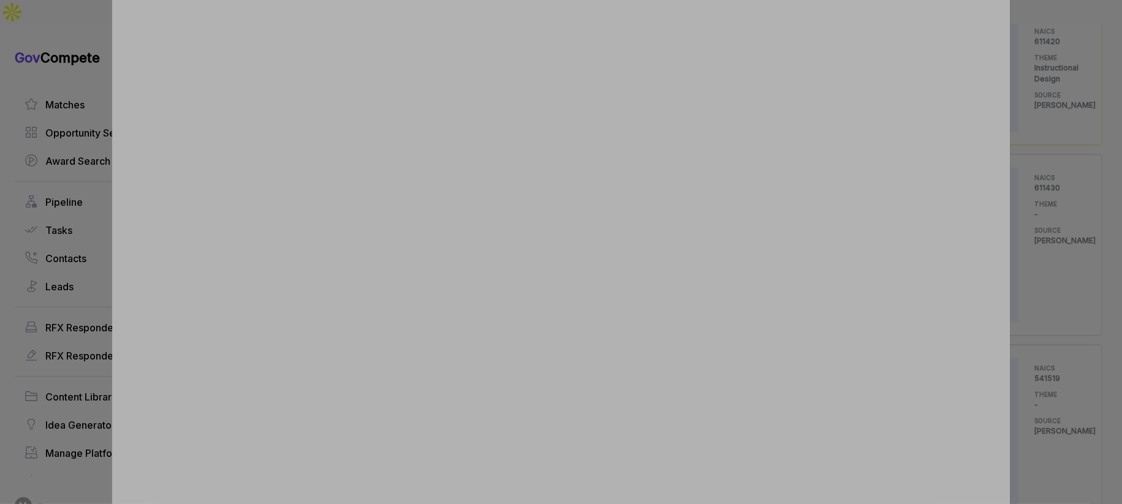
click at [1041, 222] on div at bounding box center [561, 252] width 1122 height 504
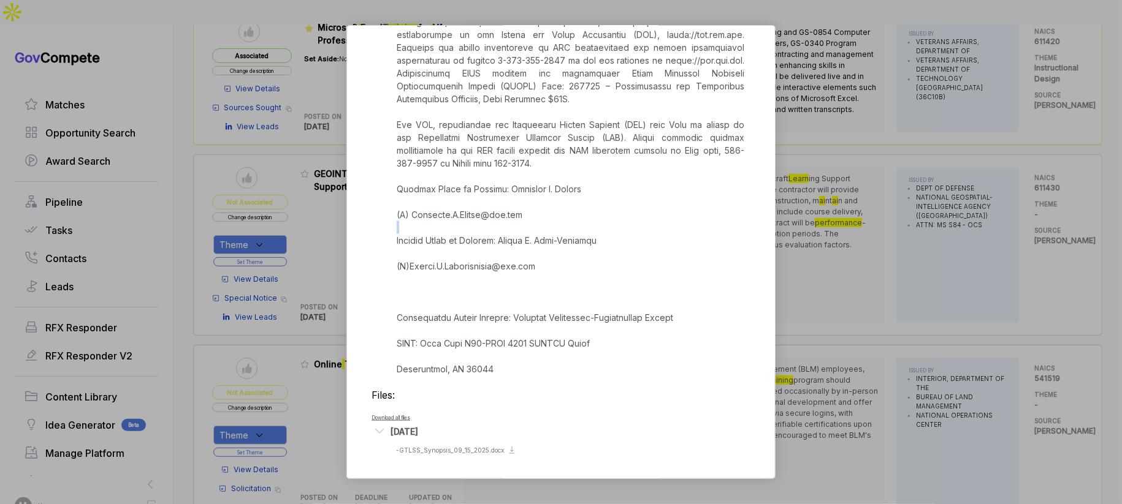
drag, startPoint x: 1041, startPoint y: 222, endPoint x: 1035, endPoint y: 223, distance: 6.2
click at [1041, 223] on div "GEOINT Tradecraft Learning Support [PERSON_NAME] STAGE Special Notice Copy link…" at bounding box center [561, 252] width 1122 height 504
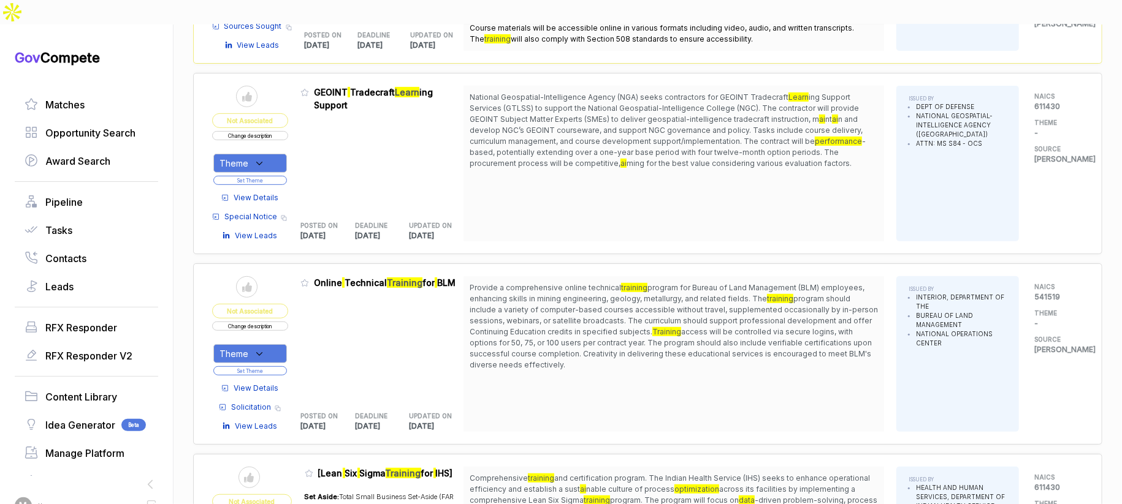
scroll to position [296, 0]
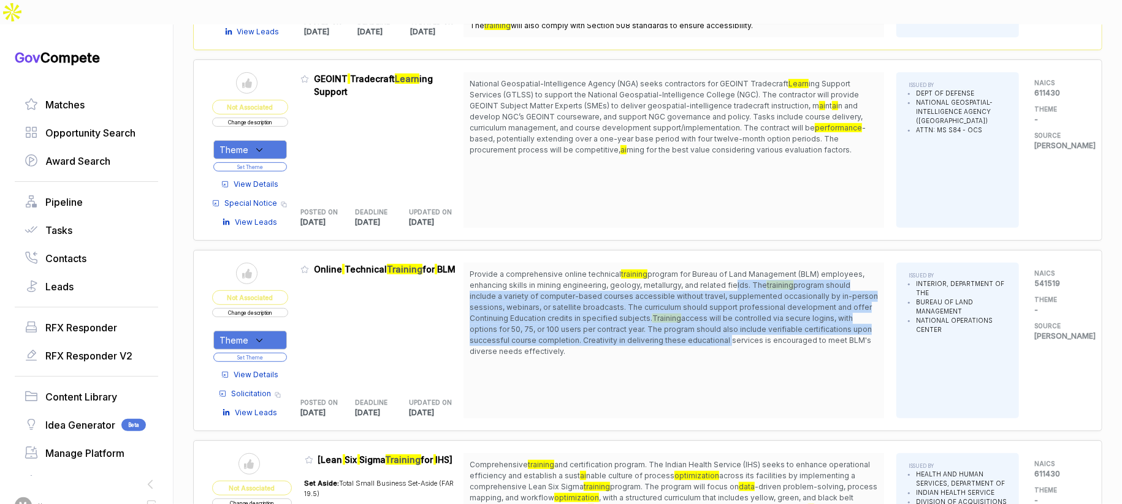
drag, startPoint x: 732, startPoint y: 255, endPoint x: 728, endPoint y: 317, distance: 62.1
click at [728, 317] on span "Provide a comprehensive online technical training program for Bureau of Land Ma…" at bounding box center [674, 313] width 408 height 88
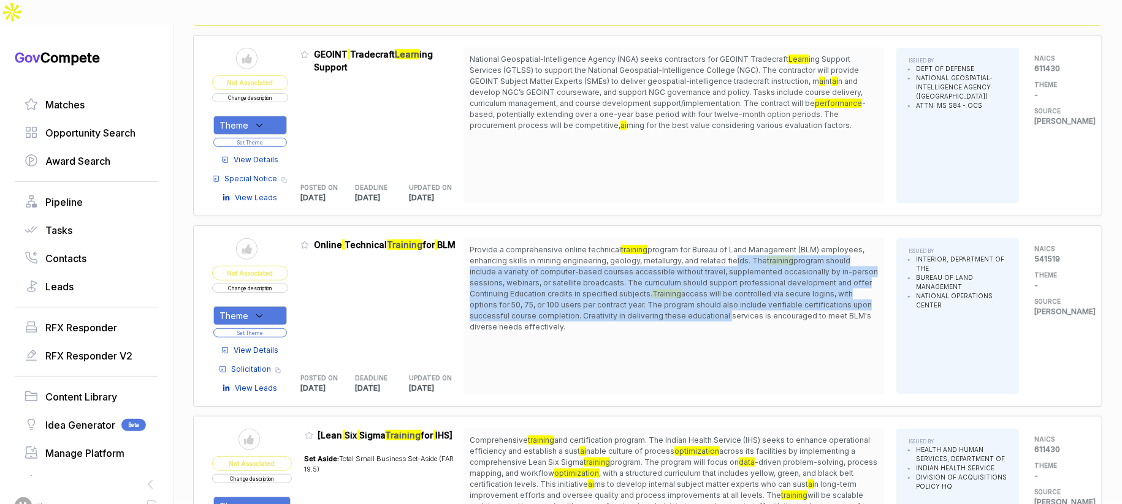
scroll to position [361, 0]
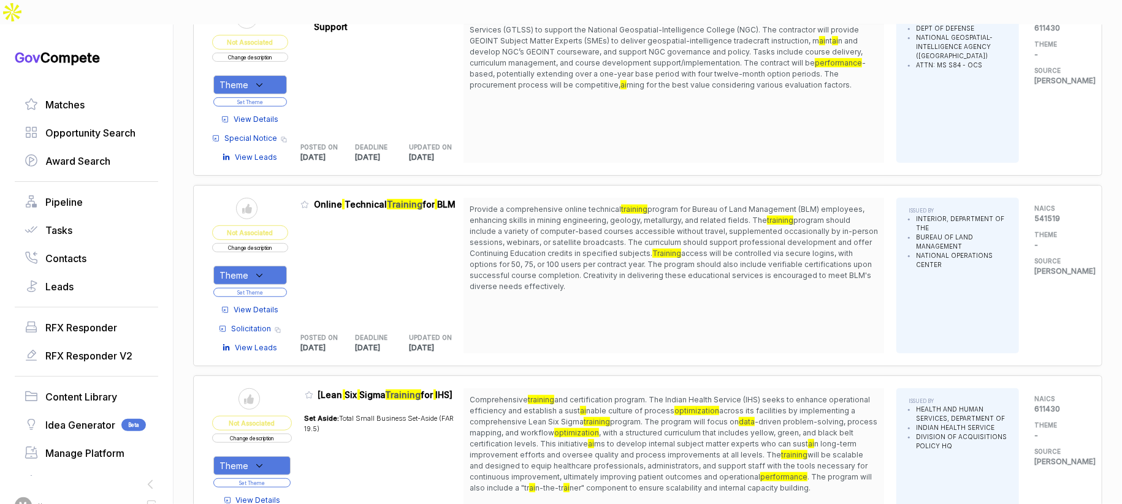
click at [270, 305] on span "View Details" at bounding box center [256, 310] width 45 height 11
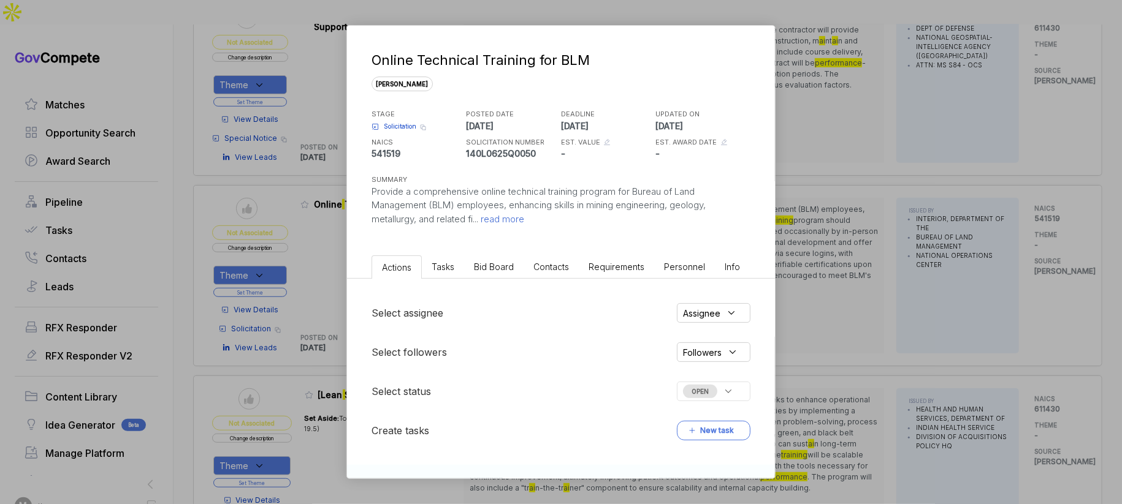
click at [470, 275] on li "Bid Board" at bounding box center [493, 267] width 59 height 23
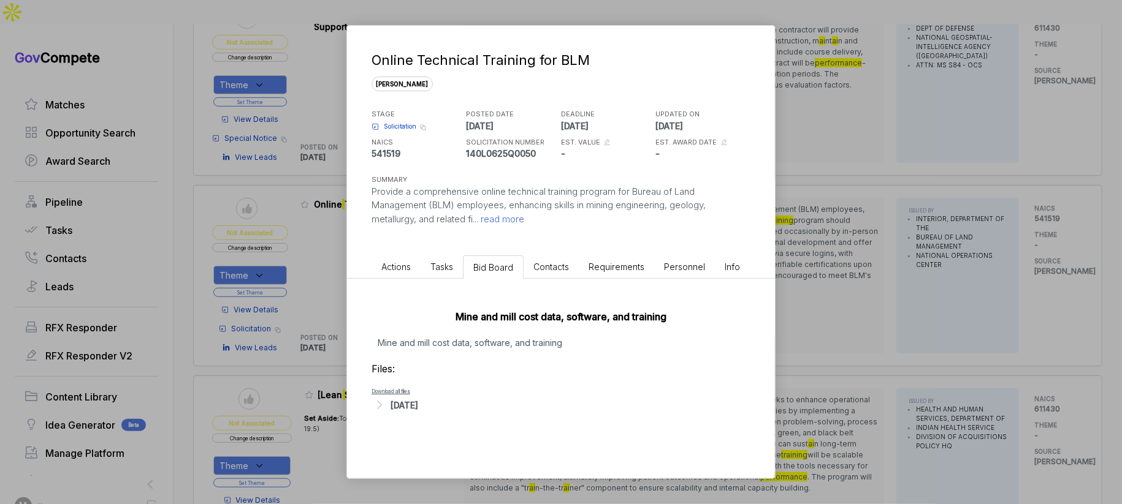
drag, startPoint x: 400, startPoint y: 419, endPoint x: 407, endPoint y: 416, distance: 8.0
click at [407, 416] on div "Mine and mill cost data, software, and training Mine and mill cost data, softwa…" at bounding box center [561, 358] width 428 height 159
drag, startPoint x: 428, startPoint y: 408, endPoint x: 443, endPoint y: 417, distance: 17.0
click at [418, 408] on div "[DATE]" at bounding box center [404, 405] width 28 height 13
click at [453, 427] on div "Preview file - B08_-_RFQ_Mine_Mill_Data_Software_and_Training.pdf" at bounding box center [481, 424] width 171 height 9
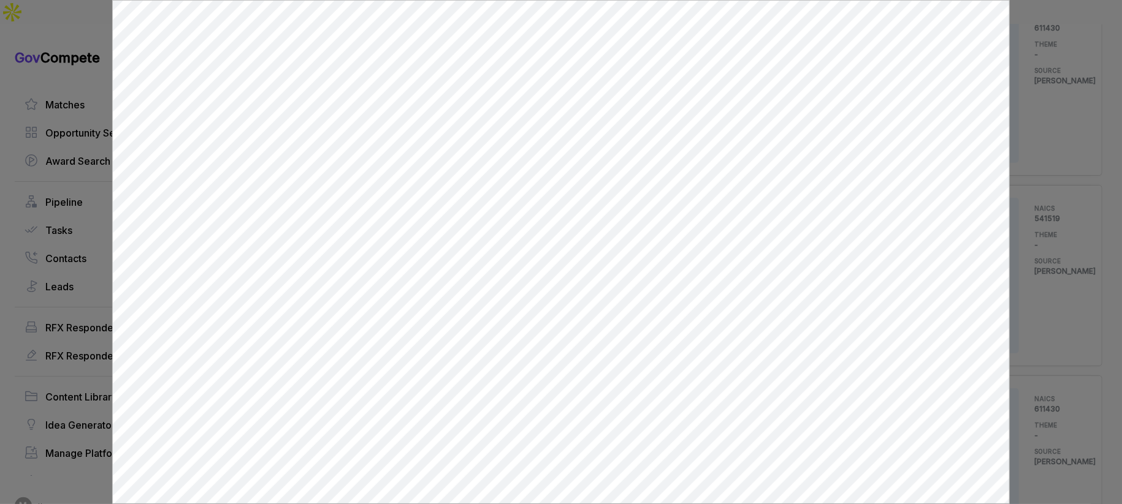
scroll to position [0, 0]
click at [1065, 279] on div at bounding box center [561, 252] width 1122 height 504
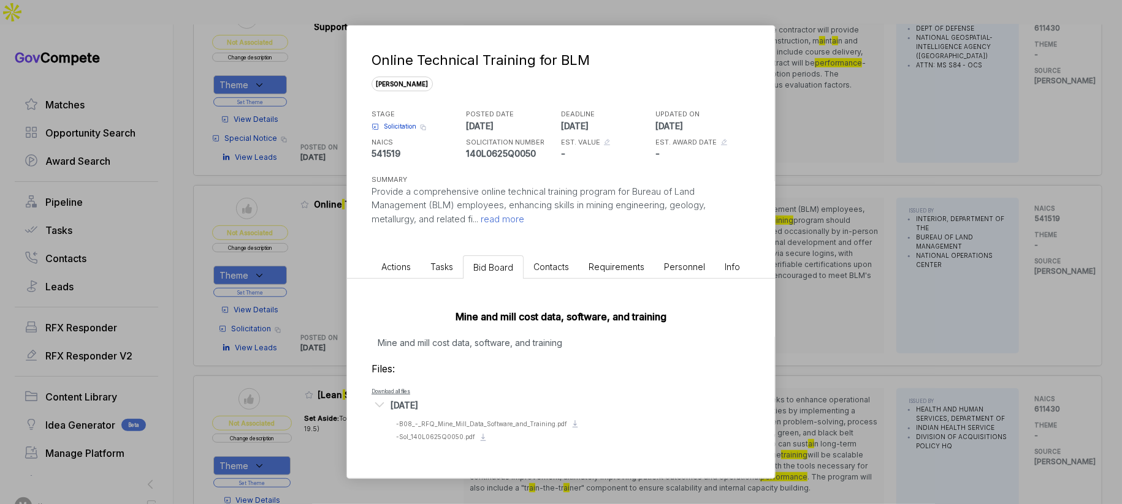
drag, startPoint x: 1057, startPoint y: 283, endPoint x: 1047, endPoint y: 283, distance: 9.8
click at [1052, 283] on div "Online Technical Training for BLM sam STAGE Solicitation Copy link POSTED DATE …" at bounding box center [561, 252] width 1122 height 504
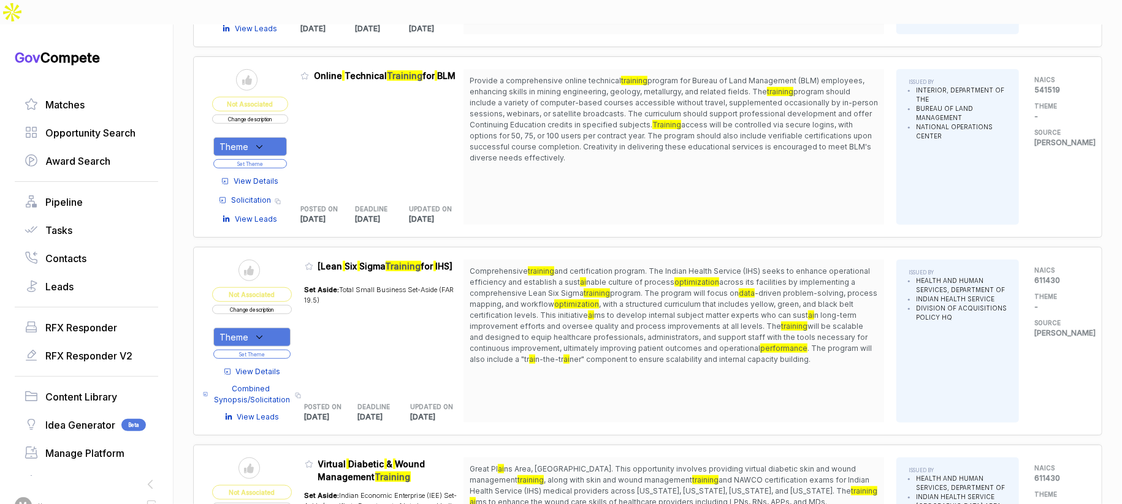
scroll to position [606, 0]
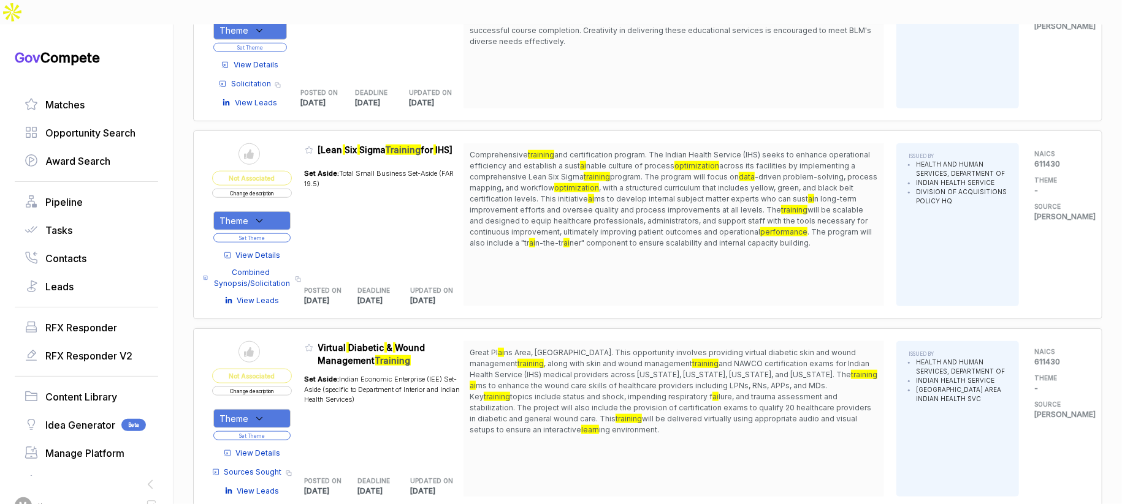
click at [281, 250] on span "View Details" at bounding box center [258, 255] width 45 height 11
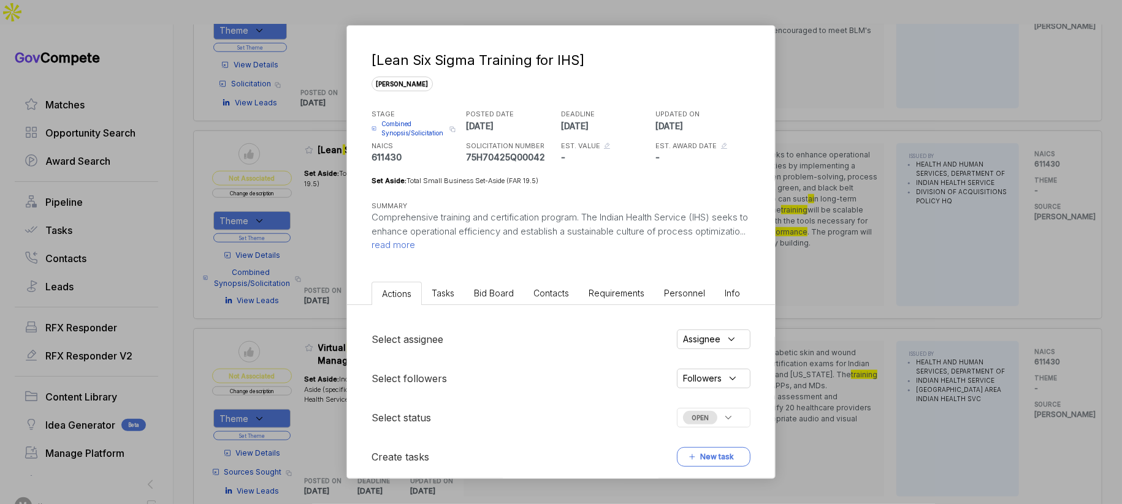
click at [485, 295] on span "Bid Board" at bounding box center [494, 293] width 40 height 10
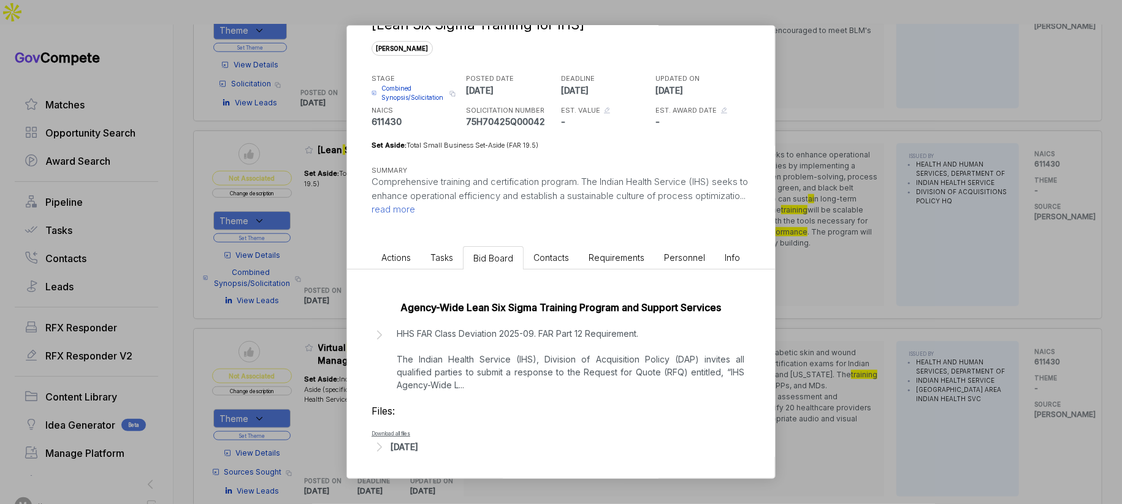
drag, startPoint x: 426, startPoint y: 444, endPoint x: 437, endPoint y: 435, distance: 14.8
click at [418, 444] on div "Sep 13, 2025" at bounding box center [404, 447] width 28 height 13
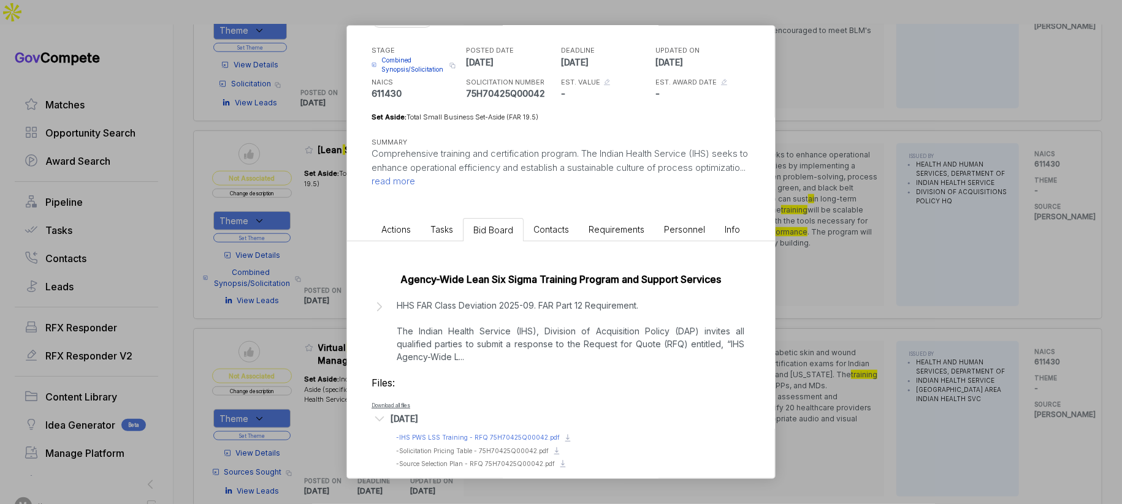
scroll to position [77, 0]
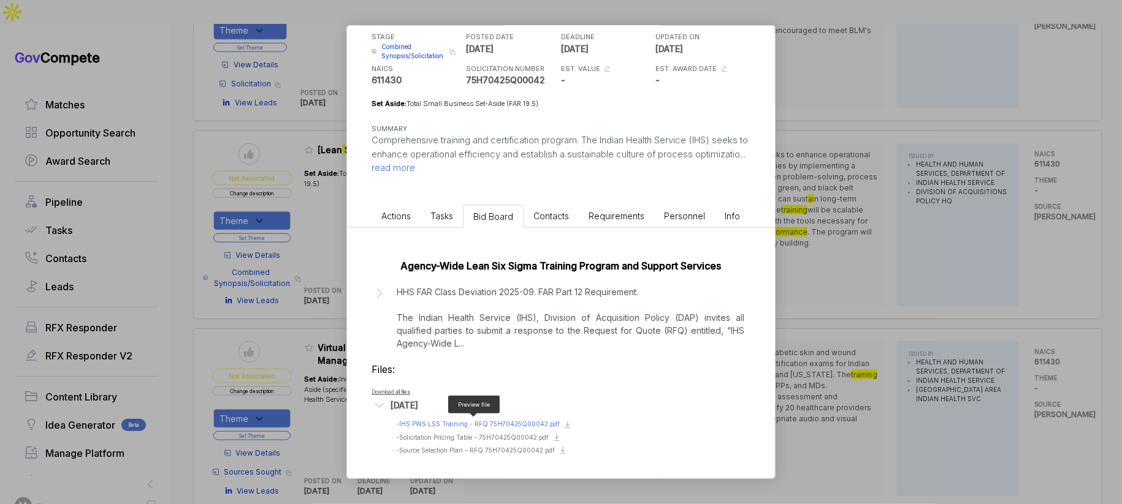
click at [476, 423] on span "- IHS PWS LSS Training - RFQ 75H70425Q00042.pdf" at bounding box center [478, 423] width 164 height 7
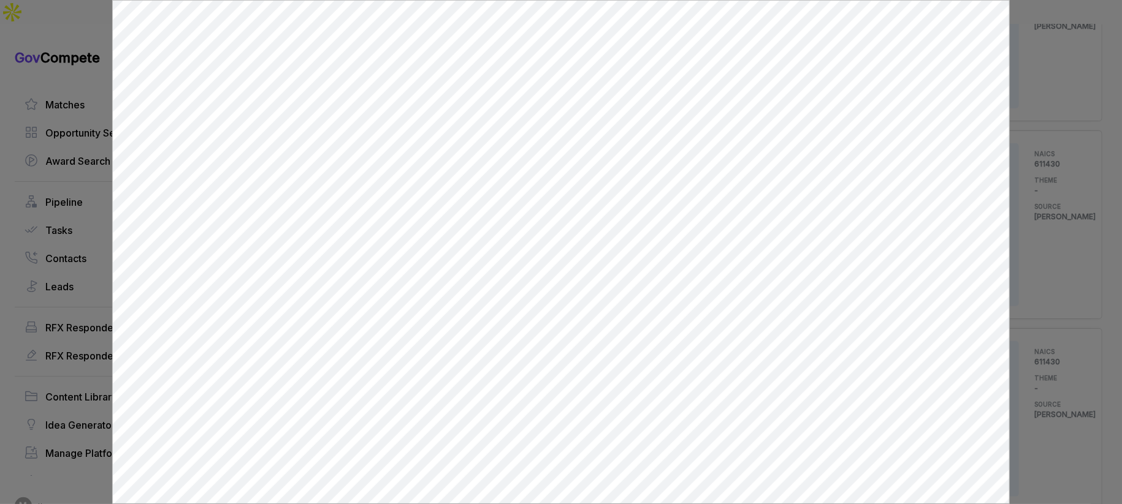
scroll to position [0, 0]
click at [1046, 310] on div at bounding box center [561, 252] width 1122 height 504
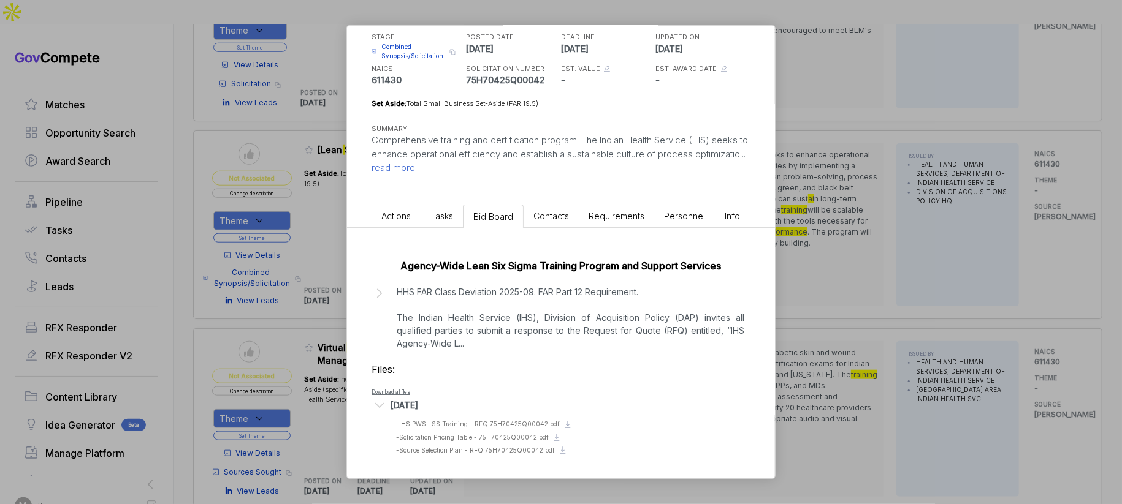
click at [603, 326] on p "HHS FAR Class Deviation 2025-09. FAR Part 12 Requirement. The Indian Health Ser…" at bounding box center [571, 318] width 348 height 64
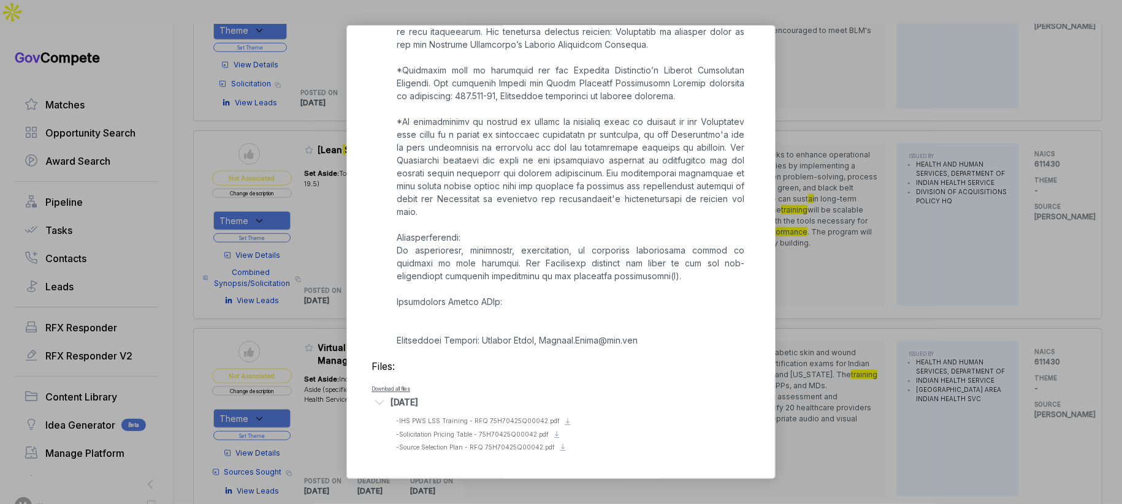
scroll to position [1695, 0]
click at [818, 314] on div "[Lean Six Sigma Training for IHS] sam STAGE Combined Synopsis/Solicitation Copy…" at bounding box center [561, 252] width 1122 height 504
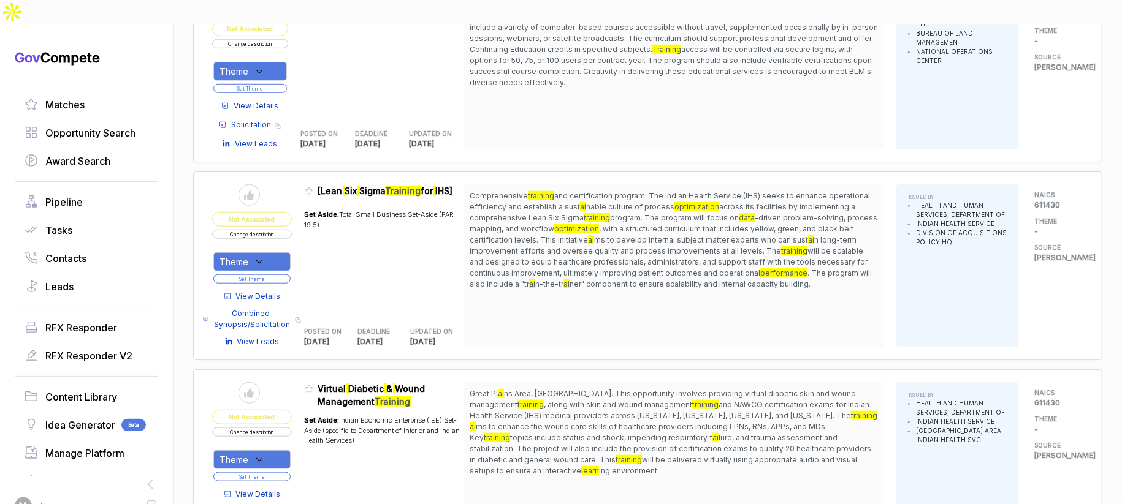
scroll to position [527, 0]
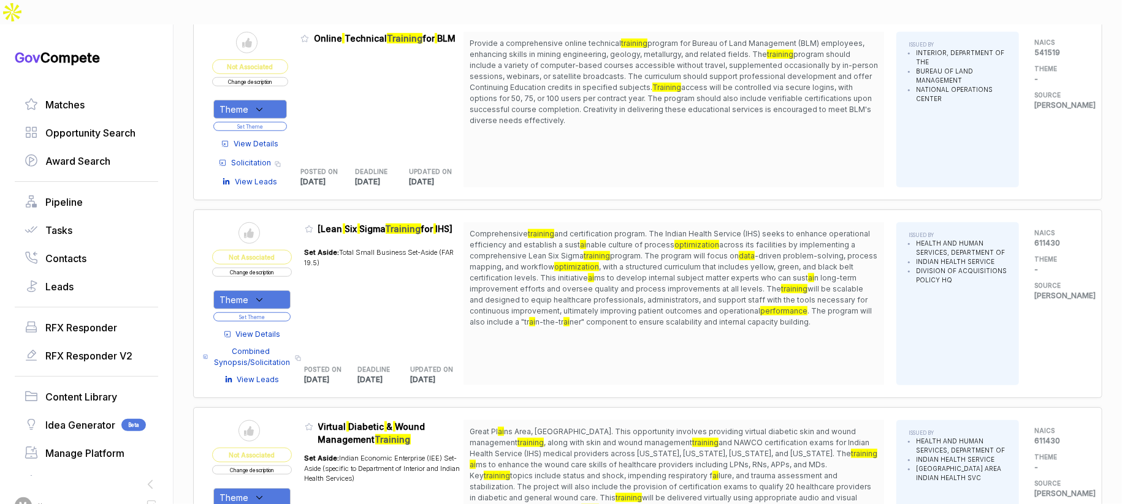
click at [278, 268] on button "Change description" at bounding box center [252, 272] width 80 height 9
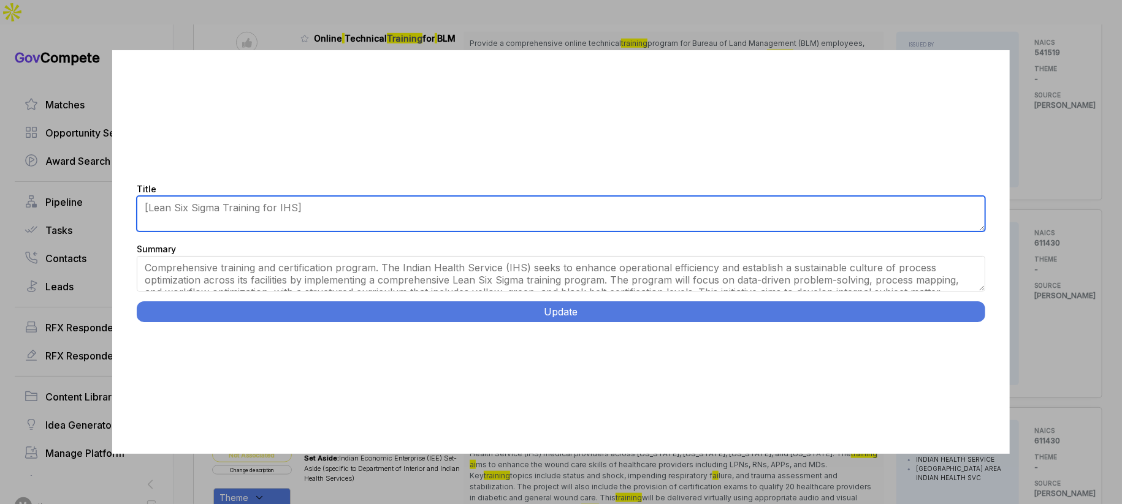
drag, startPoint x: 319, startPoint y: 208, endPoint x: 257, endPoint y: 208, distance: 61.9
click at [257, 208] on textarea "[Lean Six Sigma Training for IHS]" at bounding box center [561, 214] width 848 height 36
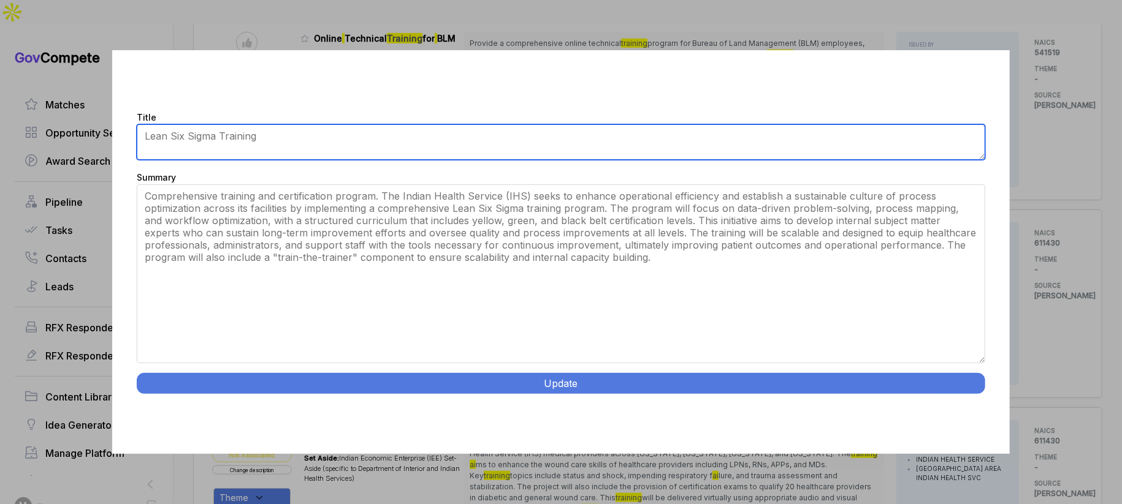
drag, startPoint x: 979, startPoint y: 289, endPoint x: 850, endPoint y: 386, distance: 161.9
click at [932, 427] on div "Title [Lean Six Sigma Training for IHS] Summary Update" at bounding box center [560, 251] width 897 height 403
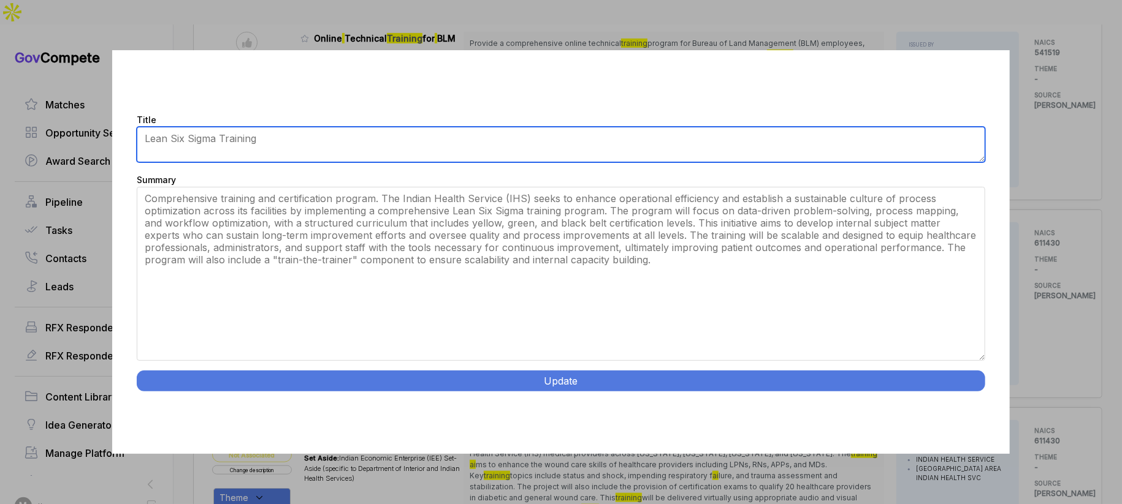
type textarea "Lean Six Sigma Training"
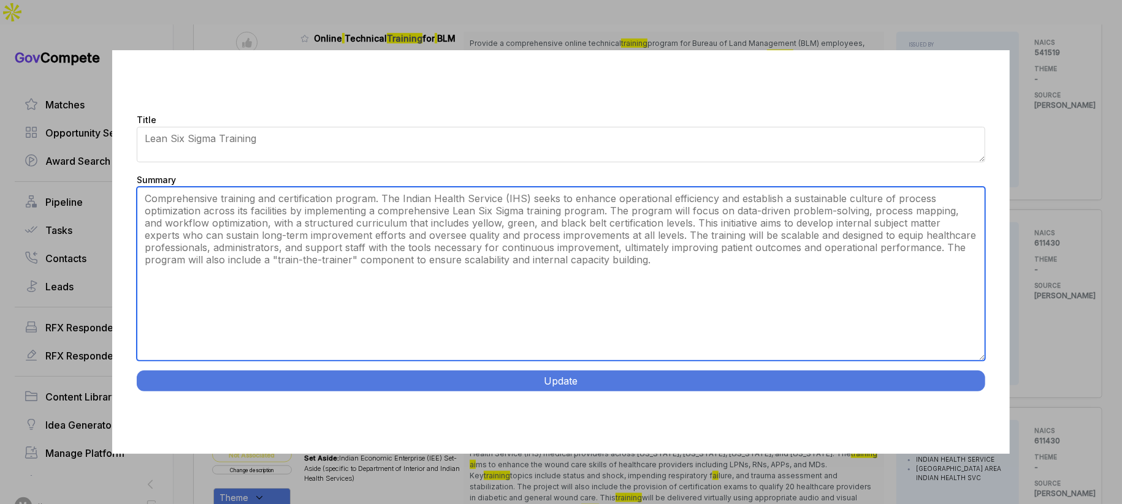
click at [707, 325] on textarea "Comprehensive training and certification program. The Indian Health Service (IH…" at bounding box center [561, 274] width 848 height 174
paste textarea "https://claude.ai/chat/8d22899a-04bc-45d9-b266-3c0fe2326bf3#:~:text=IHS%20Lean%…"
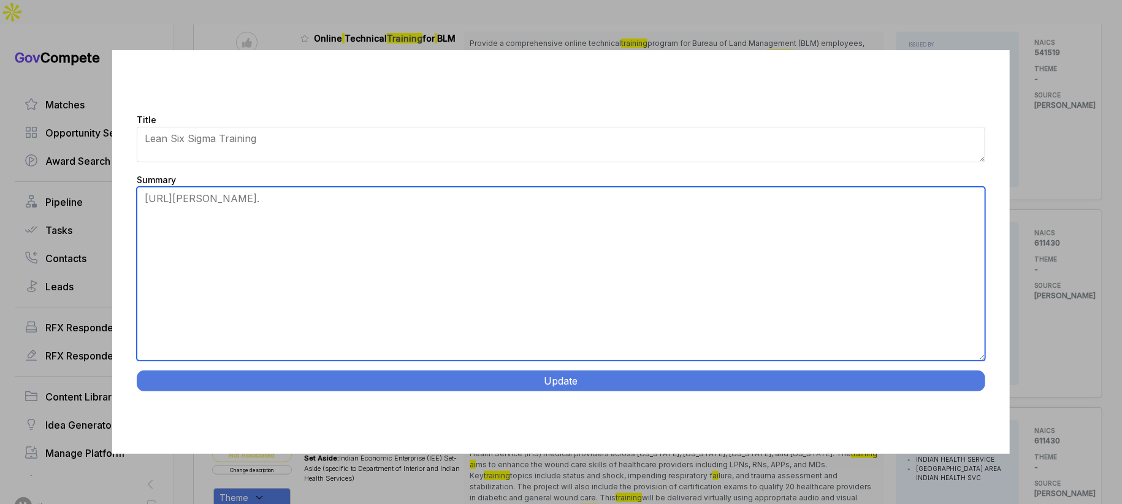
click at [510, 262] on textarea "Comprehensive training and certification program. The Indian Health Service (IH…" at bounding box center [561, 274] width 848 height 174
paste textarea "IHS Lean Six Sigma Training Program (Duplicate of Document 10). Virtual deliver…"
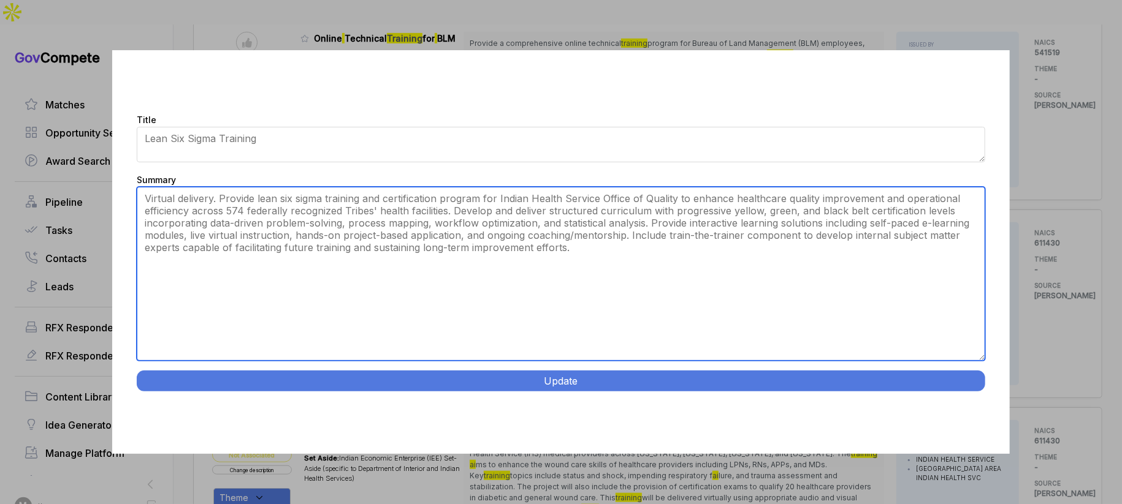
type textarea "Virtual delivery. Provide lean six sigma training and certification program for…"
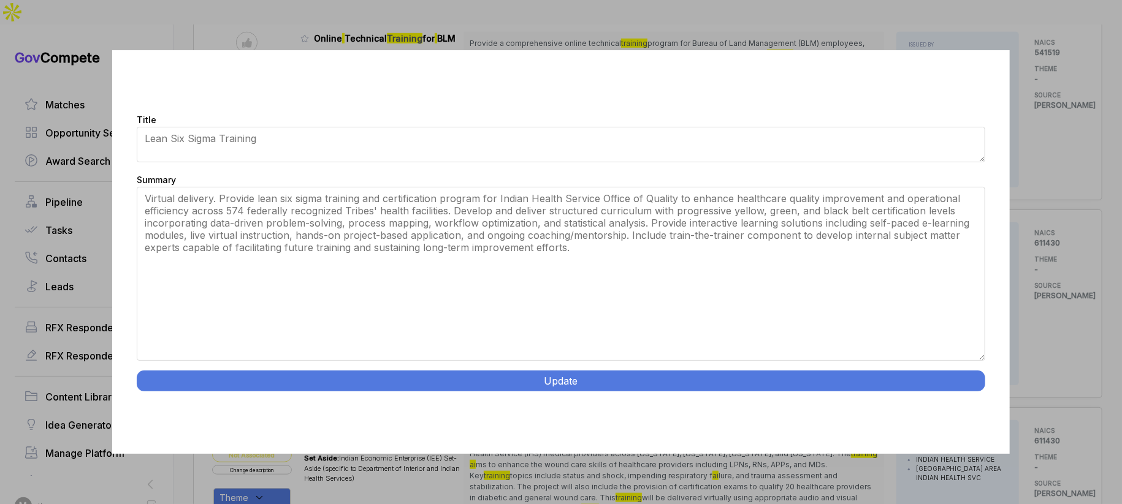
click at [520, 389] on button "Update" at bounding box center [561, 381] width 848 height 21
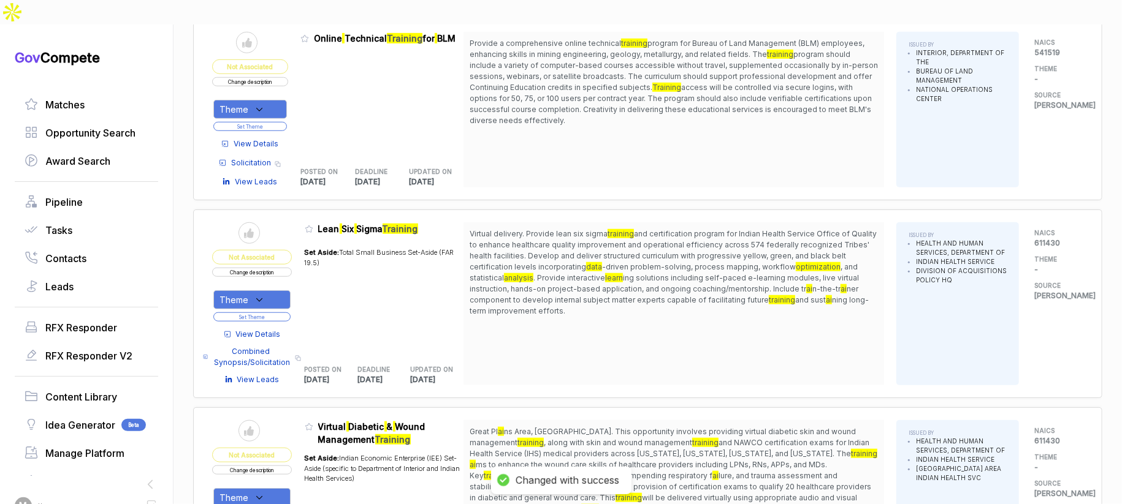
click at [290, 291] on div "Theme" at bounding box center [251, 300] width 77 height 19
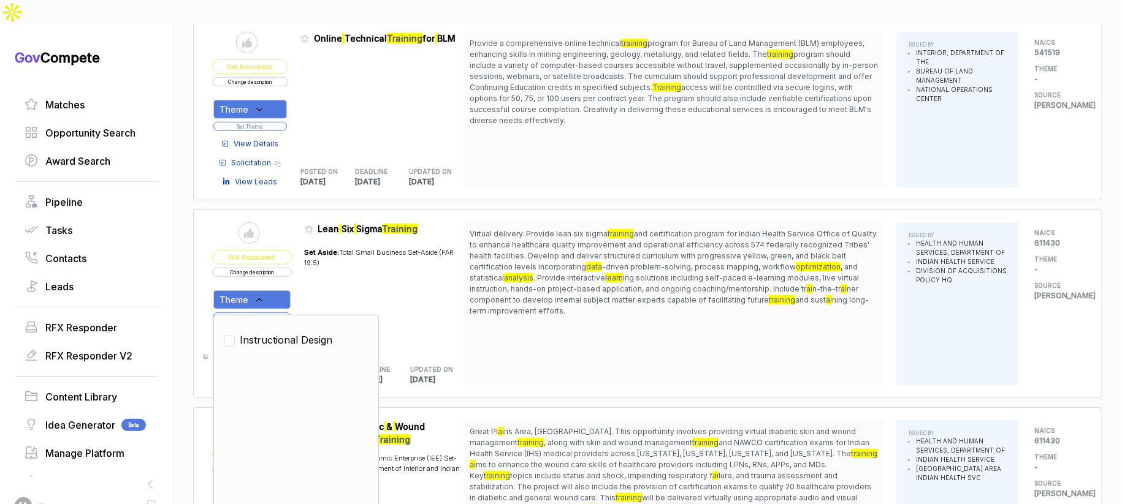
click at [294, 333] on span "Instructional Design" at bounding box center [286, 340] width 93 height 15
checkbox input "true"
drag, startPoint x: 333, startPoint y: 274, endPoint x: 288, endPoint y: 283, distance: 45.7
click at [327, 276] on div "Set Aside: Total Small Business Set-Aside (FAR 19.5)" at bounding box center [384, 296] width 159 height 112
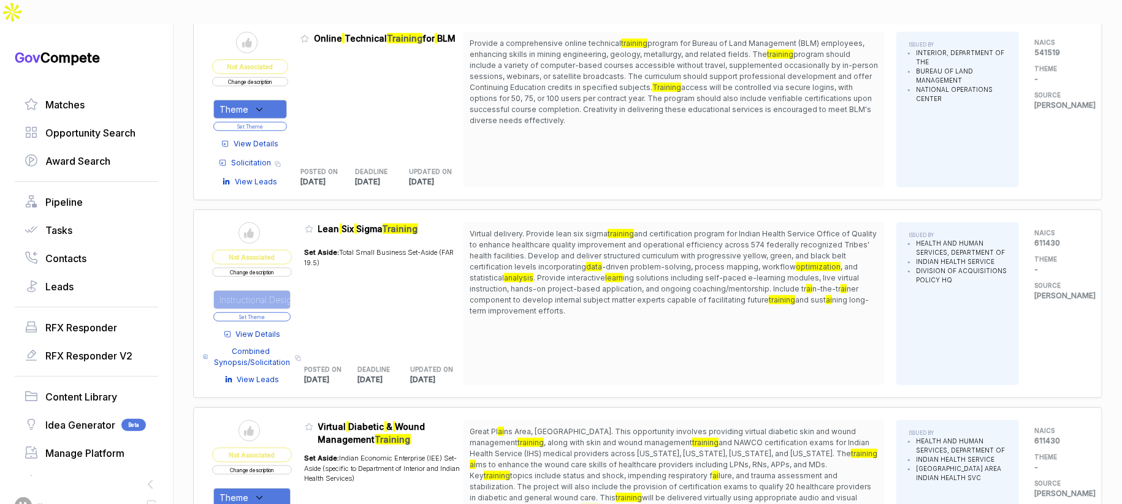
click at [283, 313] on button "Set Theme" at bounding box center [251, 317] width 77 height 9
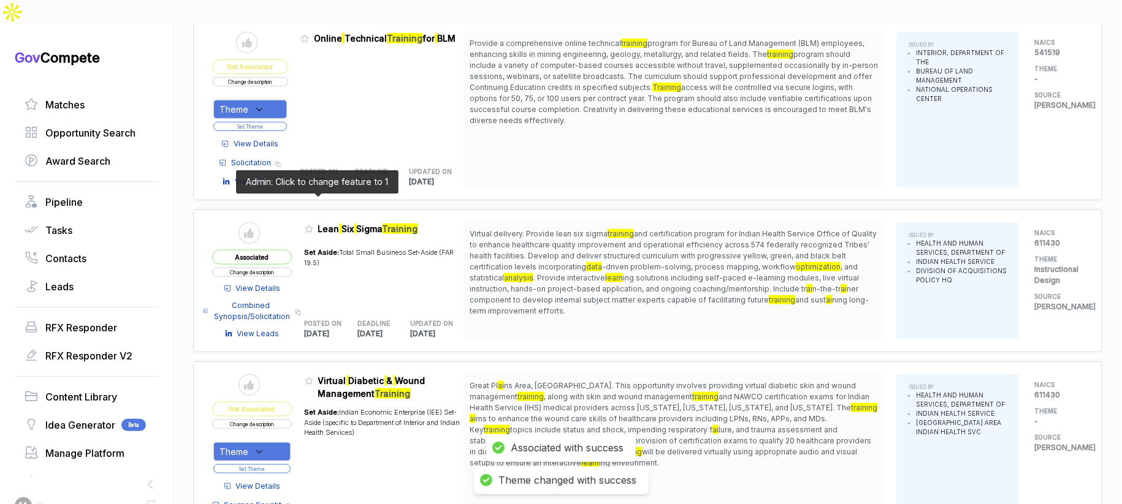
drag, startPoint x: 314, startPoint y: 203, endPoint x: 410, endPoint y: 373, distance: 195.7
click at [313, 225] on icon at bounding box center [309, 229] width 9 height 9
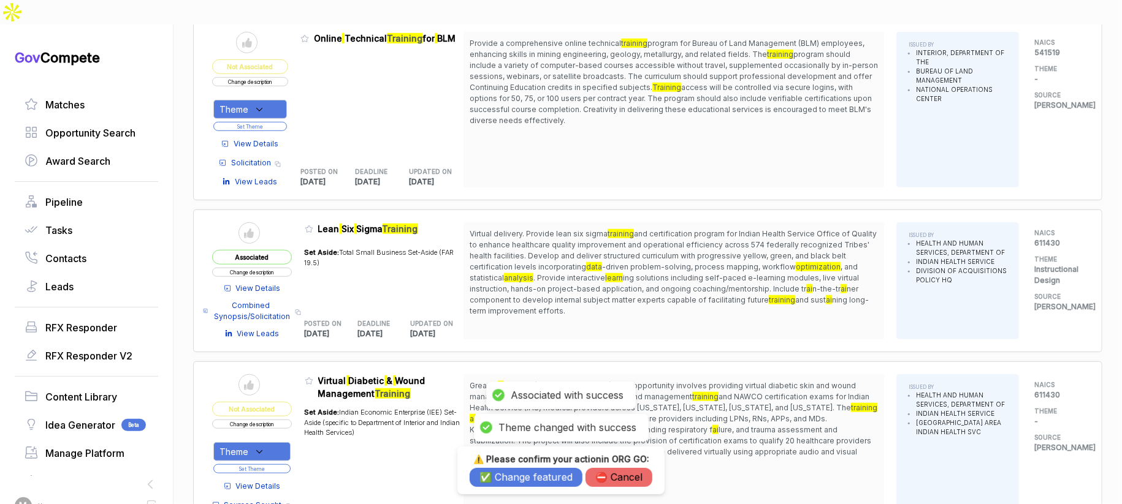
click at [507, 478] on button "✅ Change featured" at bounding box center [526, 477] width 113 height 19
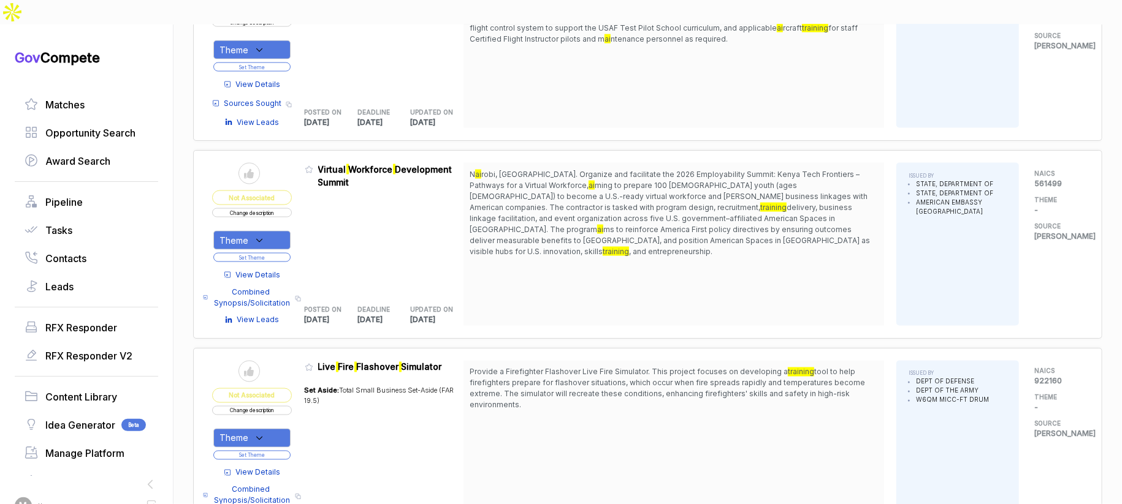
scroll to position [1134, 0]
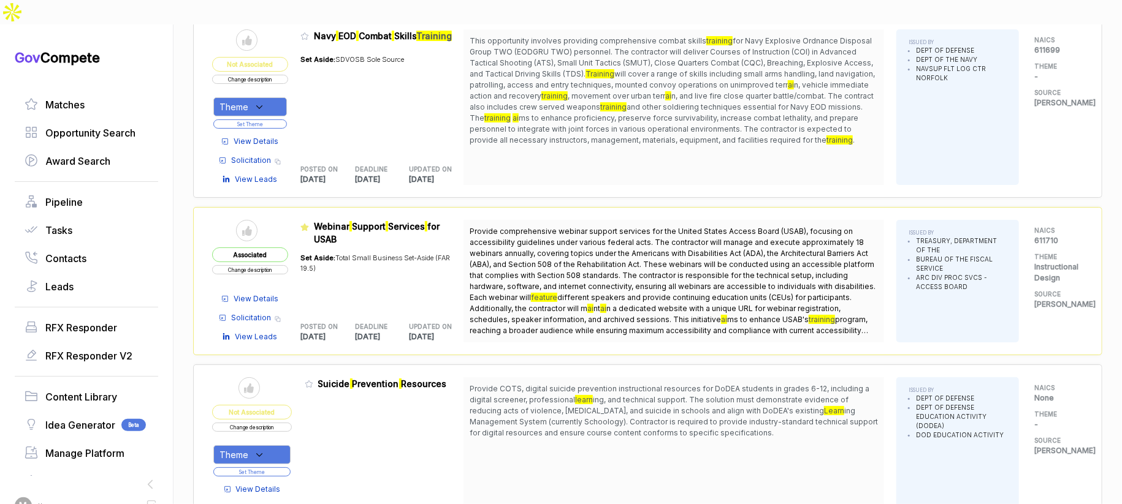
scroll to position [3125, 0]
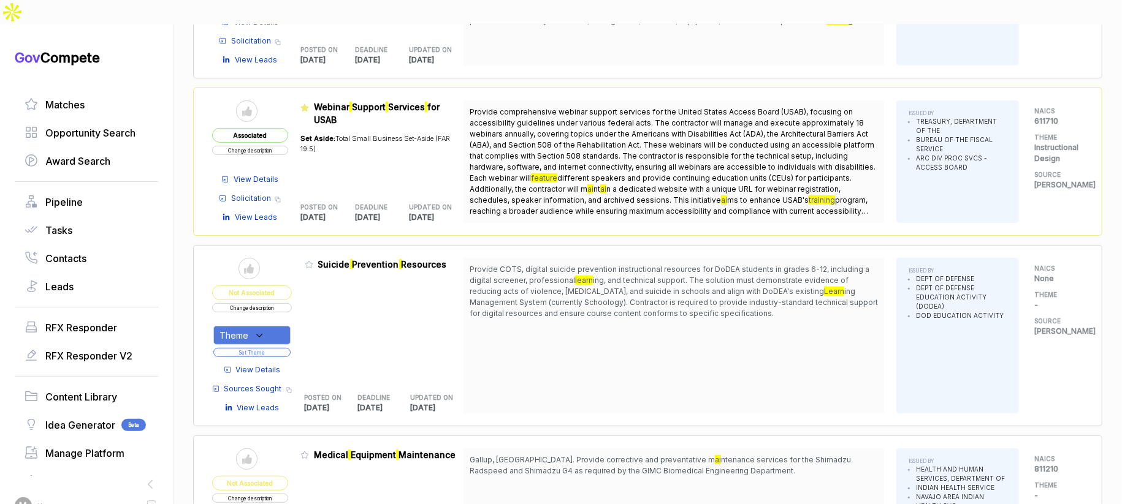
click at [270, 365] on span "View Details" at bounding box center [258, 370] width 45 height 11
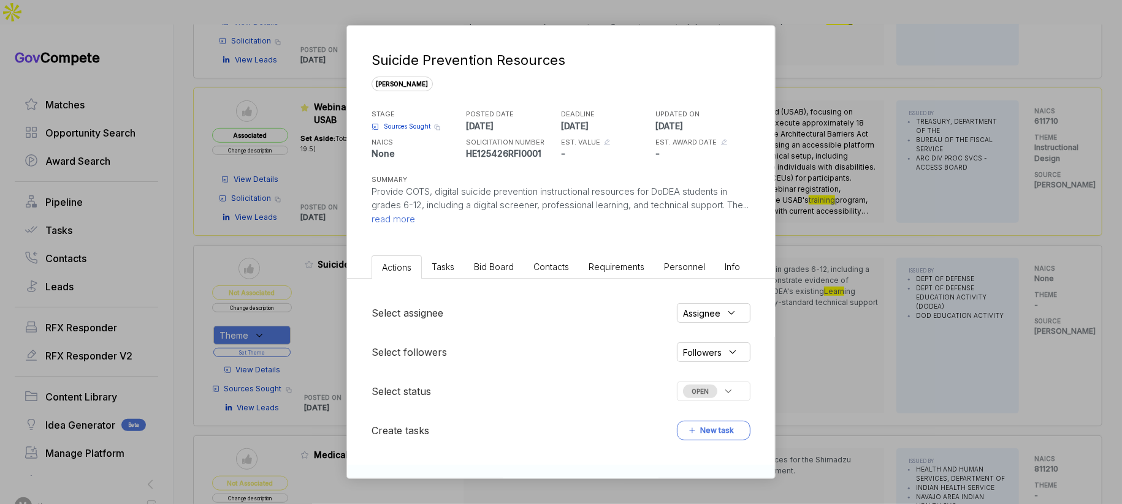
drag, startPoint x: 504, startPoint y: 265, endPoint x: 504, endPoint y: 272, distance: 6.7
click at [504, 265] on span "Bid Board" at bounding box center [494, 267] width 40 height 10
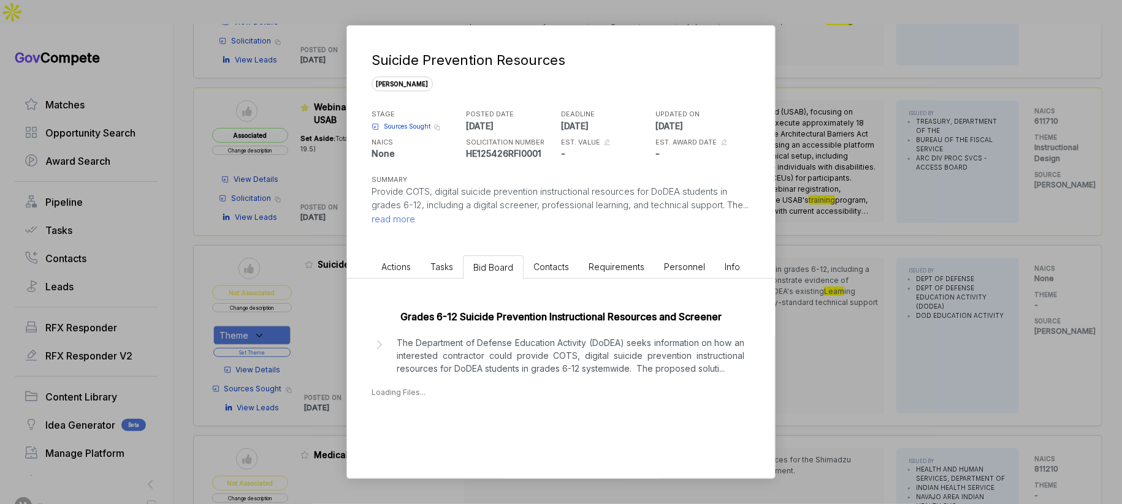
click at [508, 372] on p "The Department of Defense Education Activity (DoDEA) seeks information on how a…" at bounding box center [571, 355] width 348 height 39
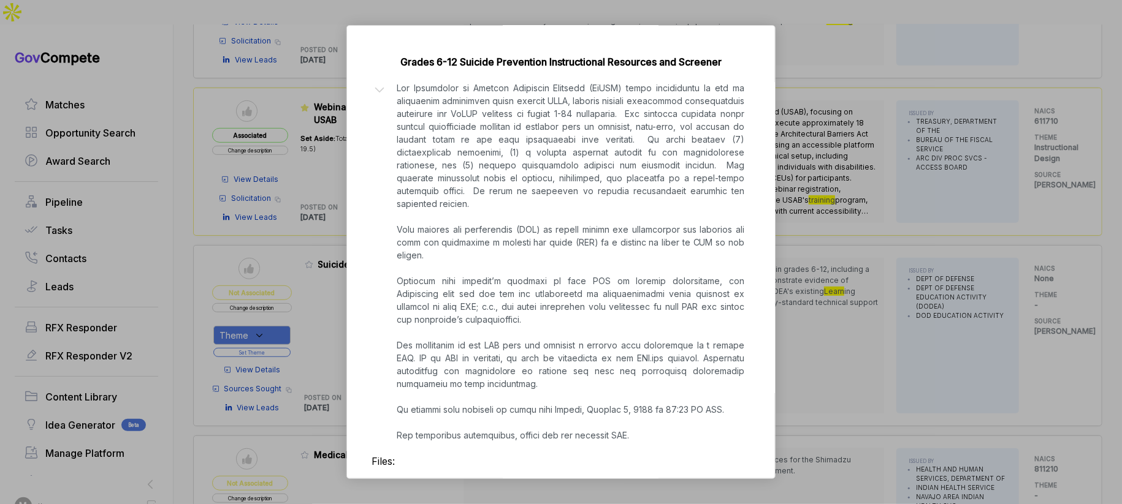
scroll to position [292, 0]
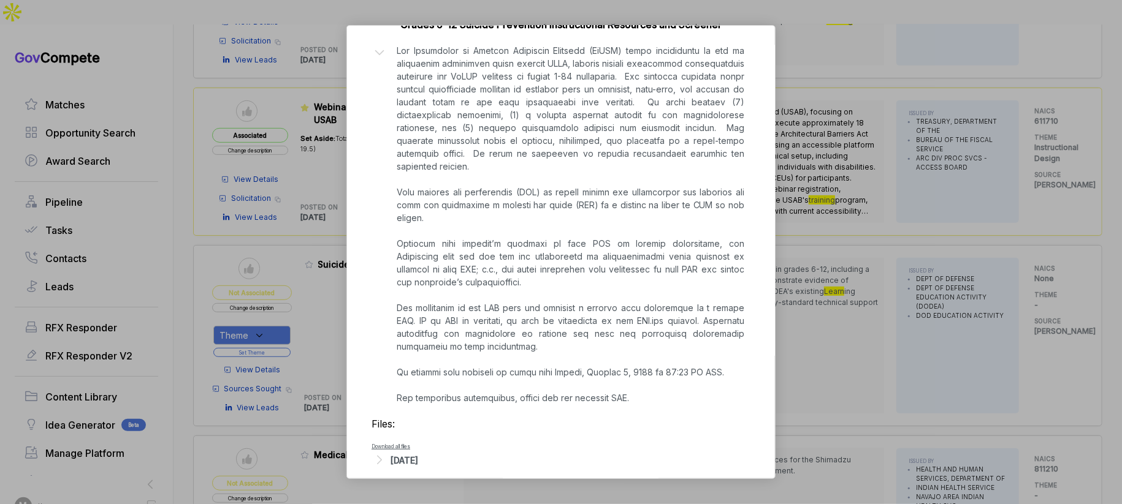
drag, startPoint x: 410, startPoint y: 463, endPoint x: 411, endPoint y: 455, distance: 8.0
click at [411, 460] on div "Grades 6-12 Suicide Prevention Instructional Resources and Screener Files: Down…" at bounding box center [561, 240] width 428 height 506
drag, startPoint x: 411, startPoint y: 455, endPoint x: 420, endPoint y: 443, distance: 15.8
click at [411, 454] on div "Grades 6-12 Suicide Prevention Instructional Resources and Screener Files: Down…" at bounding box center [561, 240] width 428 height 506
click at [418, 454] on div "[DATE]" at bounding box center [404, 460] width 28 height 13
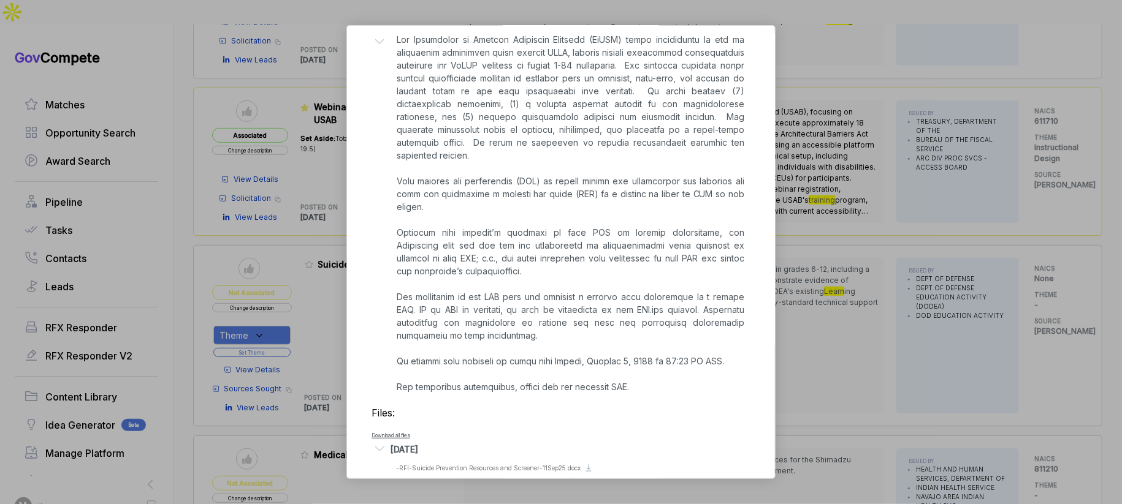
scroll to position [321, 0]
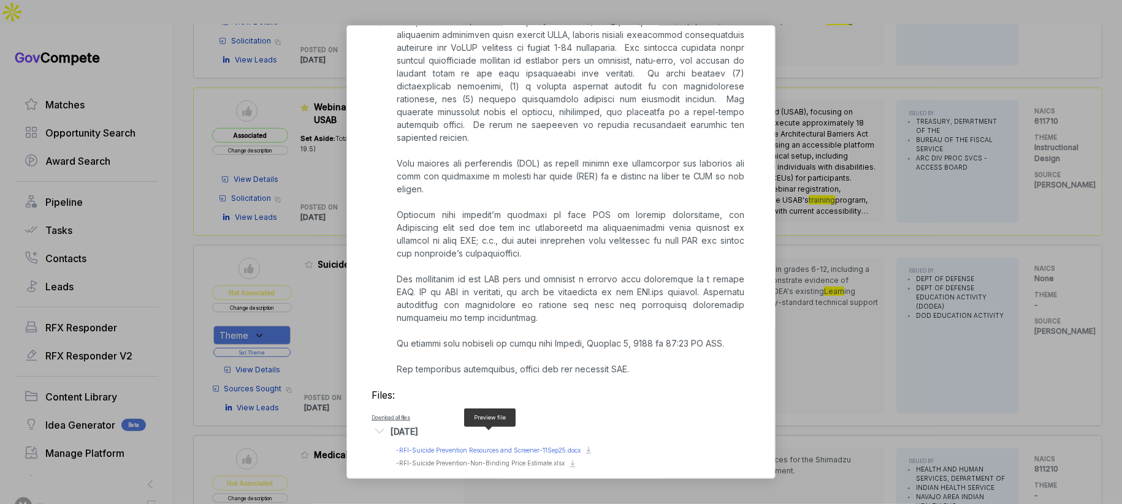
click at [458, 447] on span "- RFI-Suicide Prevention Resources and Screener-11Sep25.docx" at bounding box center [488, 450] width 184 height 7
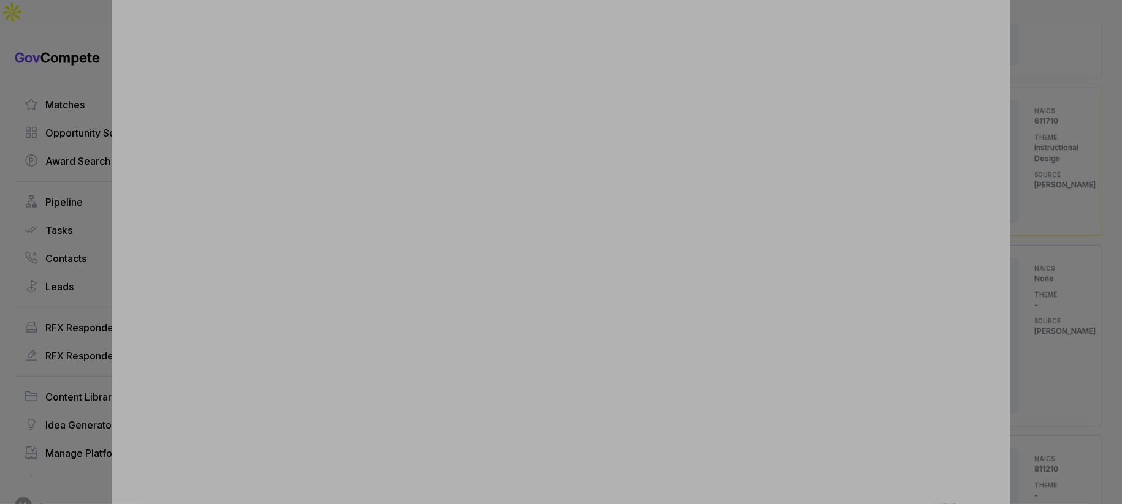
click at [1074, 307] on div at bounding box center [561, 252] width 1122 height 504
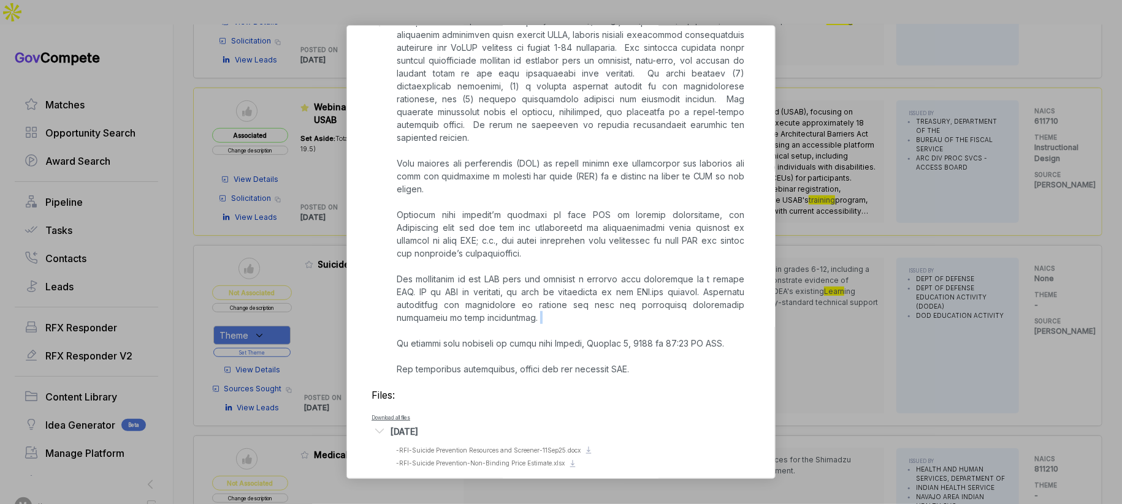
drag, startPoint x: 1074, startPoint y: 308, endPoint x: 1024, endPoint y: 314, distance: 50.1
click at [1073, 309] on div "Suicide Prevention Resources sam STAGE Sources Sought Copy link POSTED DATE 202…" at bounding box center [561, 252] width 1122 height 504
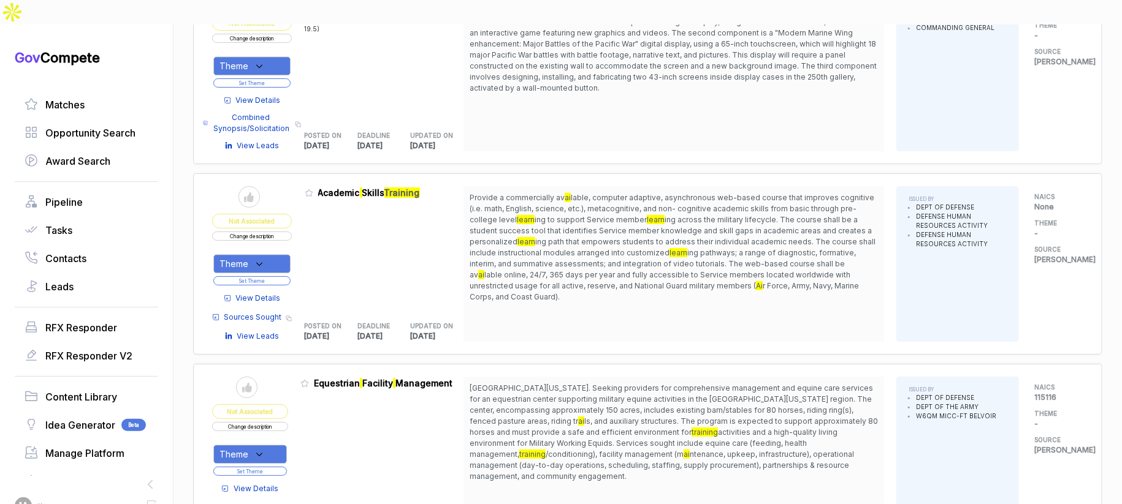
scroll to position [4612, 0]
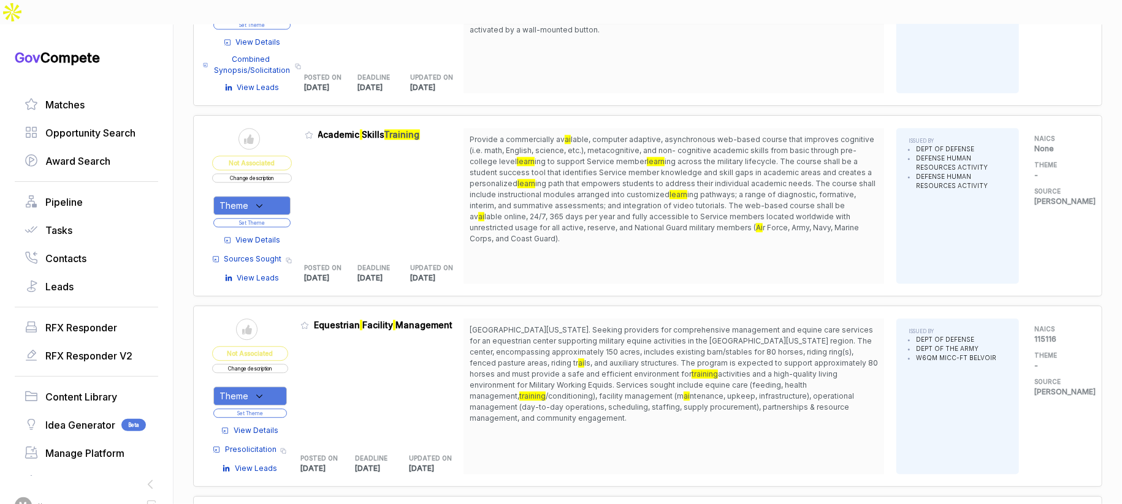
click at [265, 235] on span "View Details" at bounding box center [258, 240] width 45 height 11
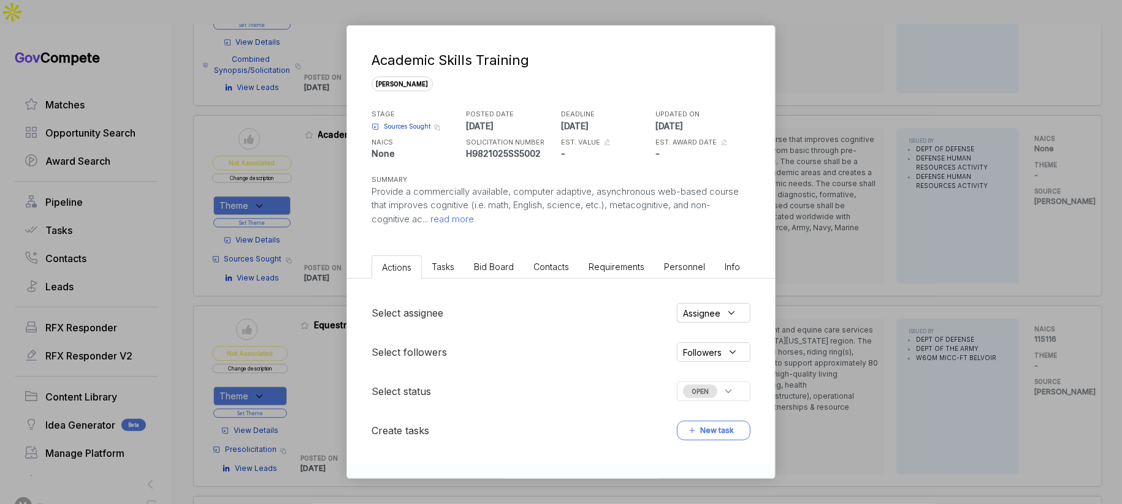
click at [486, 265] on span "Bid Board" at bounding box center [494, 267] width 40 height 10
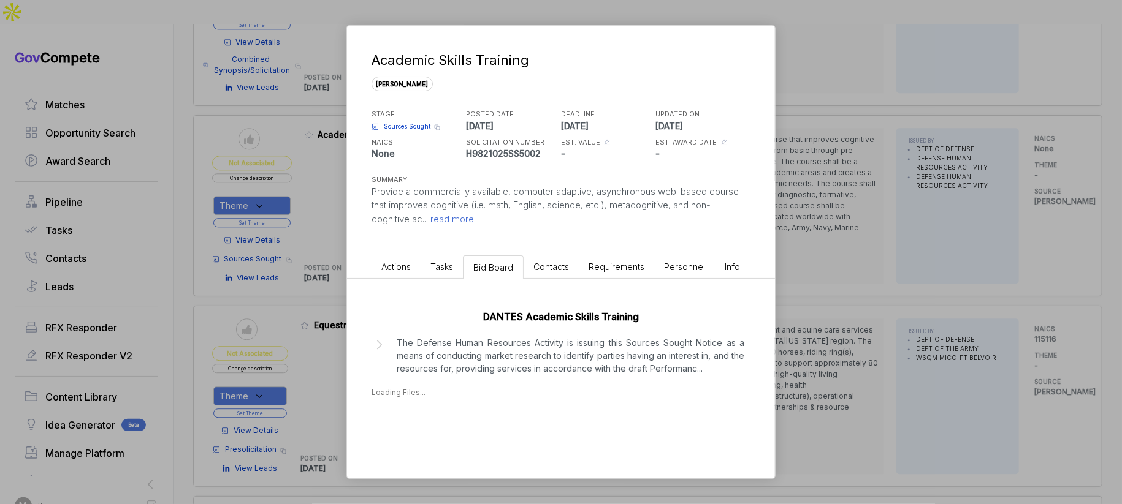
drag, startPoint x: 497, startPoint y: 355, endPoint x: 512, endPoint y: 356, distance: 14.8
click at [498, 354] on p "The Defense Human Resources Activity is issuing this Sources Sought Notice as a…" at bounding box center [571, 355] width 348 height 39
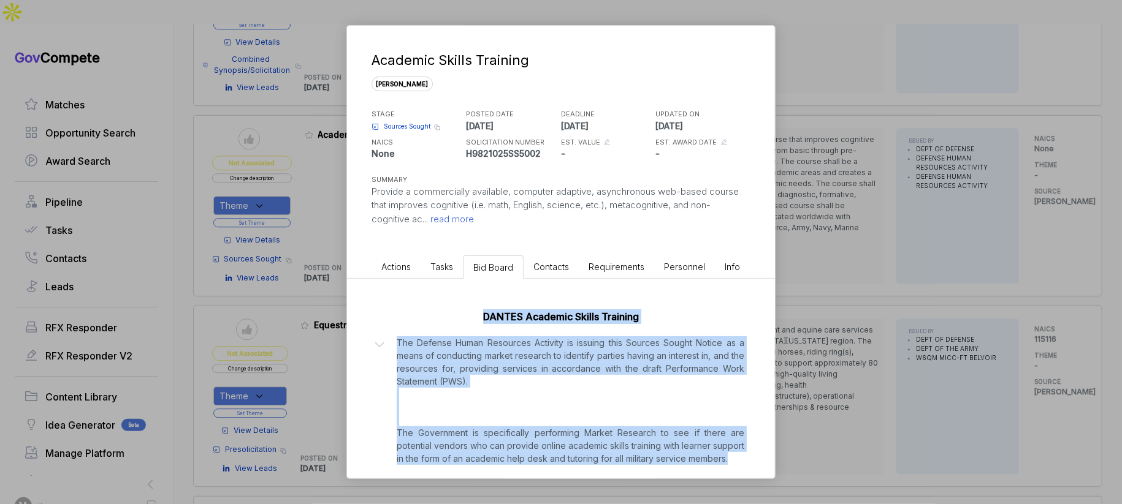
drag, startPoint x: 796, startPoint y: 297, endPoint x: 700, endPoint y: 454, distance: 184.6
click at [696, 465] on div "Academic Skills Training sam STAGE Sources Sought Copy link POSTED DATE 2025-09…" at bounding box center [561, 252] width 1122 height 504
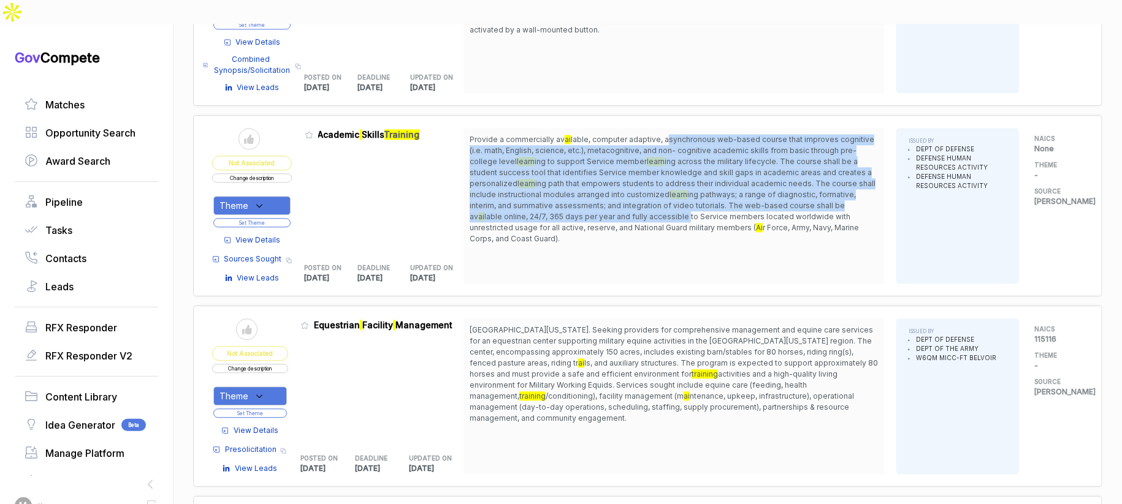
drag, startPoint x: 669, startPoint y: 101, endPoint x: 646, endPoint y: 190, distance: 91.9
click at [652, 182] on span "Provide a commercially av ai lable, computer adaptive, asynchronous web-based c…" at bounding box center [674, 189] width 408 height 110
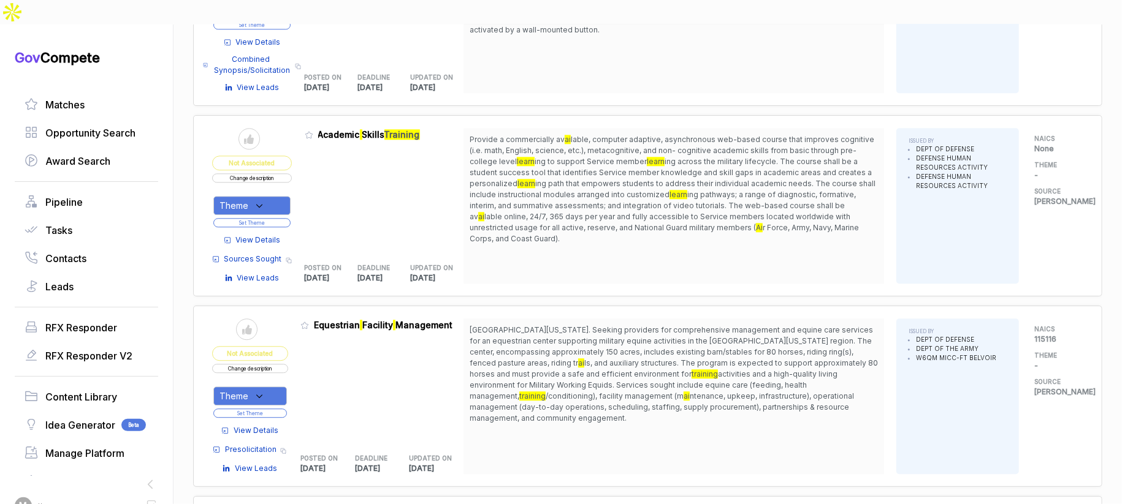
drag, startPoint x: 632, startPoint y: 202, endPoint x: 610, endPoint y: 207, distance: 22.5
click at [631, 202] on div "Provide a commercially av ai lable, computer adaptive, asynchronous web-based c…" at bounding box center [673, 206] width 420 height 156
click at [262, 200] on icon at bounding box center [259, 205] width 11 height 11
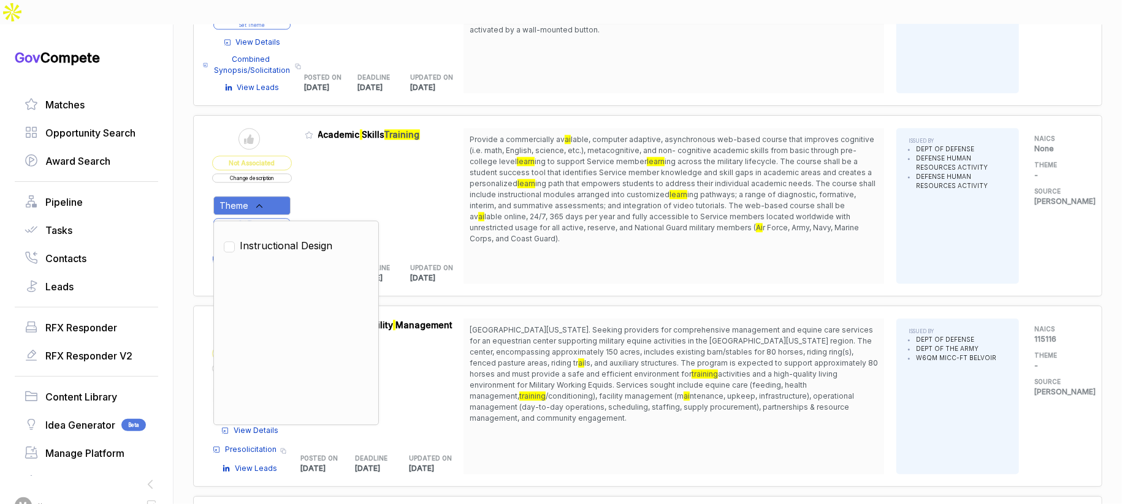
drag, startPoint x: 281, startPoint y: 205, endPoint x: 295, endPoint y: 185, distance: 25.0
click at [283, 238] on span "Instructional Design" at bounding box center [286, 245] width 93 height 15
checkbox input "true"
drag, startPoint x: 323, startPoint y: 161, endPoint x: 307, endPoint y: 172, distance: 19.4
click at [319, 165] on div "Admin: Click to change feature to 1 H9821025SS5002 Academic Skills Training POS…" at bounding box center [384, 206] width 159 height 156
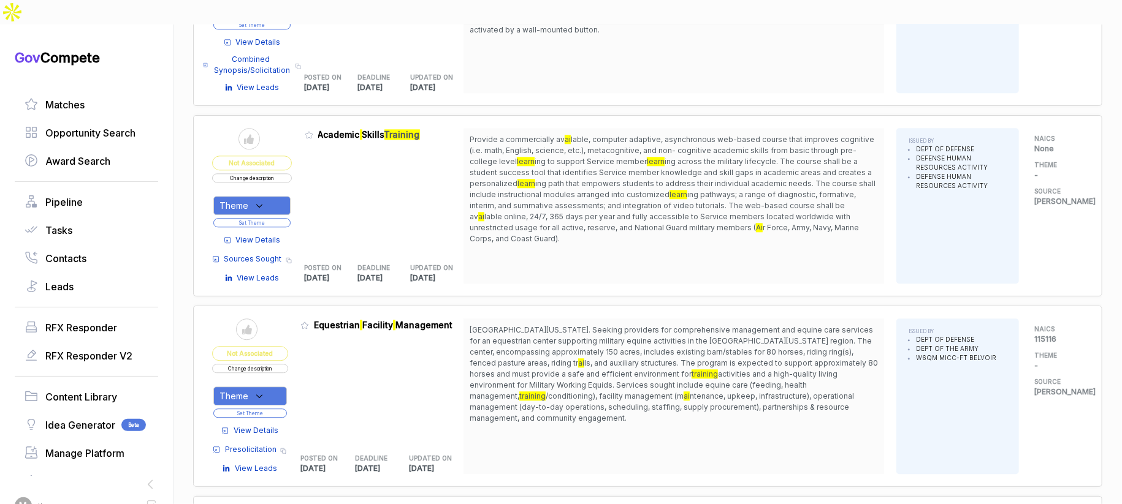
click at [291, 218] on button "Set Theme" at bounding box center [251, 222] width 77 height 9
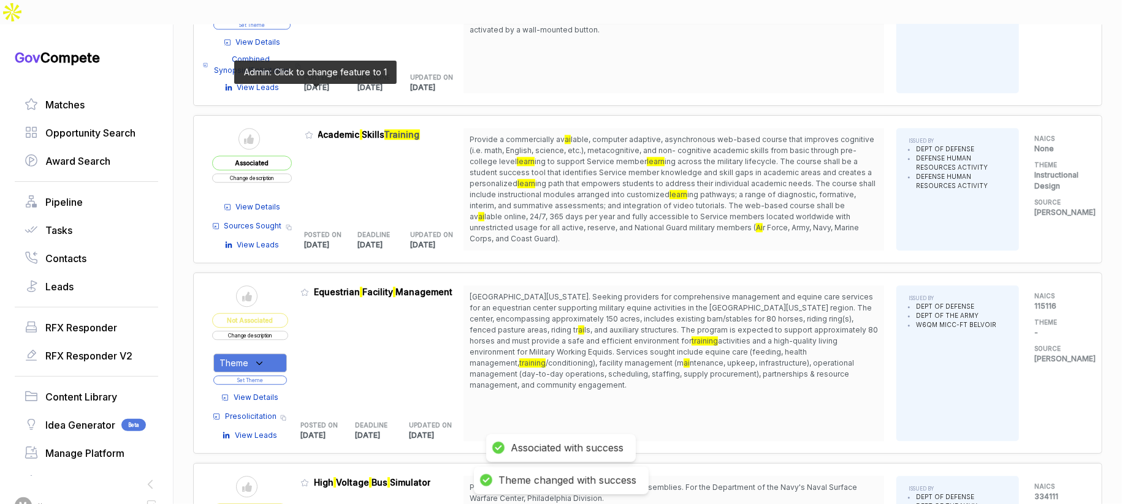
click at [313, 131] on icon at bounding box center [309, 135] width 9 height 9
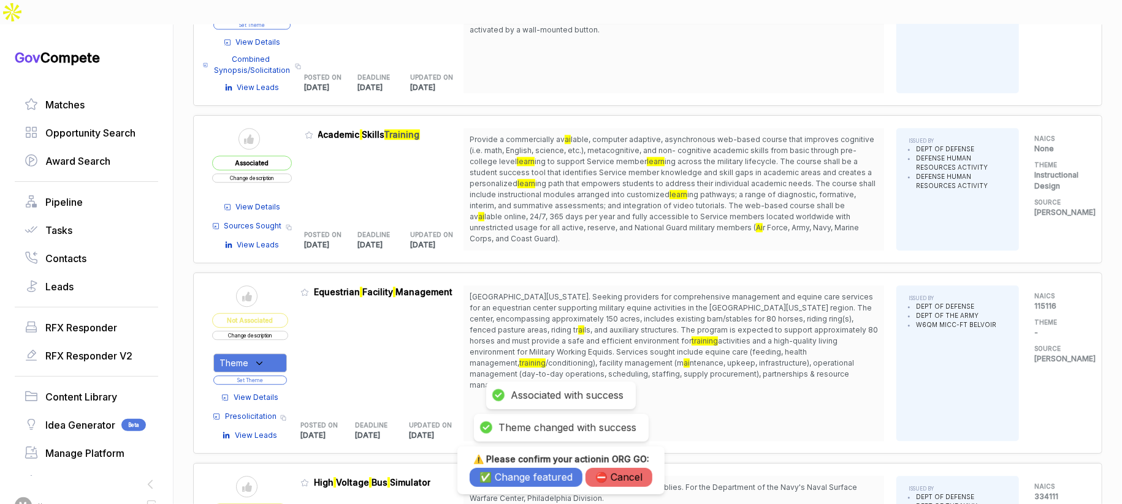
click at [508, 479] on button "✅ Change featured" at bounding box center [526, 477] width 113 height 19
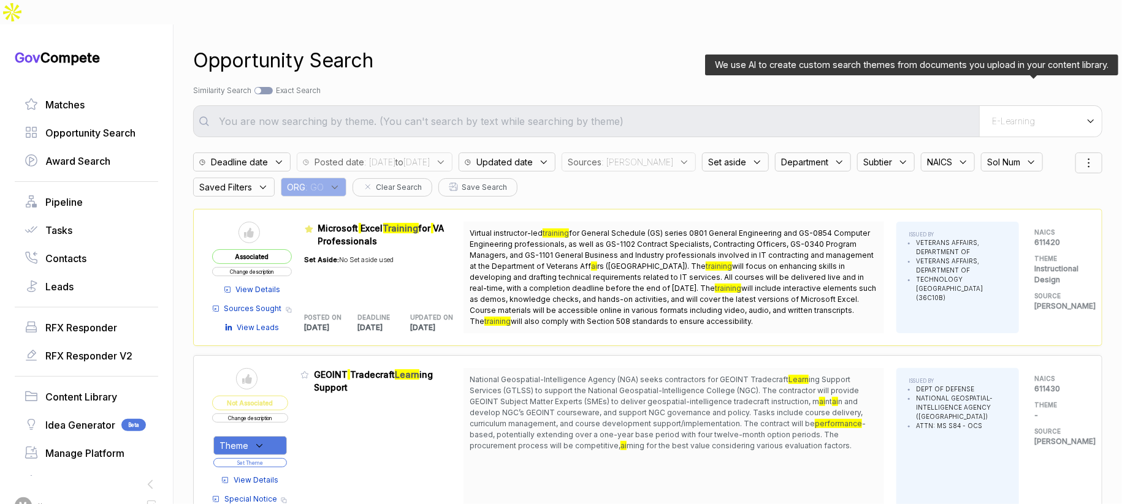
click at [1021, 116] on span "E-Learning" at bounding box center [1013, 121] width 43 height 11
drag, startPoint x: 1000, startPoint y: 140, endPoint x: 859, endPoint y: 54, distance: 165.6
click at [997, 156] on div "E-Learning" at bounding box center [1018, 167] width 145 height 22
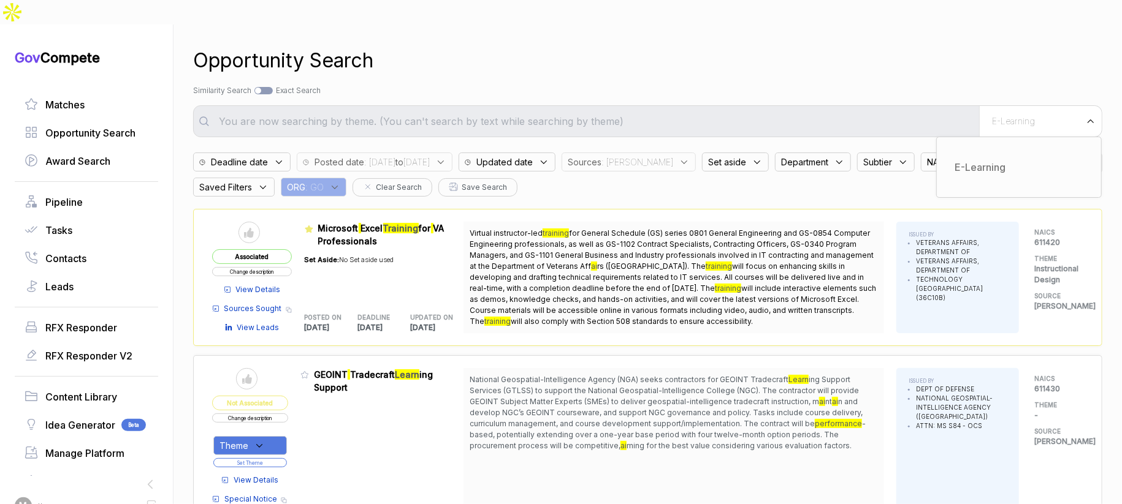
drag, startPoint x: 838, startPoint y: 40, endPoint x: 812, endPoint y: 76, distance: 43.9
click at [838, 46] on div "Opportunity Search" at bounding box center [647, 60] width 909 height 29
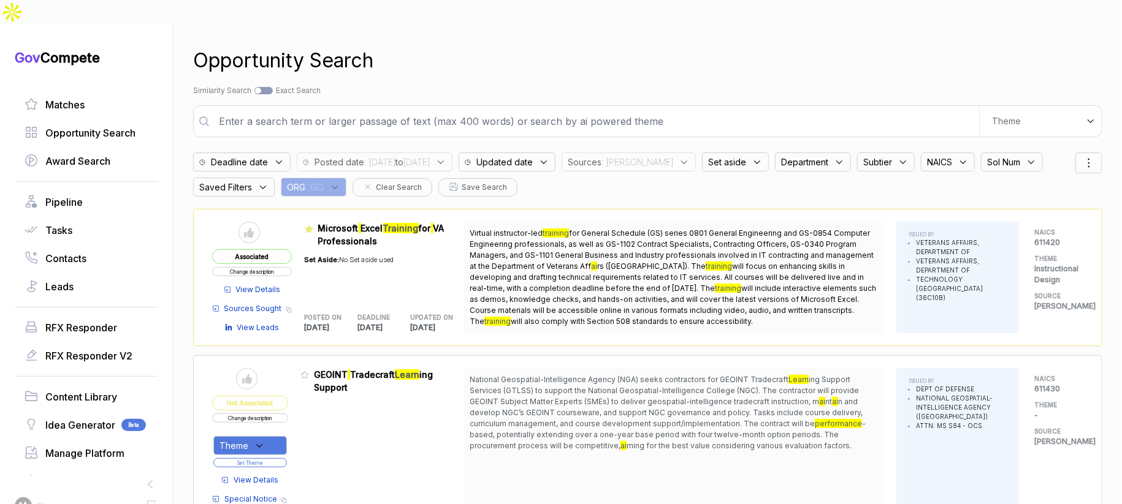
click at [798, 109] on input "text" at bounding box center [594, 121] width 767 height 25
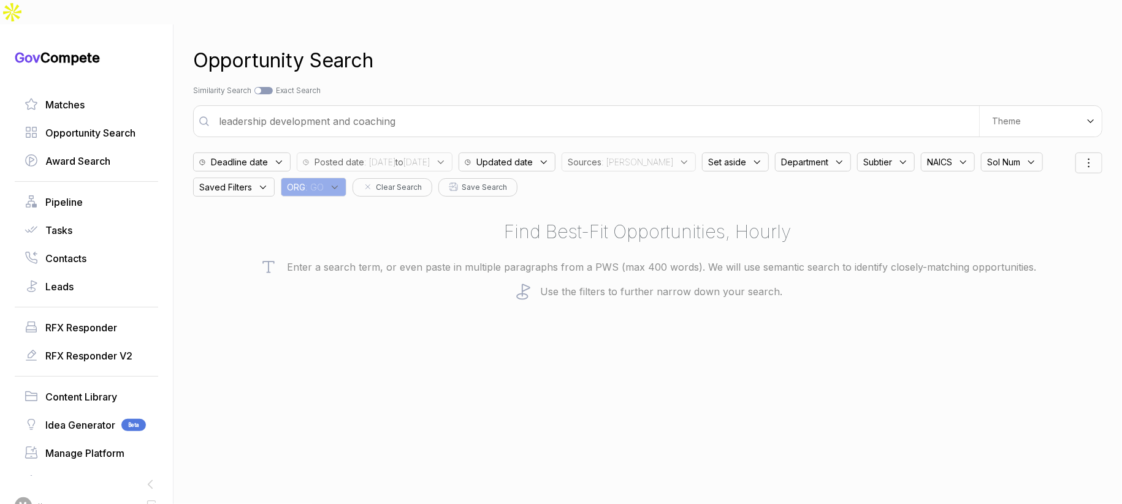
type input "leadership development and coaching"
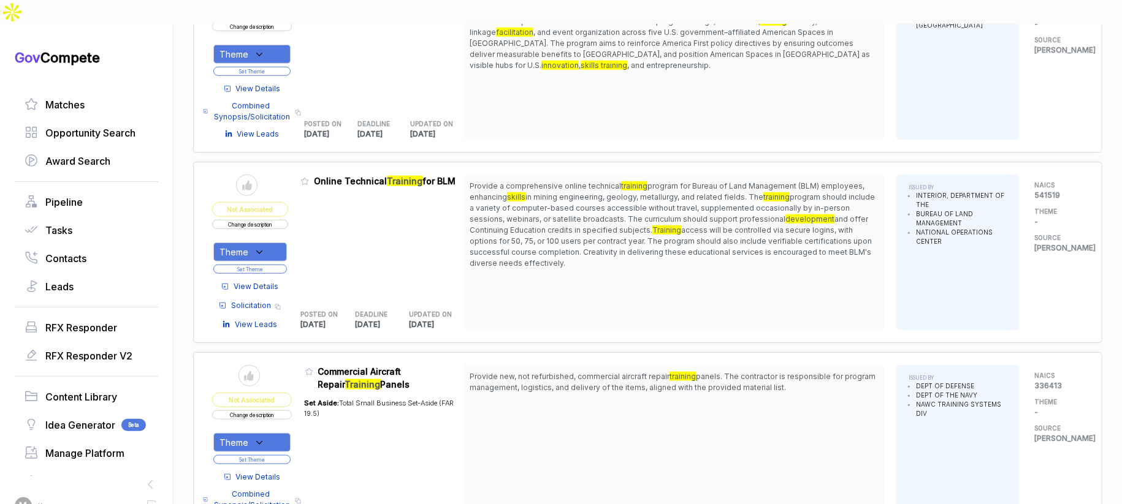
scroll to position [603, 0]
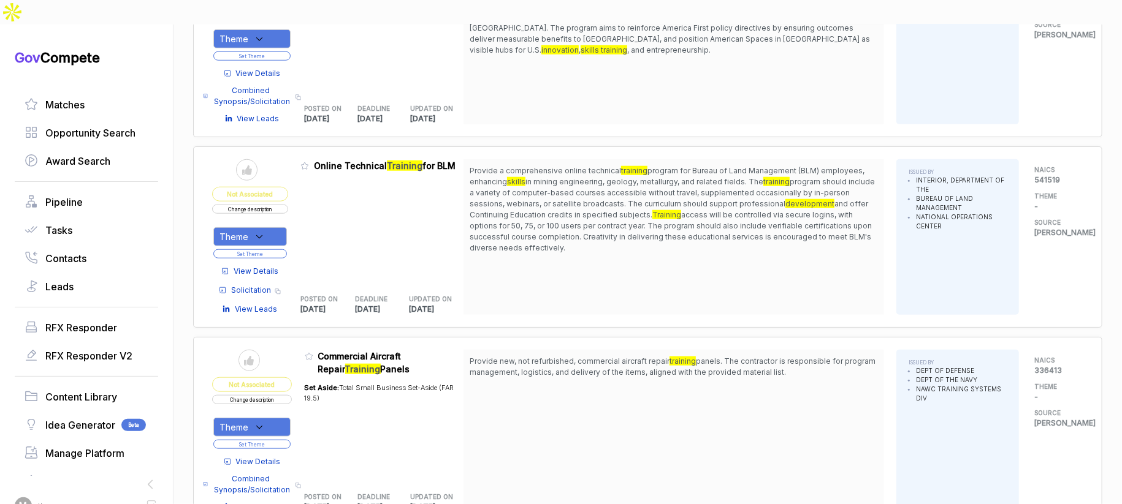
click at [265, 266] on span "View Details" at bounding box center [256, 271] width 45 height 11
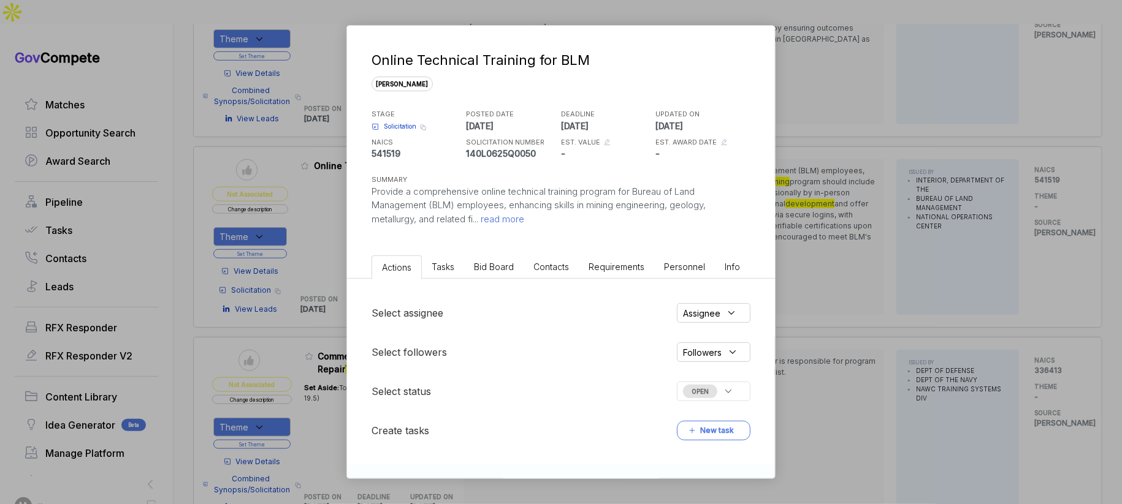
drag, startPoint x: 482, startPoint y: 264, endPoint x: 488, endPoint y: 274, distance: 11.3
click at [482, 264] on span "Bid Board" at bounding box center [494, 267] width 40 height 10
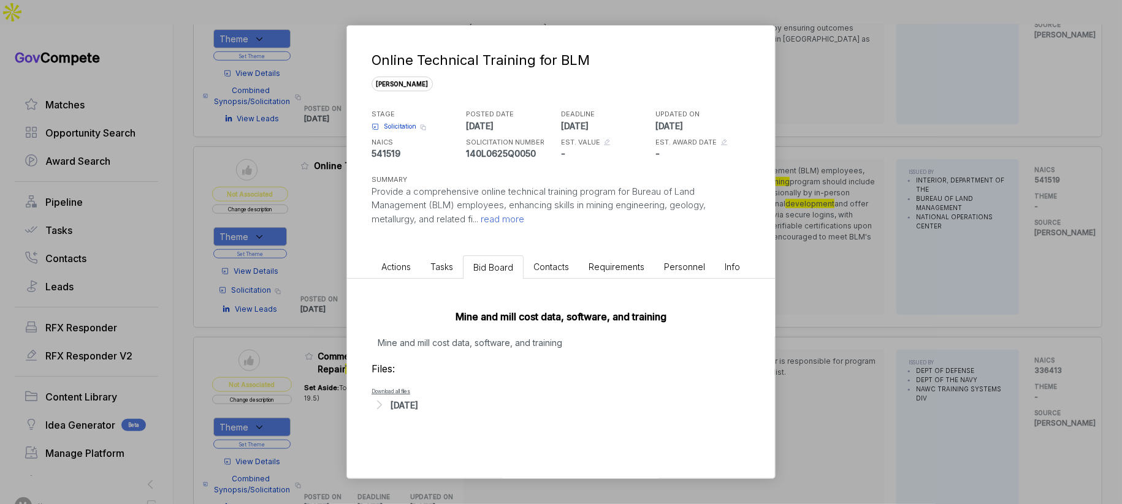
click at [882, 284] on div "Online Technical Training for BLM sam STAGE Solicitation Copy link POSTED DATE …" at bounding box center [561, 252] width 1122 height 504
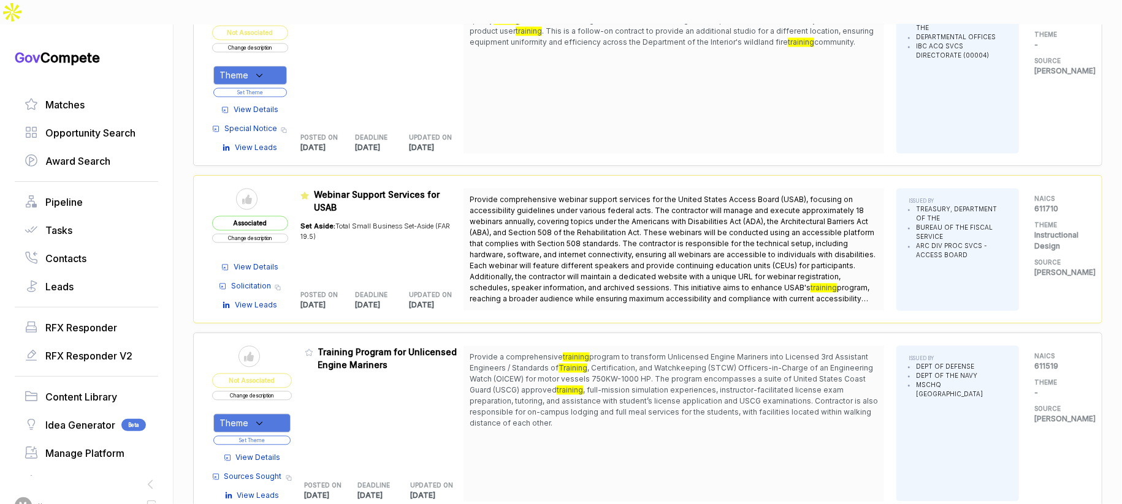
scroll to position [1458, 0]
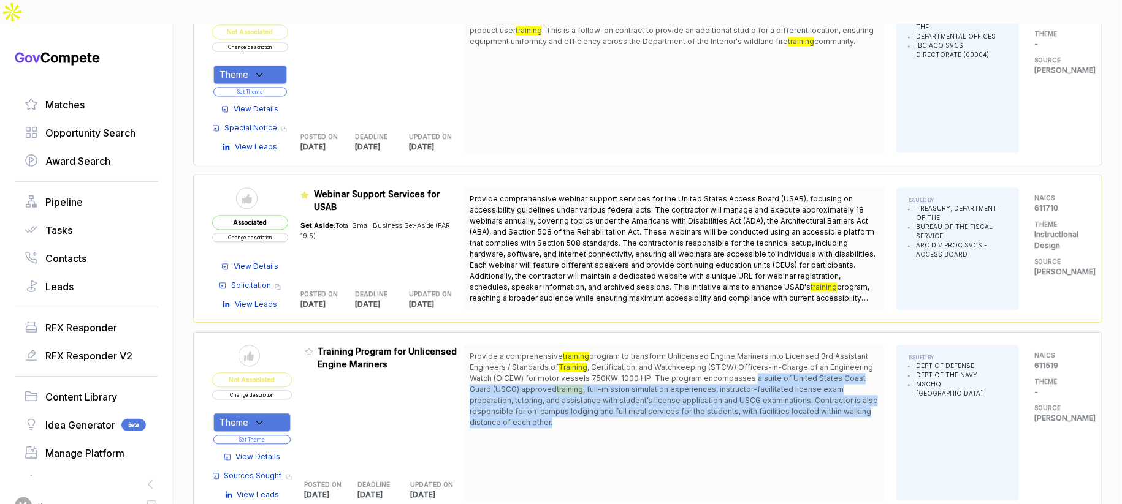
drag, startPoint x: 753, startPoint y: 344, endPoint x: 745, endPoint y: 390, distance: 46.1
click at [745, 390] on span "Provide a comprehensive training program to transform Unlicensed Engine Mariner…" at bounding box center [674, 389] width 408 height 77
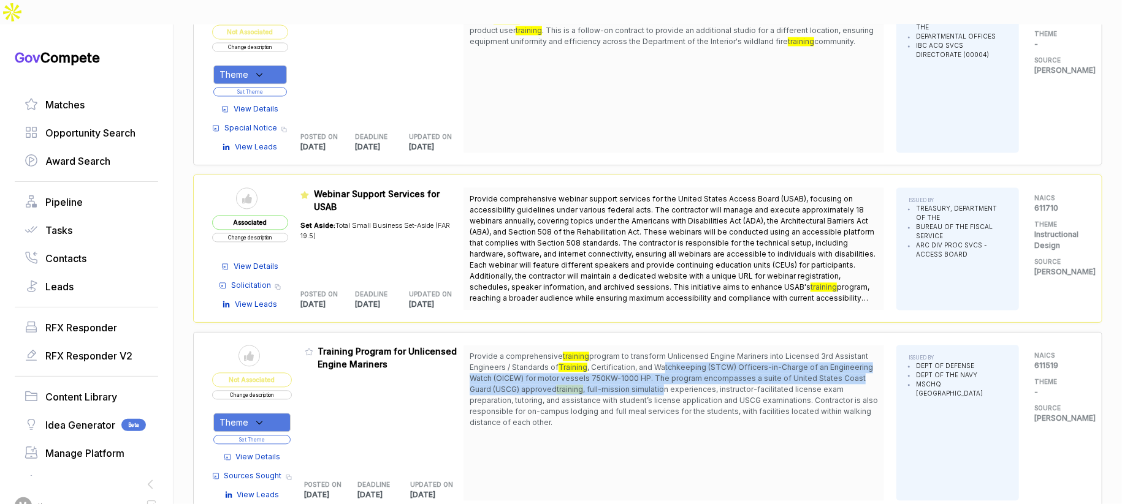
drag, startPoint x: 668, startPoint y: 332, endPoint x: 665, endPoint y: 363, distance: 31.4
click at [665, 362] on span "Provide a comprehensive training program to transform Unlicensed Engine Mariner…" at bounding box center [674, 389] width 408 height 77
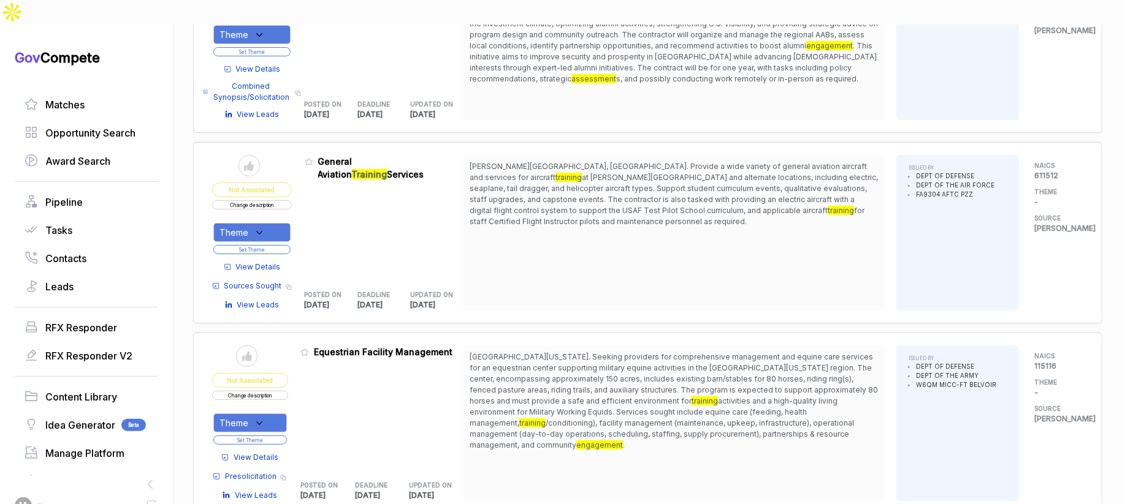
scroll to position [3192, 0]
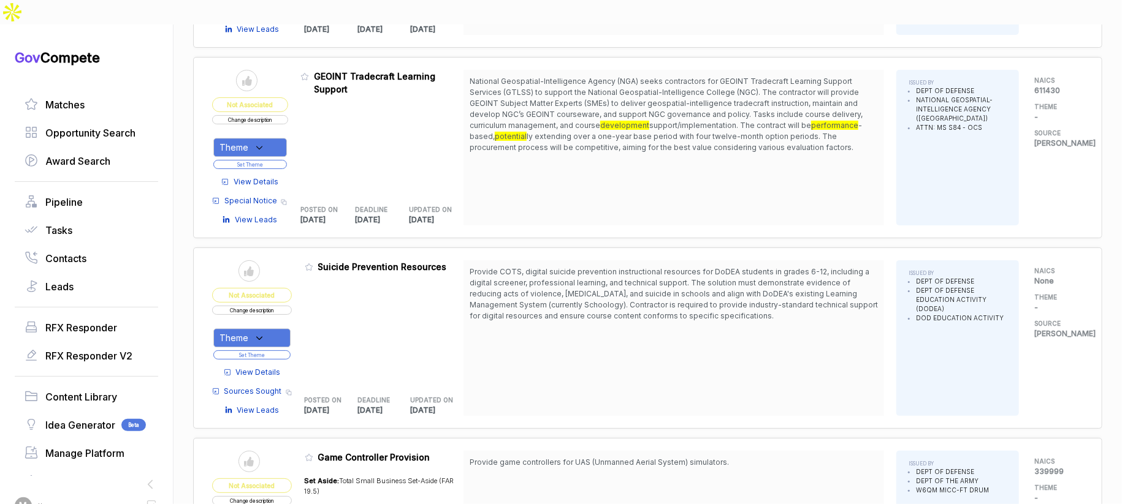
scroll to position [4758, 0]
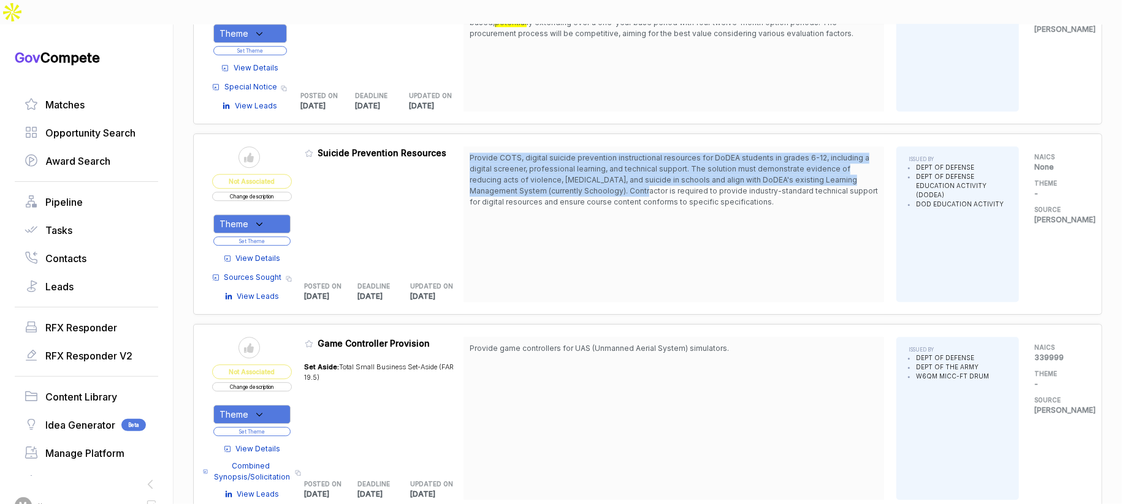
drag, startPoint x: 670, startPoint y: 109, endPoint x: 667, endPoint y: 151, distance: 42.4
click at [667, 151] on div "Provide COTS, digital suicide prevention instructional resources for DoDEA stud…" at bounding box center [673, 224] width 420 height 156
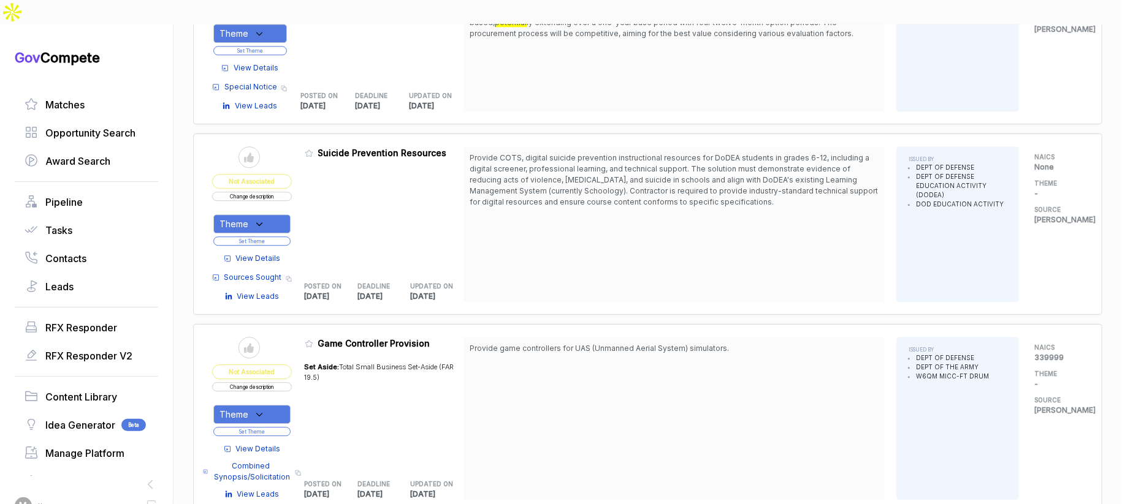
click at [261, 253] on span "View Details" at bounding box center [258, 258] width 45 height 11
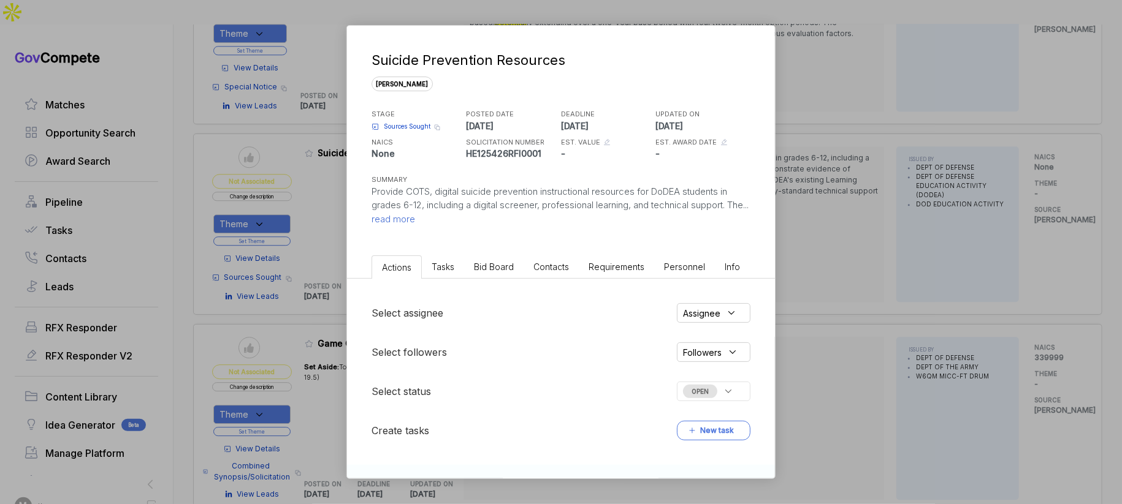
click at [508, 265] on span "Bid Board" at bounding box center [494, 267] width 40 height 10
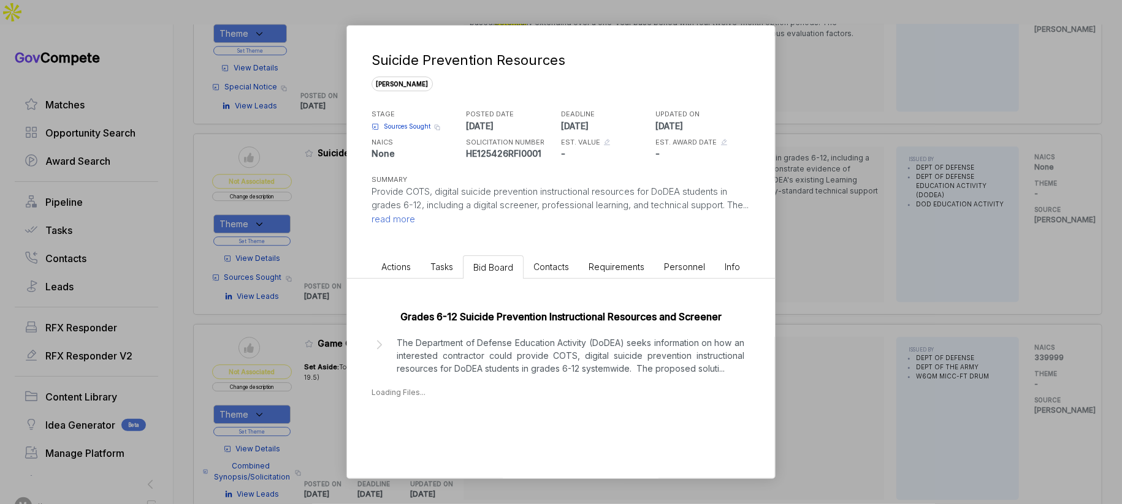
click at [553, 368] on p "The Department of Defense Education Activity (DoDEA) seeks information on how a…" at bounding box center [571, 355] width 348 height 39
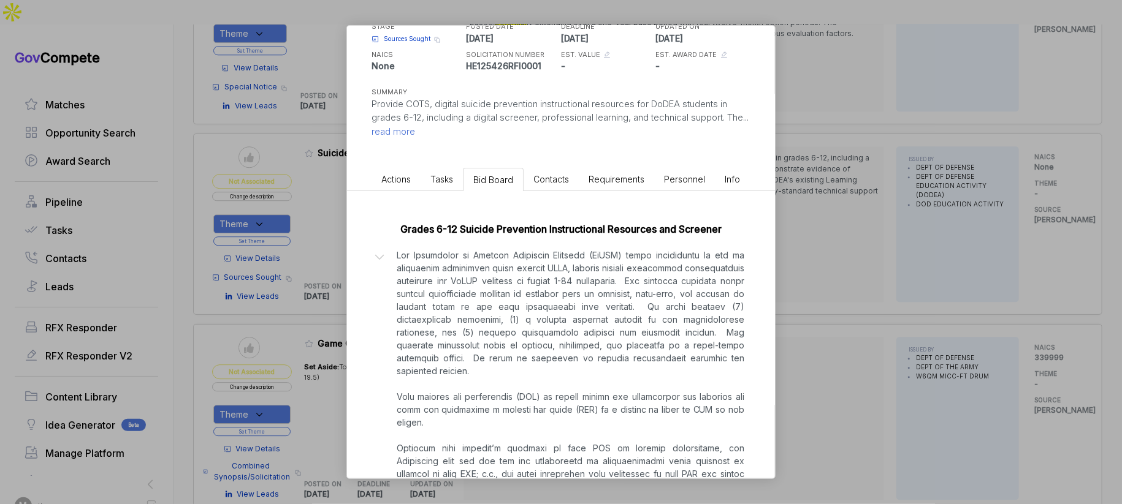
scroll to position [0, 0]
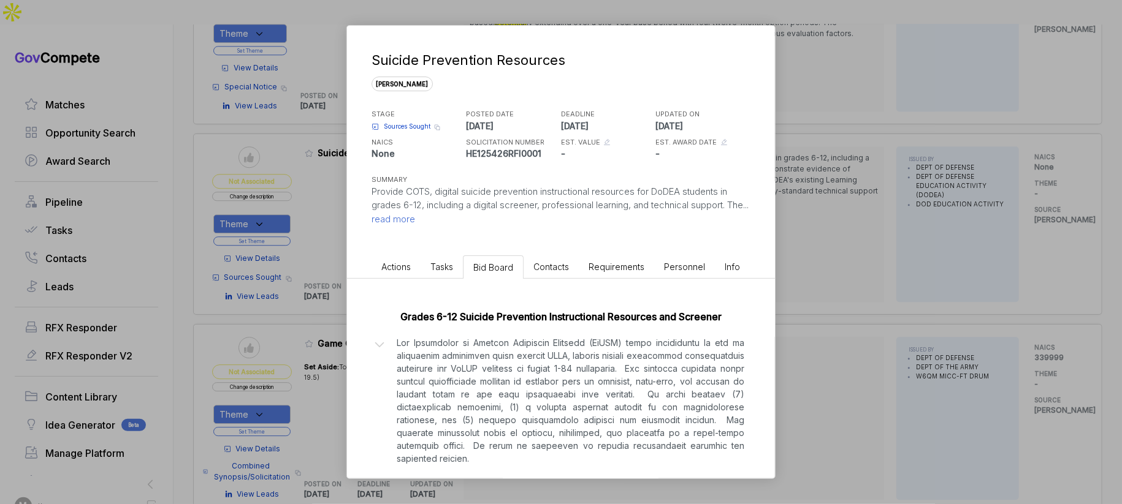
click at [853, 287] on div "Suicide Prevention Resources sam STAGE Sources Sought Copy link POSTED DATE 202…" at bounding box center [561, 252] width 1122 height 504
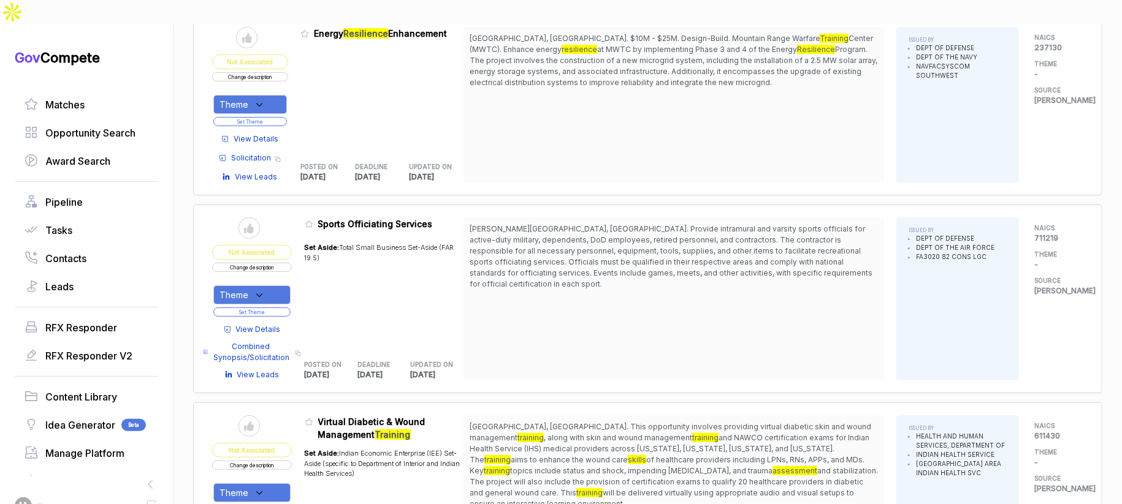
scroll to position [5322, 0]
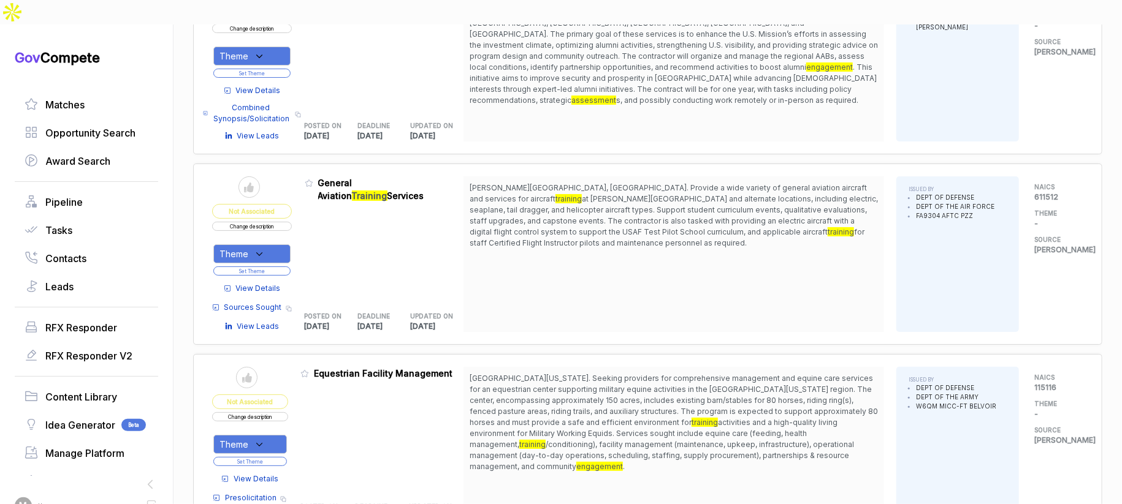
scroll to position [2715, 0]
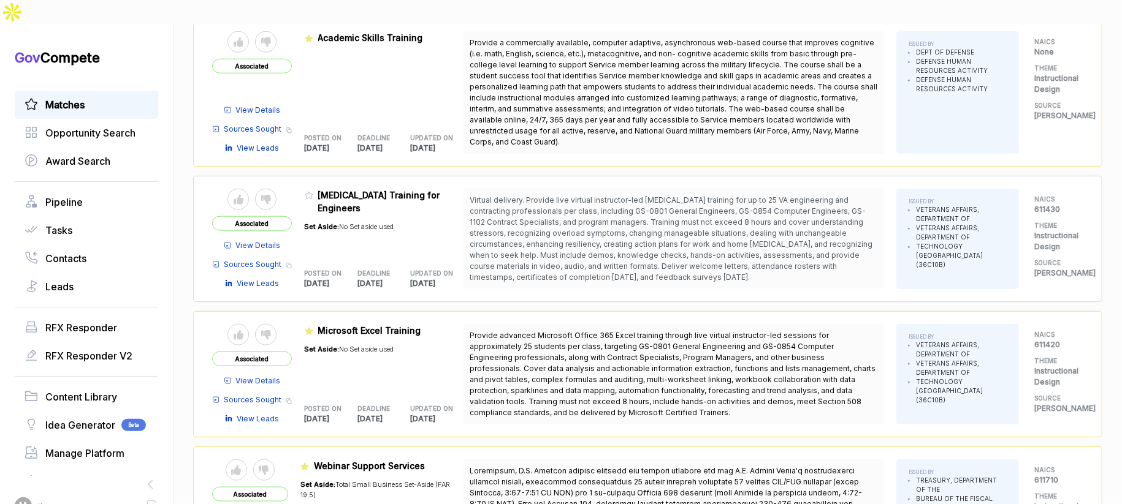
scroll to position [760, 0]
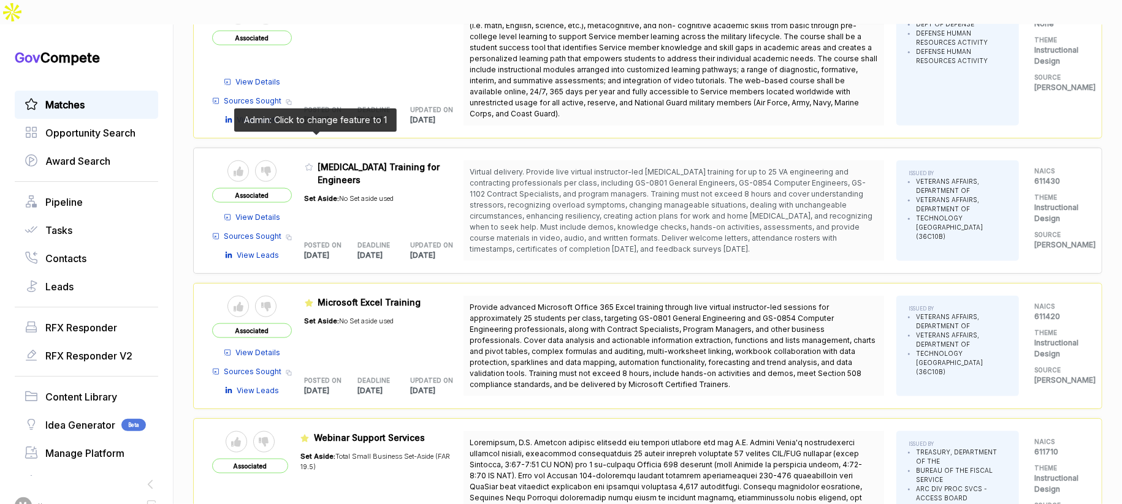
click at [313, 164] on icon at bounding box center [308, 167] width 7 height 7
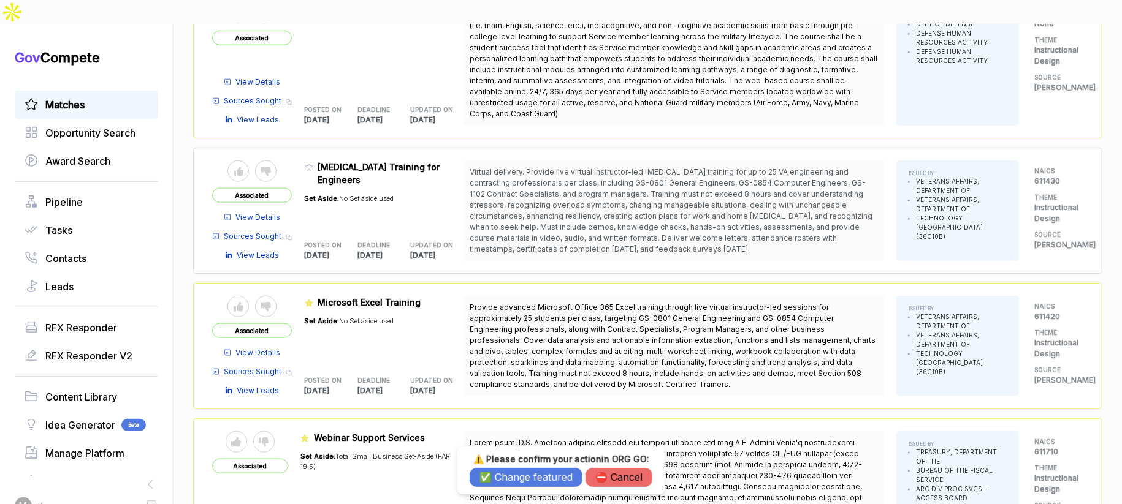
click at [493, 468] on button "✅ Change featured" at bounding box center [526, 477] width 113 height 19
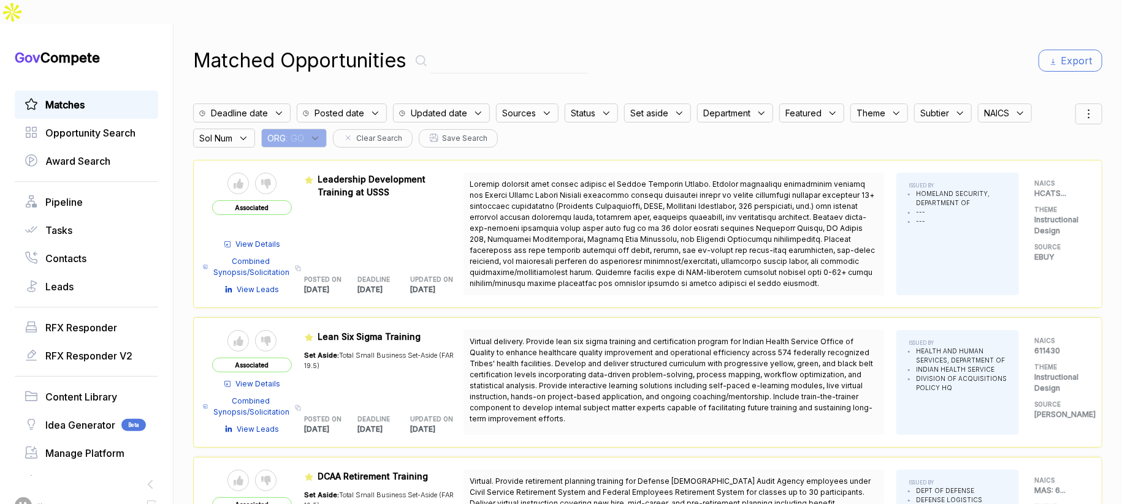
drag, startPoint x: 302, startPoint y: 112, endPoint x: 306, endPoint y: 118, distance: 8.0
click at [304, 132] on span ": GO" at bounding box center [295, 138] width 18 height 13
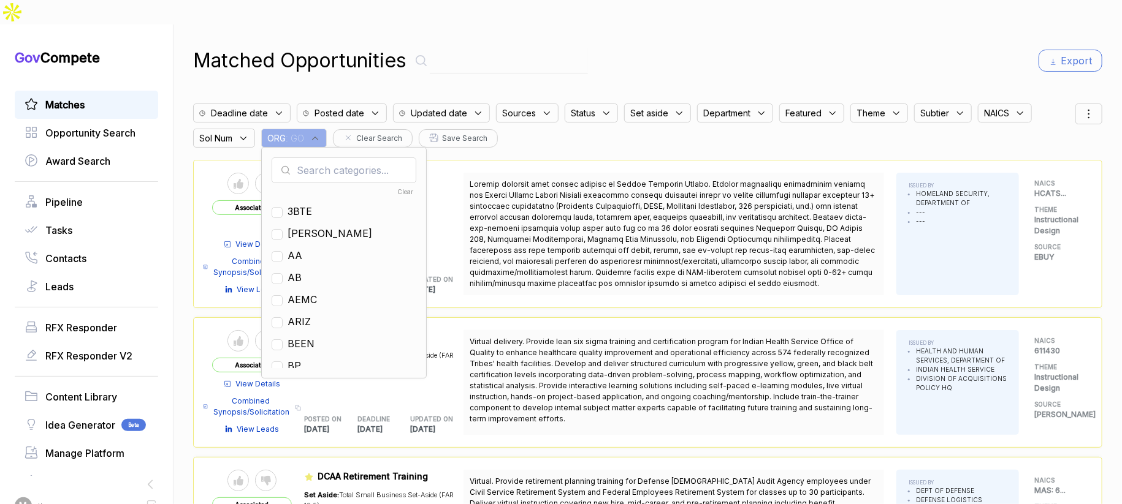
click at [327, 158] on input "text" at bounding box center [344, 171] width 145 height 26
type input "ja"
click at [301, 204] on span "[PERSON_NAME]" at bounding box center [329, 211] width 85 height 15
checkbox input "true"
drag, startPoint x: 745, startPoint y: 27, endPoint x: 757, endPoint y: 28, distance: 11.7
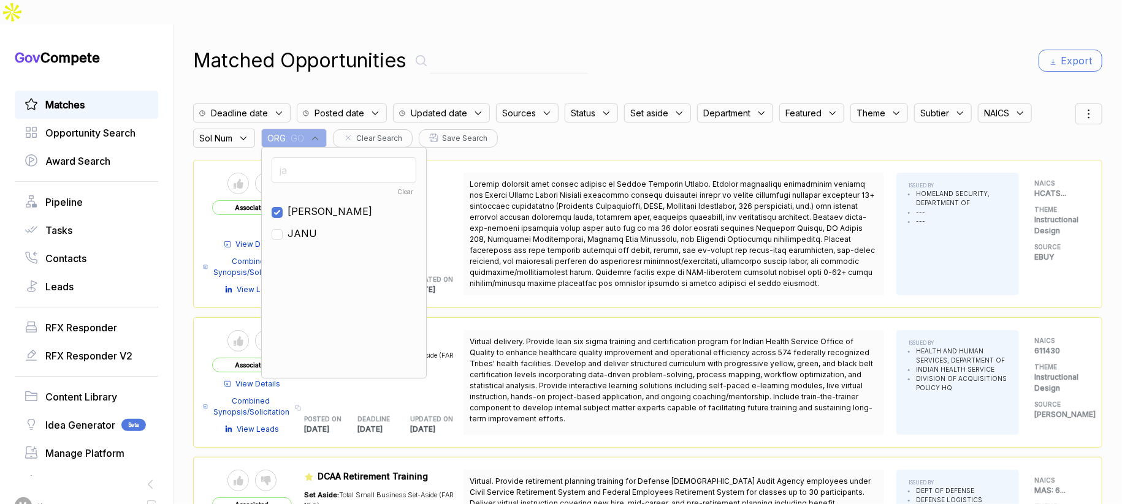
click at [746, 46] on div "Matched Opportunities Export" at bounding box center [647, 60] width 909 height 29
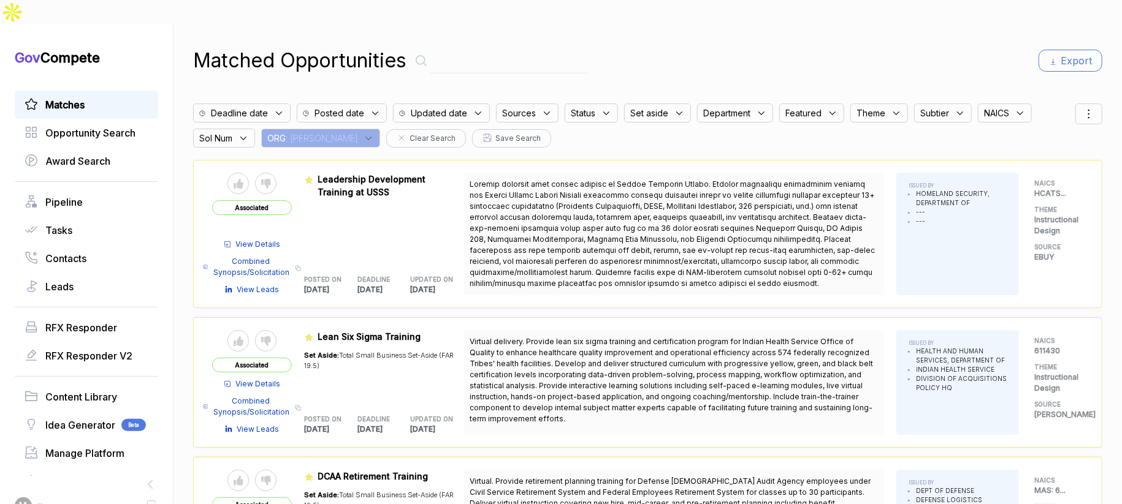
click at [1081, 107] on icon at bounding box center [1088, 114] width 15 height 15
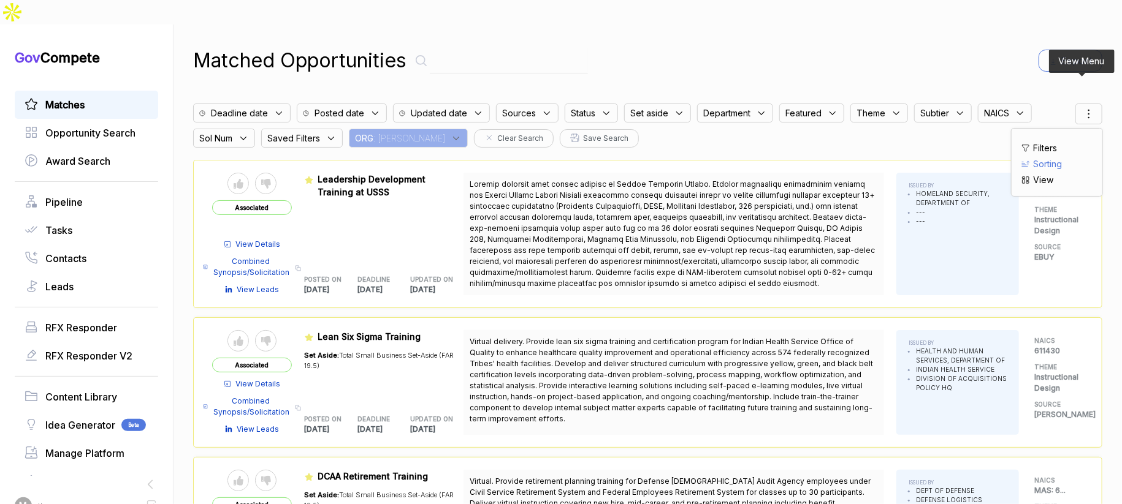
click at [1033, 158] on span "Sorting" at bounding box center [1047, 164] width 29 height 13
click at [1025, 156] on div "deadline posted featured status theme assignee updated" at bounding box center [1056, 210] width 71 height 108
click at [1026, 175] on div at bounding box center [1030, 178] width 18 height 7
checkbox input "true"
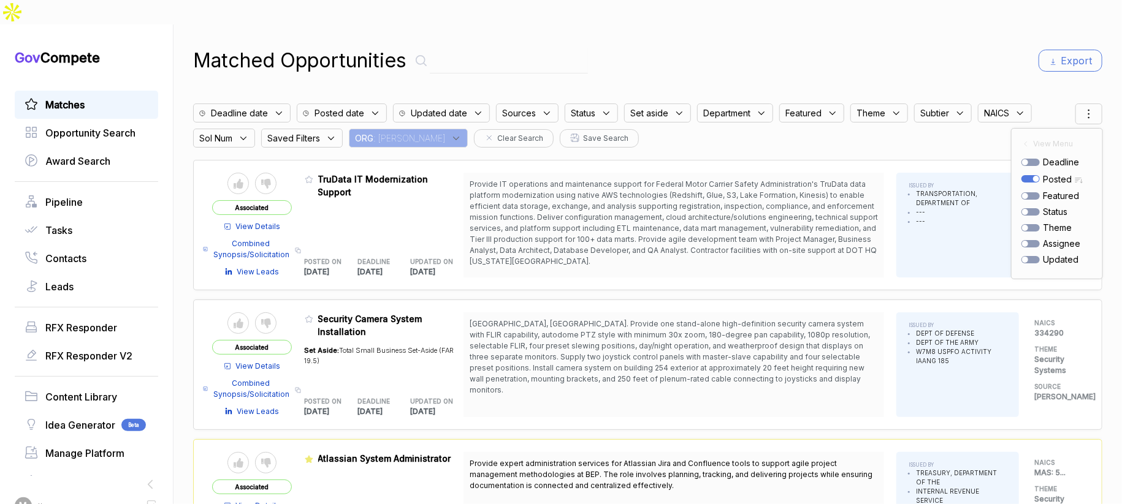
click at [881, 46] on div "Matched Opportunities Export" at bounding box center [647, 60] width 909 height 29
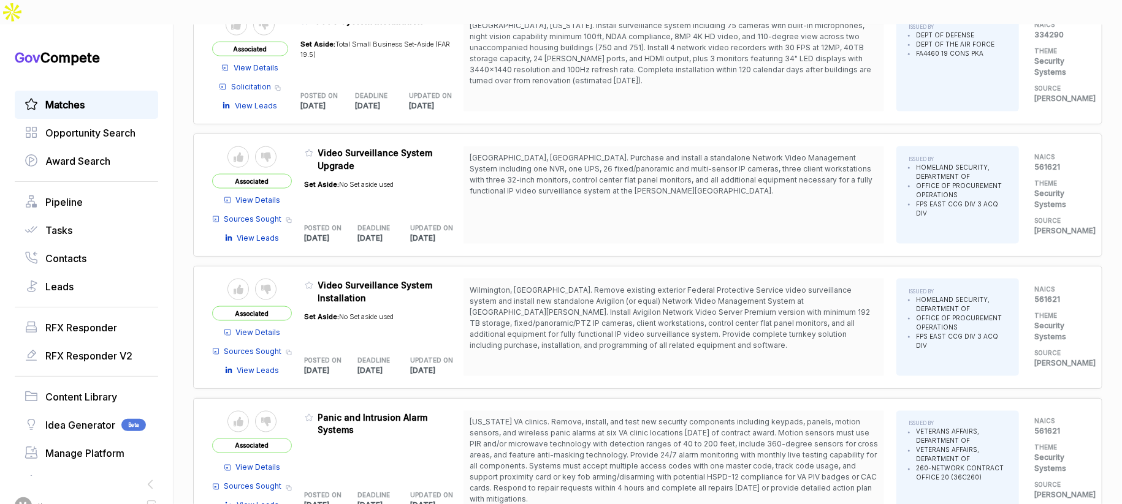
scroll to position [1016, 0]
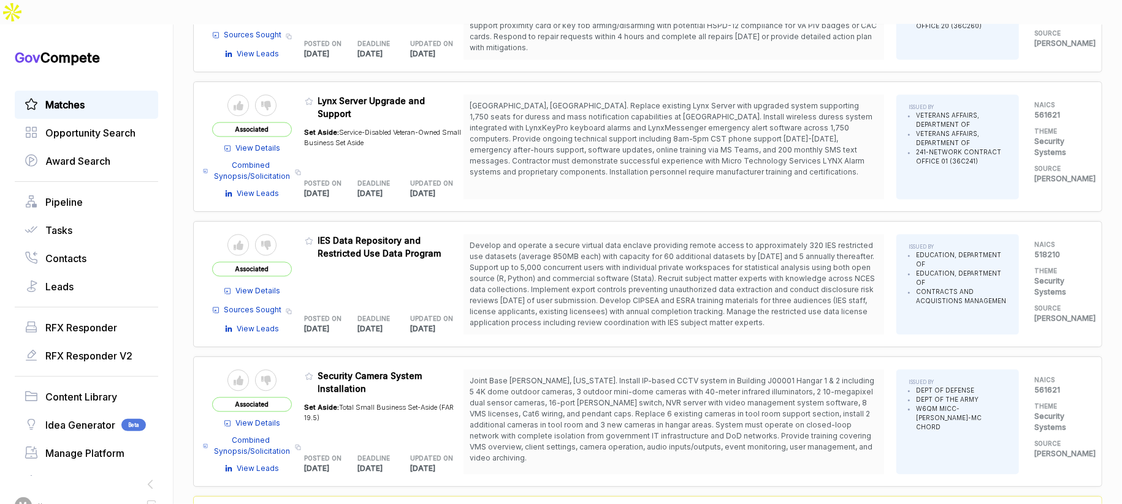
scroll to position [1452, 0]
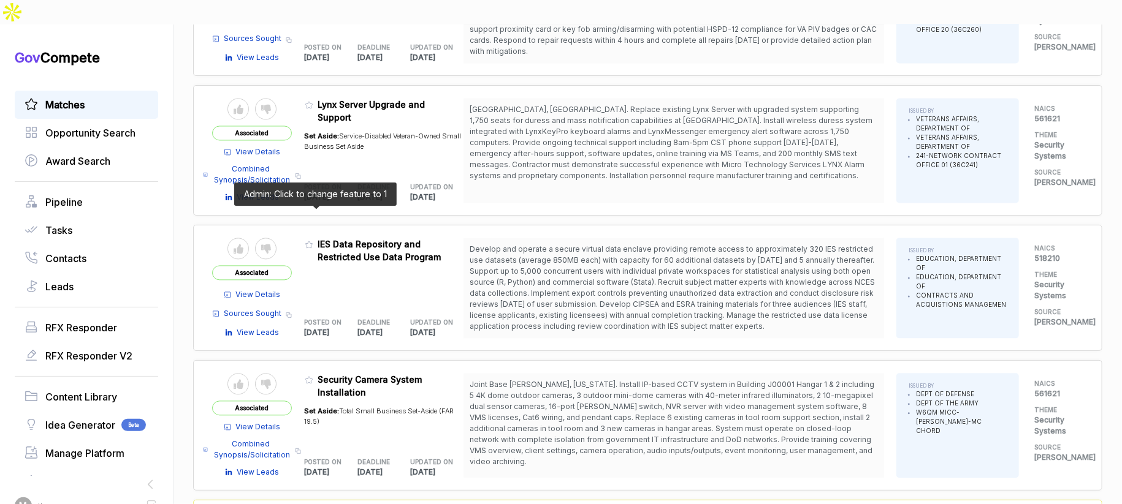
click at [313, 240] on icon at bounding box center [309, 244] width 9 height 9
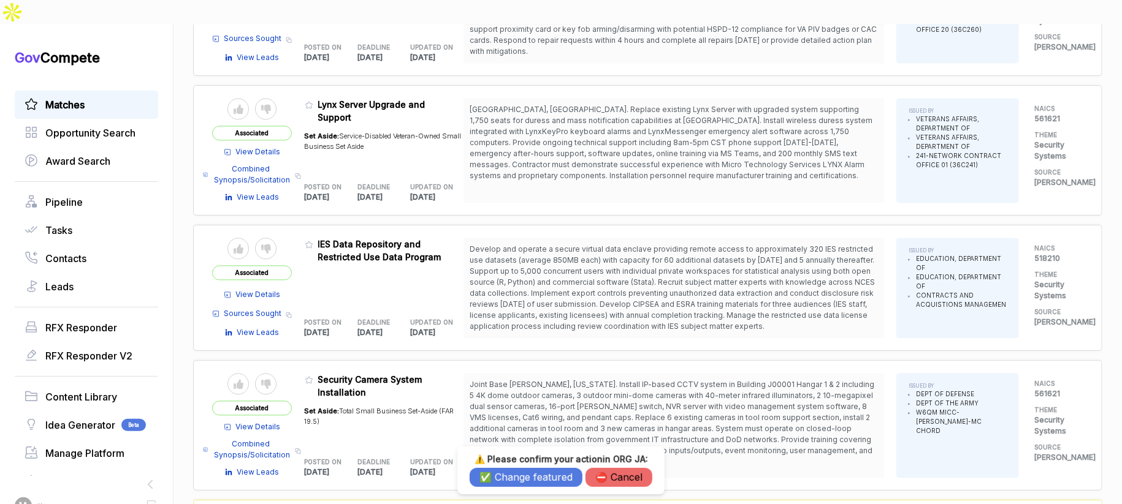
click at [497, 465] on h3 "⚠️ Please confirm your action in ORG JA :" at bounding box center [561, 459] width 183 height 11
click at [503, 474] on button "✅ Change featured" at bounding box center [526, 477] width 113 height 19
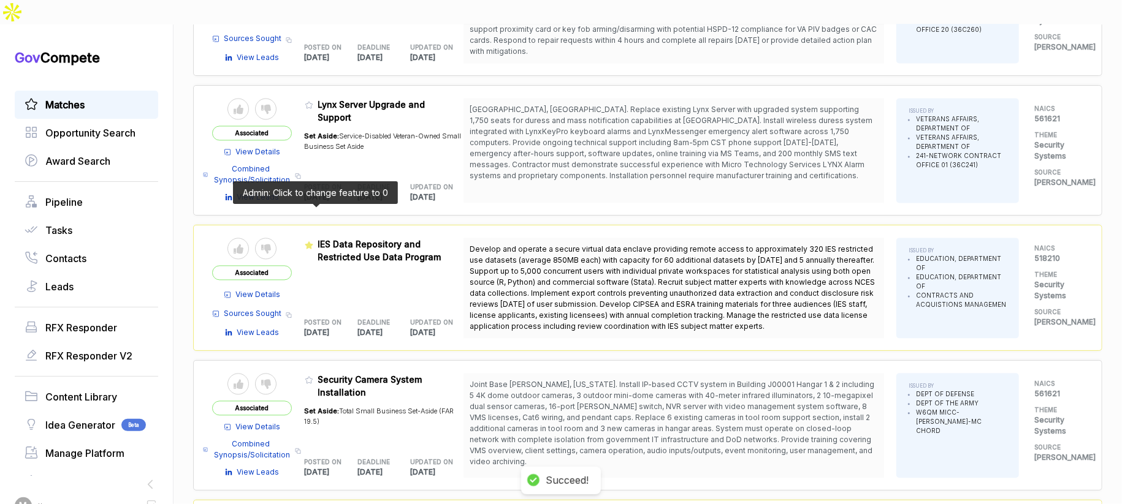
drag, startPoint x: 312, startPoint y: 214, endPoint x: 329, endPoint y: 241, distance: 31.6
click at [312, 241] on icon at bounding box center [309, 244] width 8 height 7
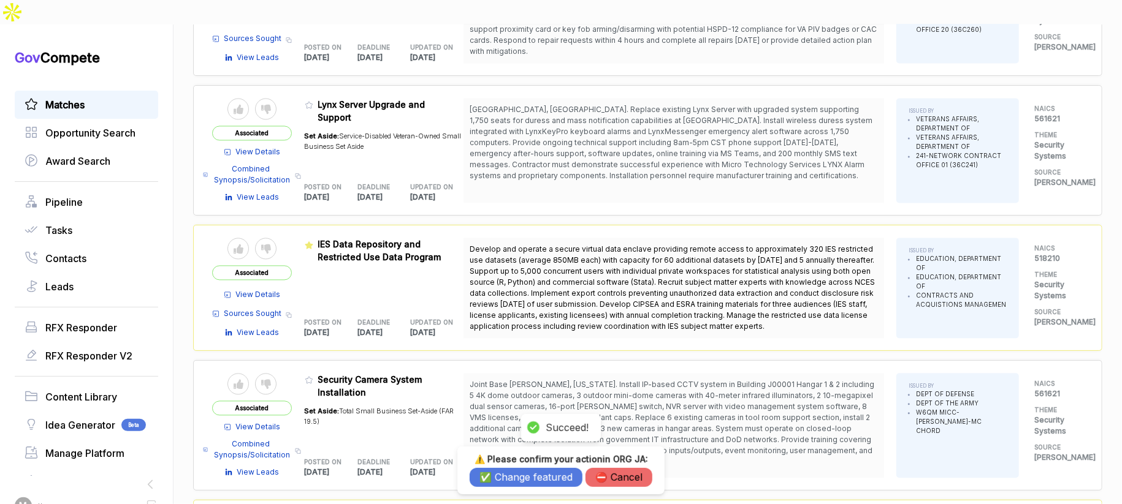
click at [524, 478] on button "✅ Change featured" at bounding box center [526, 477] width 113 height 19
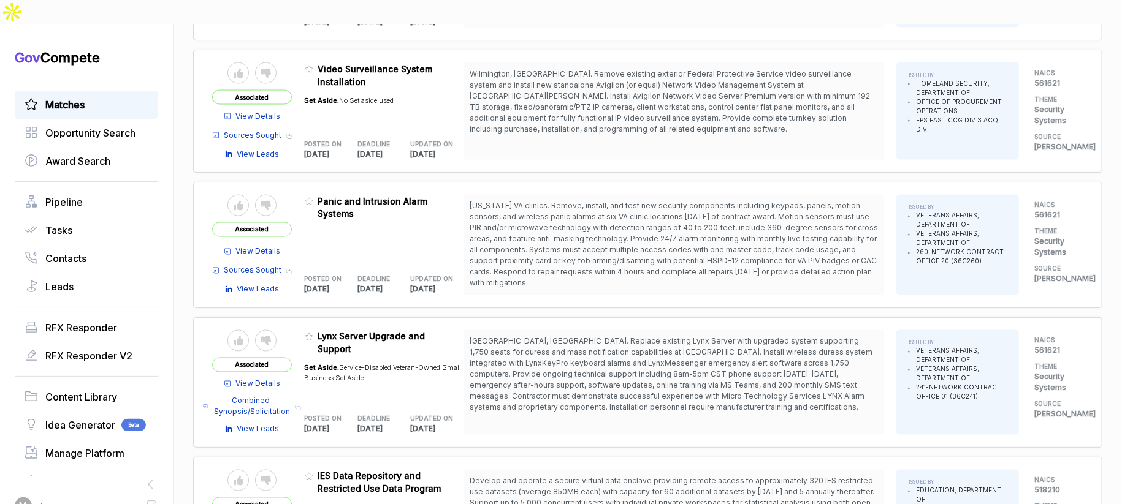
scroll to position [1205, 0]
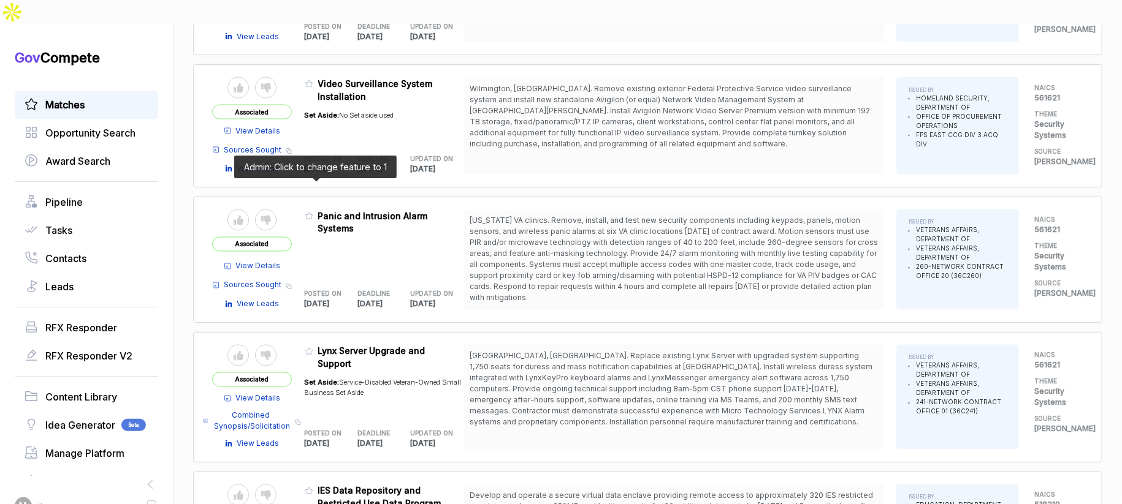
click at [310, 212] on icon at bounding box center [309, 216] width 9 height 9
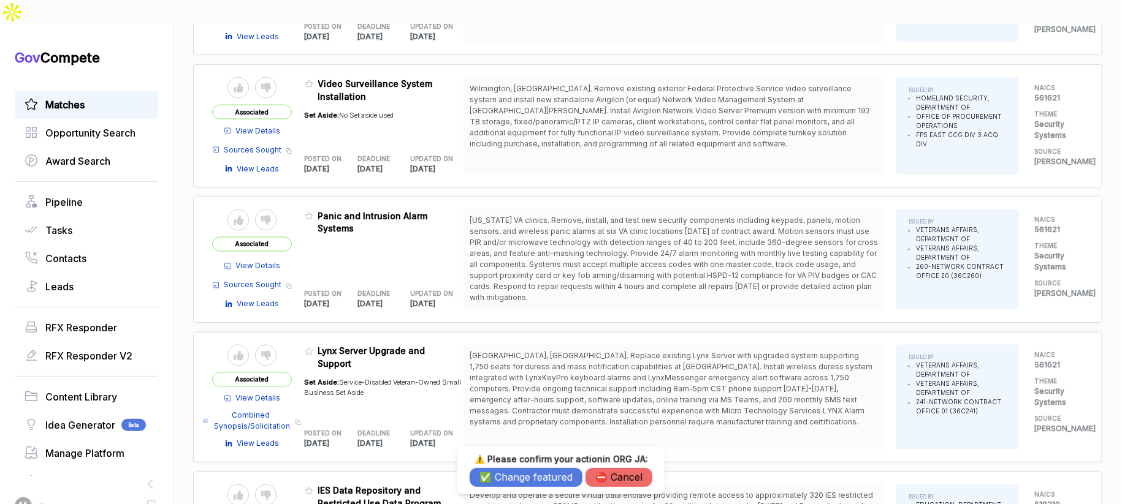
click at [493, 479] on button "✅ Change featured" at bounding box center [526, 477] width 113 height 19
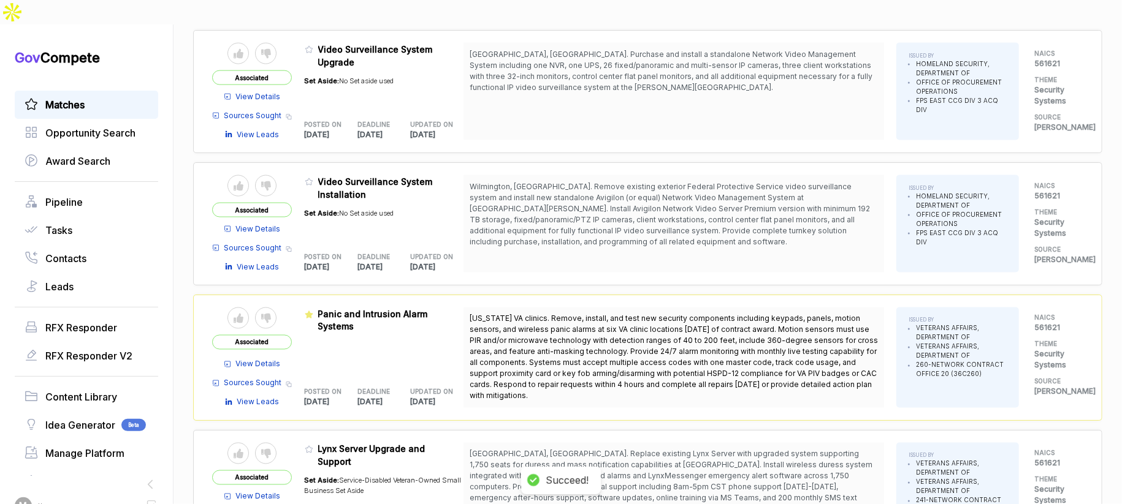
scroll to position [973, 0]
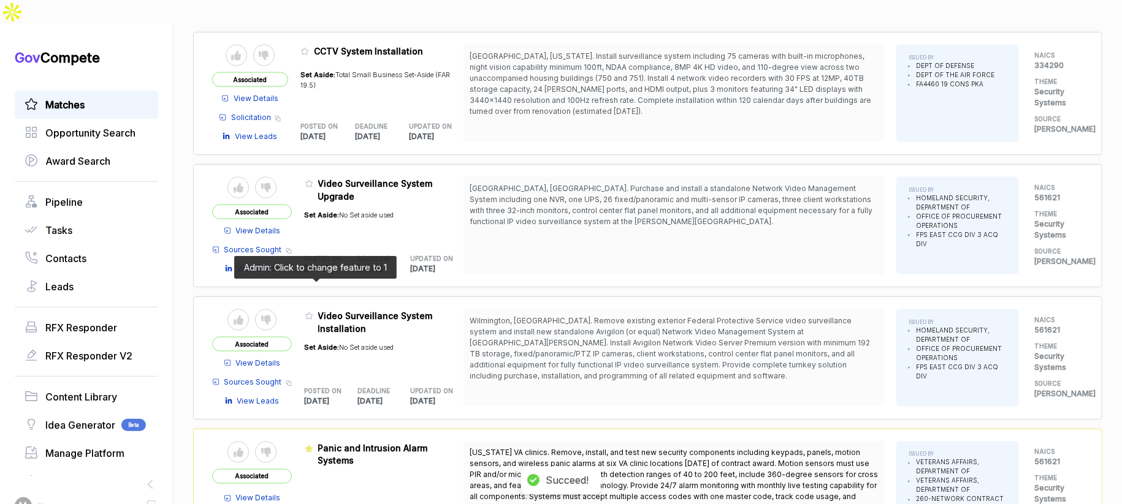
click at [311, 312] on icon at bounding box center [309, 316] width 9 height 9
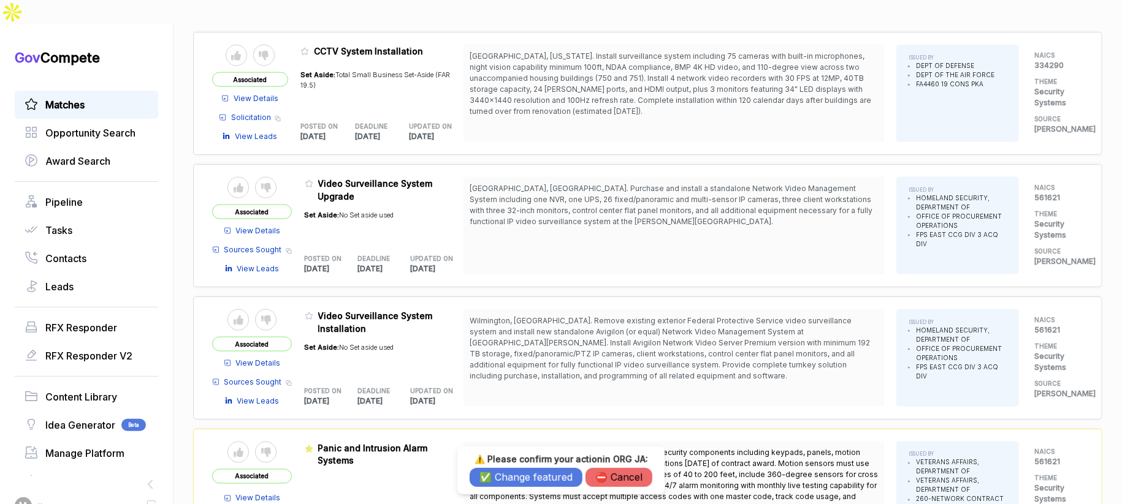
click at [505, 480] on button "✅ Change featured" at bounding box center [526, 477] width 113 height 19
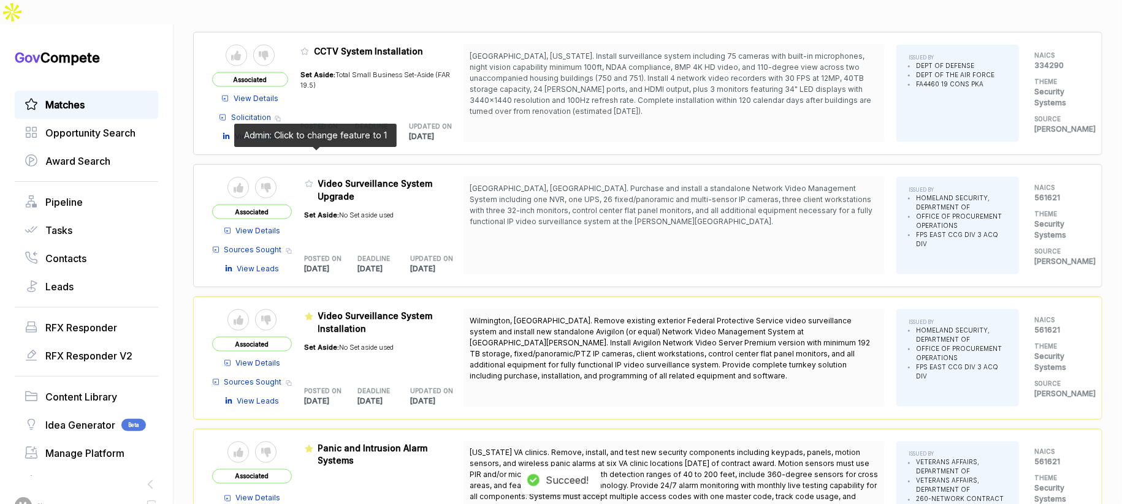
drag, startPoint x: 315, startPoint y: 155, endPoint x: 324, endPoint y: 184, distance: 30.2
click at [313, 180] on icon at bounding box center [309, 184] width 9 height 9
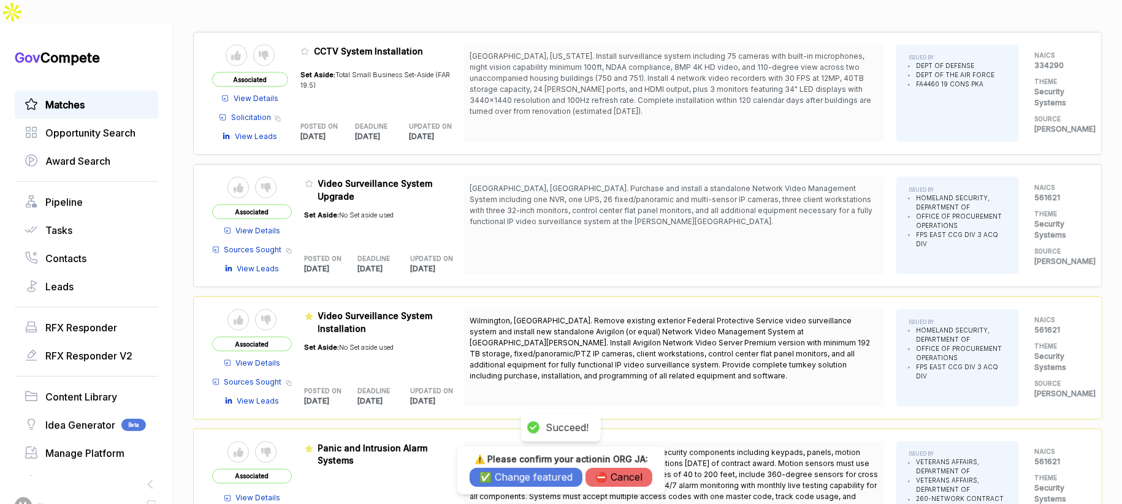
drag, startPoint x: 507, startPoint y: 474, endPoint x: 505, endPoint y: 468, distance: 6.4
click at [507, 474] on button "✅ Change featured" at bounding box center [526, 477] width 113 height 19
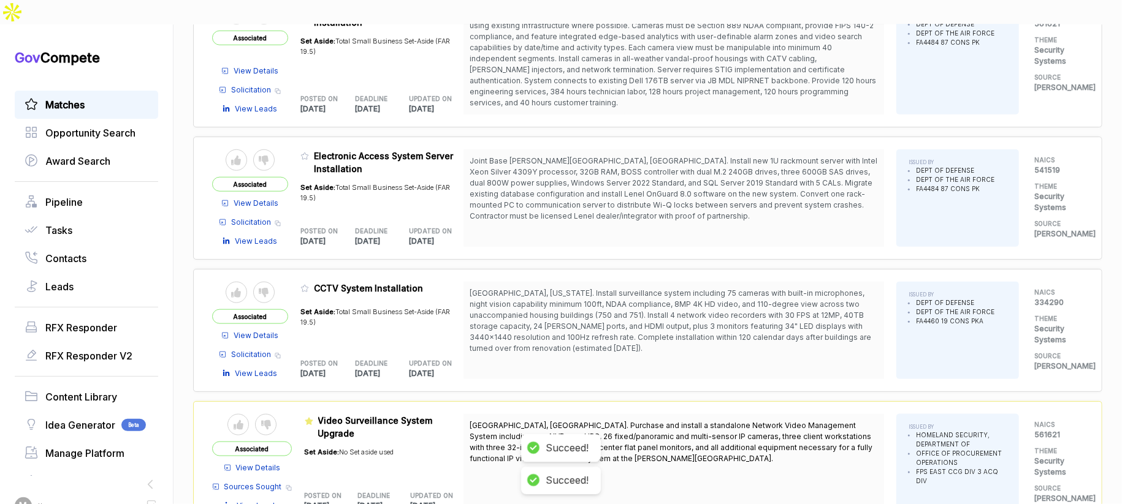
scroll to position [736, 0]
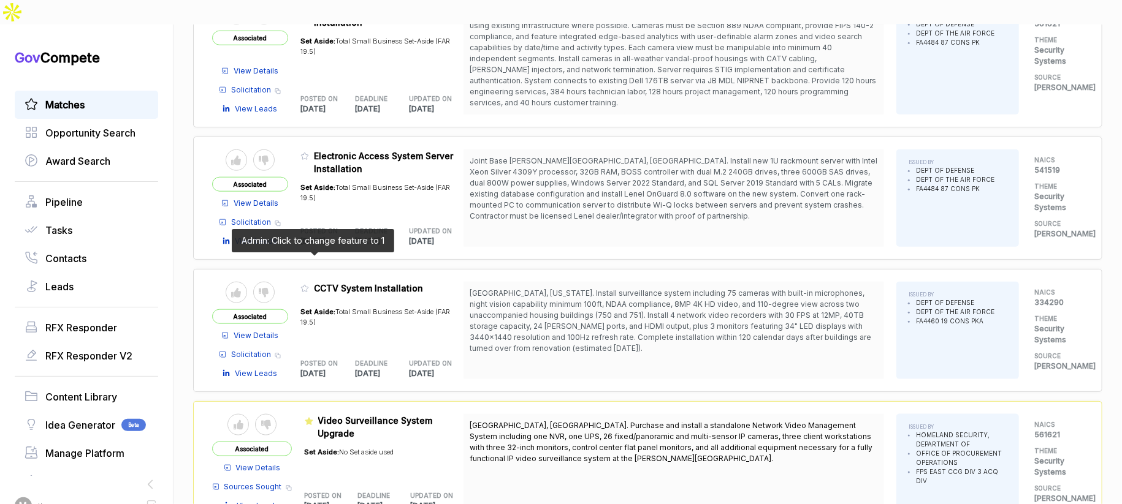
click at [307, 284] on icon at bounding box center [304, 288] width 9 height 9
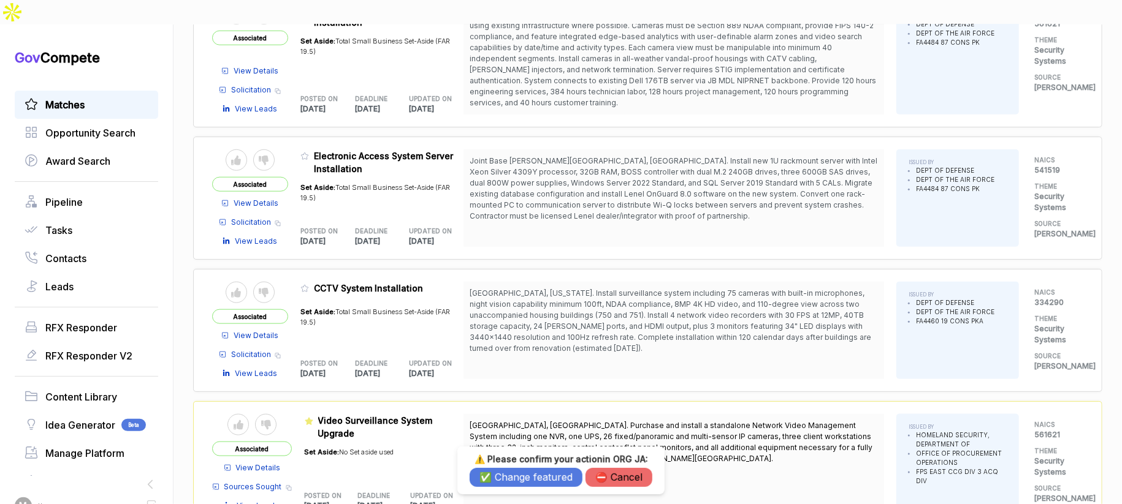
click at [499, 481] on button "✅ Change featured" at bounding box center [526, 477] width 113 height 19
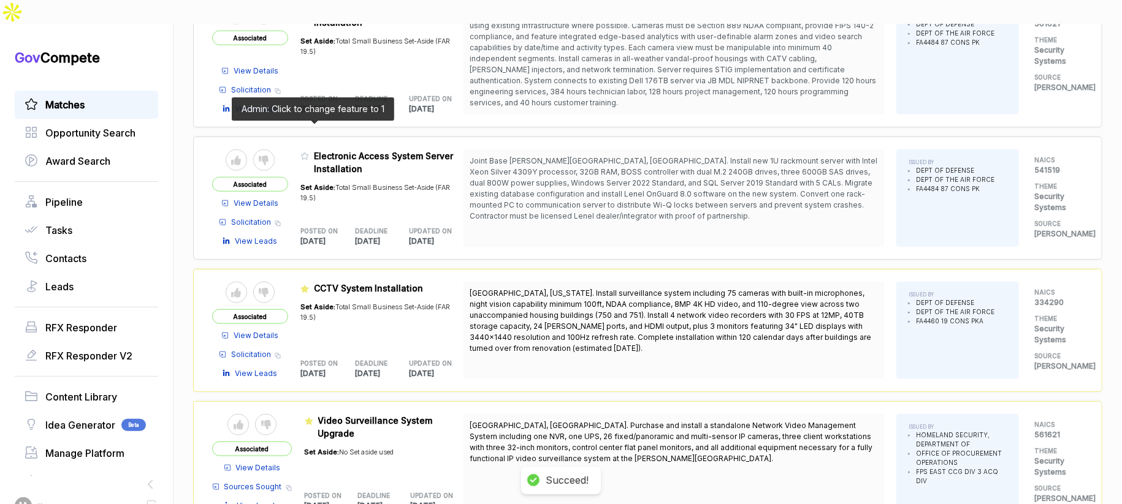
click at [309, 152] on icon at bounding box center [304, 156] width 9 height 9
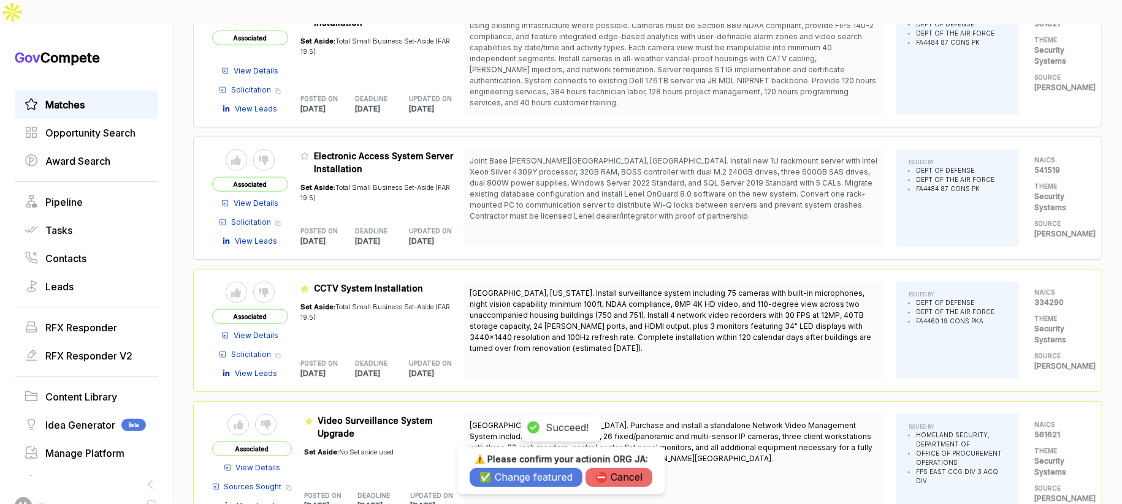
drag, startPoint x: 539, startPoint y: 476, endPoint x: 494, endPoint y: 409, distance: 80.4
click at [539, 475] on button "✅ Change featured" at bounding box center [526, 477] width 113 height 19
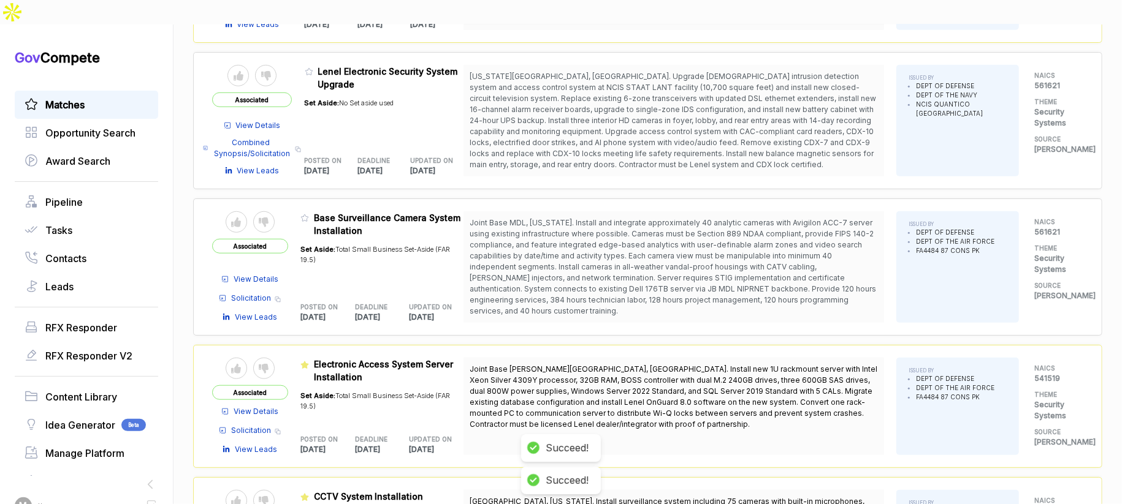
scroll to position [459, 0]
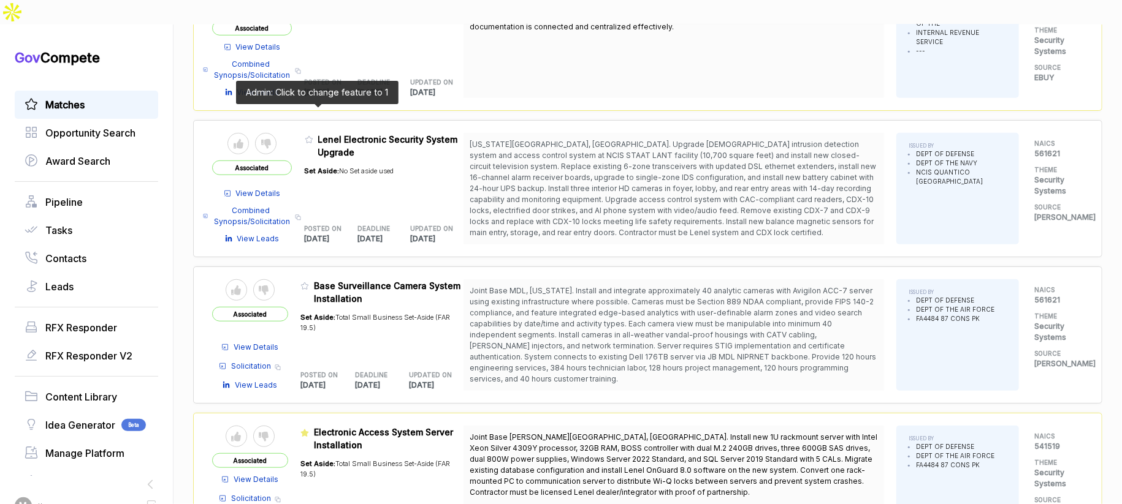
click at [313, 135] on icon at bounding box center [309, 139] width 9 height 9
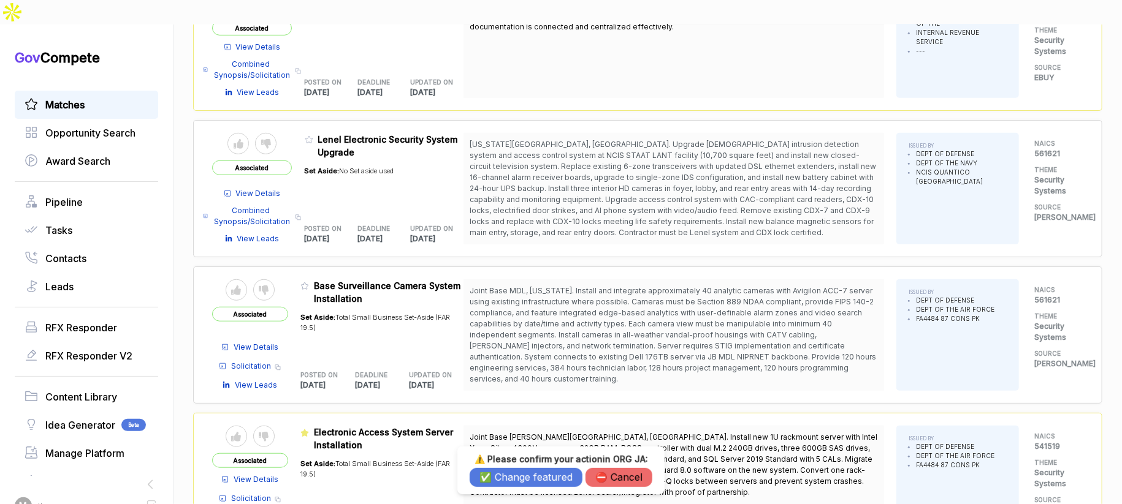
click at [537, 476] on button "✅ Change featured" at bounding box center [526, 477] width 113 height 19
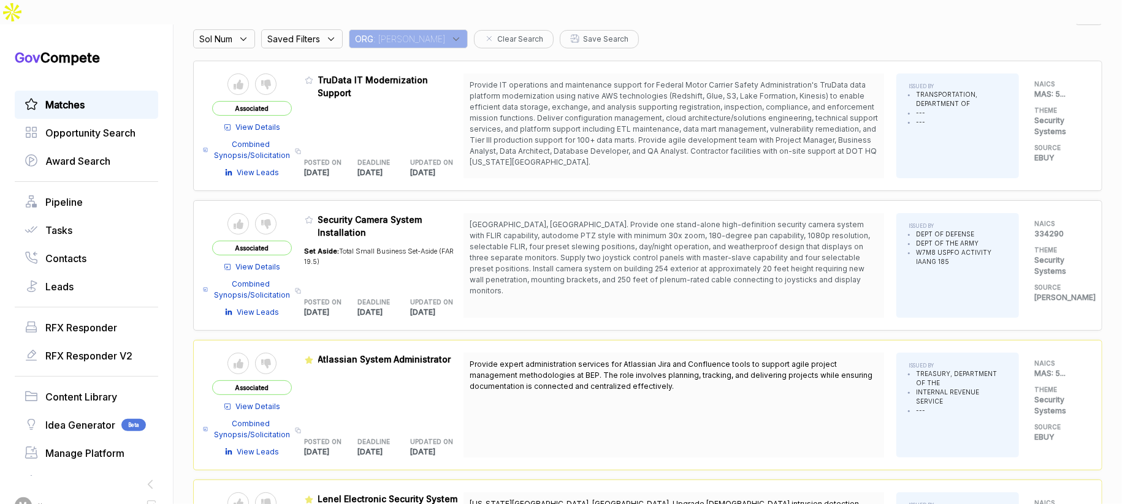
scroll to position [0, 0]
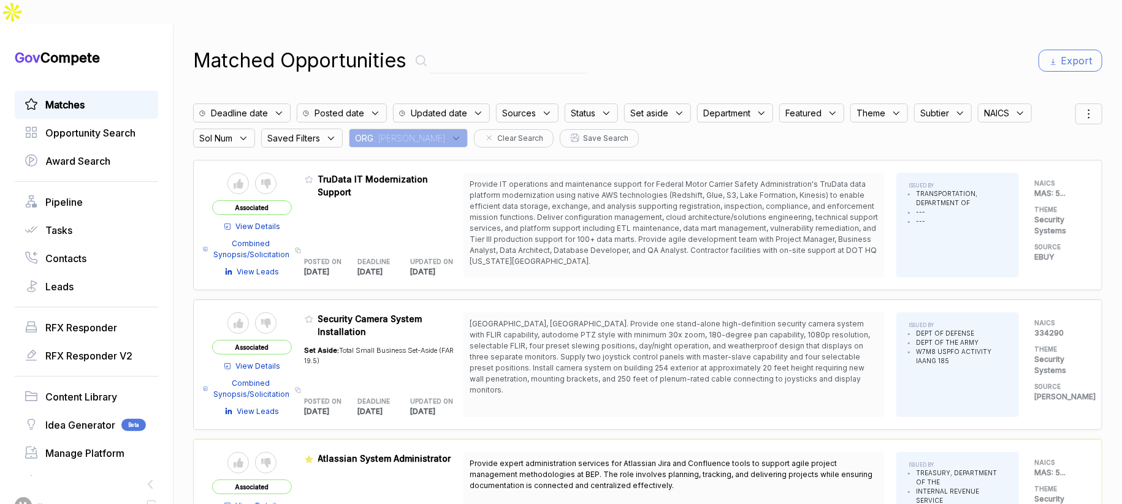
click at [408, 129] on div "ORG : [PERSON_NAME]" at bounding box center [408, 138] width 119 height 19
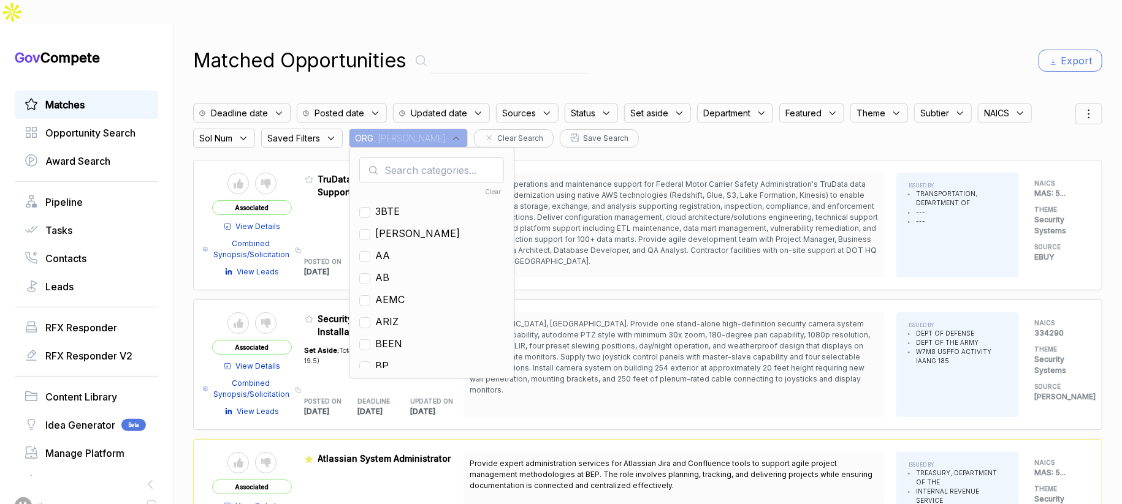
click at [416, 158] on input "text" at bounding box center [431, 171] width 145 height 26
type input "nf"
click at [389, 226] on span "NF" at bounding box center [382, 233] width 14 height 15
checkbox input "true"
drag, startPoint x: 724, startPoint y: 32, endPoint x: 1013, endPoint y: 80, distance: 292.0
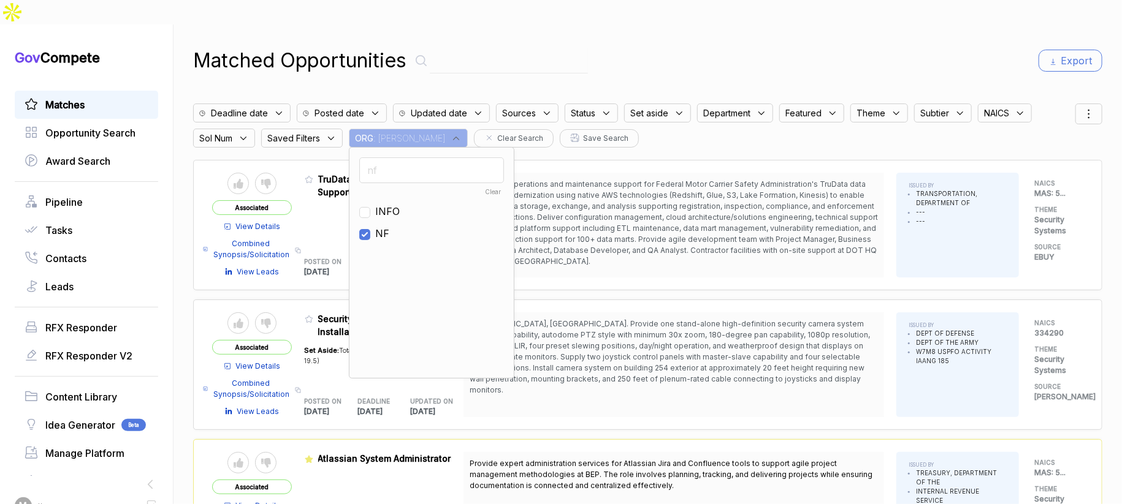
click at [737, 46] on div "Matched Opportunities Export" at bounding box center [647, 60] width 909 height 29
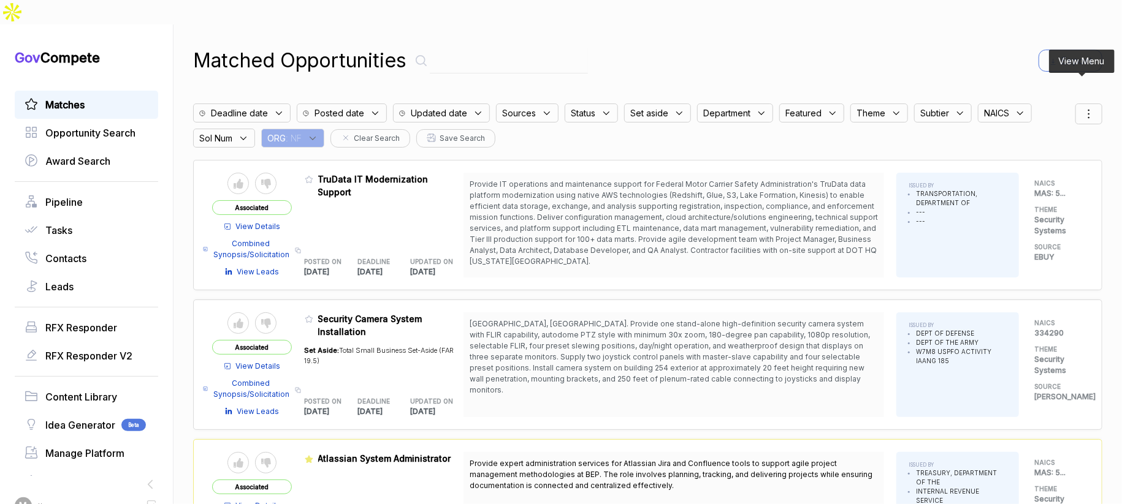
drag, startPoint x: 1081, startPoint y: 91, endPoint x: 1078, endPoint y: 101, distance: 10.5
click at [1081, 107] on icon at bounding box center [1088, 114] width 15 height 15
click at [1024, 175] on div at bounding box center [1030, 178] width 18 height 7
checkbox input "true"
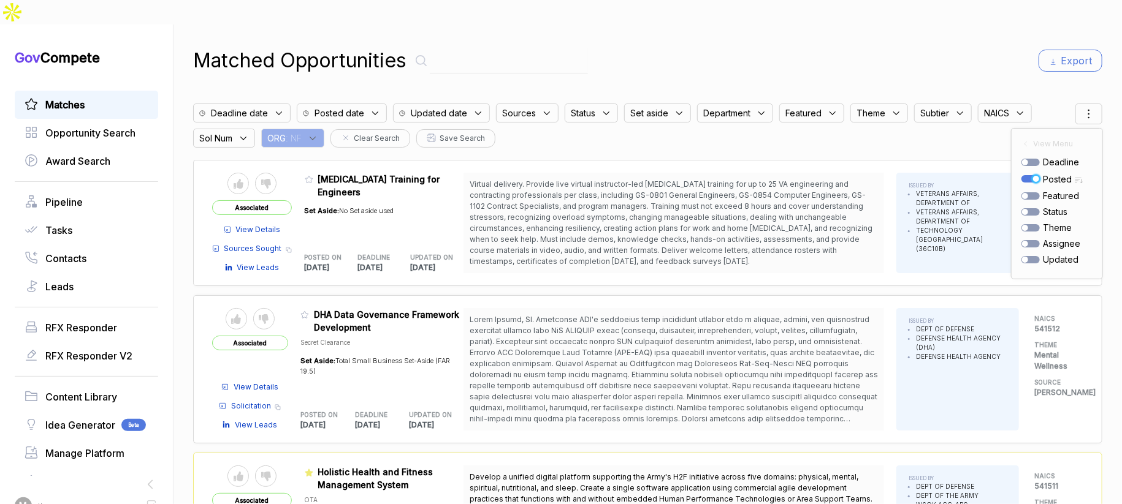
click at [996, 62] on div "Matched Opportunities Export Deadline date Posted date Updated date Sources Sta…" at bounding box center [647, 277] width 909 height 504
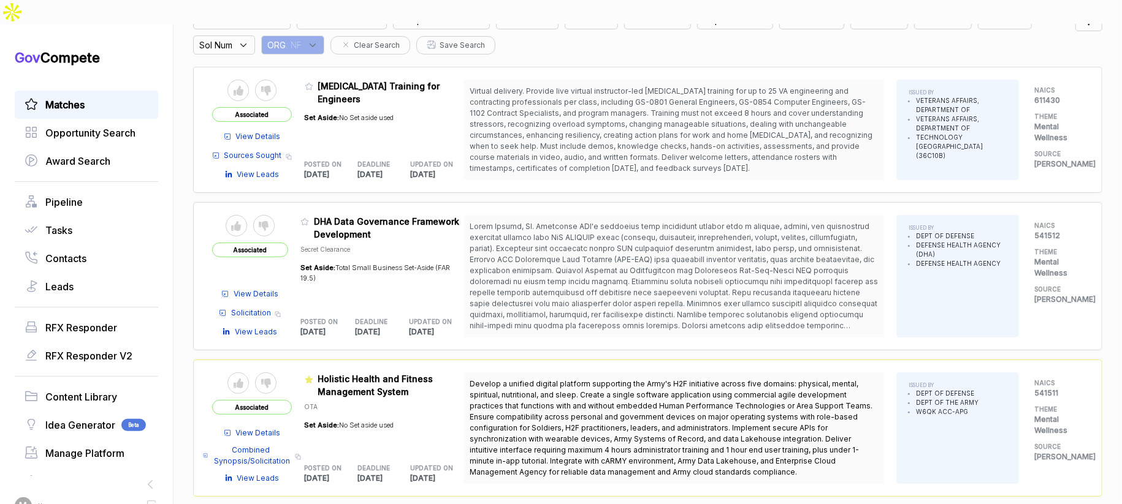
scroll to position [88, 0]
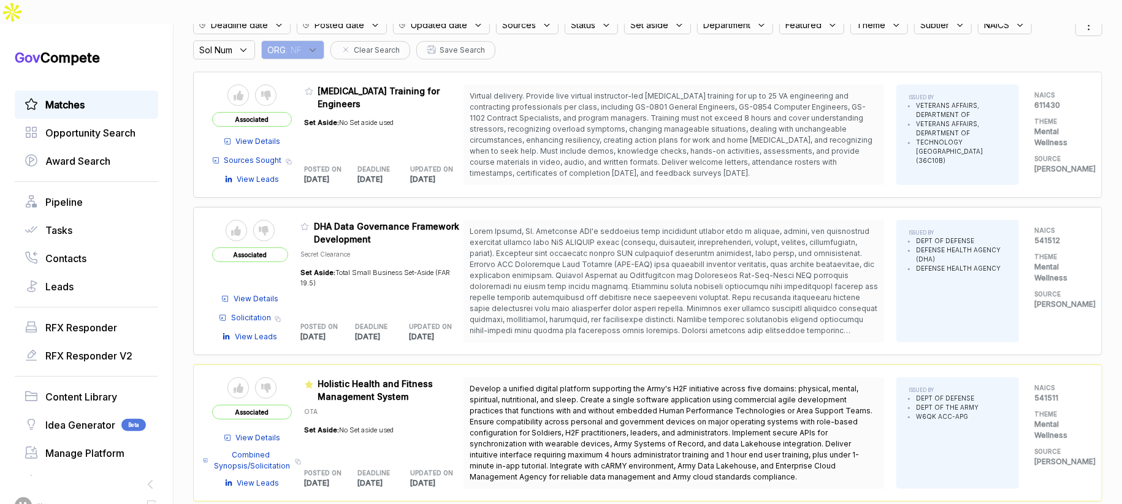
click at [253, 294] on span "View Details" at bounding box center [256, 299] width 45 height 11
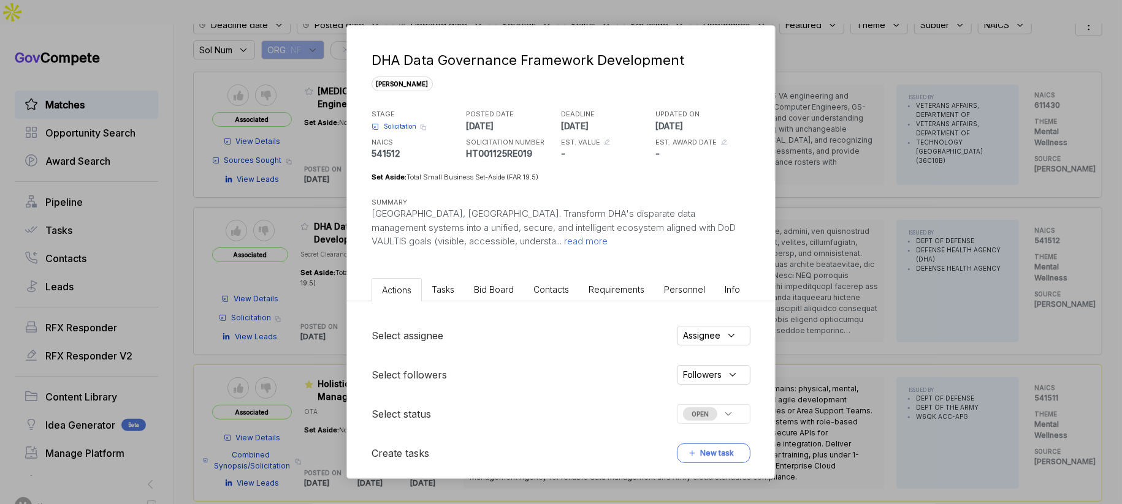
click at [506, 280] on li "Bid Board" at bounding box center [493, 289] width 59 height 23
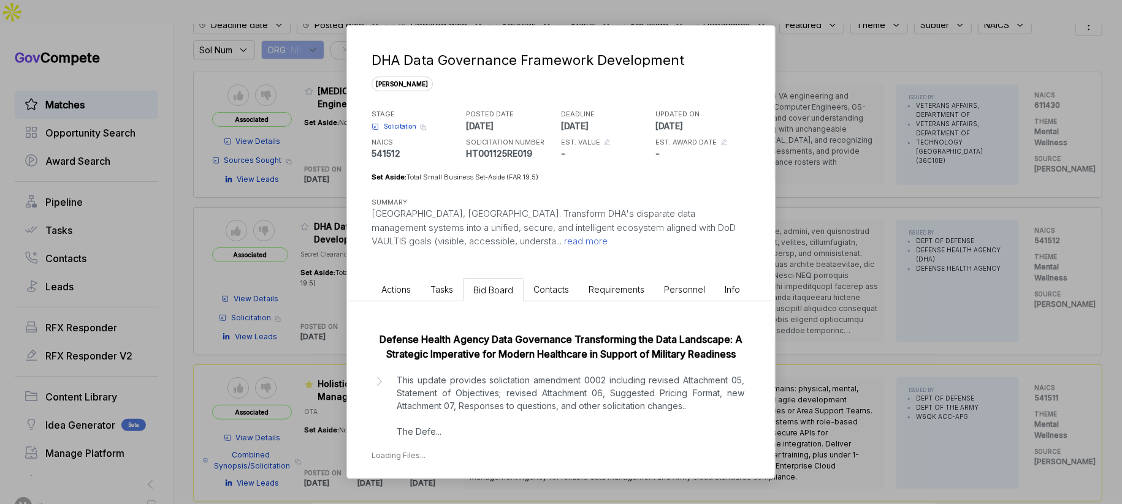
click at [553, 407] on p "This update provides solictation amendment 0002 including revised Attachment 05…" at bounding box center [571, 406] width 348 height 64
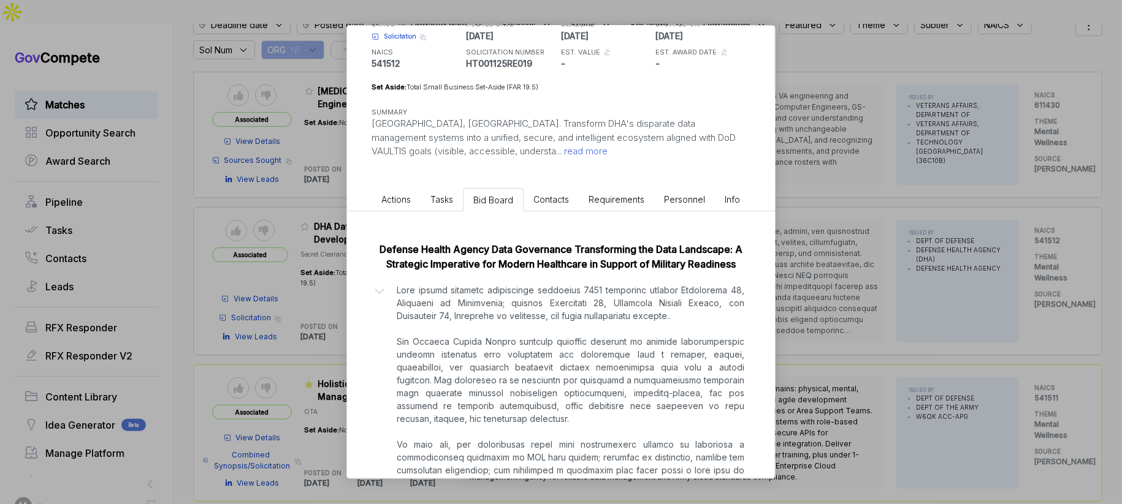
scroll to position [209, 0]
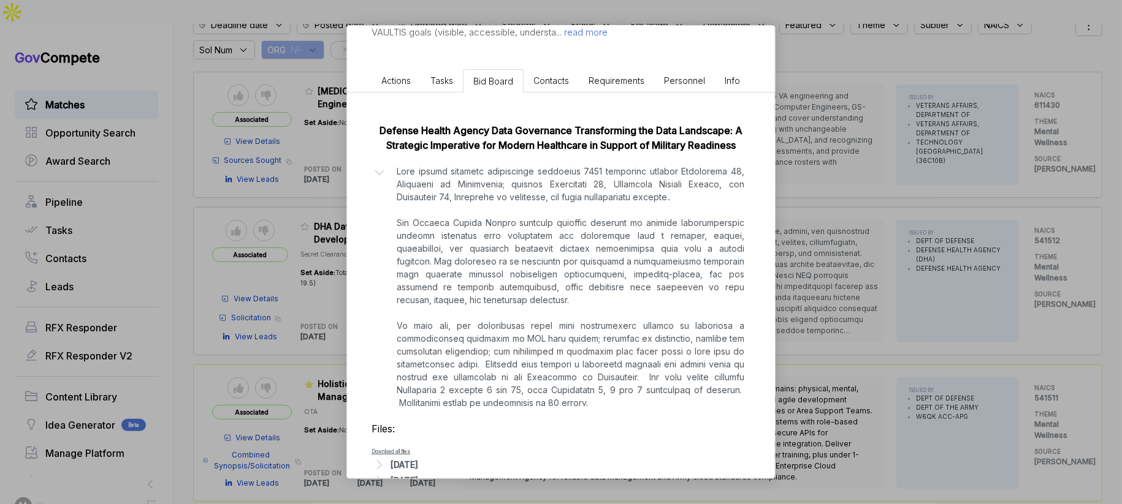
click at [799, 313] on div "DHA Data Governance Framework Development [PERSON_NAME] STAGE Solicitation Copy…" at bounding box center [561, 252] width 1122 height 504
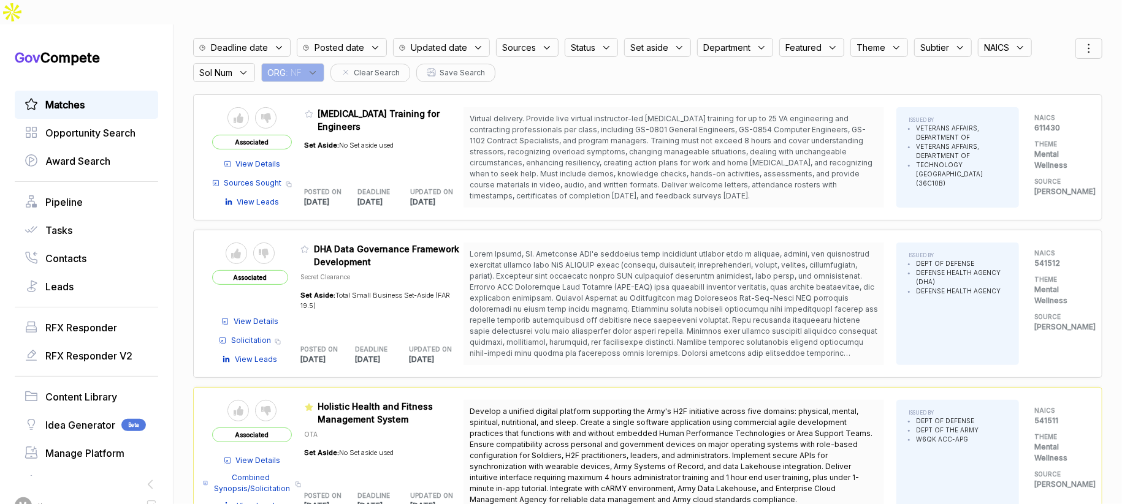
scroll to position [0, 0]
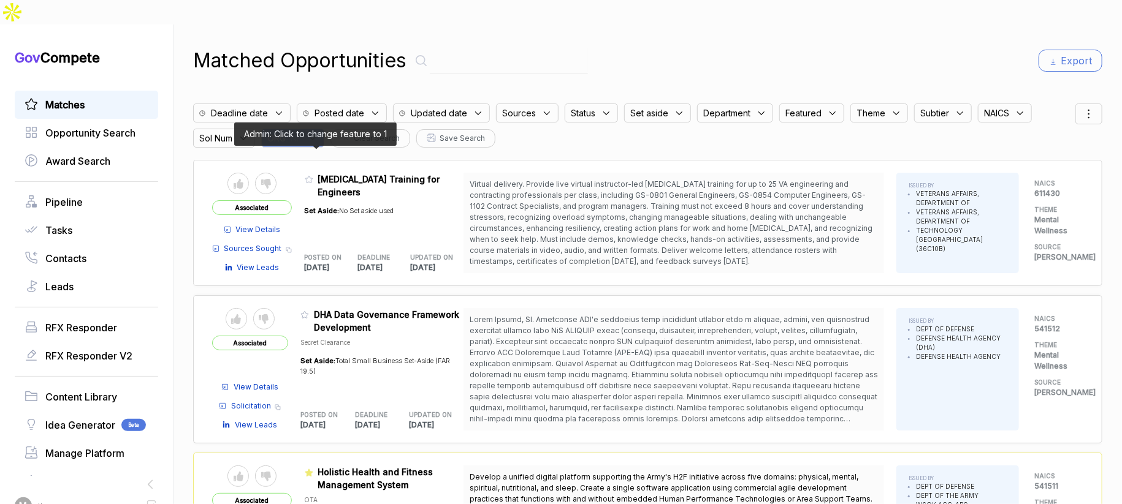
click at [313, 175] on icon at bounding box center [309, 179] width 9 height 9
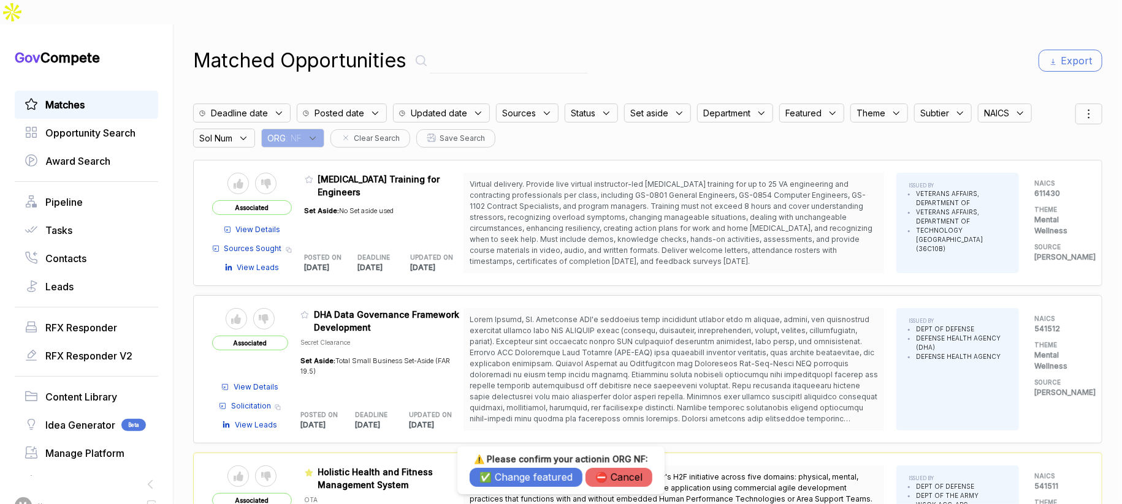
click at [523, 475] on button "✅ Change featured" at bounding box center [526, 477] width 113 height 19
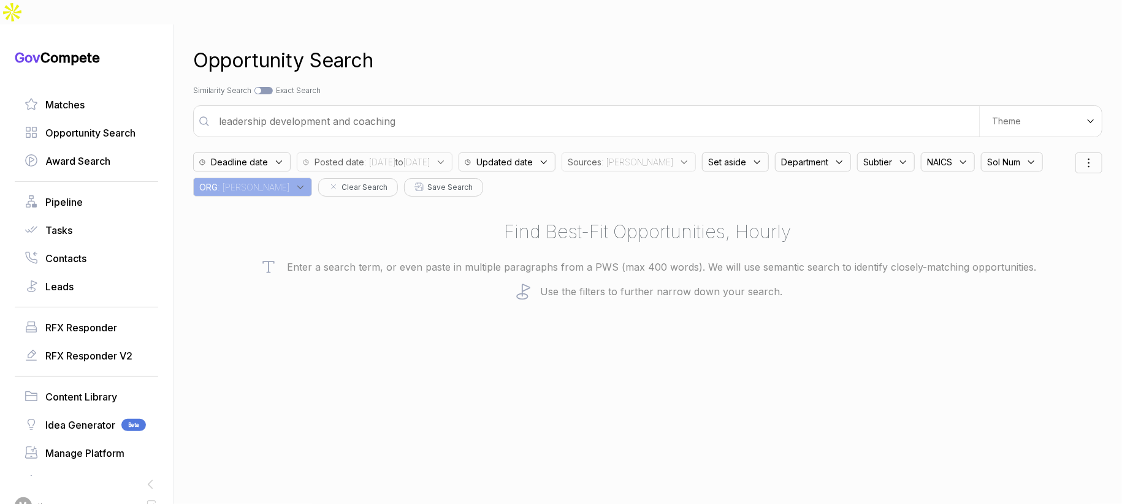
click at [625, 109] on input "leadership development and coaching" at bounding box center [594, 121] width 767 height 25
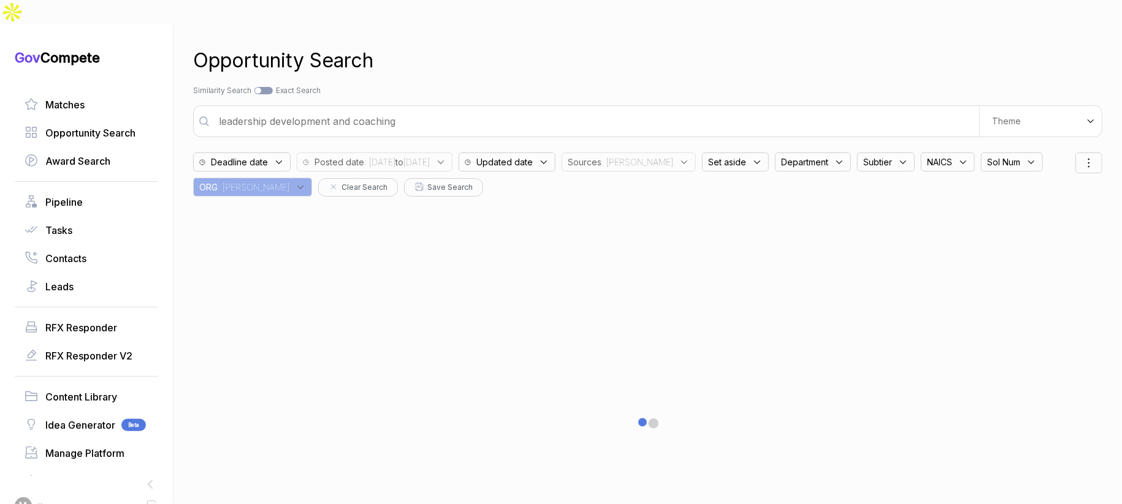
click at [625, 109] on input "leadership development and coaching" at bounding box center [594, 121] width 767 height 25
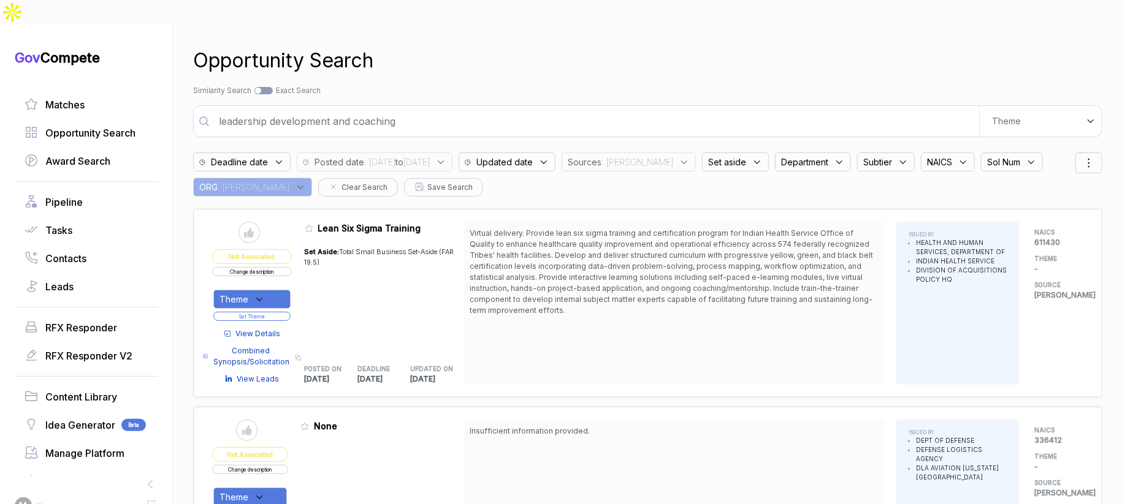
click at [479, 109] on input "leadership development and coaching" at bounding box center [594, 121] width 767 height 25
type input "information security"
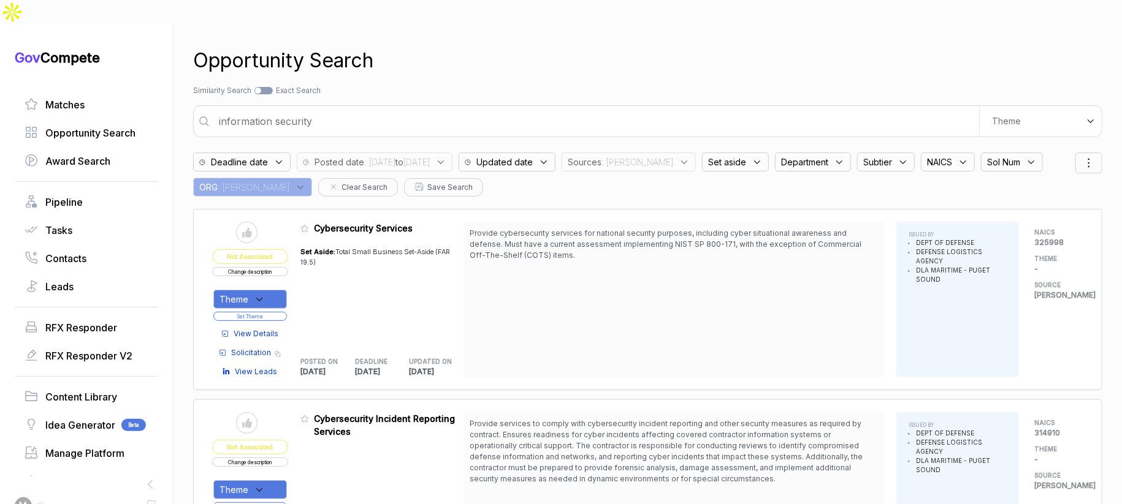
click at [648, 156] on span ": sam" at bounding box center [637, 162] width 72 height 13
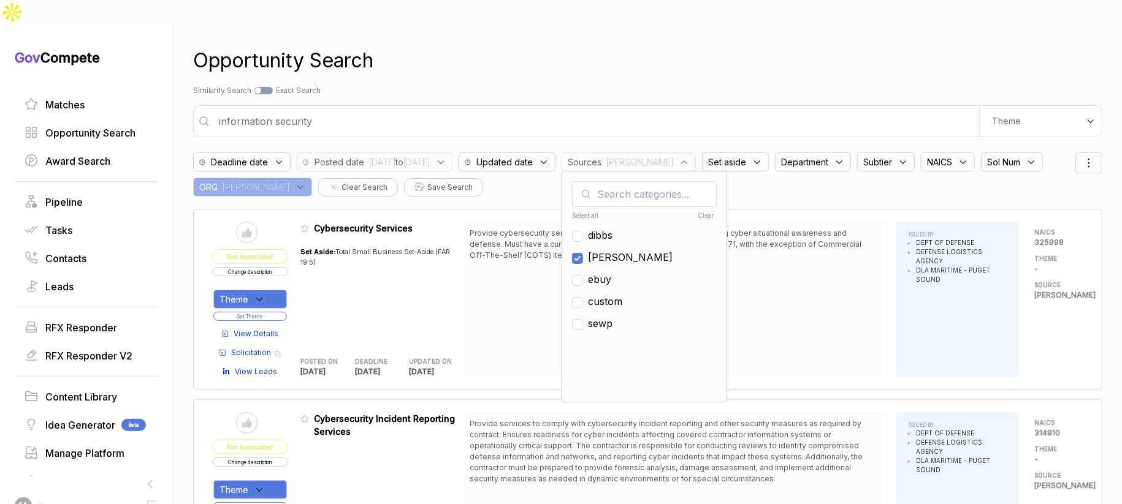
drag, startPoint x: 639, startPoint y: 229, endPoint x: 647, endPoint y: 259, distance: 30.3
click at [640, 250] on span "[PERSON_NAME]" at bounding box center [630, 257] width 85 height 15
checkbox input "false"
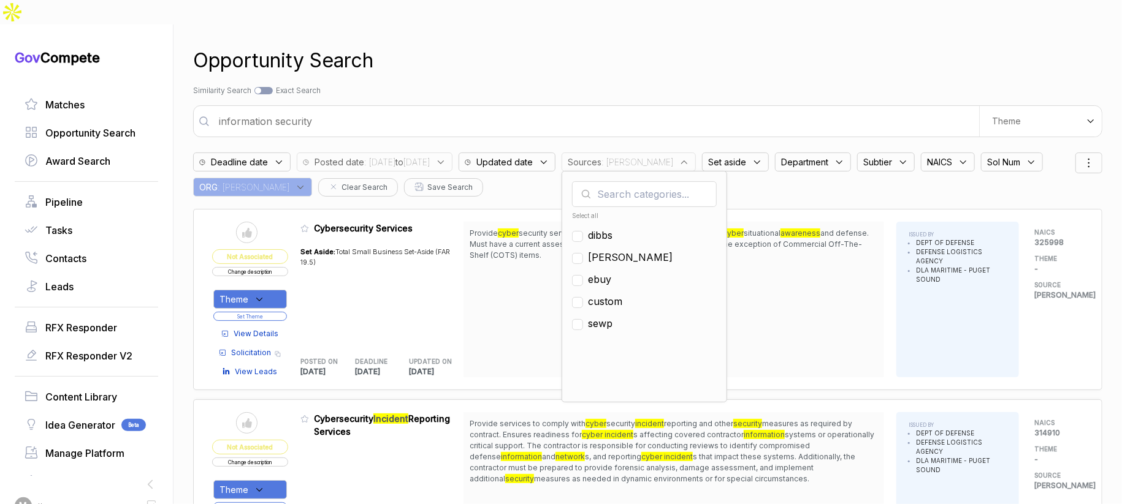
drag, startPoint x: 646, startPoint y: 260, endPoint x: 650, endPoint y: 213, distance: 47.4
click at [611, 272] on span "ebuy" at bounding box center [599, 279] width 23 height 15
checkbox input "true"
click at [703, 113] on div "Opportunity Search Search by Topic Relevance Similarity Search Search by Exact …" at bounding box center [647, 277] width 909 height 504
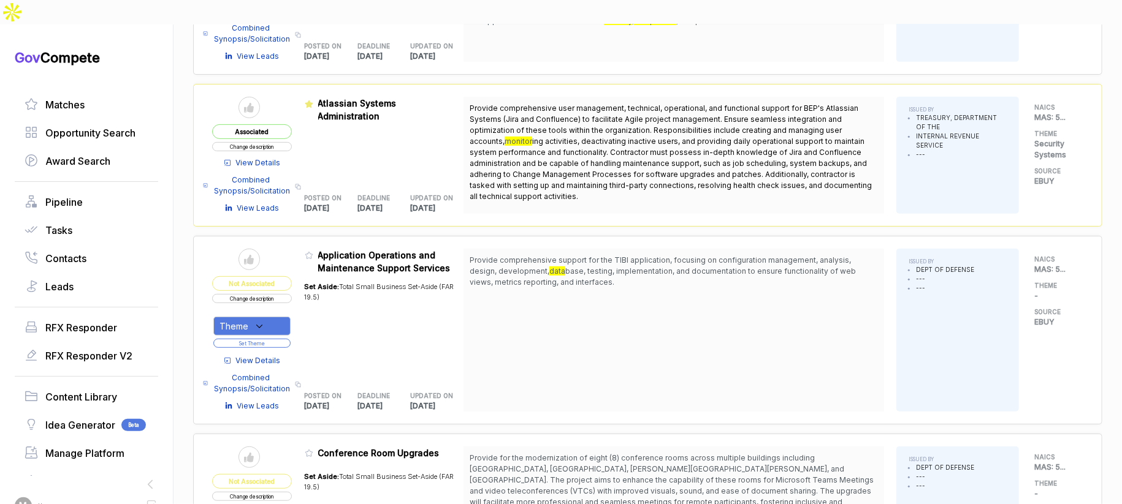
scroll to position [321, 0]
click at [276, 357] on span "View Details" at bounding box center [258, 362] width 45 height 11
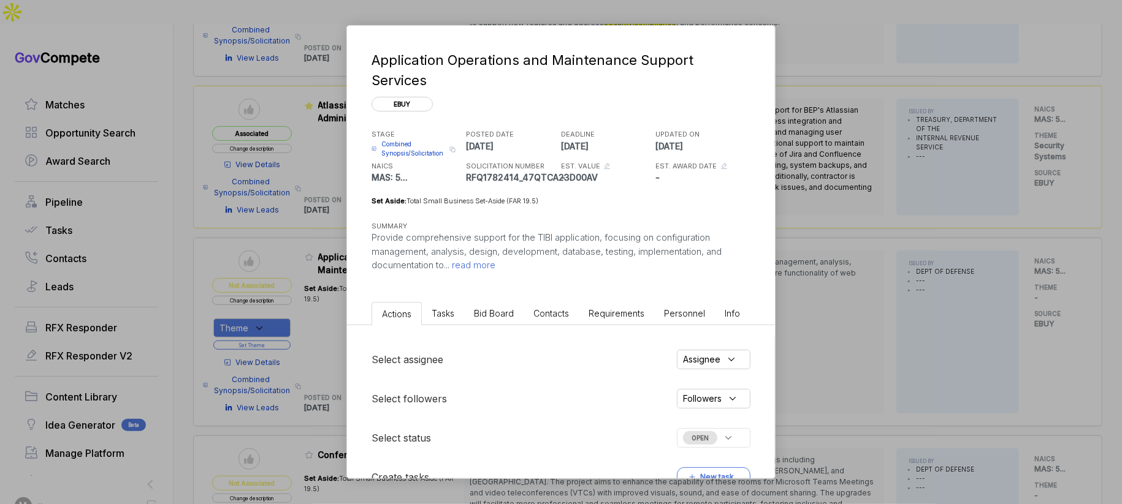
click at [491, 302] on li "Bid Board" at bounding box center [493, 313] width 59 height 23
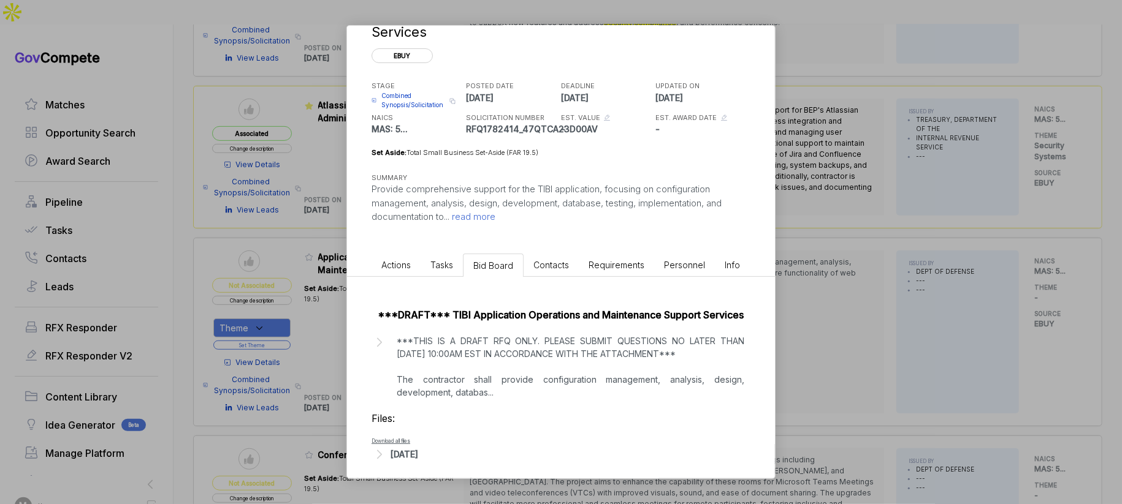
drag, startPoint x: 419, startPoint y: 446, endPoint x: 427, endPoint y: 442, distance: 8.8
click at [418, 448] on div "Sep 12, 2025" at bounding box center [404, 454] width 28 height 13
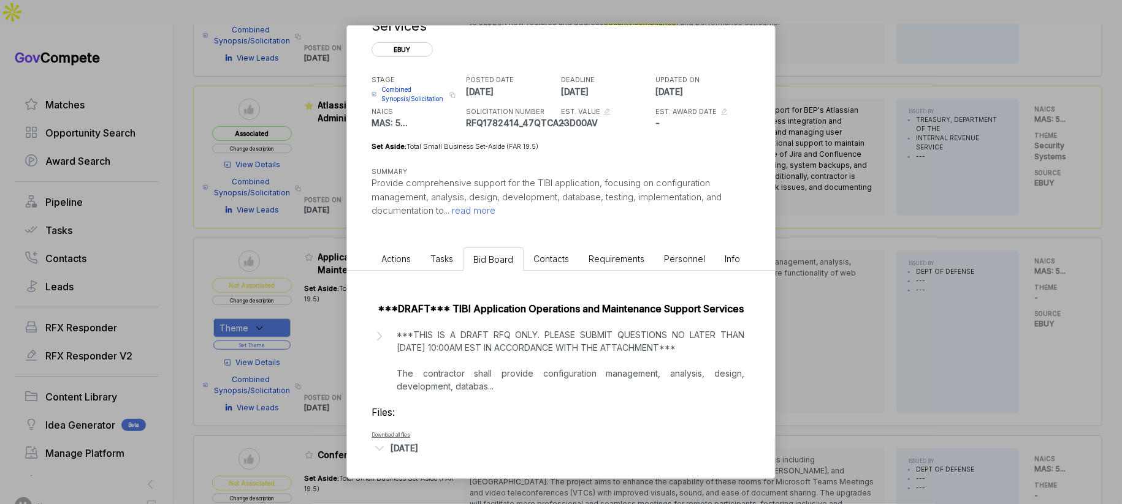
scroll to position [53, 0]
click at [492, 207] on span "read more" at bounding box center [472, 213] width 46 height 12
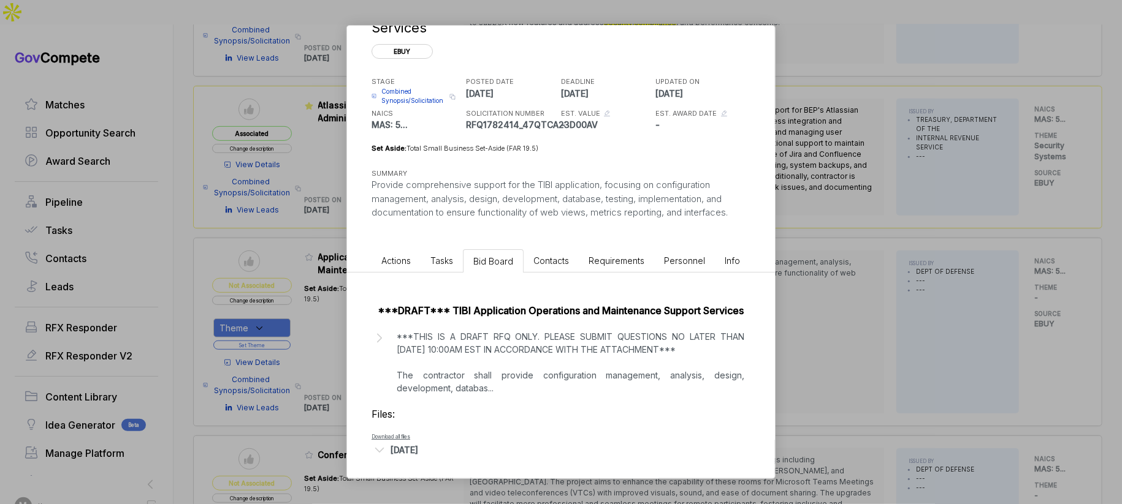
click at [514, 330] on p "***THIS IS A DRAFT RFQ ONLY. PLEASE SUBMIT QUESTIONS NO LATER THAN FRIDAY, SEPT…" at bounding box center [571, 362] width 348 height 64
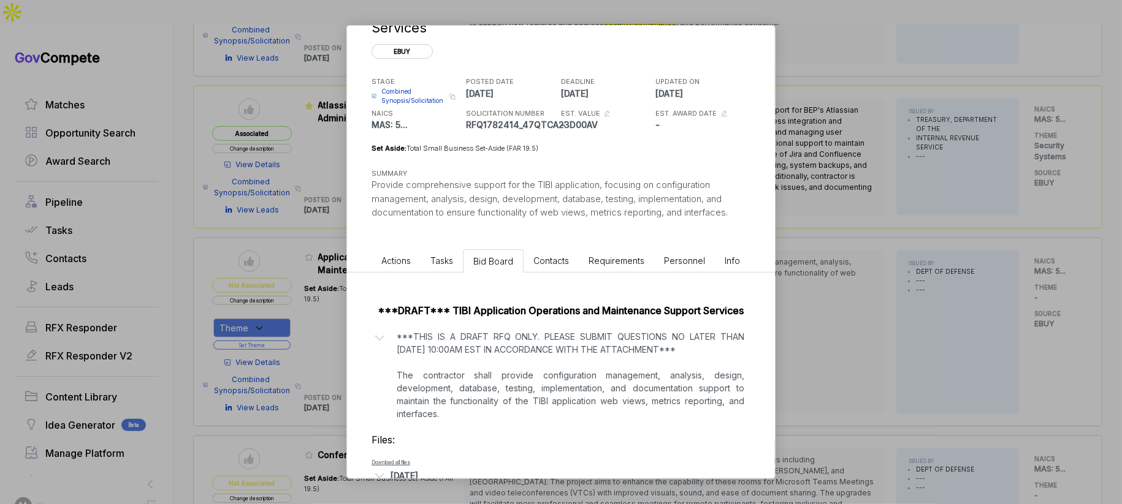
click at [834, 318] on div "Application Operations and Maintenance Support Services ebuy STAGE Combined Syn…" at bounding box center [561, 252] width 1122 height 504
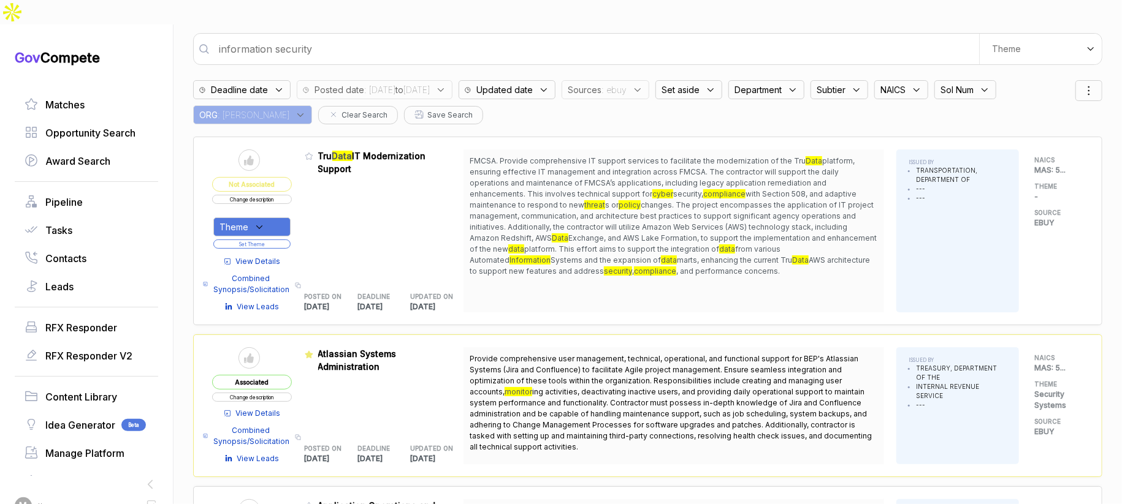
scroll to position [73, 0]
click at [259, 256] on span "View Details" at bounding box center [258, 261] width 45 height 11
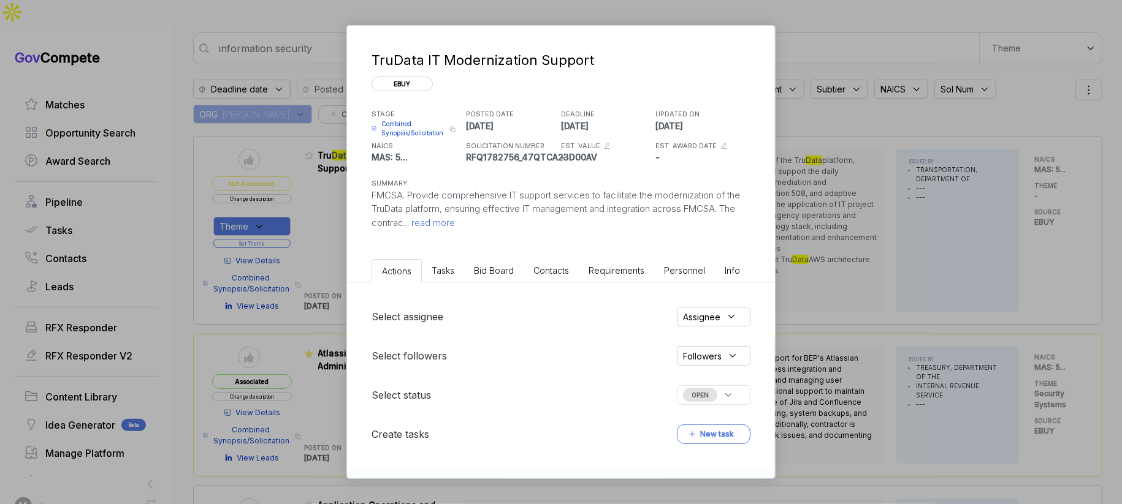
drag, startPoint x: 820, startPoint y: 228, endPoint x: 800, endPoint y: 217, distance: 22.5
click at [819, 228] on div "TruData IT Modernization Support ebuy STAGE Combined Synopsis/Solicitation Copy…" at bounding box center [561, 252] width 1122 height 504
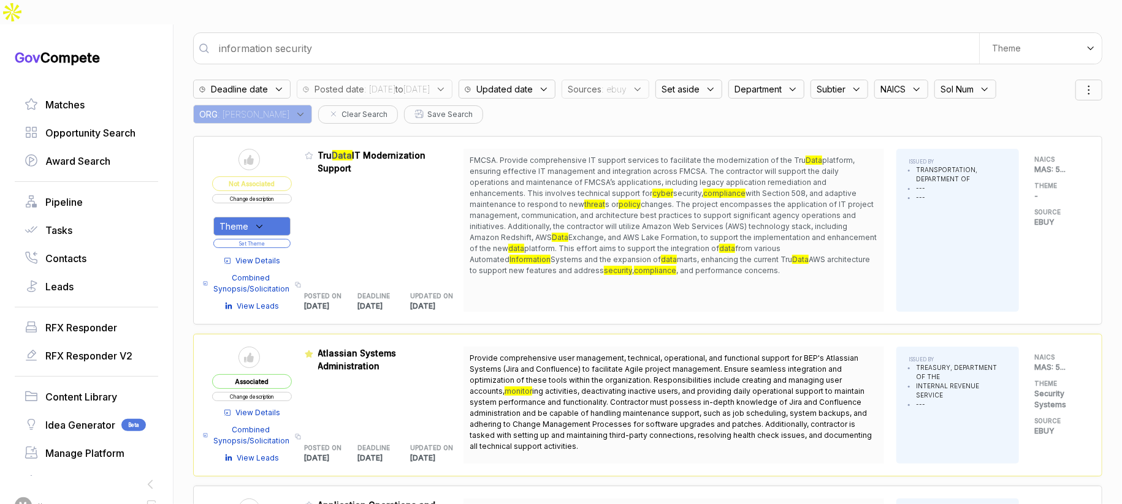
click at [286, 194] on button "Change description" at bounding box center [252, 198] width 80 height 9
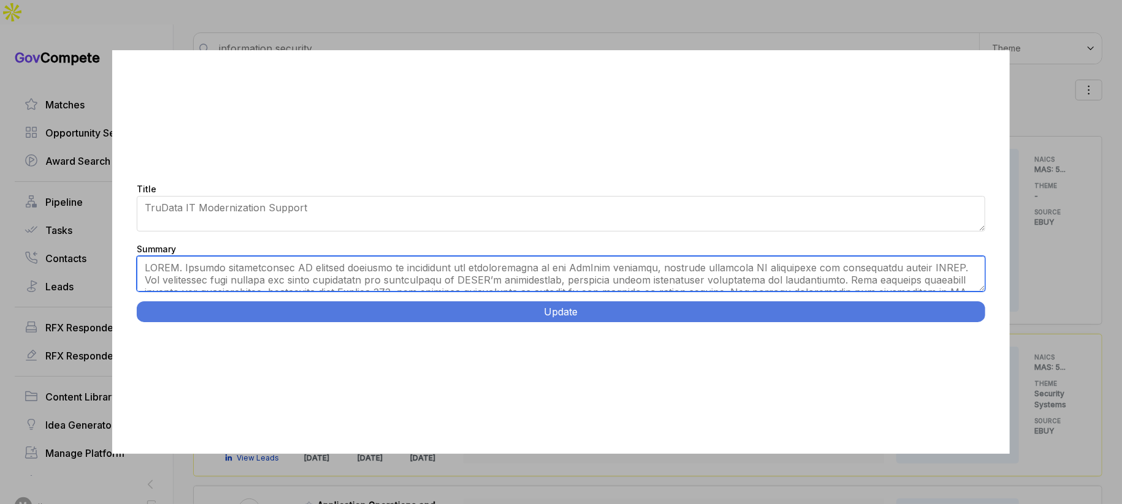
click at [387, 270] on textarea "Summary" at bounding box center [561, 274] width 848 height 36
paste textarea "Provide IT operations and maintenance support for Federal Motor Carrier Safety …"
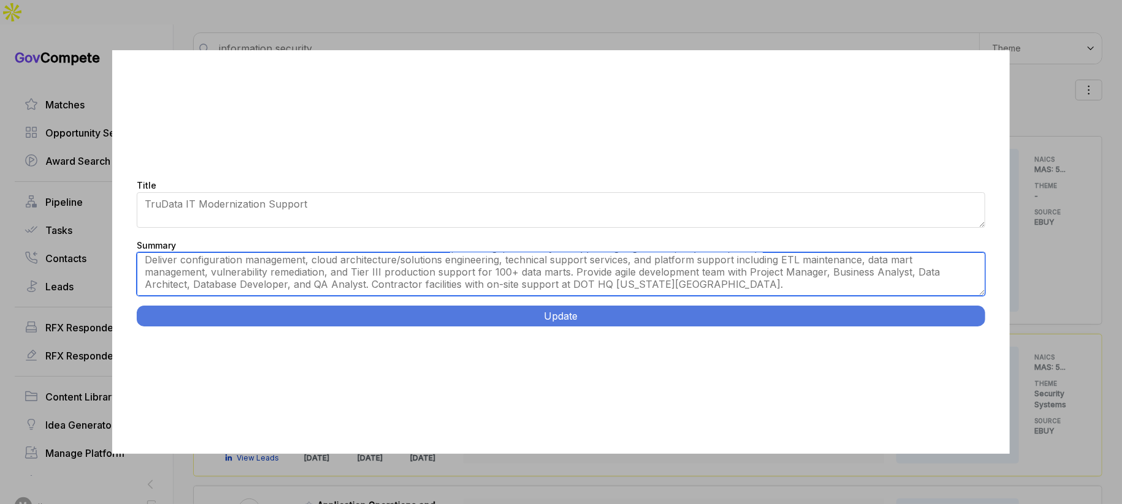
scroll to position [0, 0]
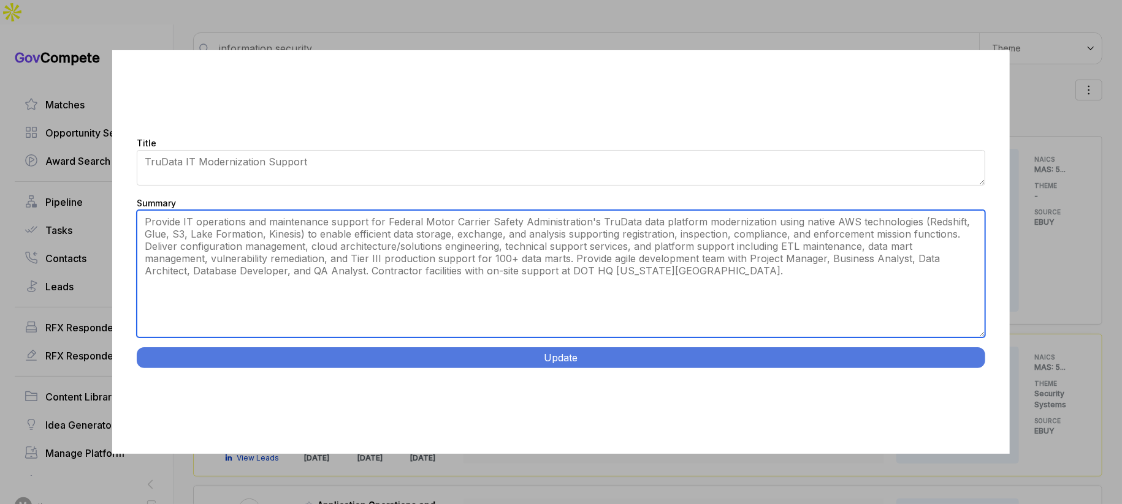
drag, startPoint x: 983, startPoint y: 284, endPoint x: 974, endPoint y: 377, distance: 92.9
click at [974, 377] on div "Title TruData IT Modernization Support Summary Update" at bounding box center [560, 251] width 897 height 403
drag, startPoint x: 673, startPoint y: 281, endPoint x: 664, endPoint y: 273, distance: 11.3
click at [671, 278] on textarea "Summary" at bounding box center [561, 273] width 848 height 127
click at [658, 266] on textarea "Summary" at bounding box center [561, 273] width 848 height 127
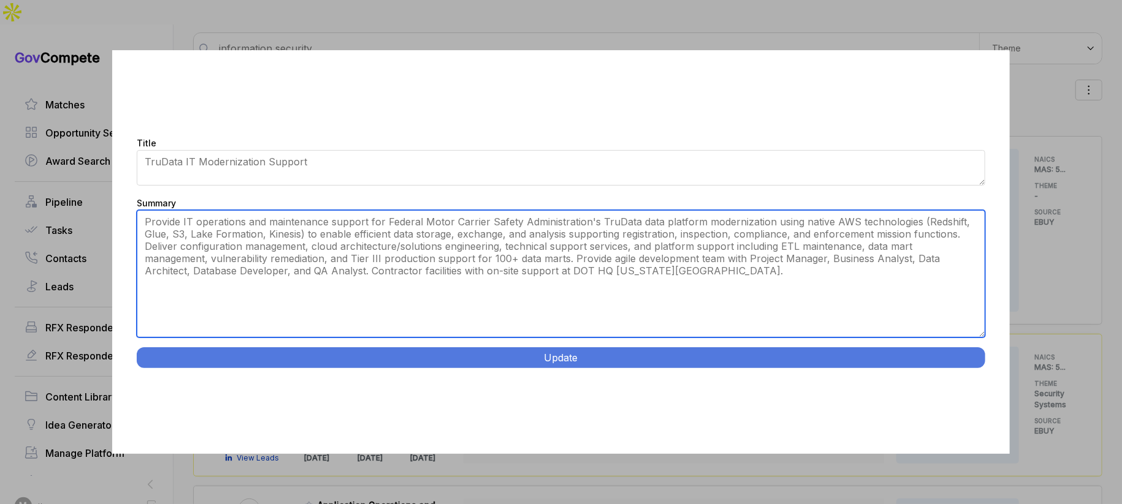
type textarea "Provide IT operations and maintenance support for Federal Motor Carrier Safety …"
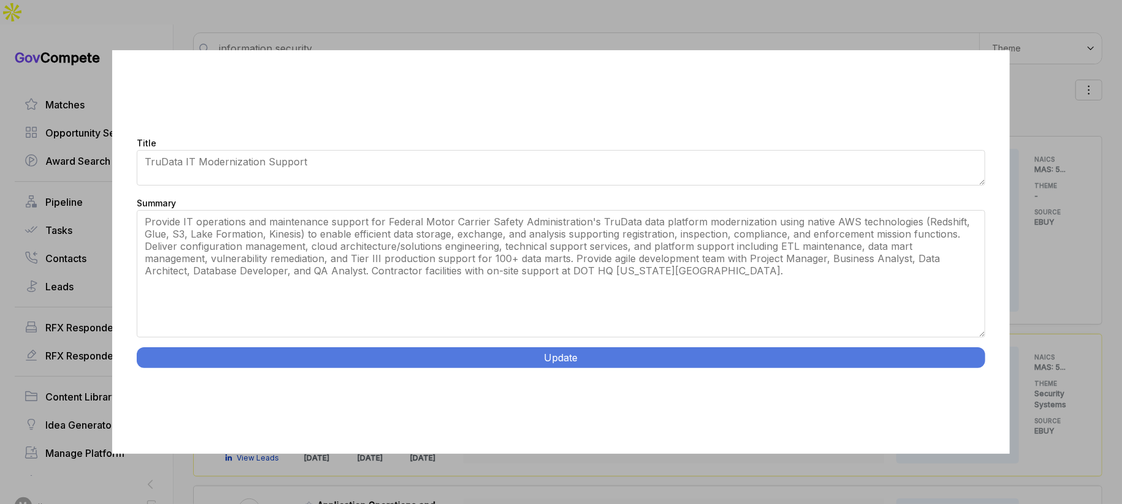
click at [637, 346] on div "Title TruData IT Modernization Support Summary Update" at bounding box center [560, 251] width 897 height 403
click at [637, 349] on button "Update" at bounding box center [561, 358] width 848 height 21
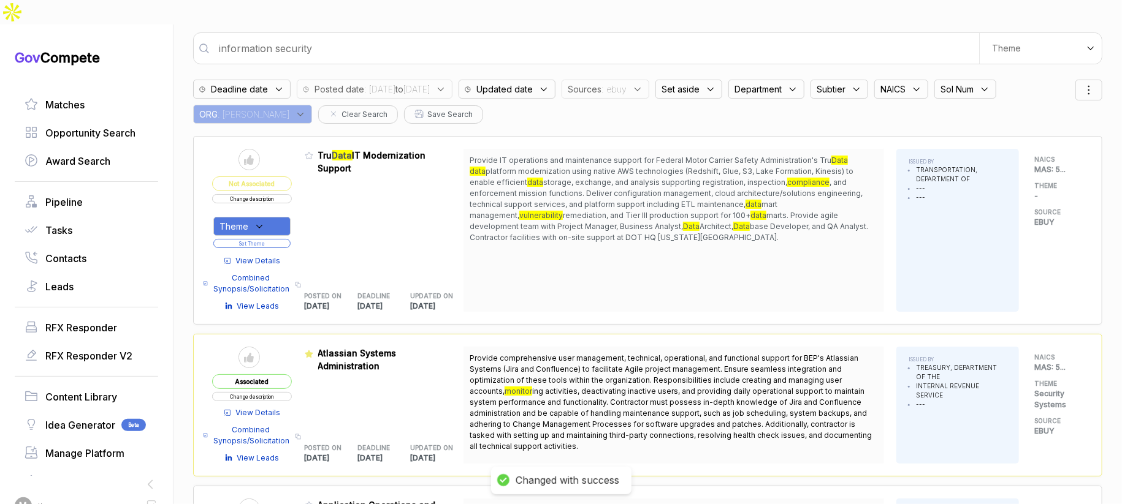
drag, startPoint x: 267, startPoint y: 200, endPoint x: 275, endPoint y: 211, distance: 13.3
click at [265, 221] on icon at bounding box center [259, 226] width 11 height 11
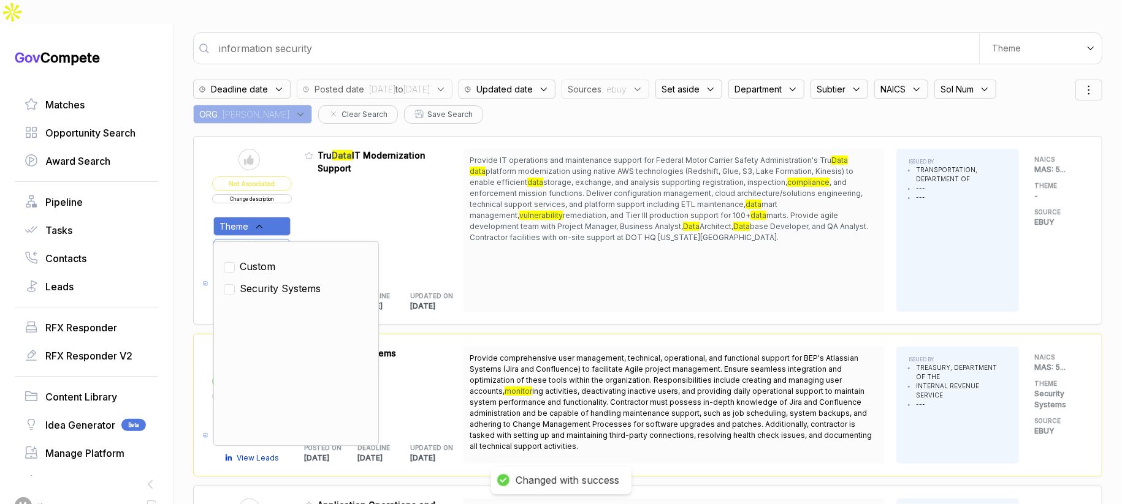
drag, startPoint x: 275, startPoint y: 266, endPoint x: 291, endPoint y: 251, distance: 22.1
click at [276, 281] on span "Security Systems" at bounding box center [280, 288] width 81 height 15
checkbox input "true"
click at [319, 207] on div "Admin: Click to change feature to 1 RFQ1782756_47QTCA23D00AV Tru Data IT Modern…" at bounding box center [384, 230] width 159 height 163
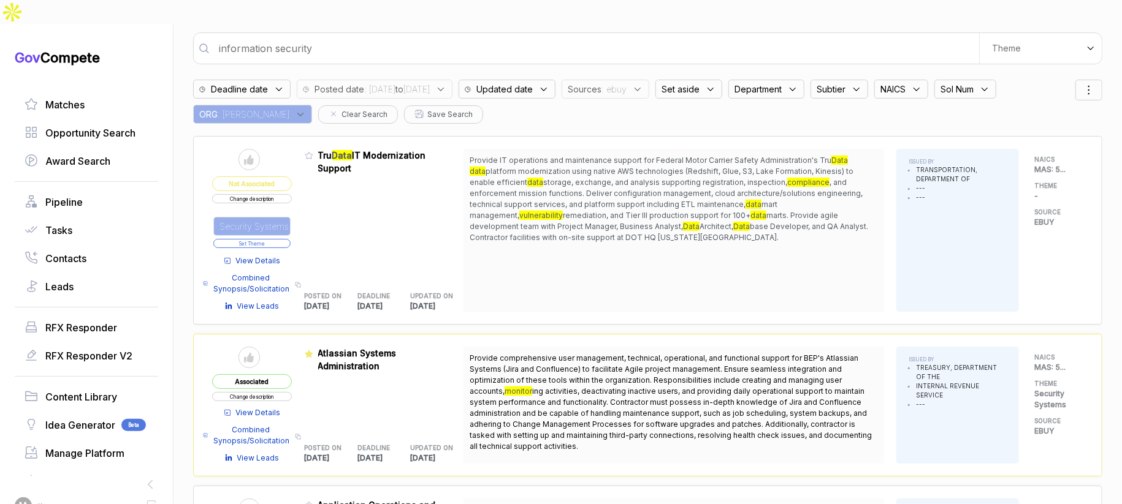
click at [291, 239] on button "Set Theme" at bounding box center [251, 243] width 77 height 9
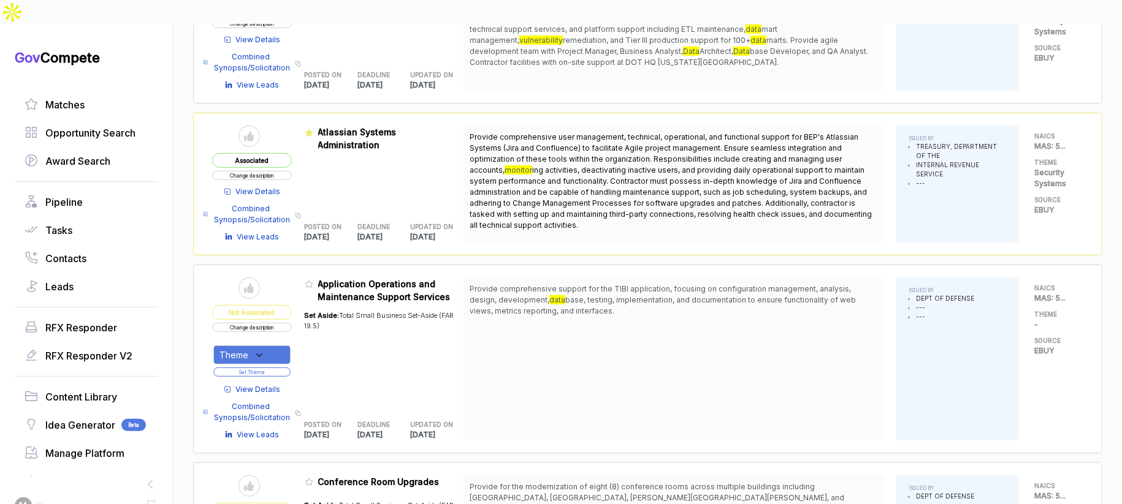
scroll to position [250, 0]
click at [281, 382] on span "View Details" at bounding box center [258, 387] width 45 height 11
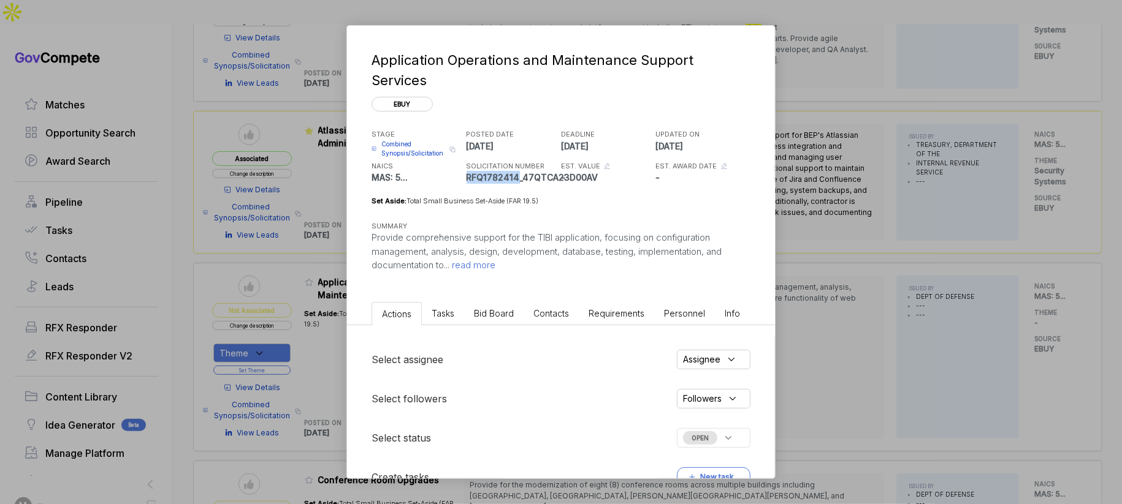
copy p "RFQ1782414"
drag, startPoint x: 467, startPoint y: 156, endPoint x: 515, endPoint y: 153, distance: 47.9
click at [515, 171] on p "RFQ1782414_47QTCA23D00AV" at bounding box center [512, 177] width 92 height 13
click at [868, 169] on div "Application Operations and Maintenance Support Services ebuy STAGE Combined Syn…" at bounding box center [561, 252] width 1122 height 504
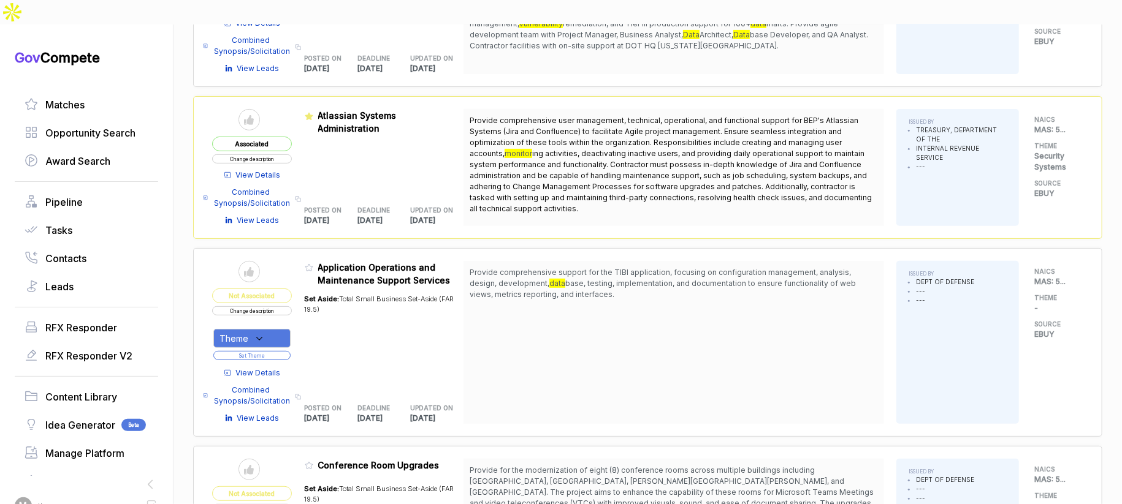
scroll to position [0, 0]
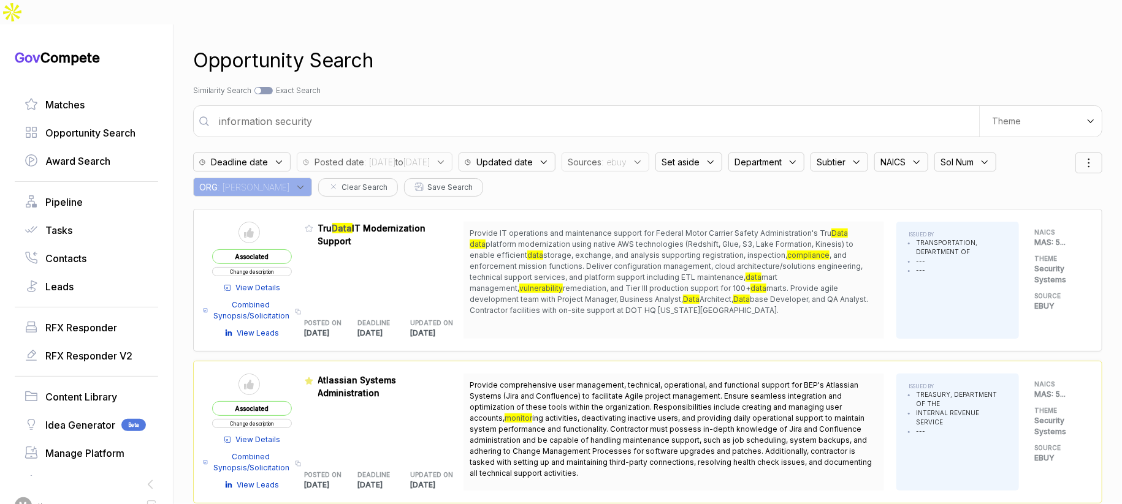
click at [601, 156] on span "Sources" at bounding box center [585, 162] width 34 height 13
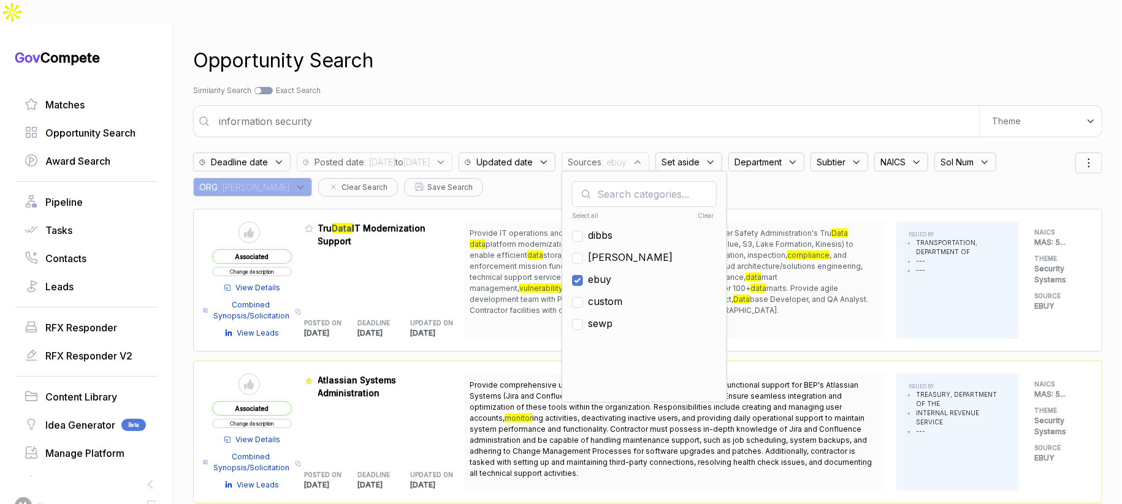
drag, startPoint x: 637, startPoint y: 253, endPoint x: 637, endPoint y: 238, distance: 14.1
click at [611, 272] on span "ebuy" at bounding box center [599, 279] width 23 height 15
checkbox input "false"
click at [637, 250] on span "[PERSON_NAME]" at bounding box center [630, 257] width 85 height 15
checkbox input "true"
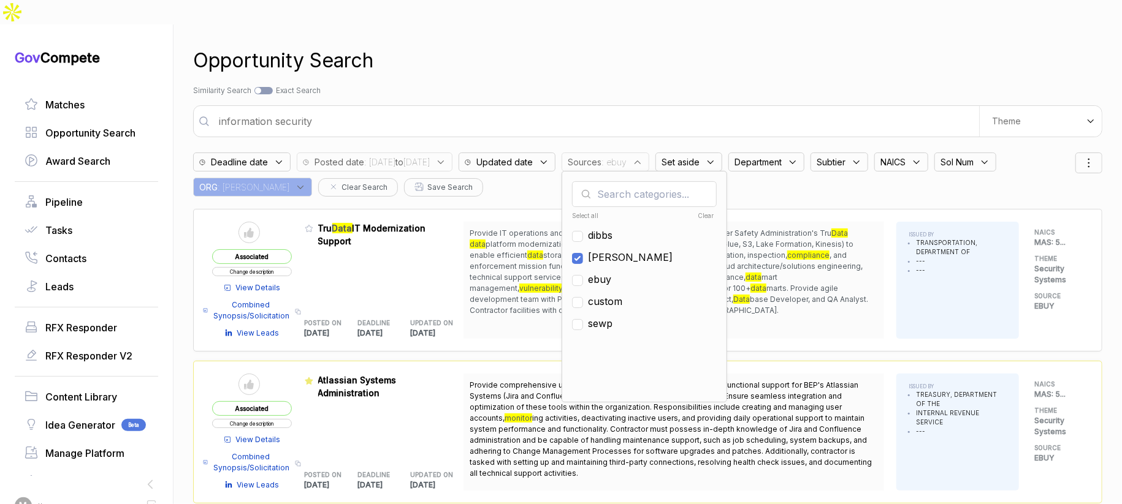
click at [666, 85] on div "Search by Topic Relevance Similarity Search Search by Exact Keyword Match Exact…" at bounding box center [647, 90] width 909 height 11
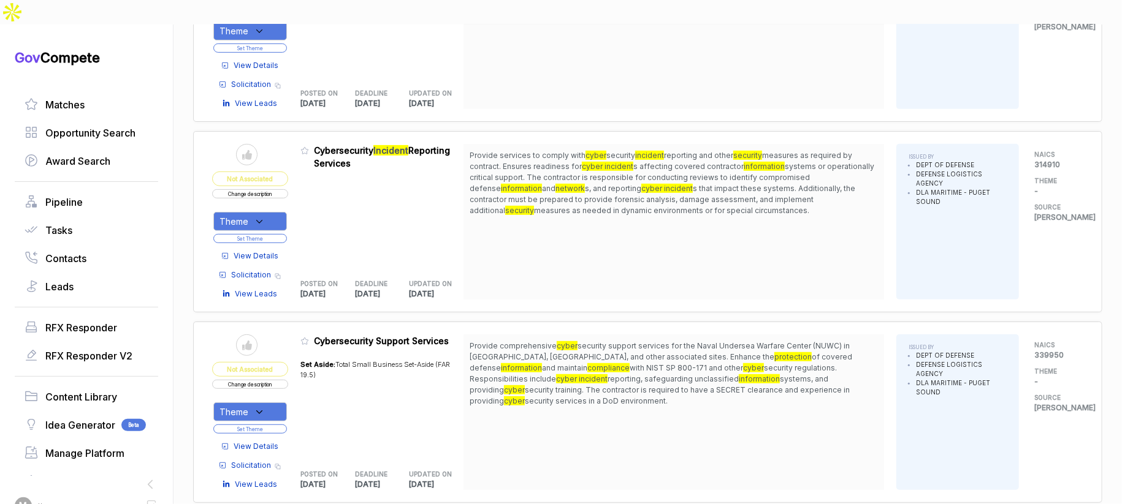
scroll to position [270, 0]
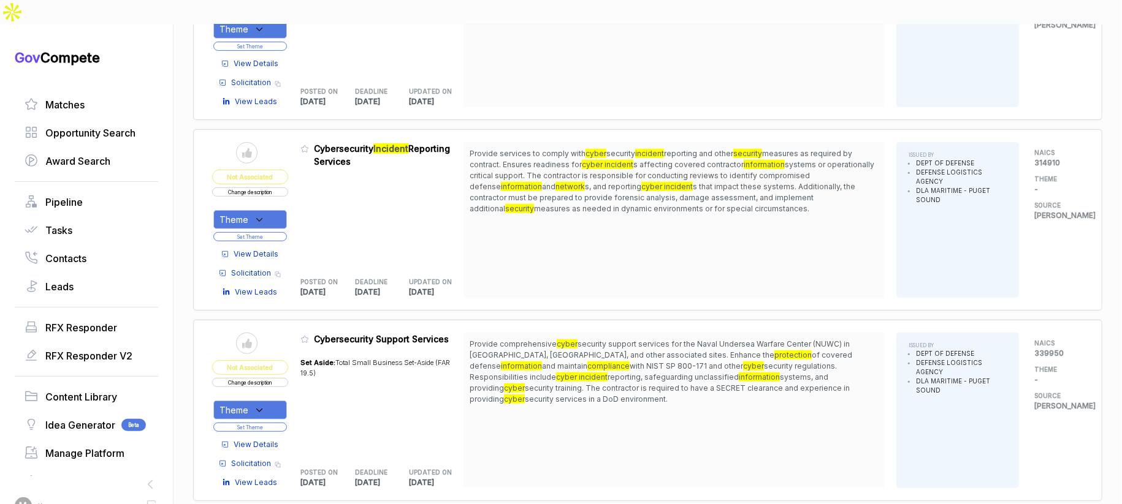
click at [257, 249] on span "View Details" at bounding box center [256, 254] width 45 height 11
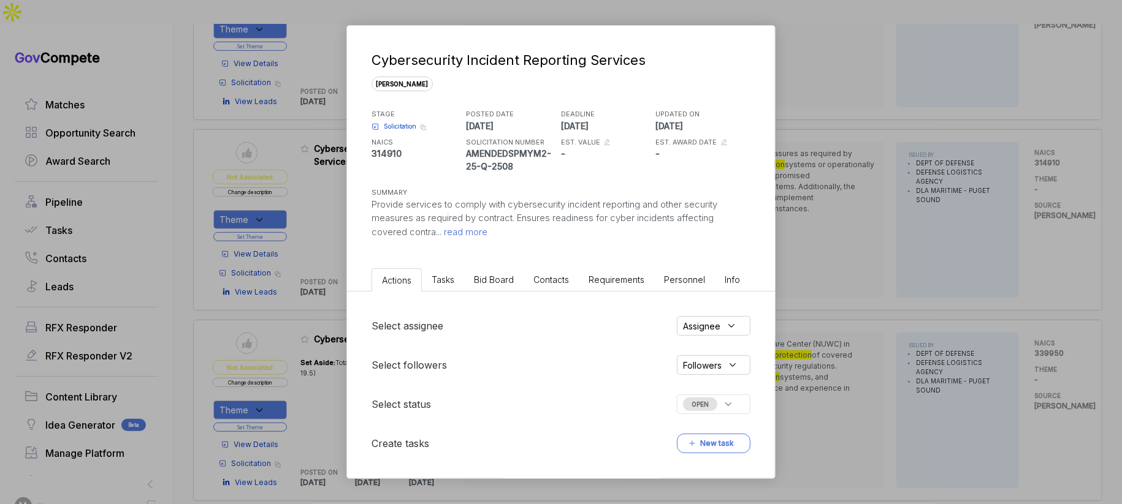
click at [492, 289] on li "Bid Board" at bounding box center [493, 279] width 59 height 23
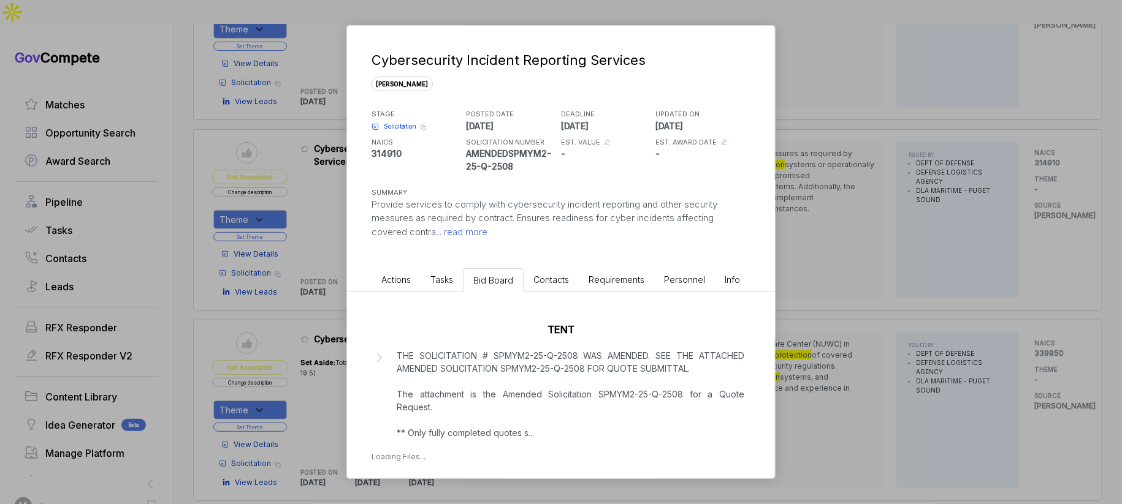
click at [523, 395] on p "THE SOLICITATION # SPMYM2-25-Q-2508 WAS AMENDED. SEE THE ATTACHED AMENDED SOLIC…" at bounding box center [571, 394] width 348 height 90
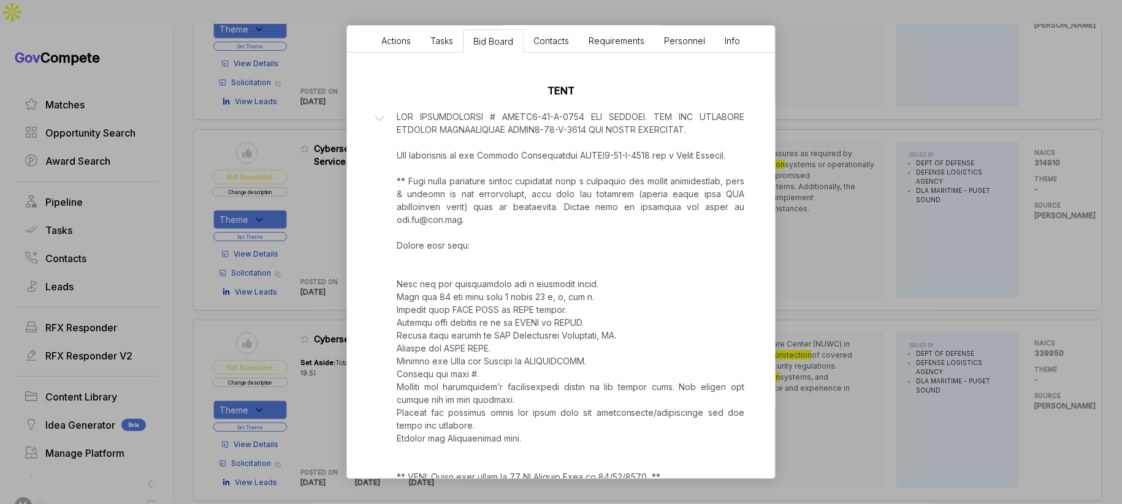
scroll to position [344, 0]
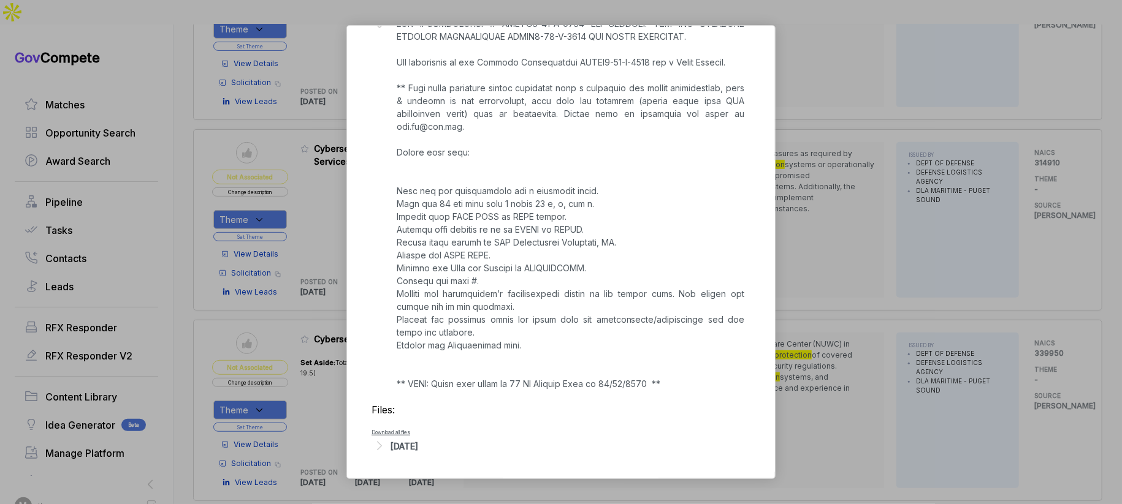
click at [418, 444] on div "[DATE]" at bounding box center [404, 446] width 28 height 13
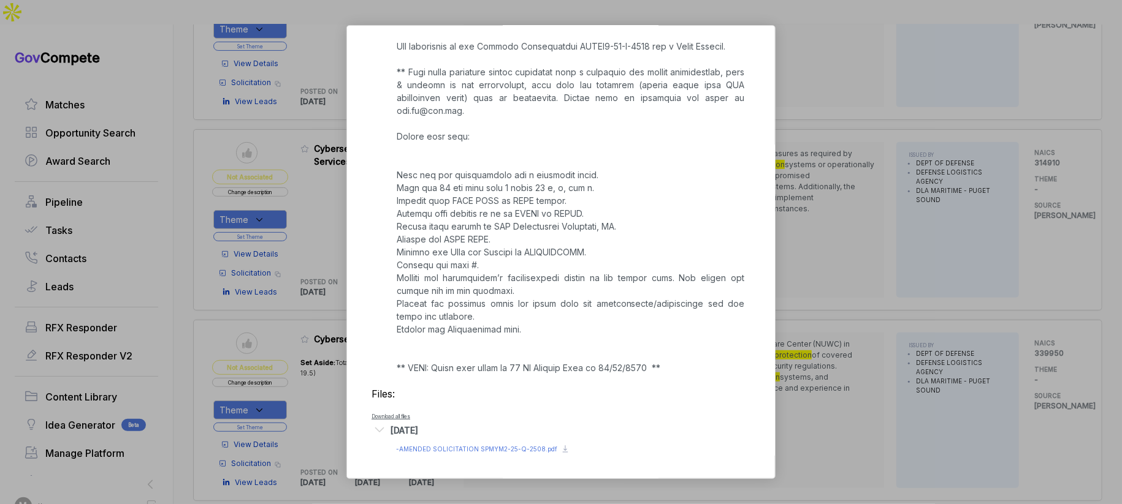
scroll to position [360, 0]
click at [427, 447] on span "- AMENDED SOLICITATION SPMYM2-25-Q-2508.pdf" at bounding box center [476, 449] width 161 height 7
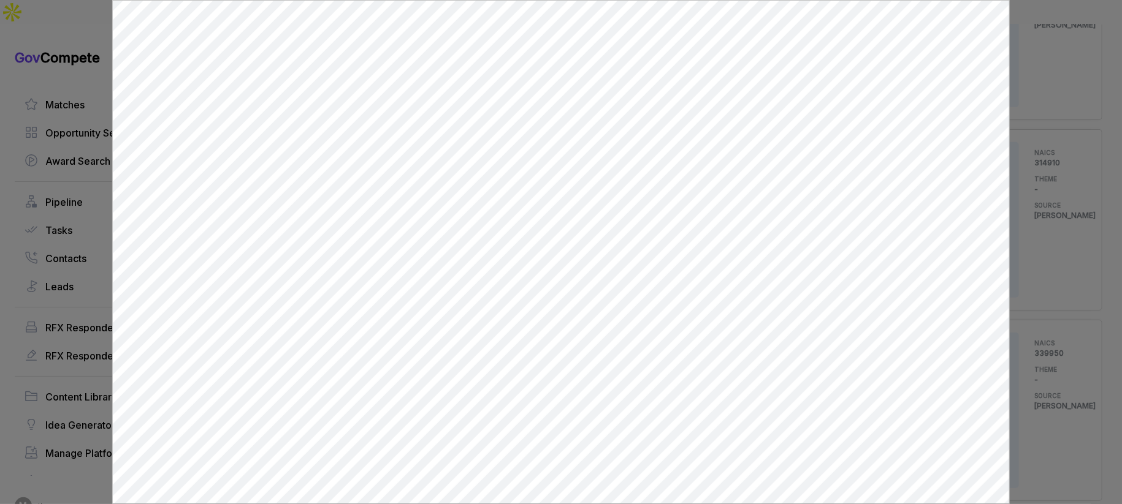
scroll to position [0, 0]
click at [1037, 286] on div at bounding box center [561, 252] width 1122 height 504
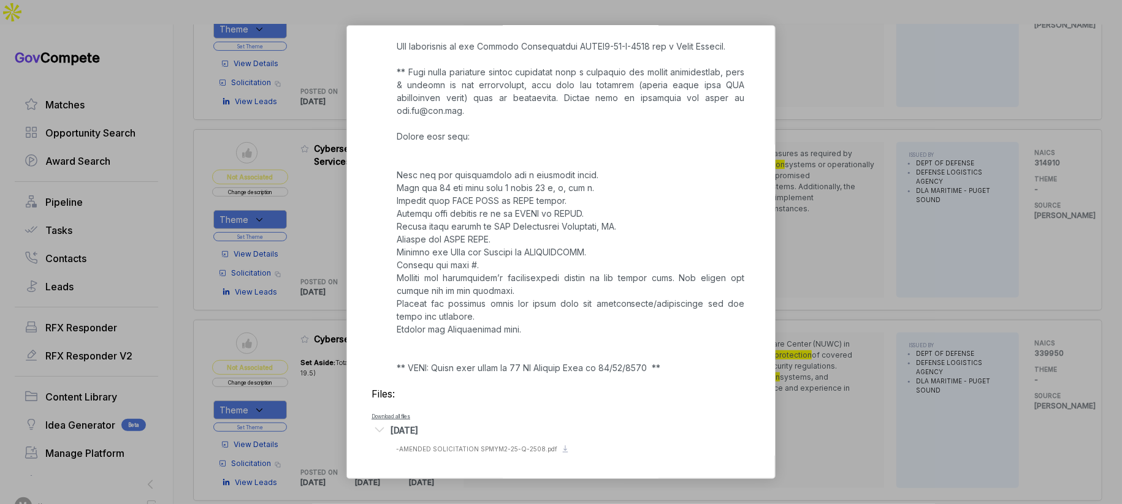
click at [1038, 288] on div "Cybersecurity Incident Reporting Services sam STAGE Solicitation Copy link POST…" at bounding box center [561, 252] width 1122 height 504
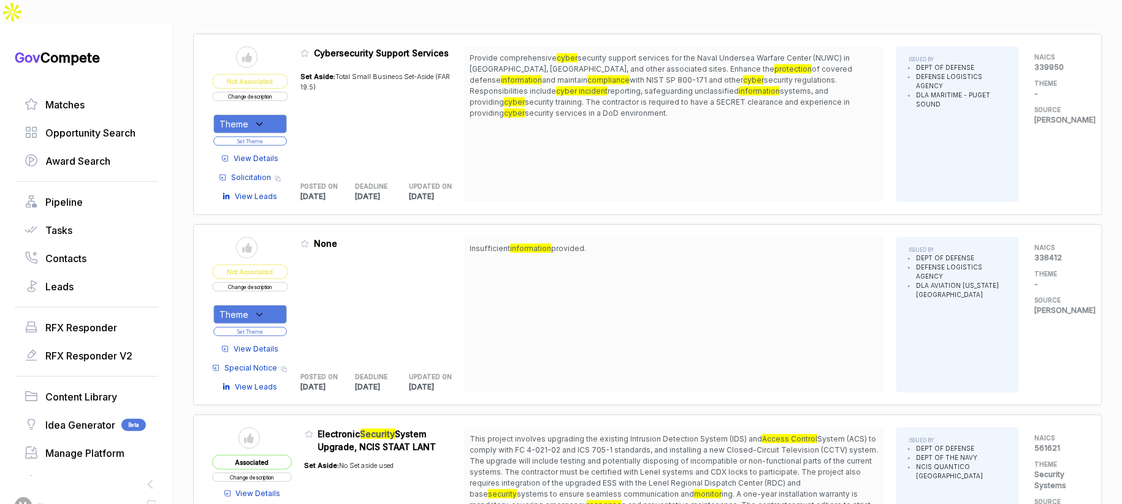
scroll to position [781, 0]
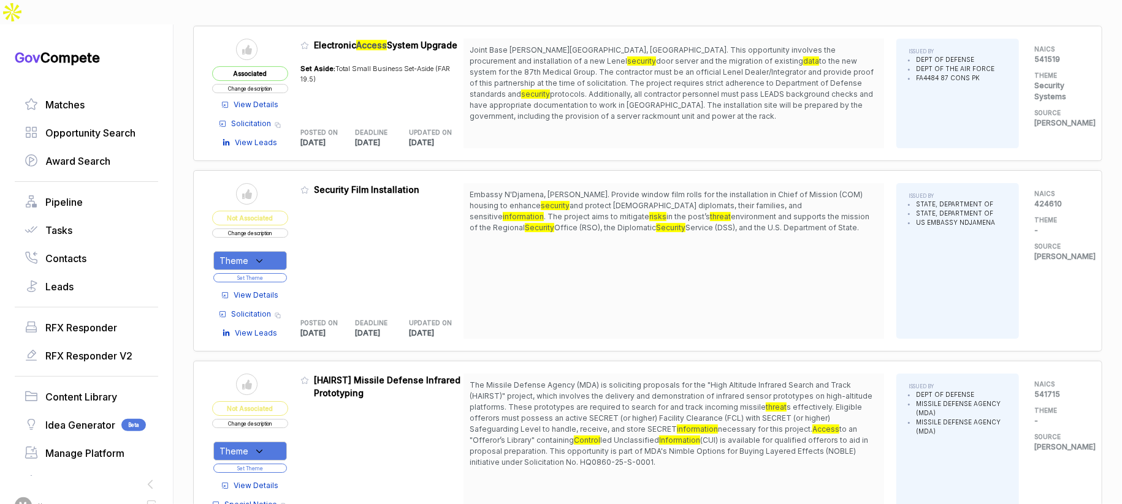
scroll to position [2691, 0]
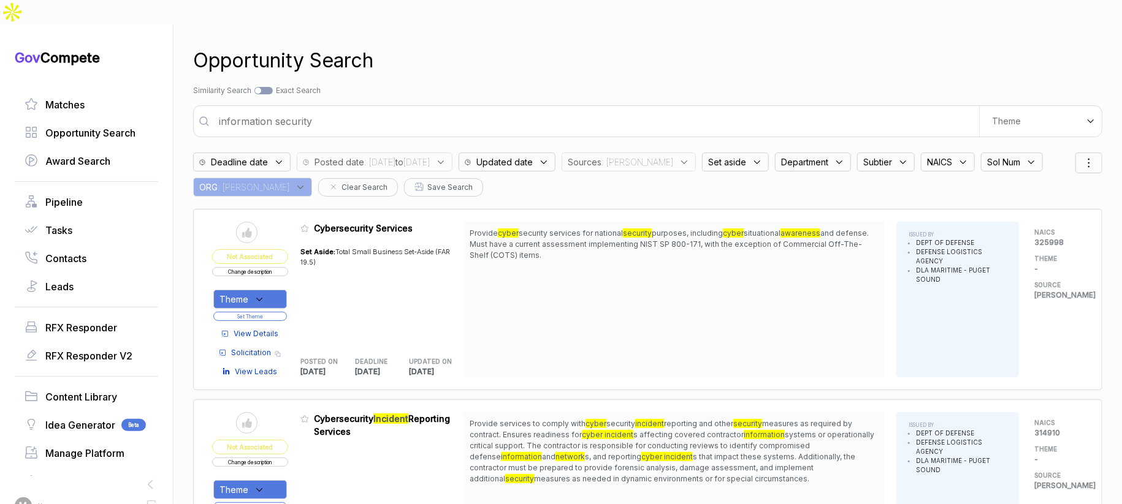
click at [475, 109] on input "information security" at bounding box center [594, 121] width 767 height 25
type input "enterprise IT device security"
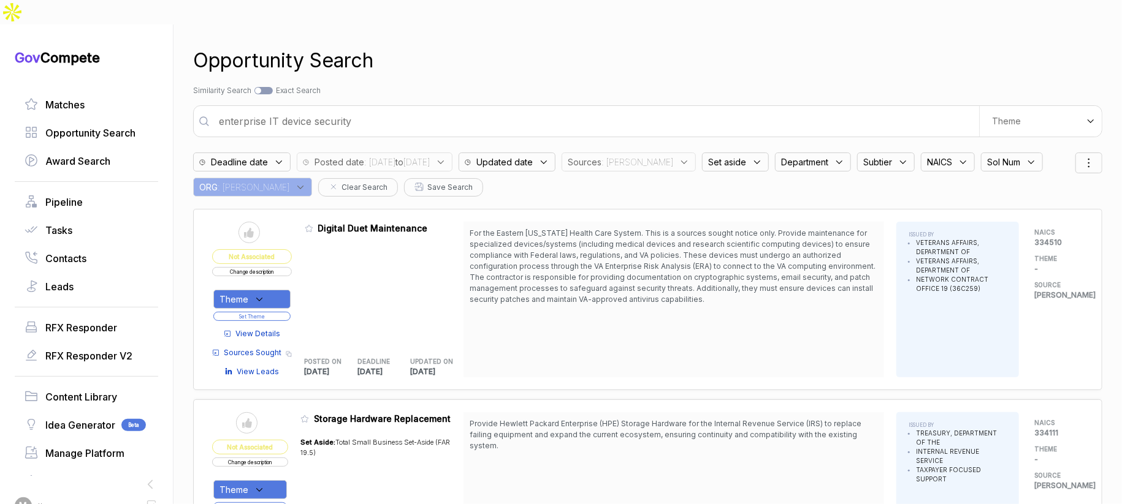
click at [781, 156] on span "Department" at bounding box center [804, 162] width 47 height 13
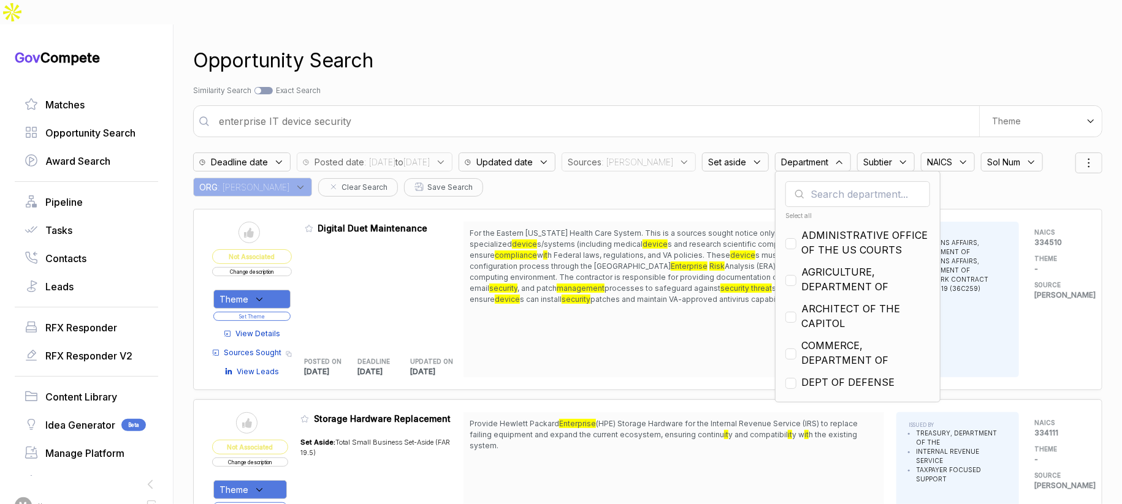
click at [785, 211] on div "Select all" at bounding box center [857, 215] width 145 height 9
checkbox input "true"
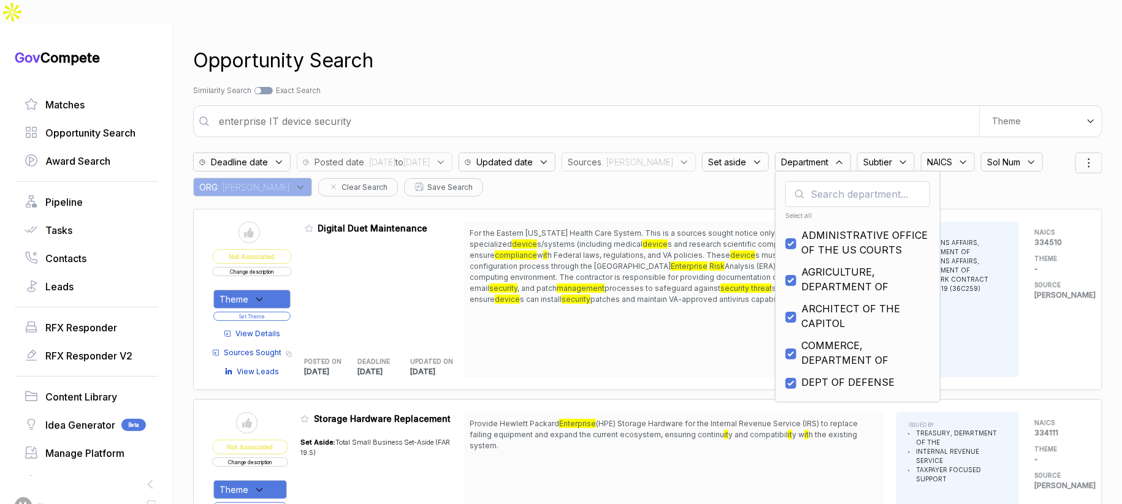
checkbox input "true"
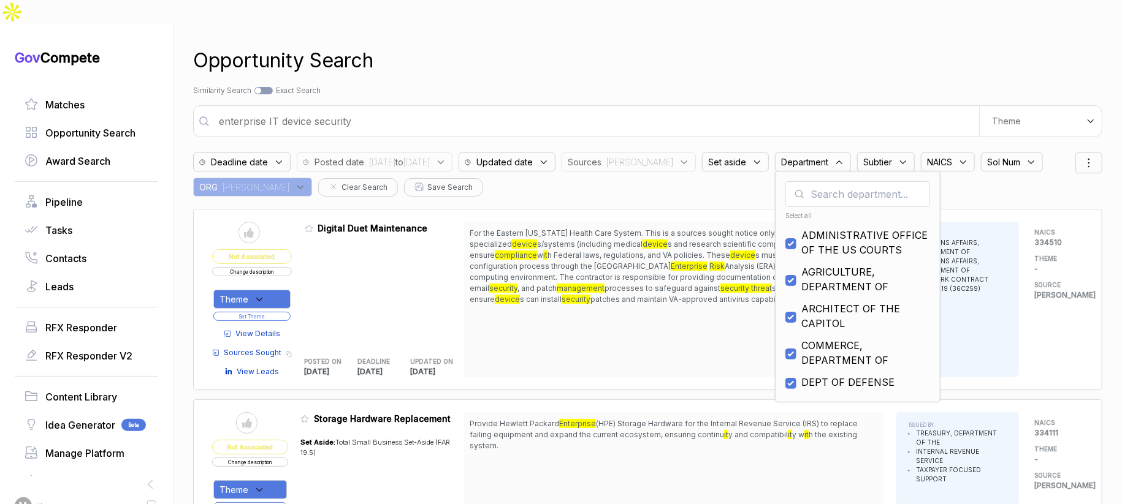
checkbox input "true"
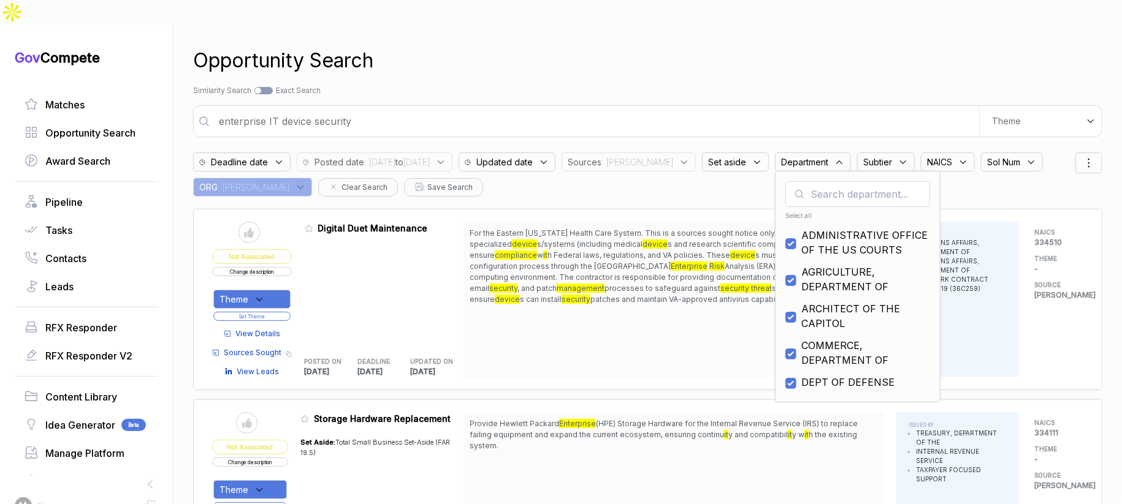
checkbox input "true"
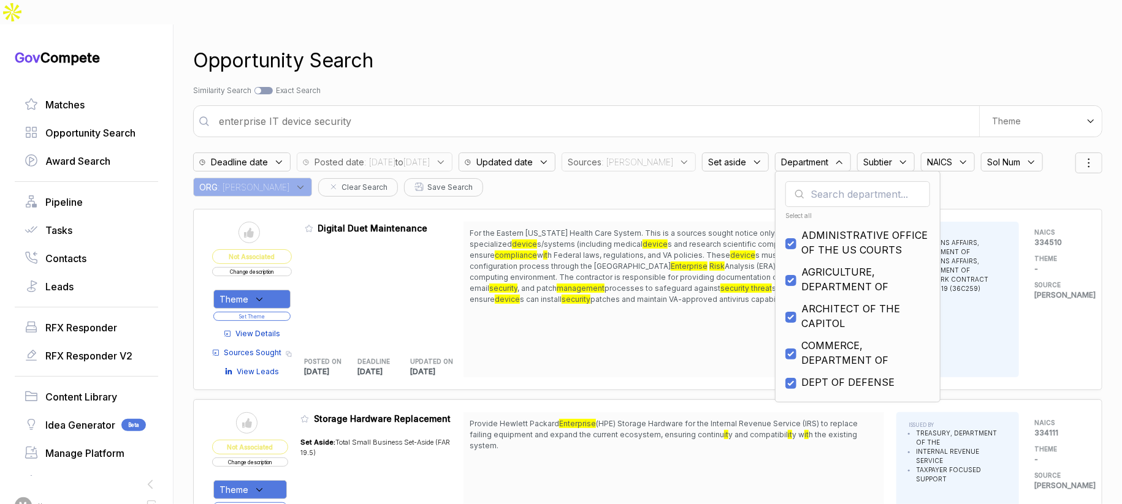
checkbox input "true"
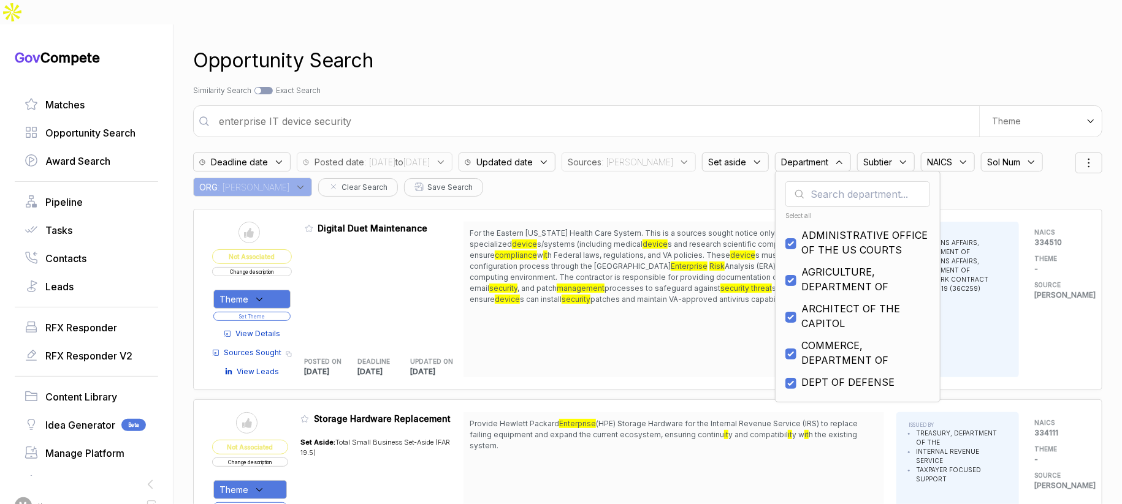
checkbox input "true"
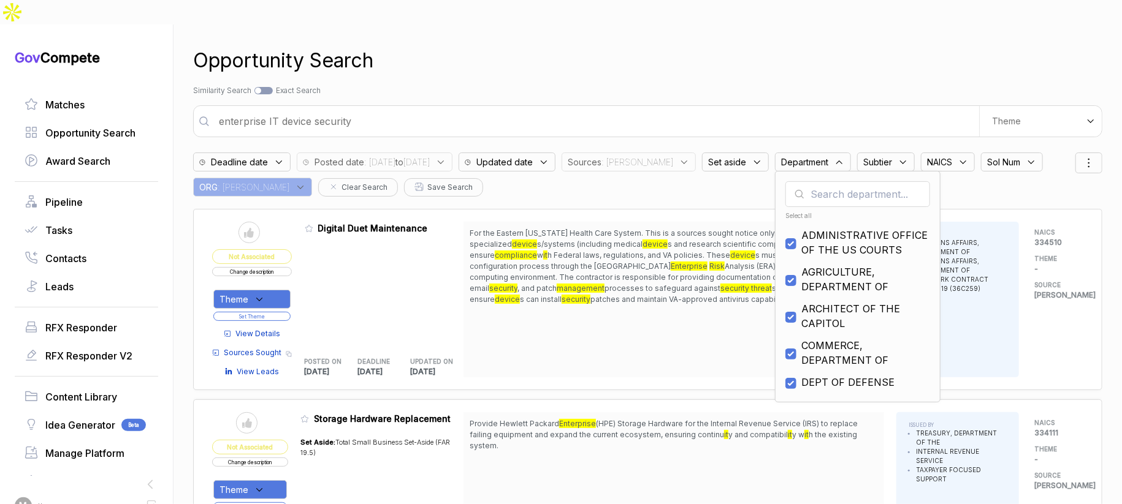
checkbox input "true"
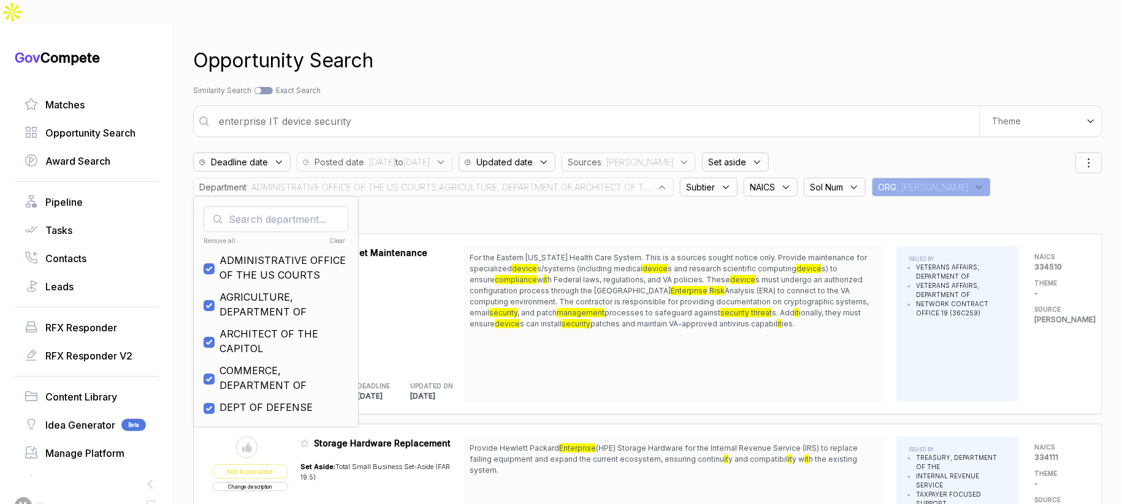
click at [827, 353] on div "For the Eastern Colorado Health Care System. This is a sources sought notice on…" at bounding box center [673, 324] width 420 height 156
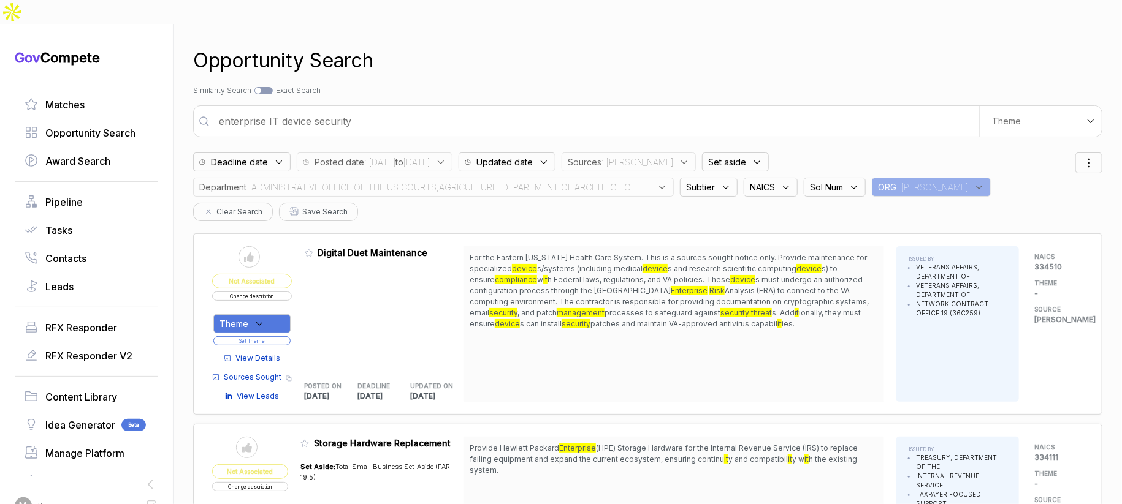
click at [595, 181] on span ": ADMINISTRATIVE OFFICE OF THE US COURTS,AGRICULTURE, DEPARTMENT OF,ARCHITECT O…" at bounding box center [448, 187] width 405 height 13
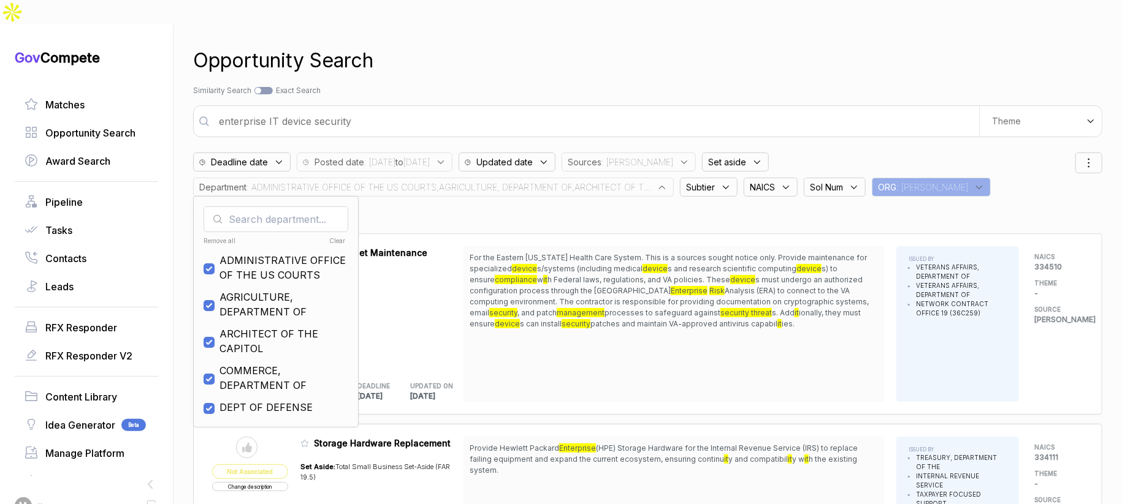
click at [259, 400] on span "DEPT OF DEFENSE" at bounding box center [265, 407] width 93 height 15
checkbox input "false"
click at [622, 46] on div "Opportunity Search" at bounding box center [647, 60] width 909 height 29
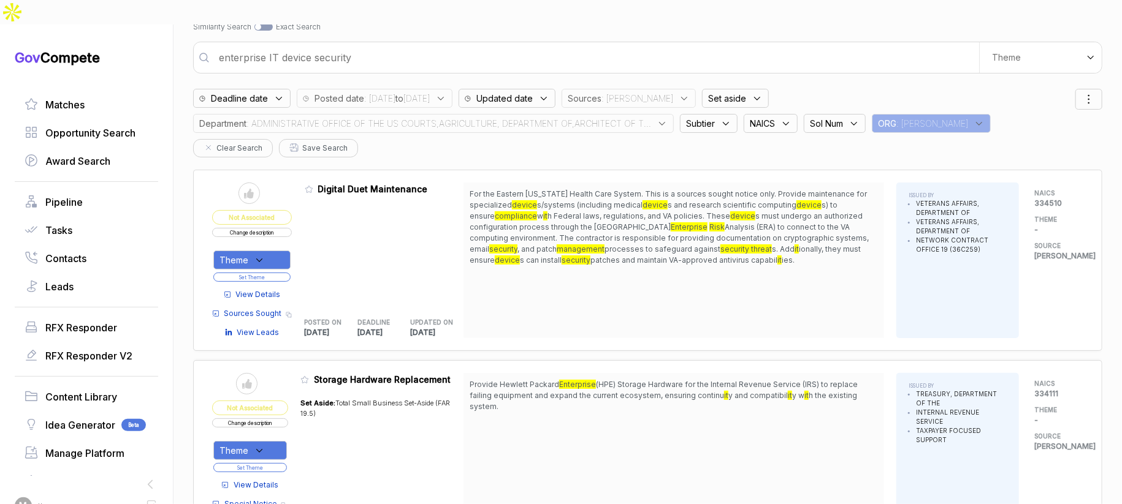
scroll to position [108, 0]
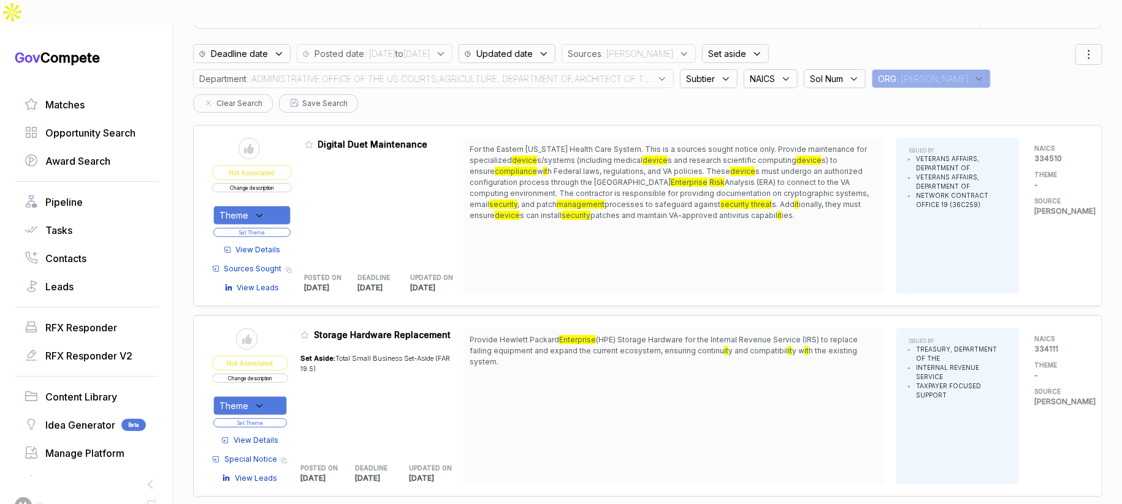
click at [254, 245] on span "View Details" at bounding box center [258, 250] width 45 height 11
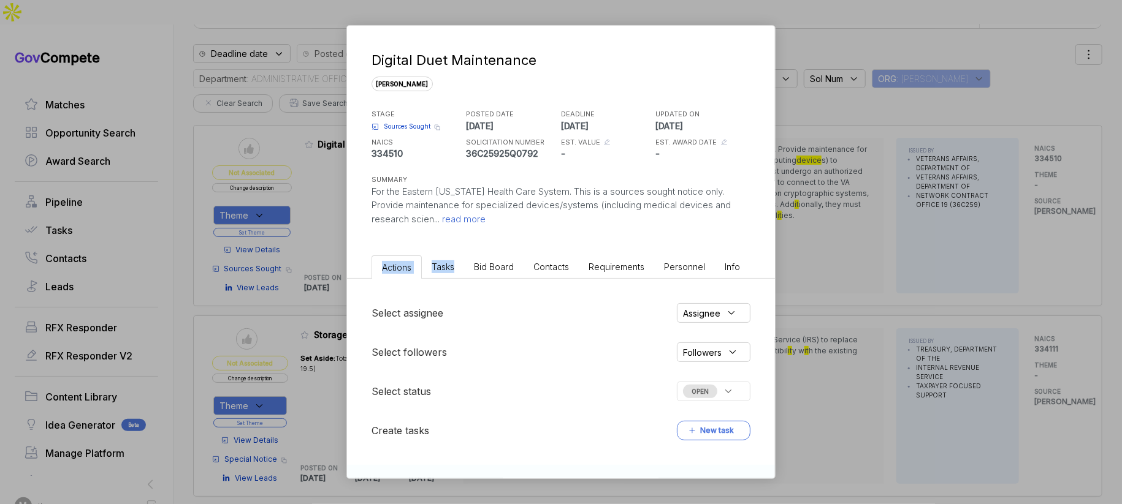
drag, startPoint x: 514, startPoint y: 250, endPoint x: 501, endPoint y: 262, distance: 17.8
click at [504, 260] on ul "Actions Tasks Bid Board Contacts Requirements Personnel Info" at bounding box center [561, 265] width 428 height 28
click at [501, 263] on span "Bid Board" at bounding box center [494, 267] width 40 height 10
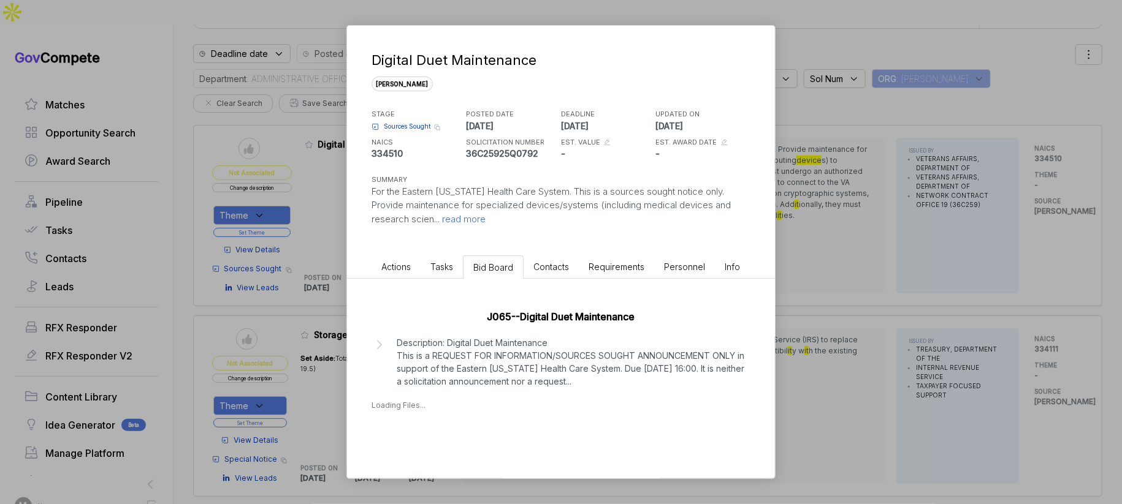
click at [515, 341] on p "Description: Digital Duet Maintenance This is a REQUEST FOR INFORMATION/SOURCES…" at bounding box center [571, 361] width 348 height 51
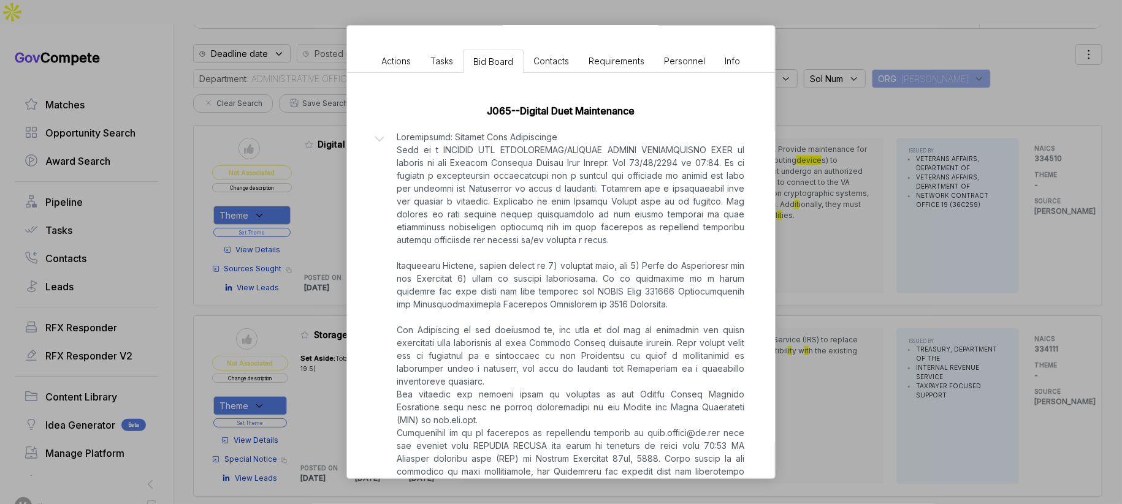
scroll to position [344, 0]
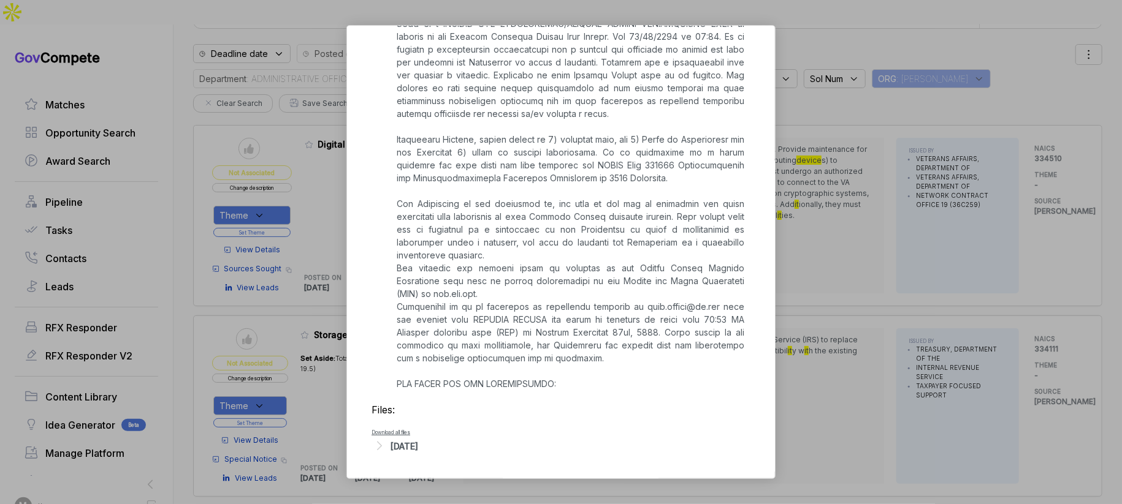
click at [436, 461] on div "J065--Digital Duet Maintenance Files: Download all files Sep 12, 2025" at bounding box center [561, 213] width 428 height 532
click at [418, 450] on div "Sep 12, 2025" at bounding box center [404, 446] width 28 height 13
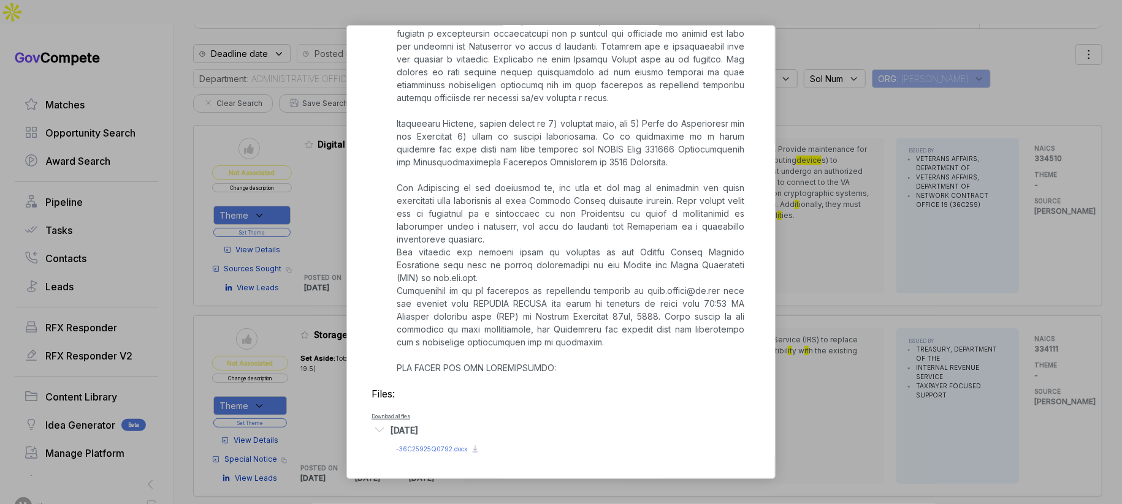
scroll to position [360, 0]
click at [433, 451] on span "- 36C25925Q0792.docx" at bounding box center [431, 449] width 71 height 7
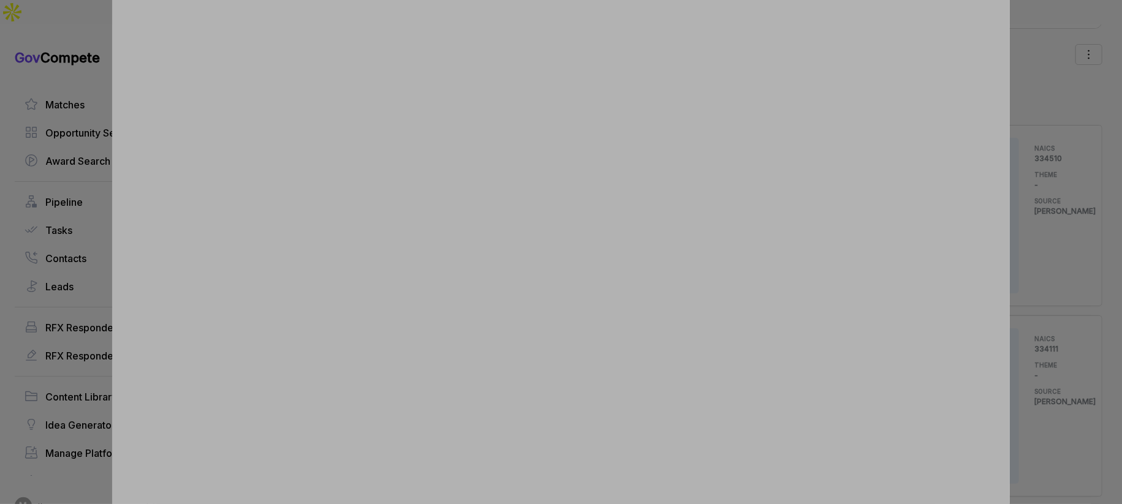
click at [1022, 262] on div at bounding box center [561, 252] width 1122 height 504
click at [1022, 262] on div "Digital Duet Maintenance sam STAGE Sources Sought Copy link POSTED DATE 2025-09…" at bounding box center [561, 252] width 1122 height 504
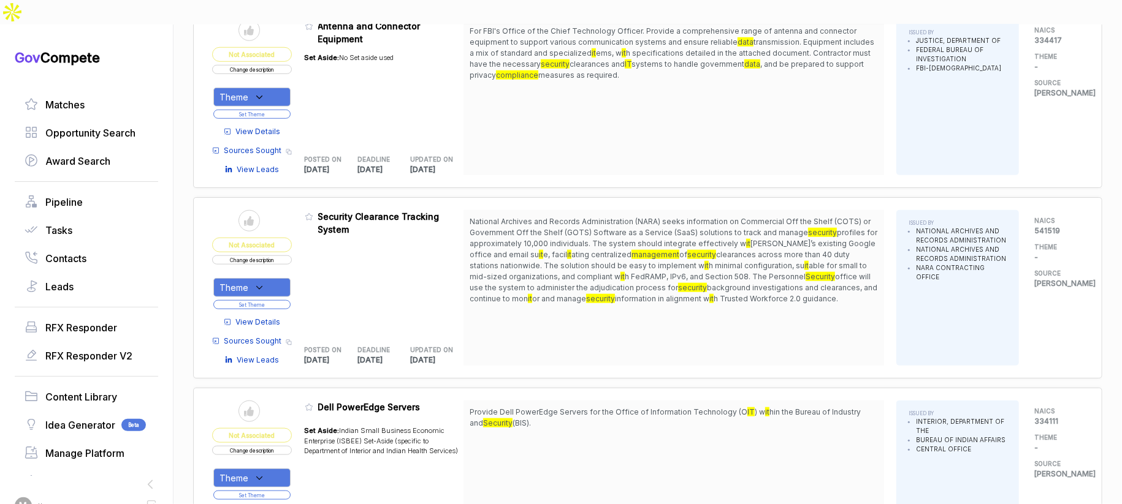
scroll to position [1019, 0]
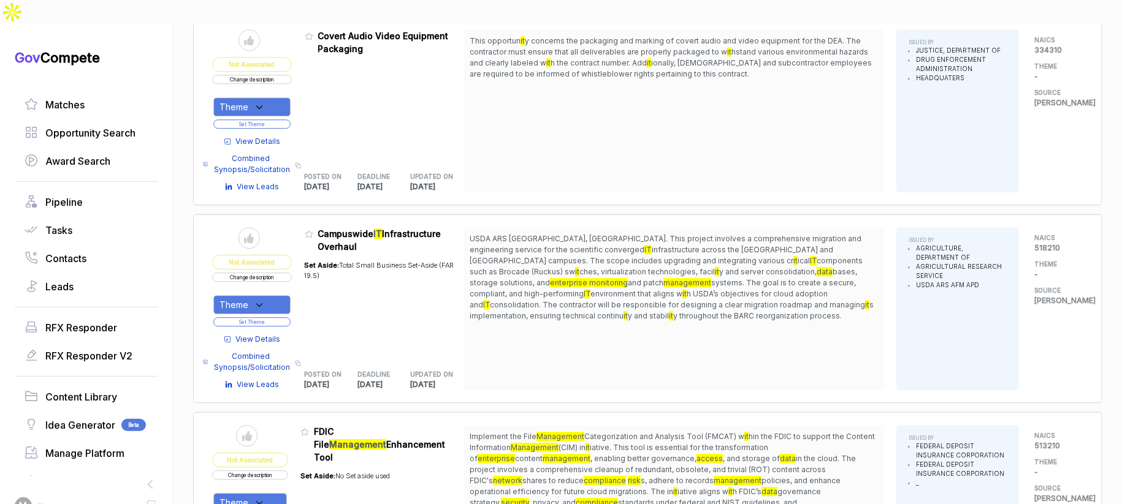
scroll to position [2052, 0]
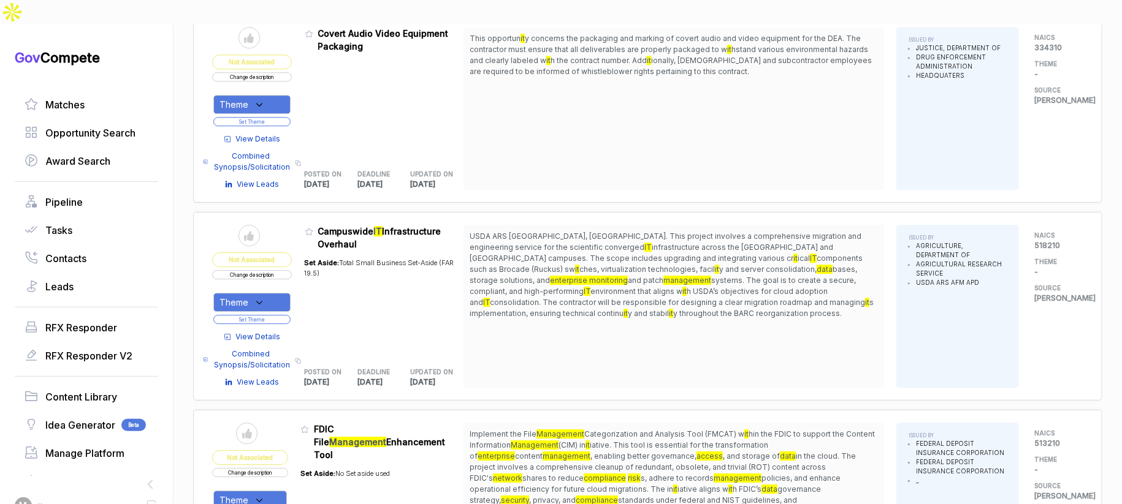
click at [270, 332] on span "View Details" at bounding box center [258, 337] width 45 height 11
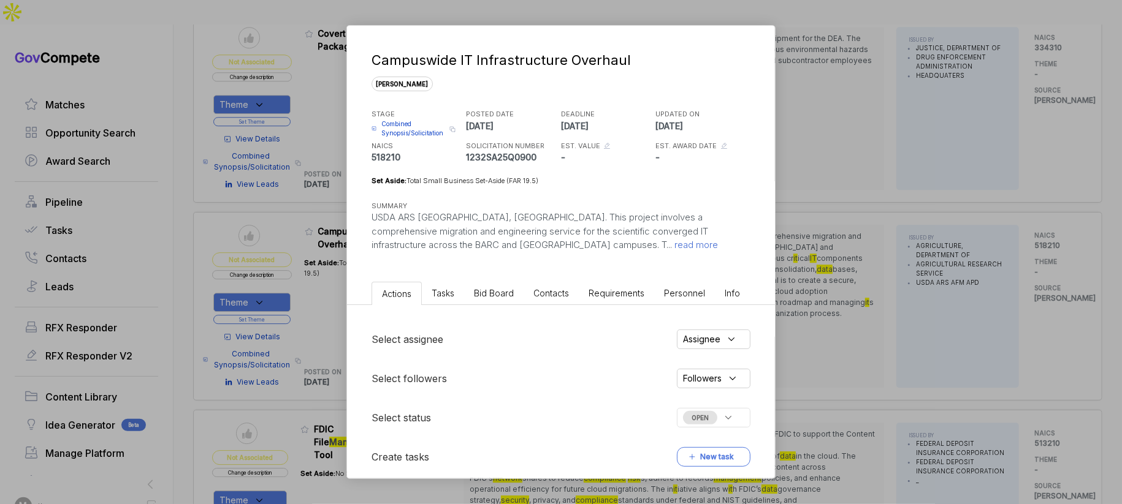
click at [496, 292] on span "Bid Board" at bounding box center [494, 293] width 40 height 10
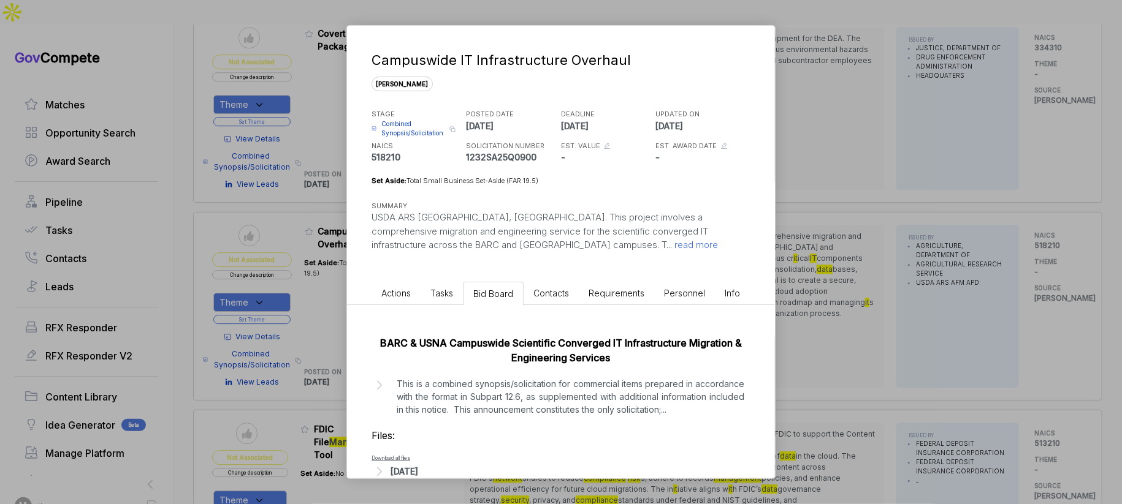
click at [534, 370] on div "BARC & USNA Campuswide Scientific Converged IT Infrastructure Migration & Engin…" at bounding box center [561, 404] width 428 height 199
click at [555, 392] on p "This is a combined synopsis/solicitation for commercial items prepared in accor…" at bounding box center [571, 397] width 348 height 39
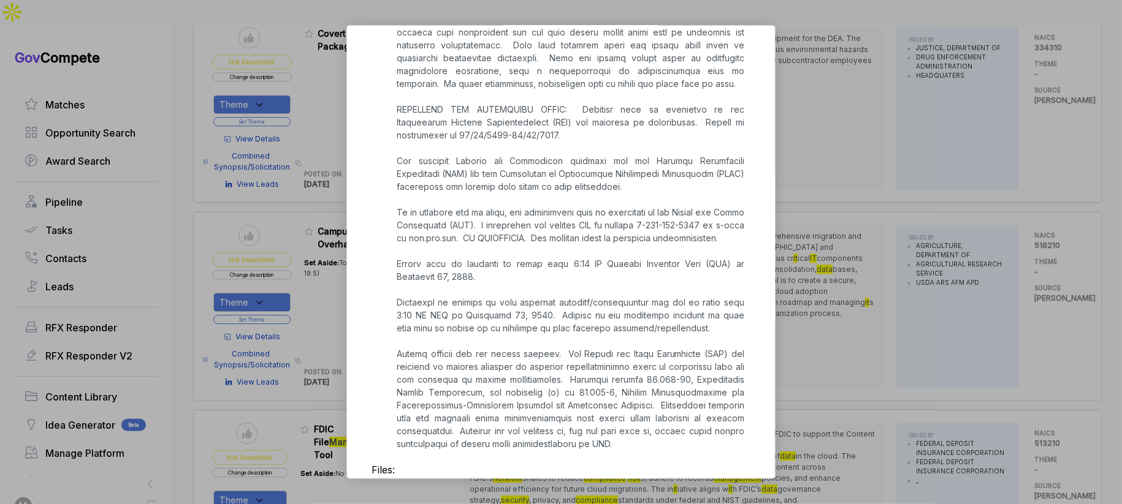
scroll to position [1003, 0]
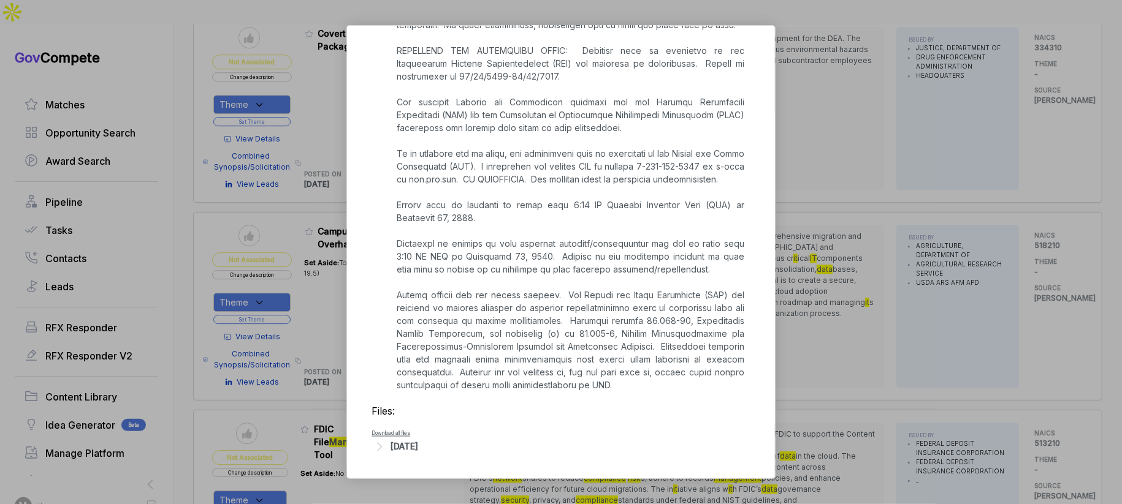
click at [418, 447] on div "[DATE]" at bounding box center [404, 447] width 28 height 13
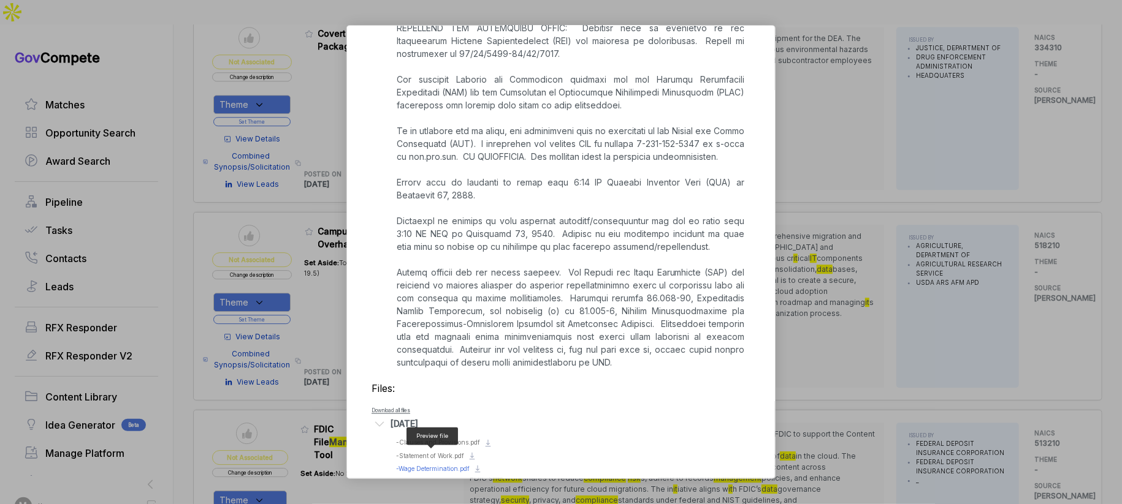
scroll to position [1044, 0]
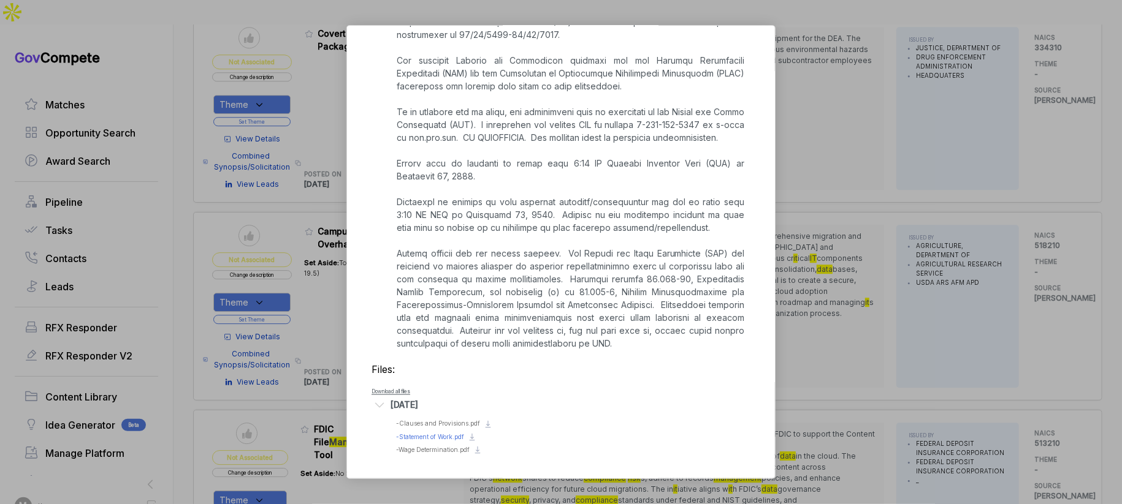
click at [435, 433] on div "Preview file - Statement of Work.pdf" at bounding box center [430, 437] width 68 height 9
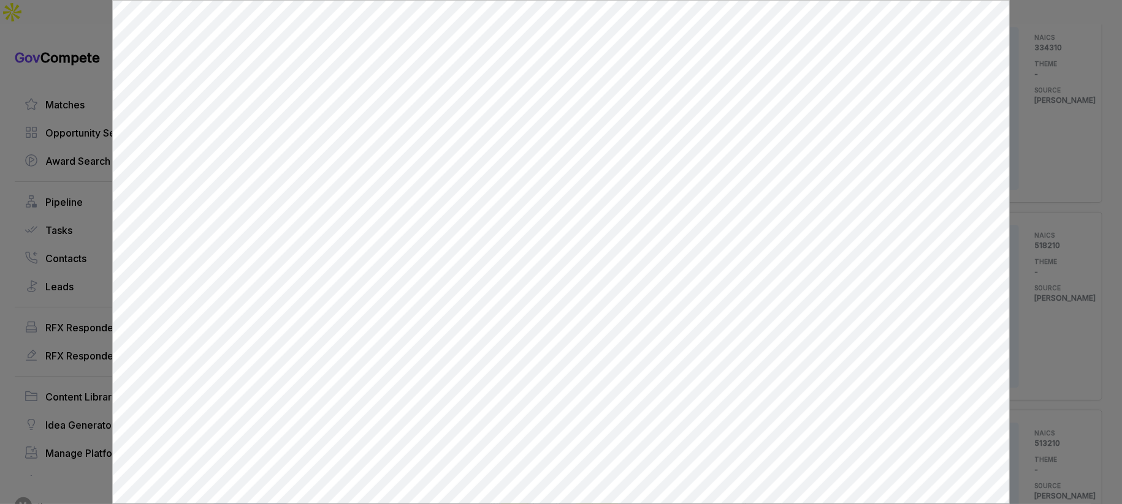
scroll to position [0, 0]
click at [1019, 247] on div at bounding box center [561, 252] width 1122 height 504
drag, startPoint x: 1019, startPoint y: 247, endPoint x: 977, endPoint y: 251, distance: 42.5
click at [1019, 247] on div "Campuswide IT Infrastructure Overhaul sam STAGE Combined Synopsis/Solicitation …" at bounding box center [561, 252] width 1122 height 504
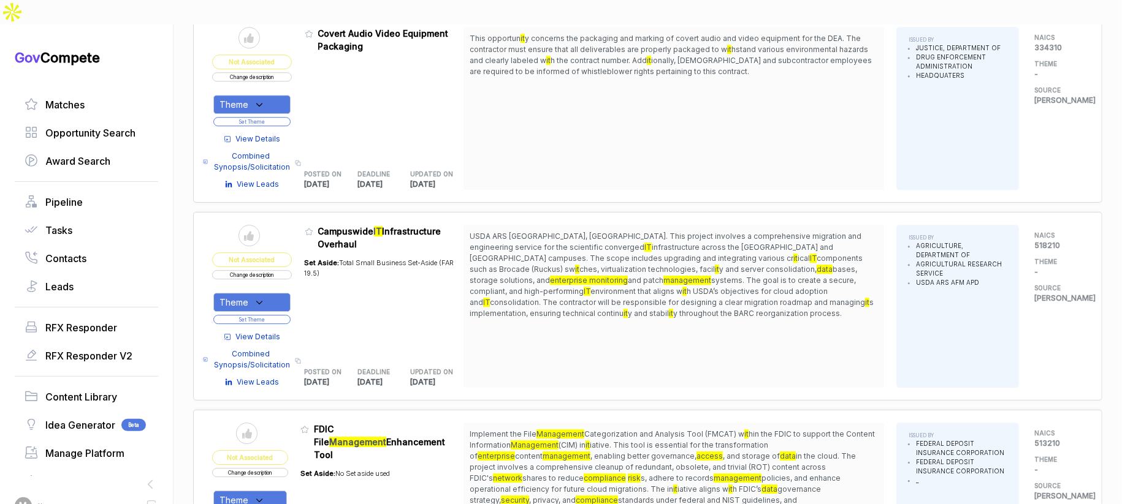
click at [260, 297] on icon at bounding box center [259, 302] width 11 height 11
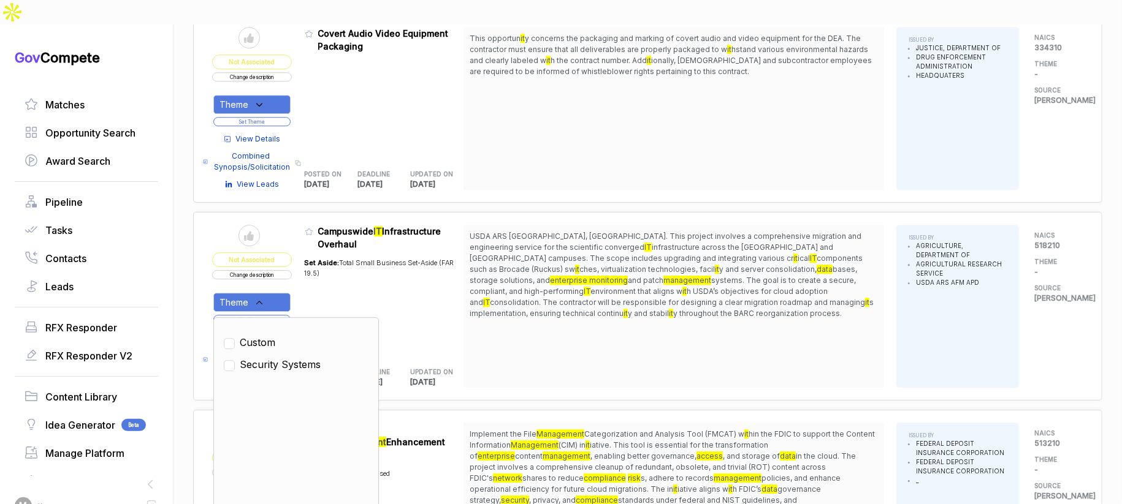
click at [281, 357] on span "Security Systems" at bounding box center [280, 364] width 81 height 15
checkbox input "true"
drag, startPoint x: 334, startPoint y: 270, endPoint x: 319, endPoint y: 276, distance: 16.5
click at [324, 275] on div "Set Aside: Total Small Business Set-Aside (FAR 19.5)" at bounding box center [384, 303] width 159 height 104
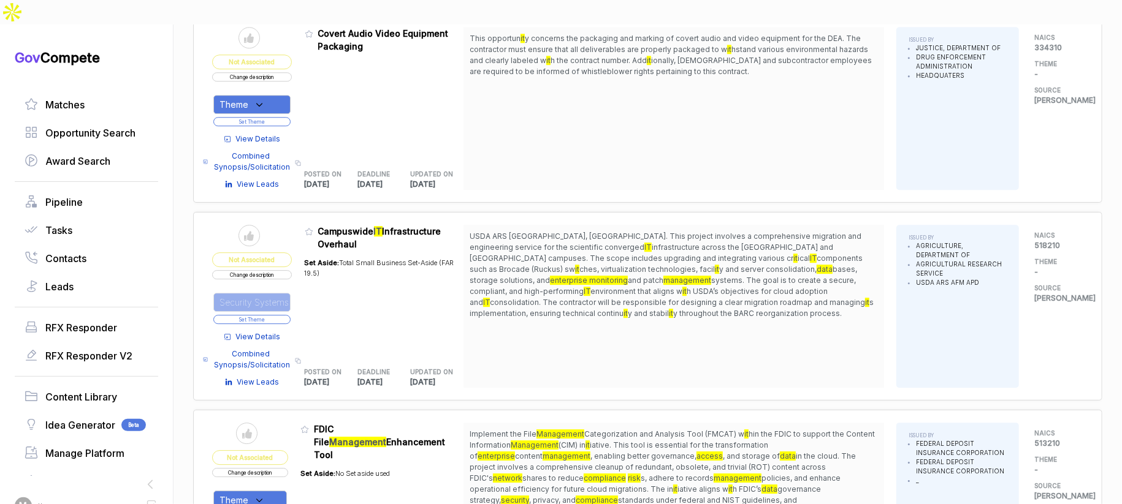
click at [289, 315] on button "Set Theme" at bounding box center [251, 319] width 77 height 9
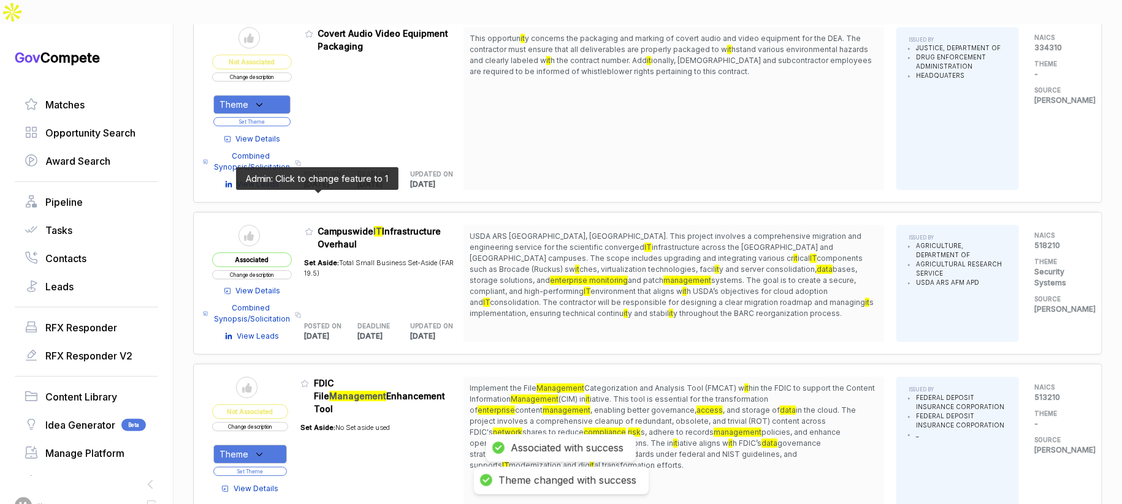
click at [313, 227] on icon at bounding box center [309, 231] width 9 height 9
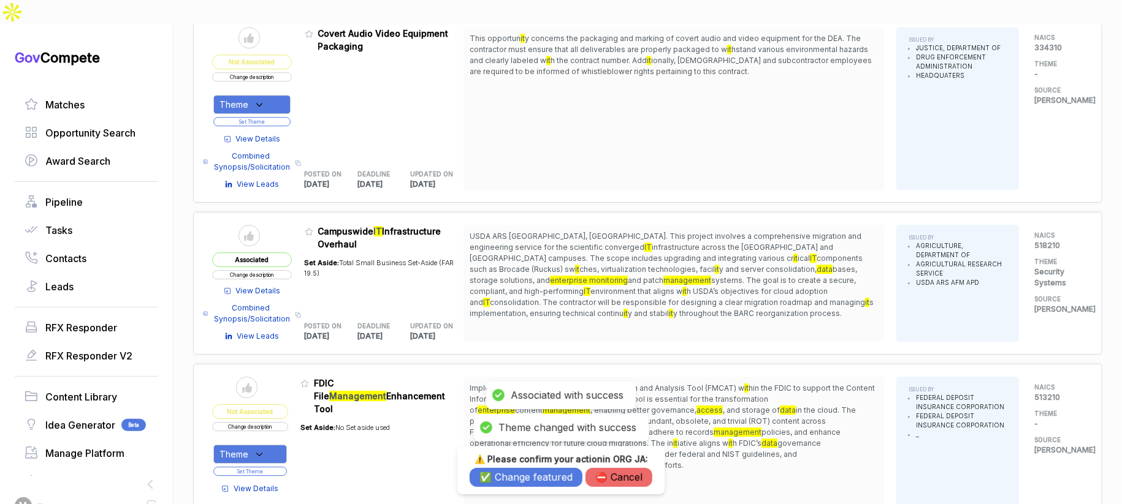
click at [504, 464] on h3 "⚠️ Please confirm your action in ORG JA :" at bounding box center [561, 459] width 183 height 11
click at [503, 477] on button "✅ Change featured" at bounding box center [526, 477] width 113 height 19
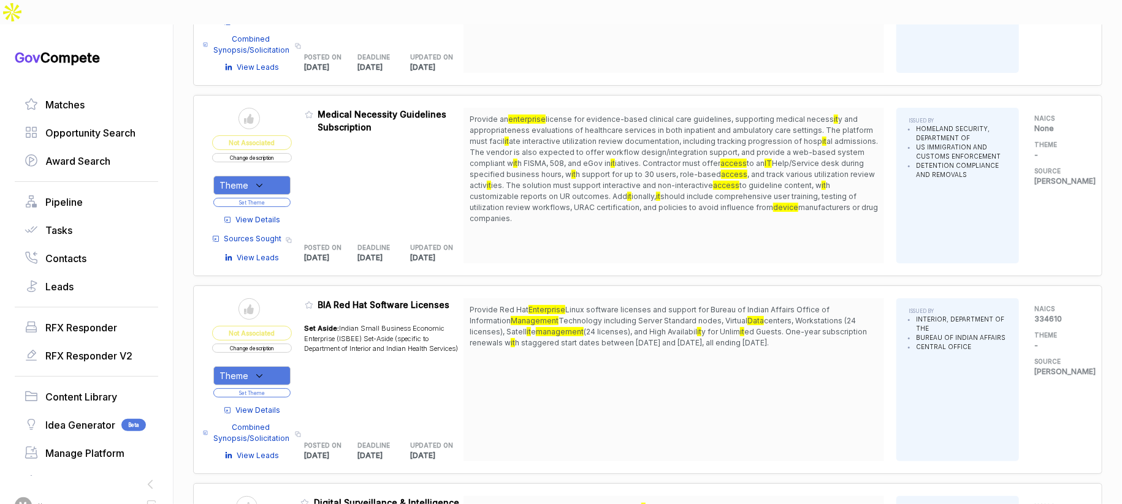
scroll to position [2810, 0]
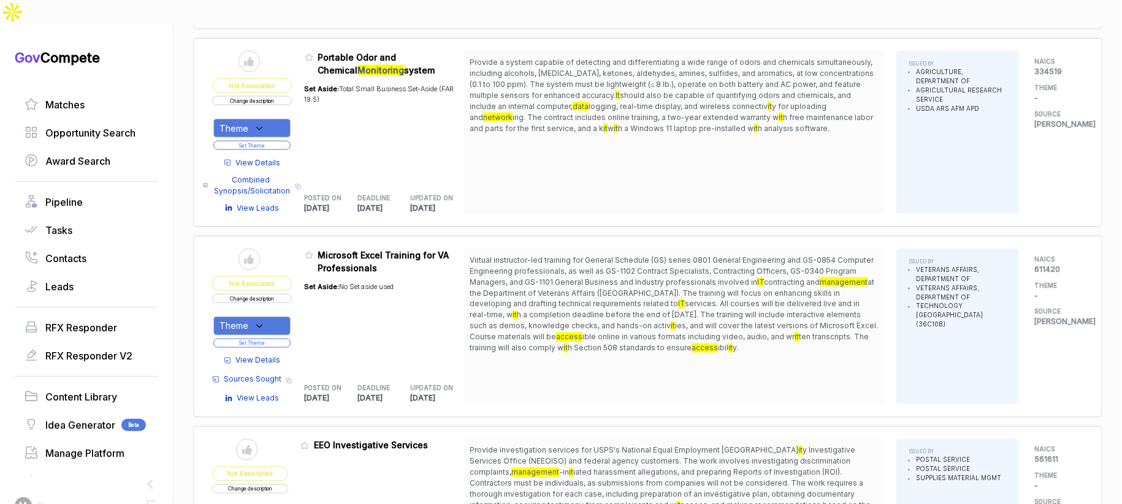
scroll to position [4002, 0]
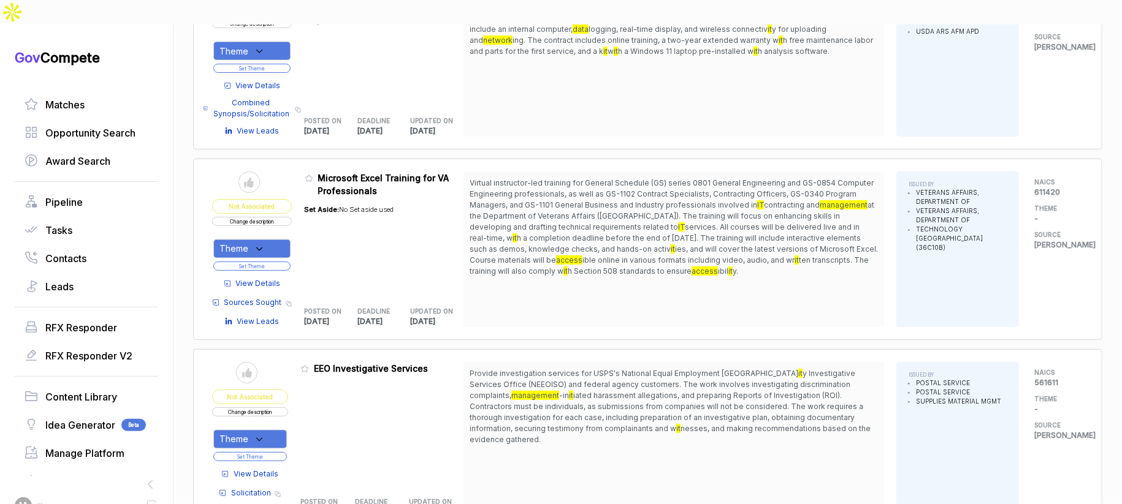
click at [275, 240] on div "Theme" at bounding box center [251, 249] width 77 height 19
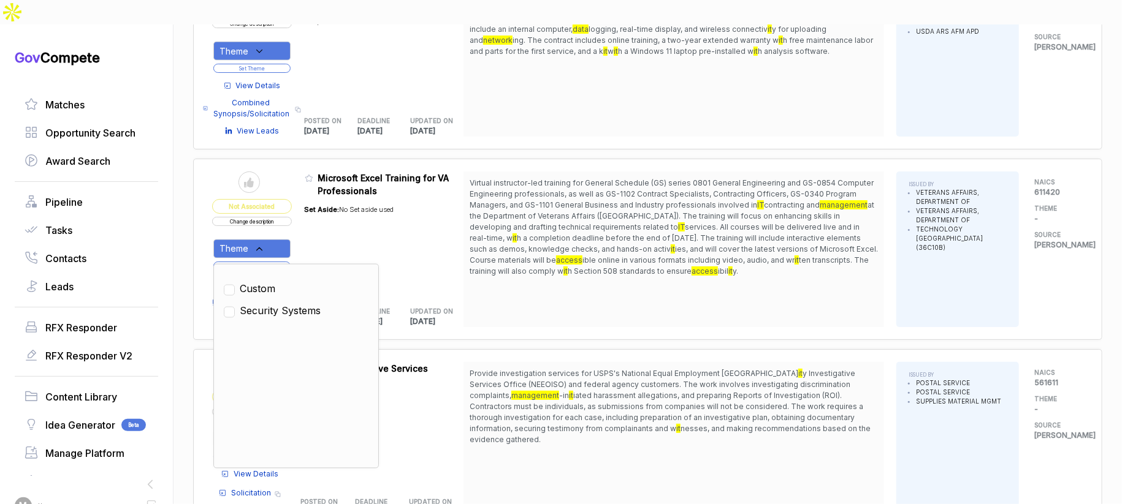
drag, startPoint x: 267, startPoint y: 269, endPoint x: 272, endPoint y: 258, distance: 12.1
click at [268, 304] on span "Security Systems" at bounding box center [280, 311] width 81 height 15
checkbox input "true"
drag, startPoint x: 319, startPoint y: 203, endPoint x: 298, endPoint y: 216, distance: 24.0
click at [314, 207] on div "Set Aside: No Set aside used" at bounding box center [349, 245] width 89 height 96
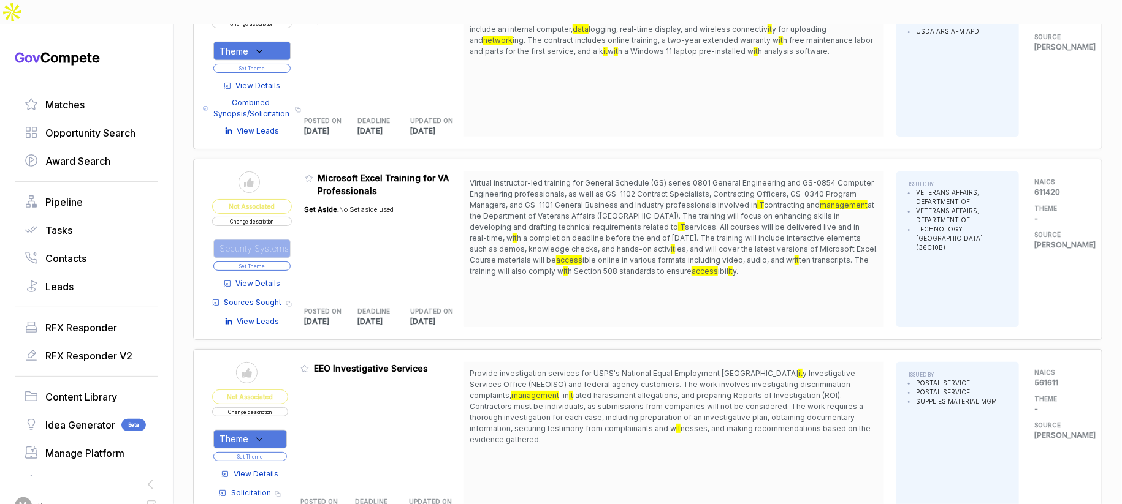
click at [284, 262] on button "Set Theme" at bounding box center [251, 266] width 77 height 9
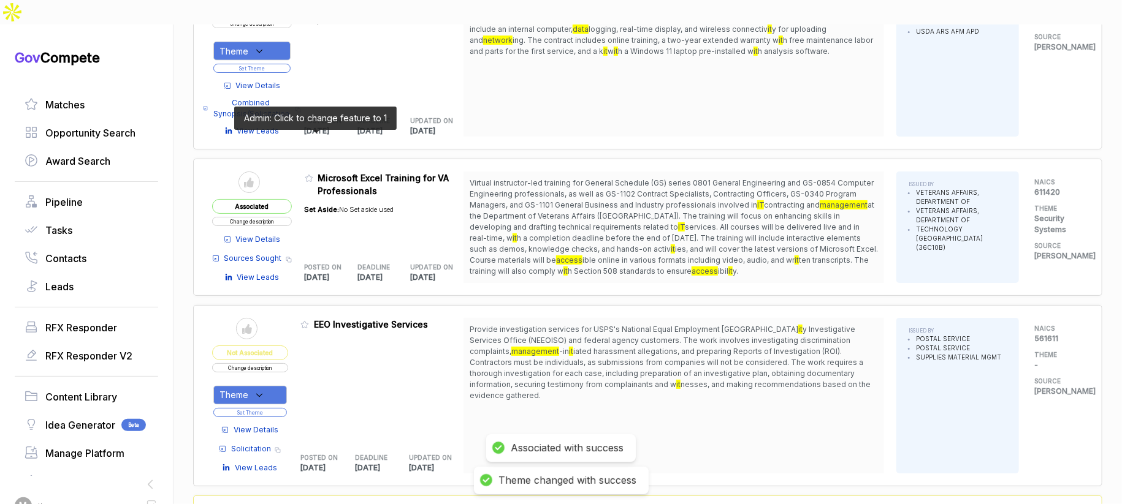
click at [313, 174] on icon at bounding box center [309, 178] width 9 height 9
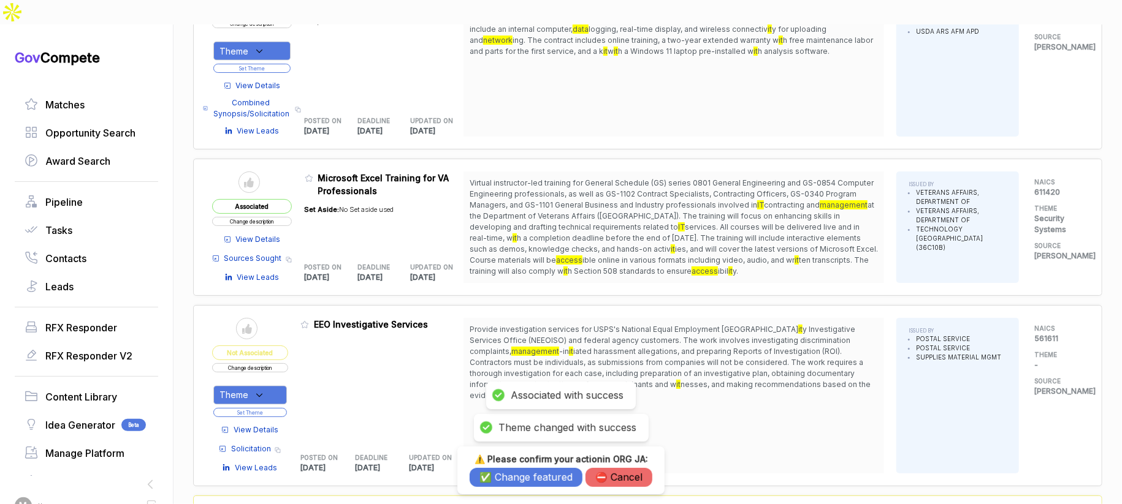
click at [498, 477] on button "✅ Change featured" at bounding box center [526, 477] width 113 height 19
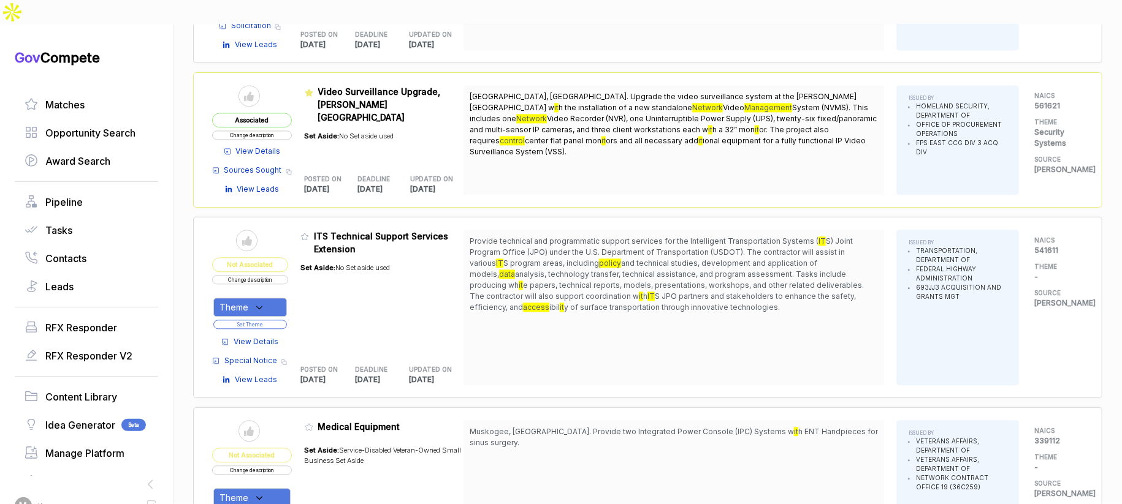
scroll to position [4550, 0]
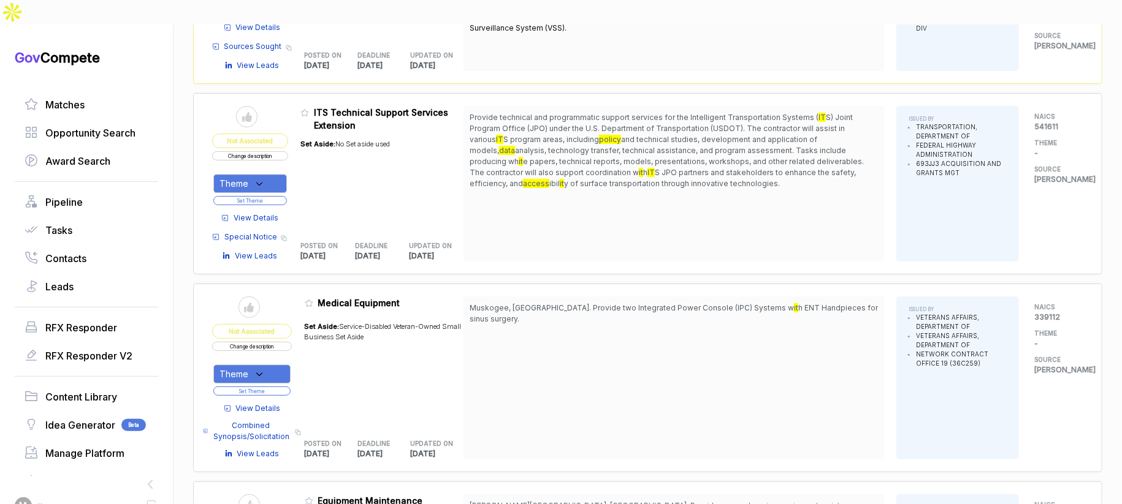
click at [268, 213] on span "View Details" at bounding box center [256, 218] width 45 height 11
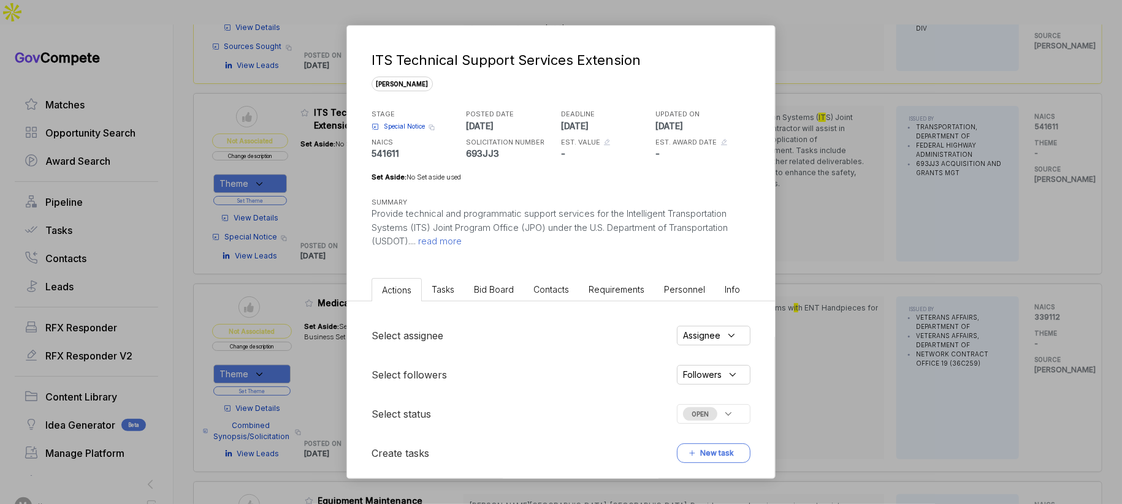
click at [500, 284] on span "Bid Board" at bounding box center [494, 289] width 40 height 10
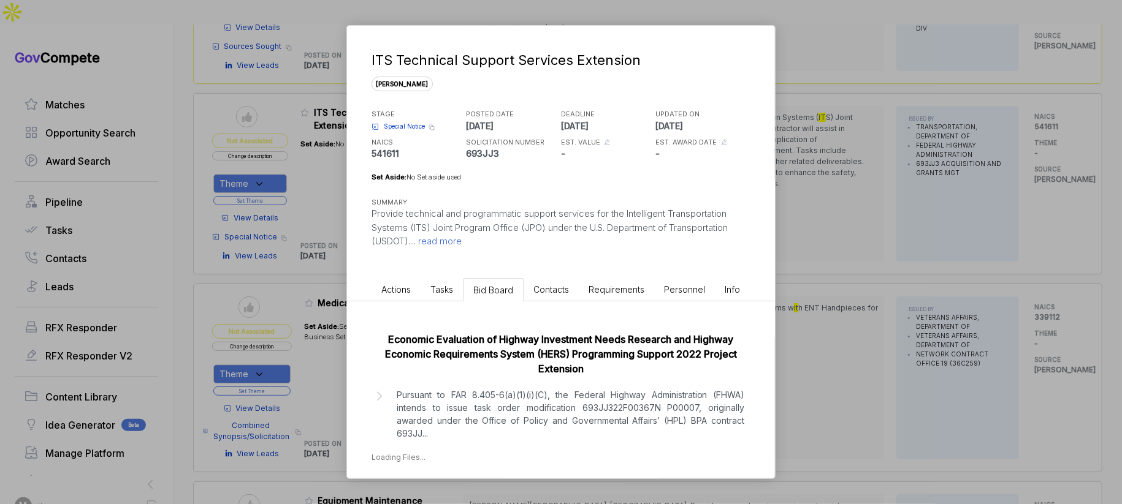
click at [525, 370] on div "Economic Evaluation of Highway Investment Needs Research and Highway Economic R…" at bounding box center [560, 354] width 379 height 44
click at [603, 412] on p "Pursuant to FAR 8.405-6(a)(1)(i)(C), the Federal Highway Administration (FHWA) …" at bounding box center [571, 414] width 348 height 51
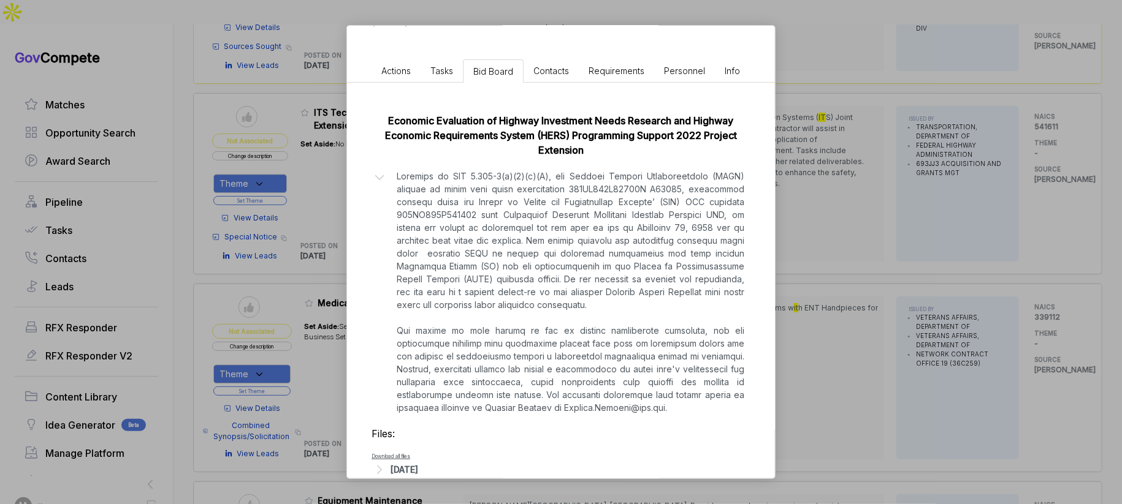
scroll to position [241, 0]
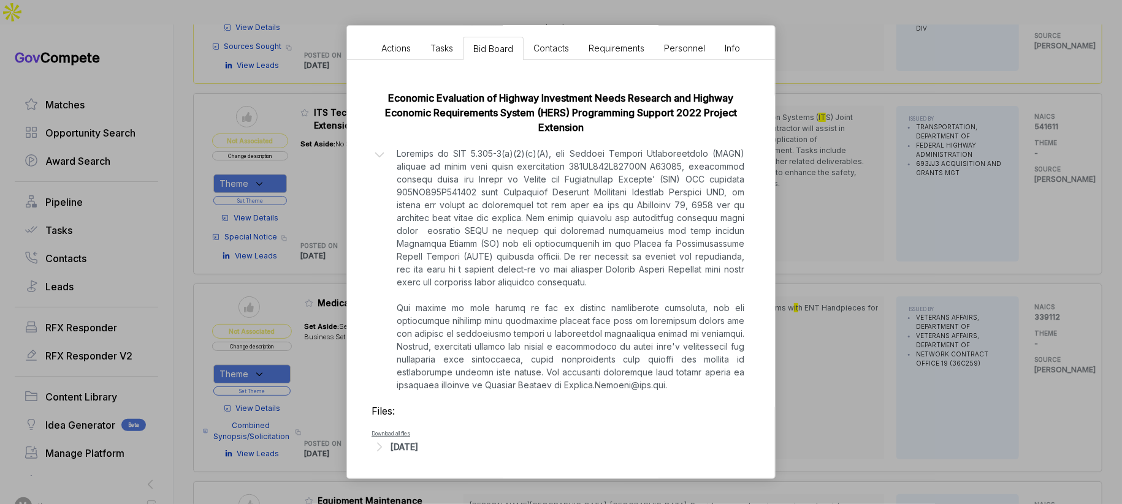
click at [814, 310] on div "ITS Technical Support Services Extension sam STAGE Special Notice Copy link POS…" at bounding box center [561, 252] width 1122 height 504
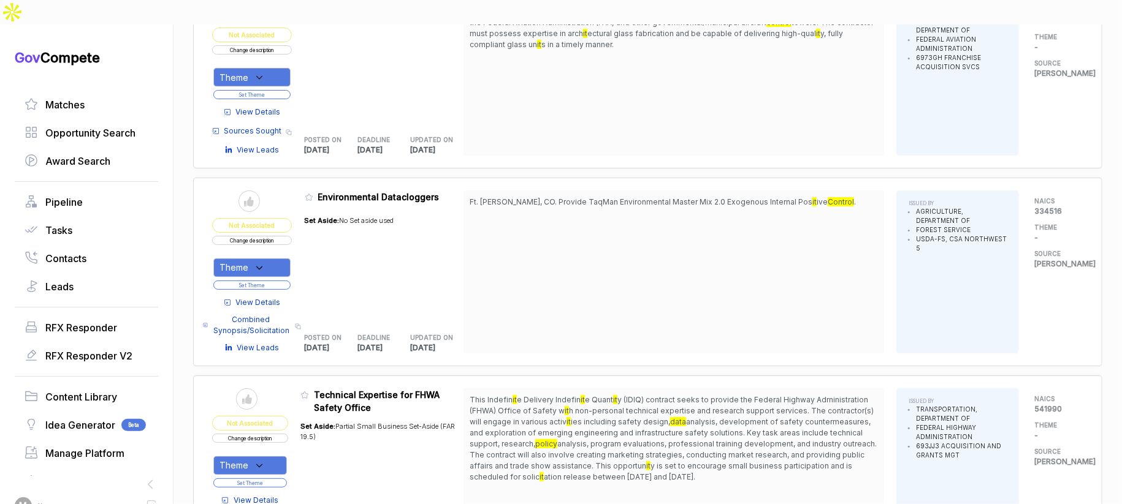
scroll to position [6965, 0]
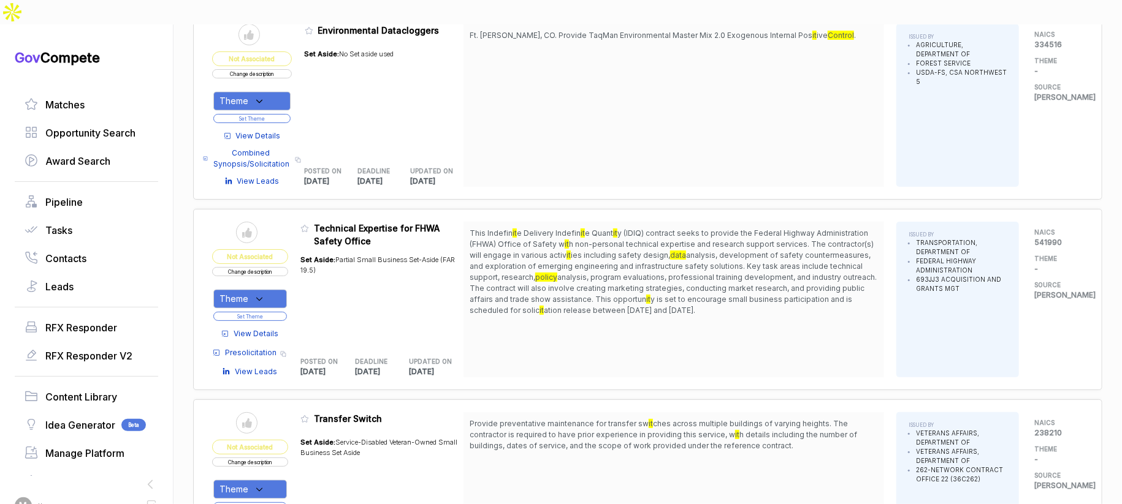
scroll to position [6963, 0]
click at [272, 329] on span "View Details" at bounding box center [256, 334] width 45 height 11
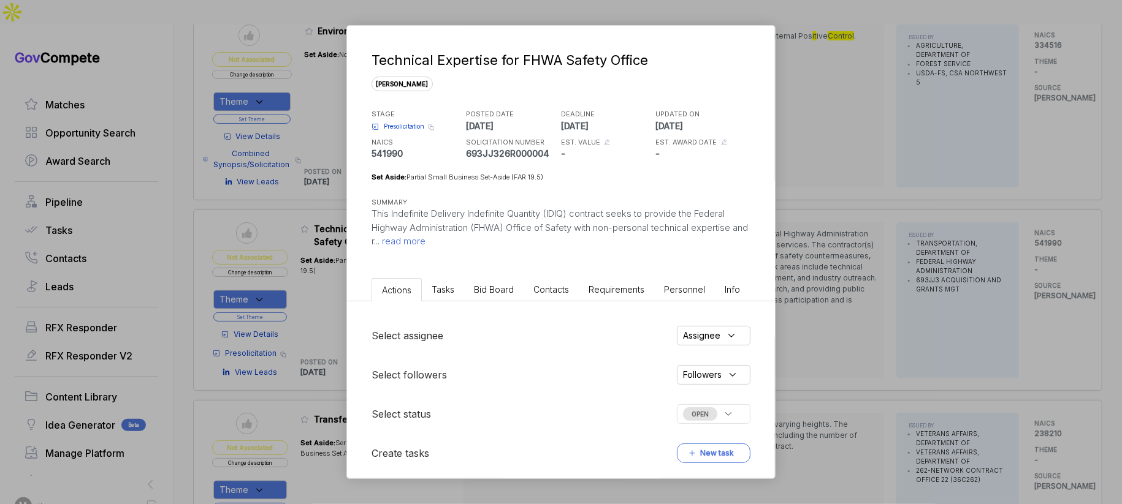
click at [504, 292] on span "Bid Board" at bounding box center [494, 289] width 40 height 10
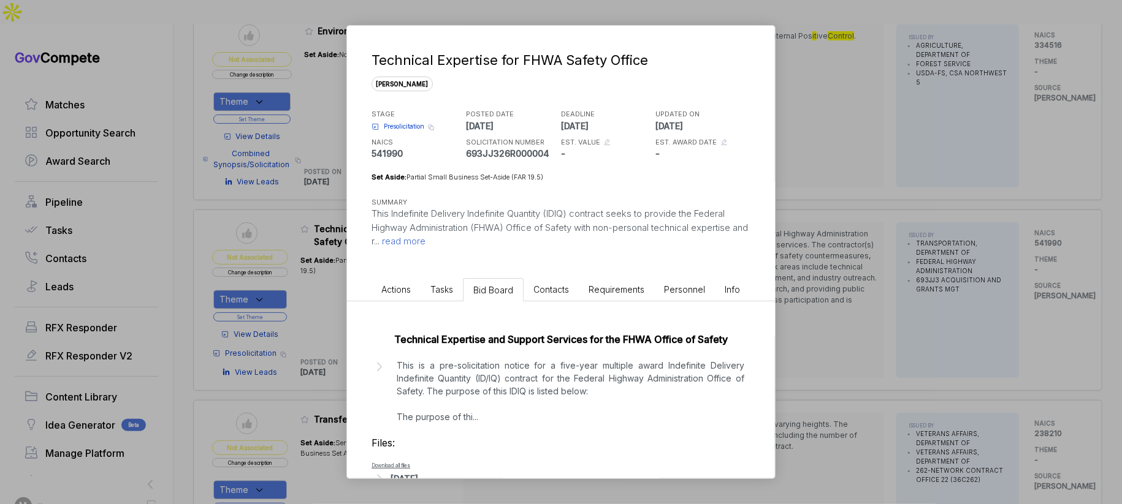
click at [523, 378] on p "This is a pre-solicitation notice for a five-year multiple award Indefinite Del…" at bounding box center [571, 391] width 348 height 64
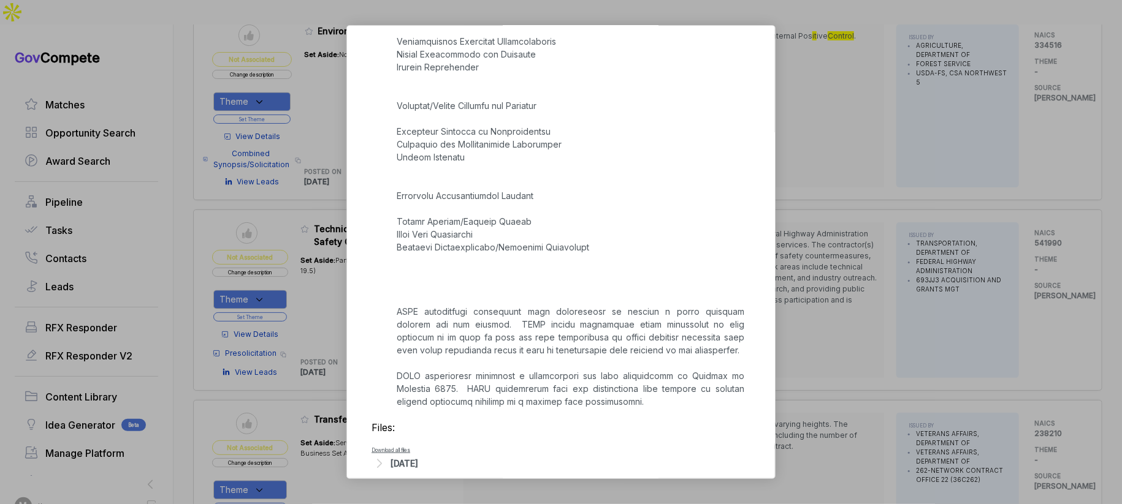
scroll to position [675, 0]
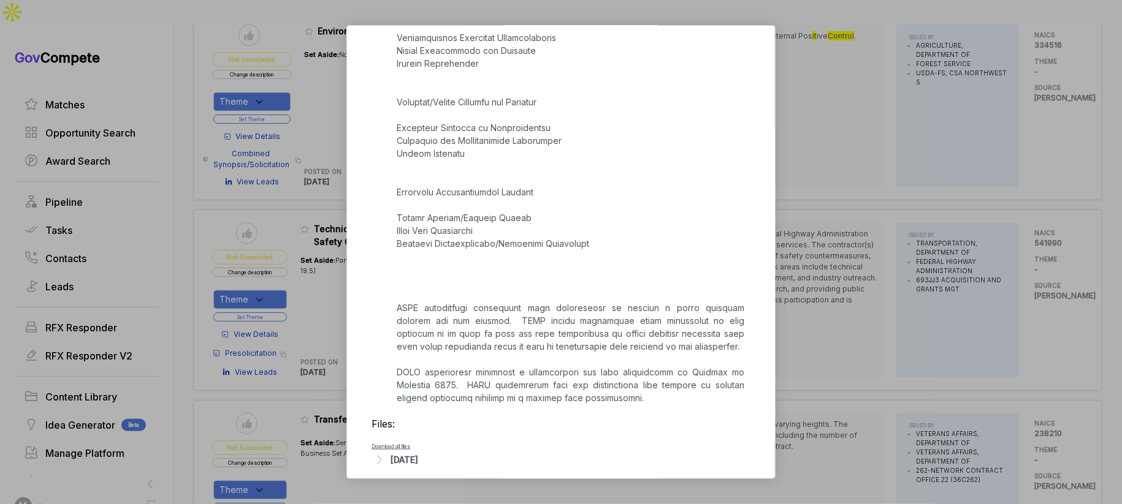
click at [819, 370] on div "Technical Expertise for FHWA Safety Office sam STAGE Presolicitation Copy link …" at bounding box center [561, 252] width 1122 height 504
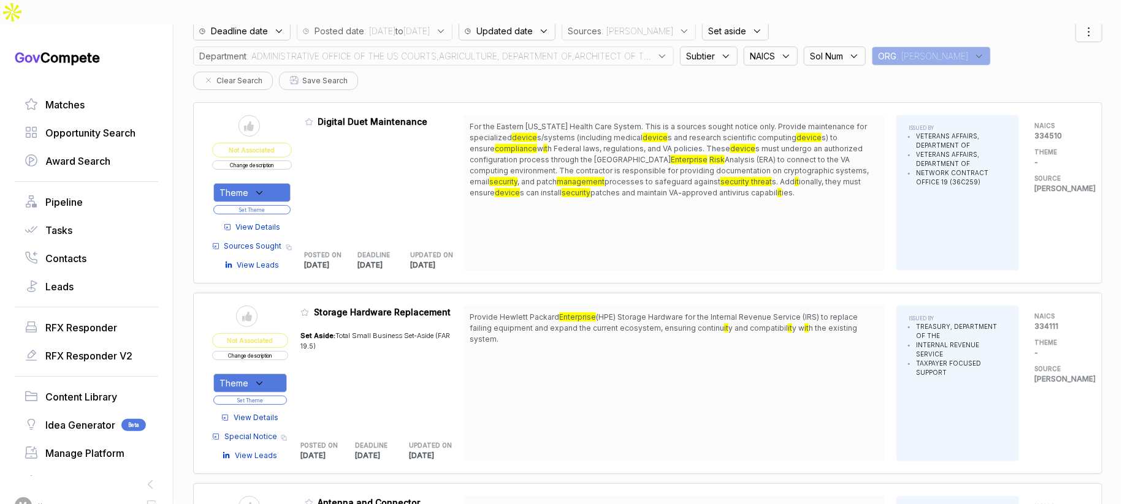
scroll to position [0, 0]
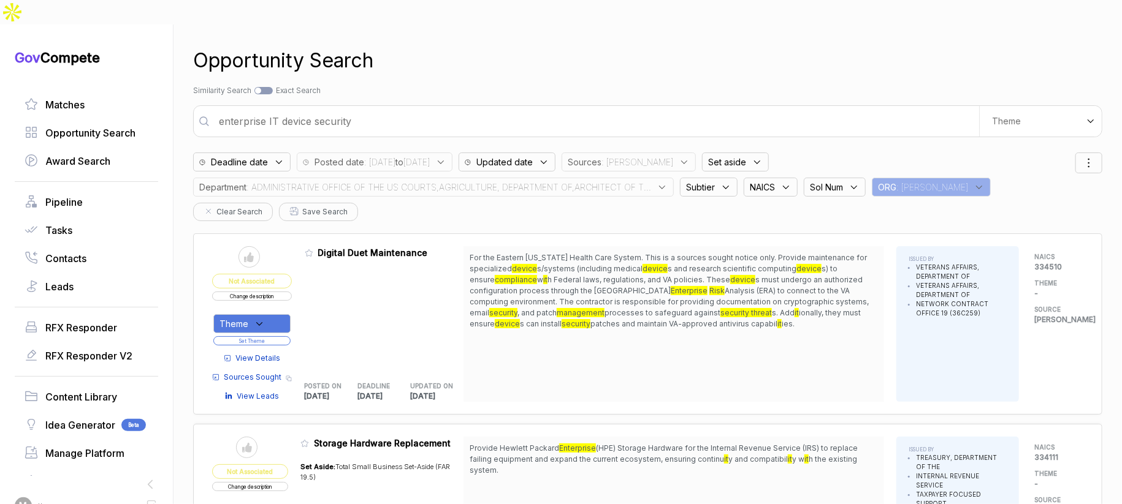
click at [536, 109] on input "enterprise IT device security" at bounding box center [594, 121] width 767 height 25
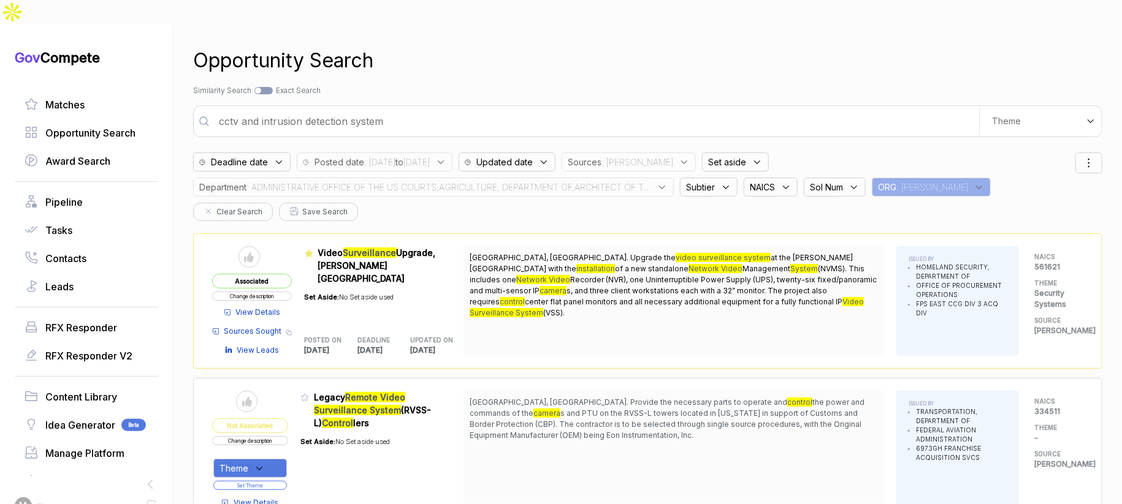
type input "cctv and intrusion detection system"
click at [615, 181] on span ": ADMINISTRATIVE OFFICE OF THE US COURTS,AGRICULTURE, DEPARTMENT OF,ARCHITECT O…" at bounding box center [448, 187] width 405 height 13
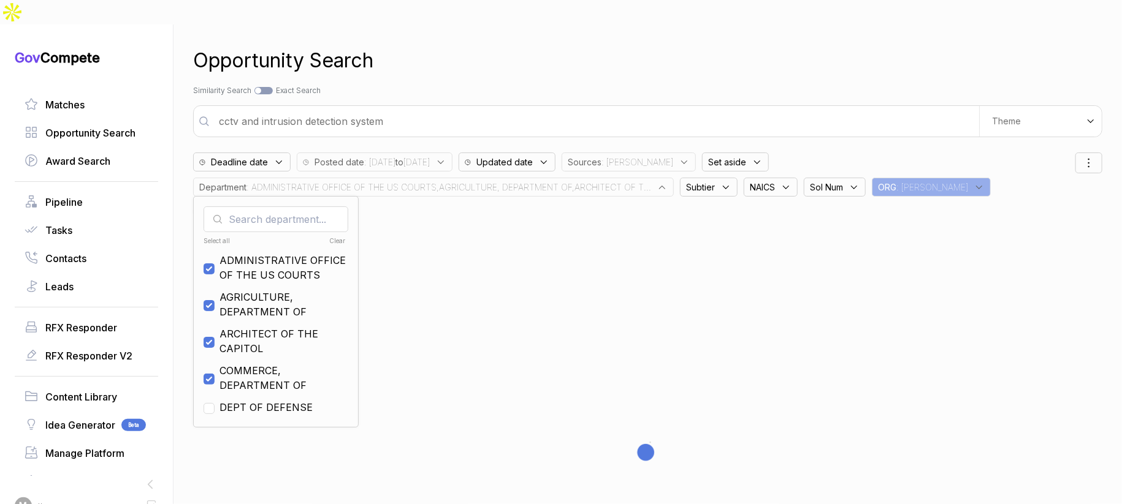
click at [337, 237] on div "Clear" at bounding box center [310, 241] width 71 height 9
checkbox input "false"
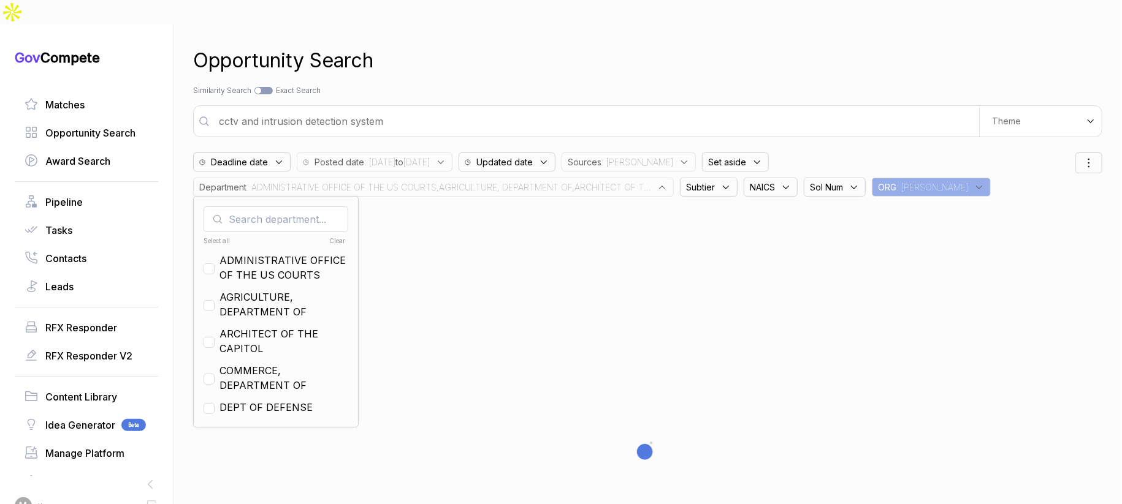
checkbox input "false"
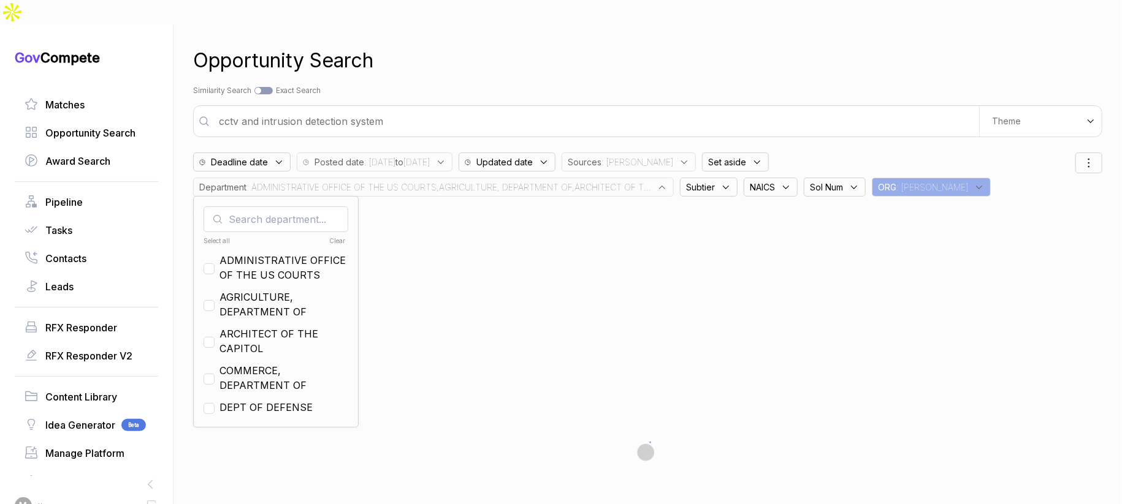
checkbox input "false"
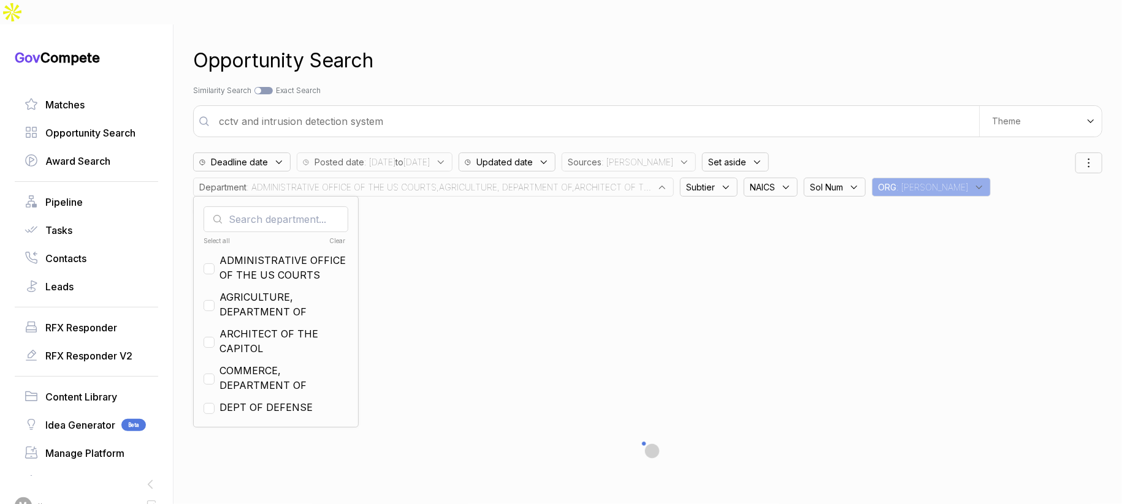
checkbox input "false"
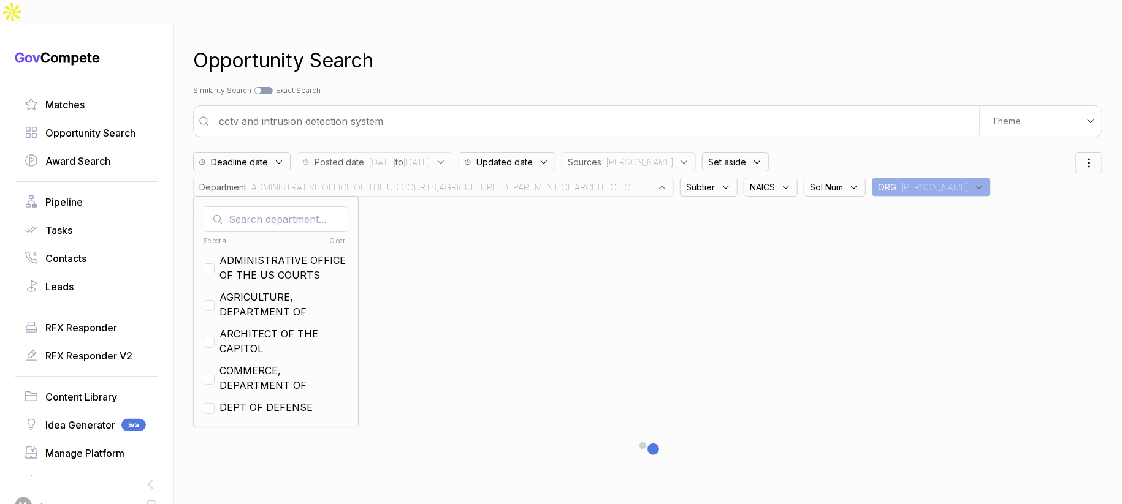
checkbox input "false"
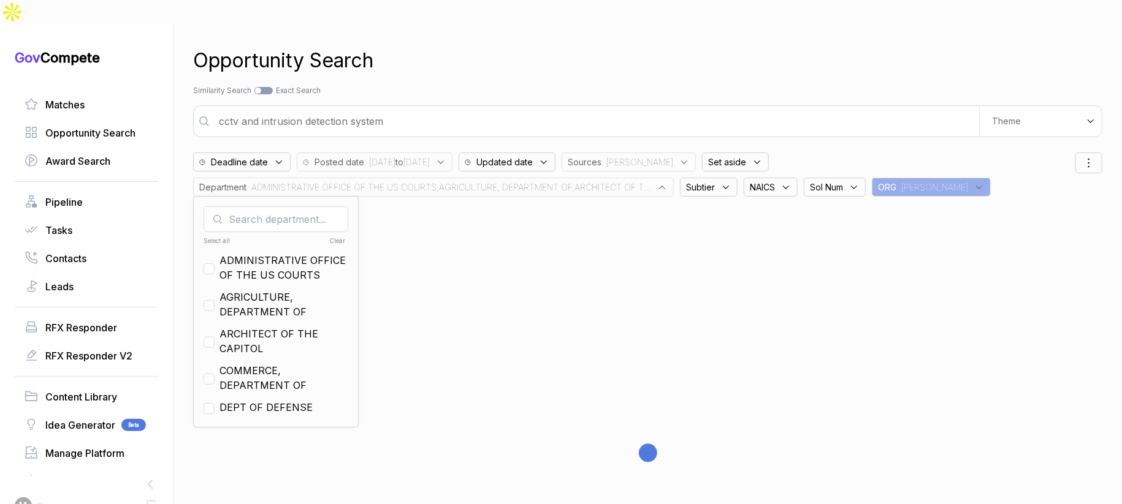
checkbox input "false"
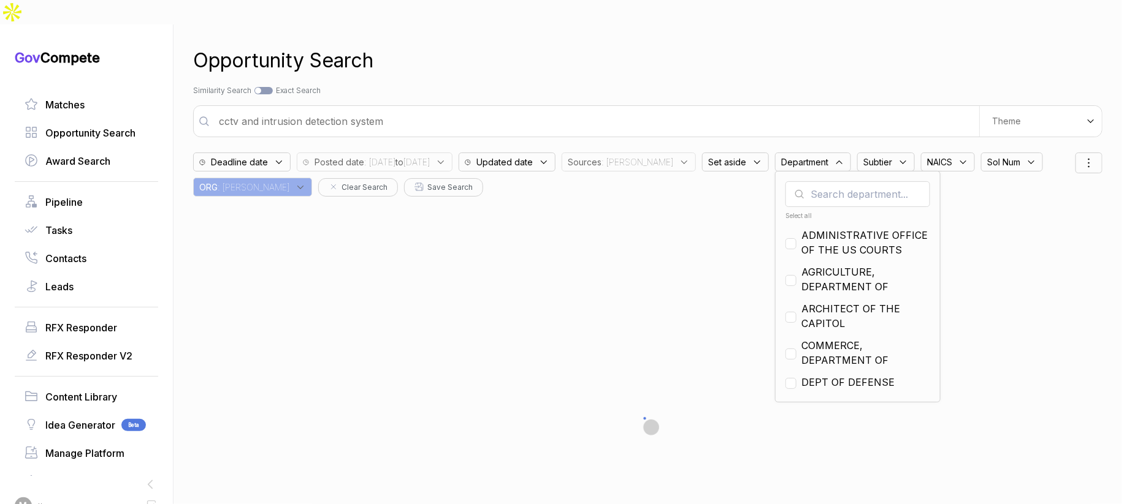
click at [325, 197] on div at bounding box center [647, 428] width 909 height 462
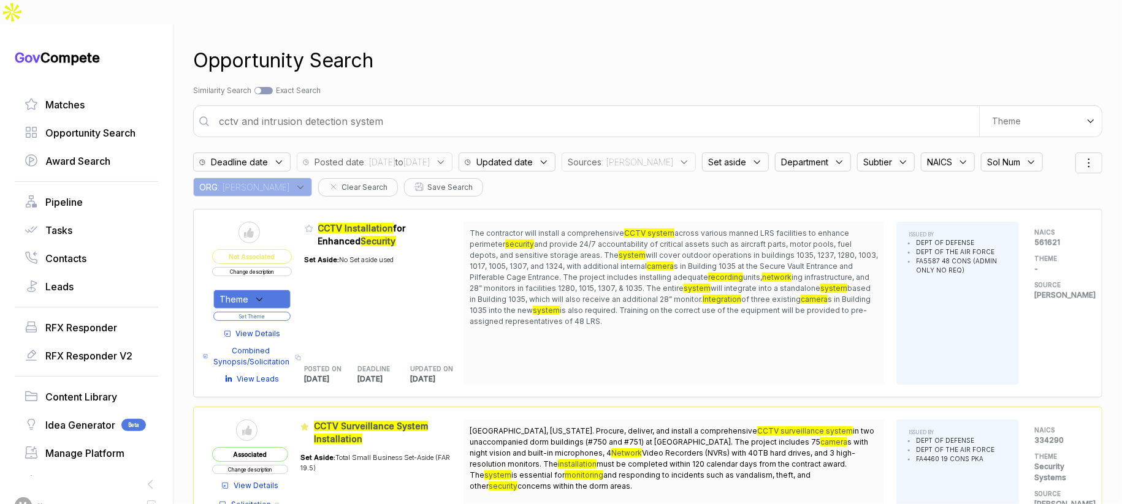
drag, startPoint x: 799, startPoint y: 139, endPoint x: 796, endPoint y: 145, distance: 6.6
click at [798, 156] on span "Department" at bounding box center [804, 162] width 47 height 13
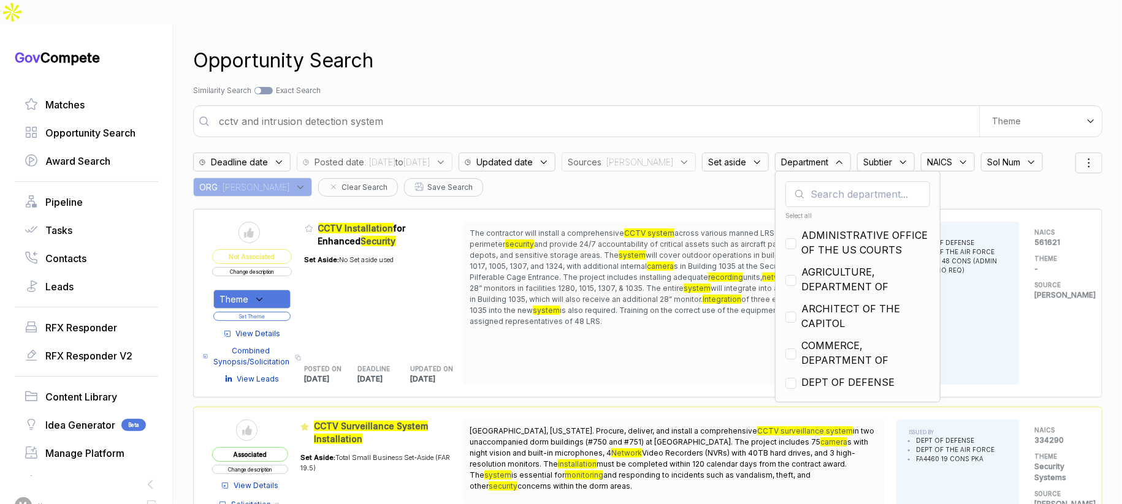
click at [794, 181] on input "text" at bounding box center [857, 194] width 145 height 26
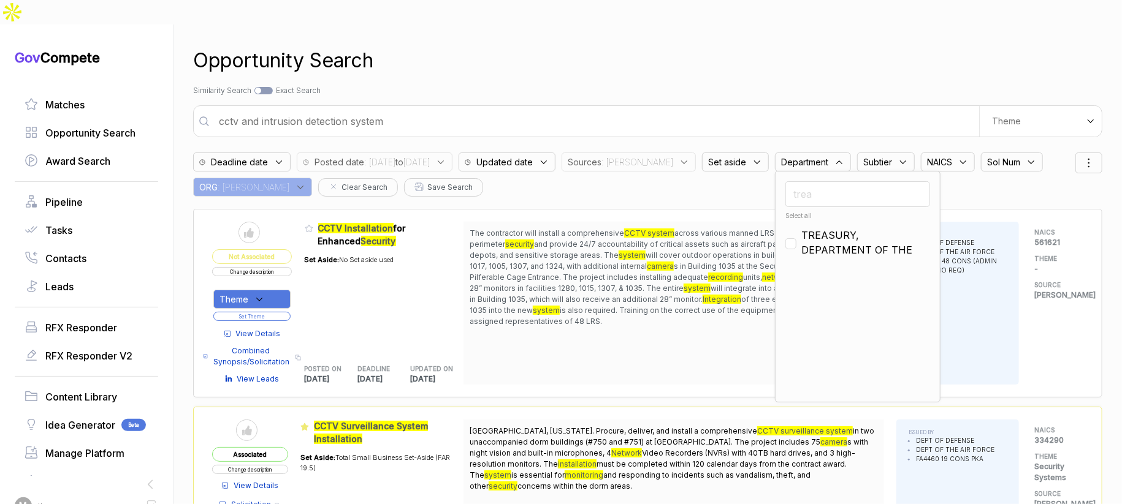
type input "trea"
drag, startPoint x: 801, startPoint y: 211, endPoint x: 802, endPoint y: 199, distance: 12.3
click at [802, 228] on span "TREASURY, DEPARTMENT OF THE" at bounding box center [865, 242] width 129 height 29
click at [808, 181] on input "trea" at bounding box center [857, 194] width 145 height 26
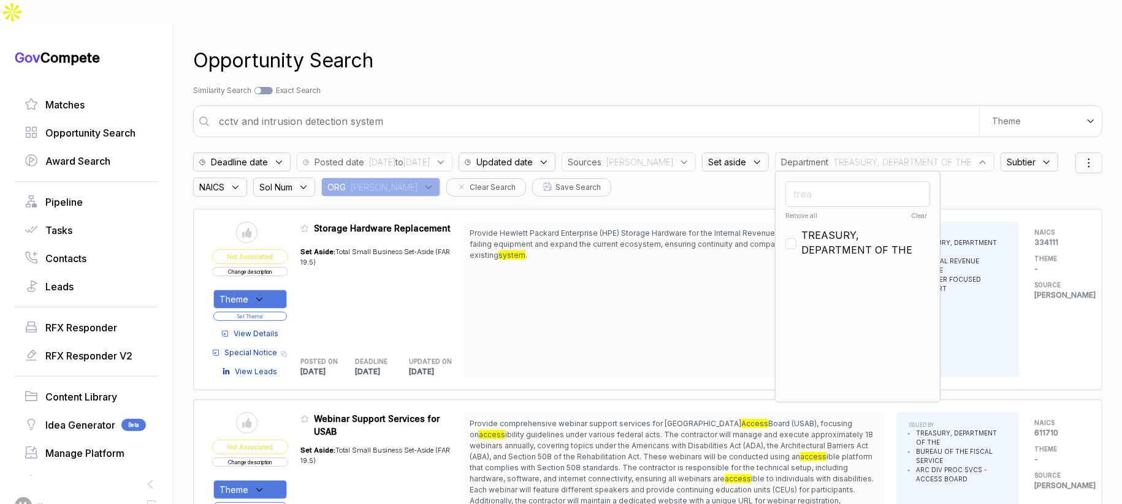
checkbox input "false"
type input "vet"
drag, startPoint x: 809, startPoint y: 211, endPoint x: 813, endPoint y: 159, distance: 52.9
click at [809, 228] on span "VETERANS AFFAIRS, DEPARTMENT OF" at bounding box center [865, 242] width 129 height 29
checkbox input "true"
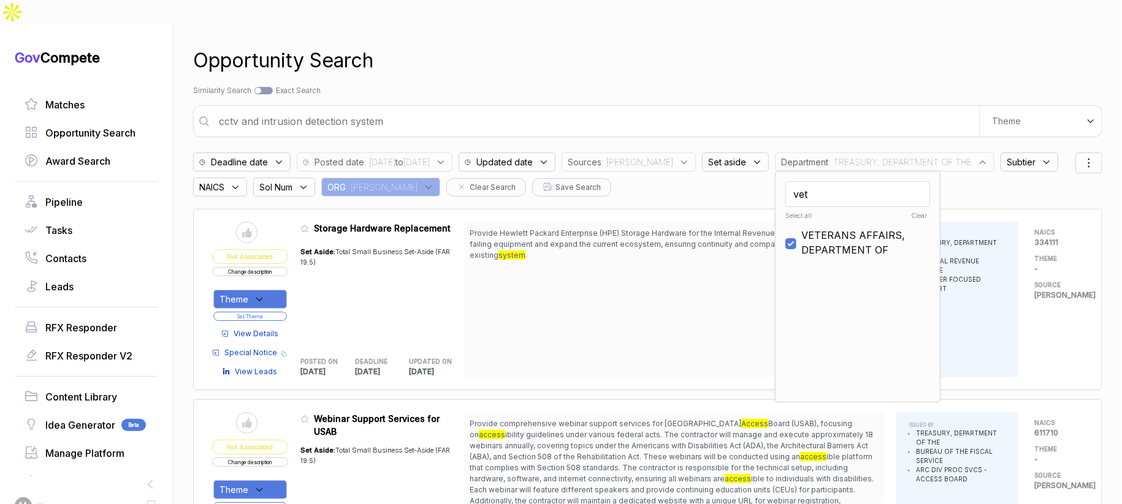
click at [813, 80] on div "Opportunity Search Search by Topic Relevance Similarity Search Search by Exact …" at bounding box center [647, 277] width 909 height 504
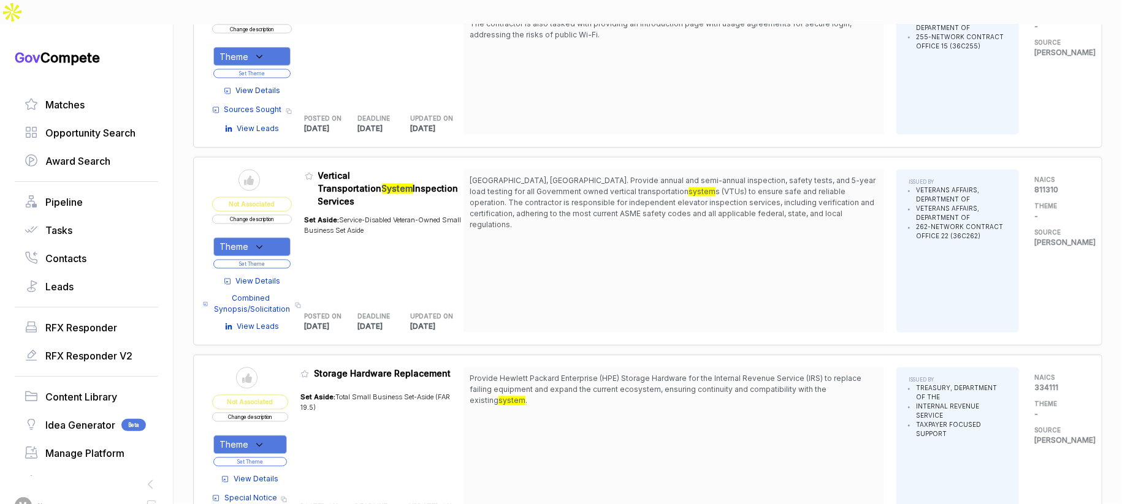
scroll to position [1571, 0]
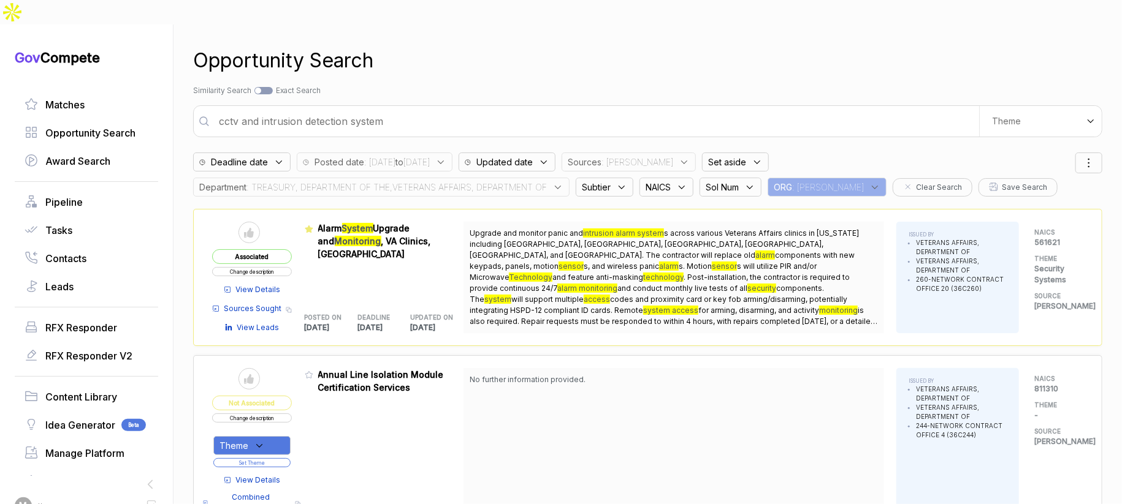
click at [504, 181] on span ": TREASURY, DEPARTMENT OF THE,VETERANS AFFAIRS, DEPARTMENT OF" at bounding box center [396, 187] width 300 height 13
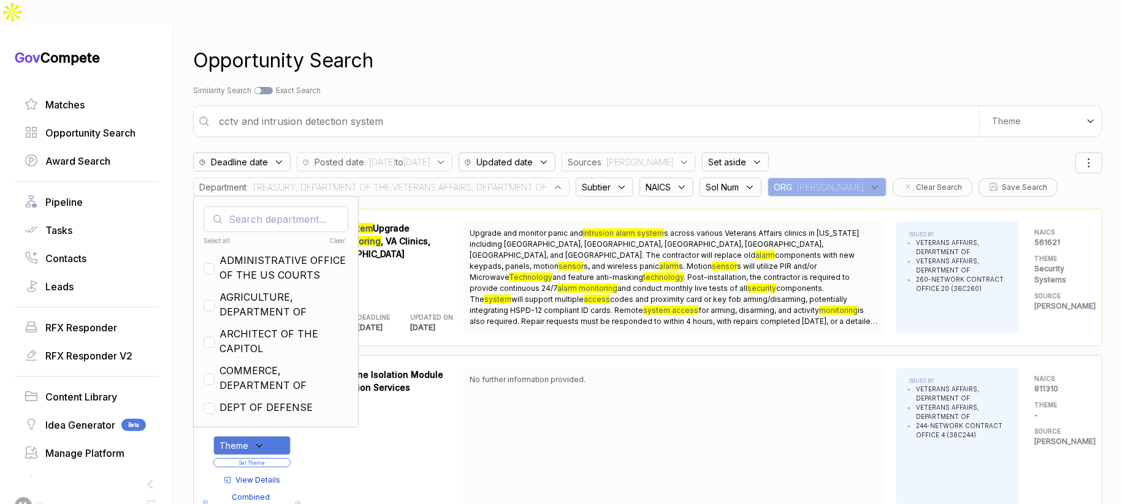
click at [338, 237] on div "Clear" at bounding box center [310, 241] width 71 height 9
checkbox input "false"
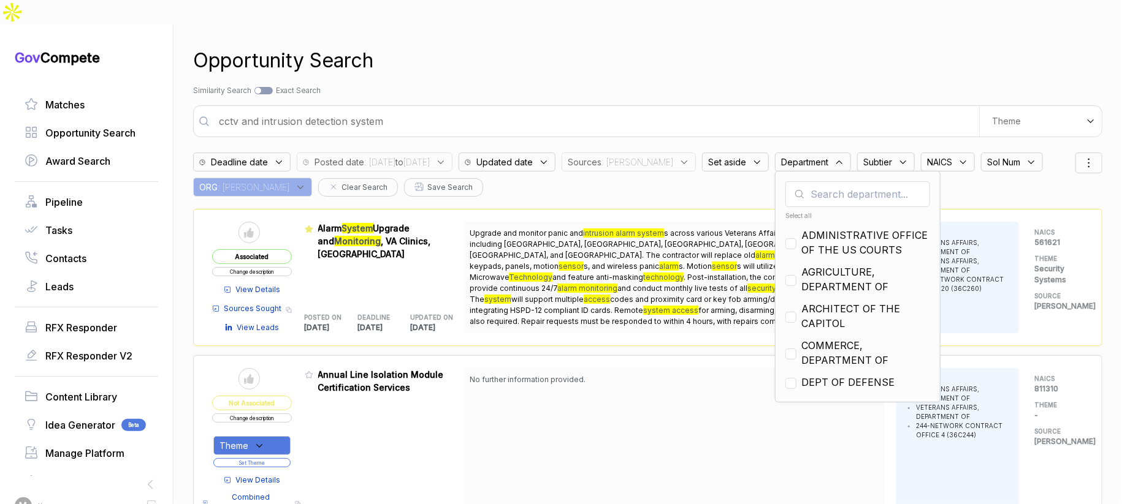
click at [430, 156] on span ": 2025/09/12 to 2025/09/15" at bounding box center [397, 162] width 66 height 13
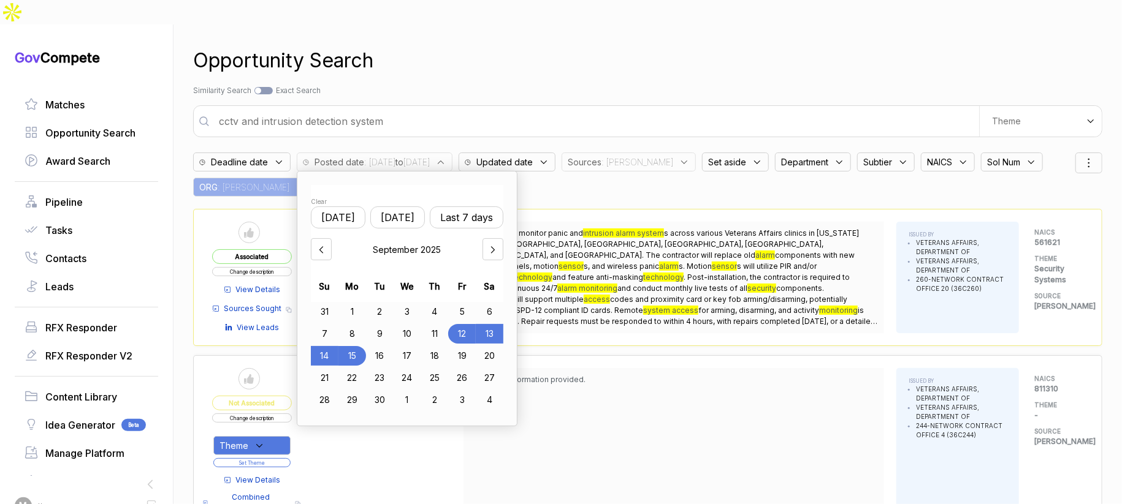
click at [470, 207] on button "Last 7 days" at bounding box center [467, 218] width 74 height 22
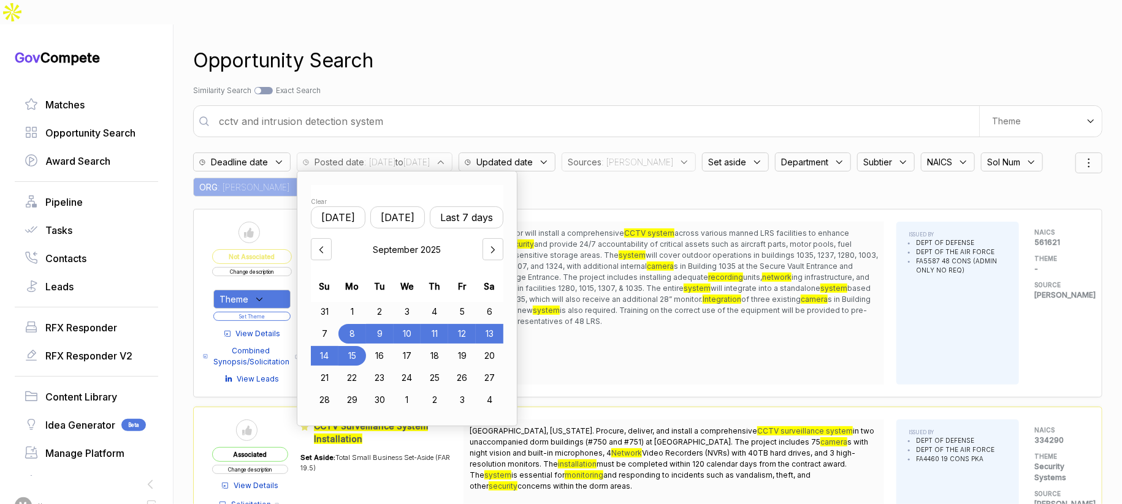
click at [642, 172] on div "Opportunity Search Search by Topic Relevance Similarity Search Search by Exact …" at bounding box center [647, 277] width 909 height 504
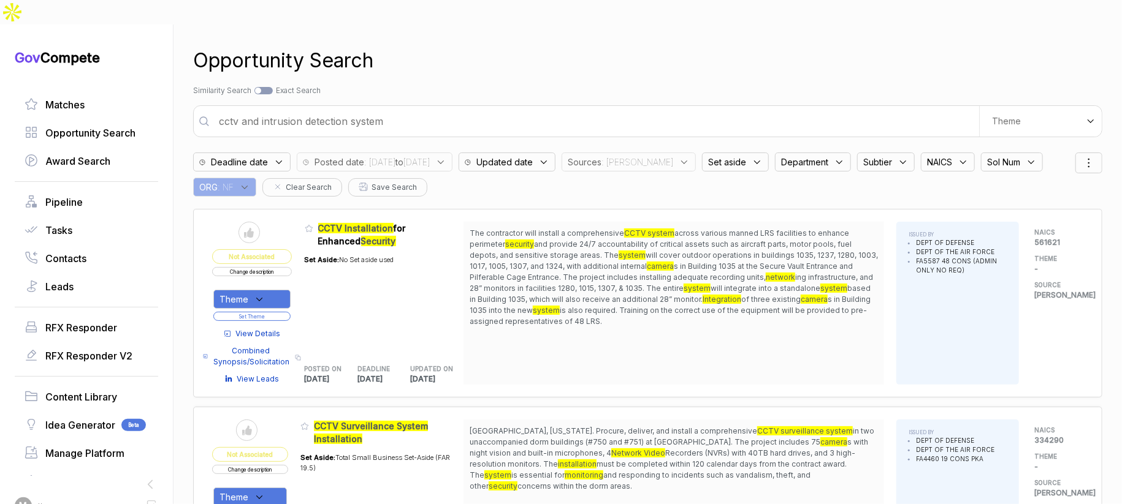
click at [430, 156] on span ": [DATE] to [DATE]" at bounding box center [397, 162] width 66 height 13
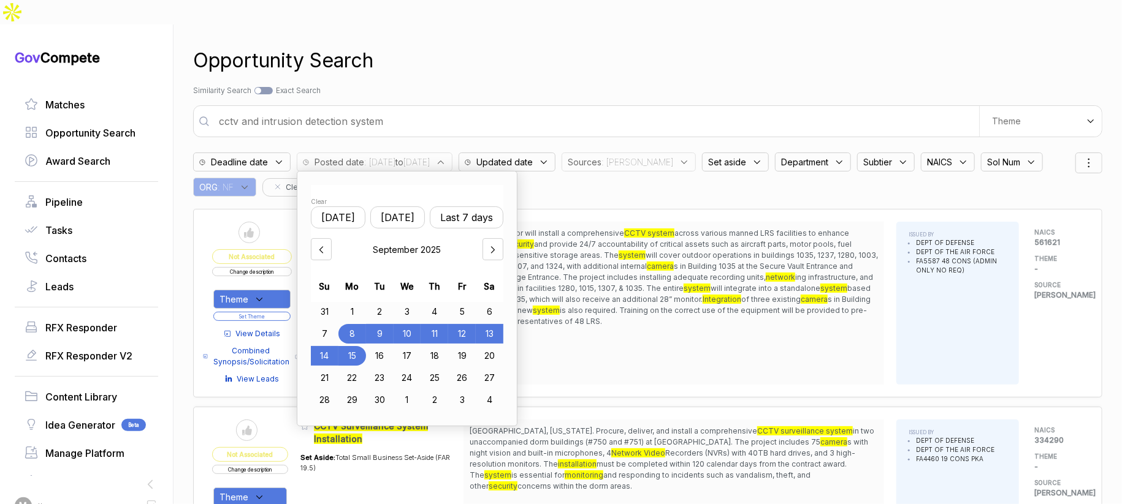
drag, startPoint x: 327, startPoint y: 176, endPoint x: 375, endPoint y: 170, distance: 48.7
click at [327, 197] on div "Clear" at bounding box center [407, 201] width 192 height 9
click at [555, 153] on div "Updated date" at bounding box center [506, 162] width 97 height 19
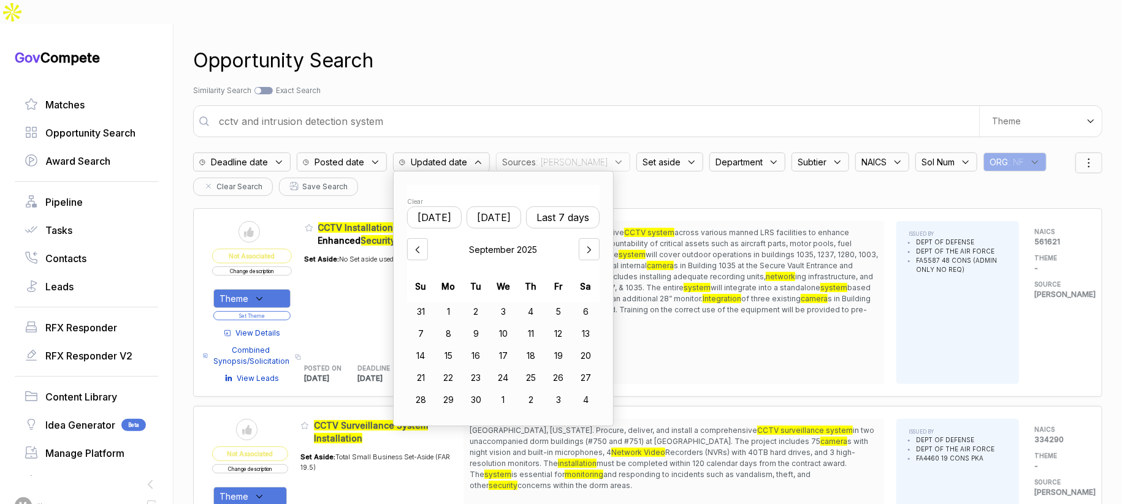
drag, startPoint x: 556, startPoint y: 189, endPoint x: 549, endPoint y: 199, distance: 11.9
click at [556, 207] on button "Last 7 days" at bounding box center [563, 218] width 74 height 22
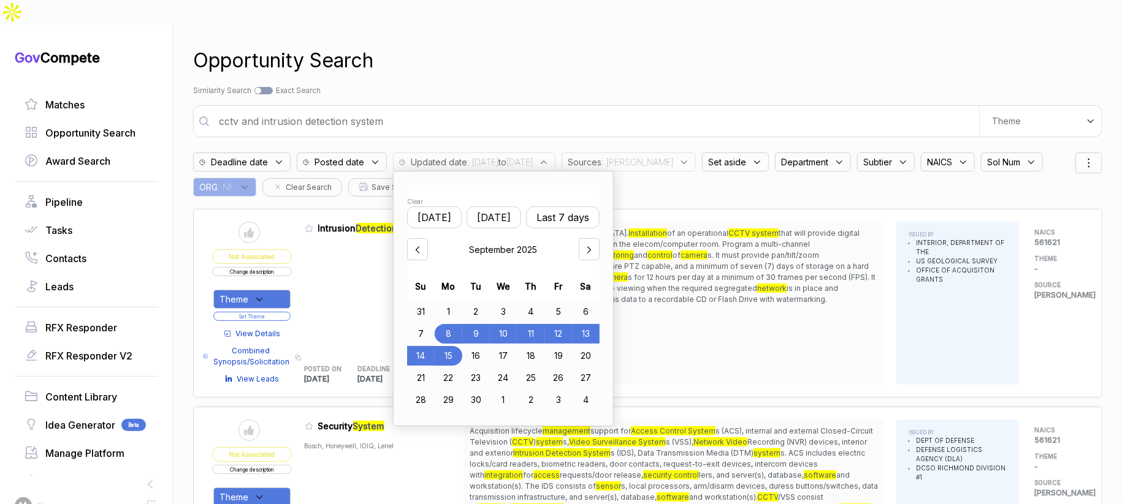
click at [454, 302] on div "1" at bounding box center [449, 312] width 28 height 20
click at [457, 346] on div "15" at bounding box center [449, 356] width 28 height 20
drag, startPoint x: 628, startPoint y: 48, endPoint x: 620, endPoint y: 60, distance: 14.1
click at [625, 51] on div "Opportunity Search Search by Topic Relevance Similarity Search Search by Exact …" at bounding box center [647, 277] width 909 height 504
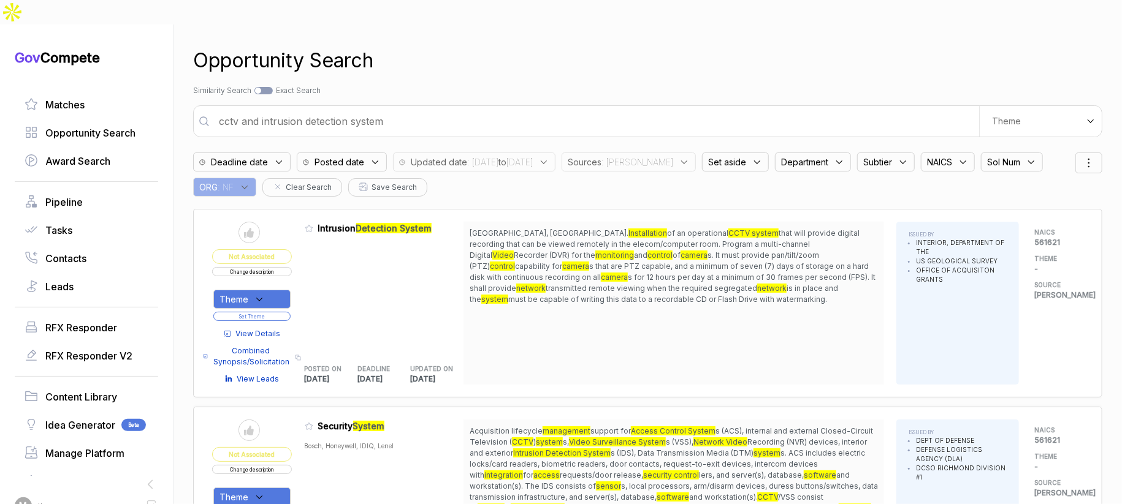
click at [599, 109] on input "cctv and intrusion detection system" at bounding box center [594, 121] width 767 height 25
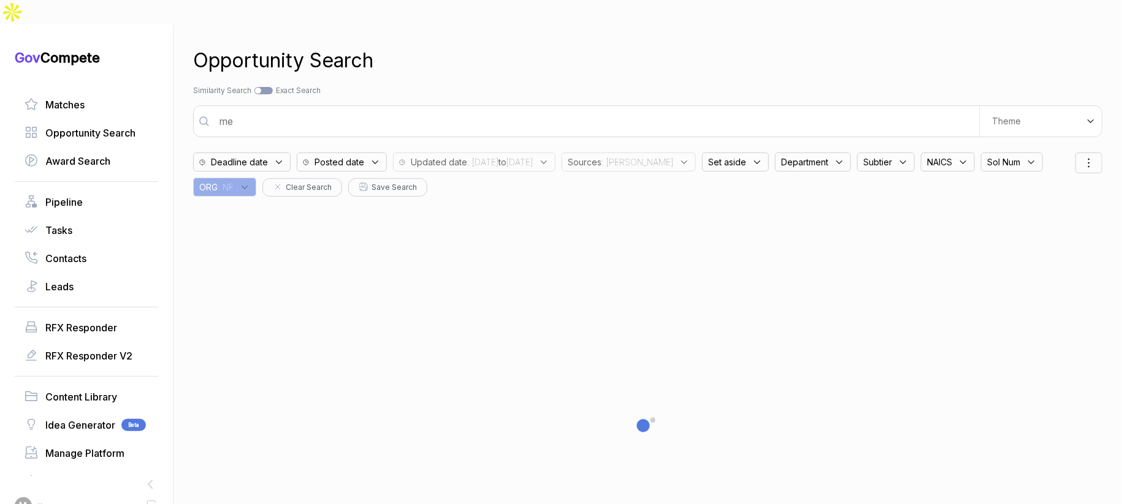
type input "m"
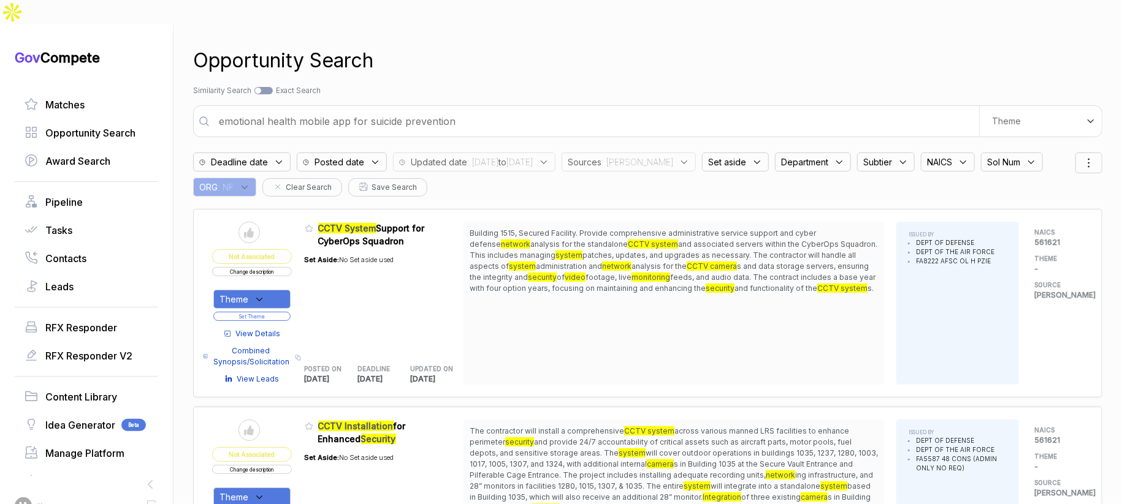
type input "emotional health mobile app for suicide prevention"
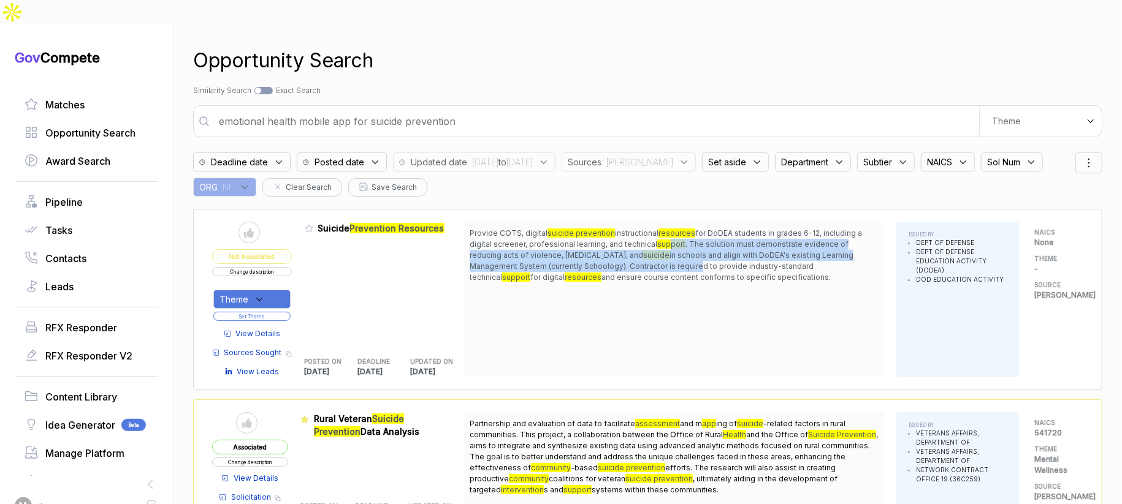
drag, startPoint x: 667, startPoint y: 219, endPoint x: 705, endPoint y: 240, distance: 43.3
click at [702, 238] on span "Provide COTS, digital suicide prevention instructional resources for DoDEA stud…" at bounding box center [674, 255] width 408 height 55
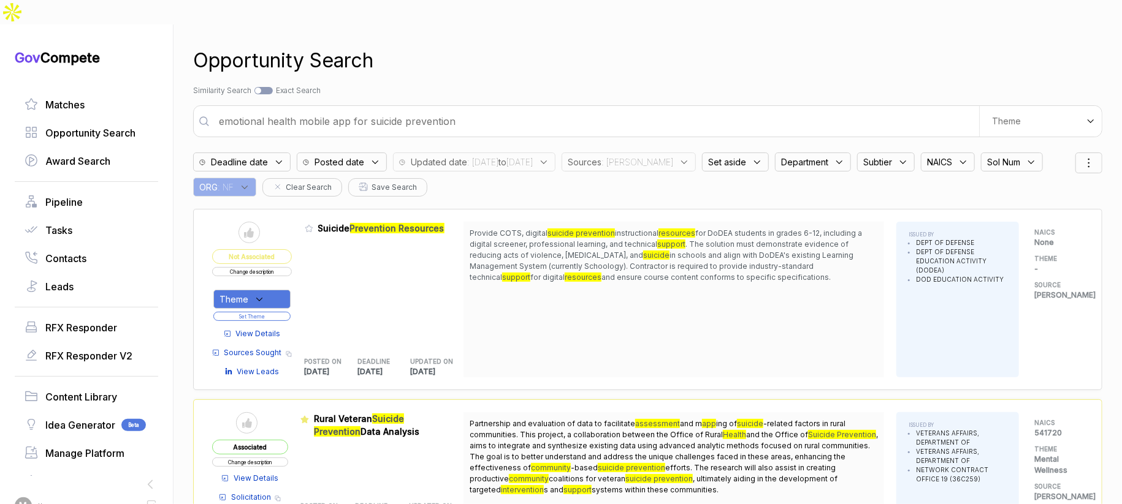
drag, startPoint x: 717, startPoint y: 235, endPoint x: 729, endPoint y: 255, distance: 23.3
click at [722, 254] on span "Provide COTS, digital suicide prevention instructional resources for DoDEA stud…" at bounding box center [674, 255] width 408 height 55
click at [729, 273] on span "and ensure course content conforms to specific specifications." at bounding box center [715, 277] width 229 height 9
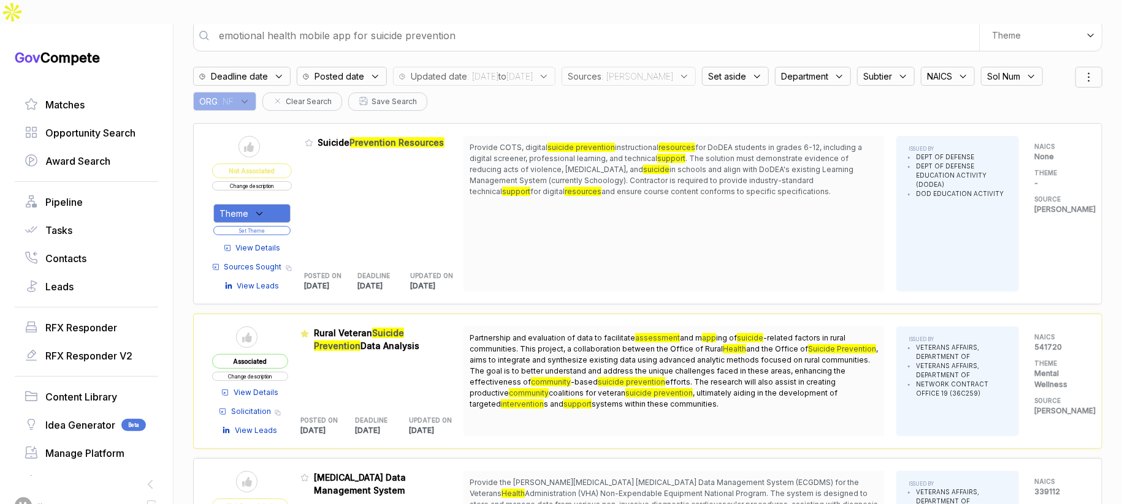
scroll to position [129, 0]
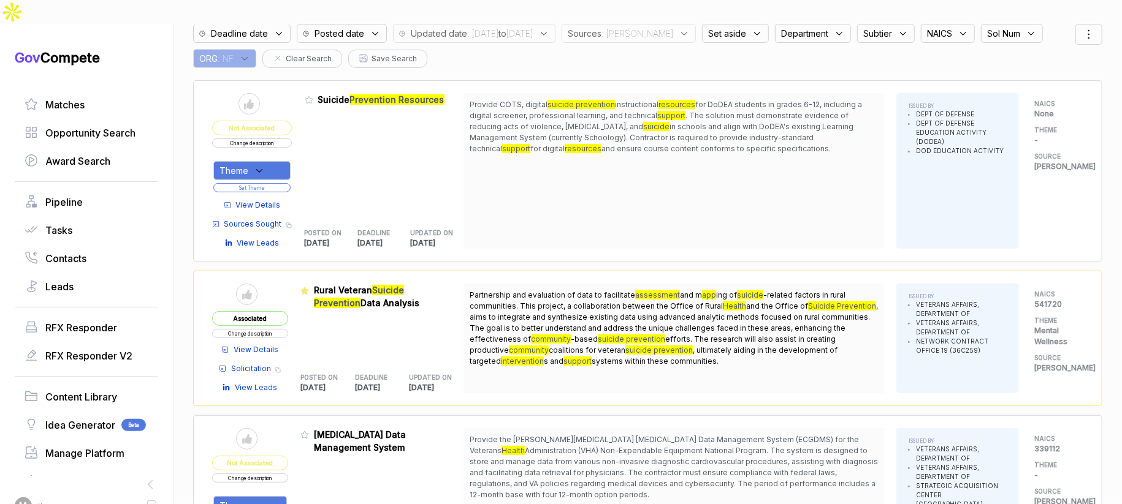
click at [278, 344] on span "View Details" at bounding box center [256, 349] width 45 height 11
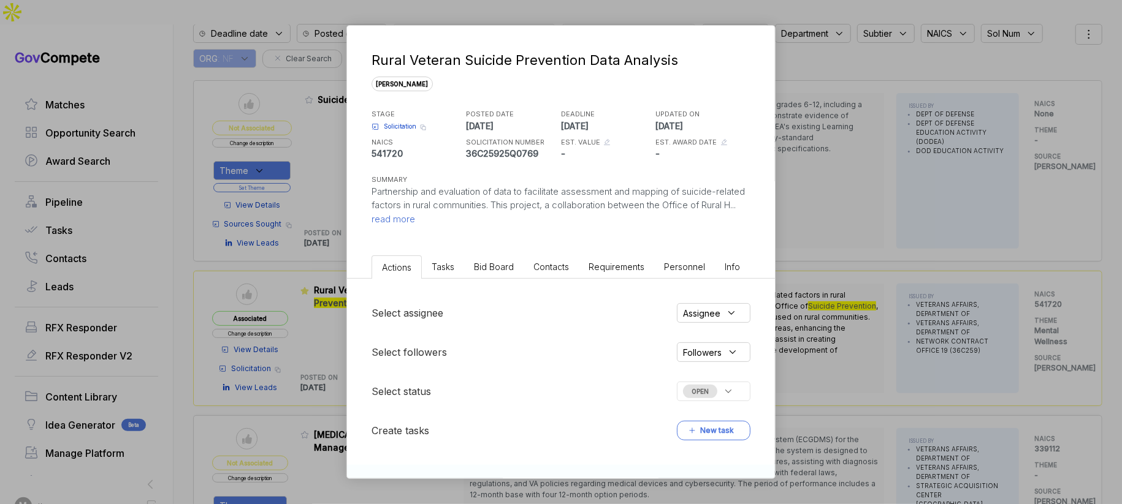
click at [490, 262] on span "Bid Board" at bounding box center [494, 267] width 40 height 10
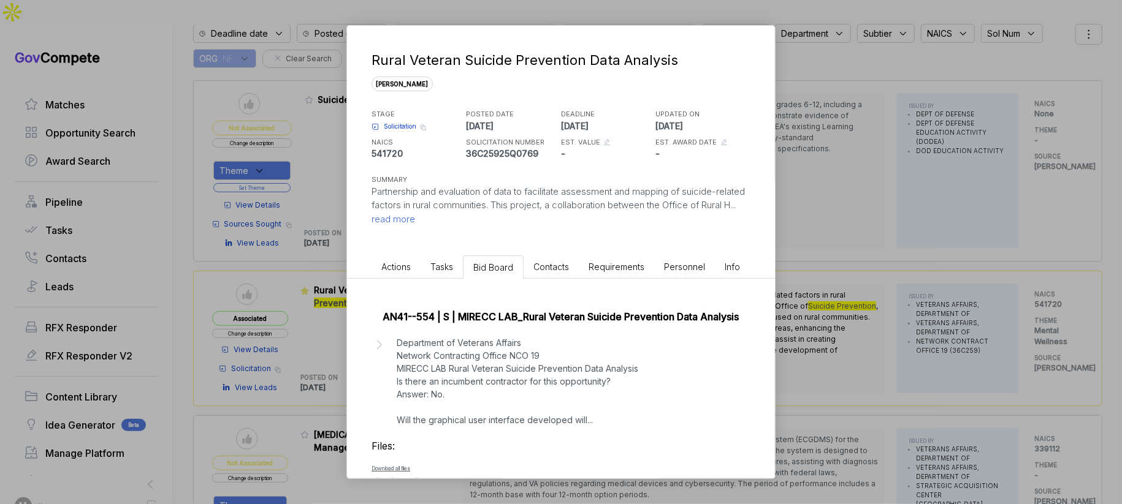
click at [862, 295] on div "Rural Veteran Suicide Prevention Data Analysis [PERSON_NAME] STAGE Solicitation…" at bounding box center [561, 252] width 1122 height 504
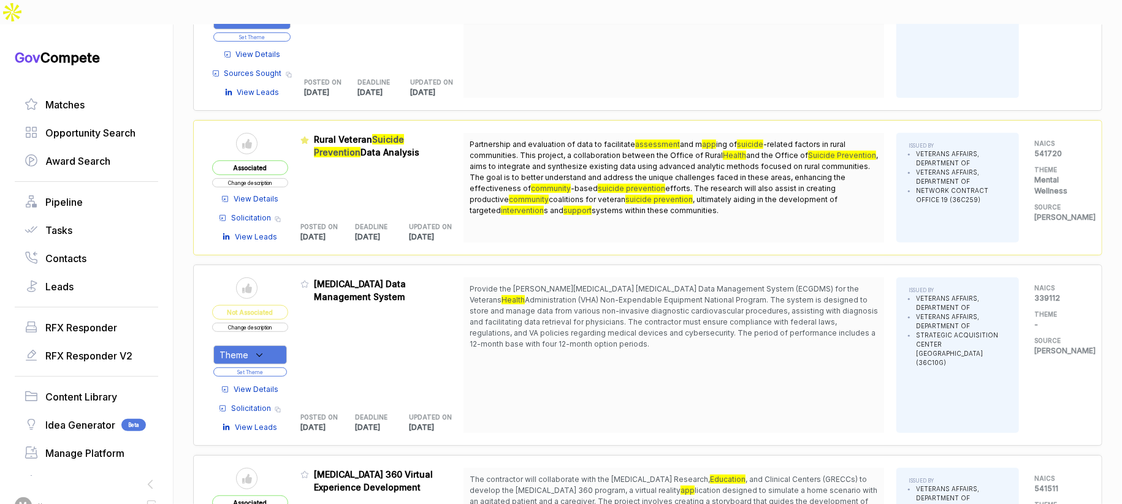
scroll to position [281, 0]
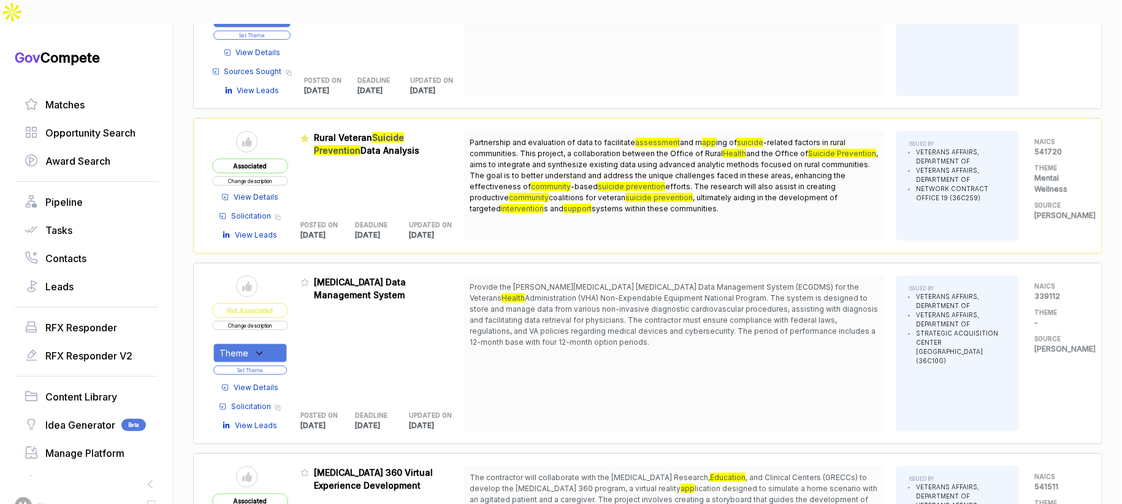
click at [266, 192] on span "View Details" at bounding box center [256, 197] width 45 height 11
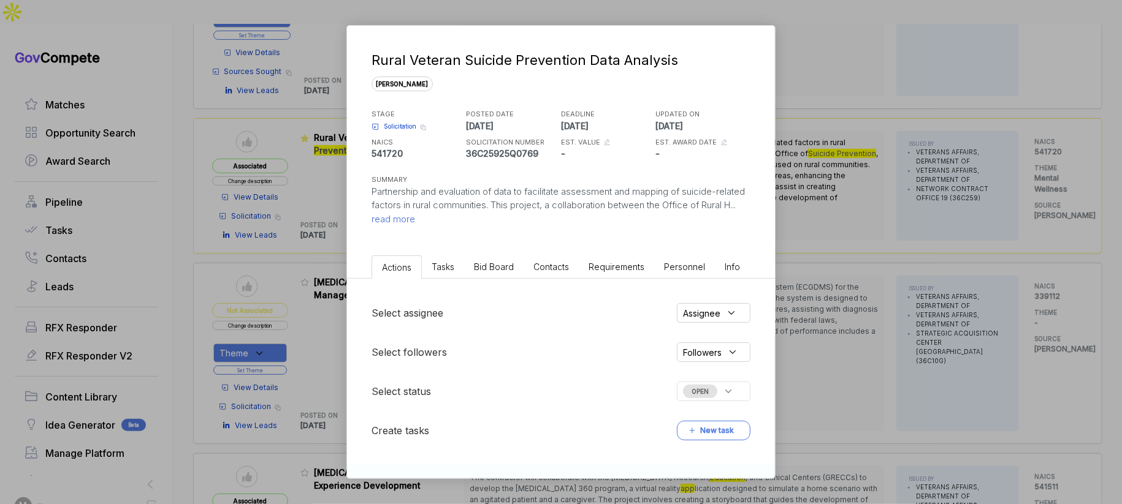
drag, startPoint x: 297, startPoint y: 190, endPoint x: 264, endPoint y: 190, distance: 33.7
click at [293, 189] on div "Rural Veteran Suicide Prevention Data Analysis [PERSON_NAME] STAGE Solicitation…" at bounding box center [561, 252] width 1122 height 504
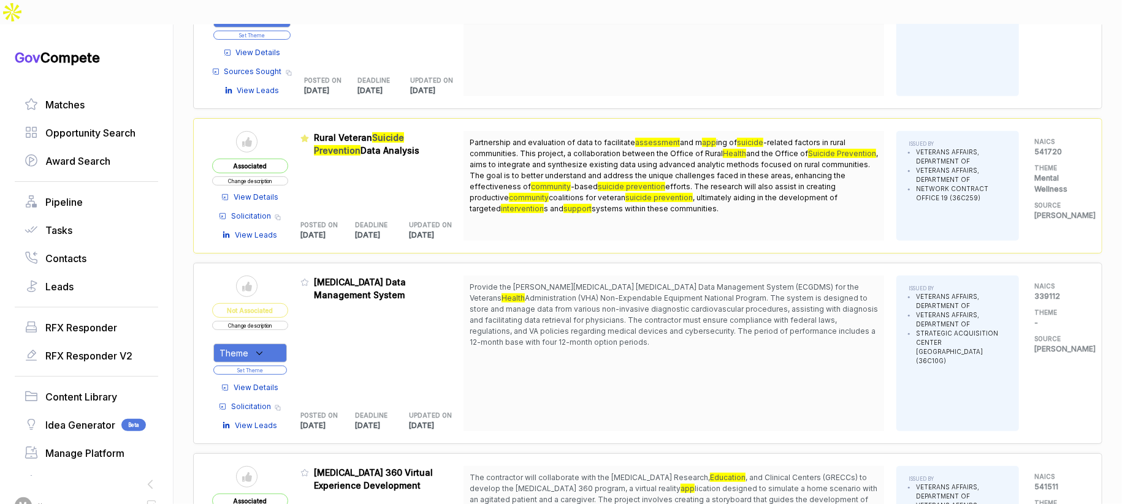
click at [260, 211] on span "Solicitation" at bounding box center [251, 216] width 40 height 11
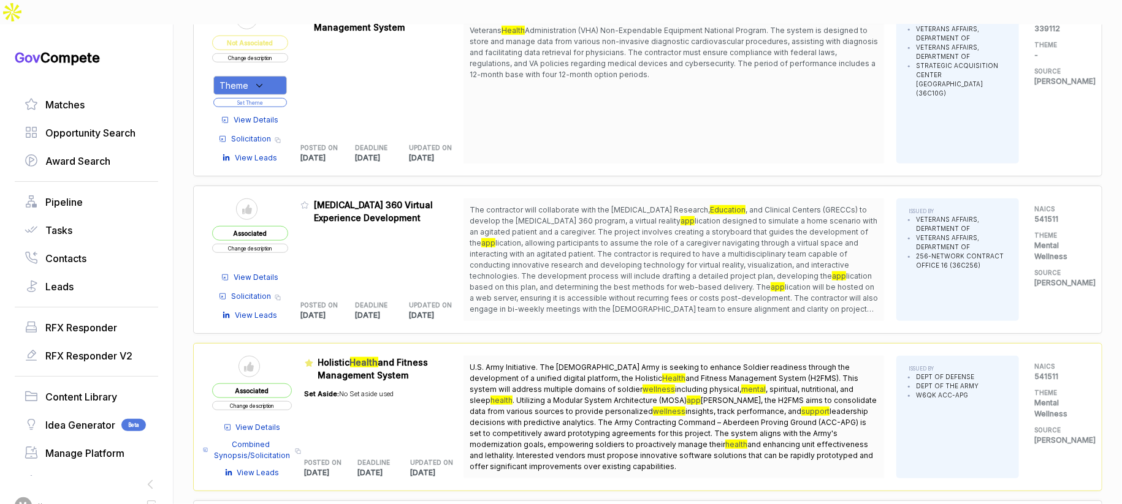
scroll to position [661, 0]
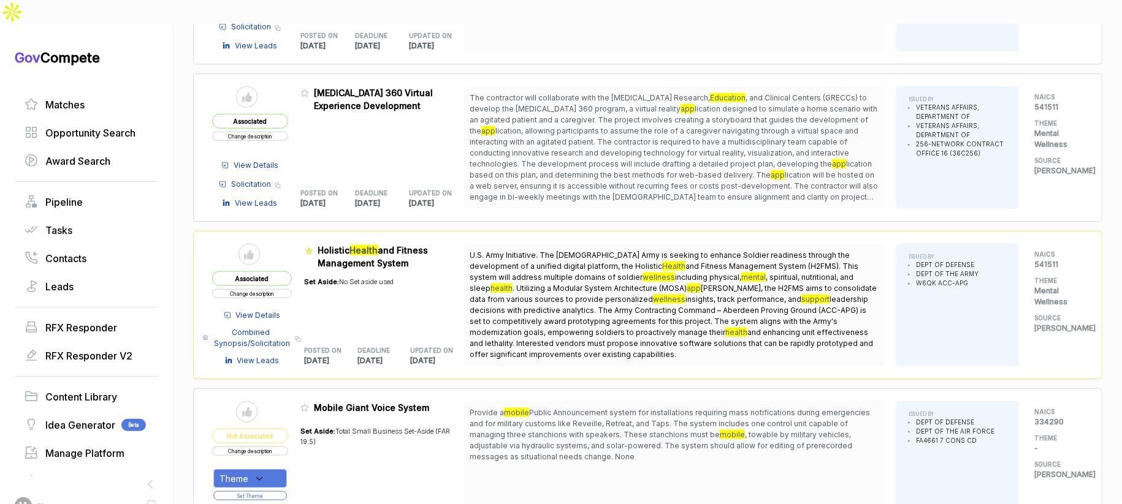
click at [271, 327] on span "Combined Synopsis/Solicitation" at bounding box center [252, 338] width 78 height 22
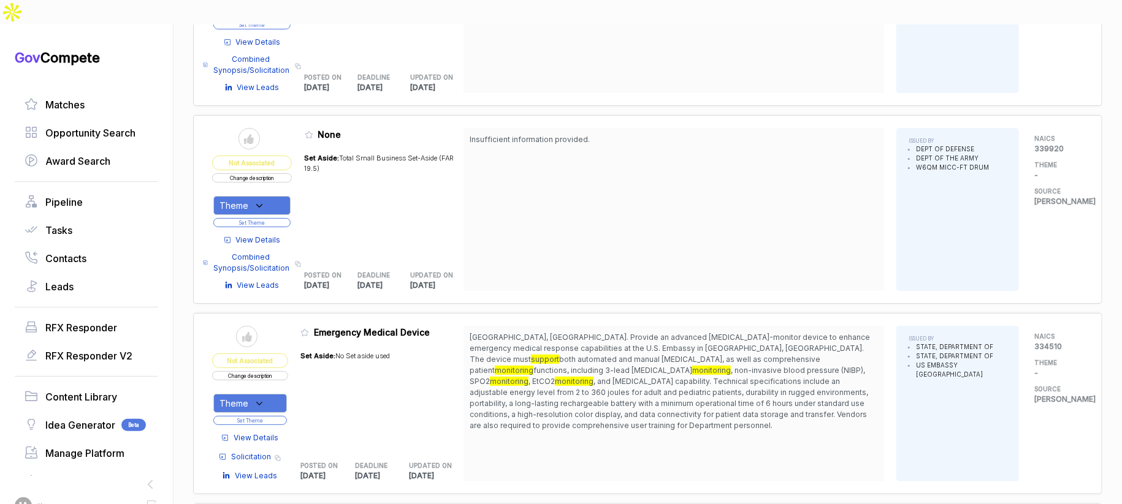
scroll to position [2927, 0]
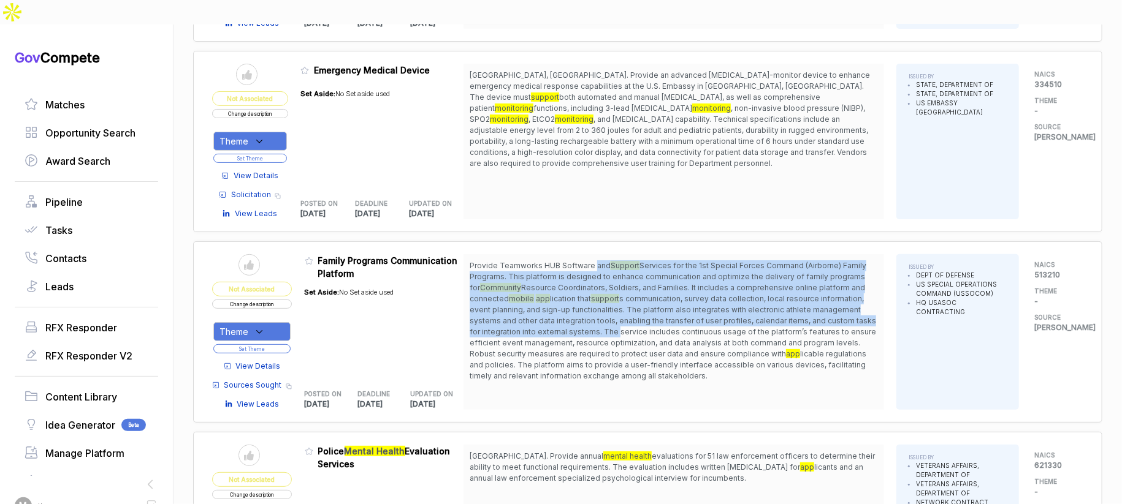
drag, startPoint x: 598, startPoint y: 227, endPoint x: 622, endPoint y: 291, distance: 67.5
click at [622, 291] on span "Provide Teamworks HUB Software and Support Services for the 1st Special Forces …" at bounding box center [674, 320] width 408 height 121
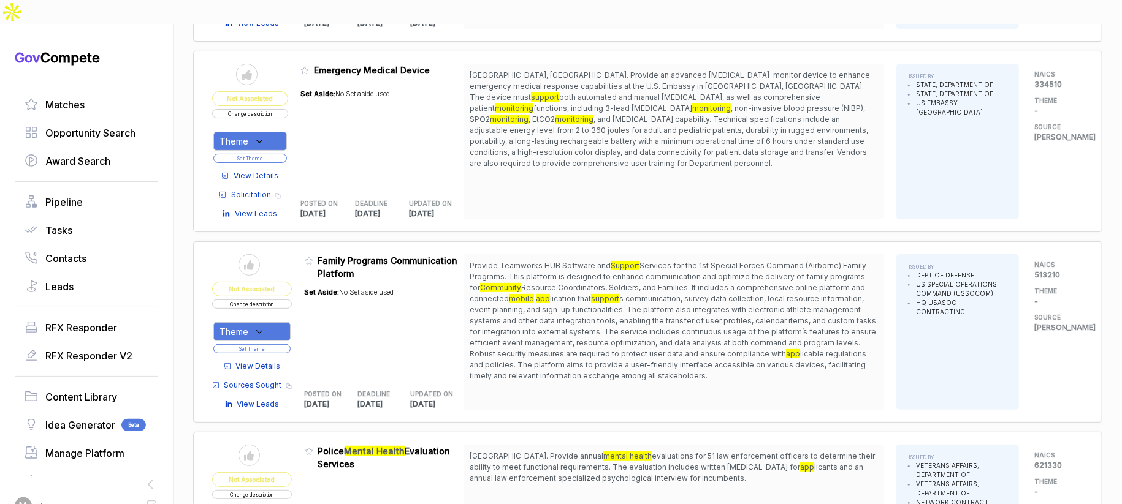
click at [280, 361] on span "View Details" at bounding box center [258, 366] width 45 height 11
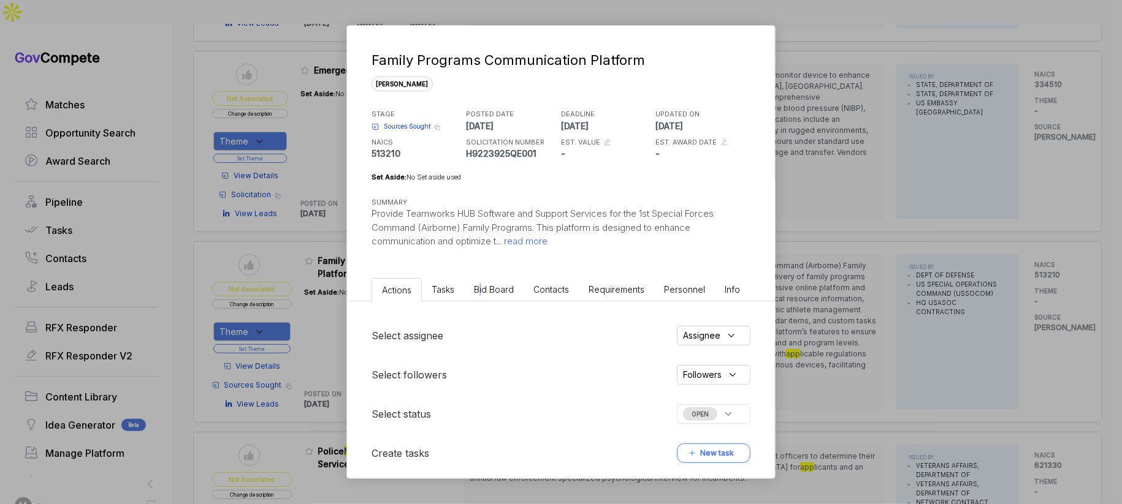
click at [481, 291] on span "Bid Board" at bounding box center [494, 289] width 40 height 10
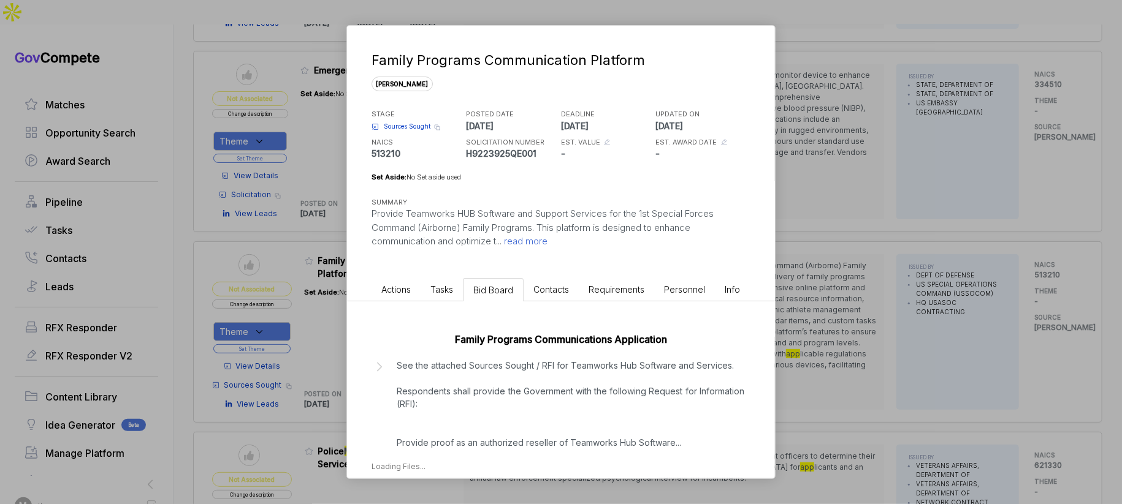
click at [541, 386] on p "See the attached Sources Sought / RFI for Teamworks Hub Software and Services. …" at bounding box center [571, 404] width 348 height 90
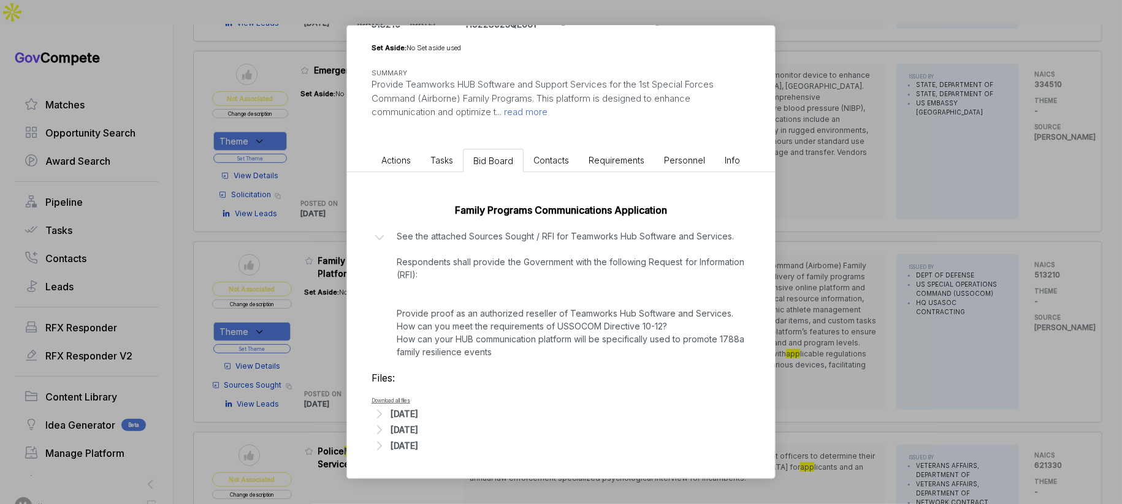
scroll to position [167, 0]
click at [891, 294] on div "Family Programs Communication Platform [PERSON_NAME] STAGE Sources Sought Copy …" at bounding box center [561, 252] width 1122 height 504
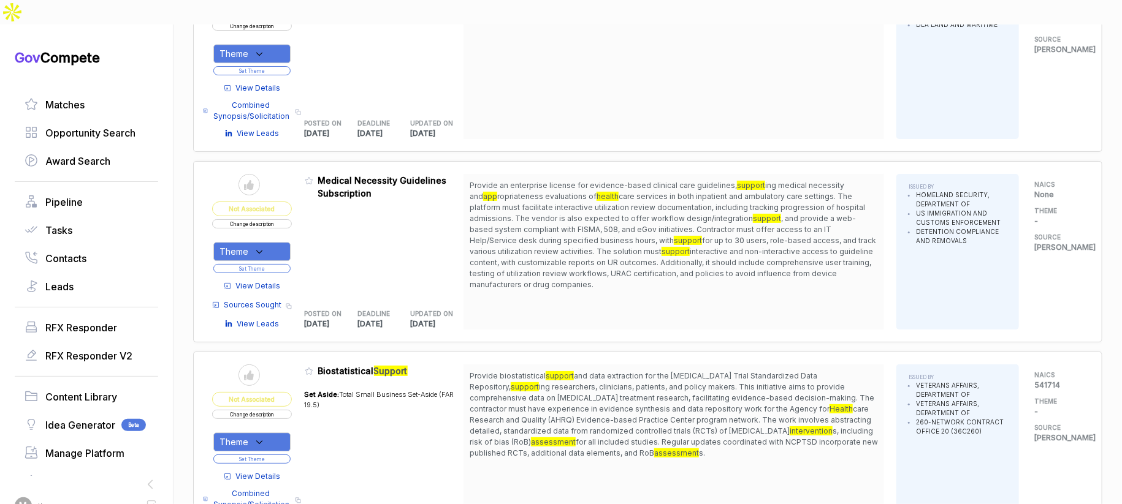
scroll to position [4727, 0]
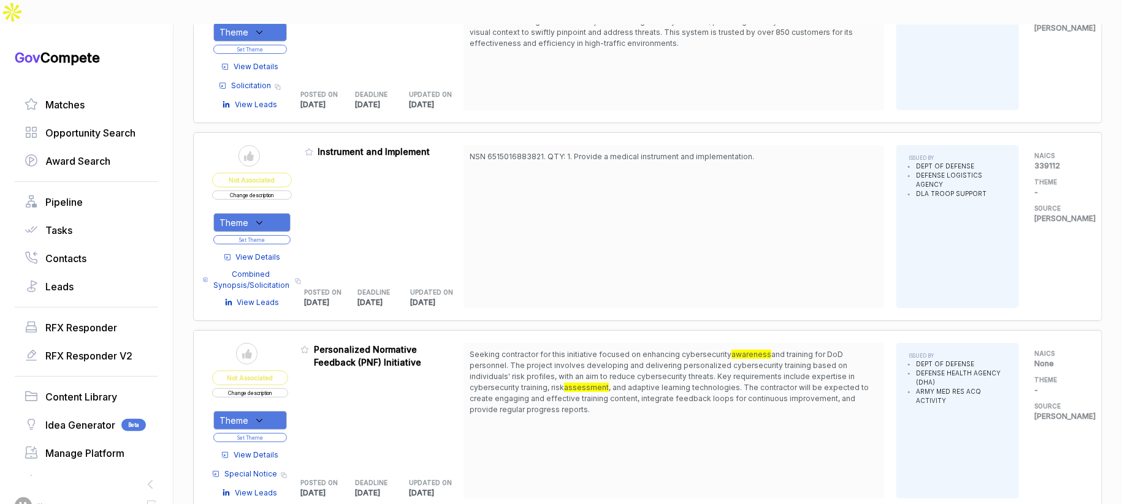
scroll to position [6036, 0]
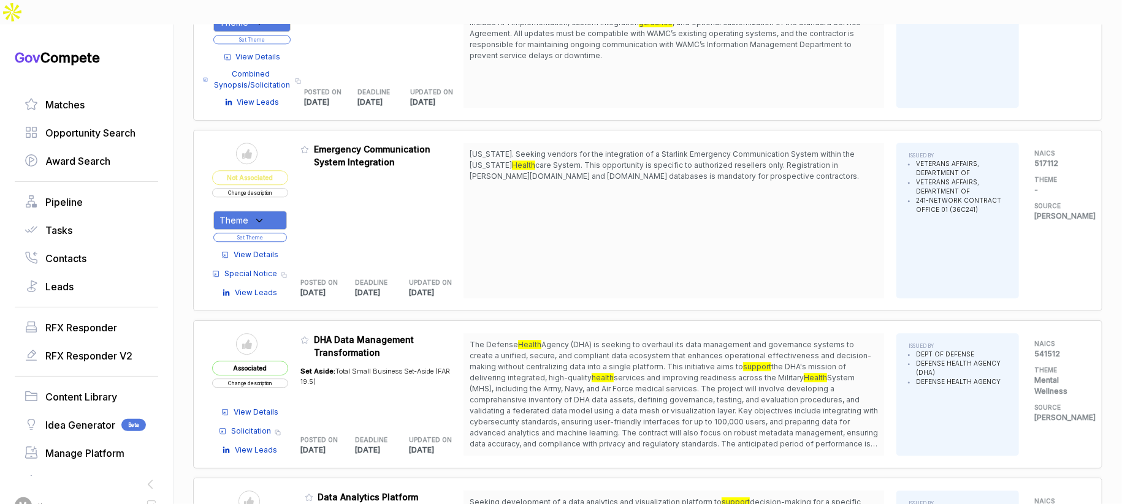
scroll to position [7546, 0]
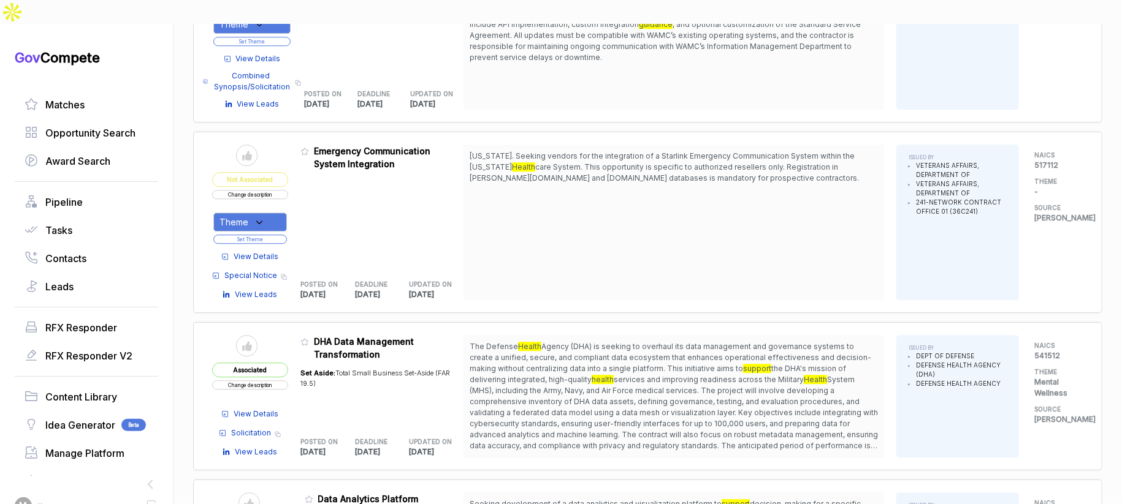
click at [278, 409] on span "View Details" at bounding box center [256, 414] width 45 height 11
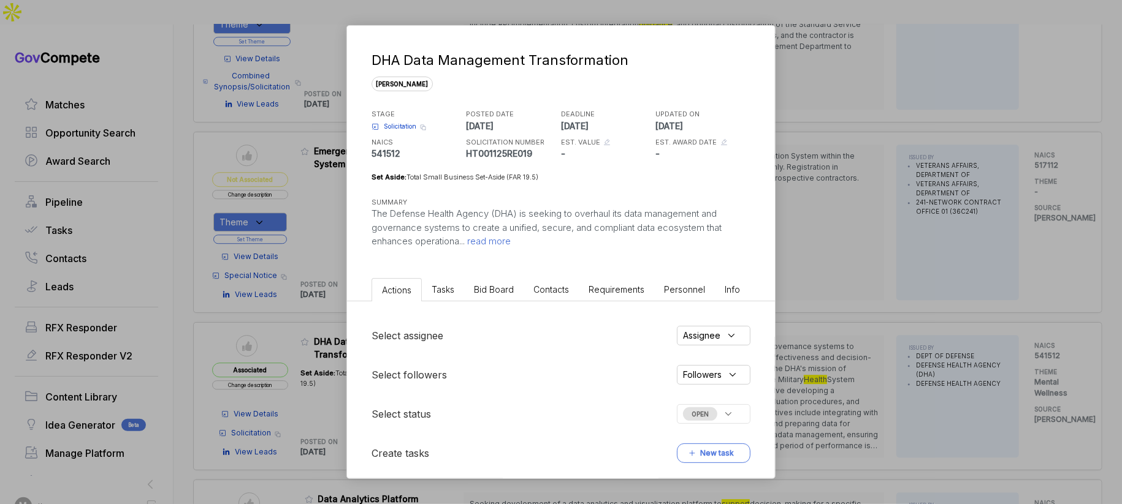
click at [484, 294] on li "Bid Board" at bounding box center [493, 289] width 59 height 23
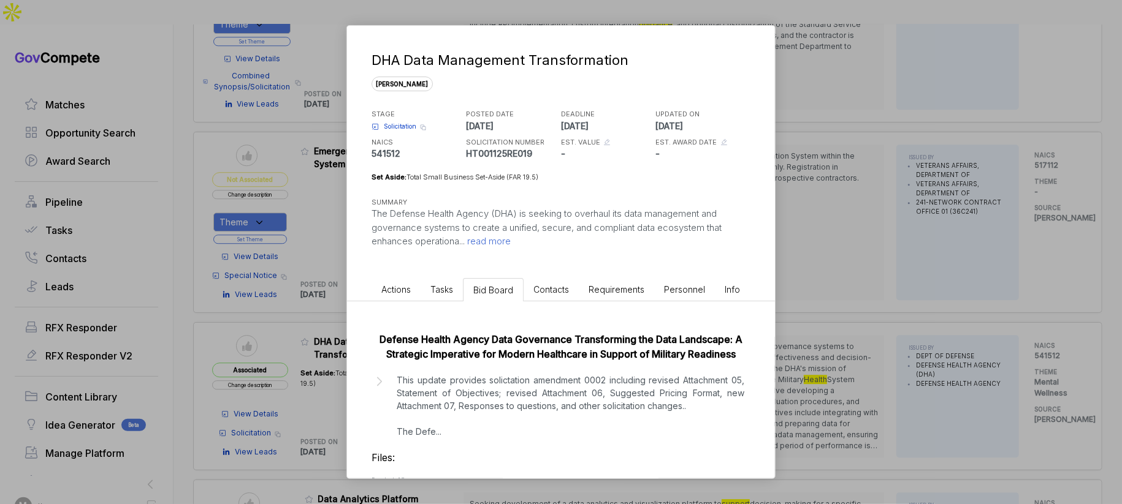
click at [516, 235] on p "The Defense Health Agency (DHA) is seeking to overhaul its data management and …" at bounding box center [560, 228] width 379 height 42
click at [495, 242] on span "read more" at bounding box center [488, 241] width 46 height 12
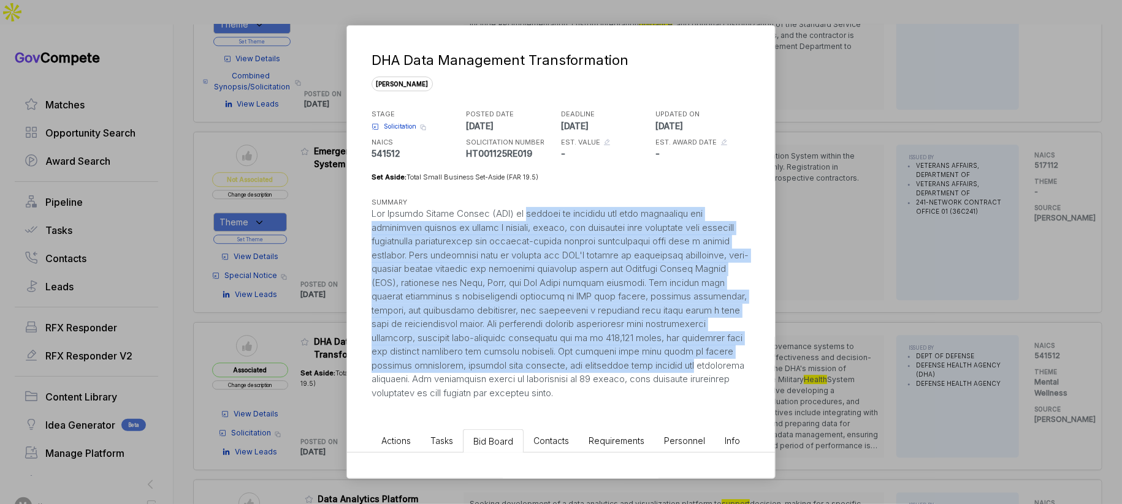
drag, startPoint x: 534, startPoint y: 220, endPoint x: 721, endPoint y: 360, distance: 233.8
click at [721, 360] on div at bounding box center [560, 303] width 379 height 193
click at [836, 336] on div "DHA Data Management Transformation [PERSON_NAME] STAGE Solicitation Copy link P…" at bounding box center [561, 252] width 1122 height 504
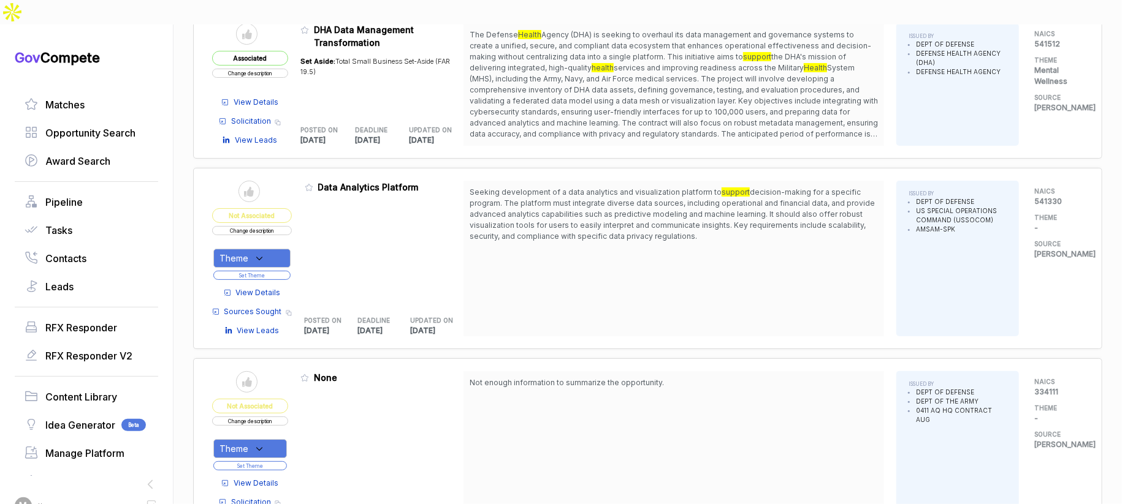
scroll to position [7874, 0]
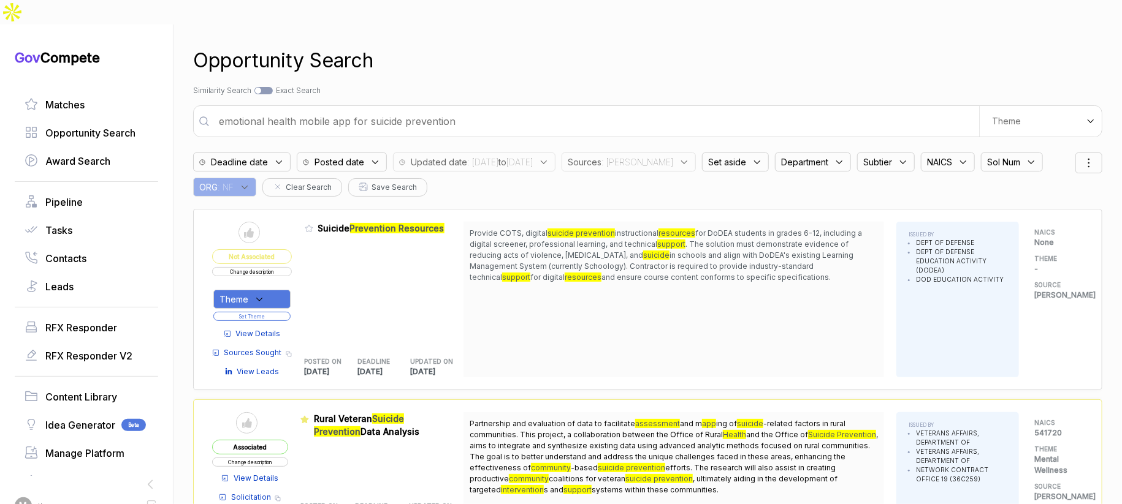
click at [275, 329] on span "View Details" at bounding box center [258, 334] width 45 height 11
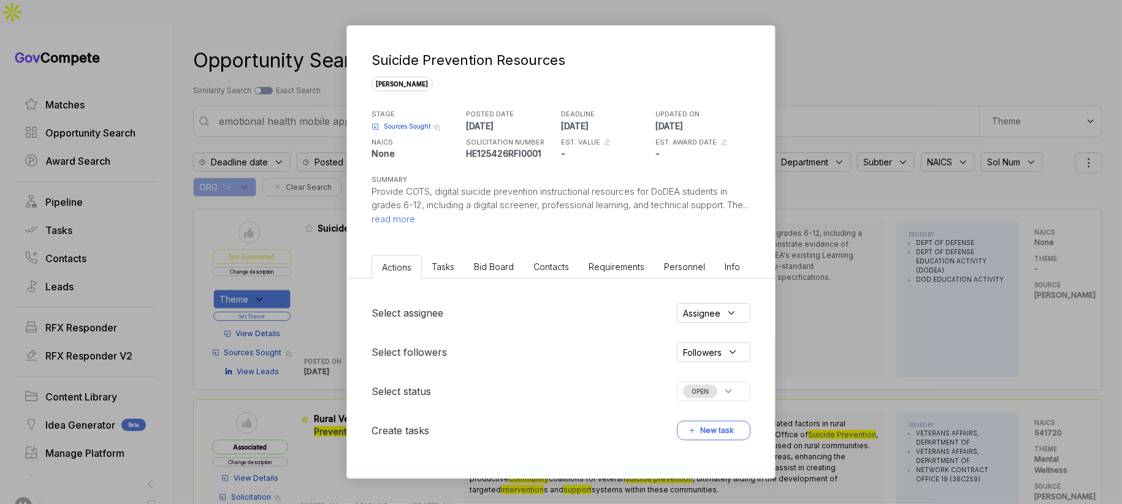
click at [510, 268] on span "Bid Board" at bounding box center [494, 267] width 40 height 10
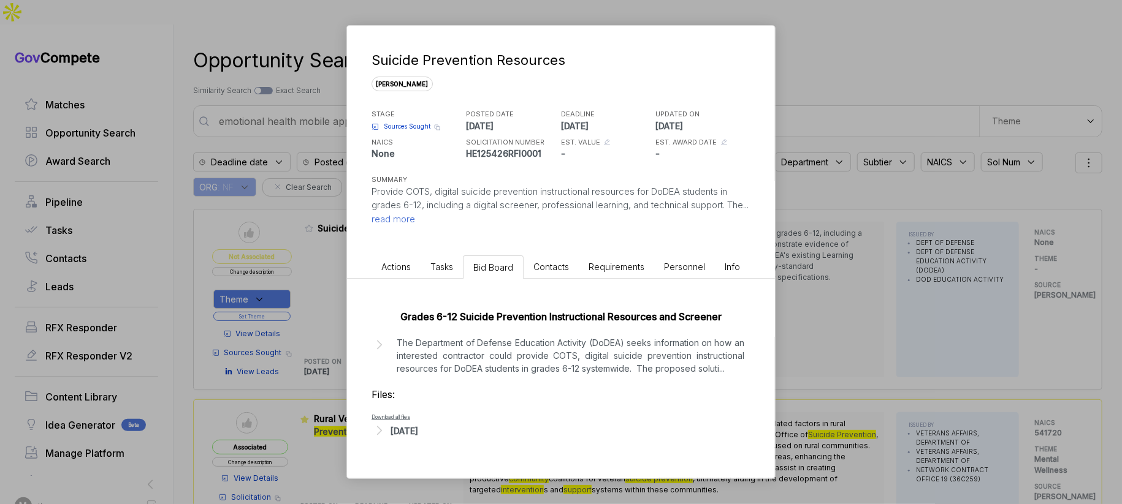
click at [418, 431] on div "[DATE]" at bounding box center [404, 431] width 28 height 13
click at [440, 447] on span "- RFI-Suicide Prevention Resources and Screener-11Sep25.docx" at bounding box center [488, 449] width 184 height 7
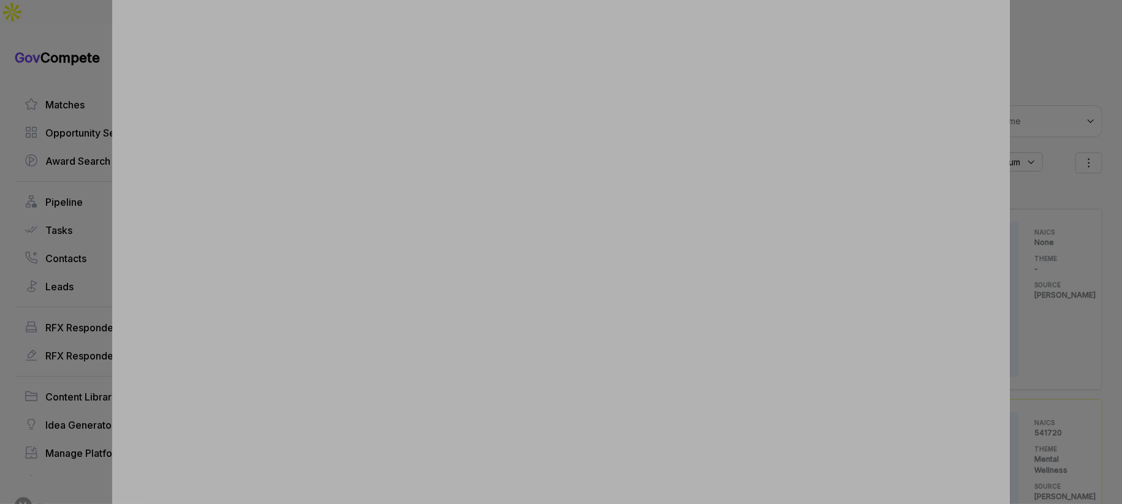
drag, startPoint x: 1022, startPoint y: 74, endPoint x: 923, endPoint y: 9, distance: 118.7
click at [1022, 74] on div at bounding box center [561, 252] width 1122 height 504
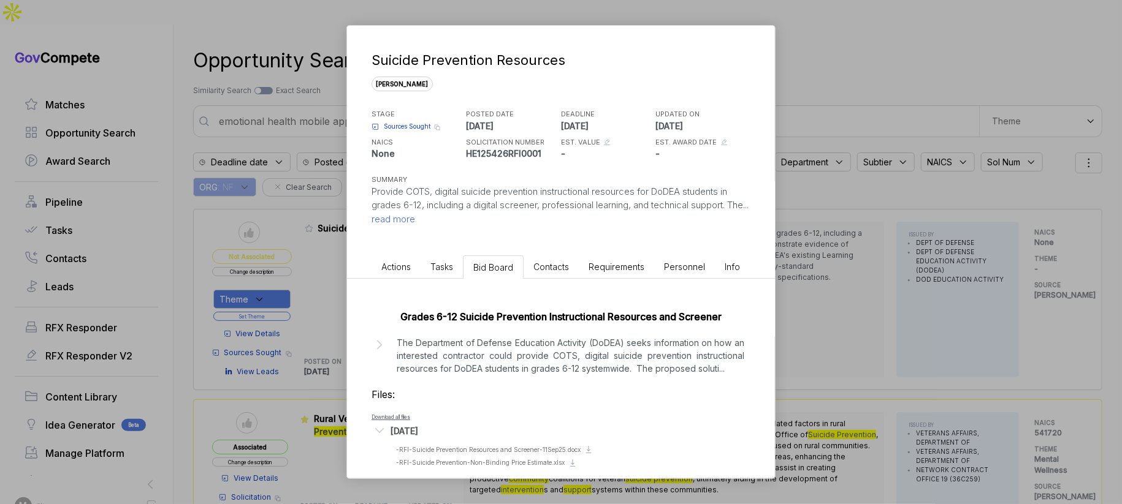
drag, startPoint x: 816, startPoint y: 187, endPoint x: 736, endPoint y: 203, distance: 81.4
click at [815, 187] on div "Suicide Prevention Resources [PERSON_NAME] STAGE Sources Sought Copy link POSTE…" at bounding box center [561, 252] width 1122 height 504
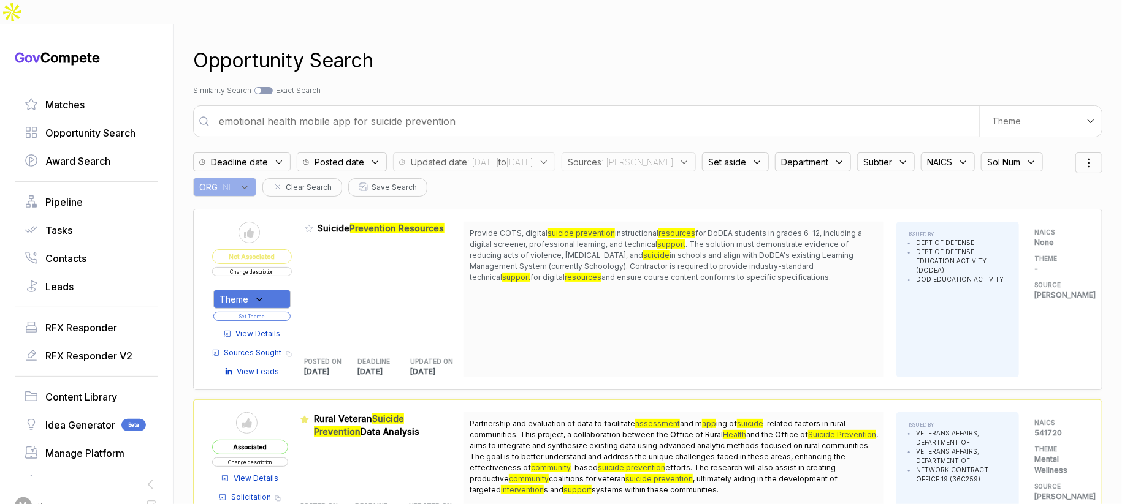
click at [281, 267] on button "Change description" at bounding box center [252, 271] width 80 height 9
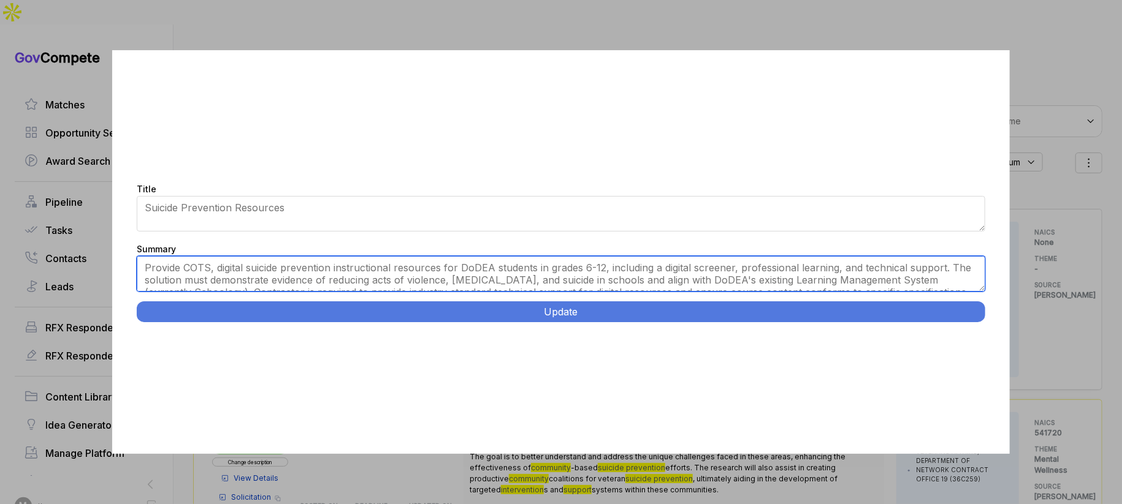
click at [449, 277] on textarea "Provide COTS, digital suicide prevention instructional resources for DoDEA stud…" at bounding box center [561, 274] width 848 height 36
paste textarea "DoDEA Suicide Prevention Resources for Grades 6-12. Virtual/digital delivery sy…"
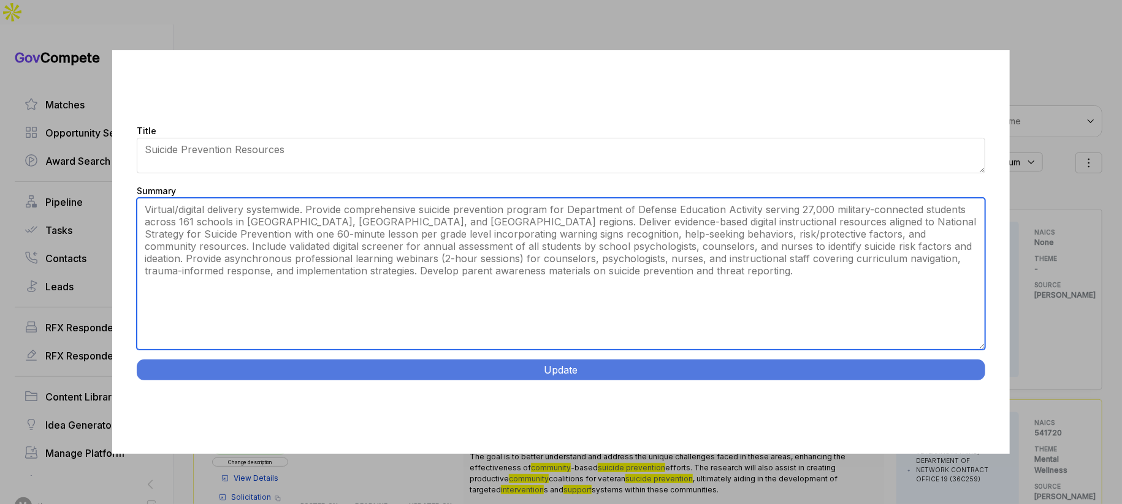
drag, startPoint x: 979, startPoint y: 287, endPoint x: 939, endPoint y: 400, distance: 119.8
click at [950, 405] on div "Title Suicide Prevention Resources Summary Provide COTS, digital suicide preven…" at bounding box center [560, 251] width 897 height 403
click at [394, 210] on textarea "Provide COTS, digital suicide prevention instructional resources for DoDEA stud…" at bounding box center [561, 274] width 848 height 152
type textarea "Virtual/digital delivery systemwide. Provide suicide prevention program for DOD…"
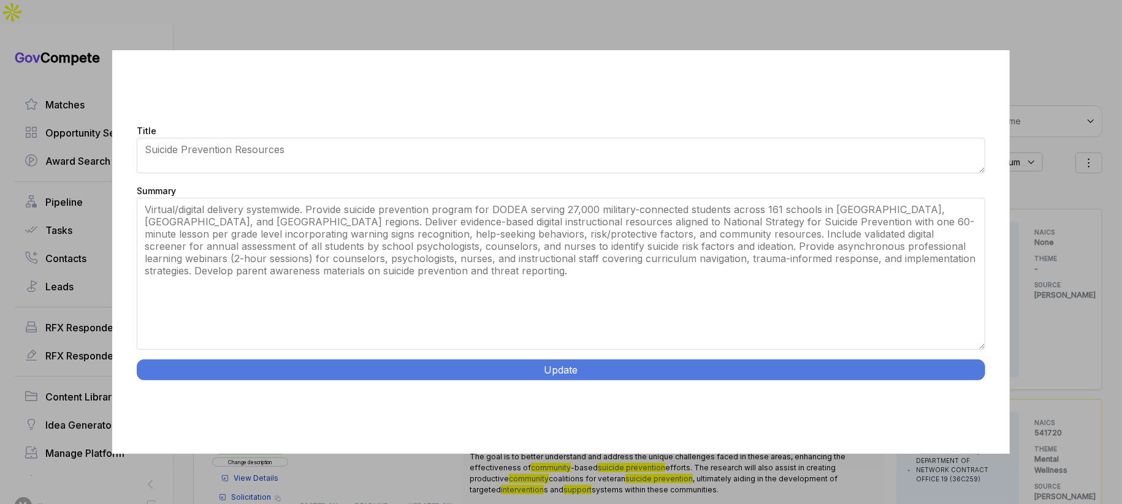
click at [420, 368] on button "Update" at bounding box center [561, 370] width 848 height 21
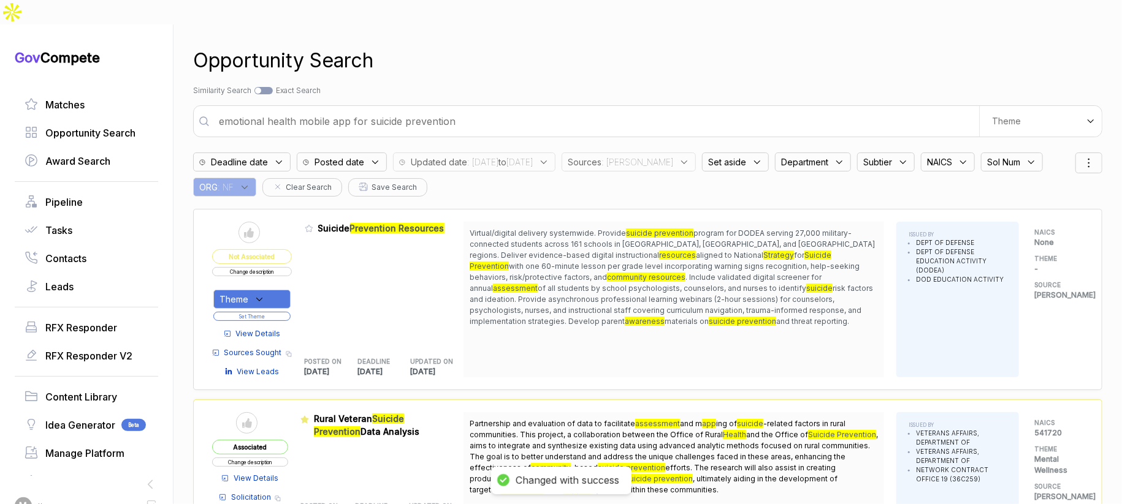
click at [284, 290] on div "Theme" at bounding box center [251, 299] width 77 height 19
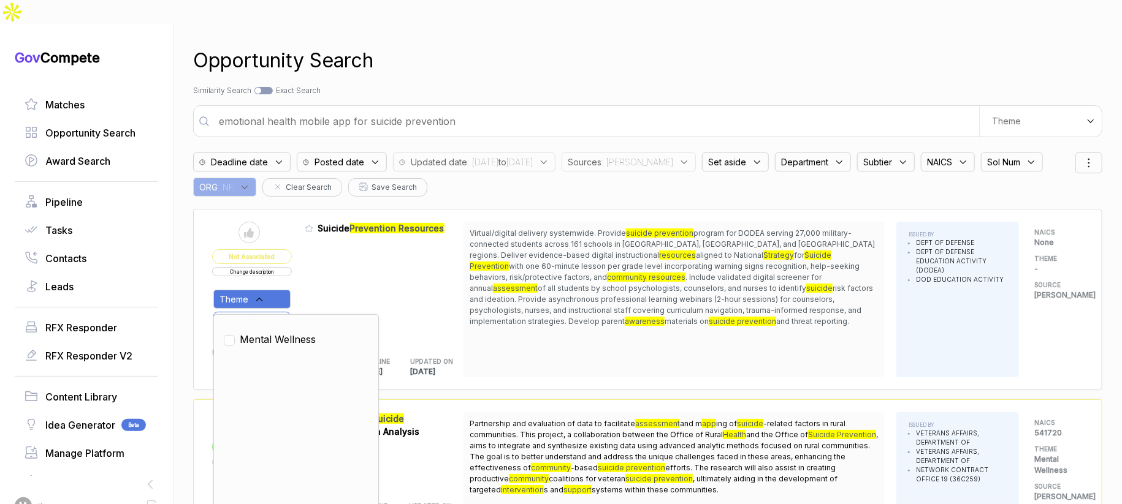
click at [286, 332] on span "Mental Wellness" at bounding box center [278, 339] width 76 height 15
checkbox input "true"
drag, startPoint x: 324, startPoint y: 269, endPoint x: 295, endPoint y: 284, distance: 32.1
click at [322, 270] on div "Admin: Click to change feature to 1 HE125426RFI0001 Suicide Prevention Resource…" at bounding box center [384, 300] width 159 height 156
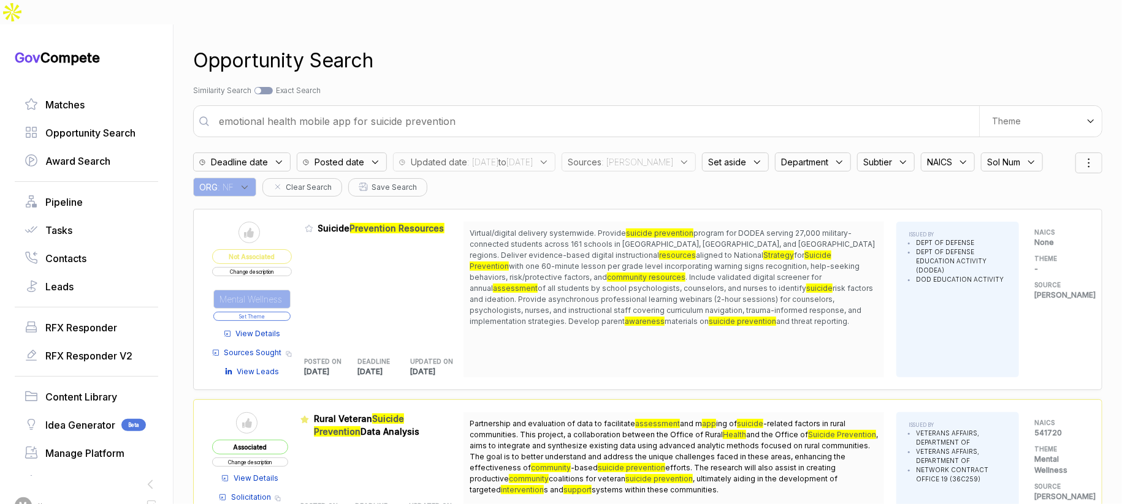
click at [288, 312] on button "Set Theme" at bounding box center [251, 316] width 77 height 9
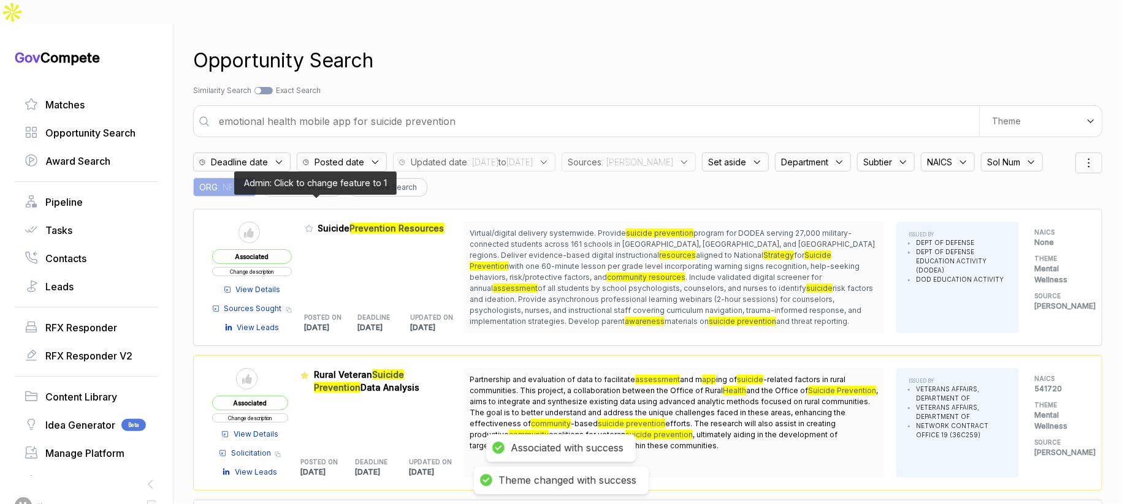
click at [313, 224] on icon at bounding box center [309, 228] width 9 height 9
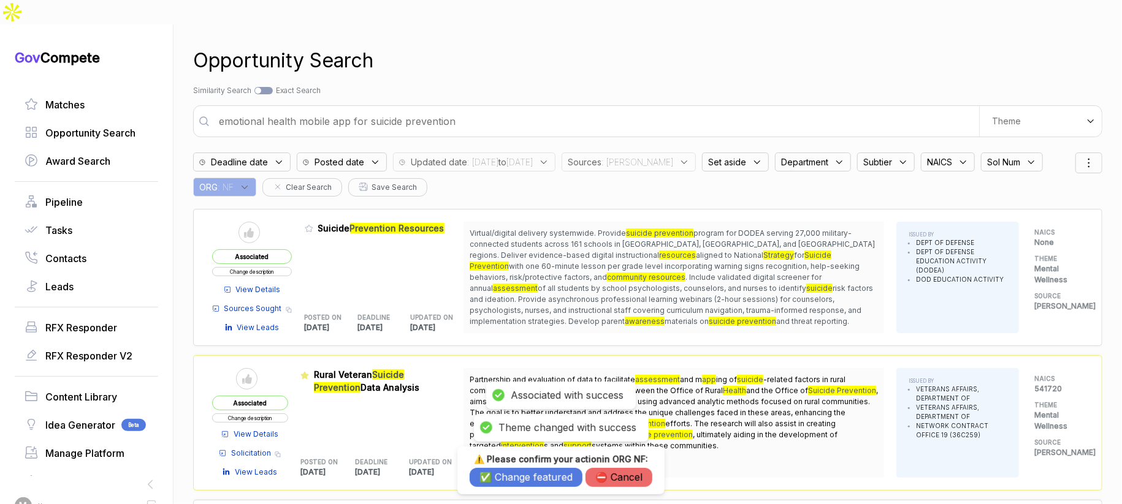
click at [499, 477] on button "✅ Change featured" at bounding box center [526, 477] width 113 height 19
